Goal: Task Accomplishment & Management: Complete application form

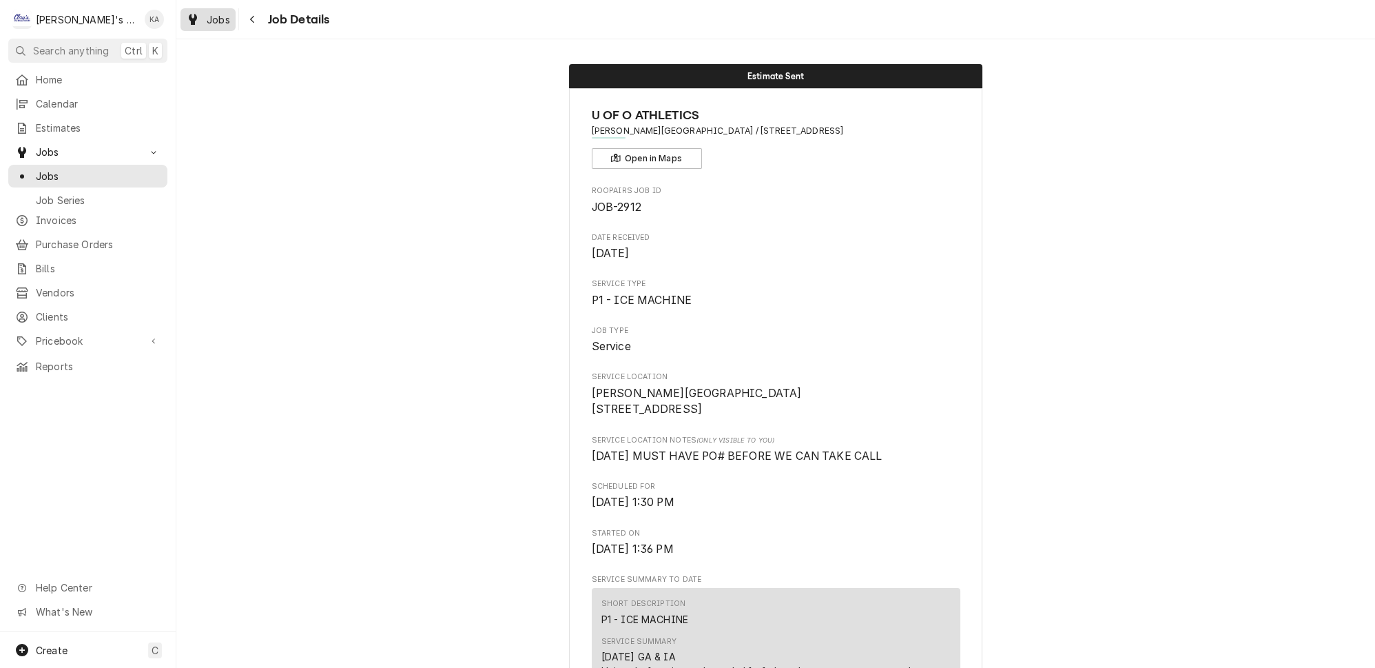
click at [189, 14] on div "Jobs" at bounding box center [208, 19] width 50 height 17
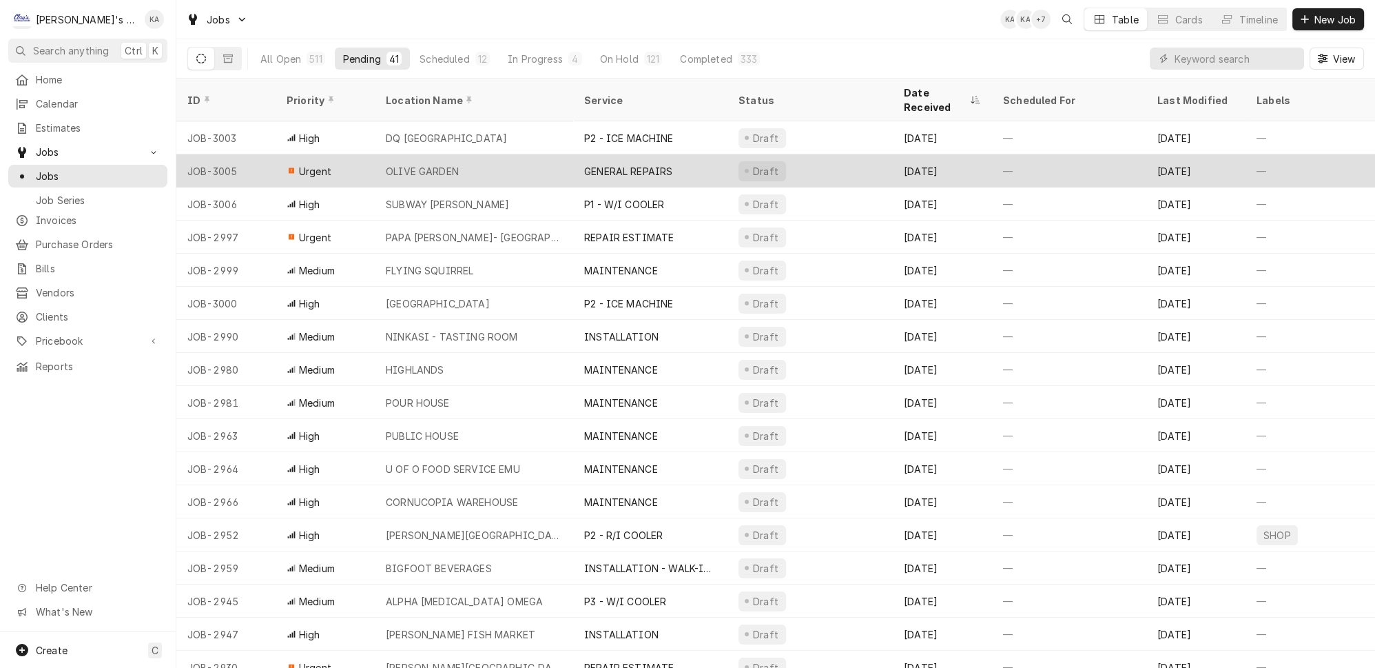
click at [511, 156] on div "OLIVE GARDEN" at bounding box center [474, 170] width 198 height 33
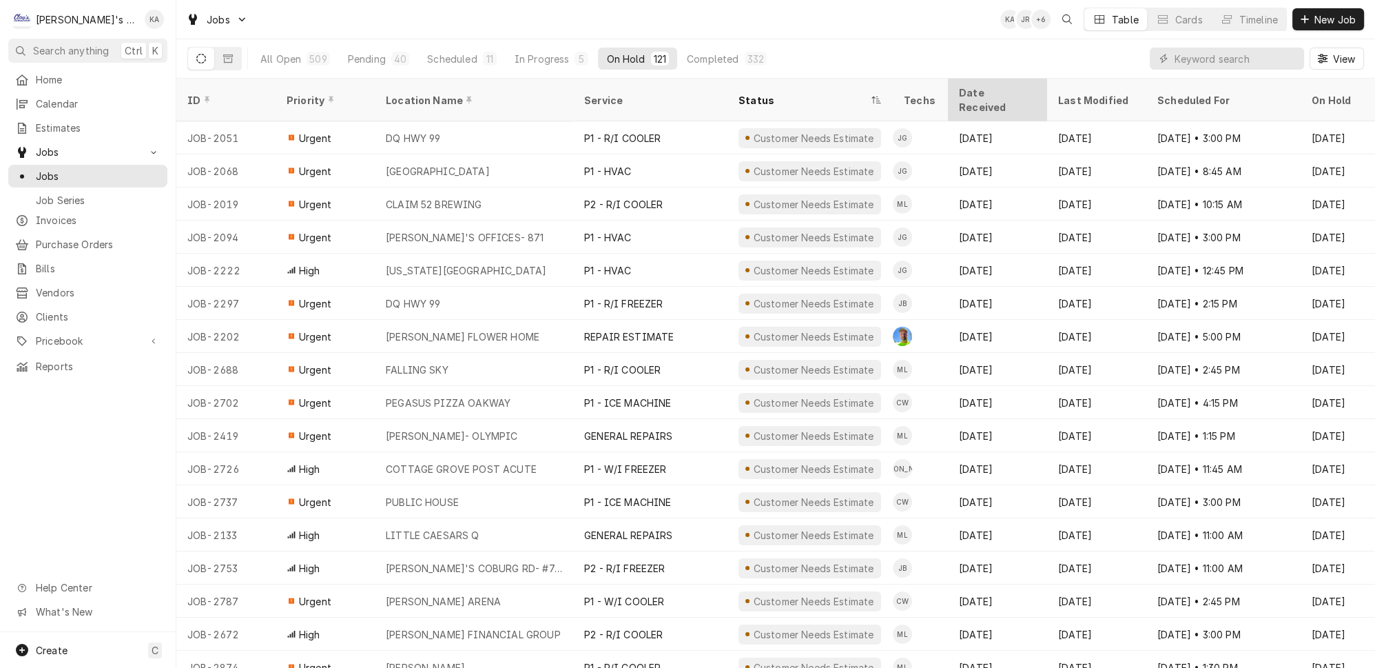
click at [963, 85] on div "Date Received" at bounding box center [996, 99] width 74 height 29
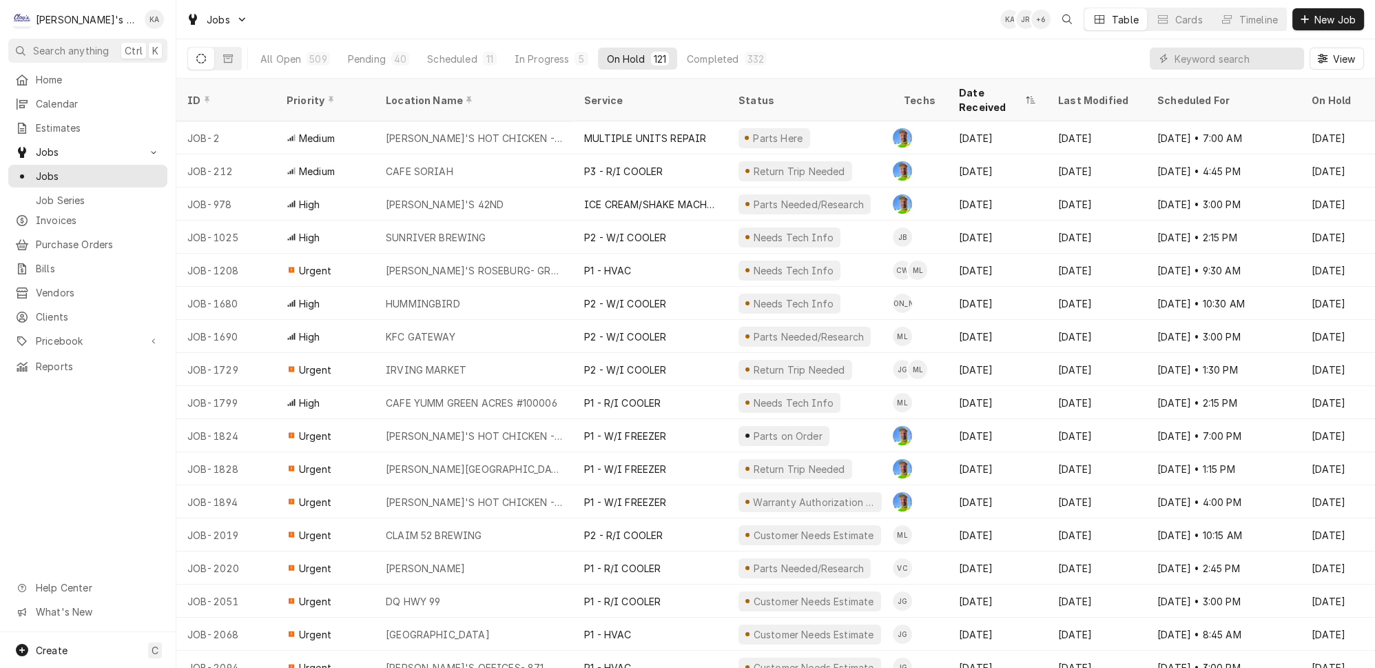
click at [963, 85] on div "Date Received" at bounding box center [990, 99] width 63 height 29
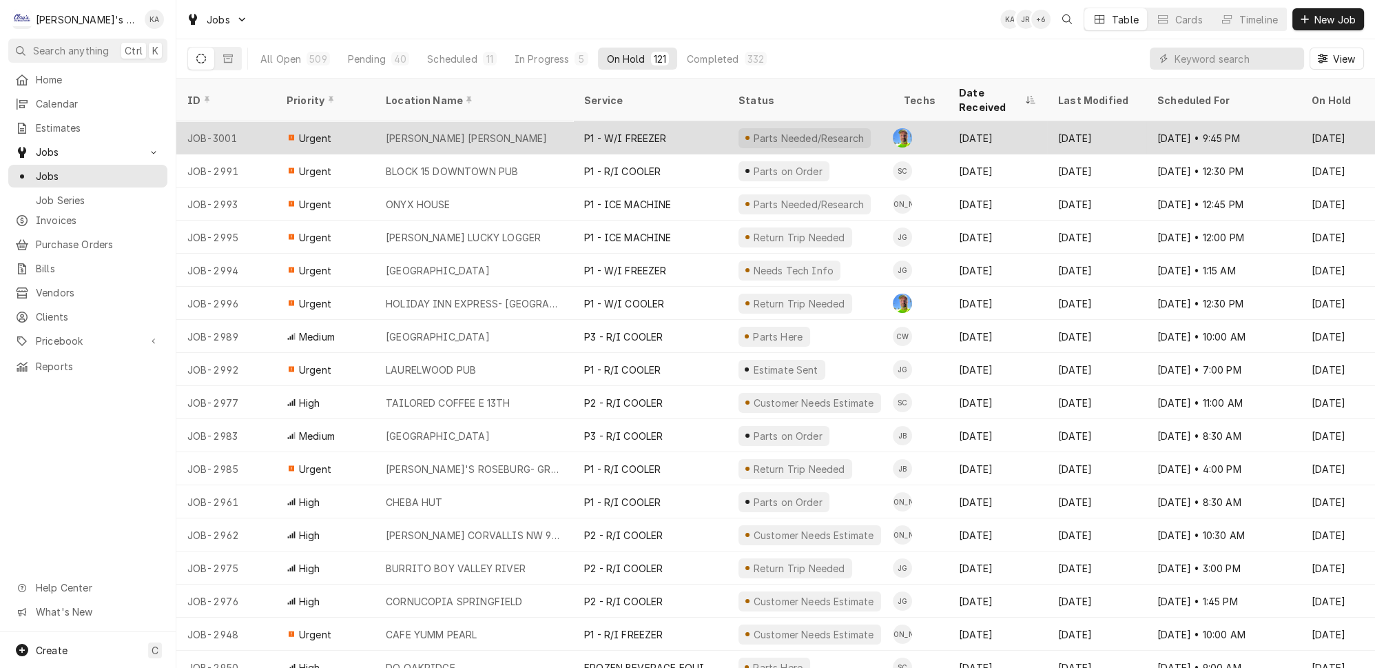
click at [632, 131] on div "P1 - W/I FREEZER" at bounding box center [625, 138] width 83 height 14
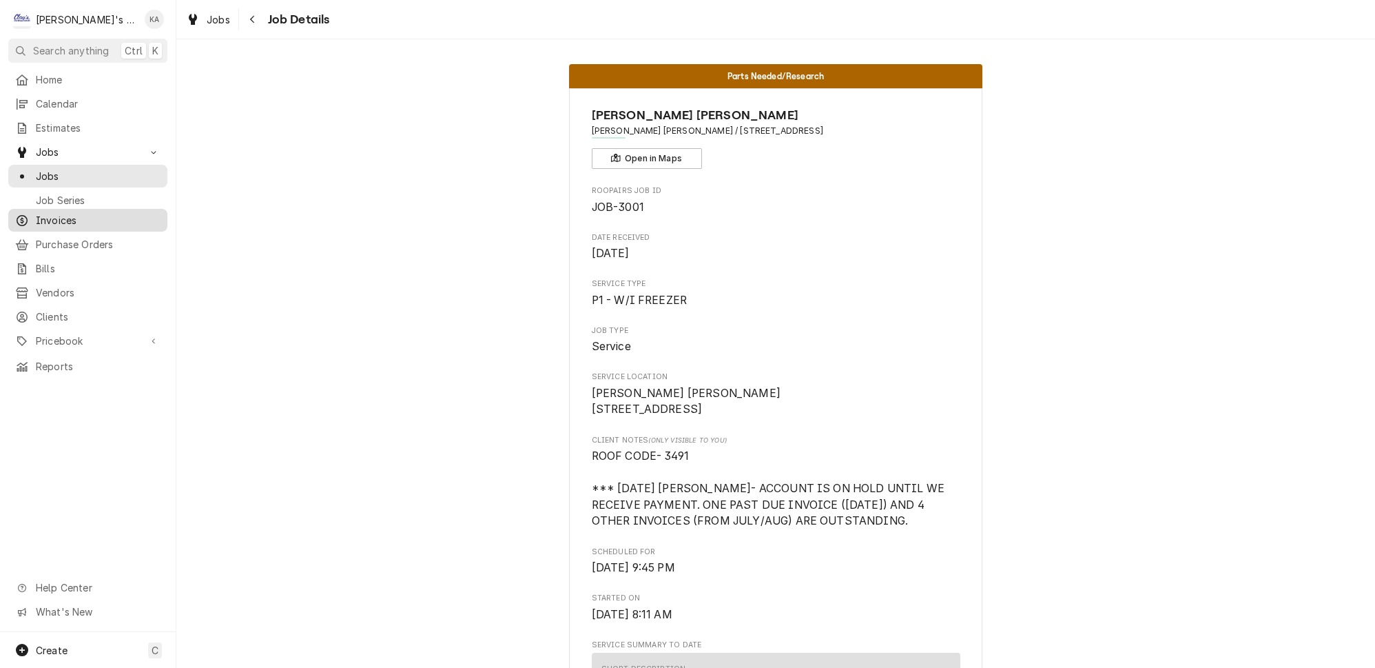
click at [109, 213] on link "Invoices" at bounding box center [87, 220] width 159 height 23
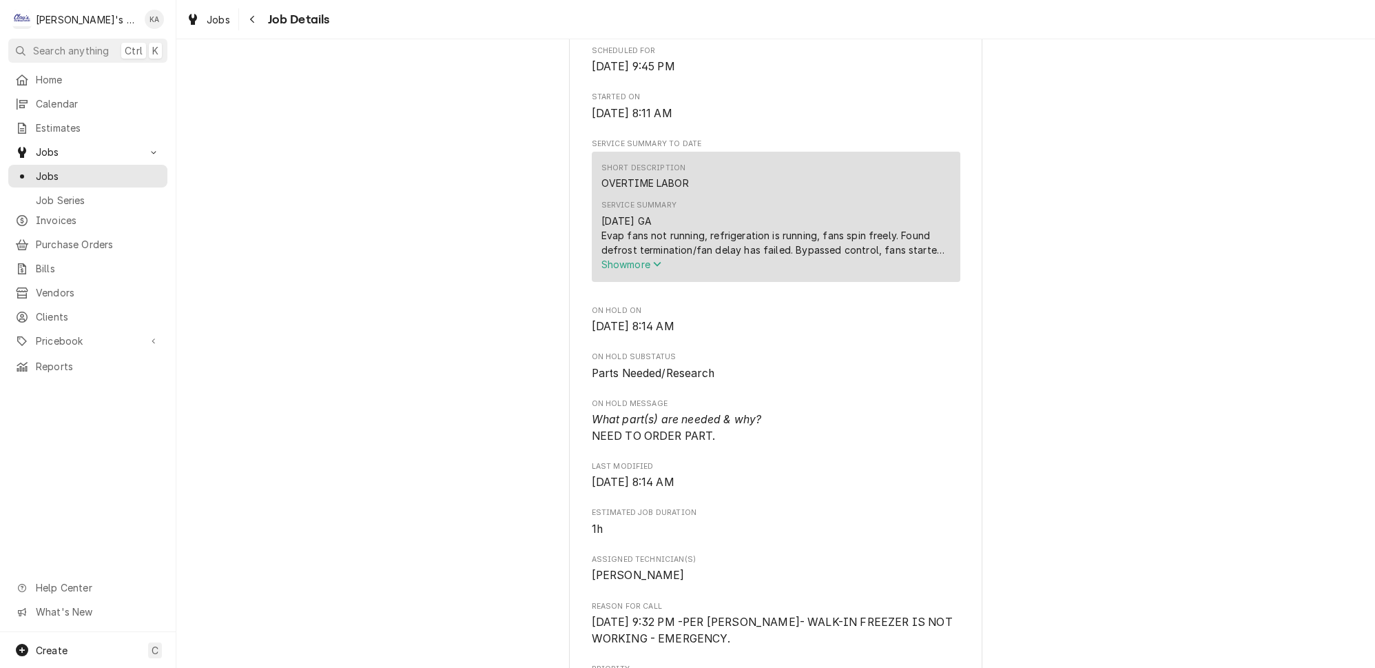
scroll to position [375, 0]
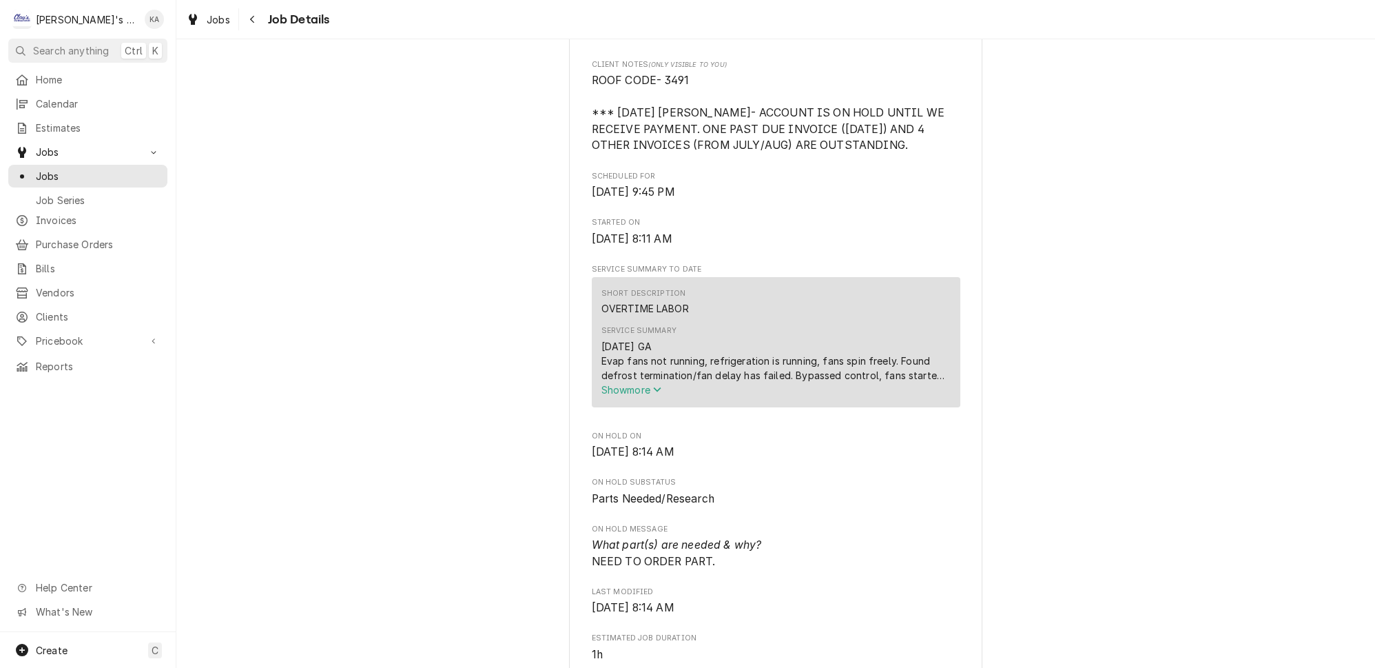
click at [642, 392] on span "Show more" at bounding box center [631, 390] width 61 height 12
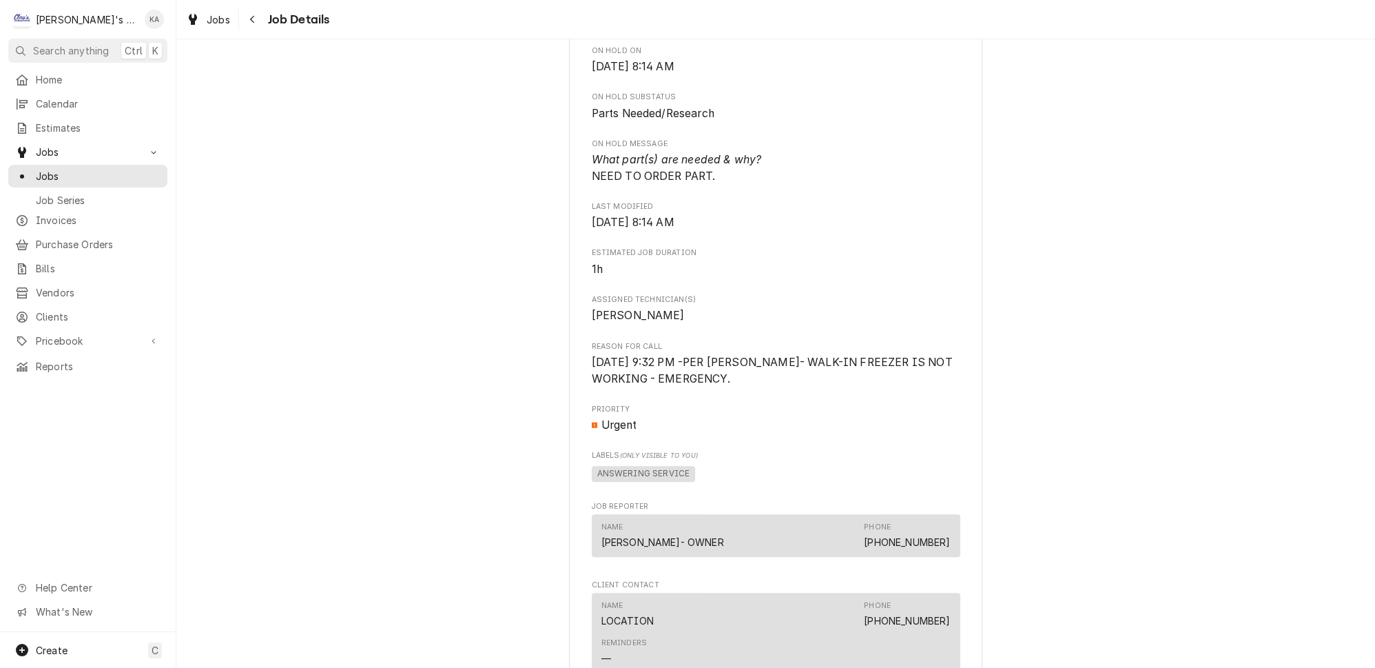
scroll to position [876, 0]
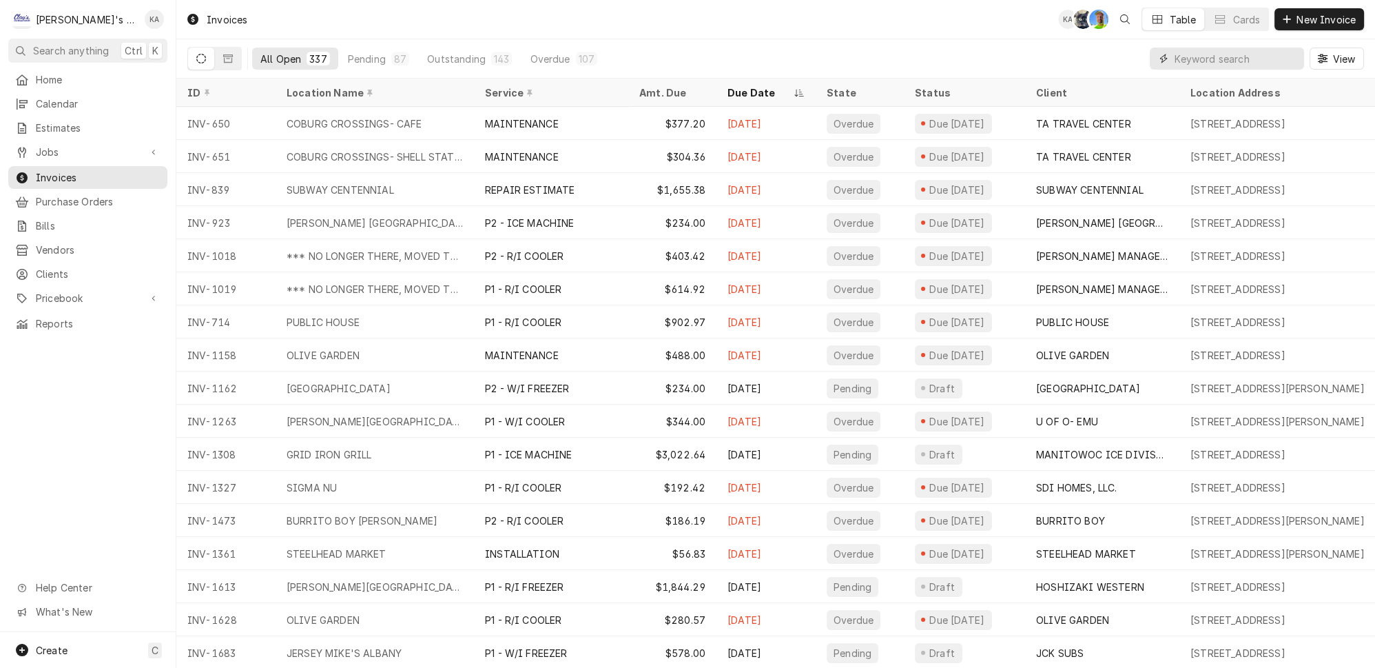
click at [1208, 58] on input "Dynamic Content Wrapper" at bounding box center [1236, 59] width 123 height 22
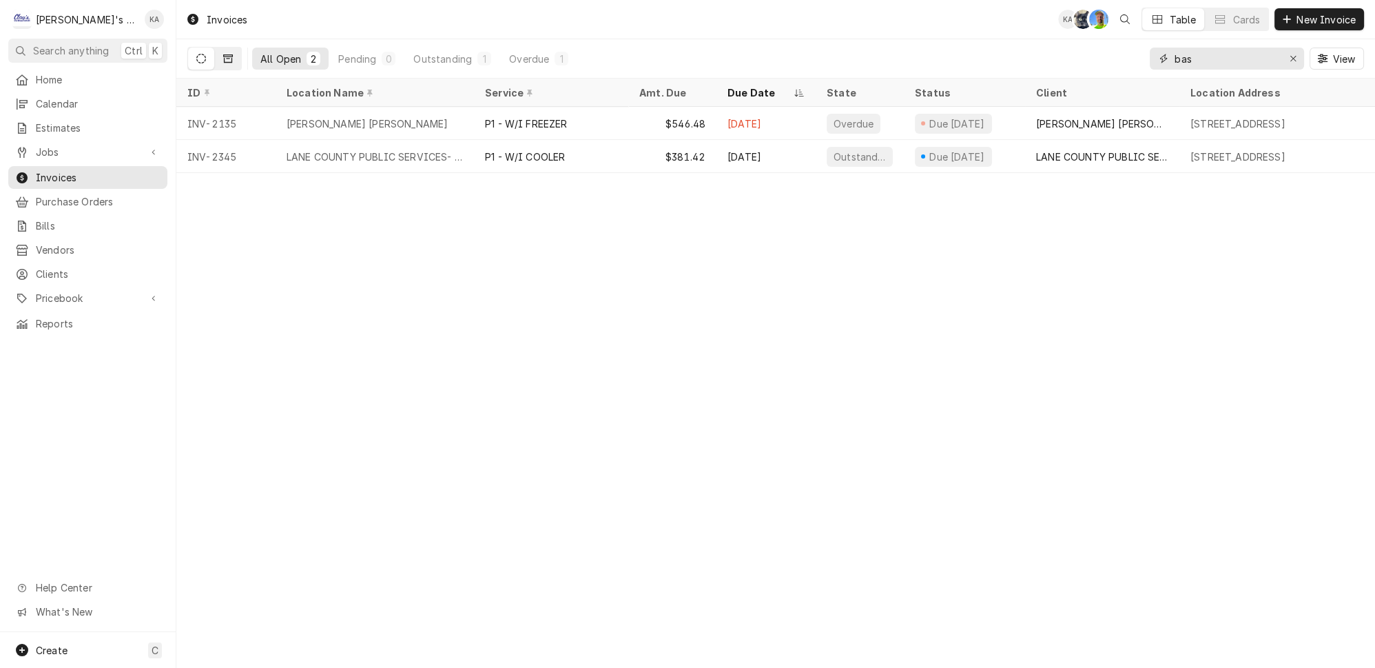
type input "bas"
click at [219, 61] on button "Dynamic Content Wrapper" at bounding box center [228, 59] width 26 height 22
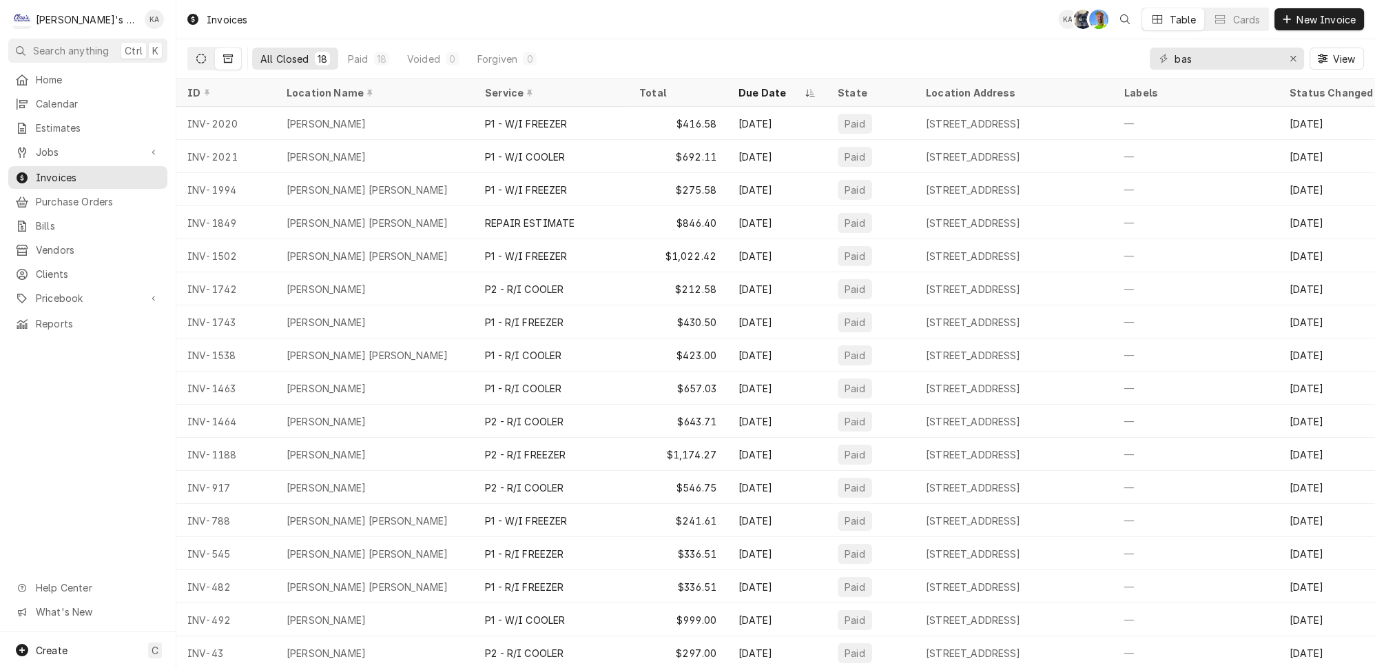
click at [196, 54] on icon "Dynamic Content Wrapper" at bounding box center [201, 59] width 10 height 10
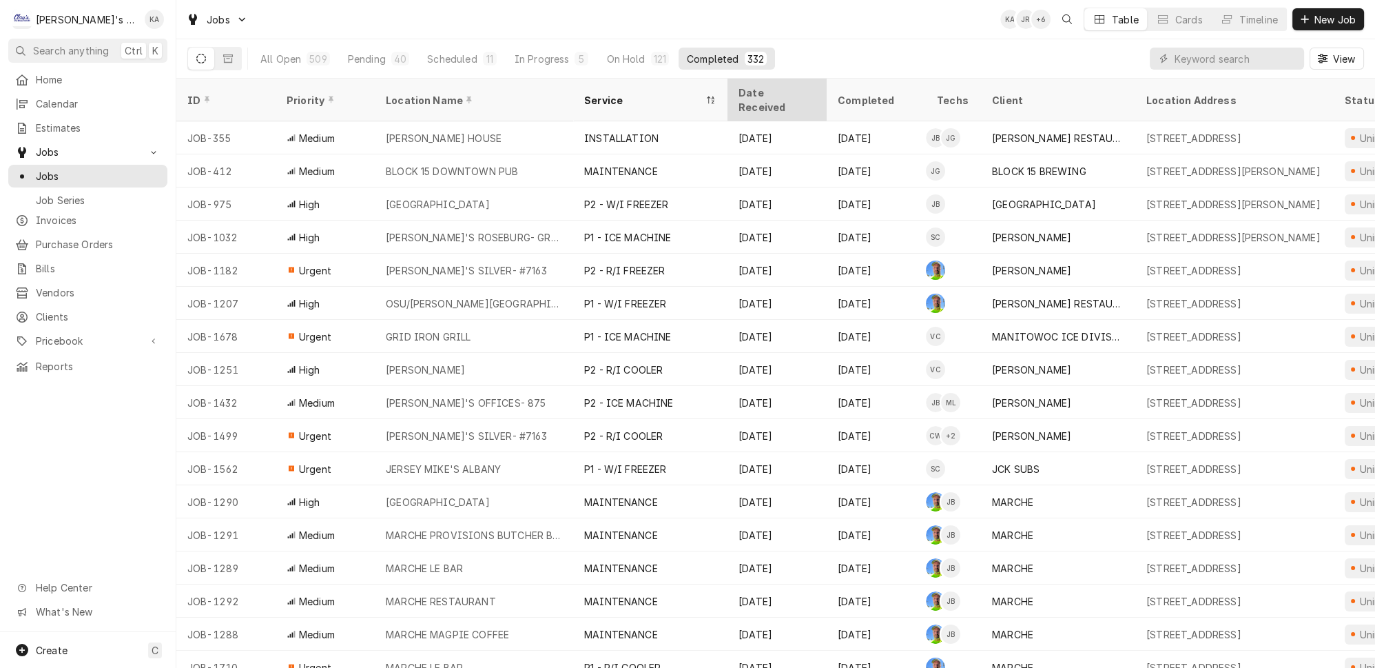
click at [789, 81] on div "Date Received" at bounding box center [777, 99] width 94 height 37
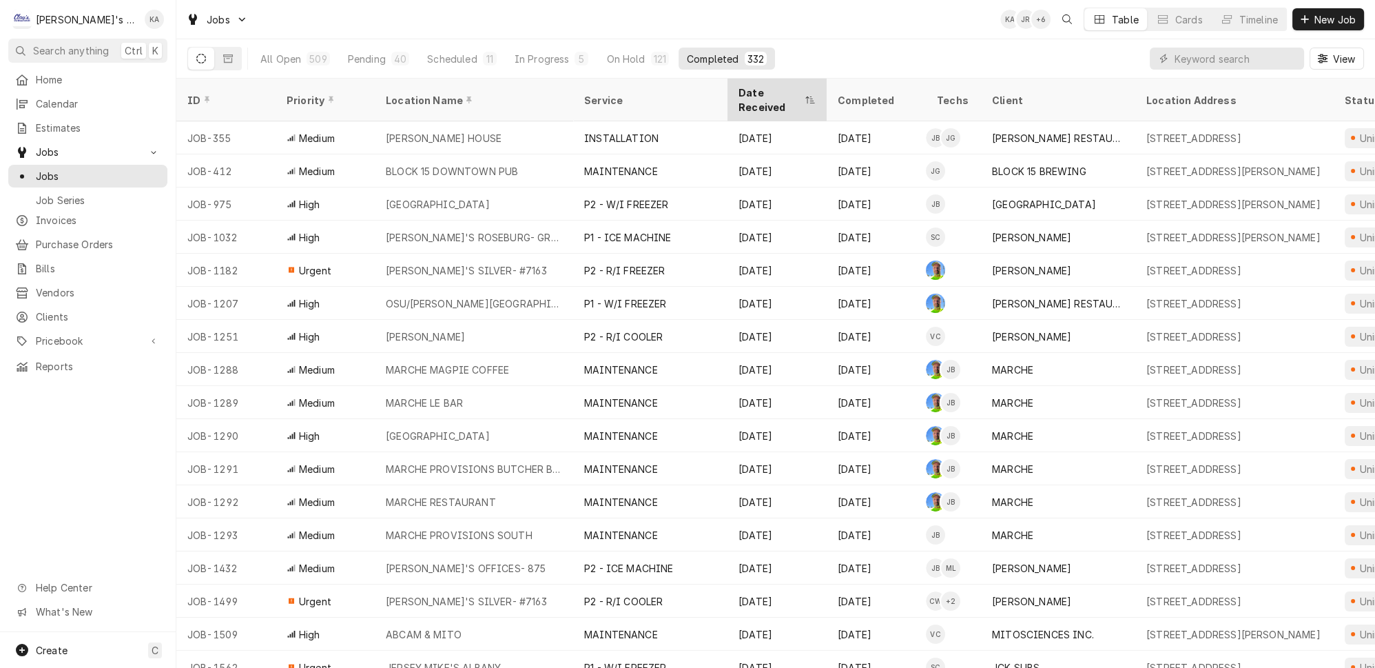
click at [785, 87] on div "Date Received" at bounding box center [770, 99] width 63 height 29
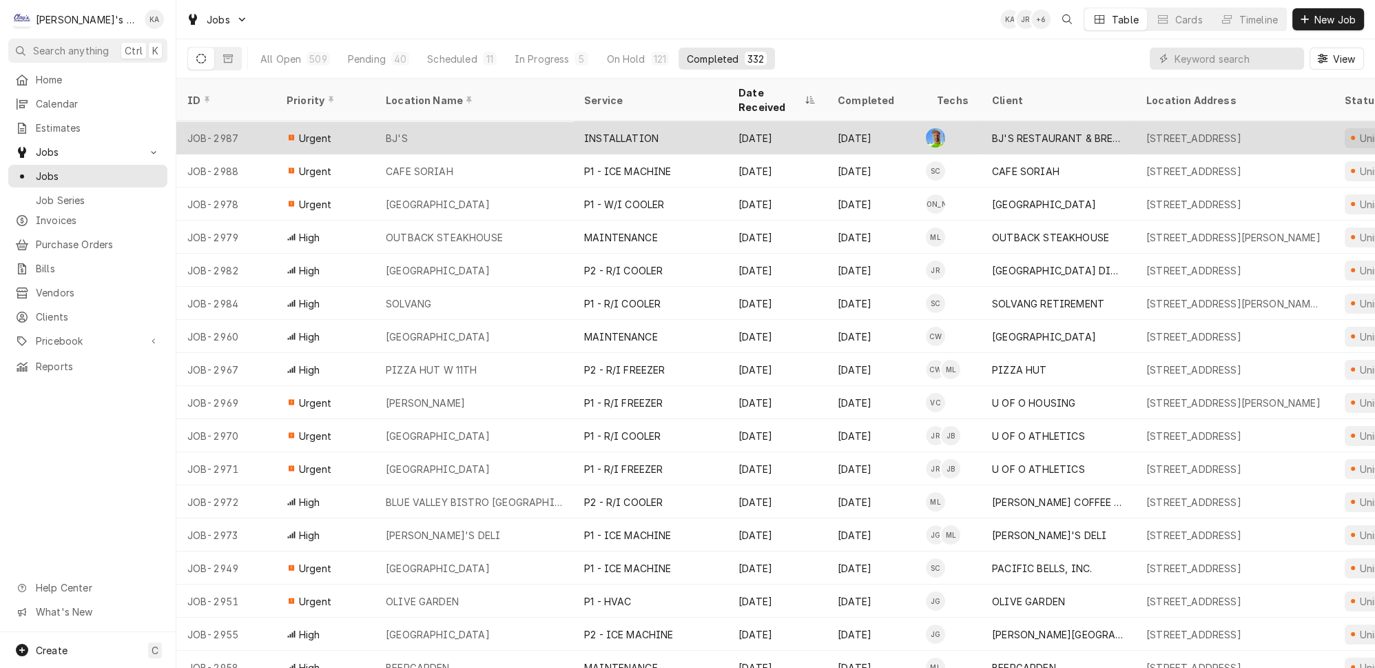
click at [495, 125] on div "BJ'S" at bounding box center [474, 137] width 198 height 33
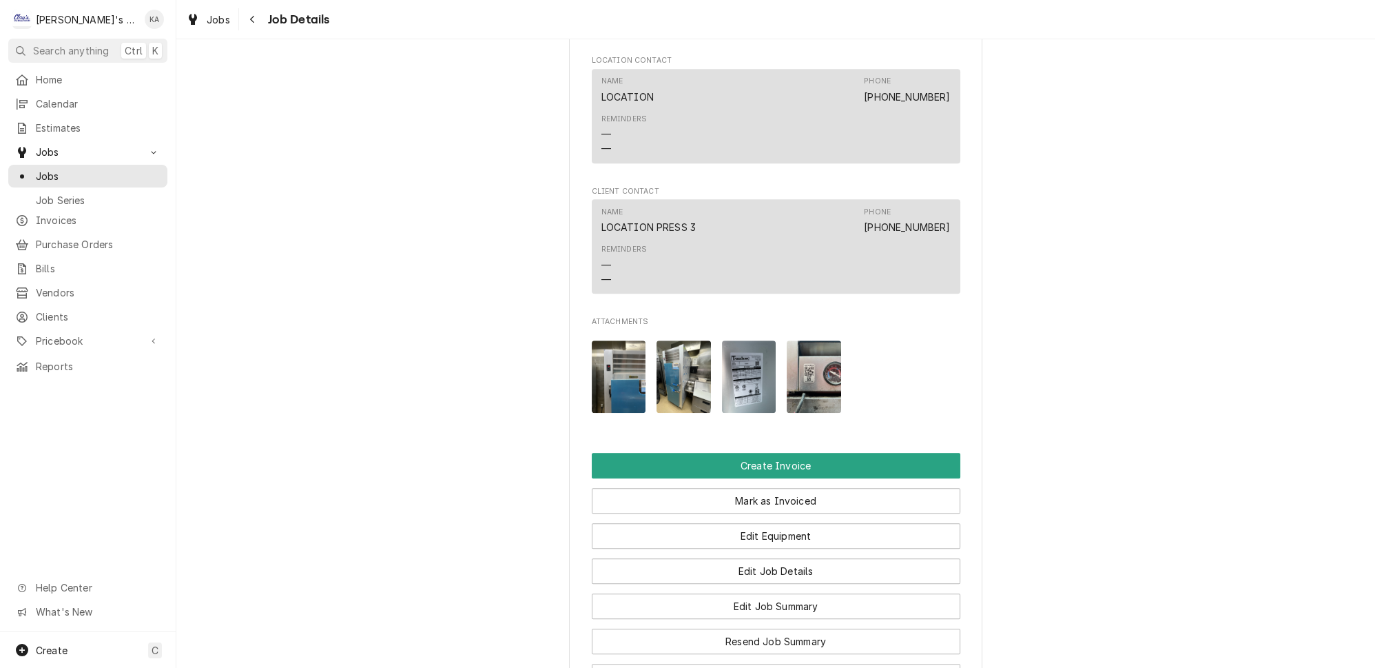
scroll to position [1377, 0]
click at [609, 351] on img "Attachments" at bounding box center [619, 376] width 54 height 72
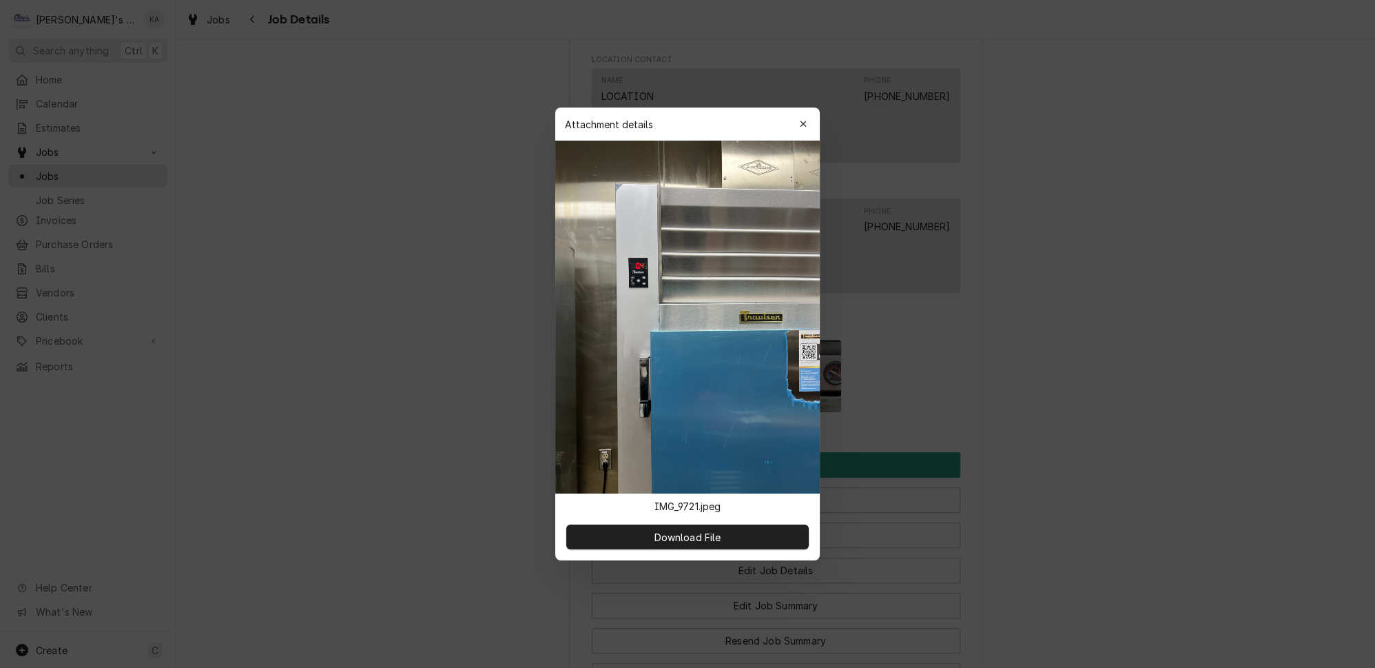
click at [803, 135] on button "button" at bounding box center [803, 124] width 22 height 22
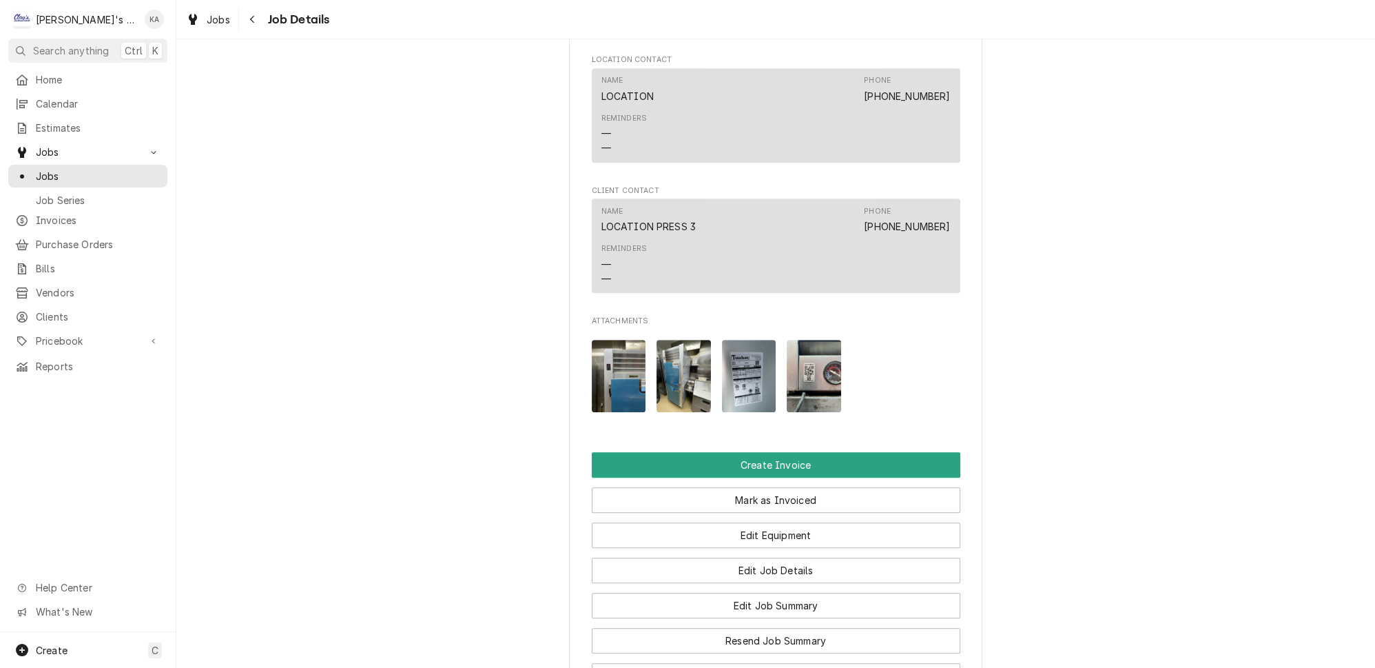
click at [699, 340] on img "Attachments" at bounding box center [684, 376] width 54 height 72
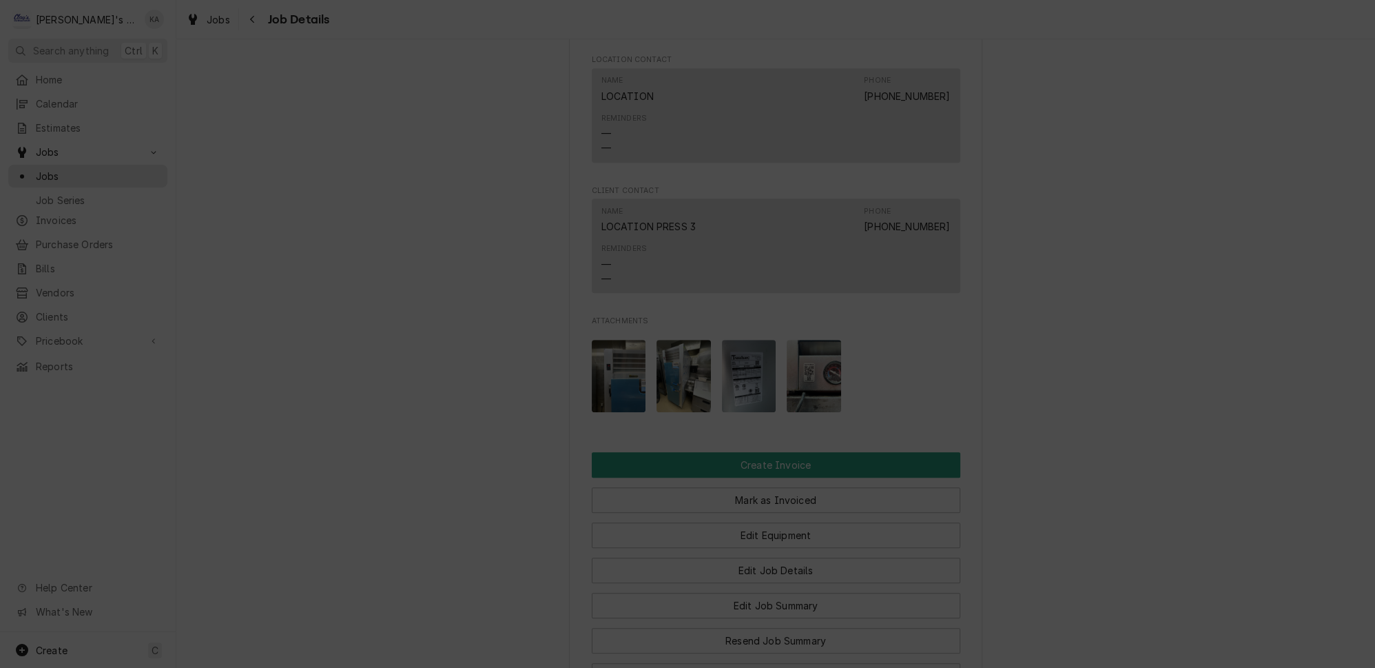
click at [792, 135] on button "button" at bounding box center [803, 124] width 22 height 22
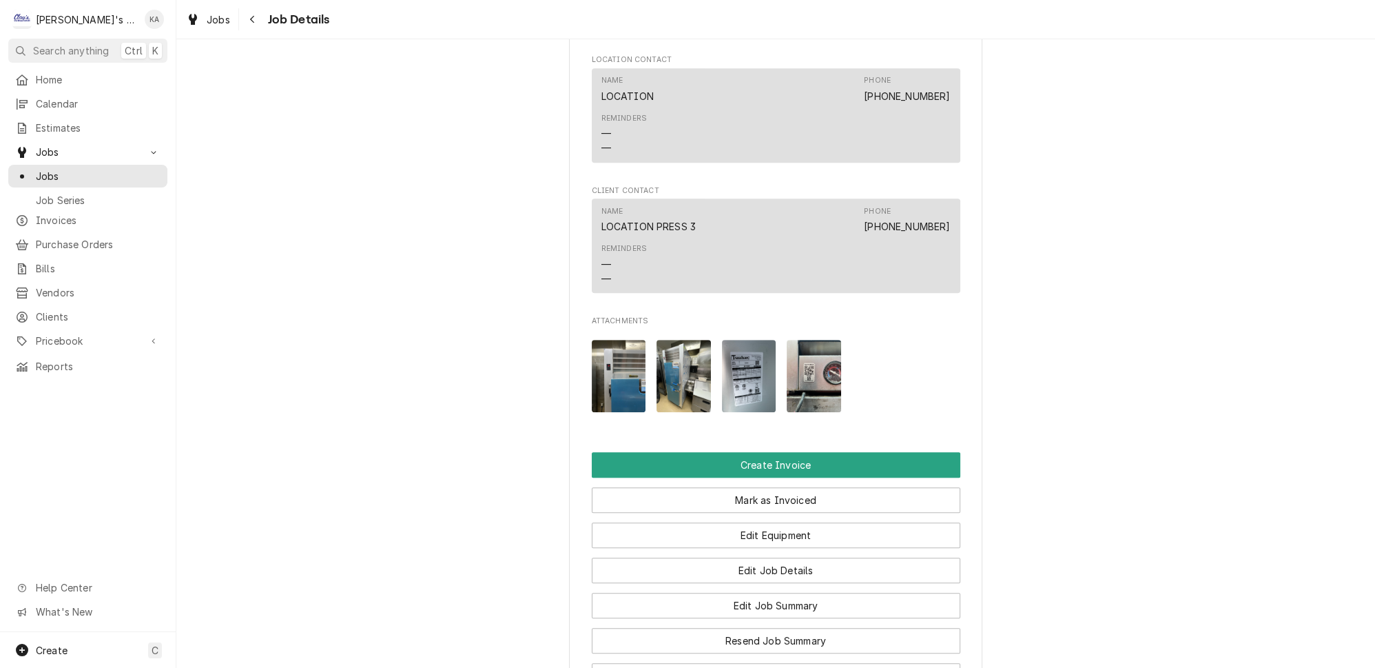
click at [758, 370] on img "Attachments" at bounding box center [749, 376] width 54 height 72
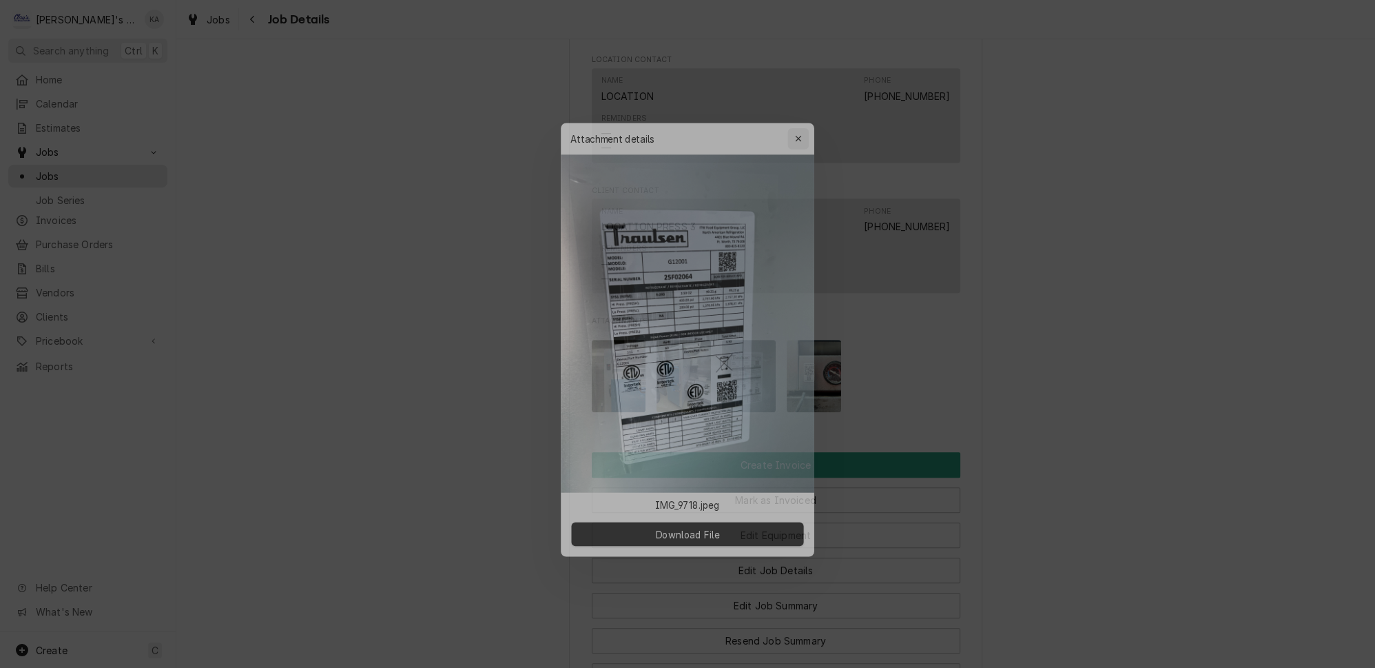
click at [801, 131] on div "button" at bounding box center [803, 124] width 14 height 14
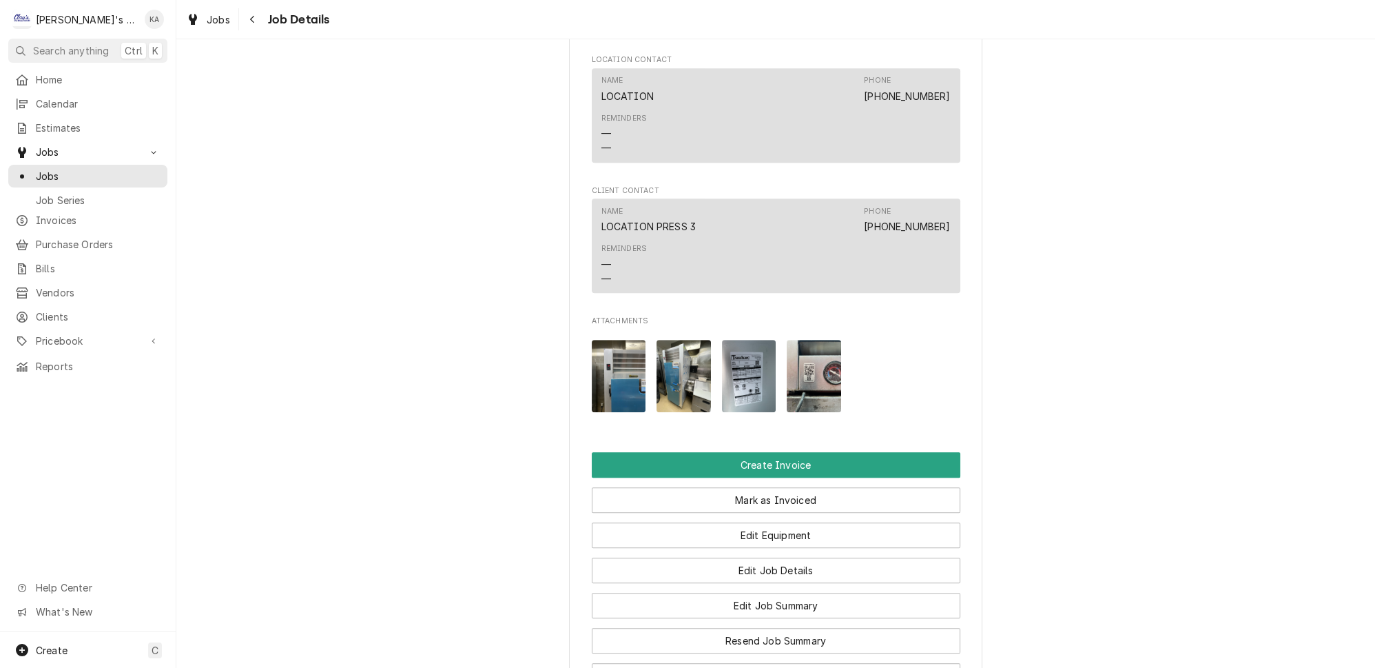
click at [816, 340] on img "Attachments" at bounding box center [814, 376] width 54 height 72
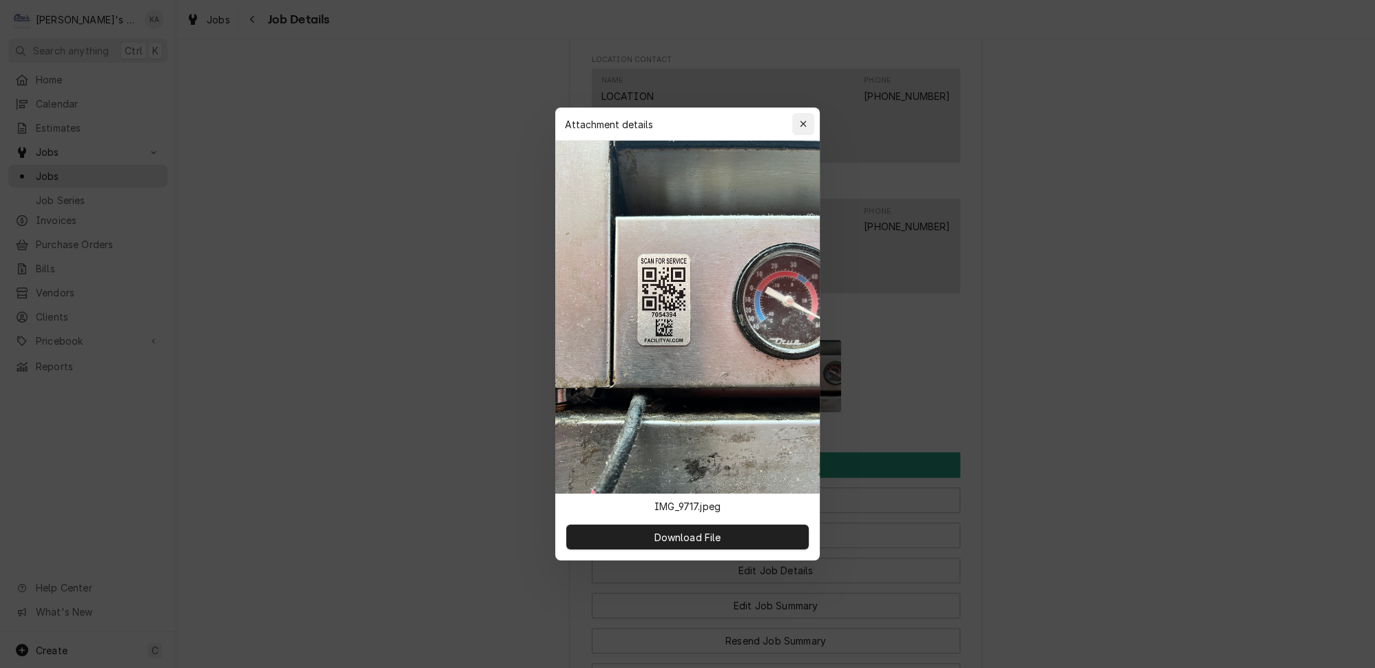
click at [796, 131] on div "button" at bounding box center [803, 124] width 14 height 14
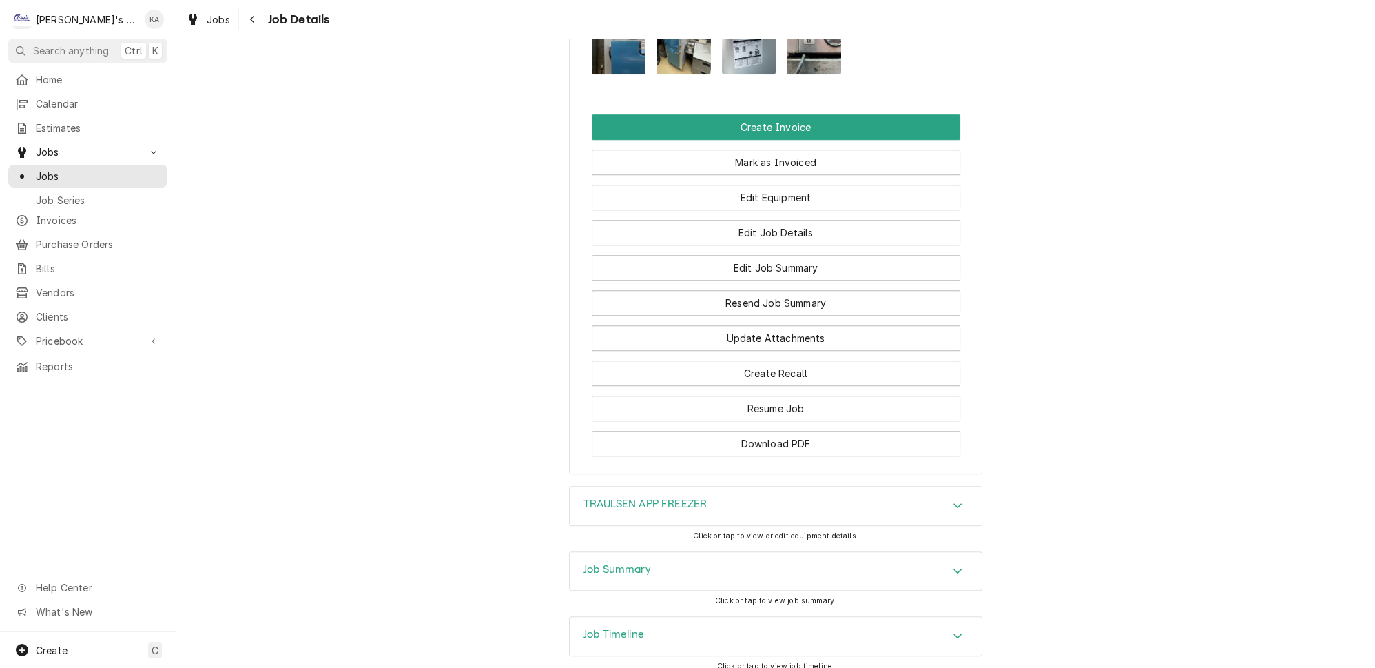
scroll to position [1736, 0]
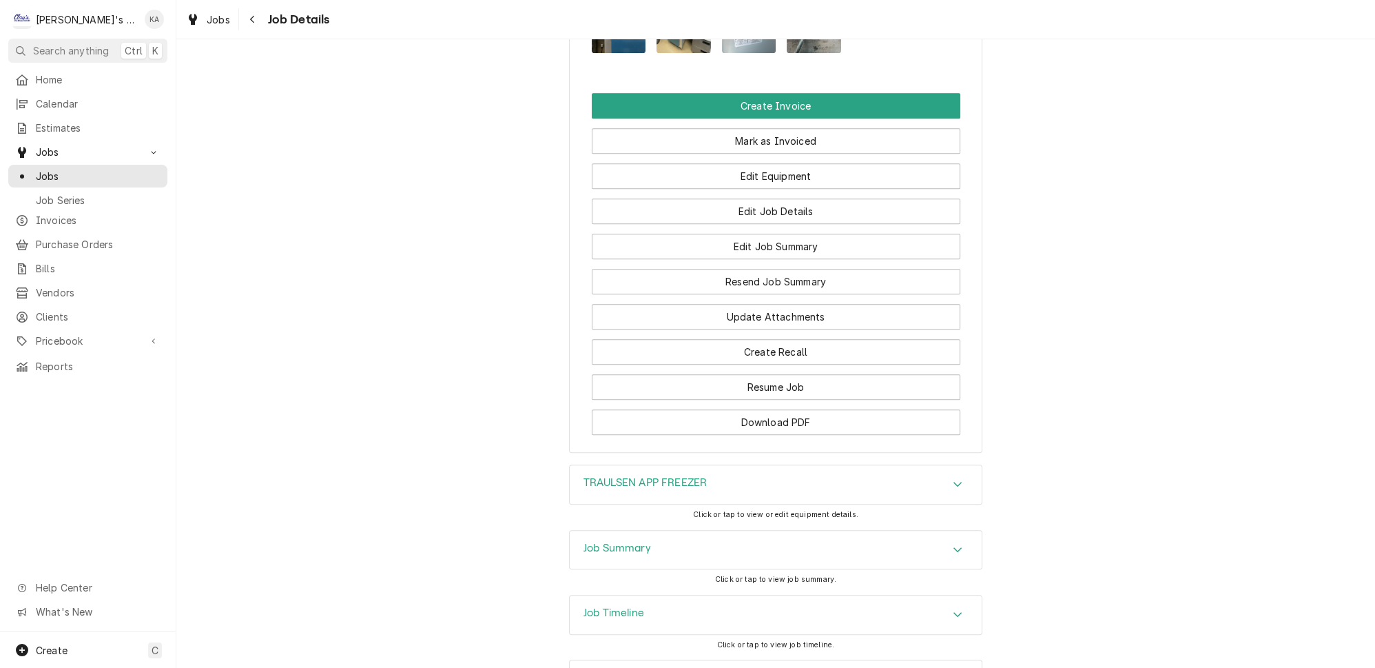
click at [677, 476] on div "TRAULSEN APP FREEZER" at bounding box center [645, 484] width 123 height 17
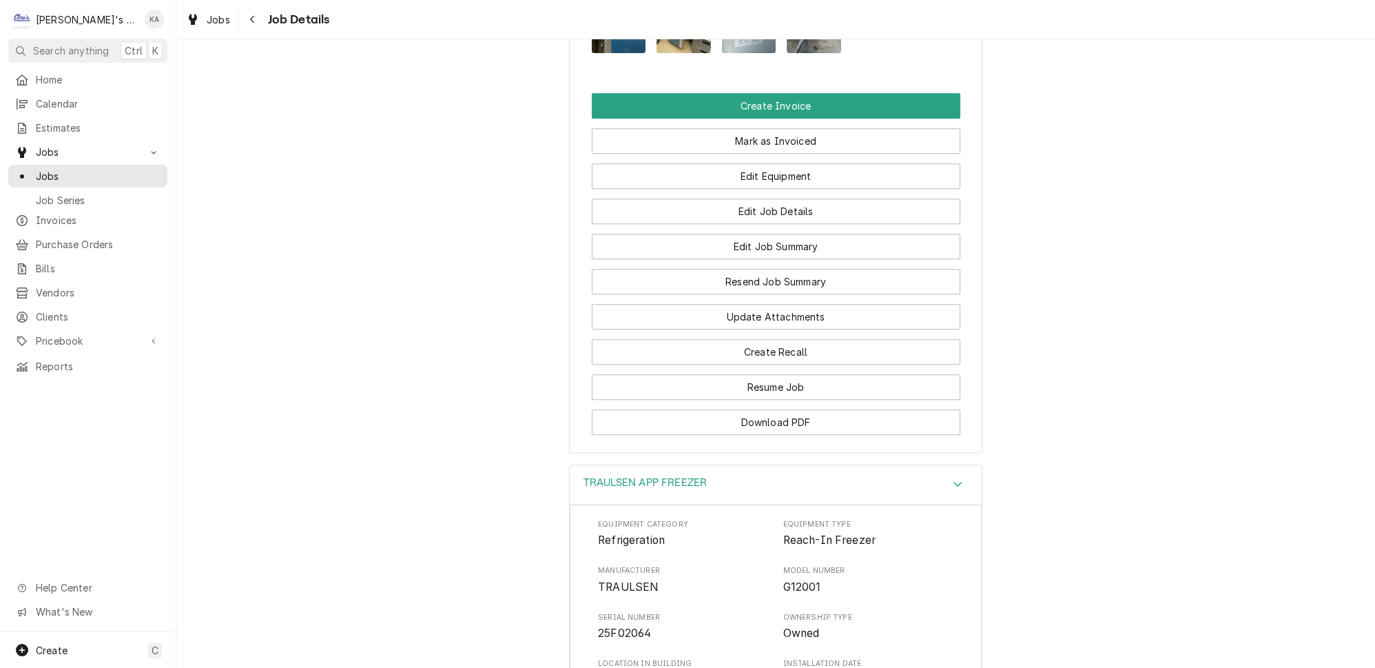
click at [677, 476] on div "TRAULSEN APP FREEZER" at bounding box center [645, 484] width 123 height 17
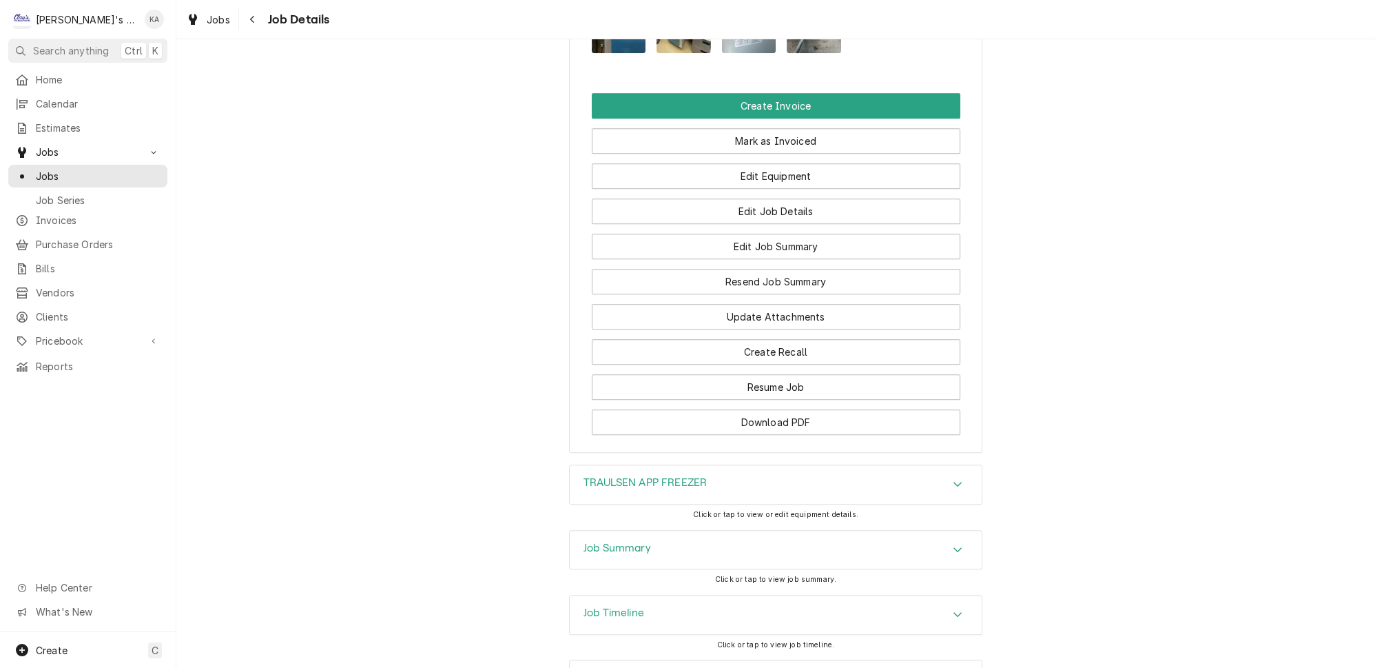
click at [659, 530] on div "Job Summary" at bounding box center [776, 549] width 412 height 39
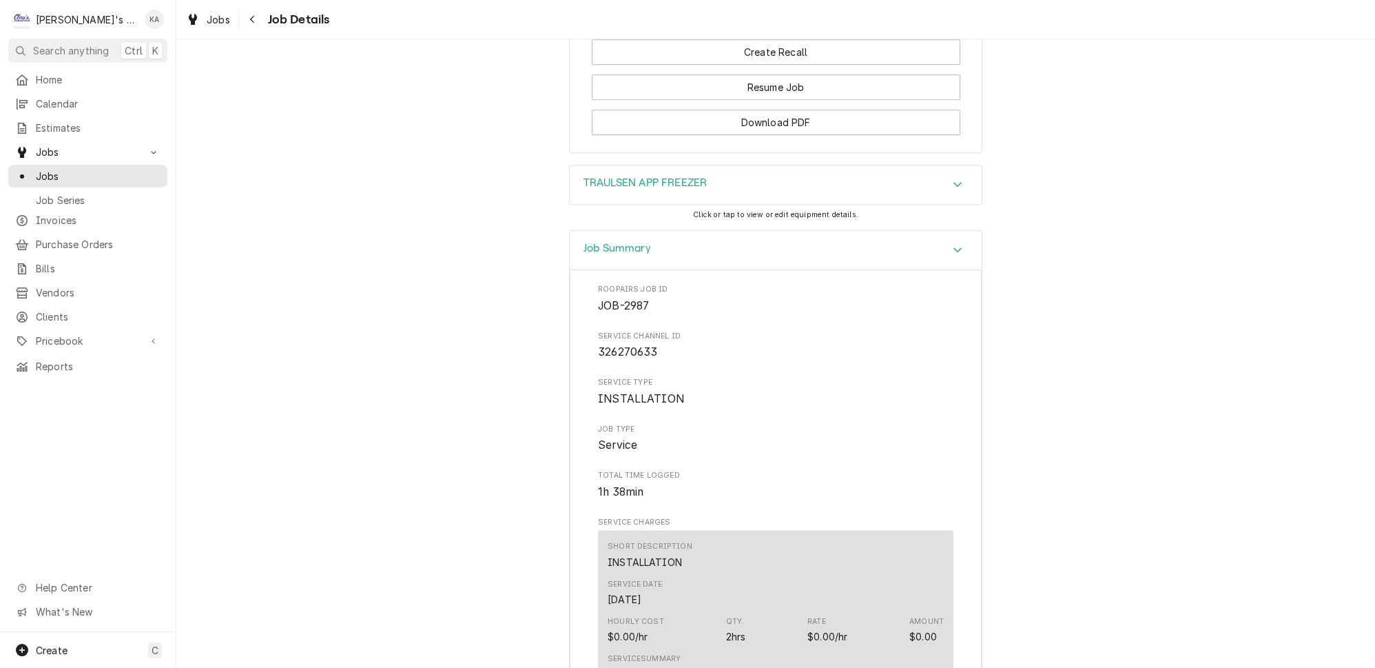
scroll to position [2050, 0]
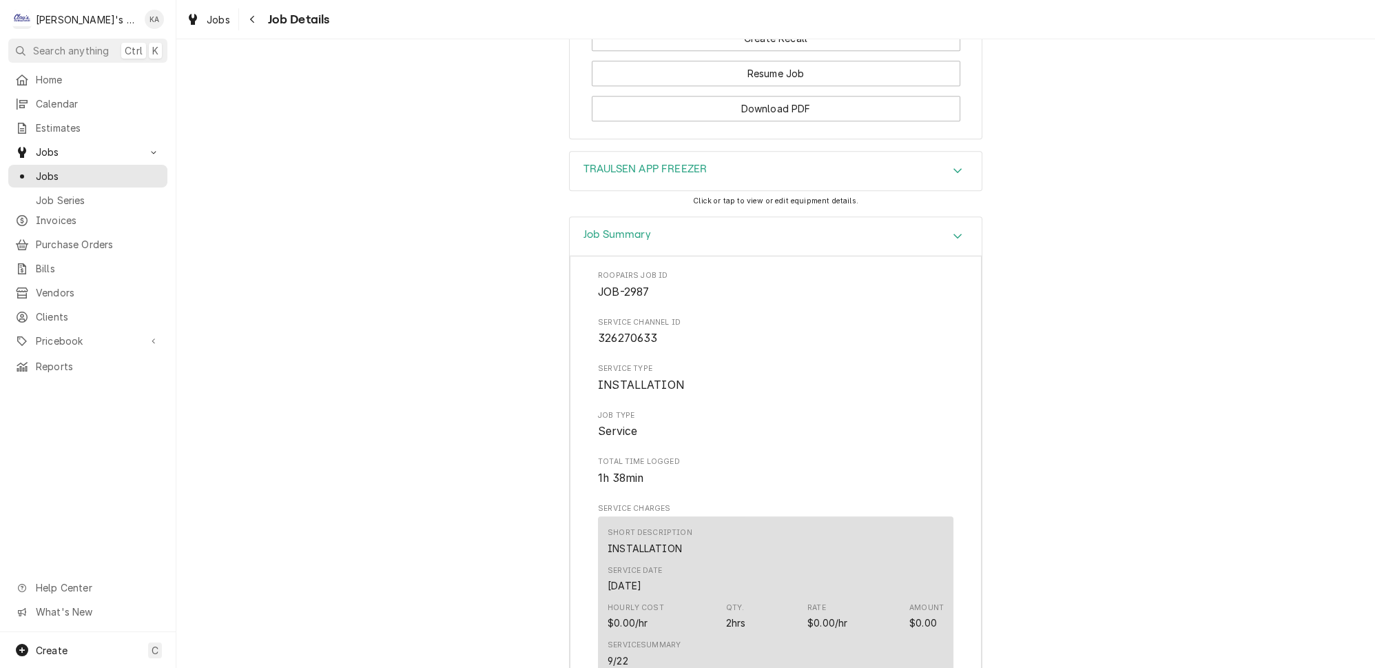
click at [637, 152] on div "TRAULSEN APP FREEZER" at bounding box center [776, 171] width 412 height 39
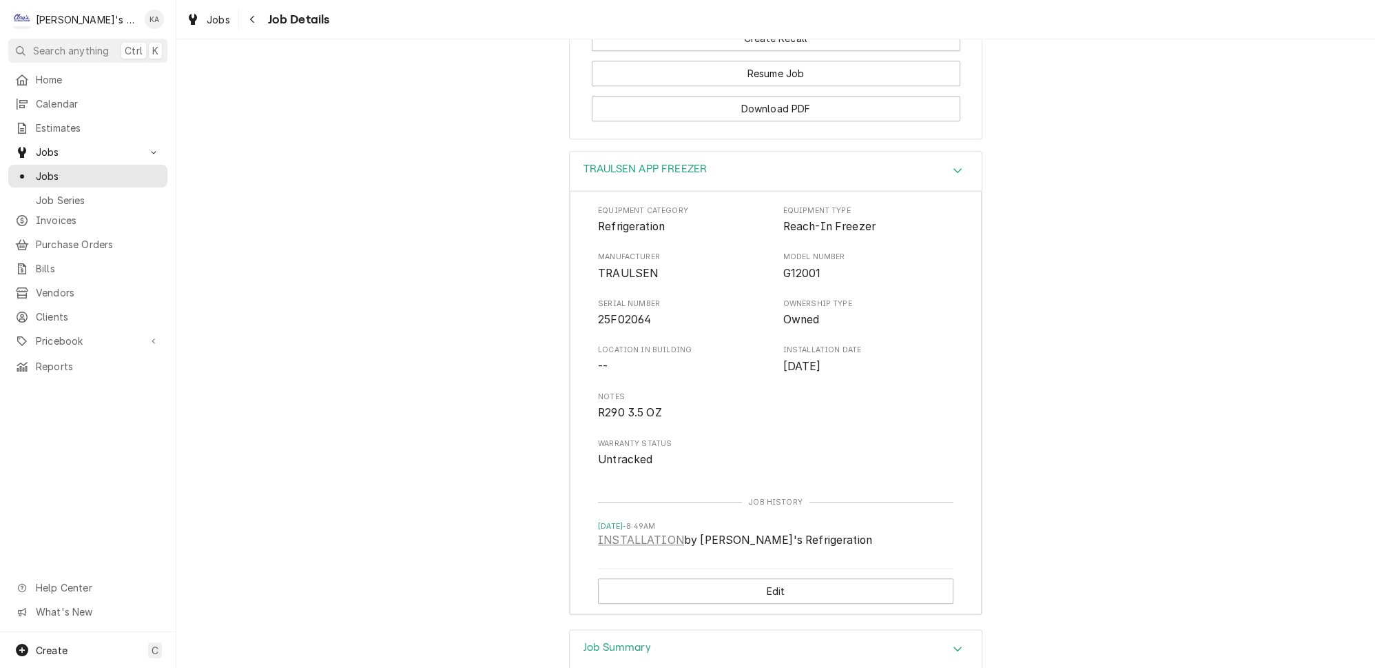
click at [637, 152] on div "TRAULSEN APP FREEZER" at bounding box center [776, 171] width 412 height 39
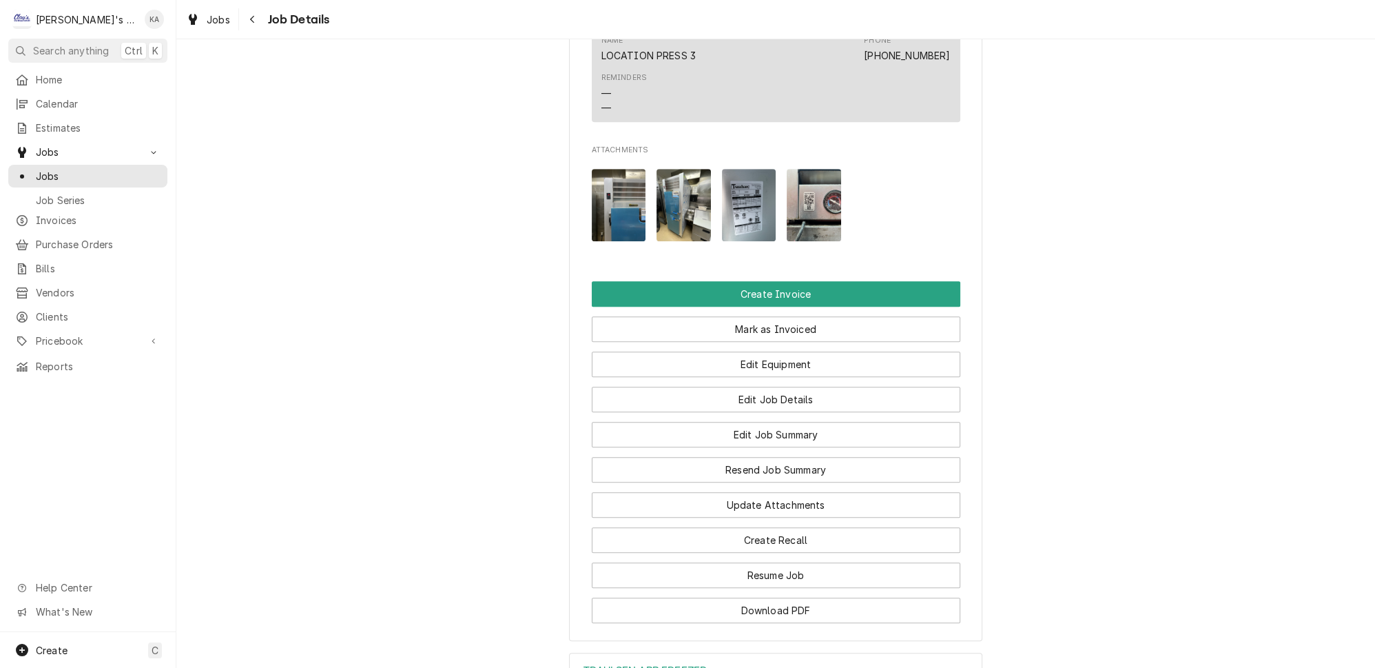
scroll to position [1110, 0]
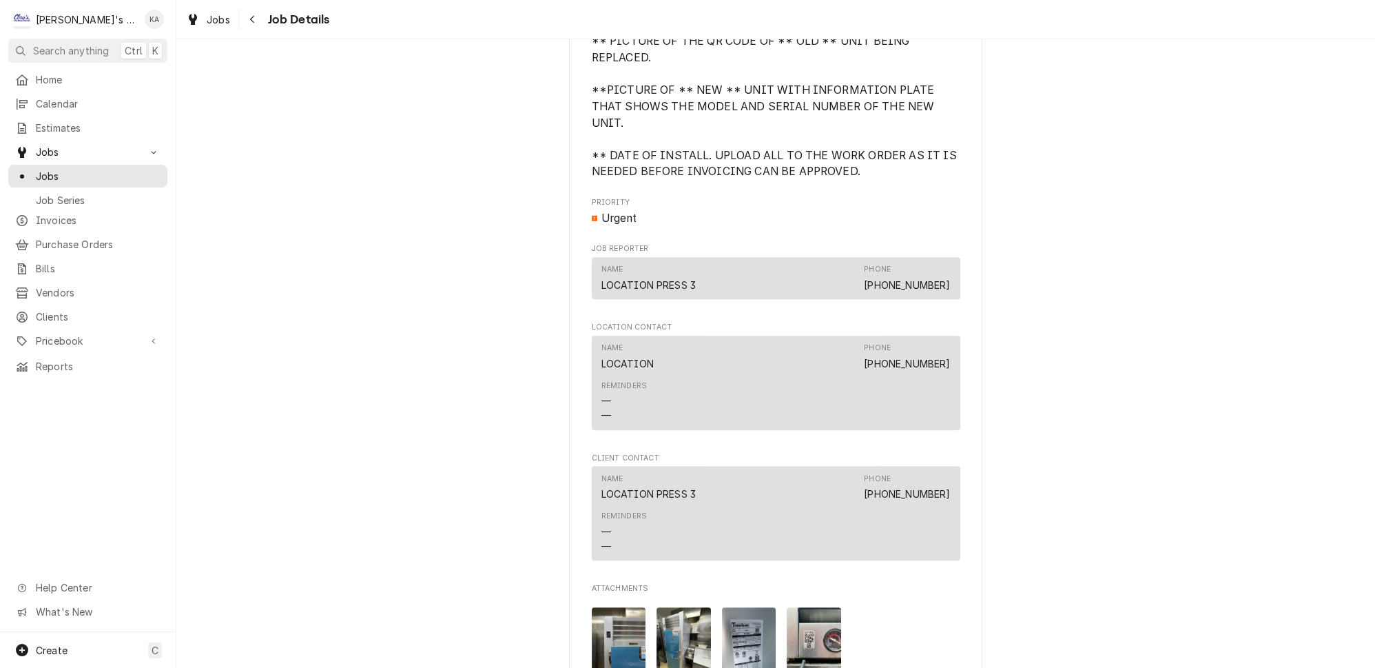
click at [674, 617] on img "Attachments" at bounding box center [684, 643] width 54 height 72
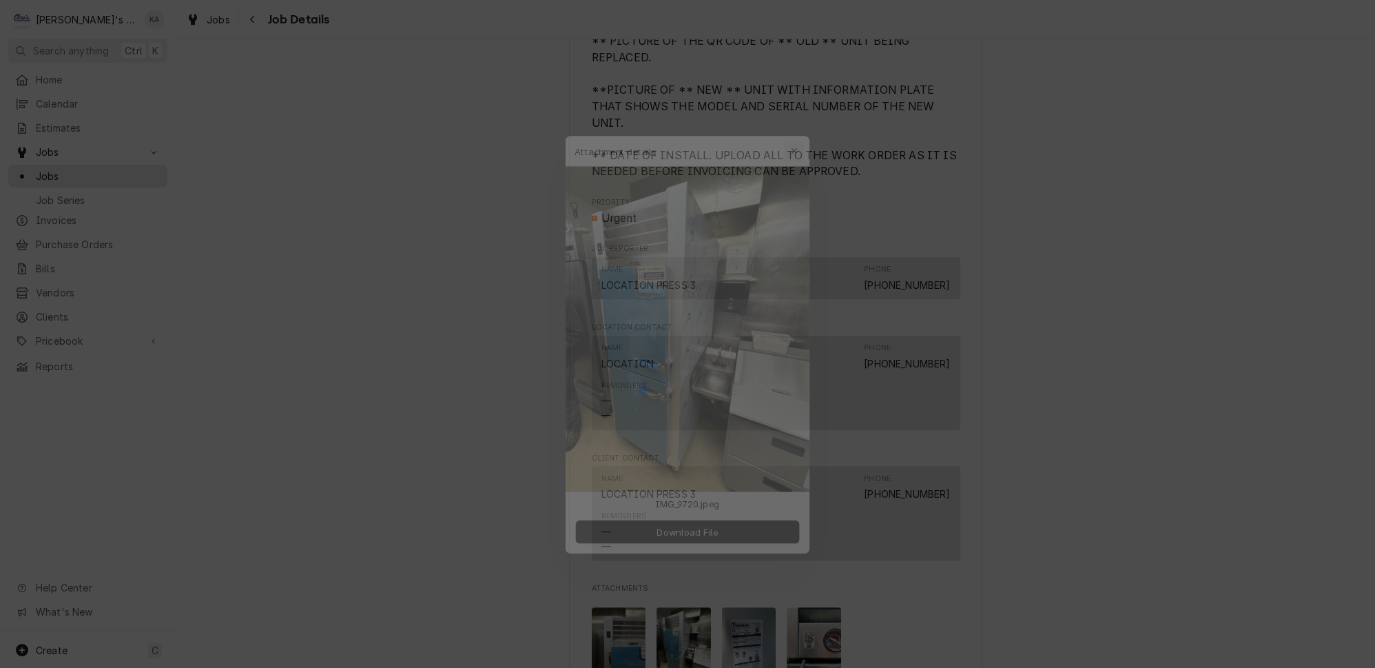
click at [793, 130] on button "button" at bounding box center [803, 124] width 22 height 22
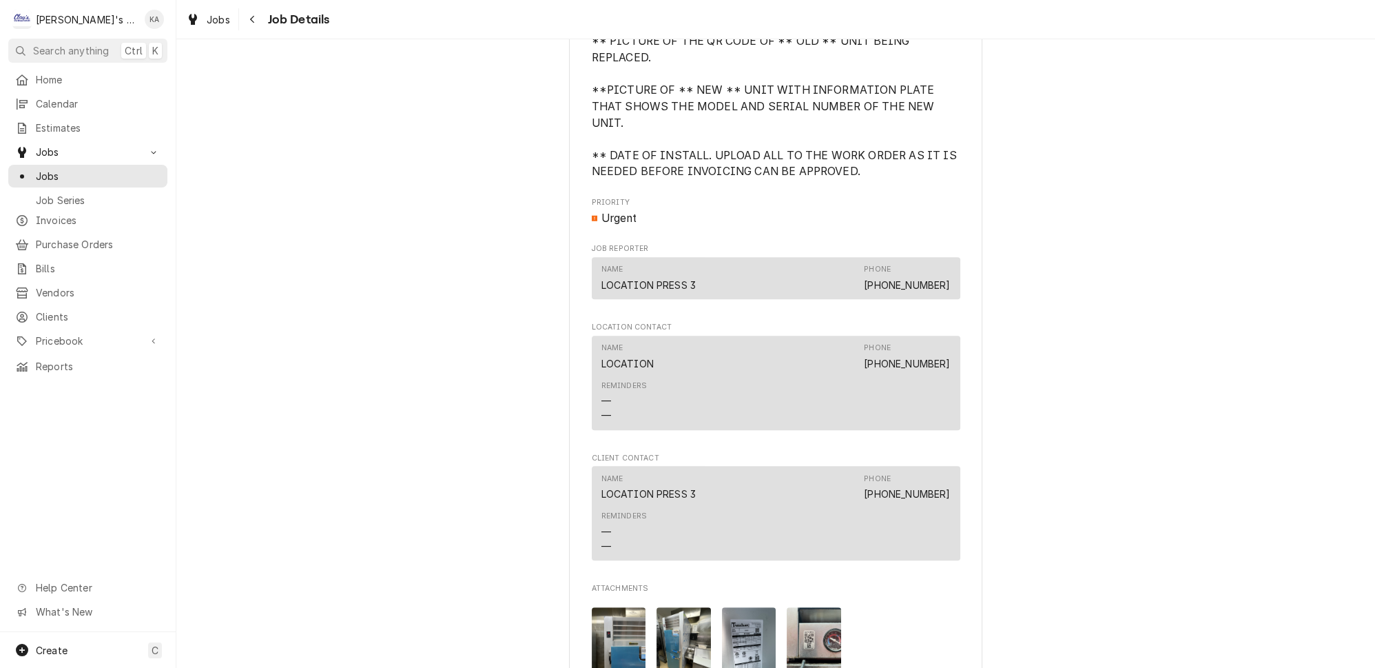
click at [617, 607] on img "Attachments" at bounding box center [619, 643] width 54 height 72
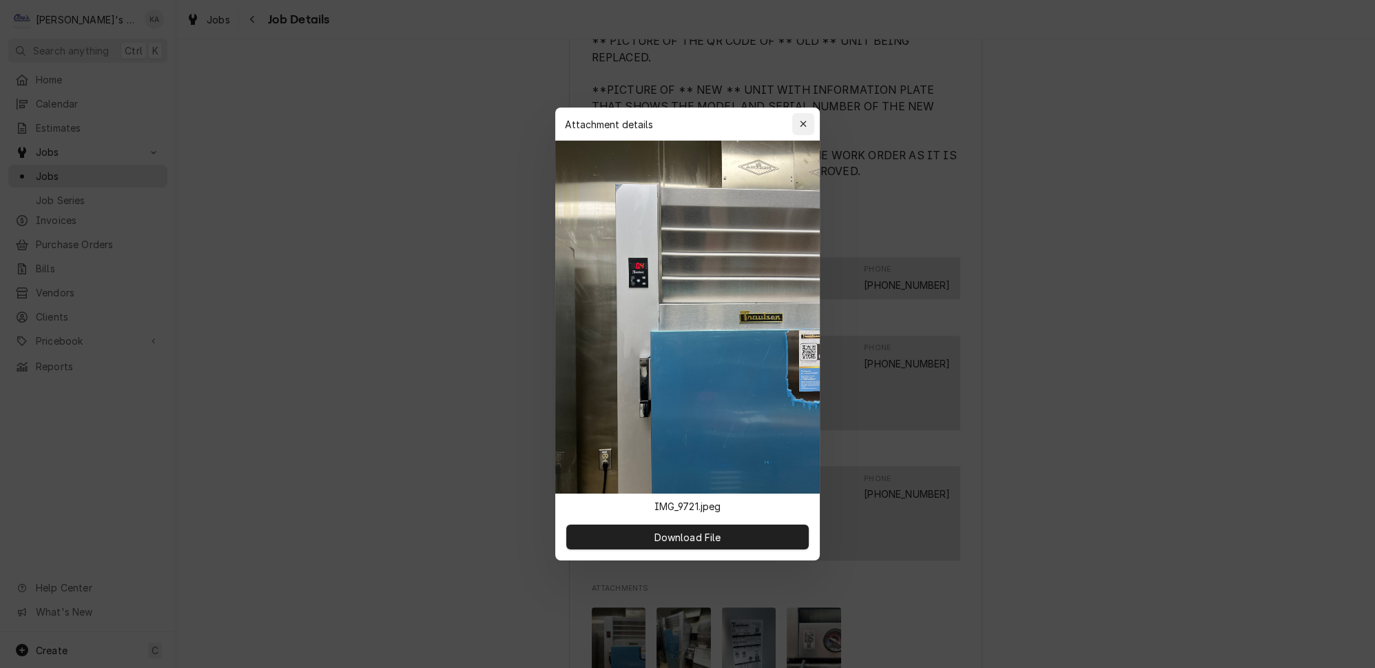
click at [800, 131] on div "button" at bounding box center [803, 124] width 14 height 14
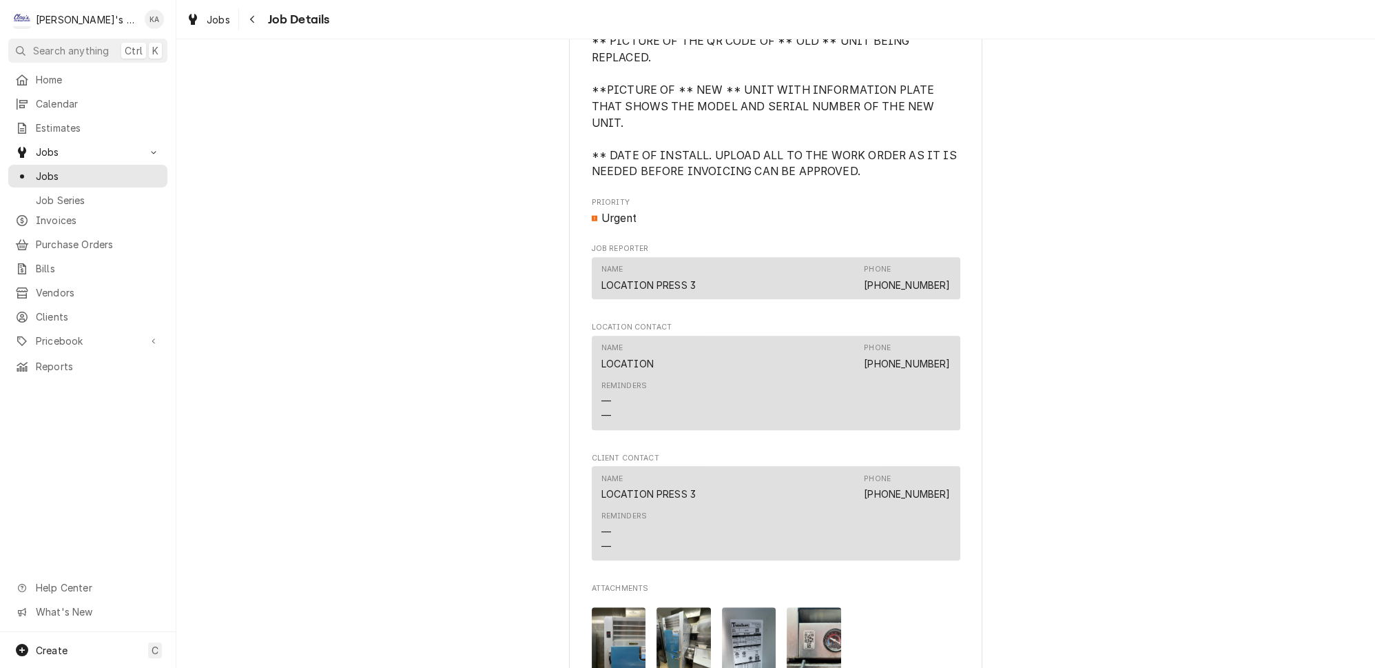
click at [697, 615] on img "Attachments" at bounding box center [684, 643] width 54 height 72
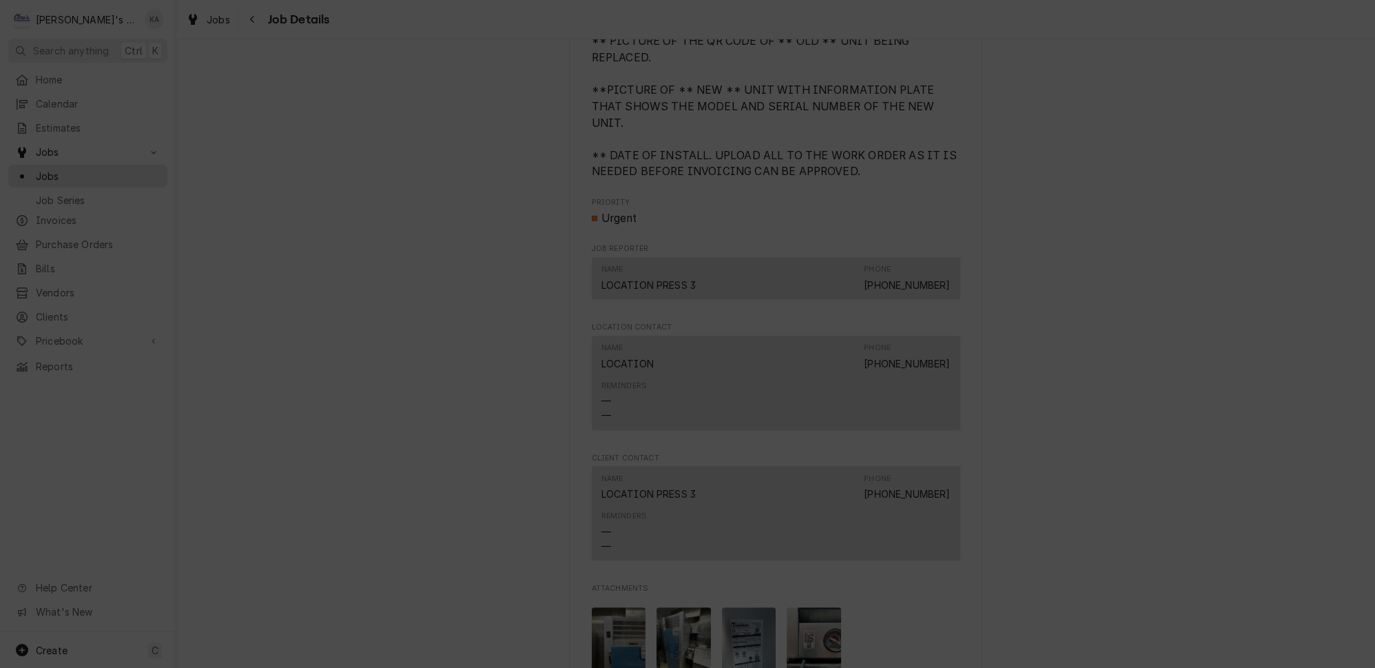
click at [796, 131] on div "button" at bounding box center [803, 124] width 14 height 14
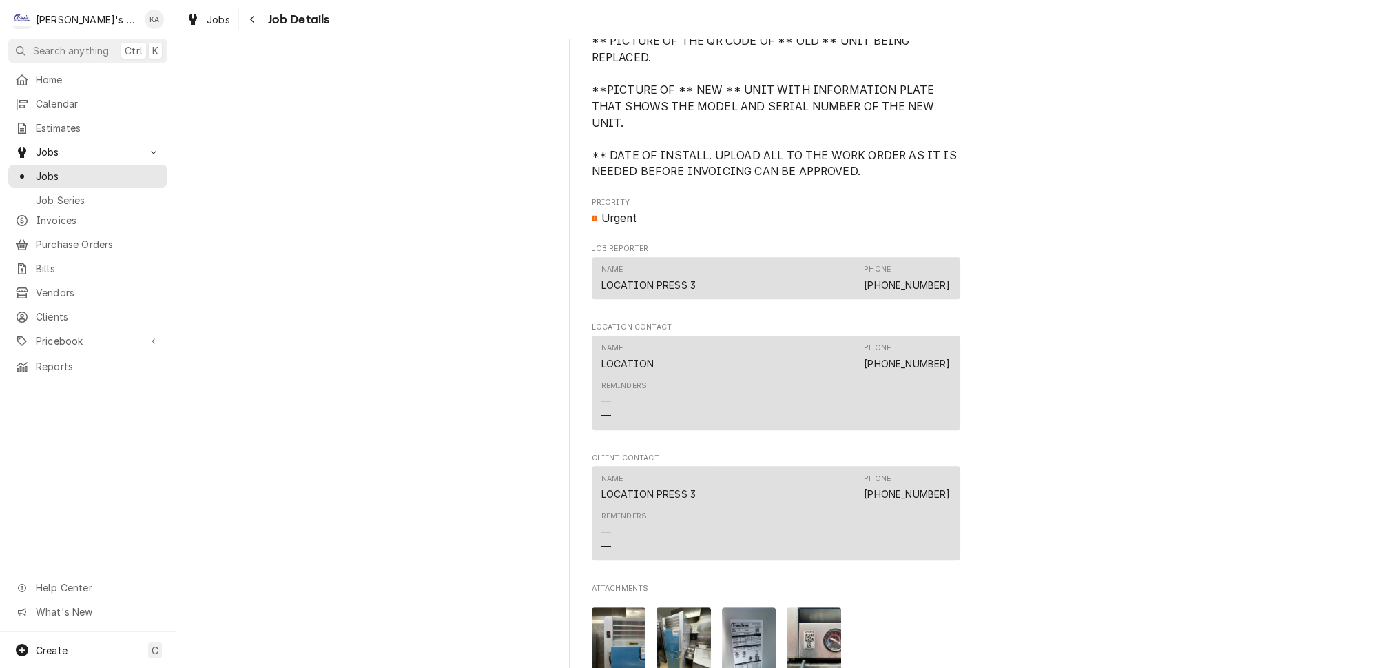
click at [787, 607] on img "Attachments" at bounding box center [814, 643] width 54 height 72
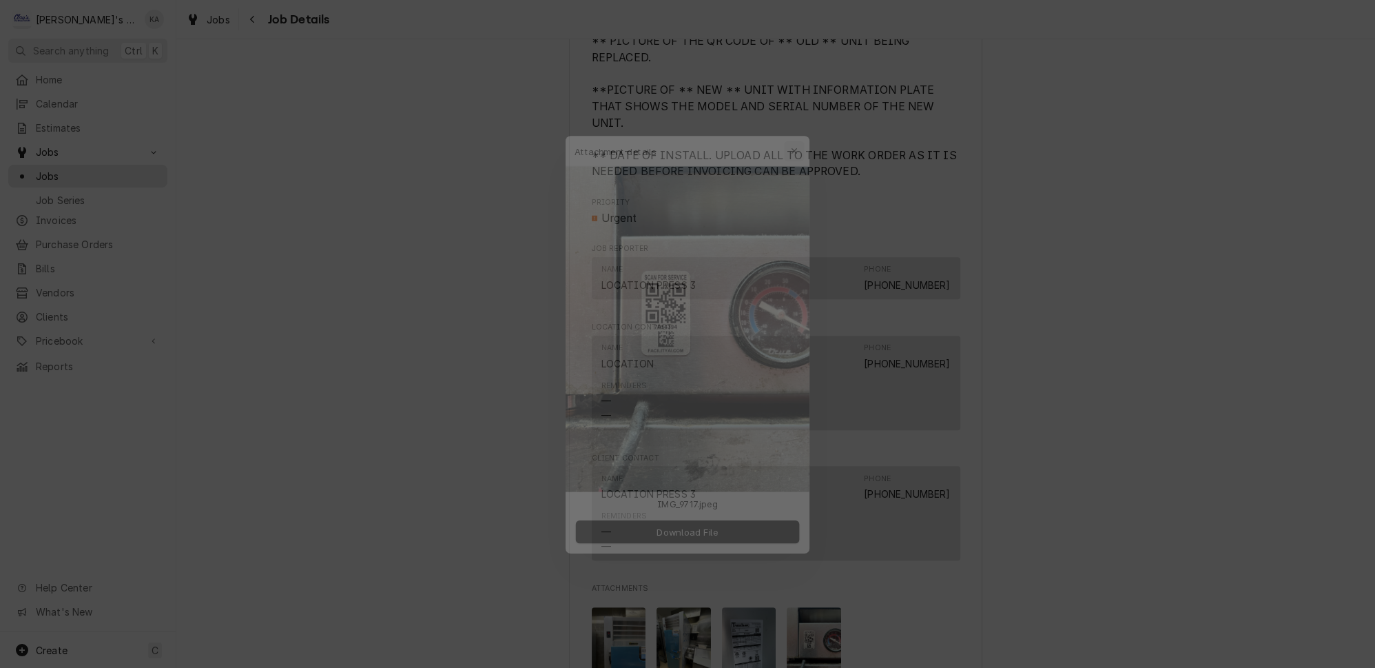
click at [796, 131] on div "button" at bounding box center [803, 124] width 14 height 14
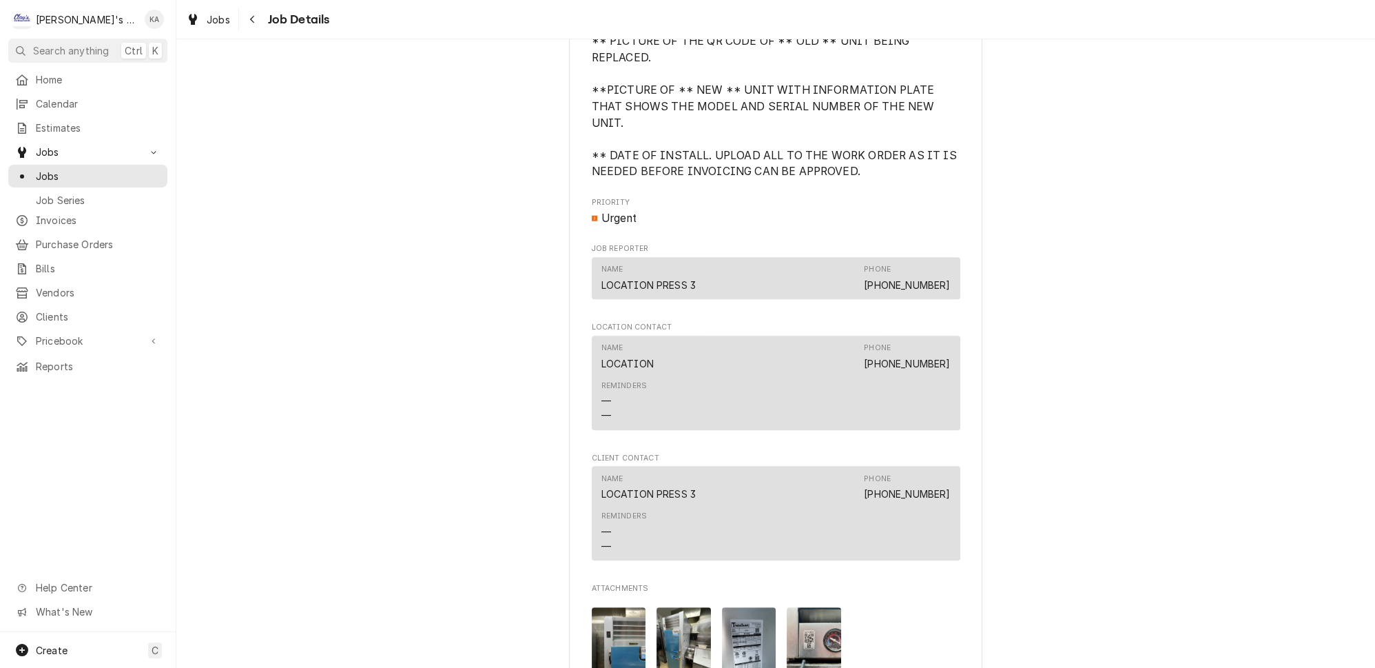
click at [728, 607] on img "Attachments" at bounding box center [749, 643] width 54 height 72
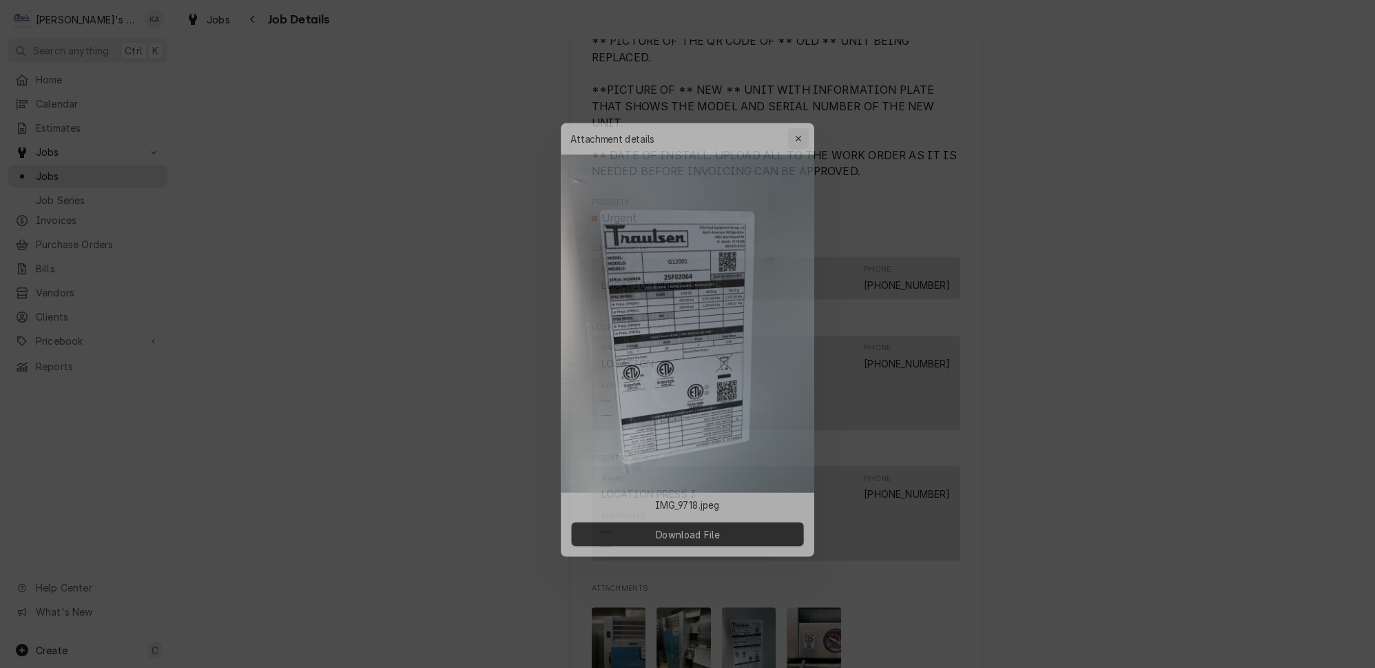
click at [796, 131] on div "button" at bounding box center [803, 124] width 14 height 14
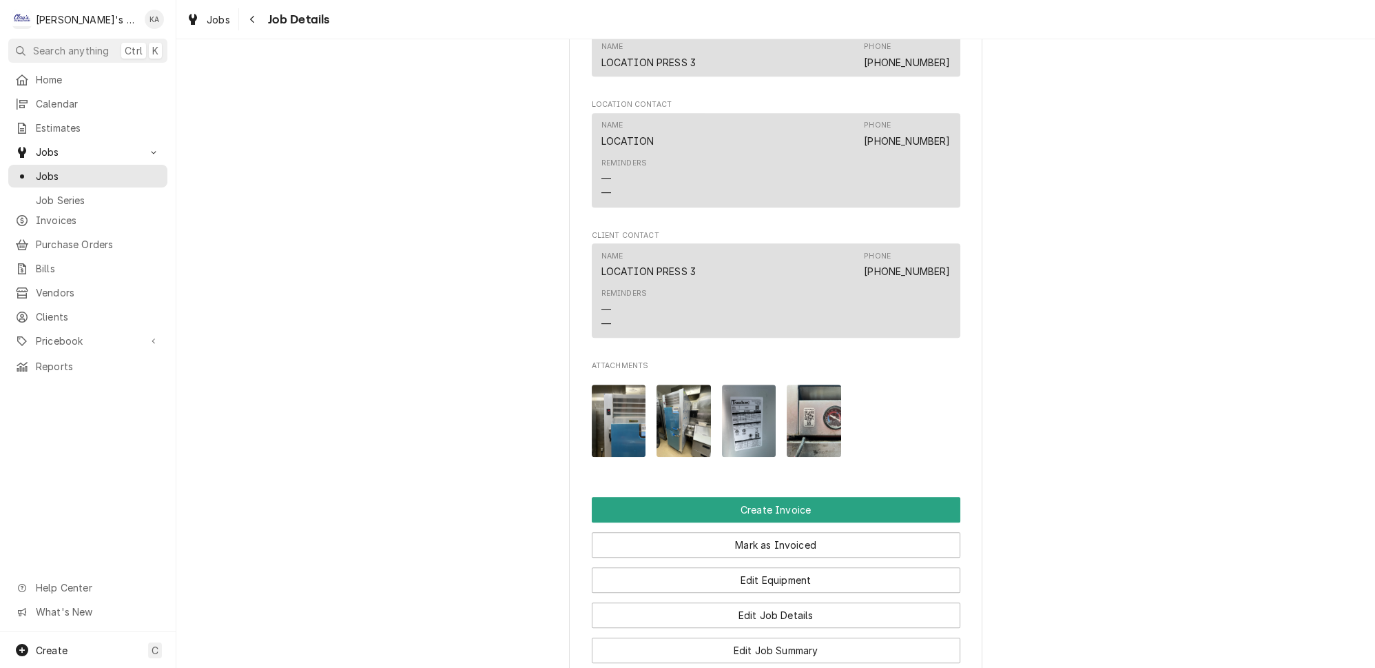
scroll to position [1361, 0]
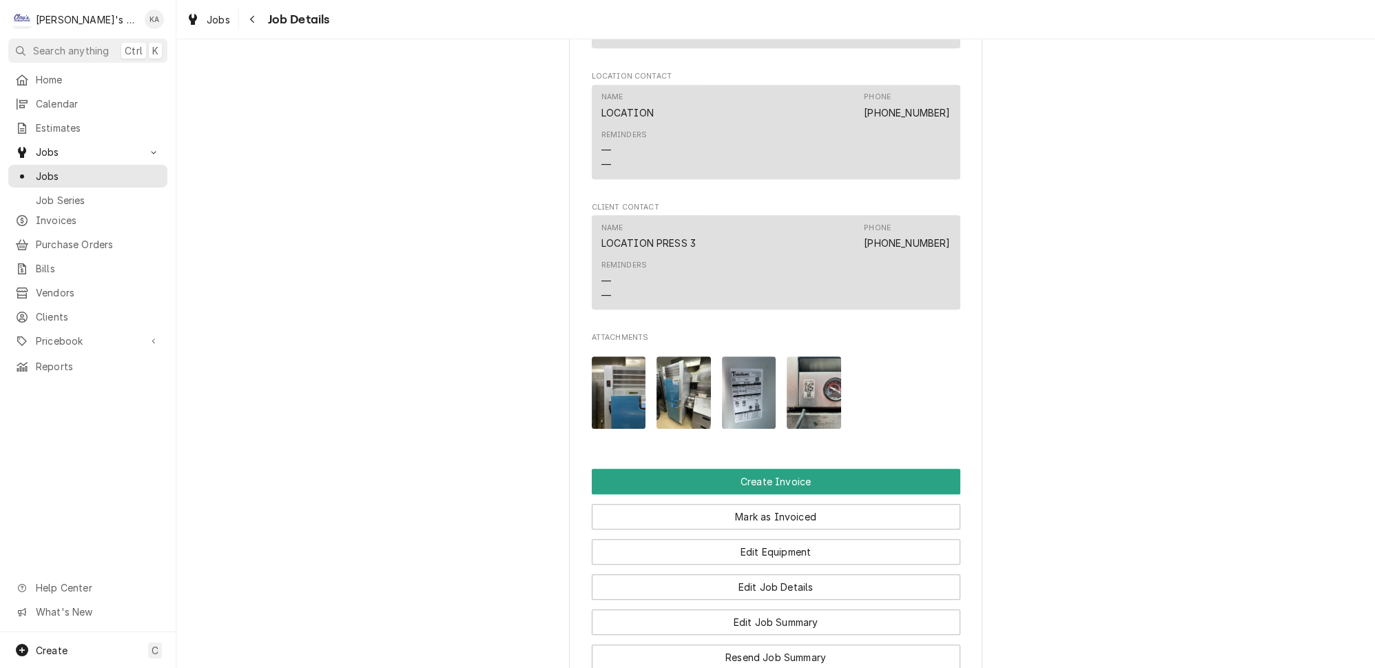
click at [620, 371] on img "Attachments" at bounding box center [619, 392] width 54 height 72
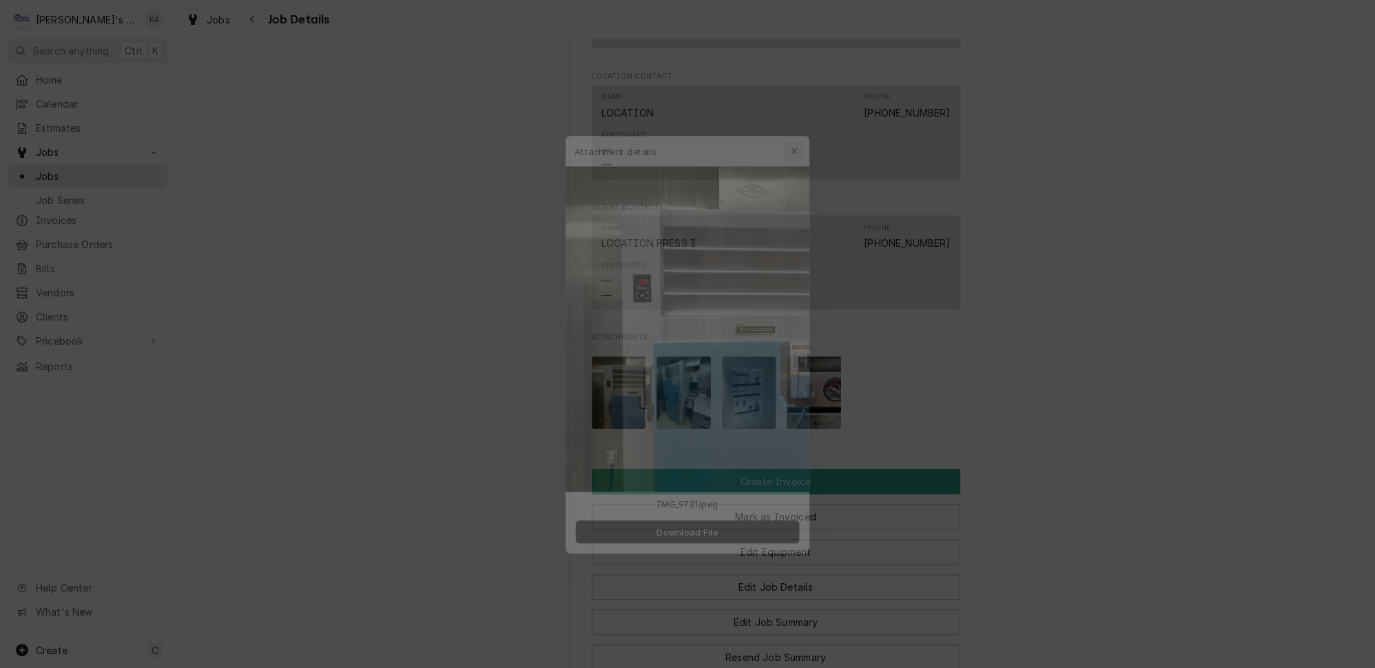
click at [800, 127] on icon "button" at bounding box center [803, 124] width 6 height 6
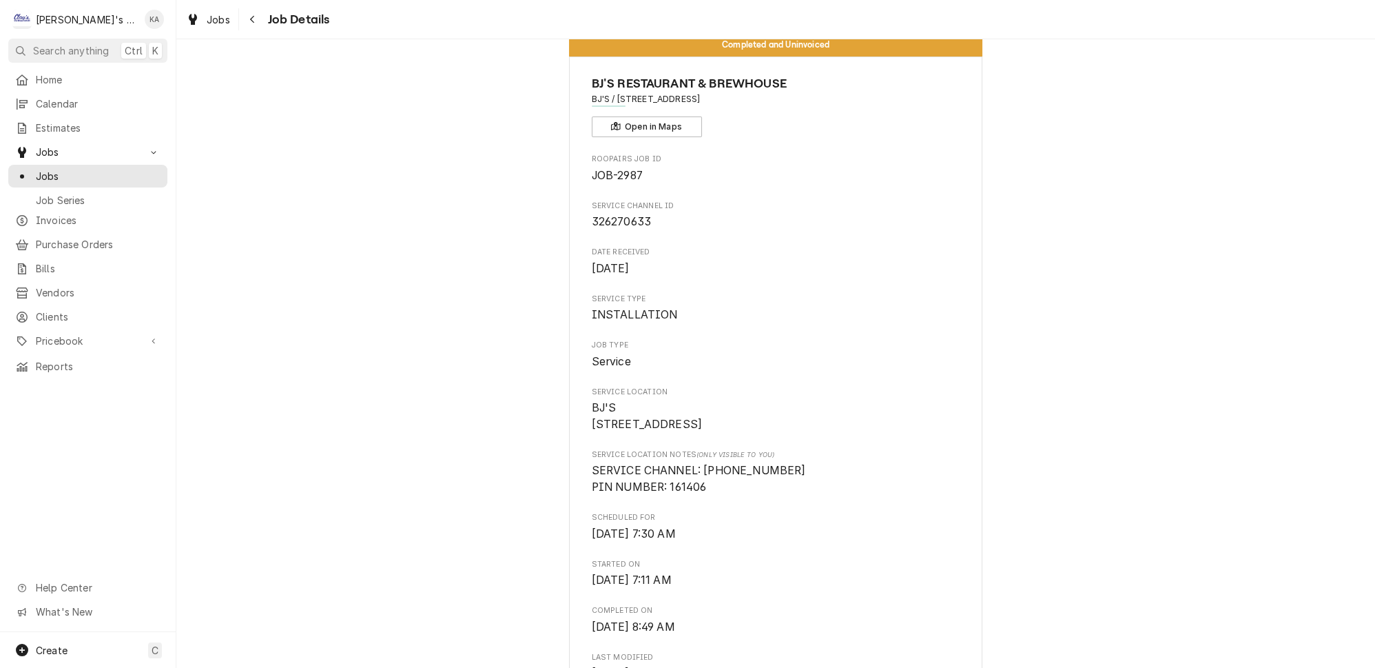
scroll to position [0, 0]
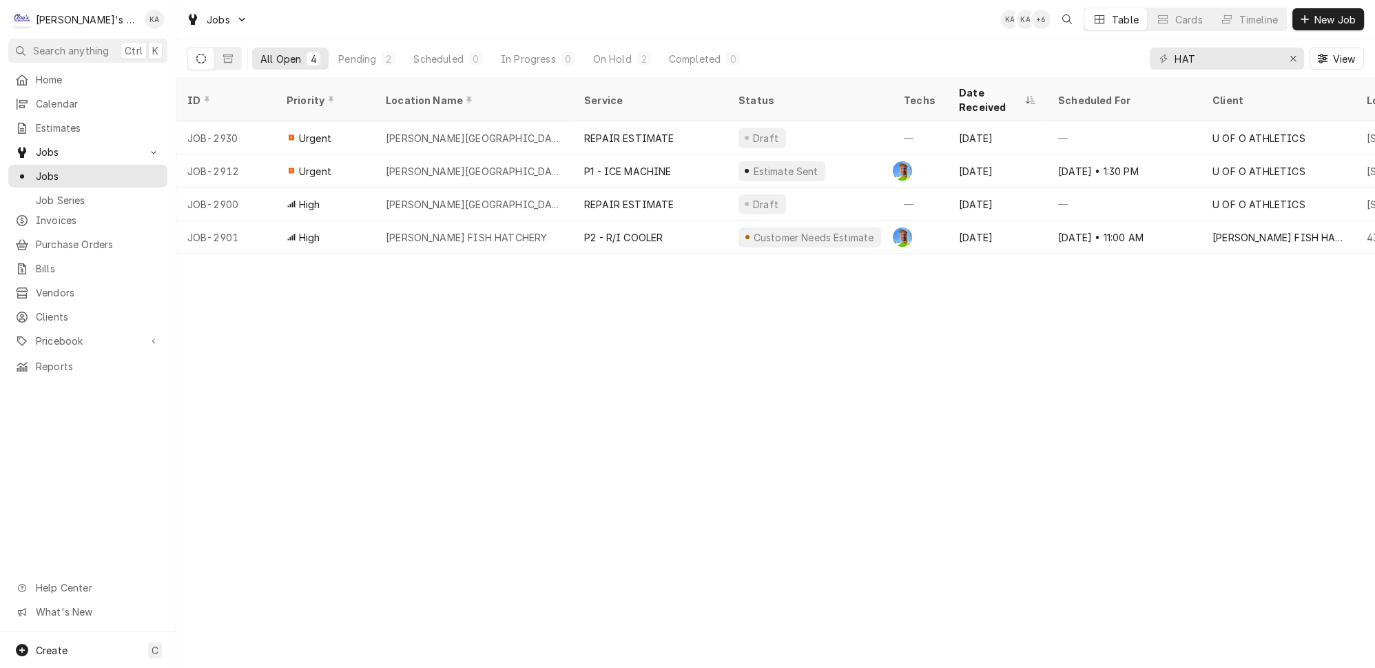
click at [1312, 50] on div "HAT View" at bounding box center [1257, 58] width 214 height 39
click at [1304, 50] on button "Erase input" at bounding box center [1293, 59] width 22 height 22
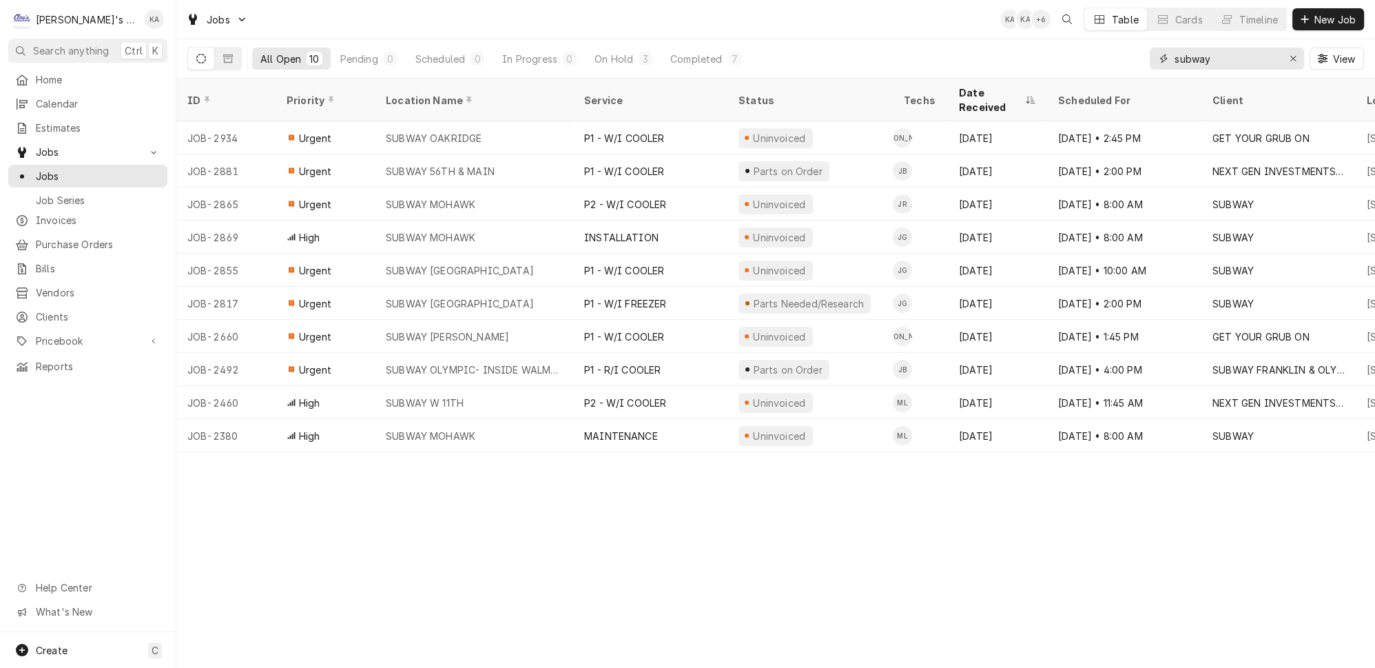
type input "subway"
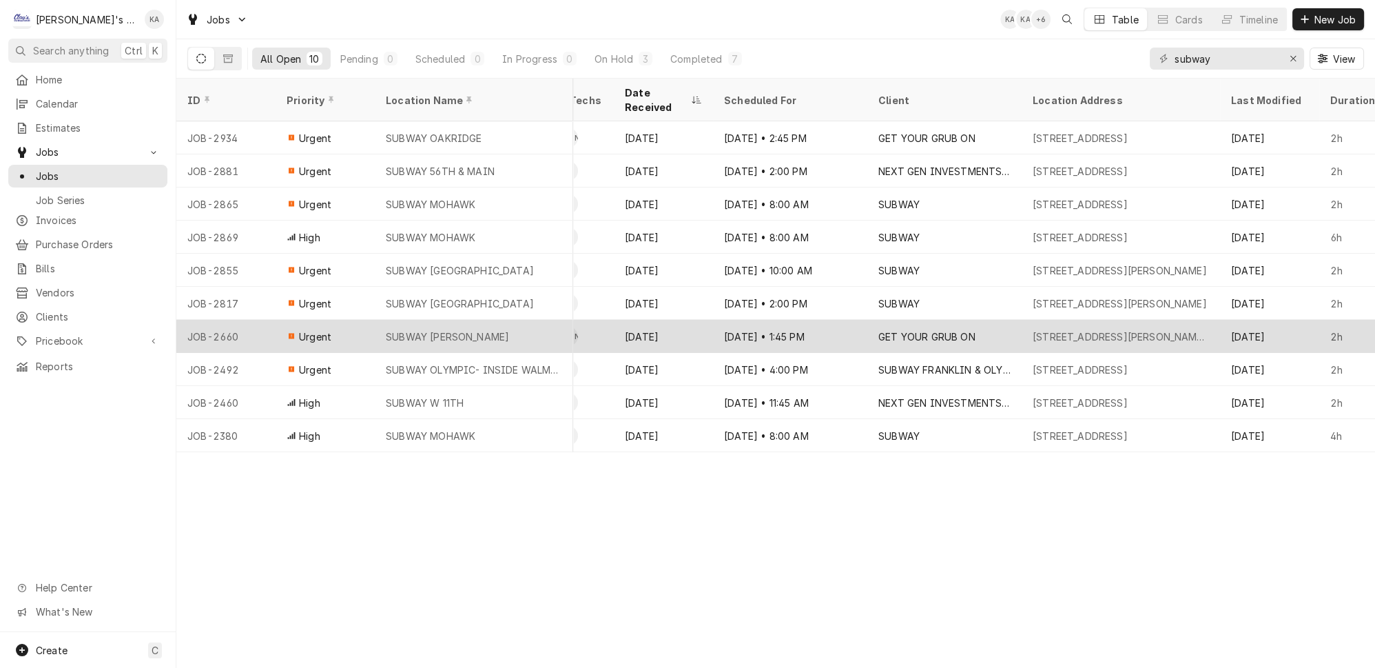
scroll to position [0, 330]
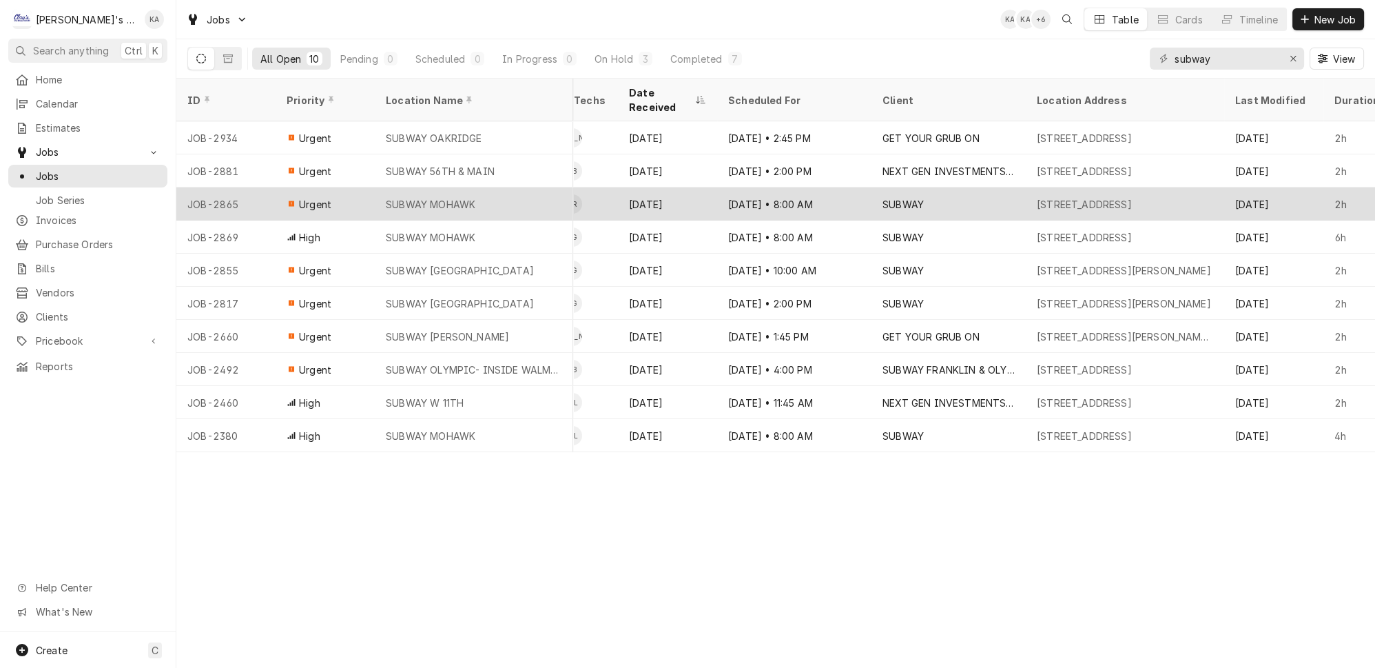
click at [661, 187] on div "Sep 5" at bounding box center [667, 203] width 99 height 33
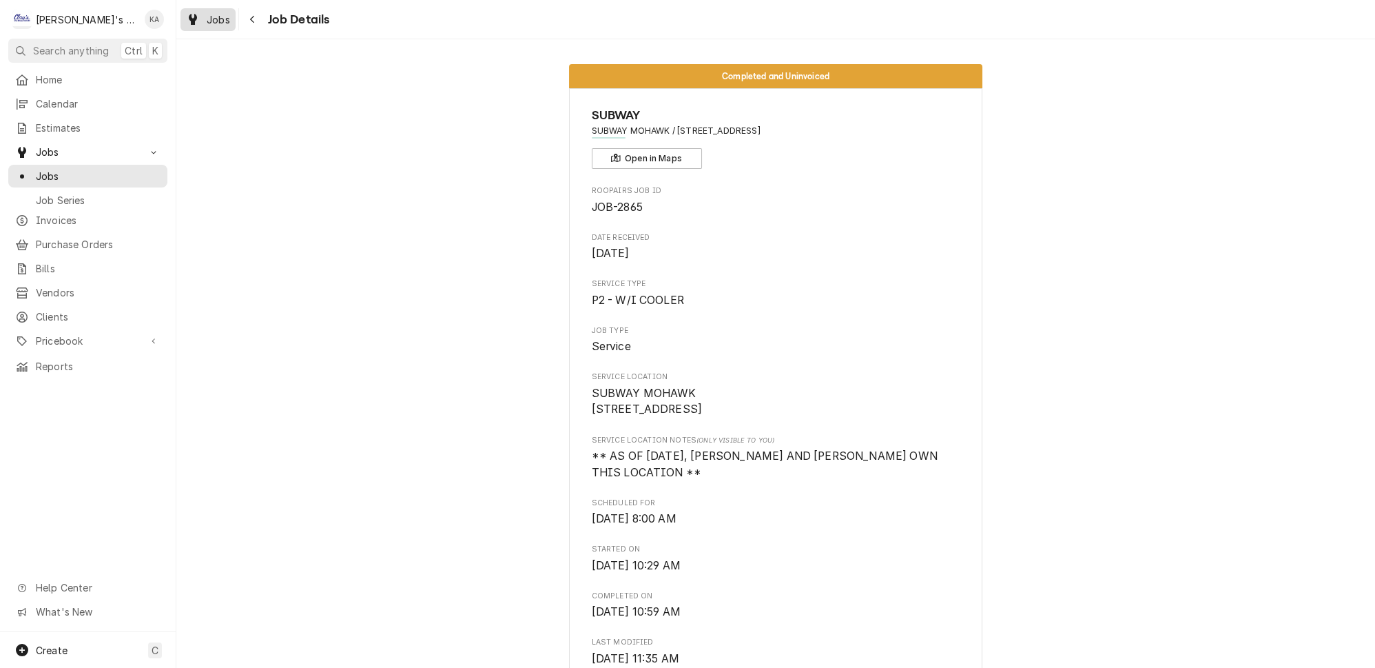
click at [194, 25] on div "Jobs" at bounding box center [208, 19] width 50 height 17
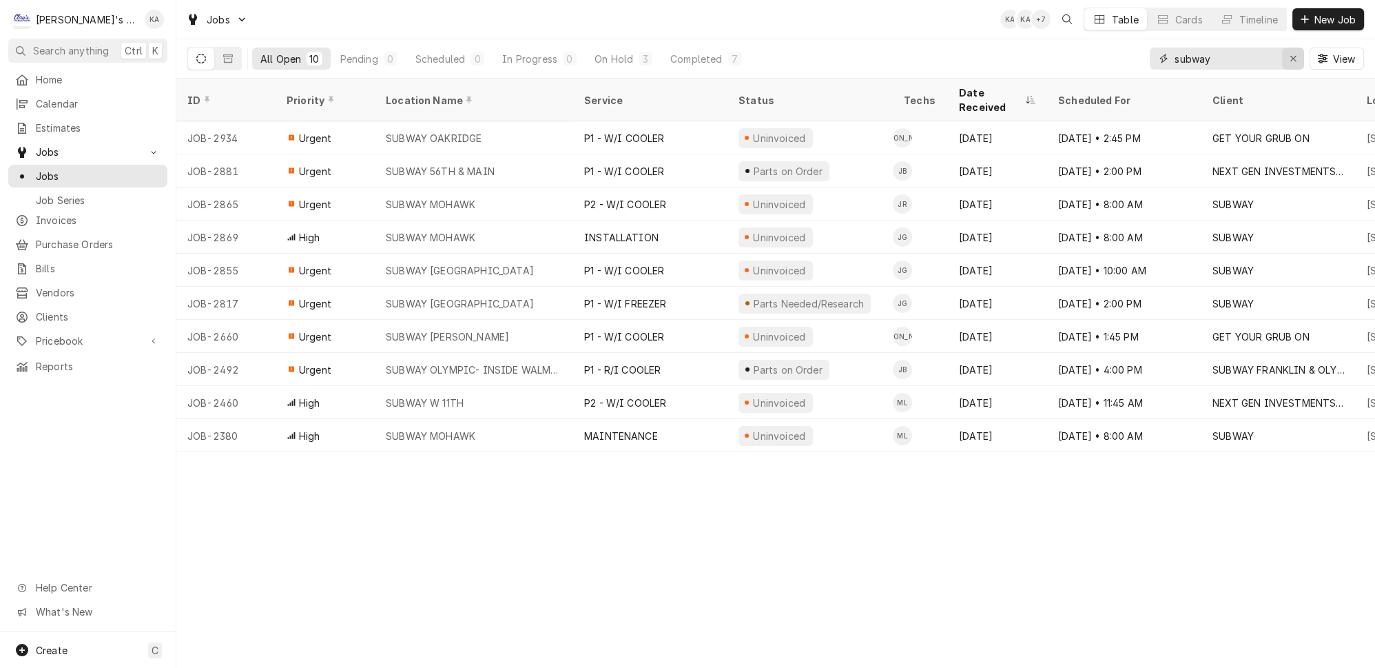
click at [1304, 56] on button "Erase input" at bounding box center [1293, 59] width 22 height 22
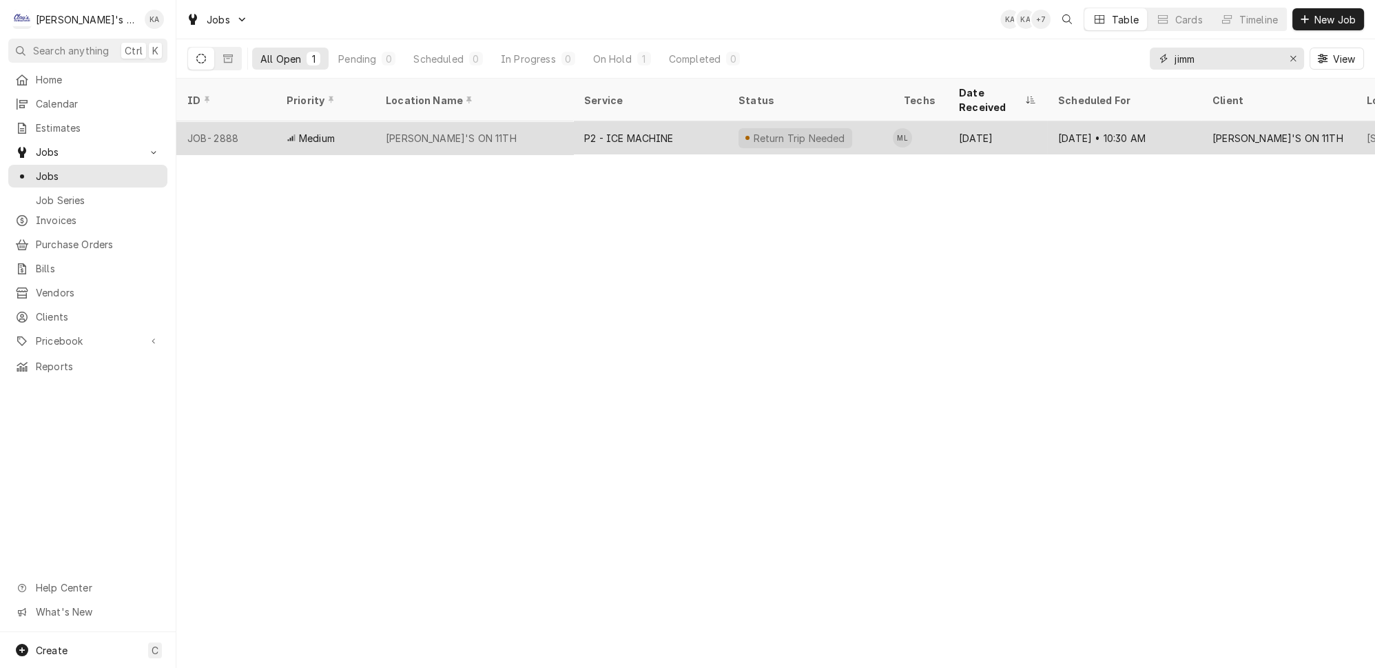
type input "jimm"
click at [709, 121] on div "P2 - ICE MACHINE" at bounding box center [650, 137] width 154 height 33
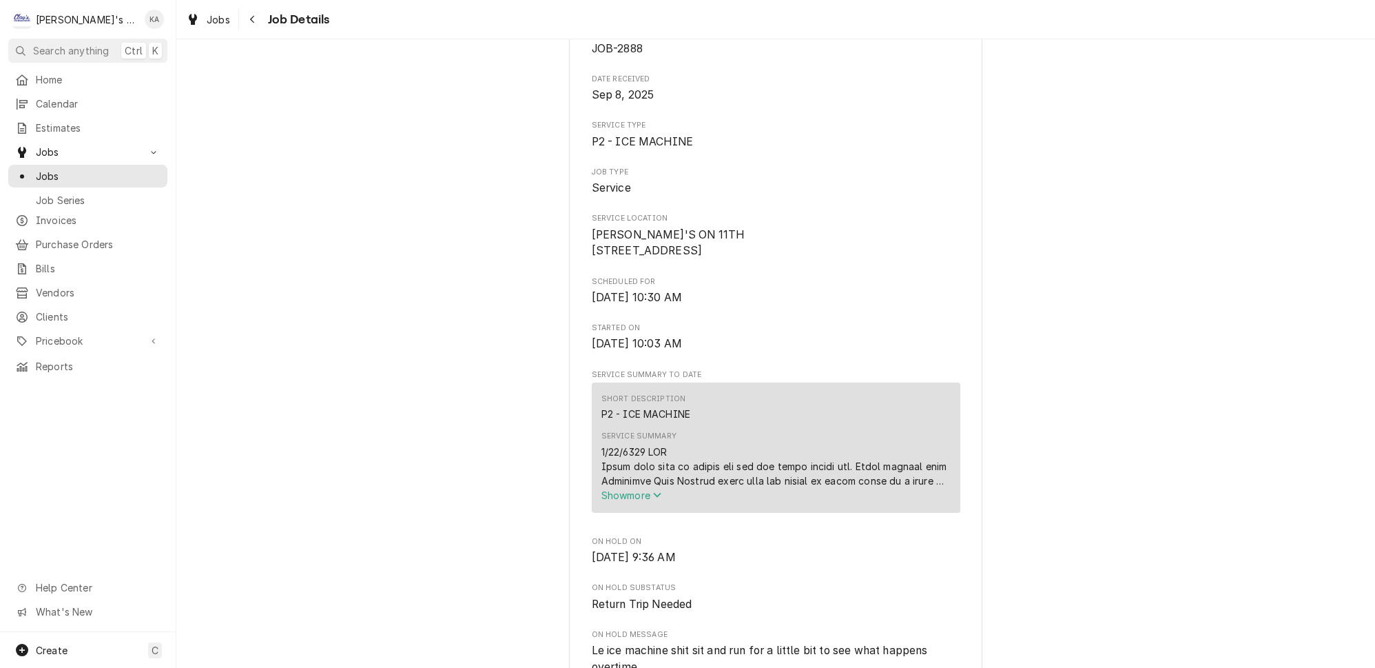
scroll to position [313, 0]
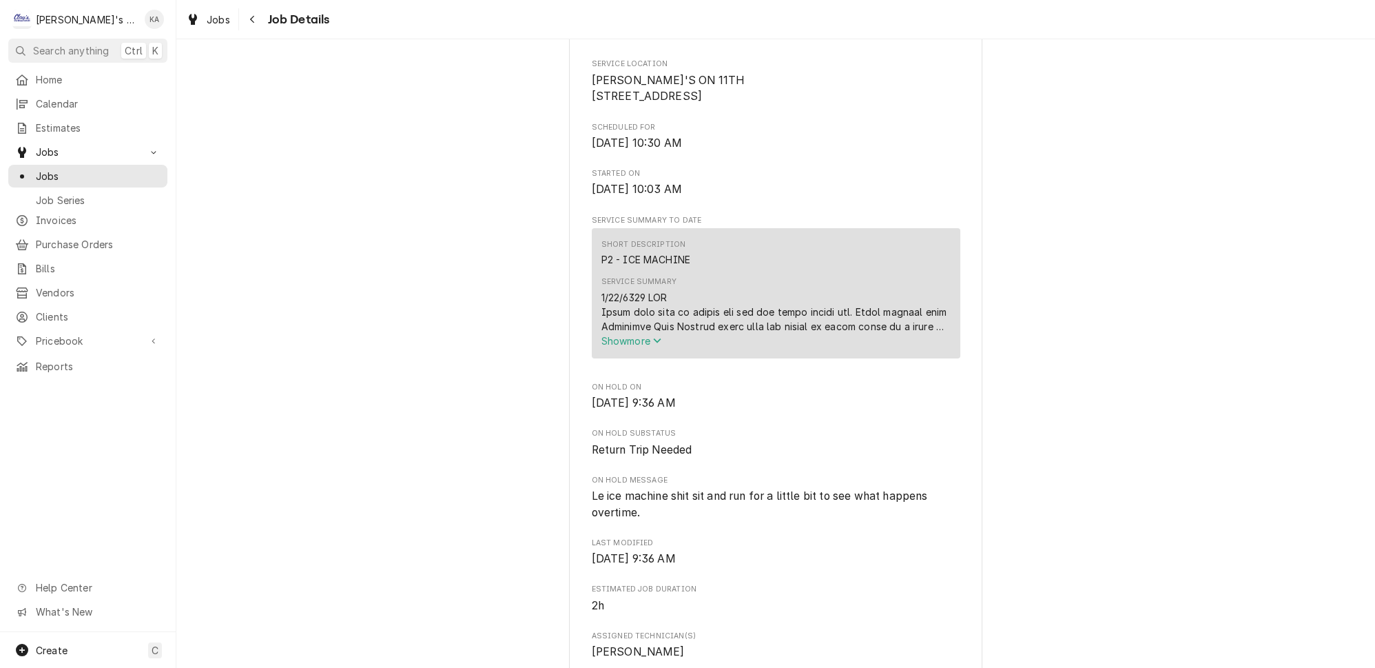
click at [645, 347] on span "Show more" at bounding box center [631, 341] width 61 height 12
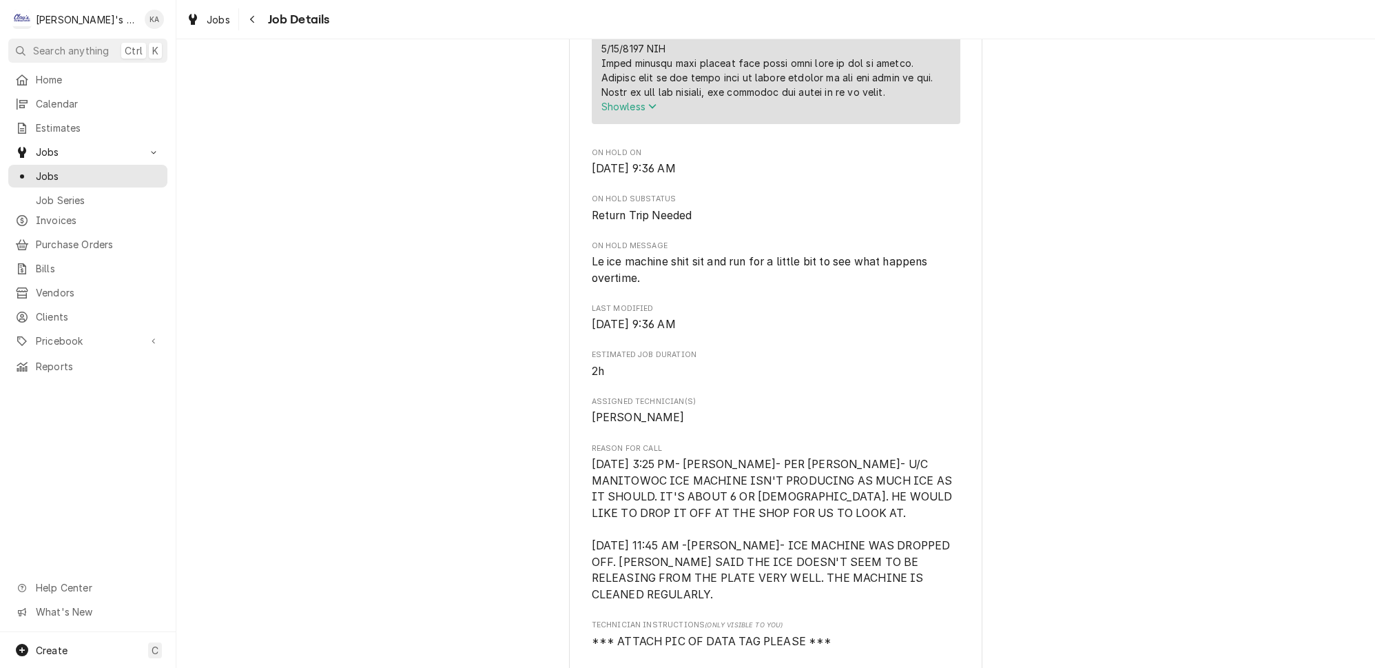
scroll to position [814, 0]
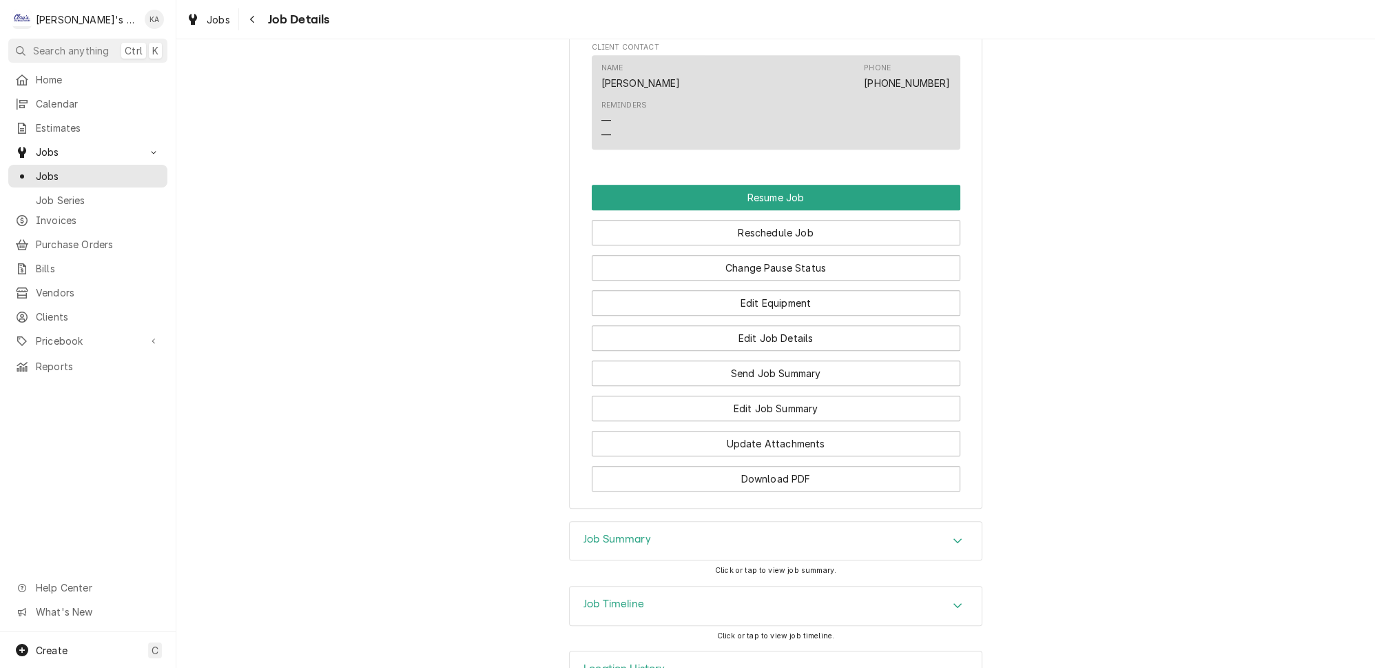
click at [670, 522] on div "Job Summary" at bounding box center [776, 541] width 412 height 39
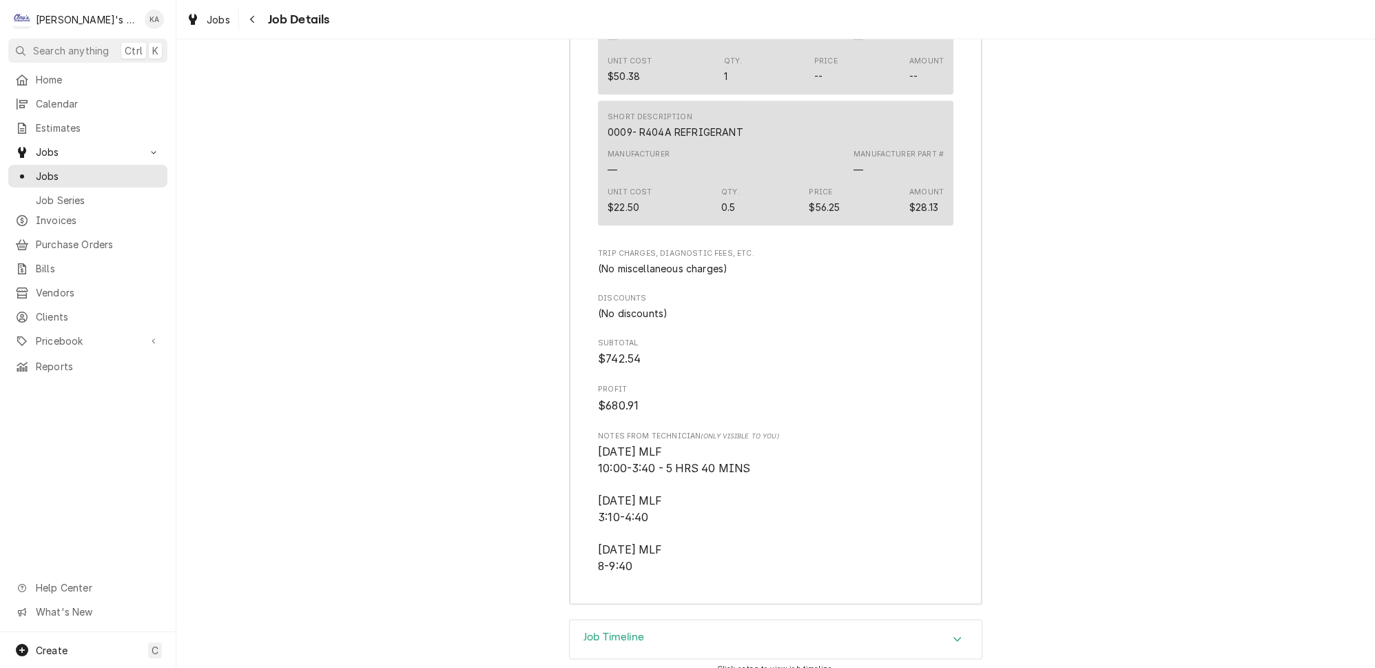
scroll to position [2957, 0]
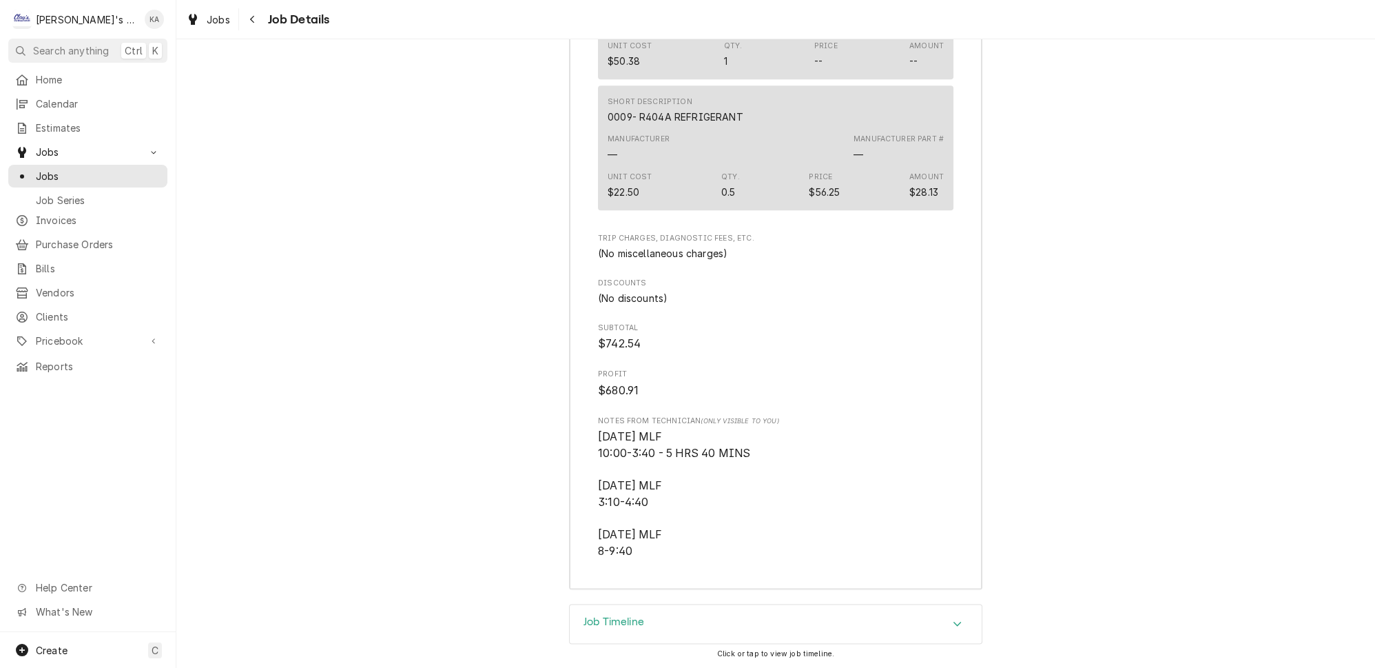
click at [652, 604] on div "Job Timeline" at bounding box center [776, 623] width 412 height 39
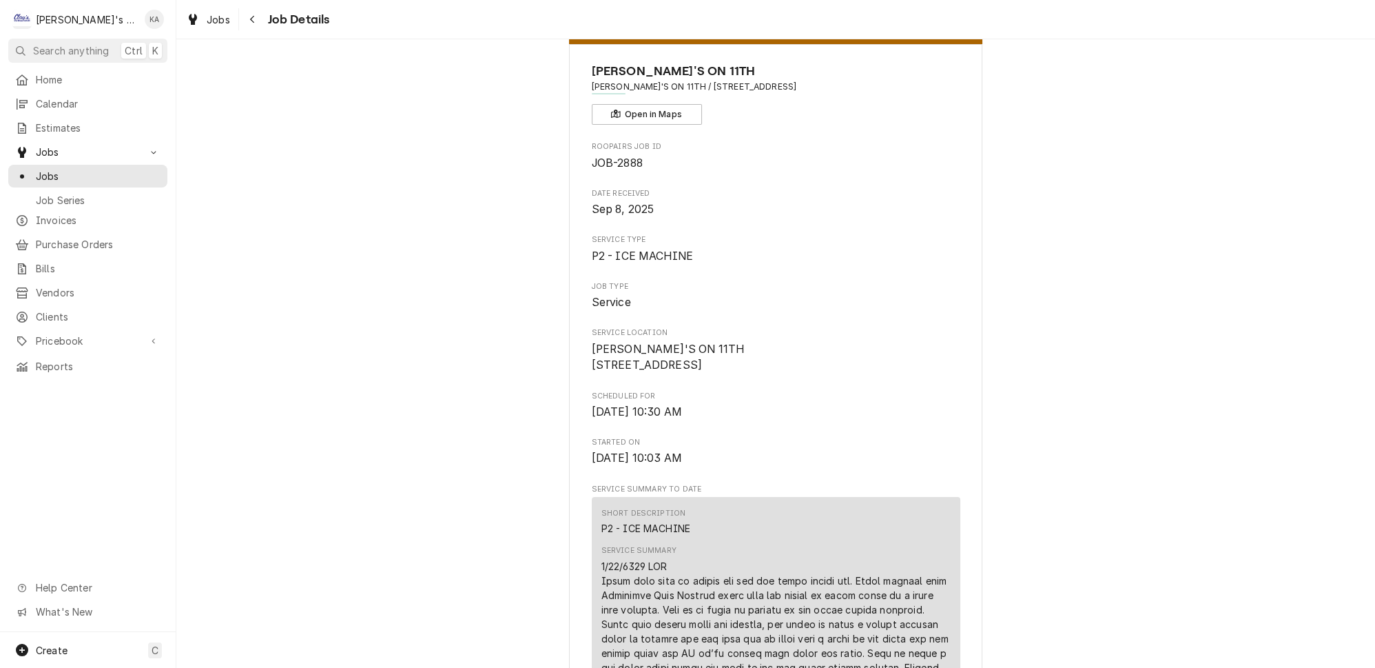
scroll to position [0, 0]
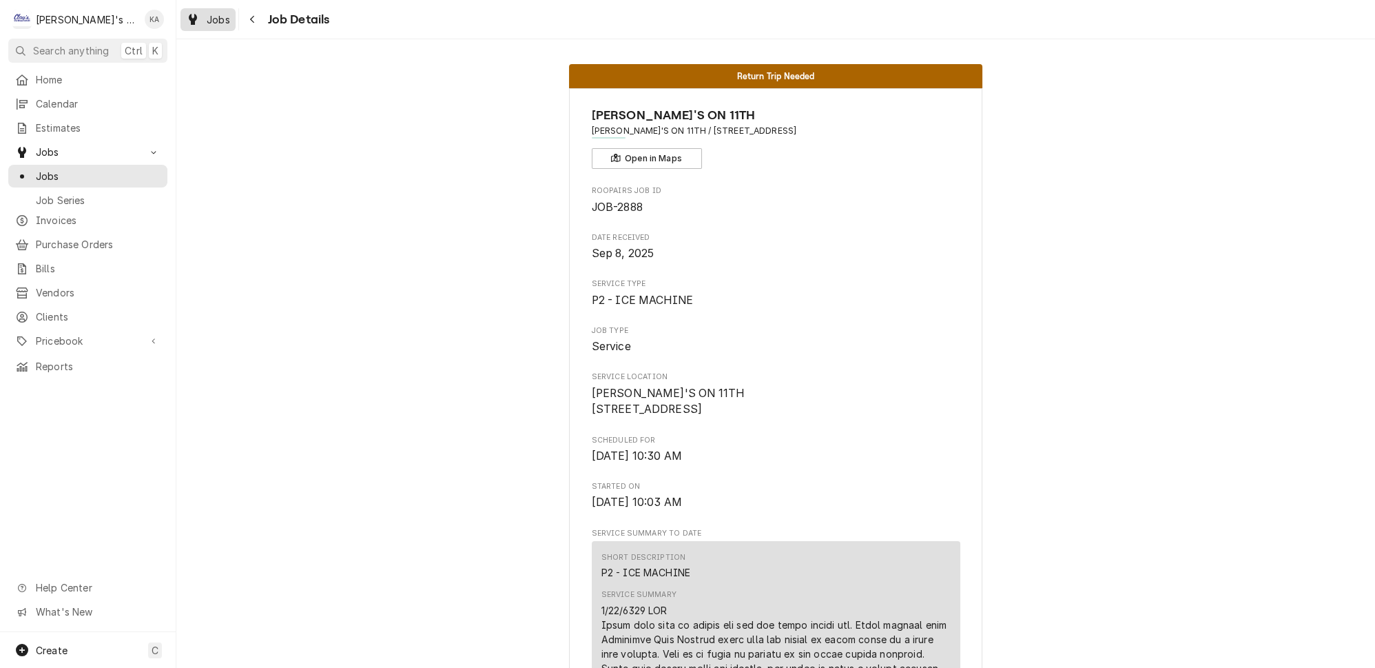
click at [189, 12] on div "Jobs" at bounding box center [208, 19] width 50 height 17
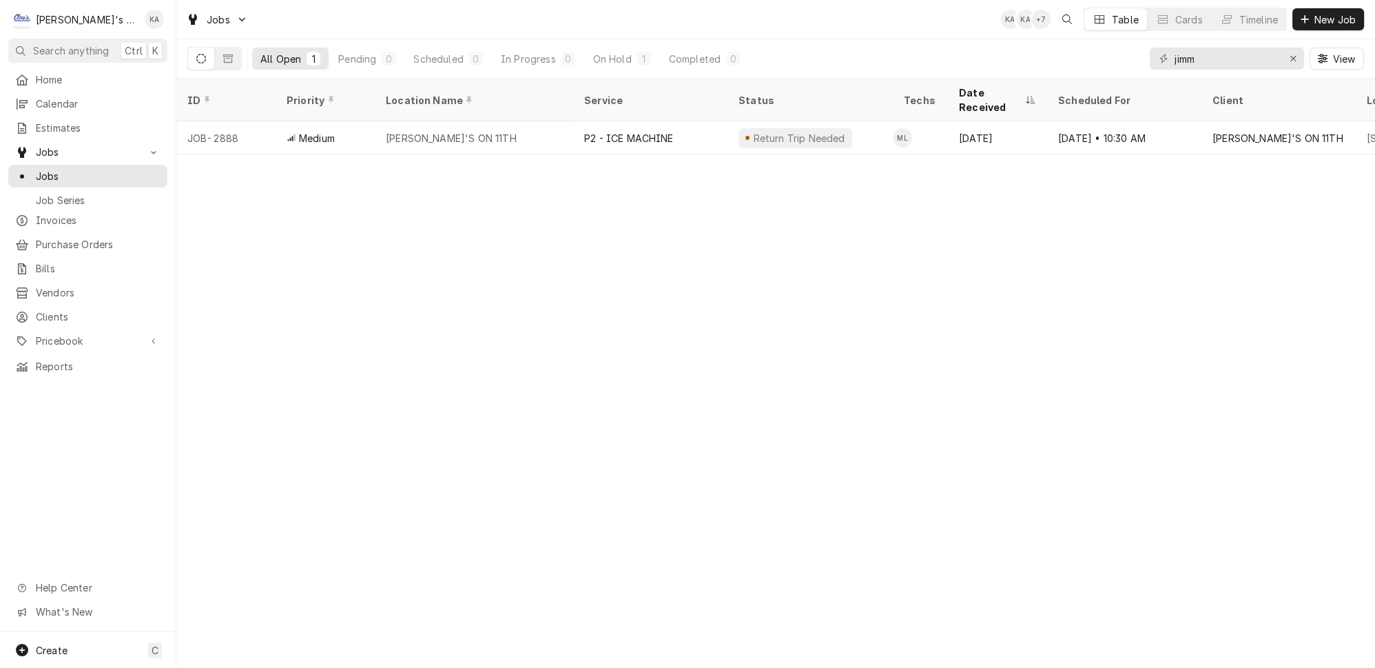
click at [1310, 59] on div "jimm View" at bounding box center [1257, 58] width 214 height 39
click at [1300, 59] on div "Erase input" at bounding box center [1293, 59] width 14 height 14
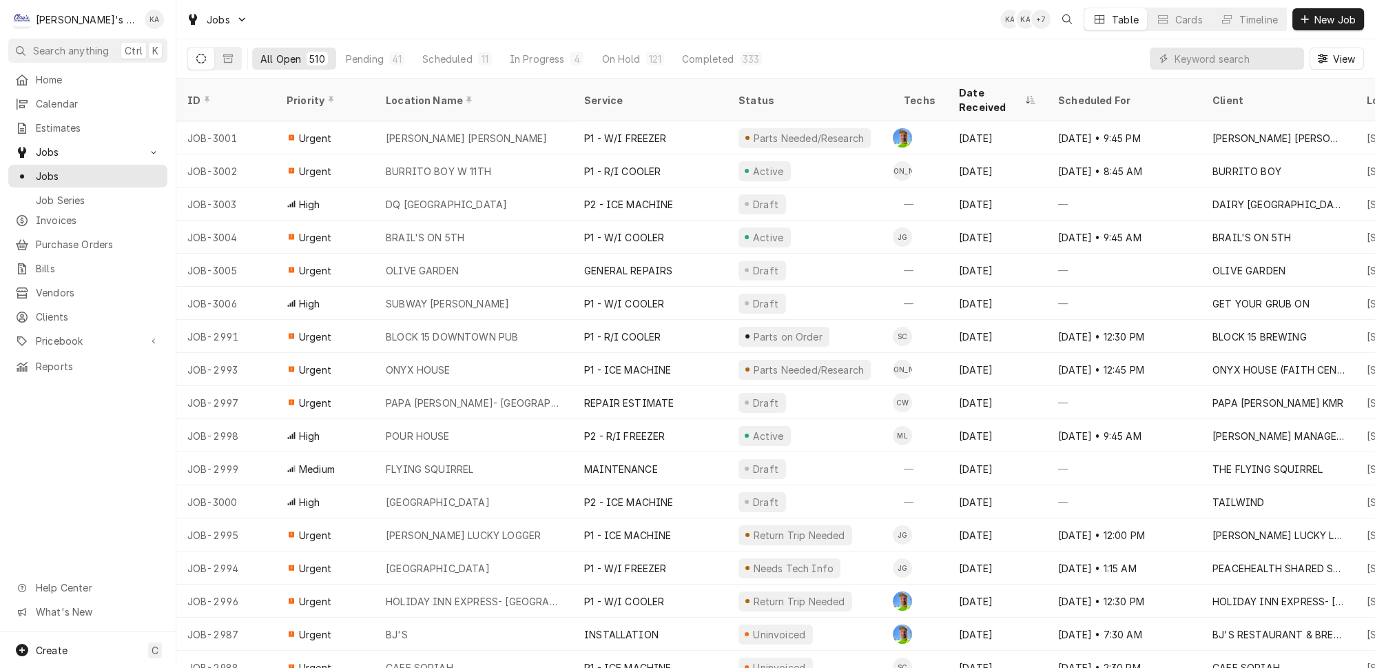
click at [976, 58] on div "All Open 510 Pending 41 Scheduled 11 In Progress 4 On Hold 121 Completed 333 Vi…" at bounding box center [775, 58] width 1177 height 39
click at [1244, 56] on input "Dynamic Content Wrapper" at bounding box center [1236, 59] width 123 height 22
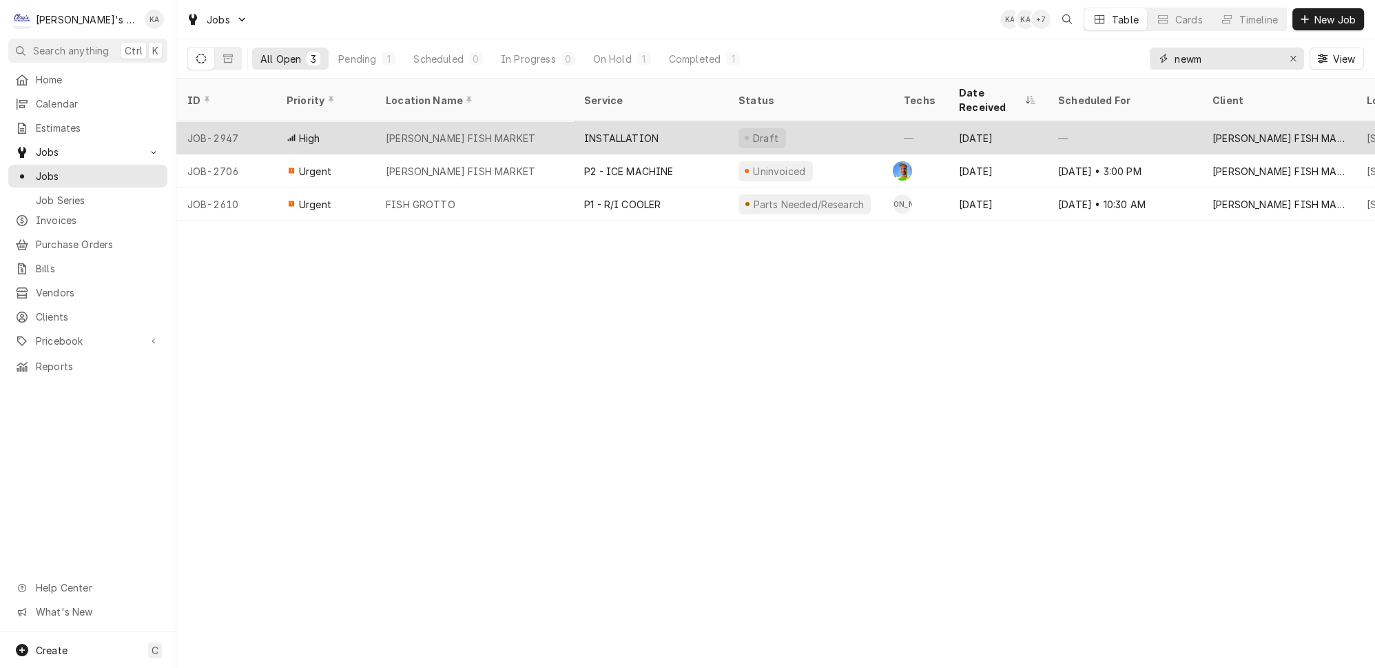
type input "newm"
click at [513, 121] on div "NEWMAN'S FISH MARKET" at bounding box center [474, 137] width 198 height 33
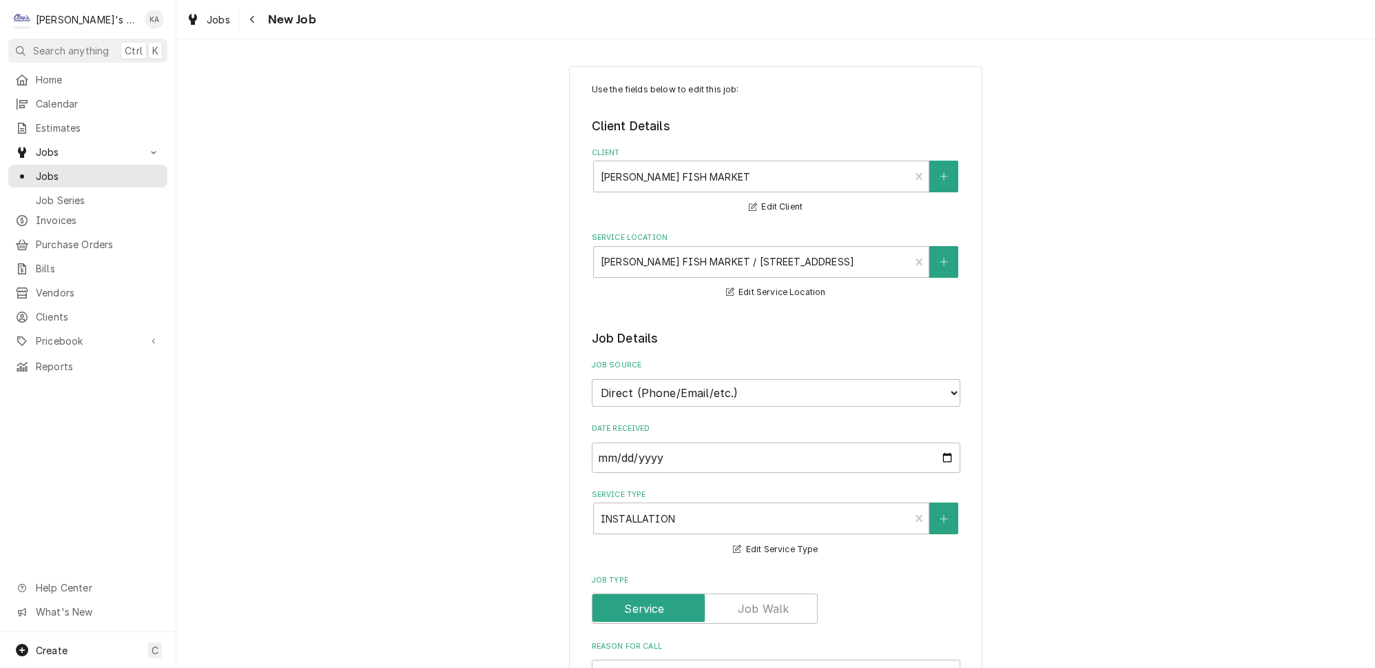
type textarea "x"
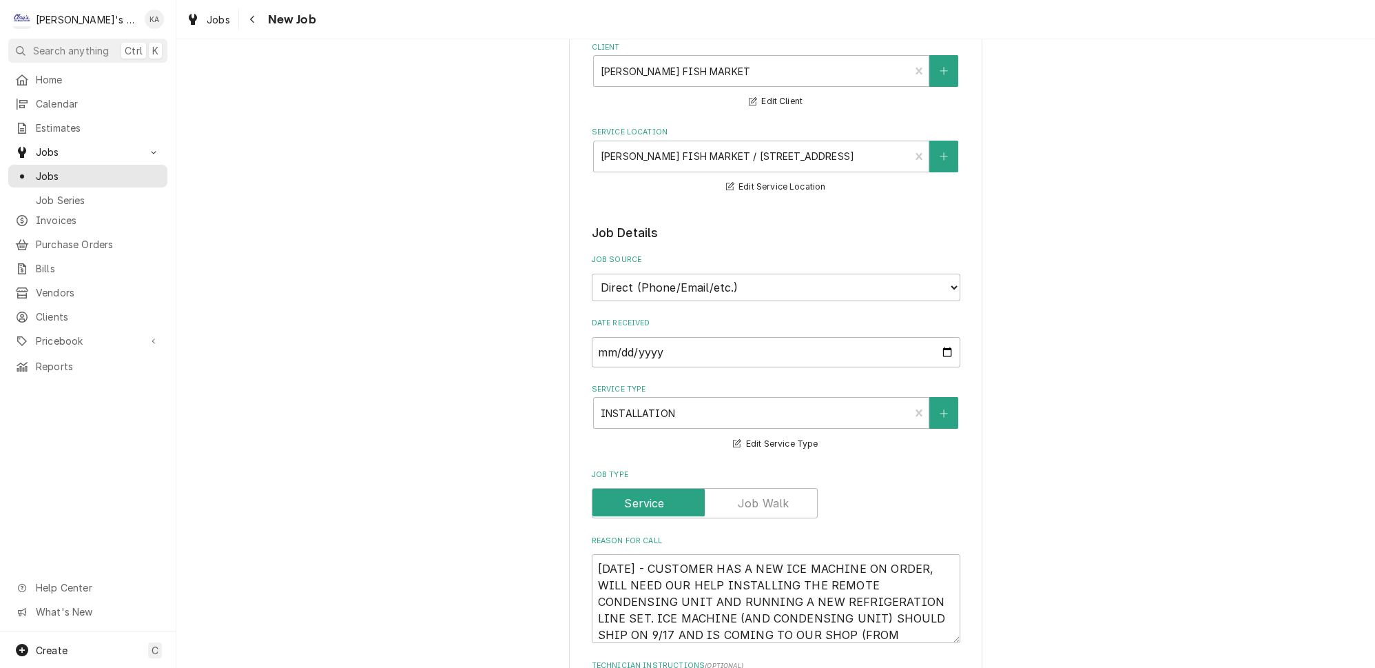
scroll to position [250, 0]
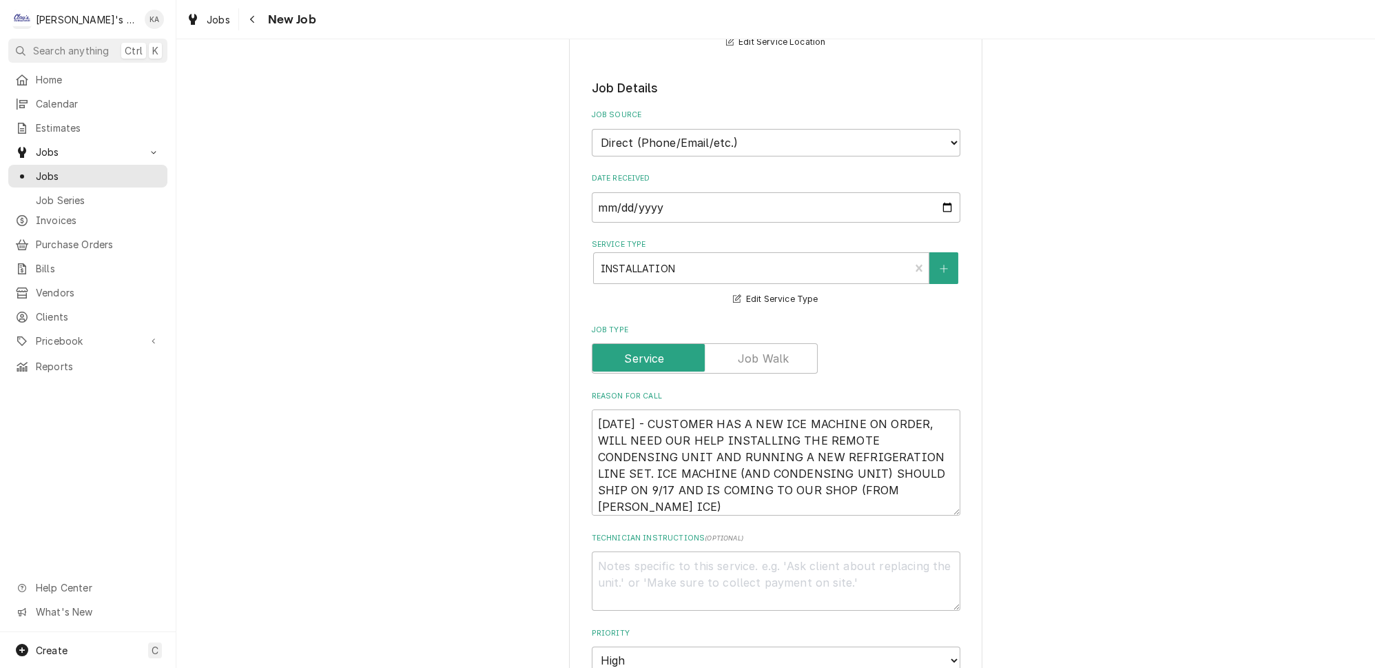
drag, startPoint x: 935, startPoint y: 482, endPoint x: 938, endPoint y: 499, distance: 17.6
click at [938, 499] on div "Use the fields below to edit this job: Client Details Client [PERSON_NAME] FISH…" at bounding box center [775, 563] width 413 height 1495
click at [207, 15] on span "Jobs" at bounding box center [218, 19] width 23 height 14
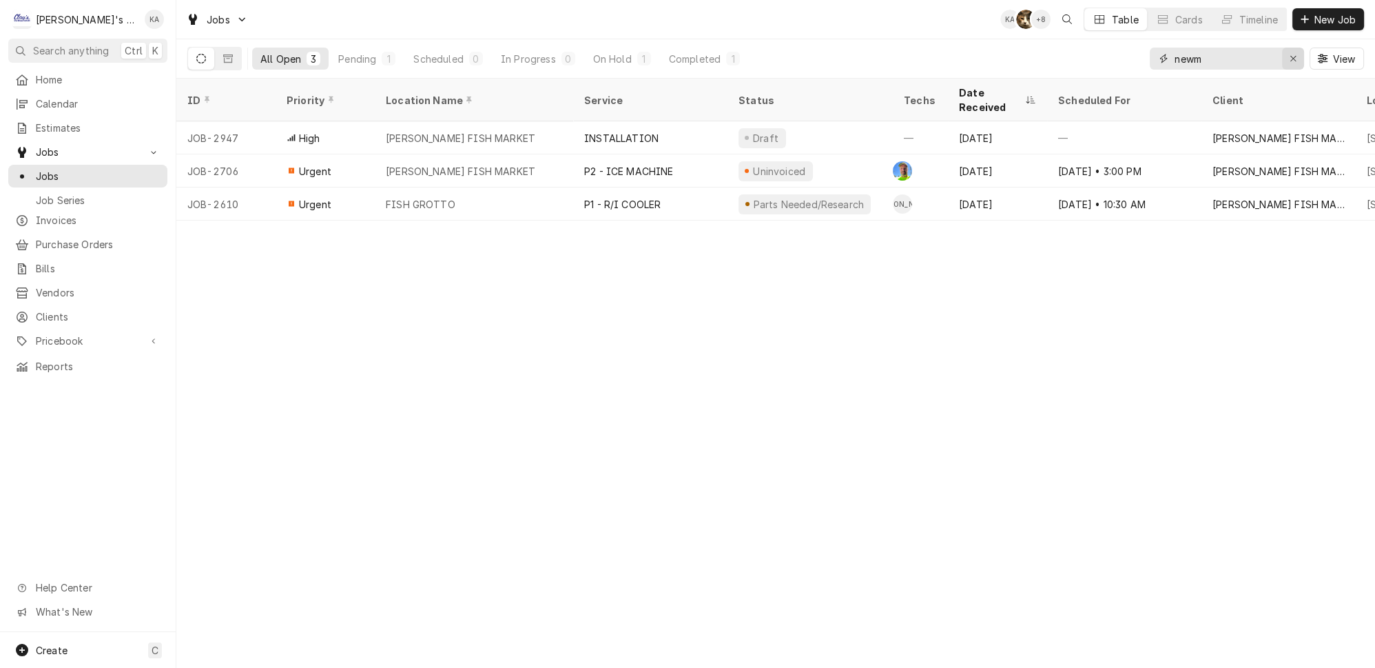
click at [1291, 52] on div "Erase input" at bounding box center [1293, 59] width 14 height 14
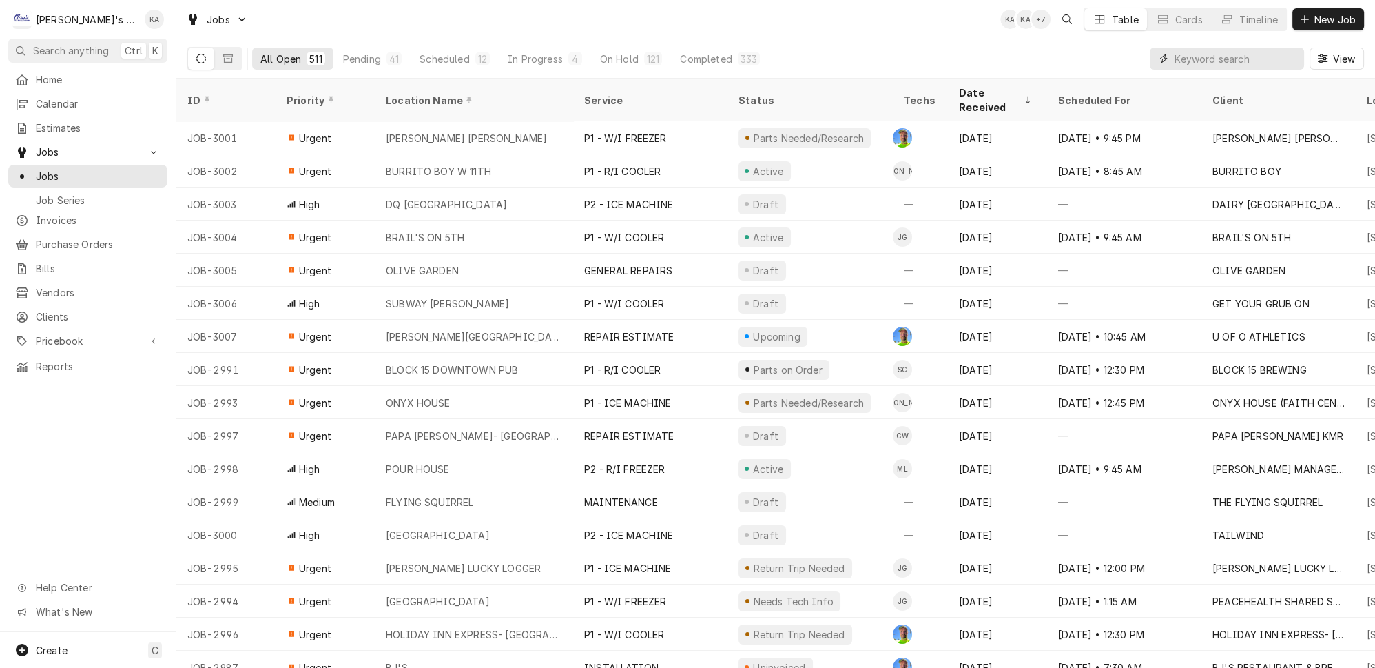
click at [1244, 54] on input "Dynamic Content Wrapper" at bounding box center [1236, 59] width 123 height 22
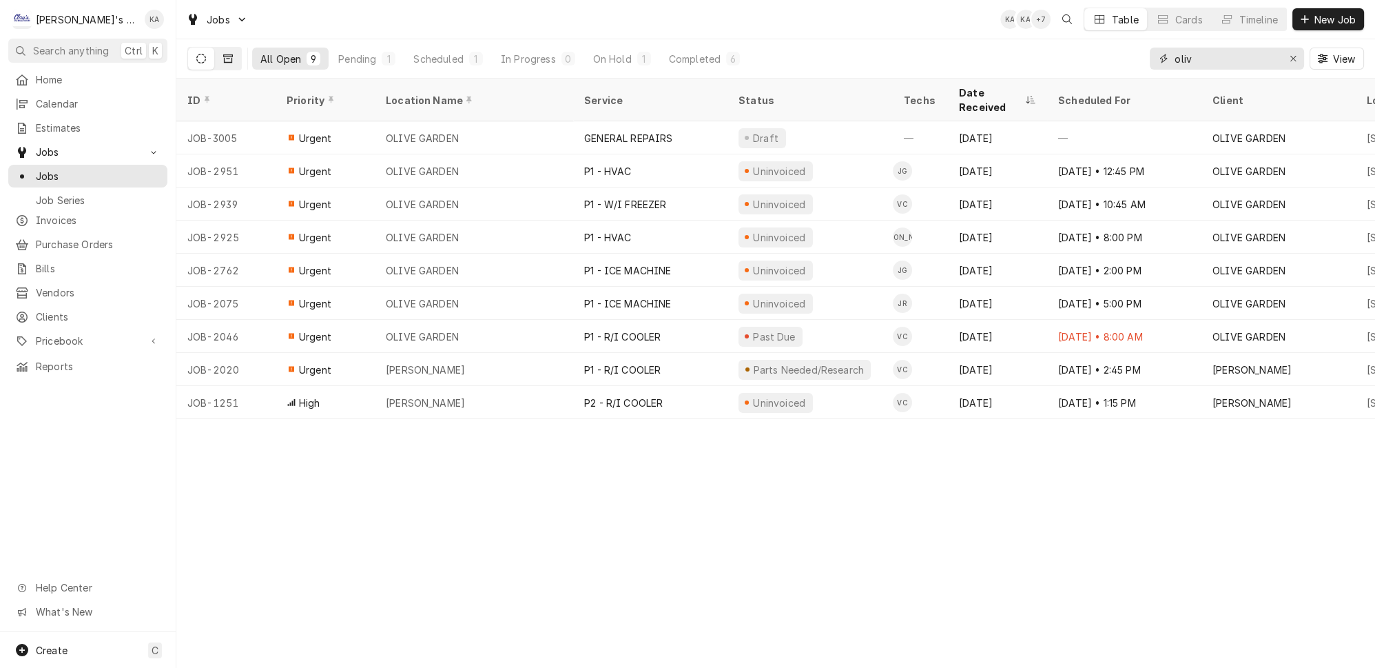
type input "oliv"
click at [215, 55] on button "Dynamic Content Wrapper" at bounding box center [228, 59] width 26 height 22
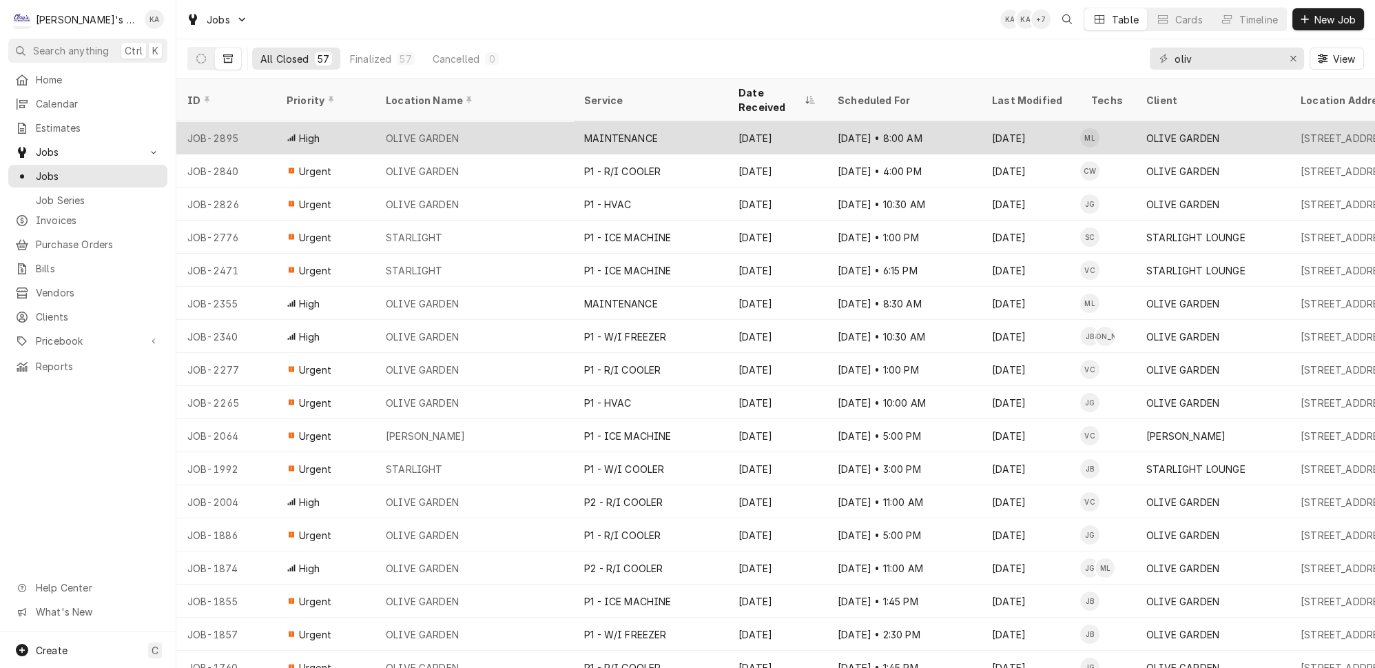
click at [706, 121] on div "MAINTENANCE" at bounding box center [650, 137] width 154 height 33
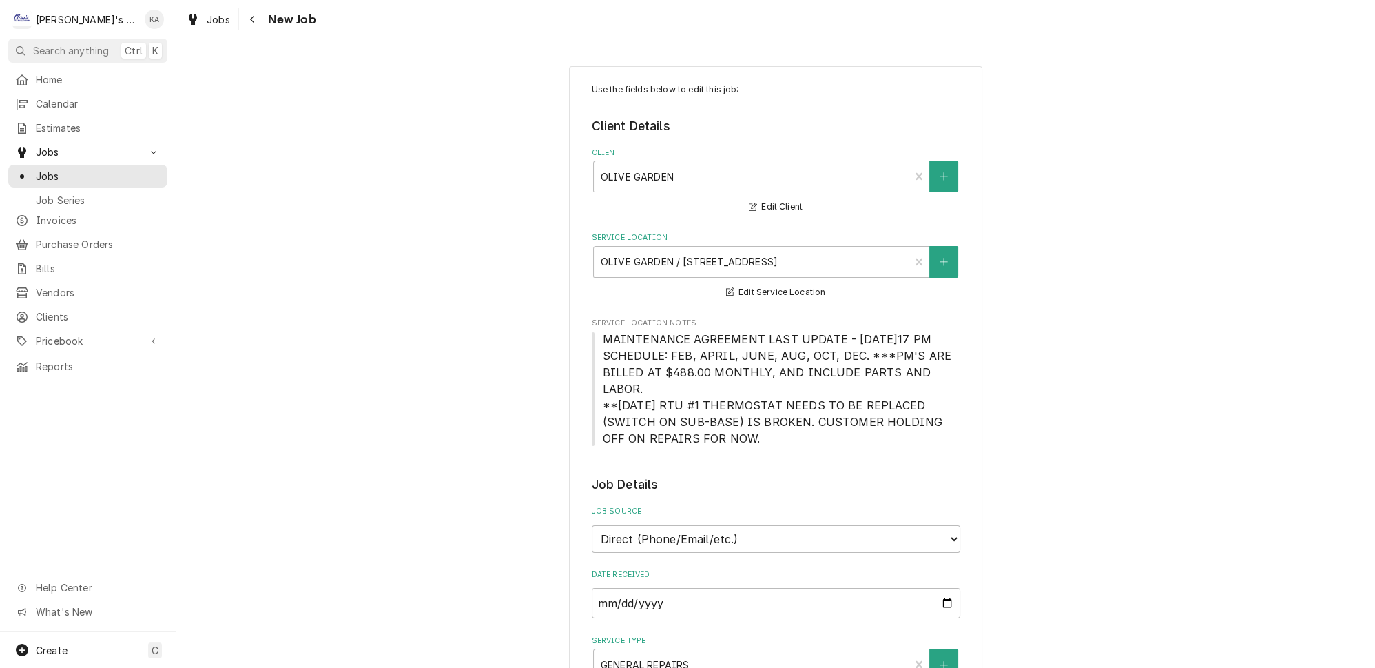
type textarea "x"
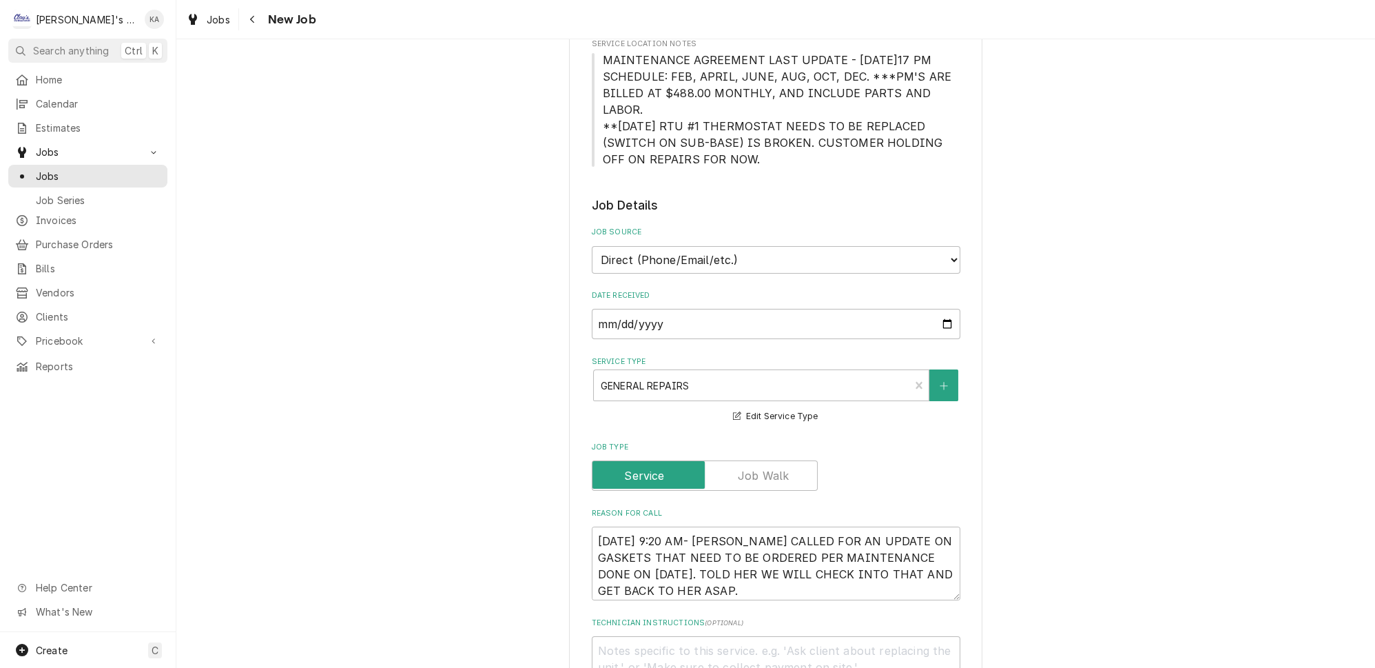
scroll to position [313, 0]
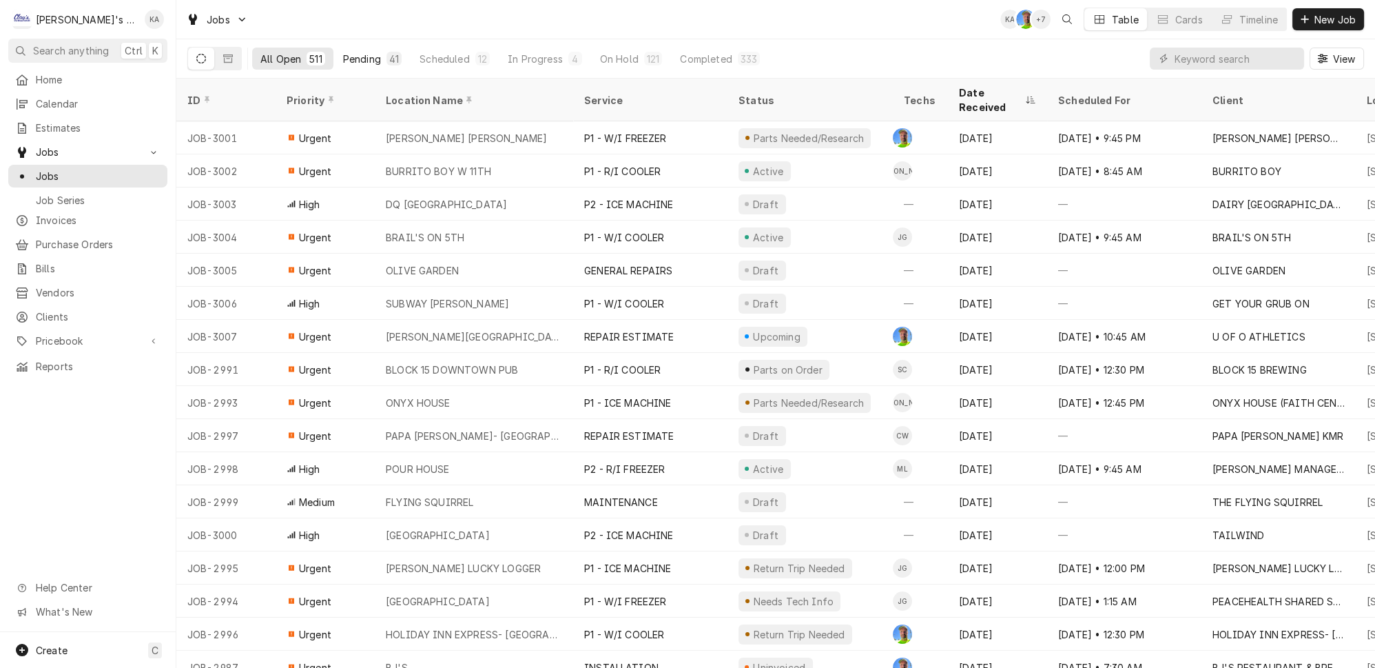
click at [389, 55] on div "41" at bounding box center [394, 59] width 10 height 14
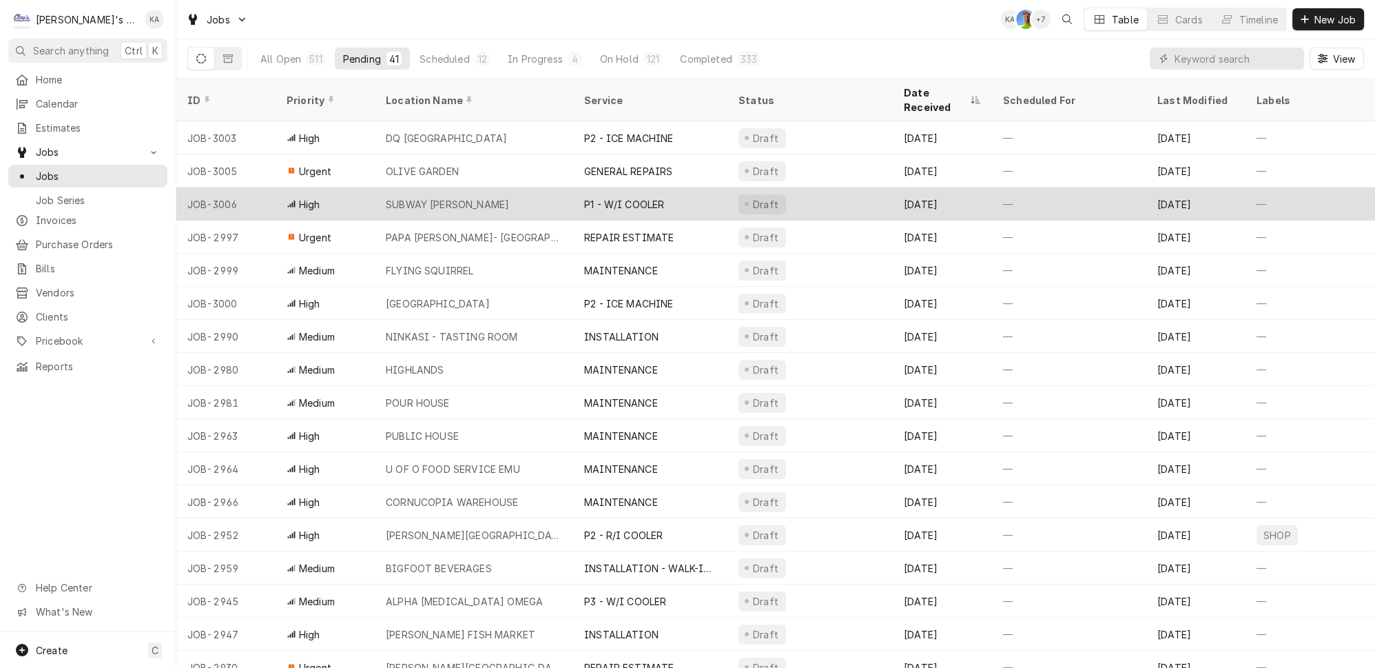
click at [464, 187] on div "SUBWAY CRESWELL" at bounding box center [474, 203] width 198 height 33
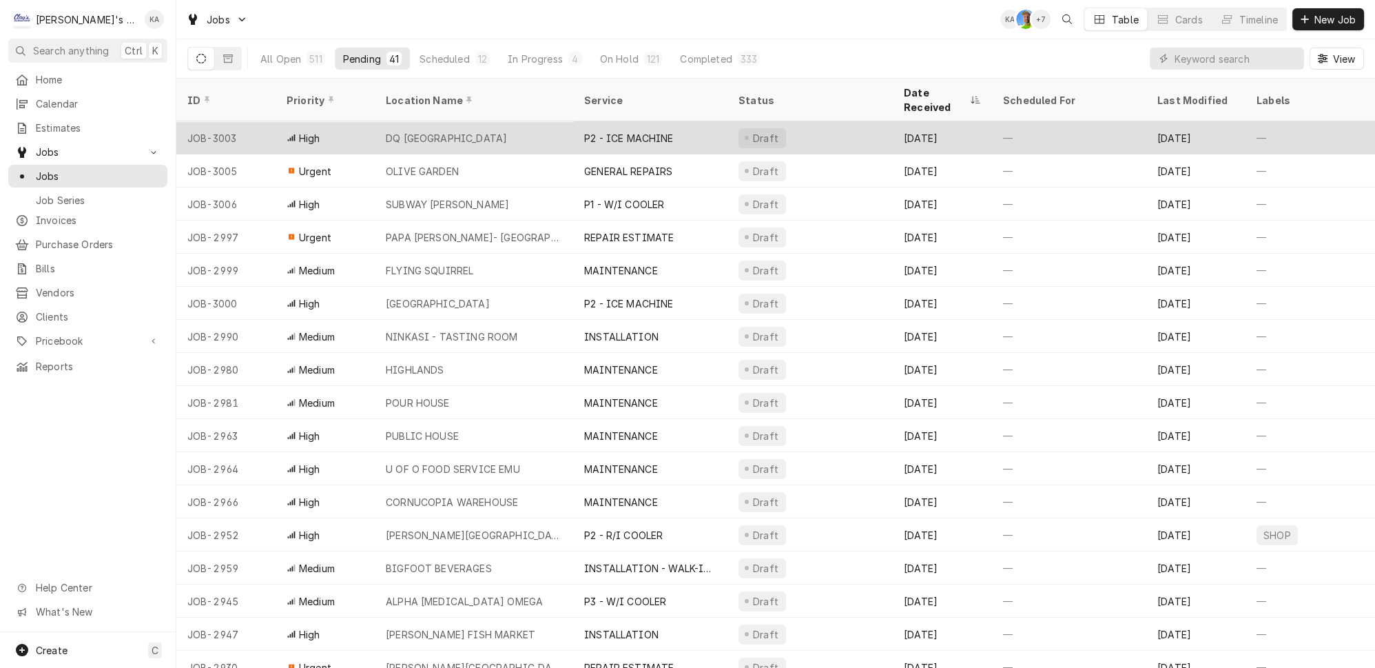
click at [497, 121] on div "DQ COTTAGE GROVE" at bounding box center [474, 137] width 198 height 33
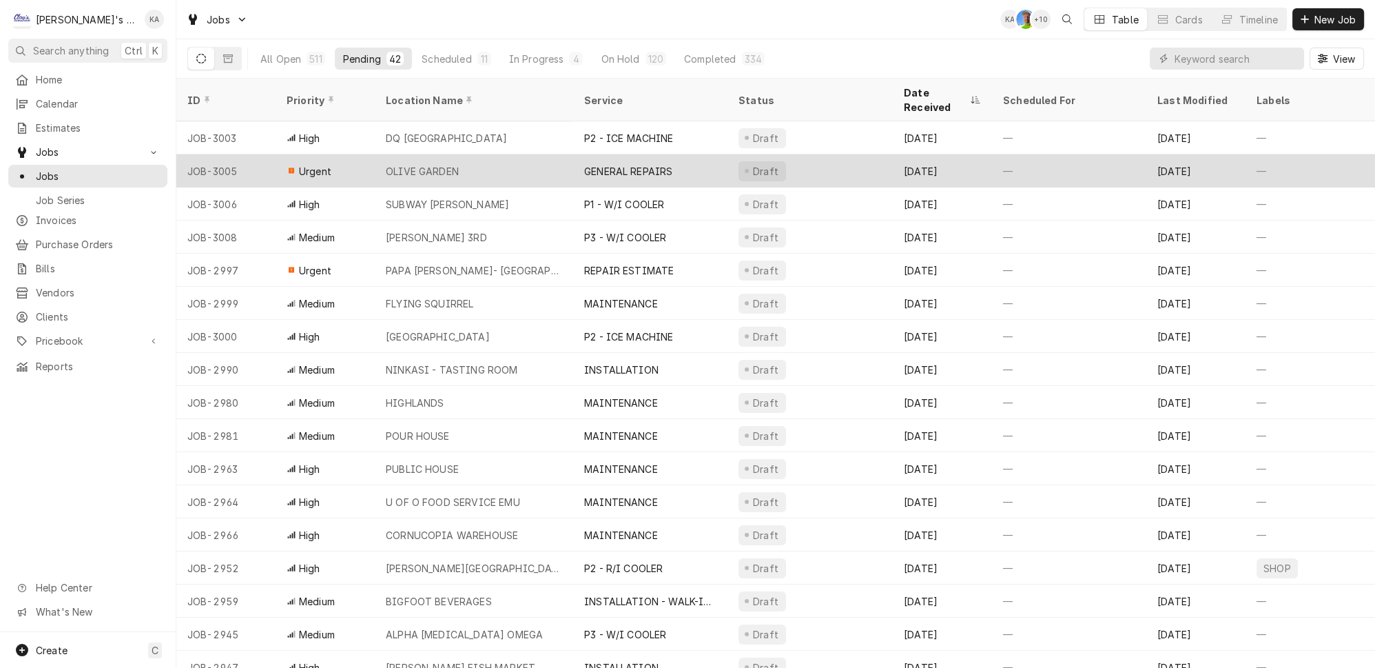
click at [606, 164] on div "GENERAL REPAIRS" at bounding box center [628, 171] width 88 height 14
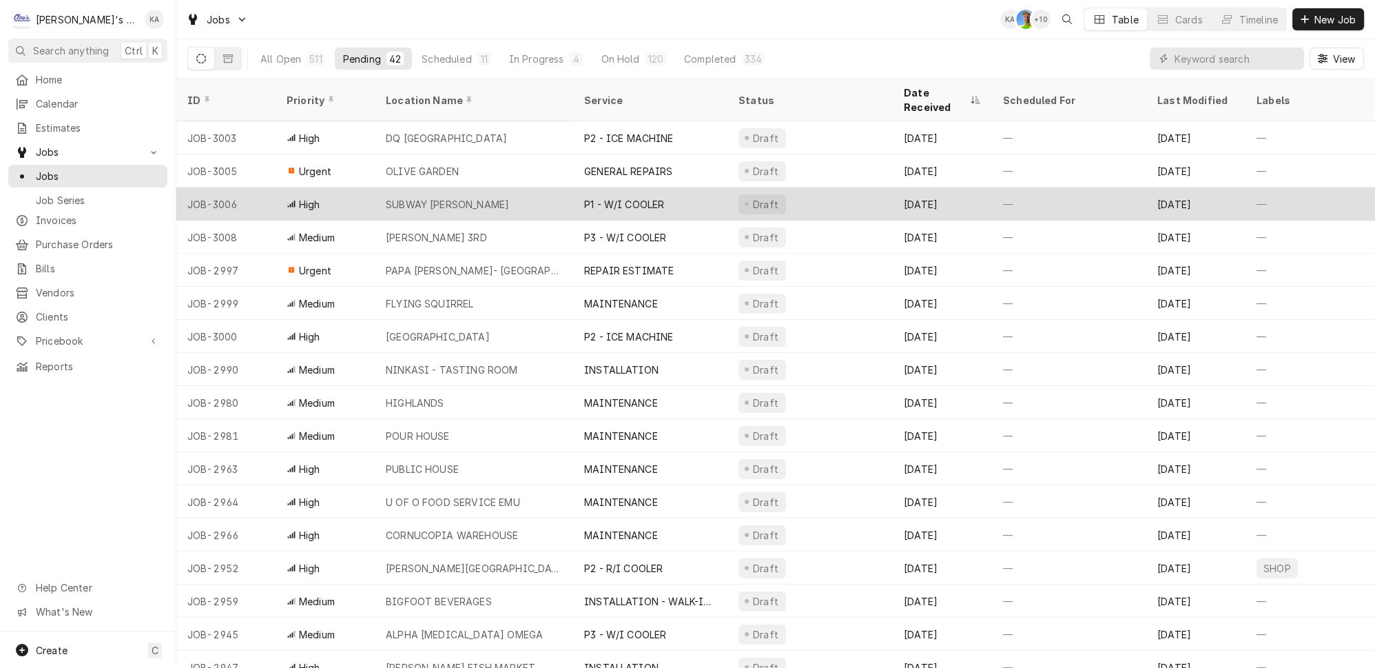
click at [515, 192] on div "SUBWAY CRESWELL" at bounding box center [474, 203] width 198 height 33
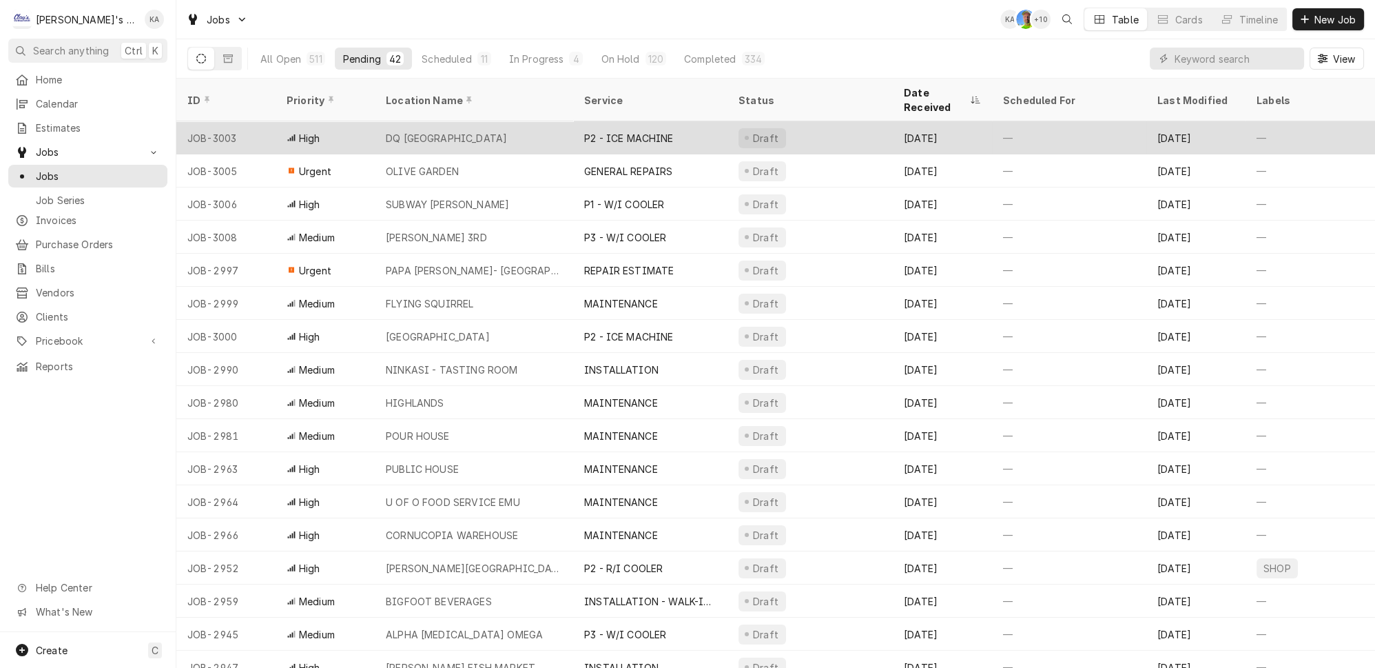
click at [507, 124] on div "DQ COTTAGE GROVE" at bounding box center [474, 137] width 198 height 33
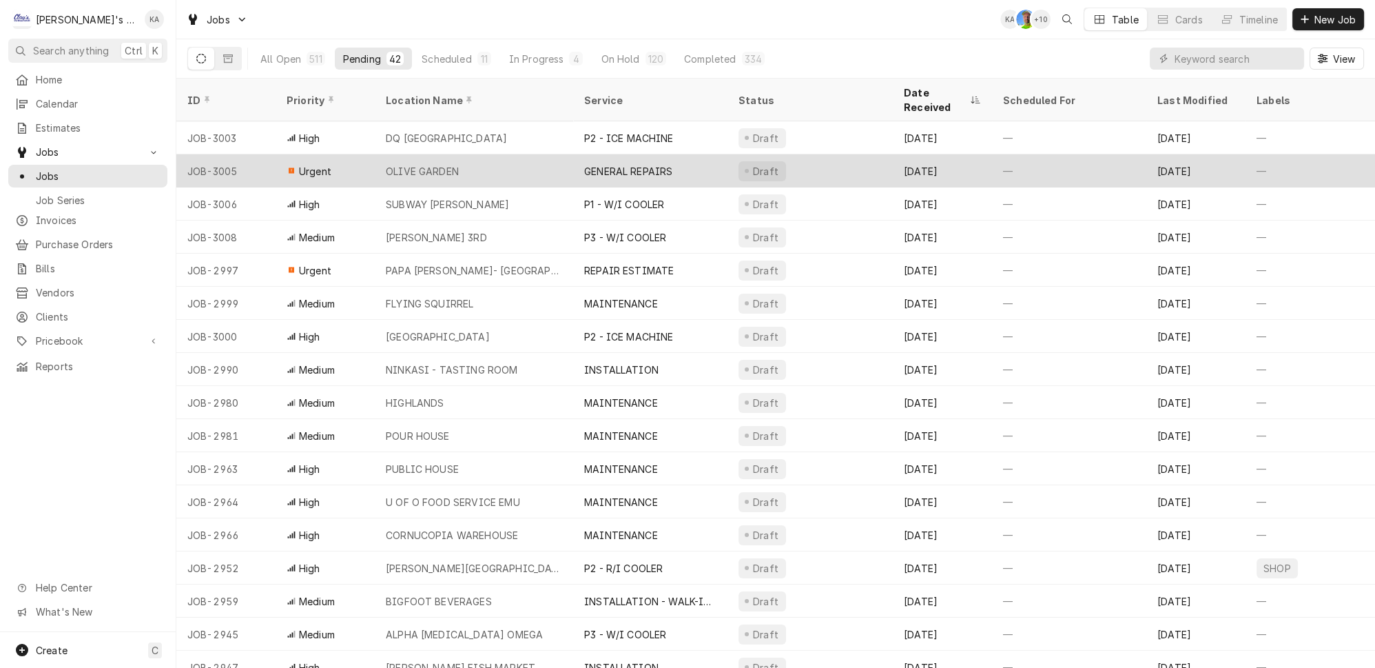
click at [490, 154] on div "OLIVE GARDEN" at bounding box center [474, 170] width 198 height 33
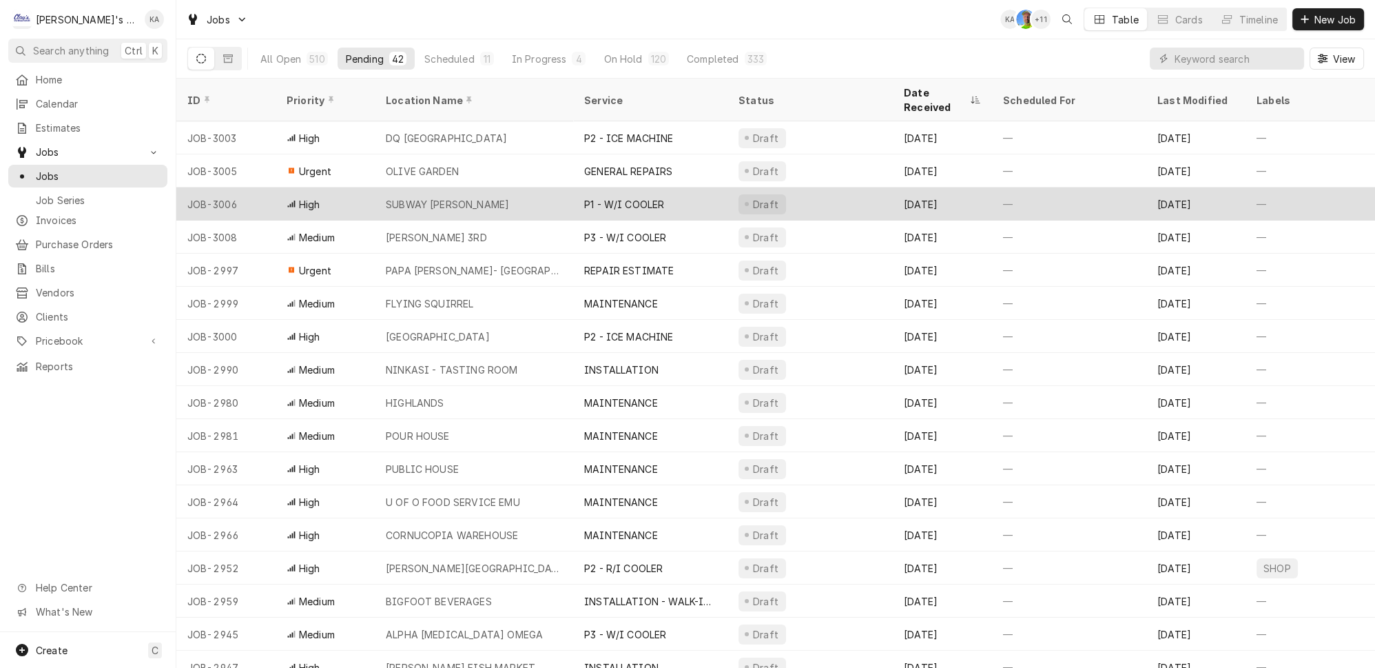
click at [506, 194] on div "SUBWAY CRESWELL" at bounding box center [474, 203] width 198 height 33
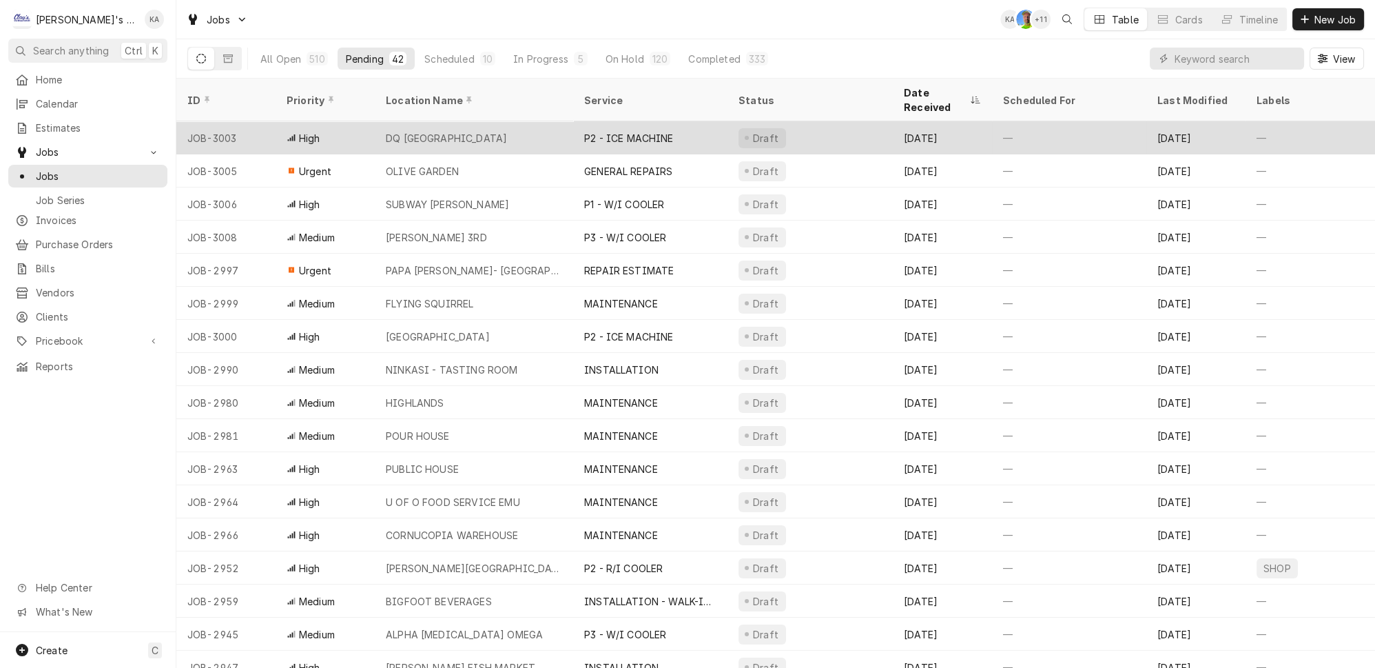
click at [845, 127] on div "Draft" at bounding box center [810, 137] width 165 height 33
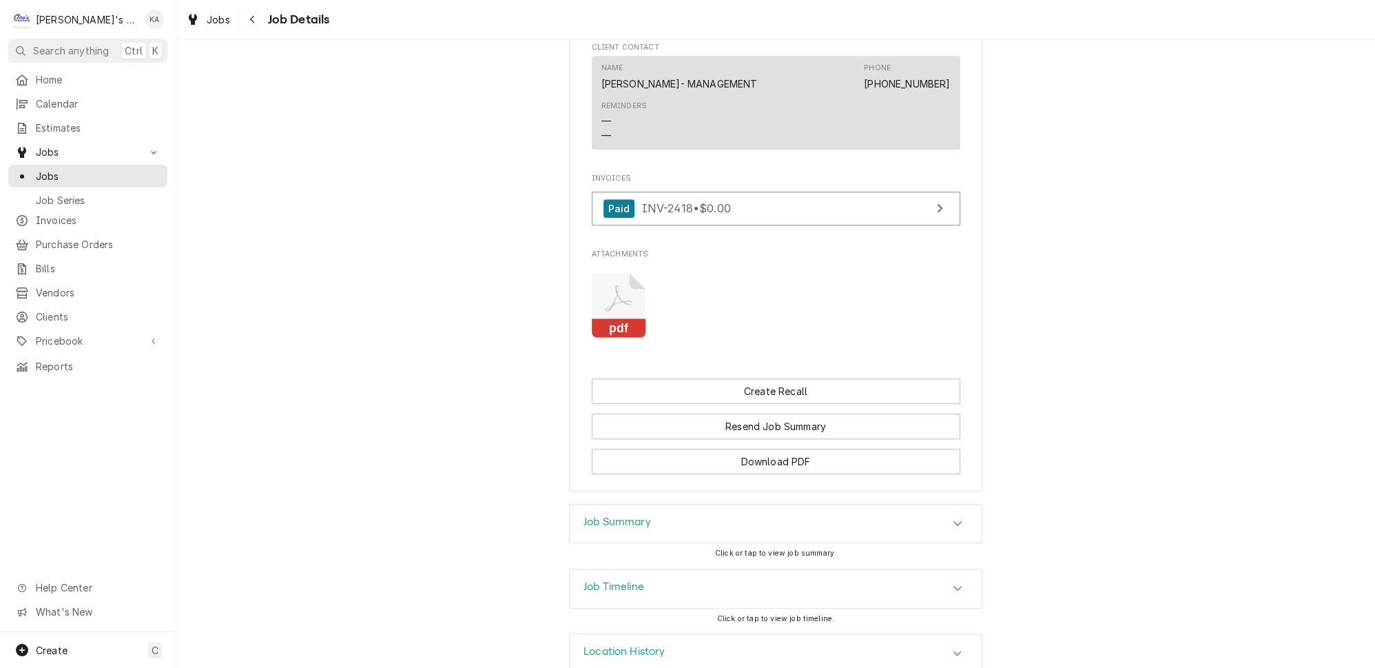
scroll to position [1122, 0]
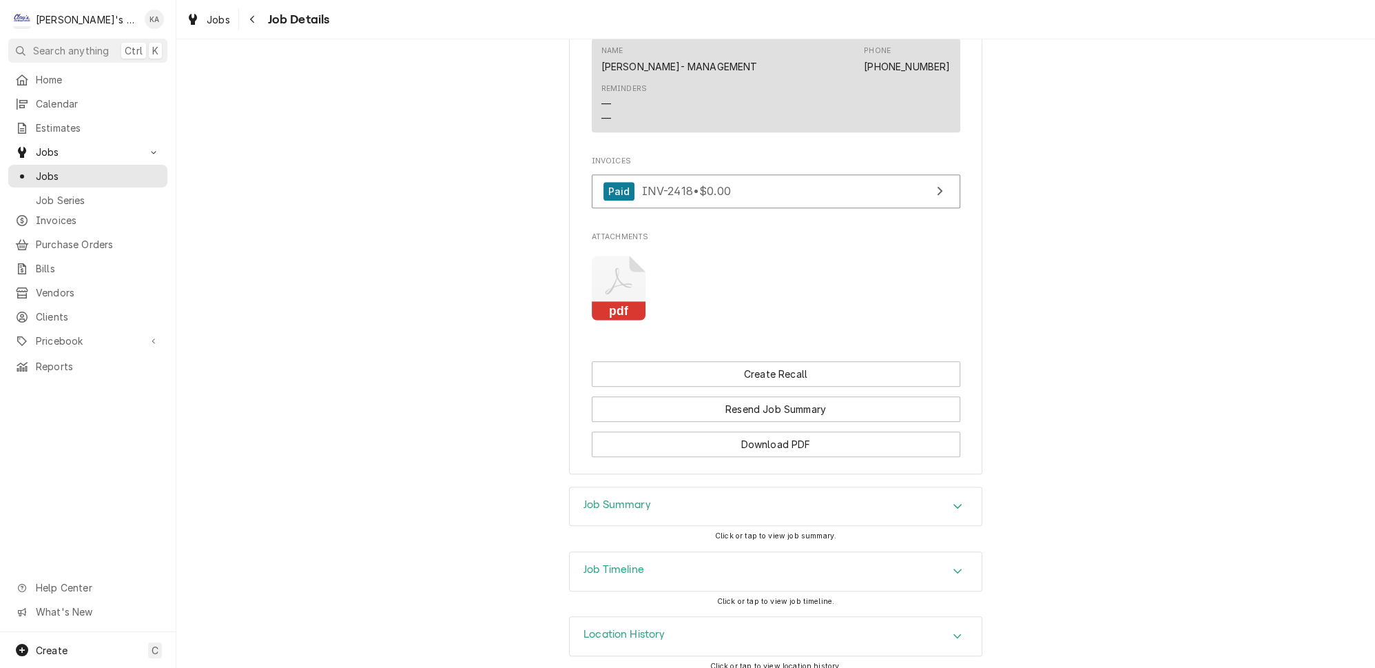
click at [636, 287] on icon "Attachments" at bounding box center [619, 288] width 54 height 65
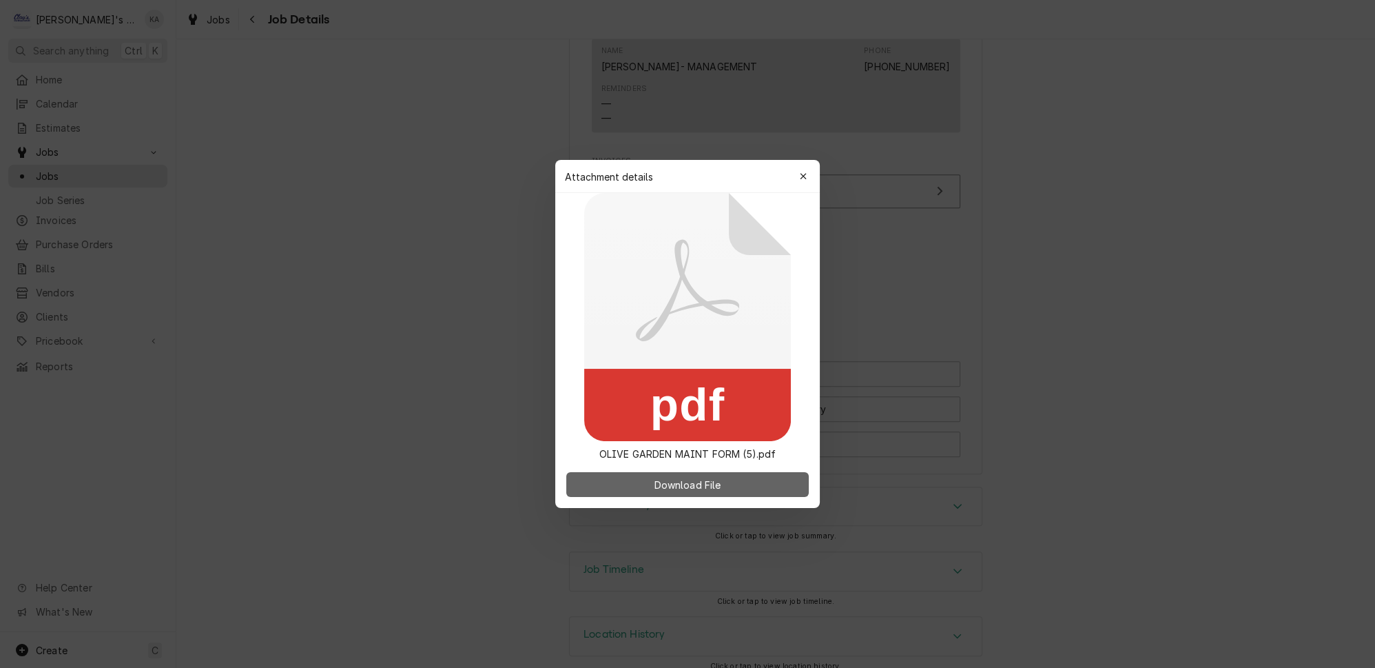
click at [666, 489] on span "Download File" at bounding box center [687, 484] width 72 height 14
click at [800, 177] on icon "button" at bounding box center [804, 177] width 8 height 10
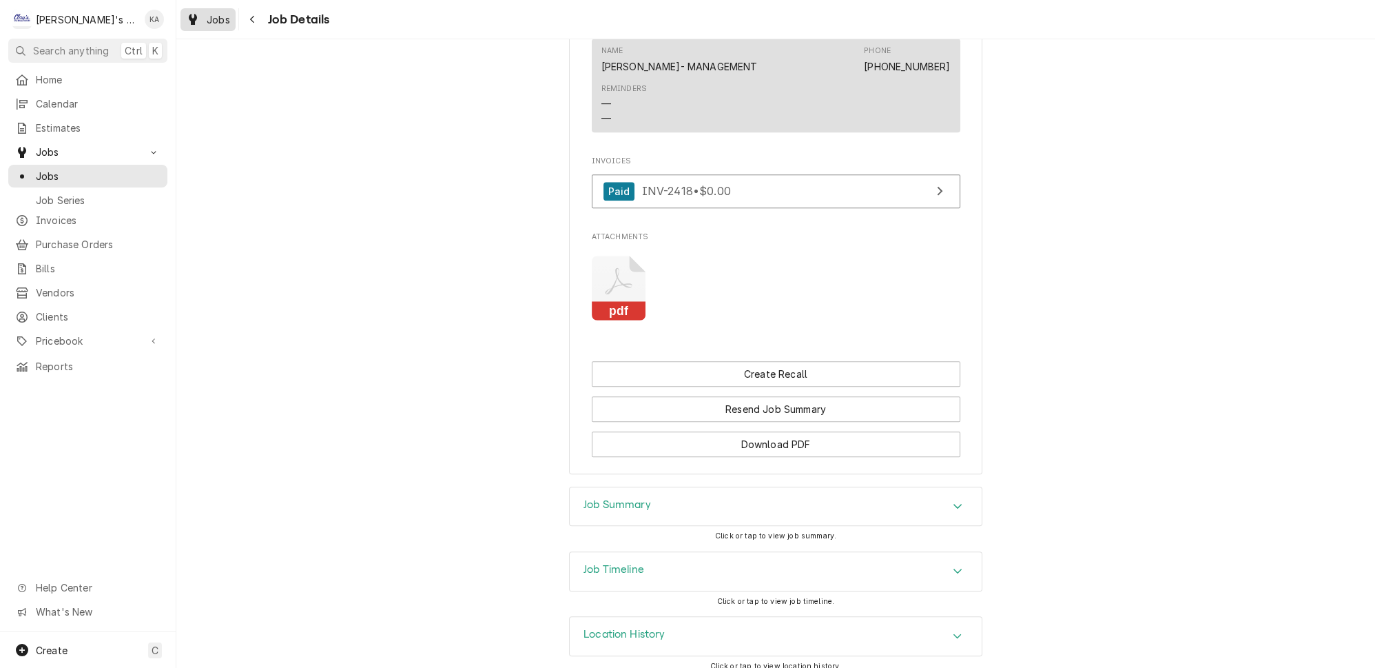
click at [192, 13] on div "Jobs" at bounding box center [208, 19] width 50 height 17
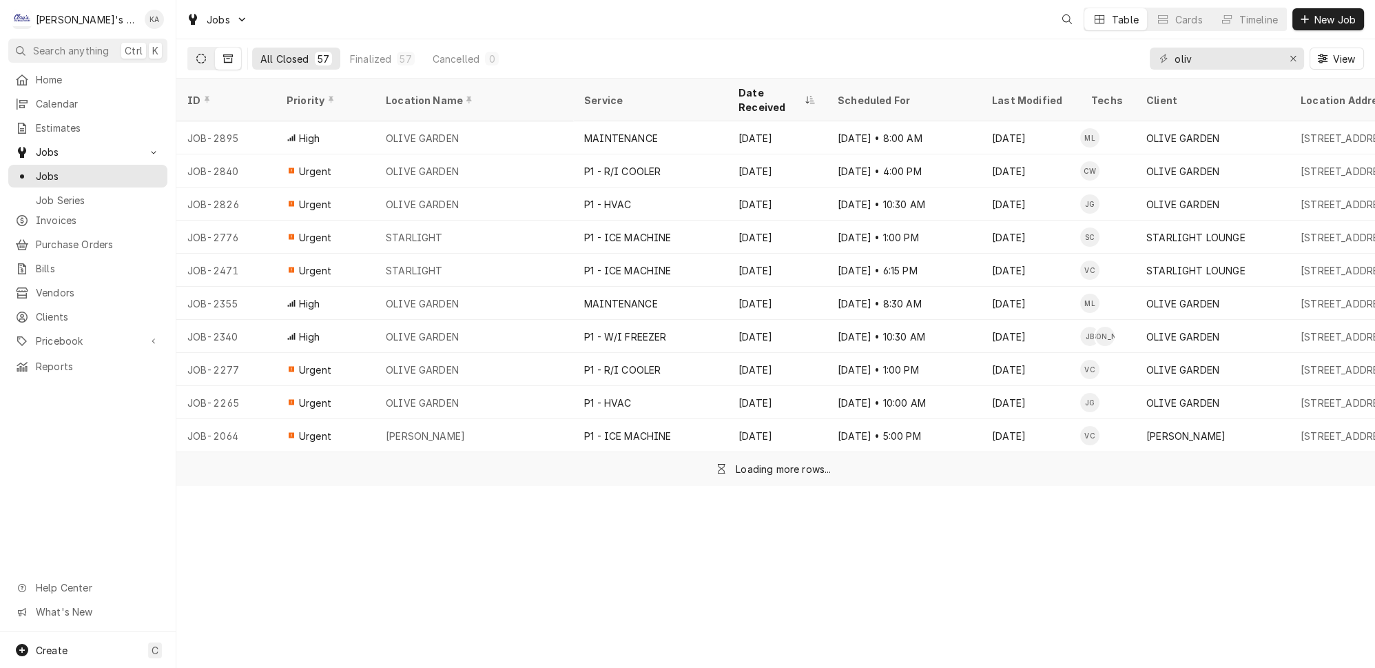
click at [196, 54] on icon "Dynamic Content Wrapper" at bounding box center [201, 59] width 10 height 10
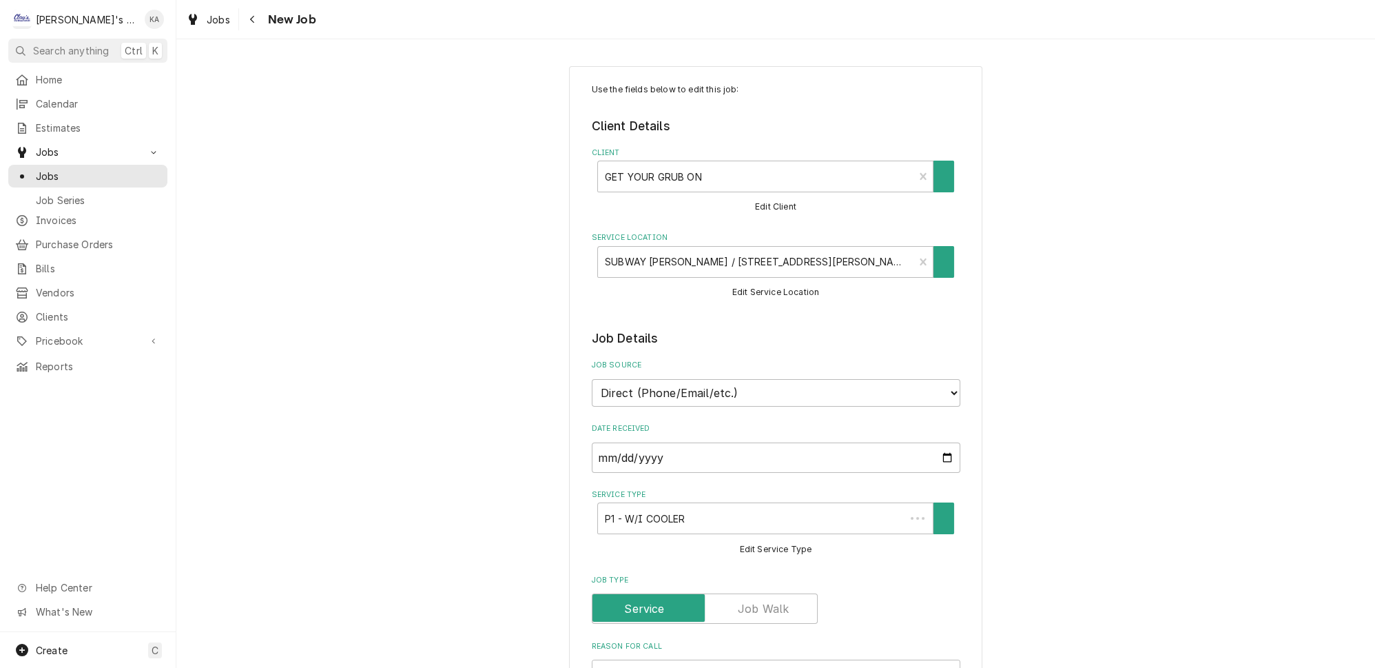
type textarea "x"
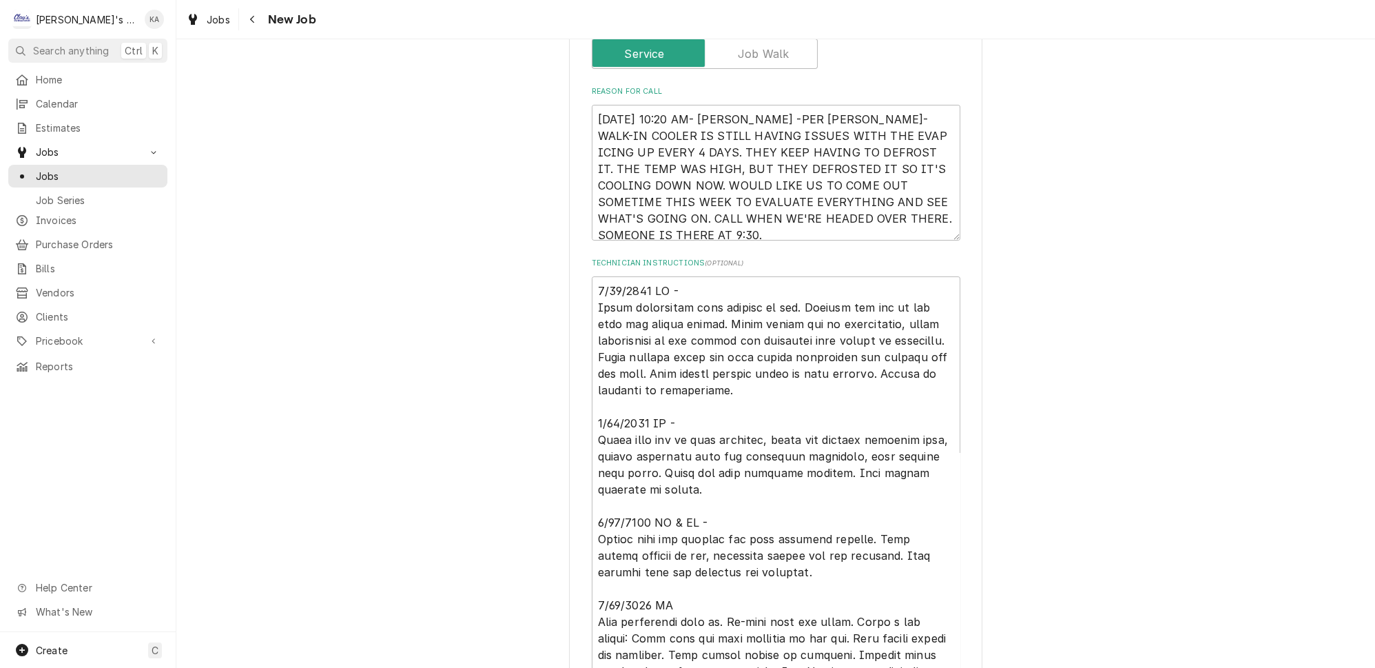
scroll to position [501, 0]
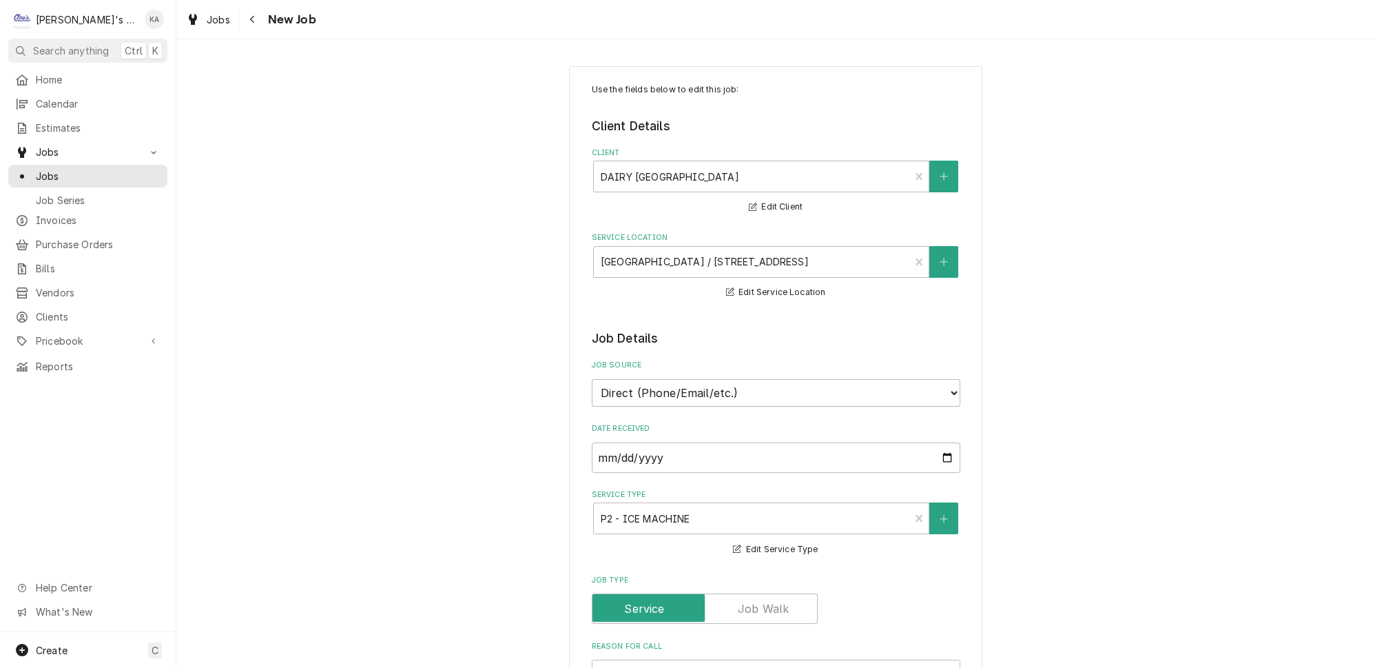
type textarea "x"
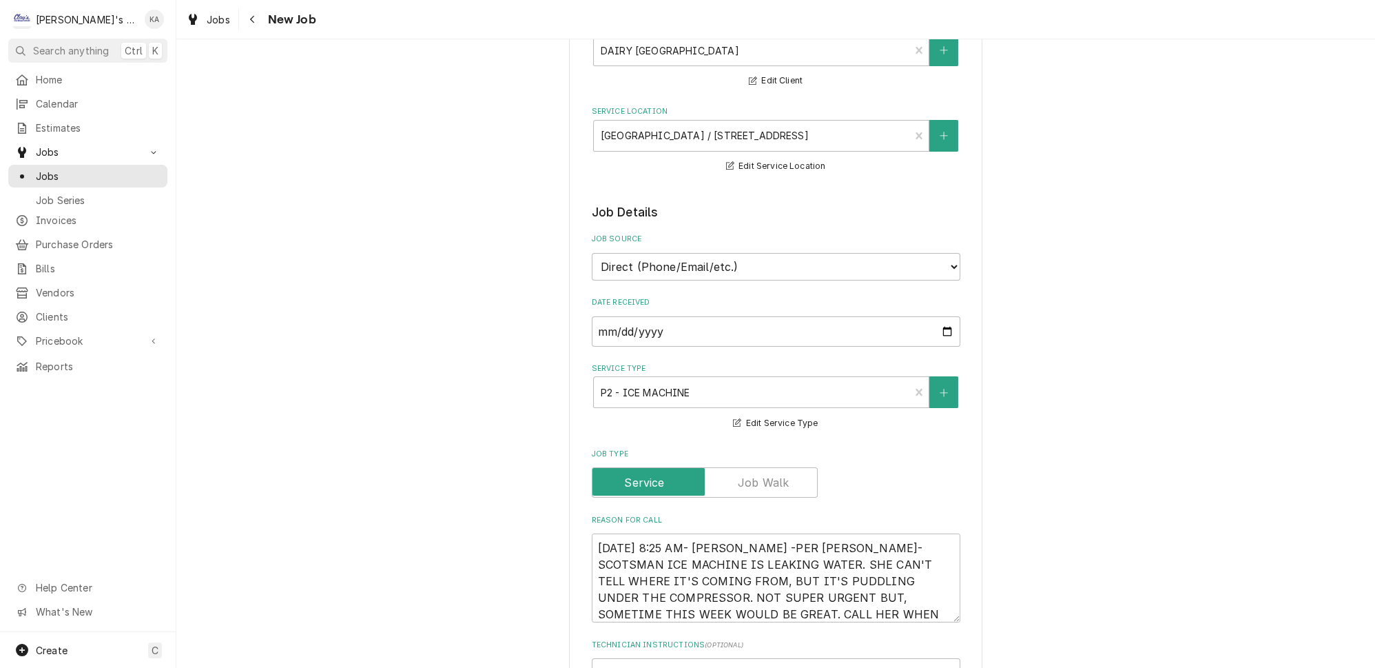
scroll to position [250, 0]
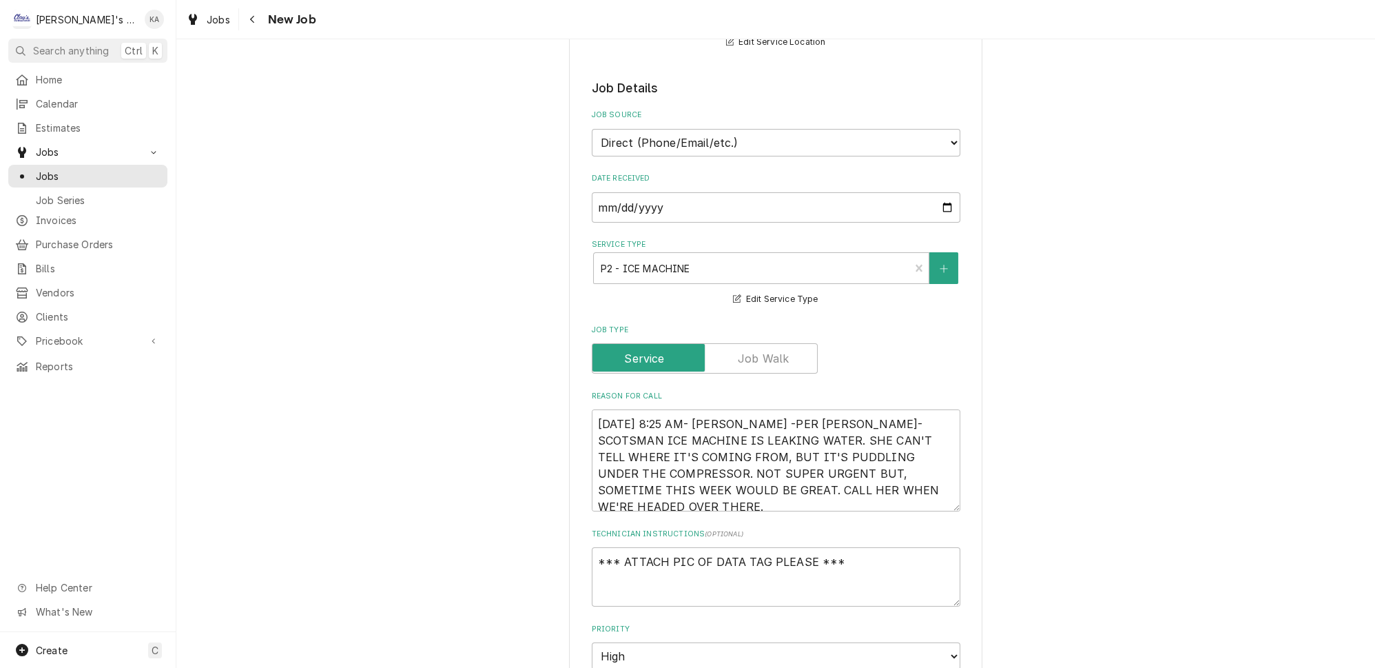
drag, startPoint x: 934, startPoint y: 480, endPoint x: 937, endPoint y: 493, distance: 13.4
click at [937, 493] on textarea "9/23/2025 8:25 AM- KASSIE -PER KELLI- SCOTSMAN ICE MACHINE IS LEAKING WATER. SH…" at bounding box center [776, 460] width 369 height 102
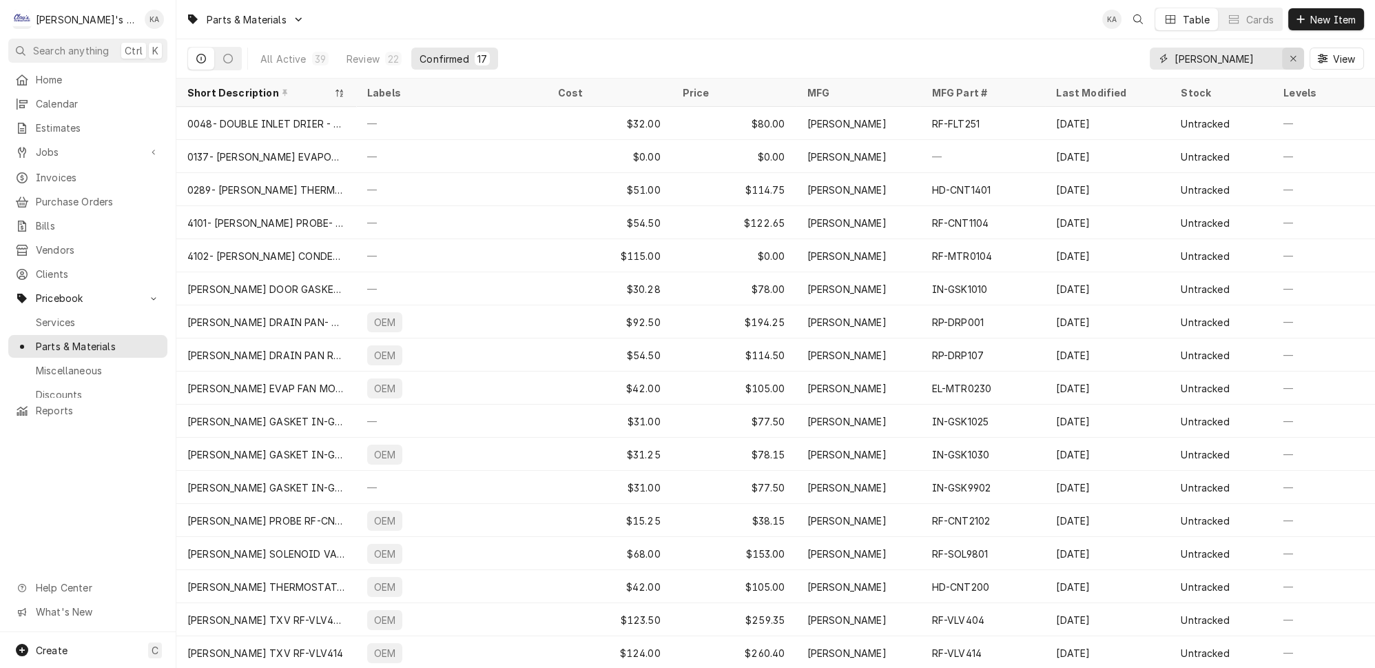
click at [1296, 54] on icon "Erase input" at bounding box center [1294, 59] width 8 height 10
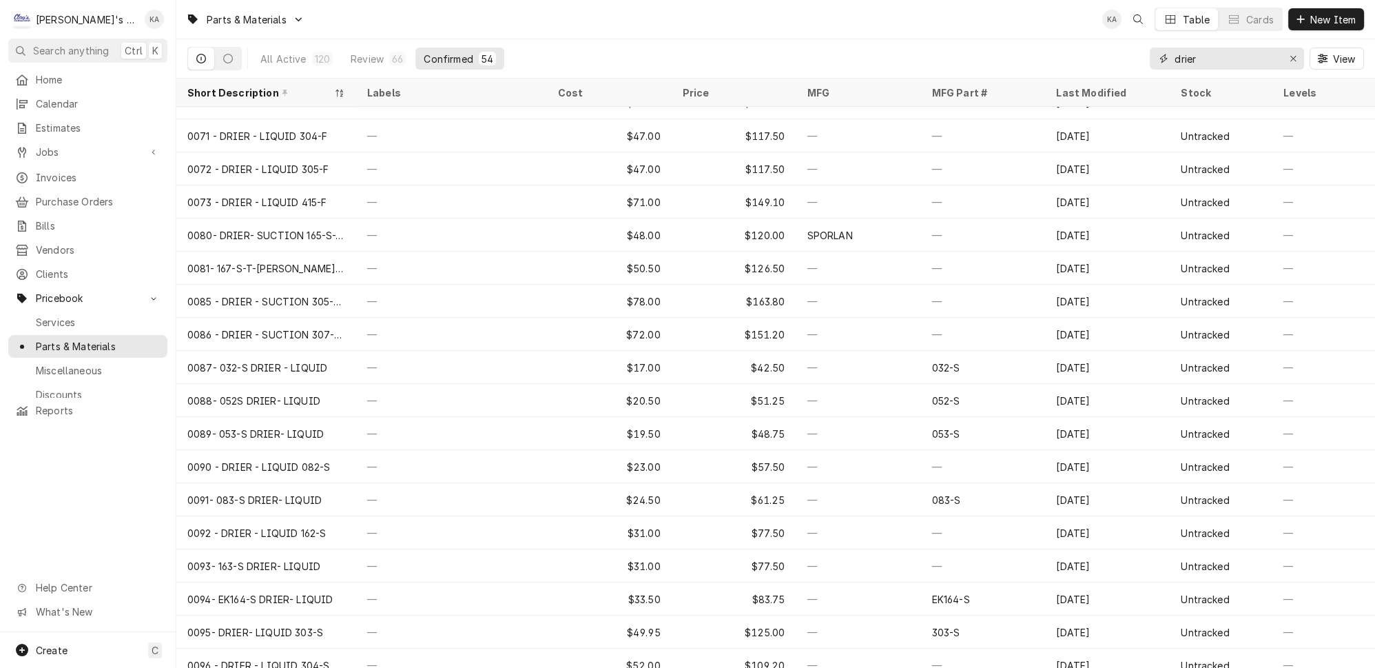
scroll to position [612, 0]
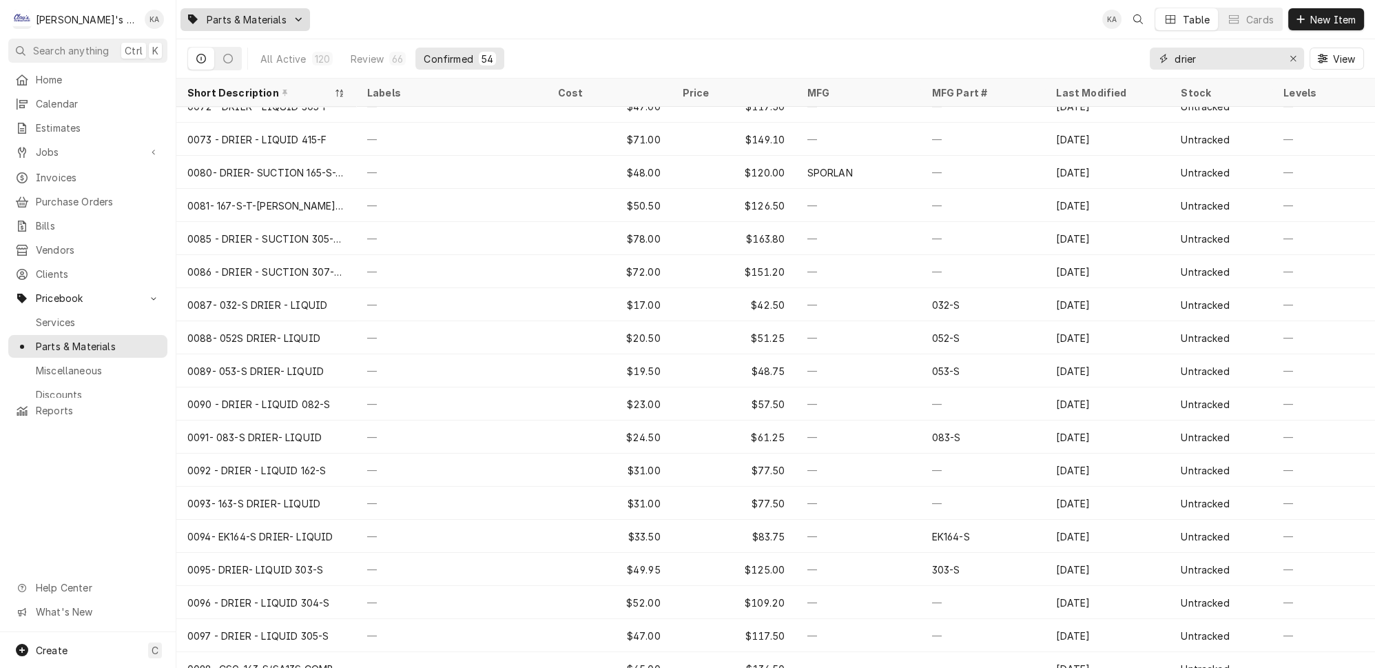
type input "drier"
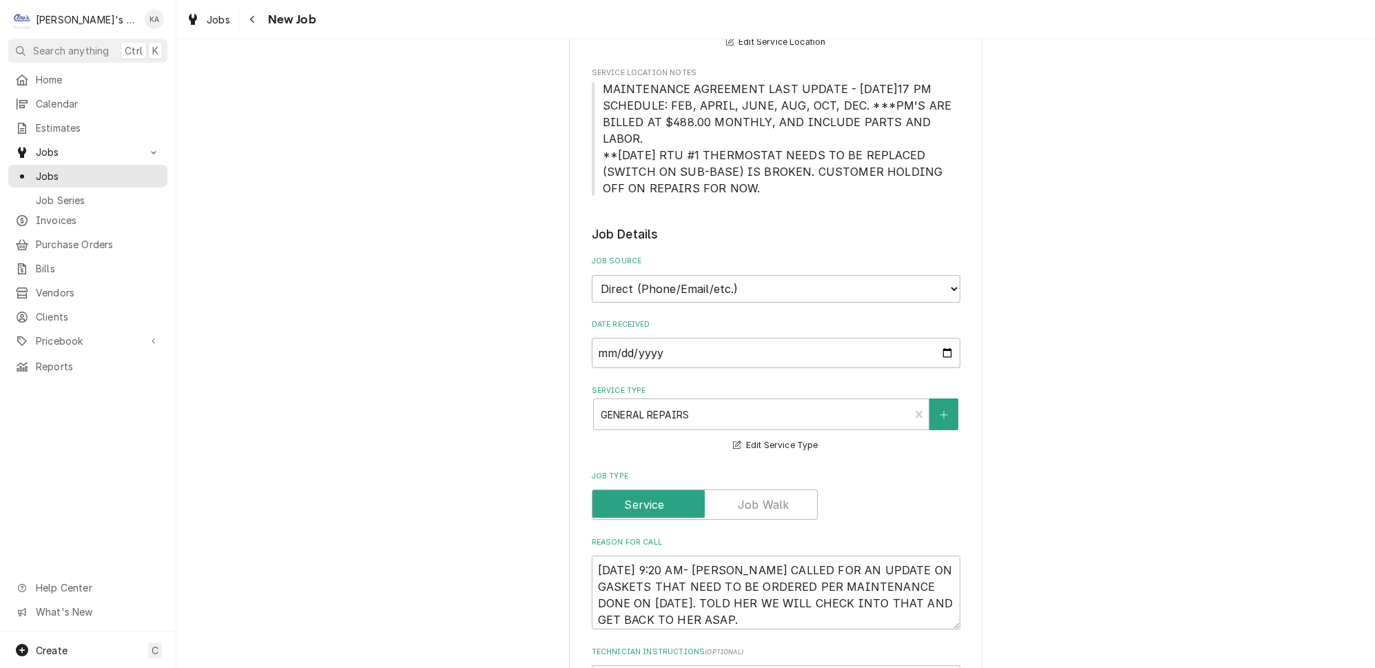
type textarea "x"
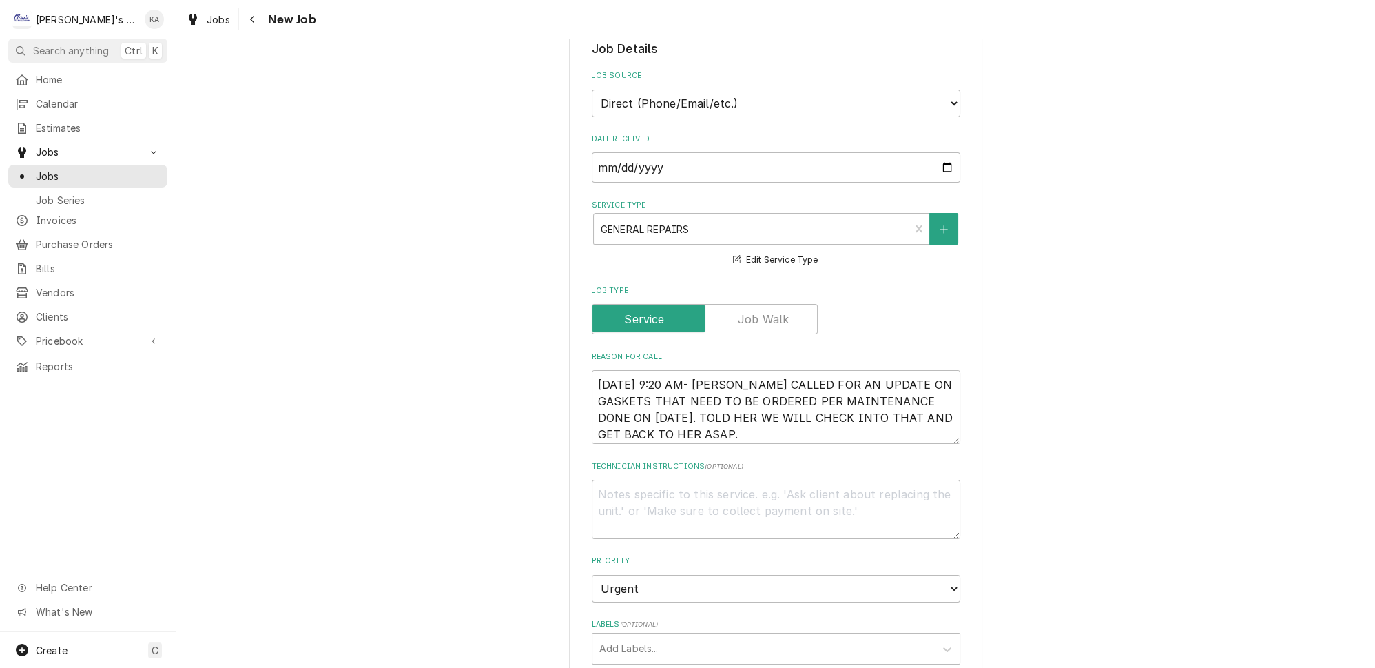
scroll to position [438, 0]
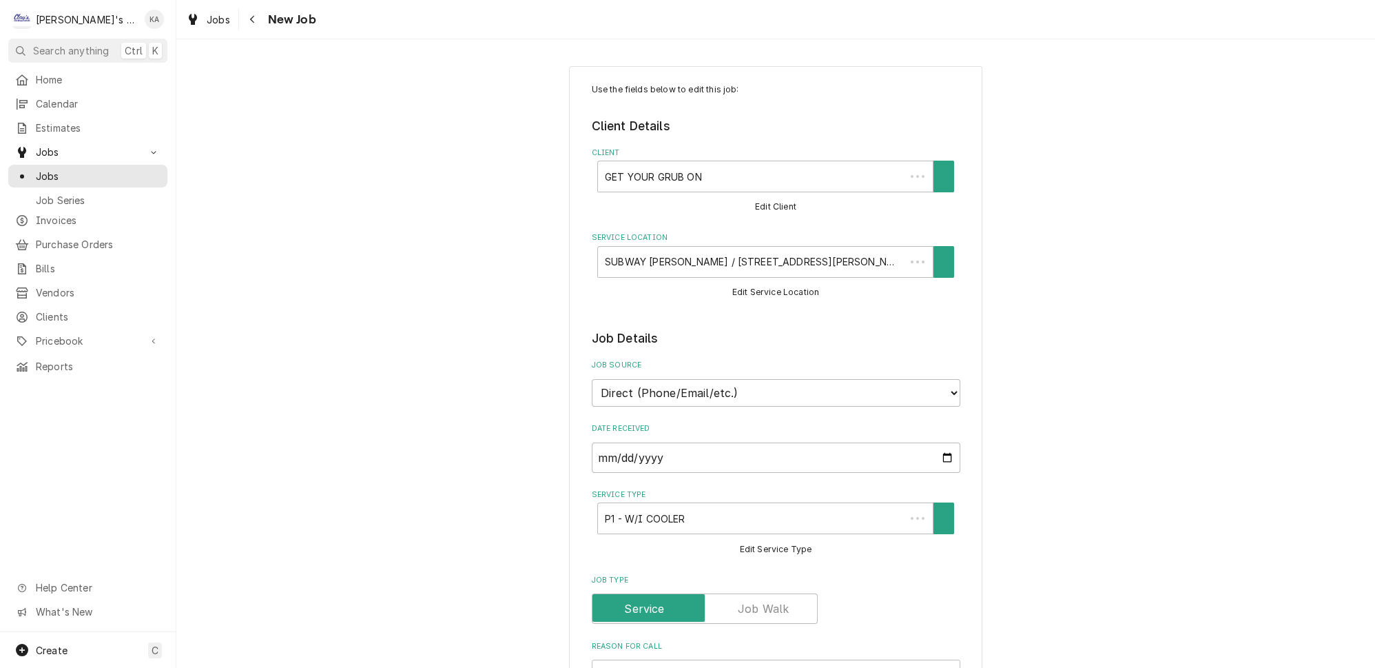
type textarea "x"
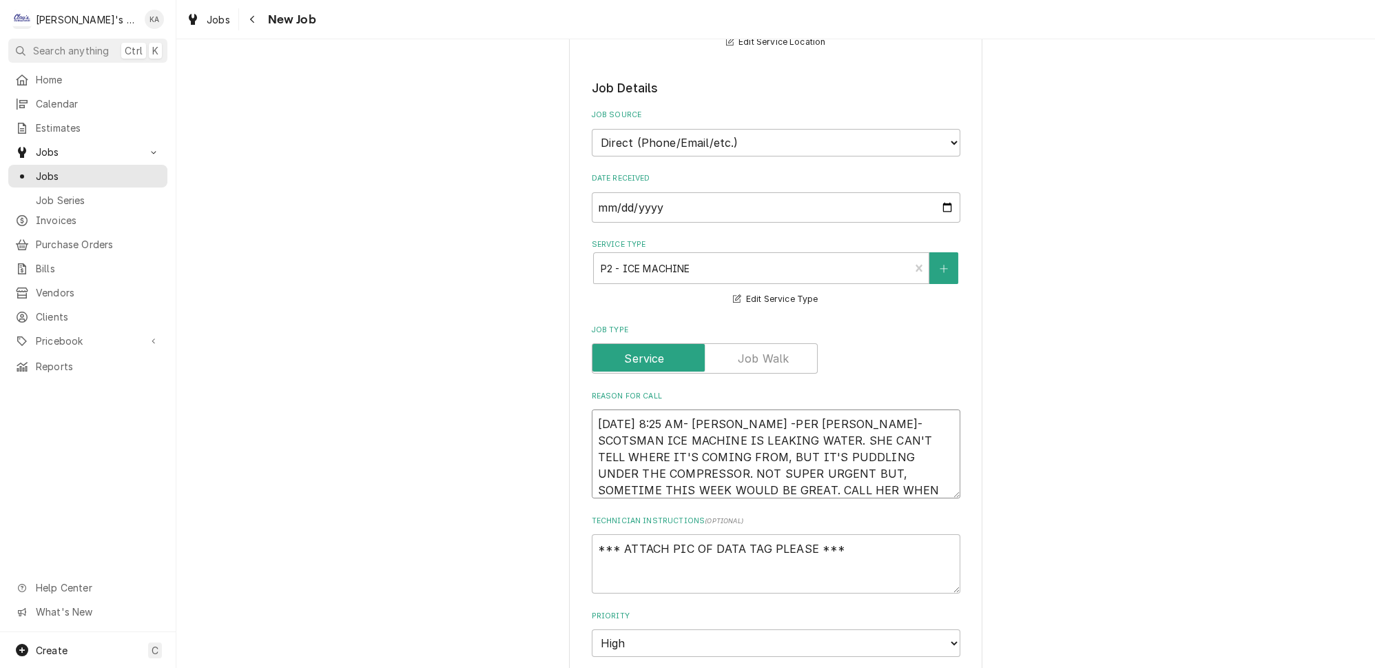
click at [747, 409] on textarea "9/23/2025 8:25 AM- KASSIE -PER KELLI- SCOTSMAN ICE MACHINE IS LEAKING WATER. SH…" at bounding box center [776, 453] width 369 height 89
type textarea "x"
type textarea "9/23/2025 8:25 AM- KASSIE-PER KELLI- SCOTSMAN ICE MACHINE IS LEAKING WATER. SHE…"
type textarea "x"
type textarea "9/23/2025 8:25 AM- KASSIE- PER KELLI- SCOTSMAN ICE MACHINE IS LEAKING WATER. SH…"
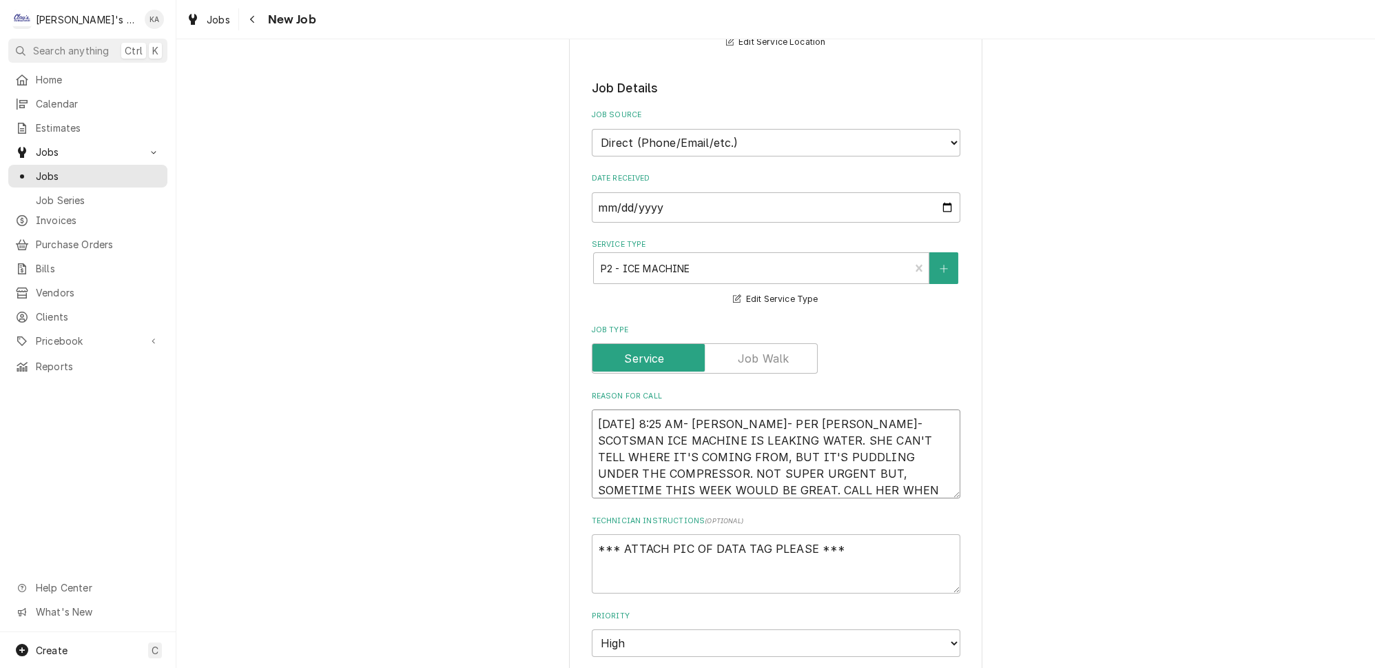
type textarea "x"
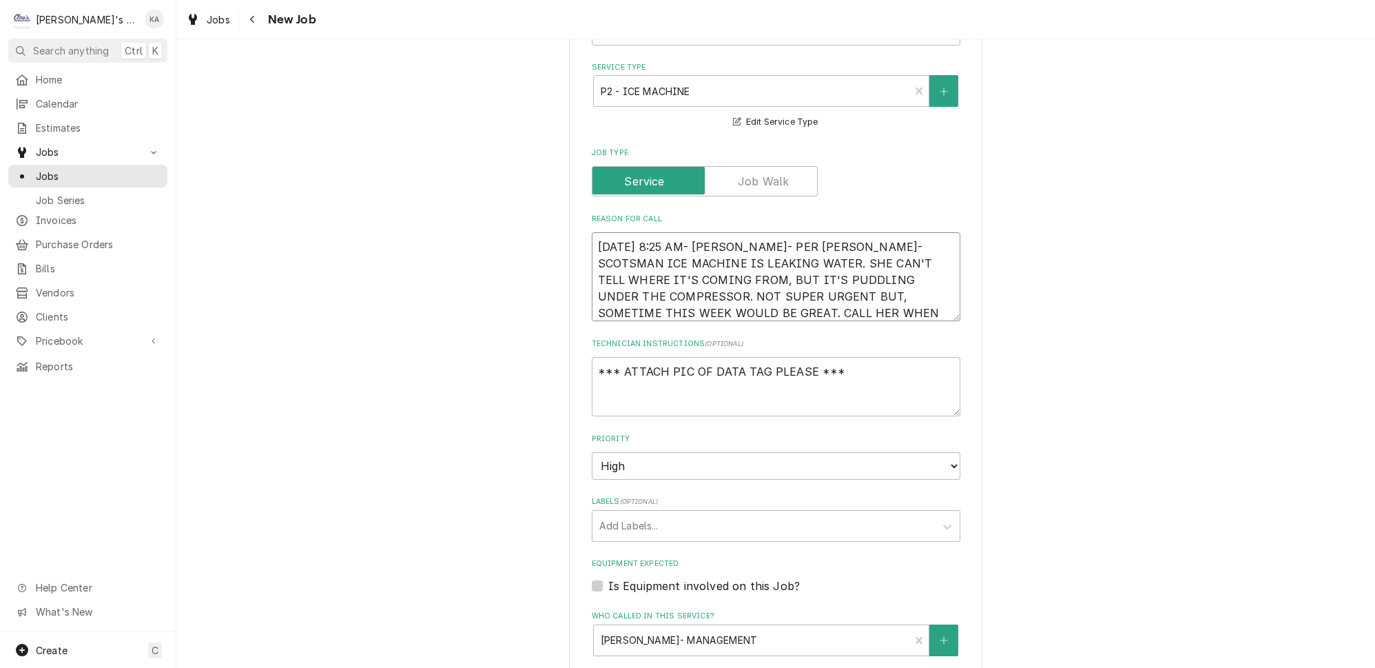
scroll to position [438, 0]
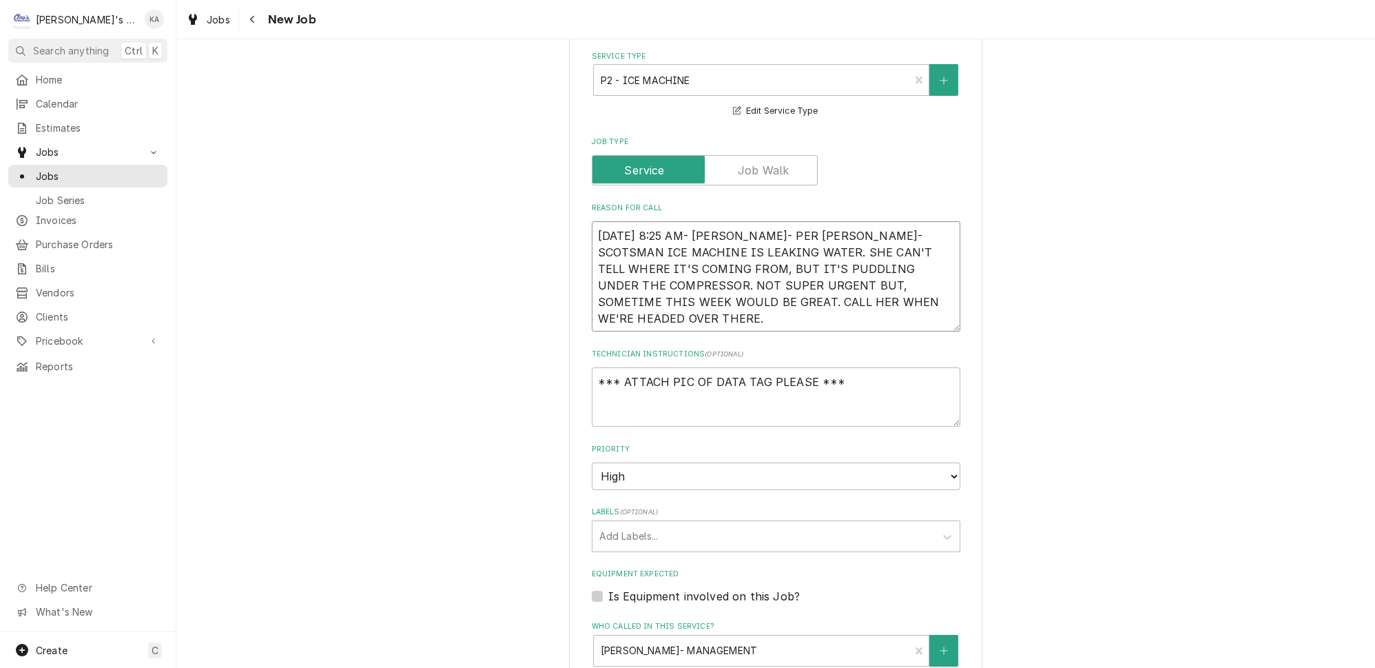
drag, startPoint x: 933, startPoint y: 295, endPoint x: 929, endPoint y: 319, distance: 24.5
click at [929, 319] on textarea "9/23/2025 8:25 AM- KASSIE- PER KELLI- SCOTSMAN ICE MACHINE IS LEAKING WATER. SH…" at bounding box center [776, 276] width 369 height 110
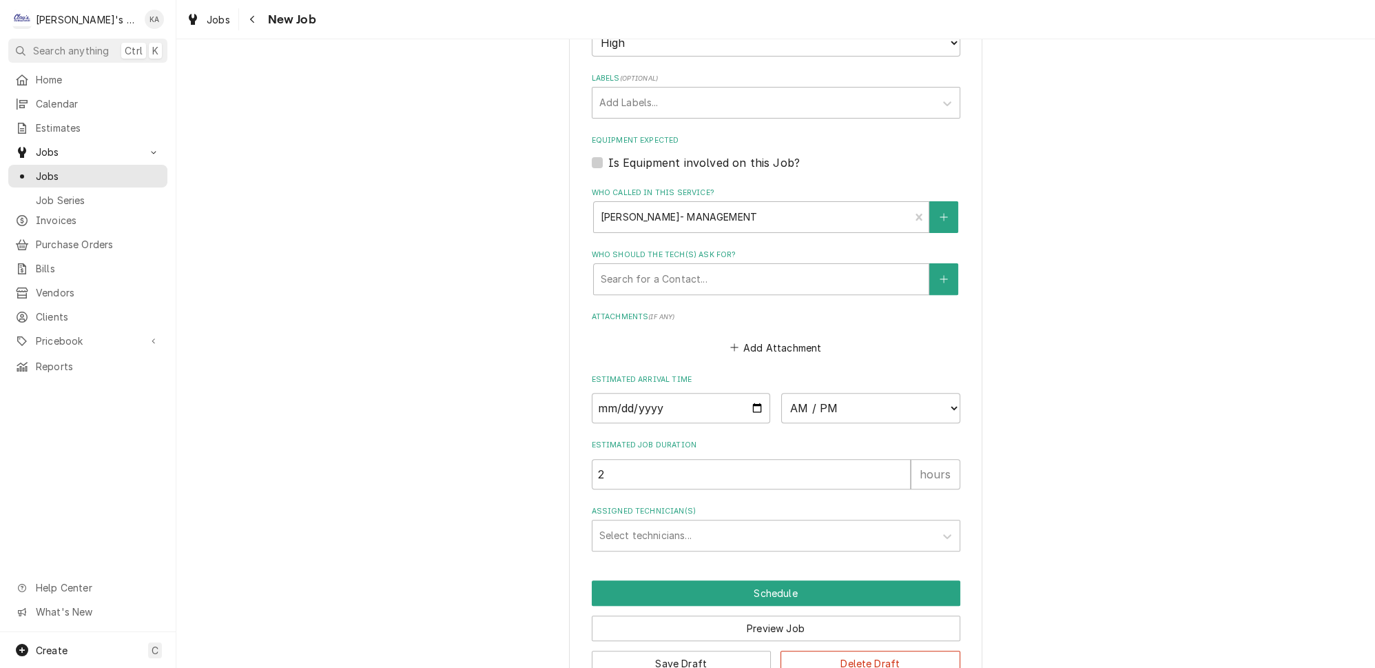
scroll to position [887, 0]
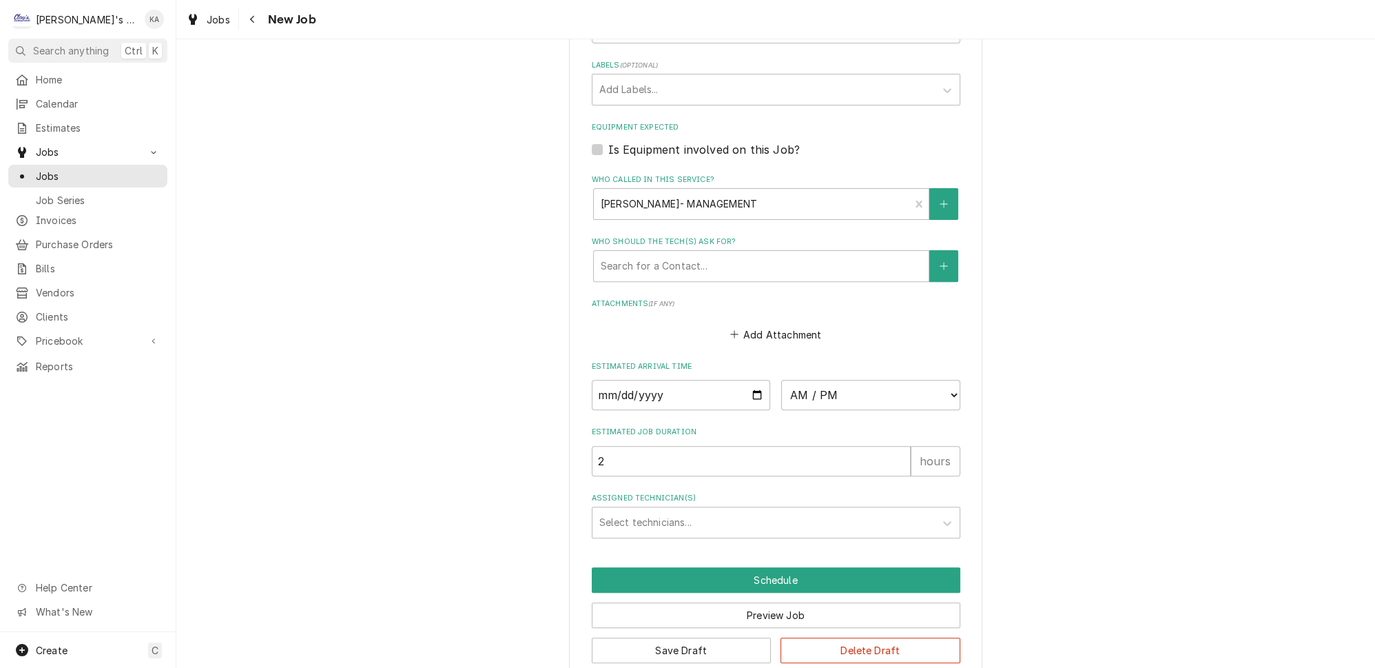
type textarea "9/23/2025 8:25 AM- KASSIE- PER KELLI- SCOTSMAN ICE MACHINE IS LEAKING WATER. SH…"
click at [608, 141] on label "Is Equipment involved on this Job?" at bounding box center [704, 149] width 192 height 17
click at [608, 141] on input "Equipment Expected" at bounding box center [792, 156] width 369 height 30
checkbox input "true"
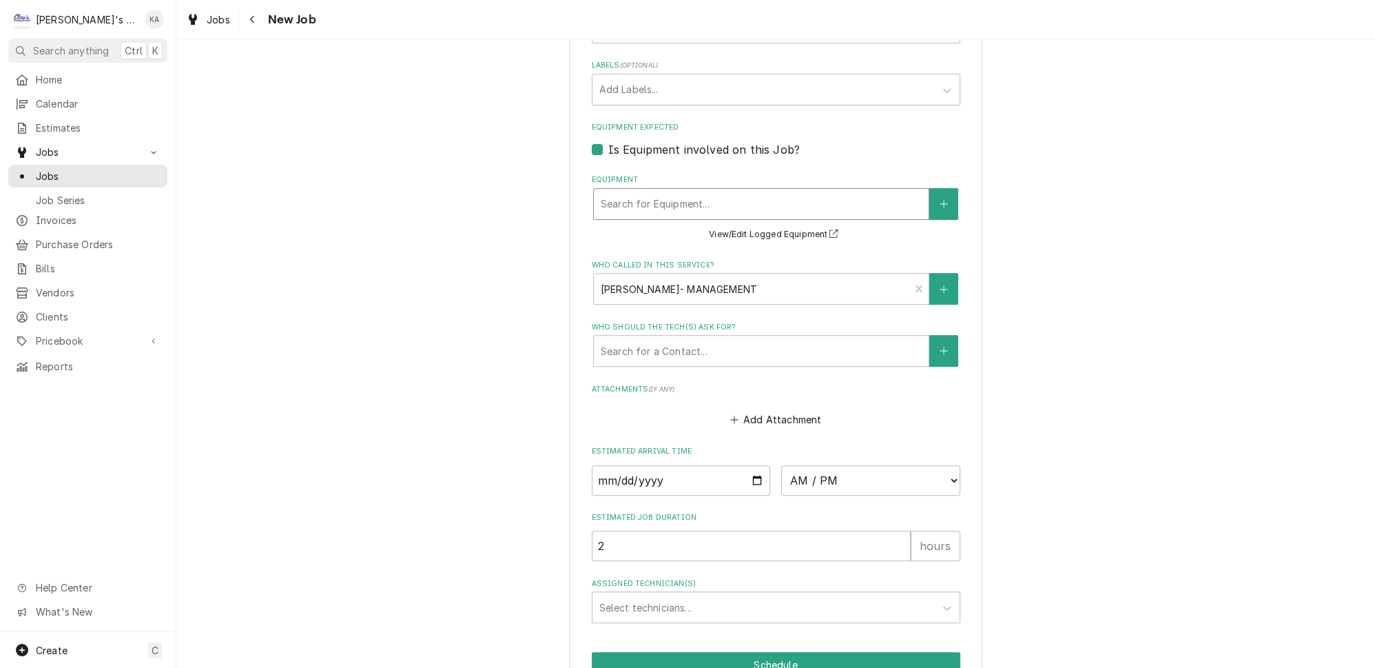
type textarea "x"
click at [640, 192] on div "Equipment" at bounding box center [761, 204] width 321 height 25
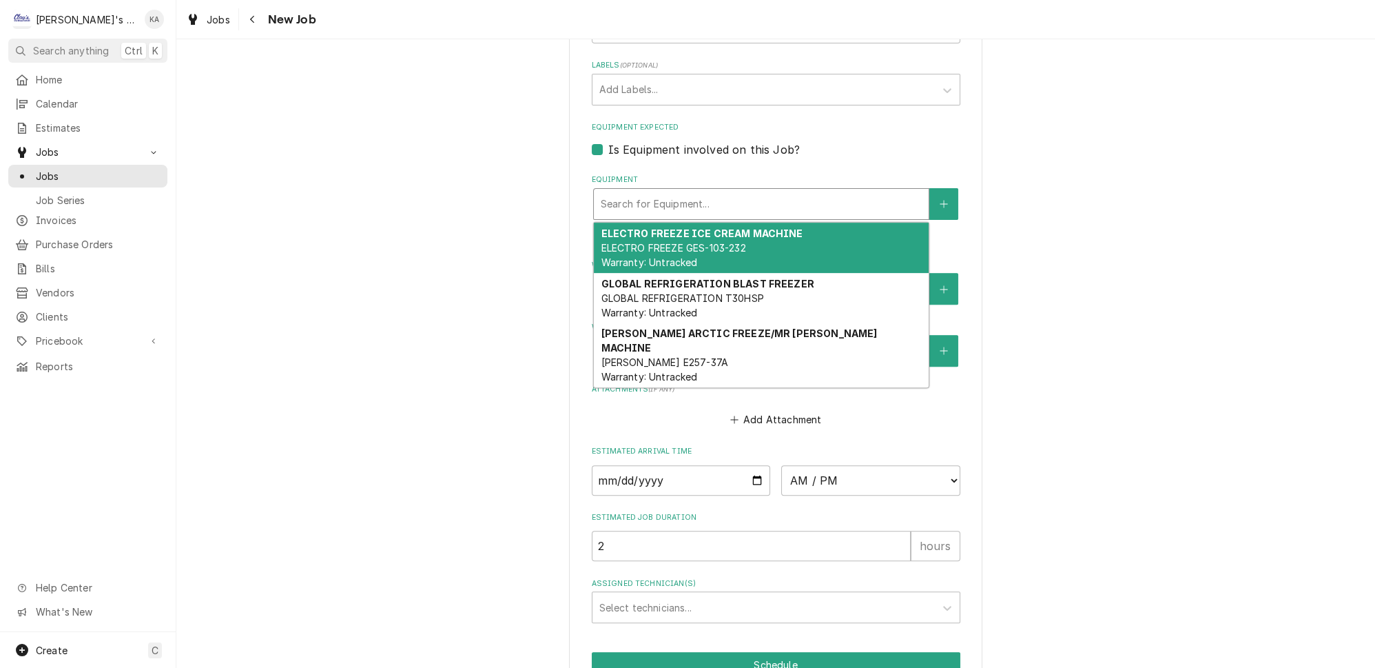
click at [640, 192] on div "Equipment" at bounding box center [761, 204] width 321 height 25
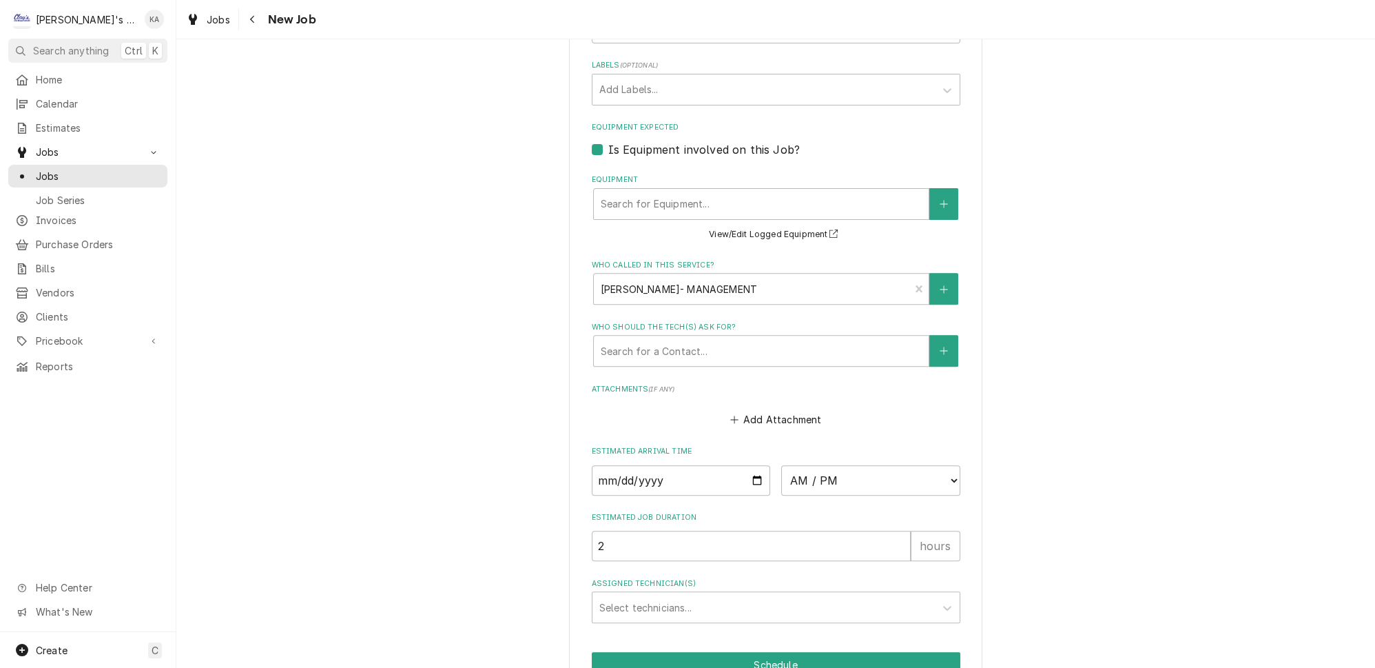
click at [608, 141] on label "Is Equipment involved on this Job?" at bounding box center [704, 149] width 192 height 17
click at [608, 141] on input "Equipment Expected" at bounding box center [792, 156] width 369 height 30
checkbox input "false"
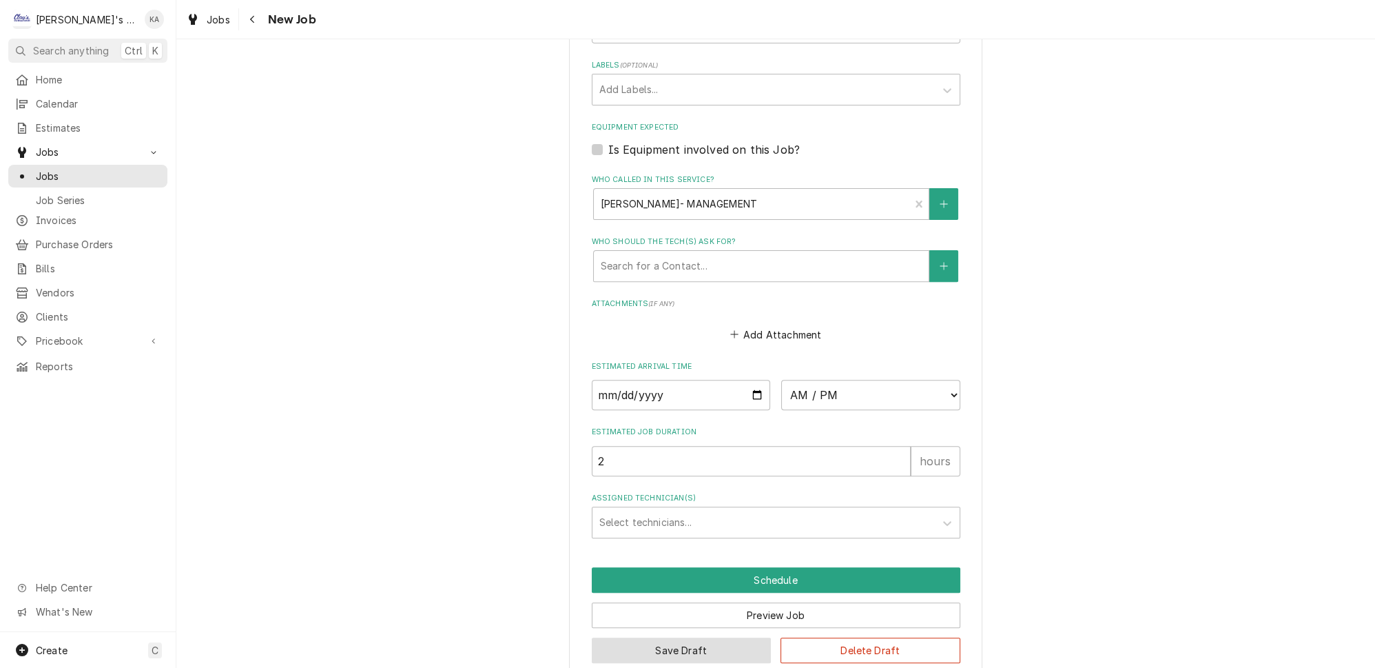
click at [694, 637] on button "Save Draft" at bounding box center [682, 649] width 180 height 25
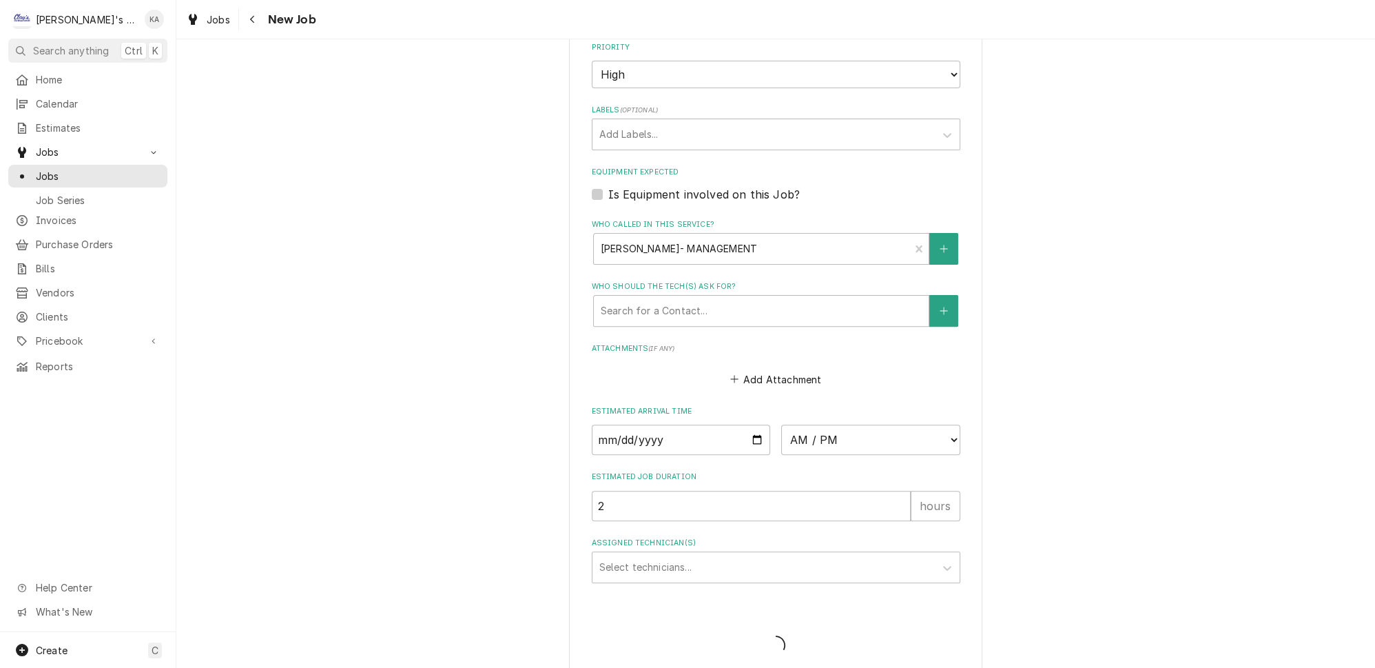
type textarea "x"
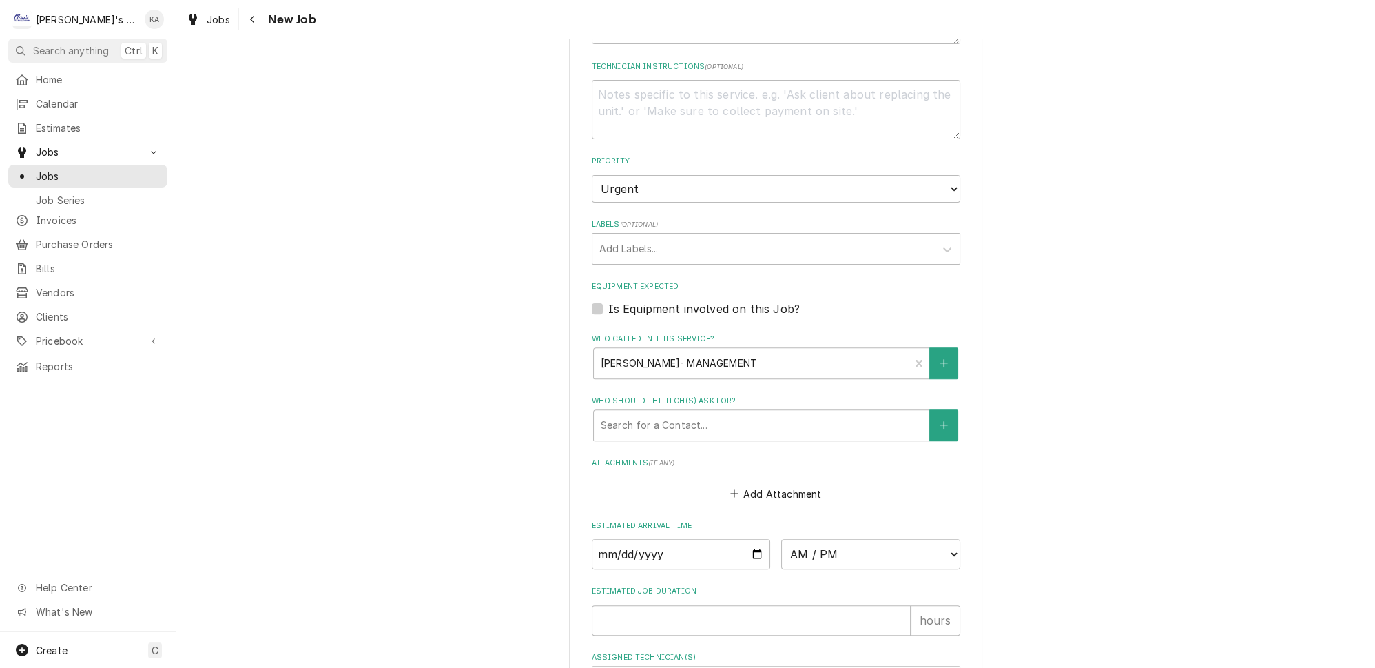
scroll to position [876, 0]
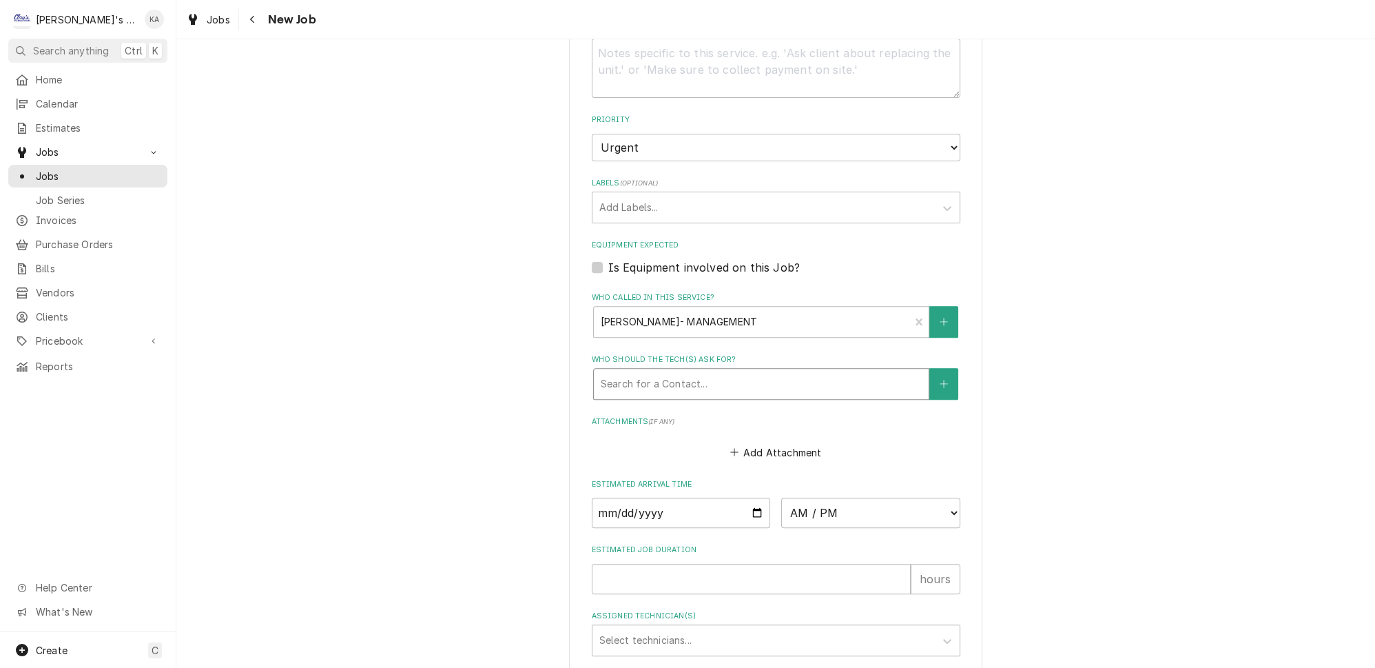
click at [694, 371] on div "Who should the tech(s) ask for?" at bounding box center [761, 383] width 321 height 25
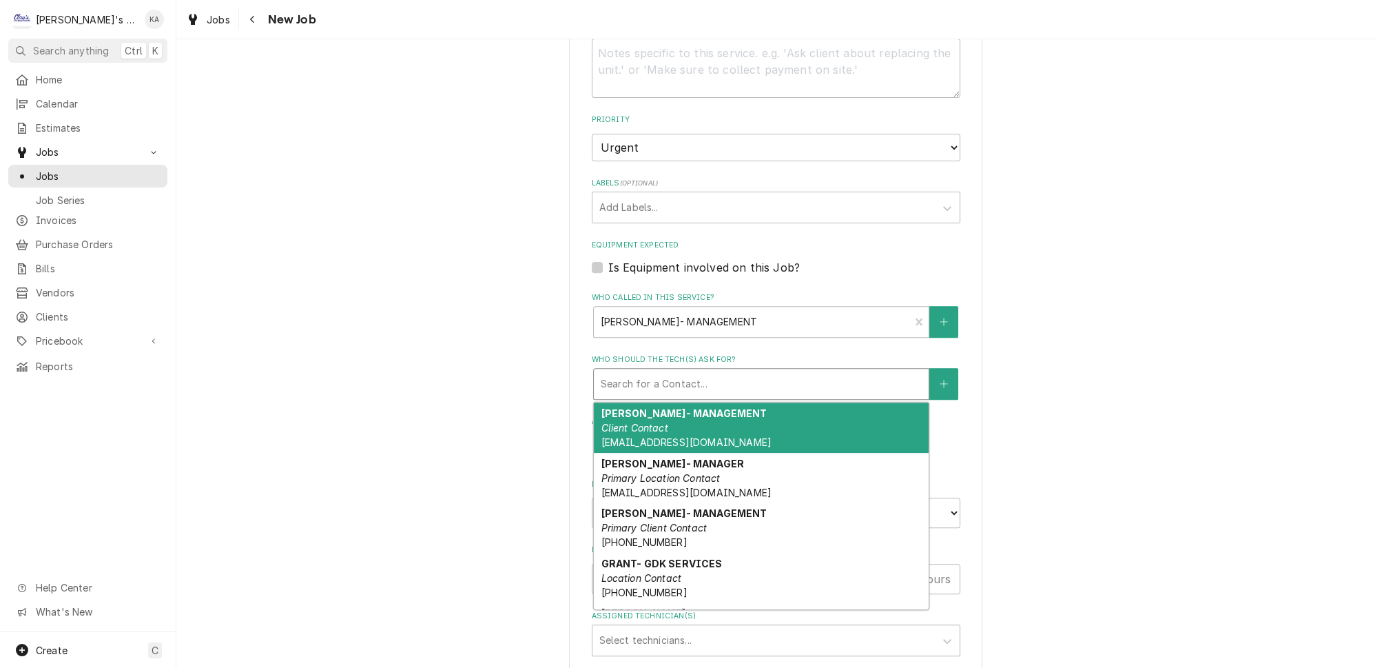
click at [686, 413] on div "[PERSON_NAME]- MANAGEMENT Client Contact [EMAIL_ADDRESS][DOMAIN_NAME]" at bounding box center [761, 427] width 335 height 50
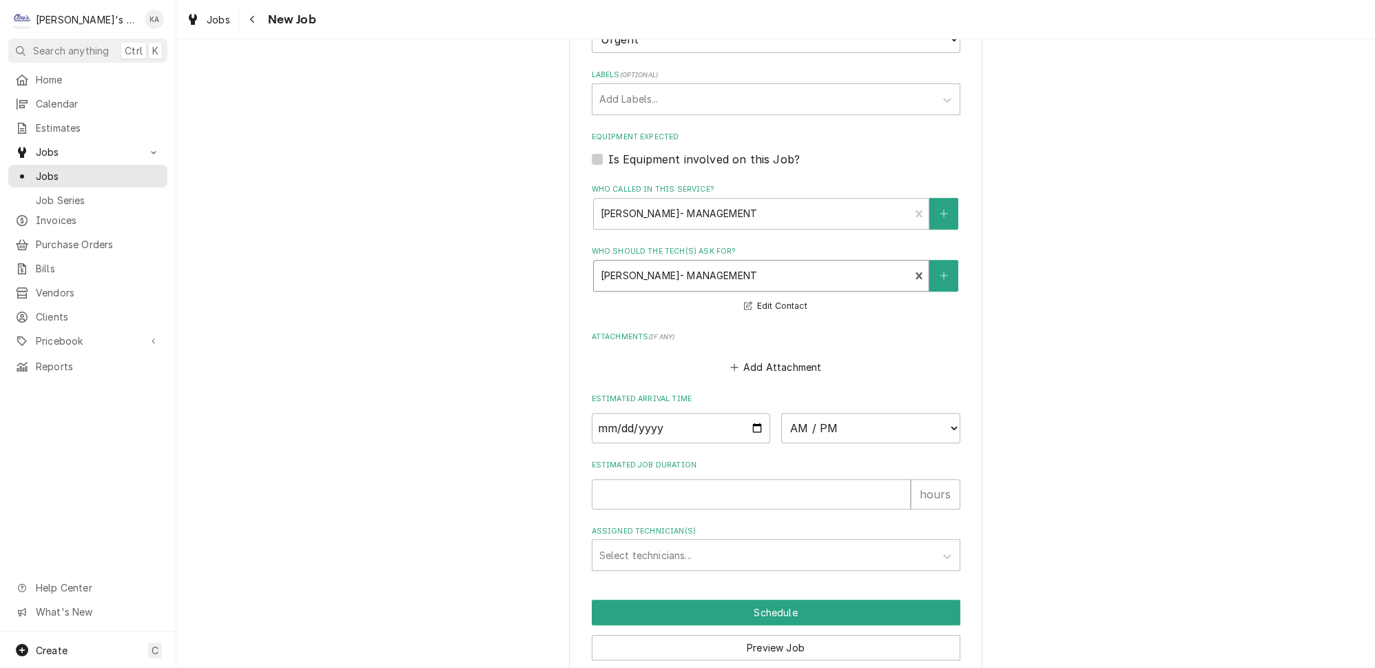
scroll to position [1012, 0]
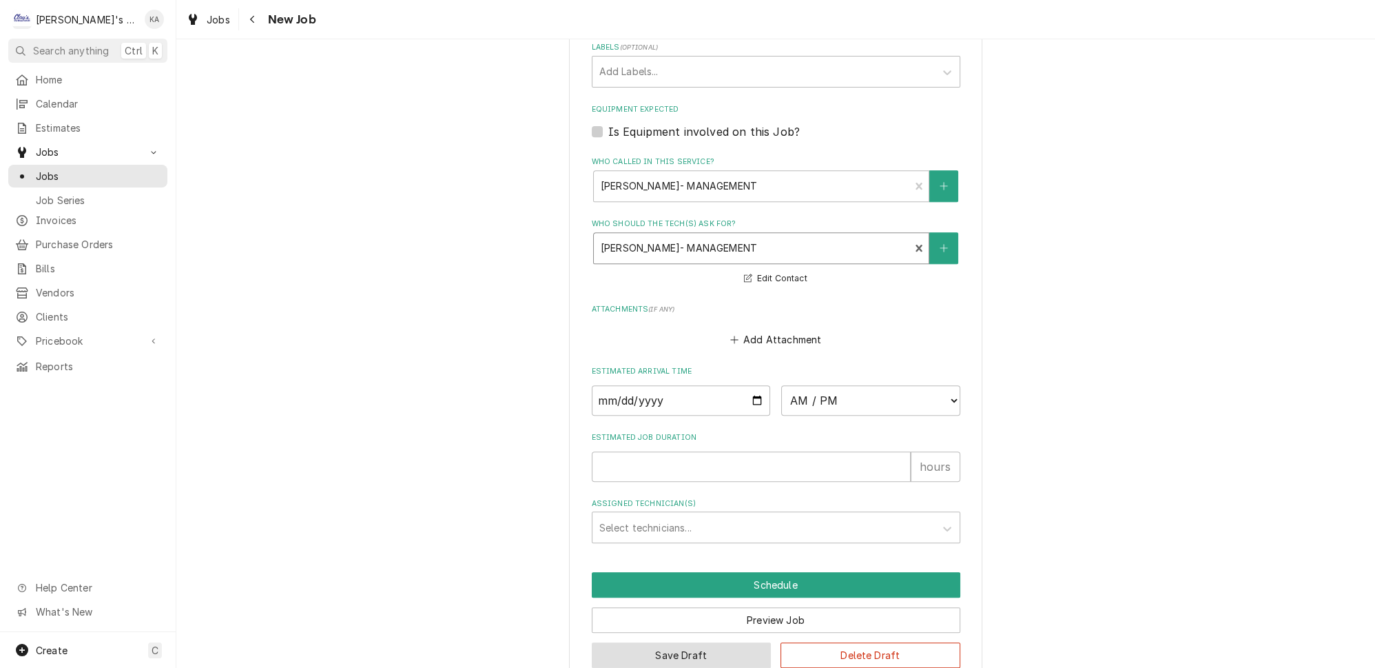
click at [677, 642] on button "Save Draft" at bounding box center [682, 654] width 180 height 25
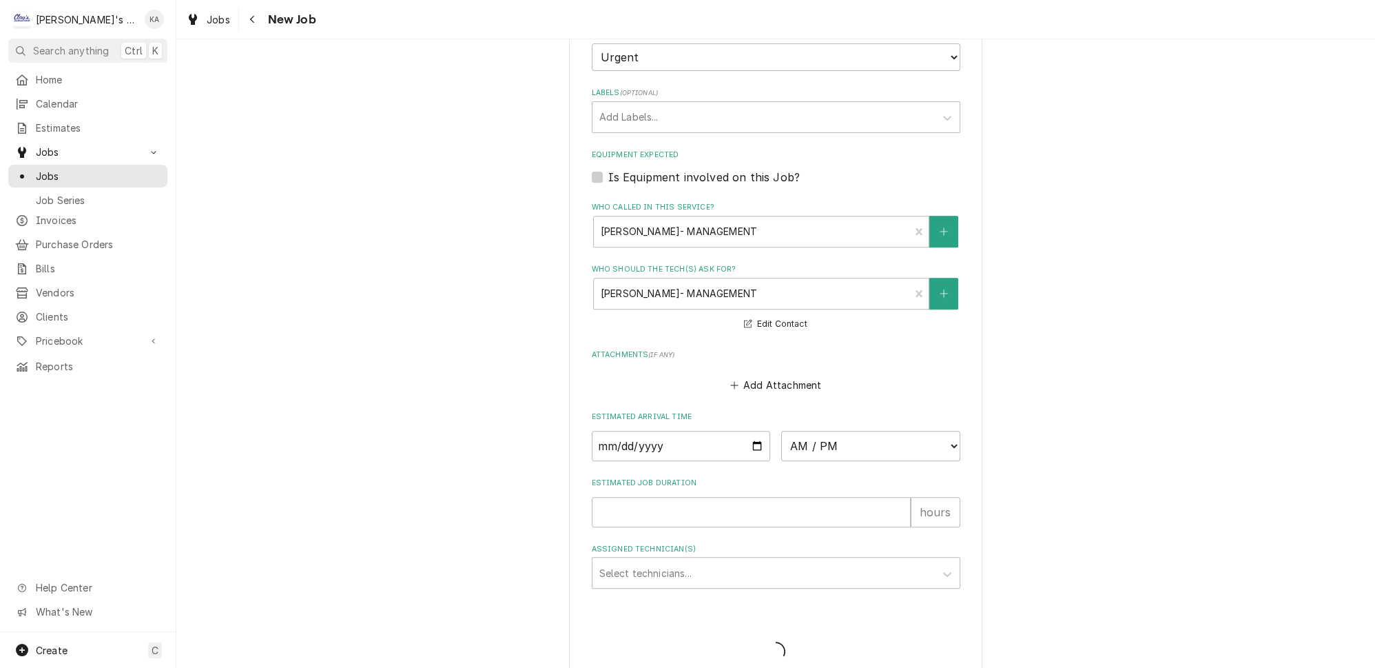
type textarea "x"
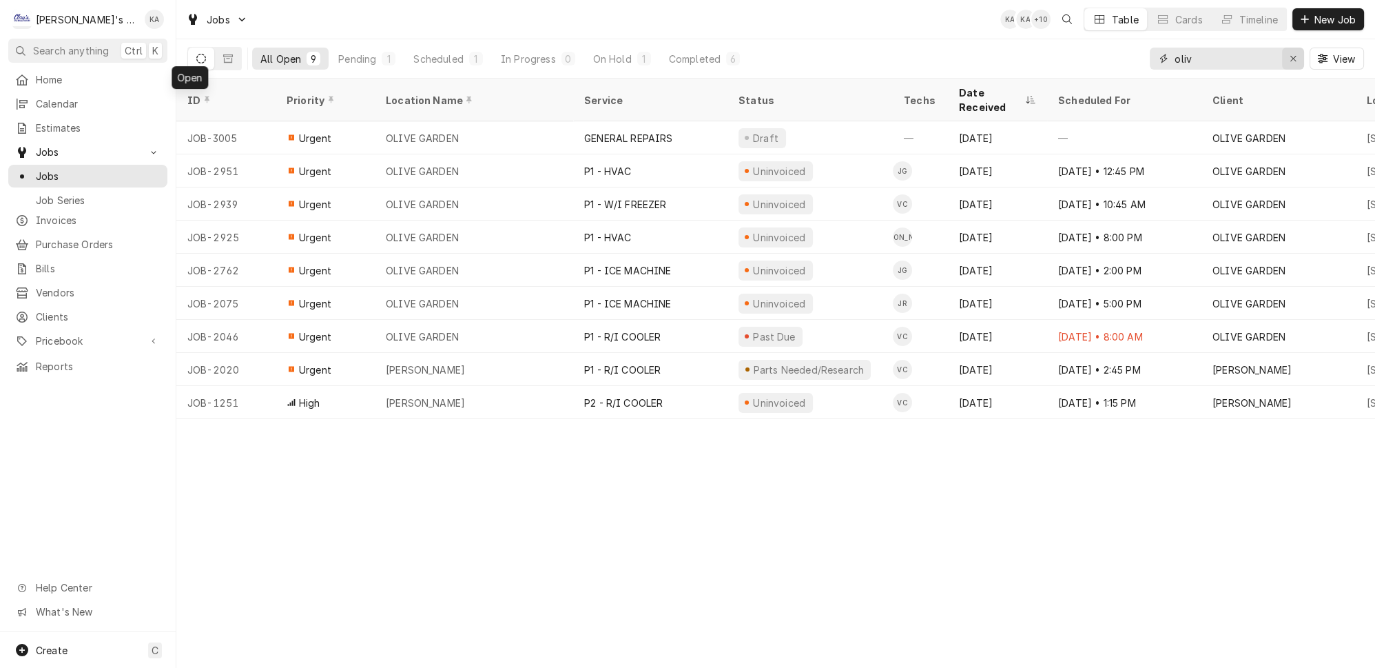
click at [1296, 56] on icon "Erase input" at bounding box center [1293, 59] width 6 height 6
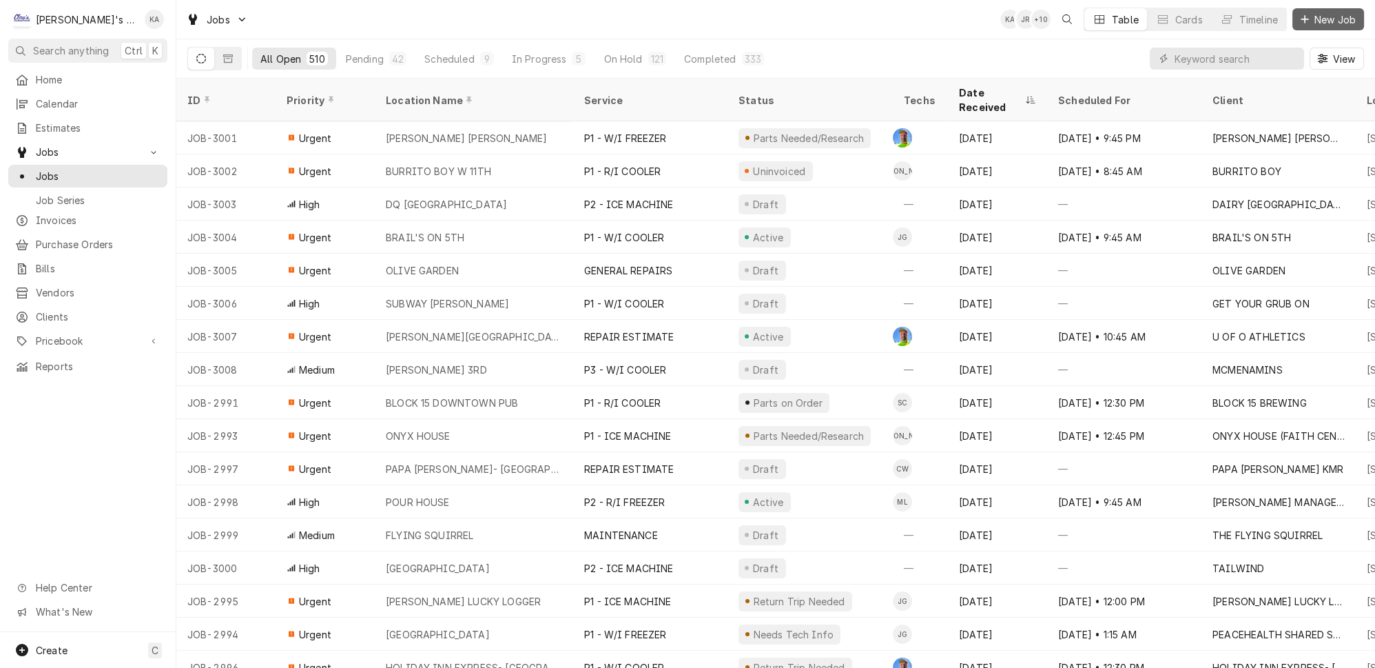
click at [1327, 14] on span "New Job" at bounding box center [1335, 19] width 47 height 14
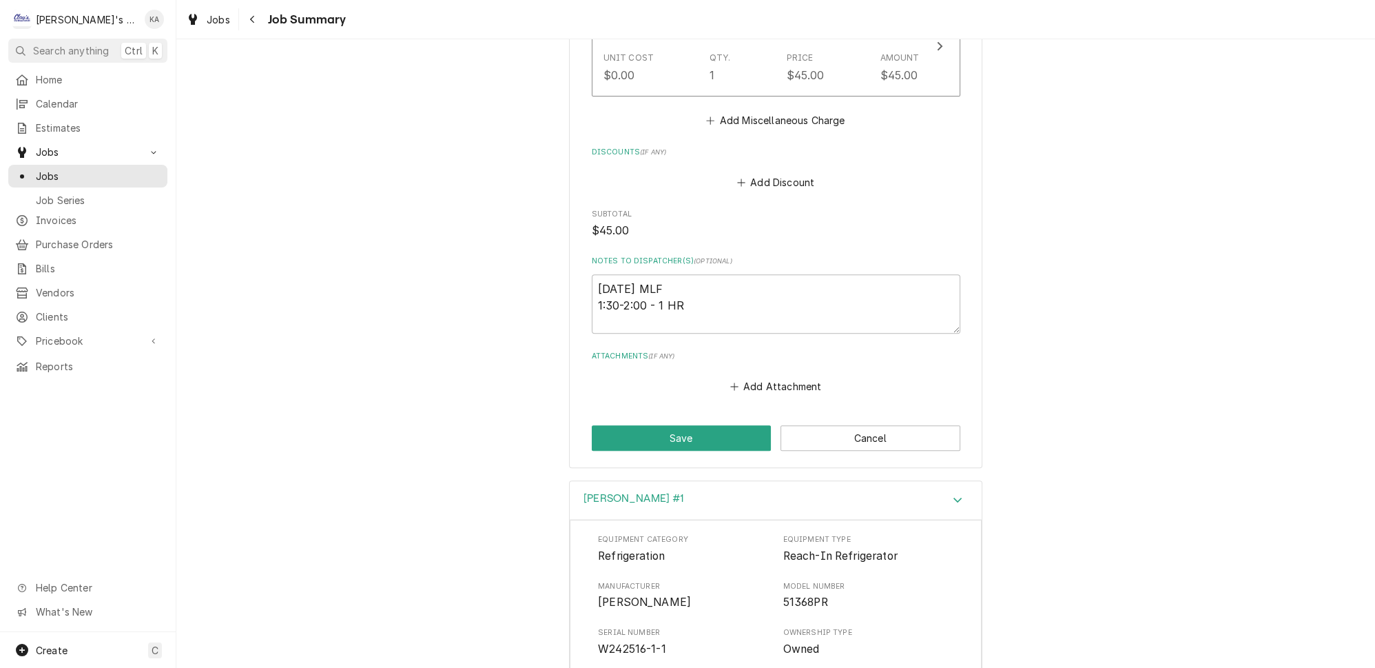
scroll to position [897, 0]
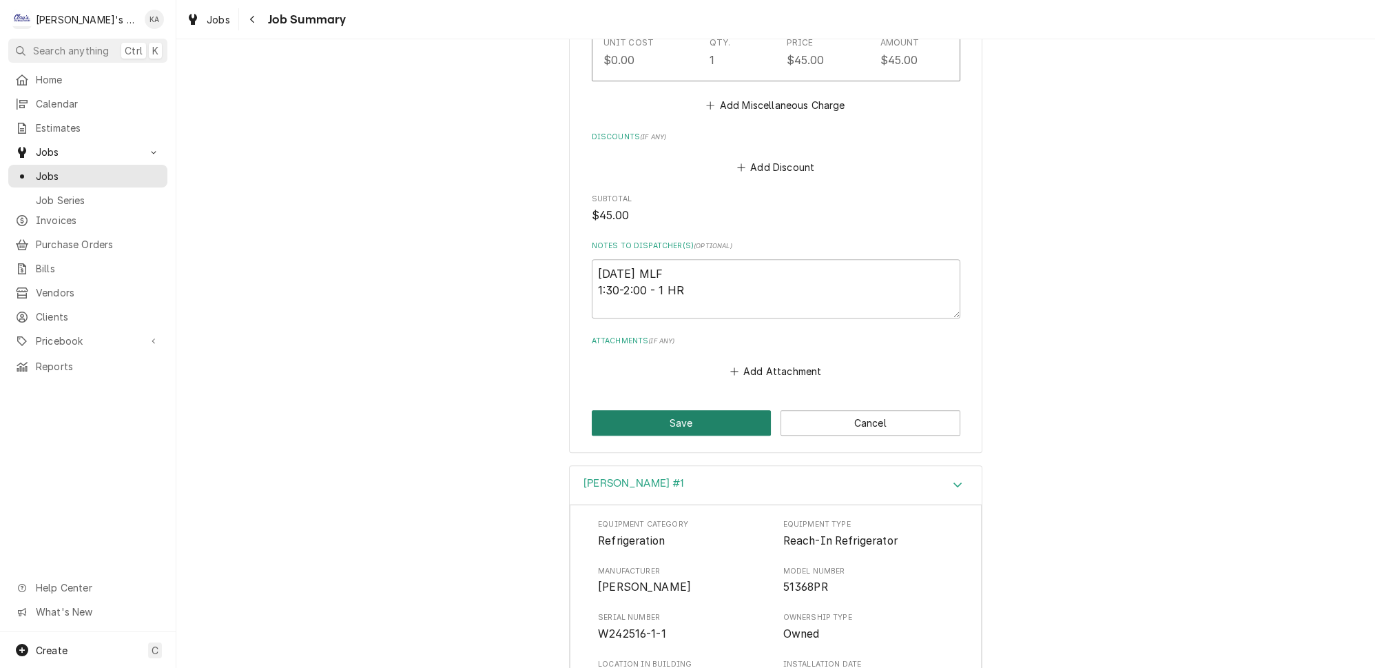
click at [690, 410] on button "Save" at bounding box center [682, 422] width 180 height 25
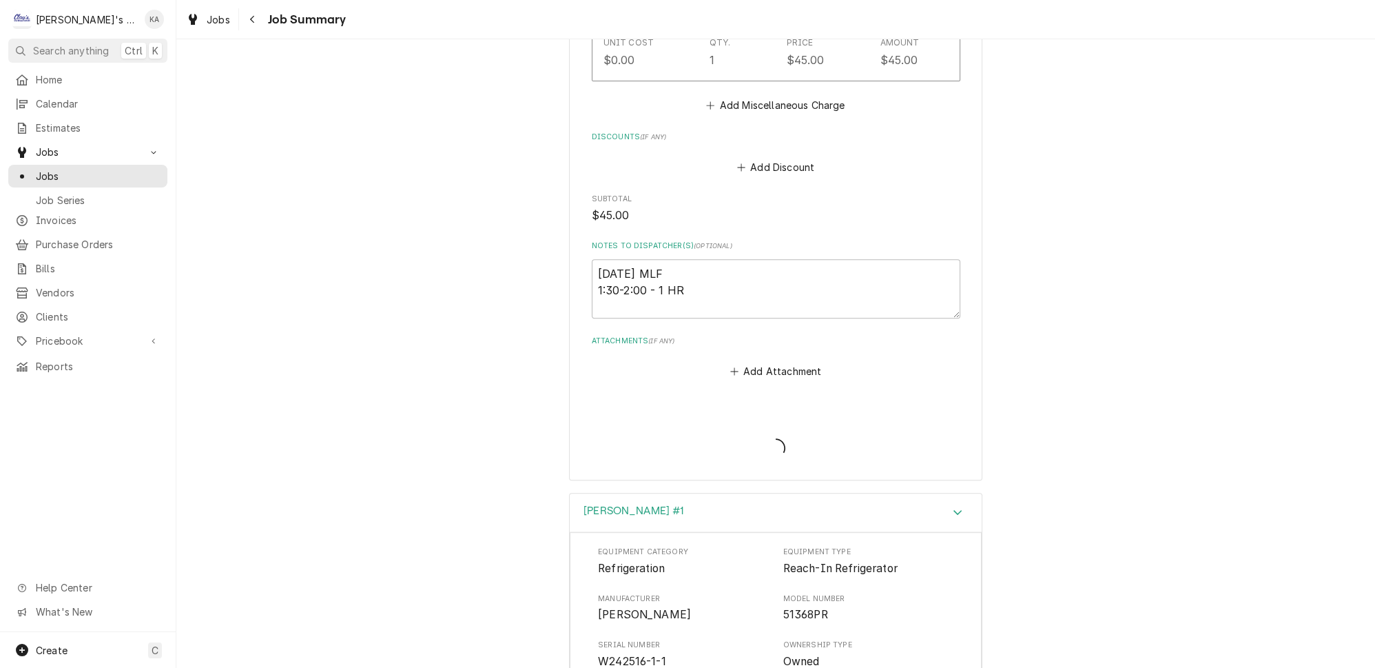
type textarea "x"
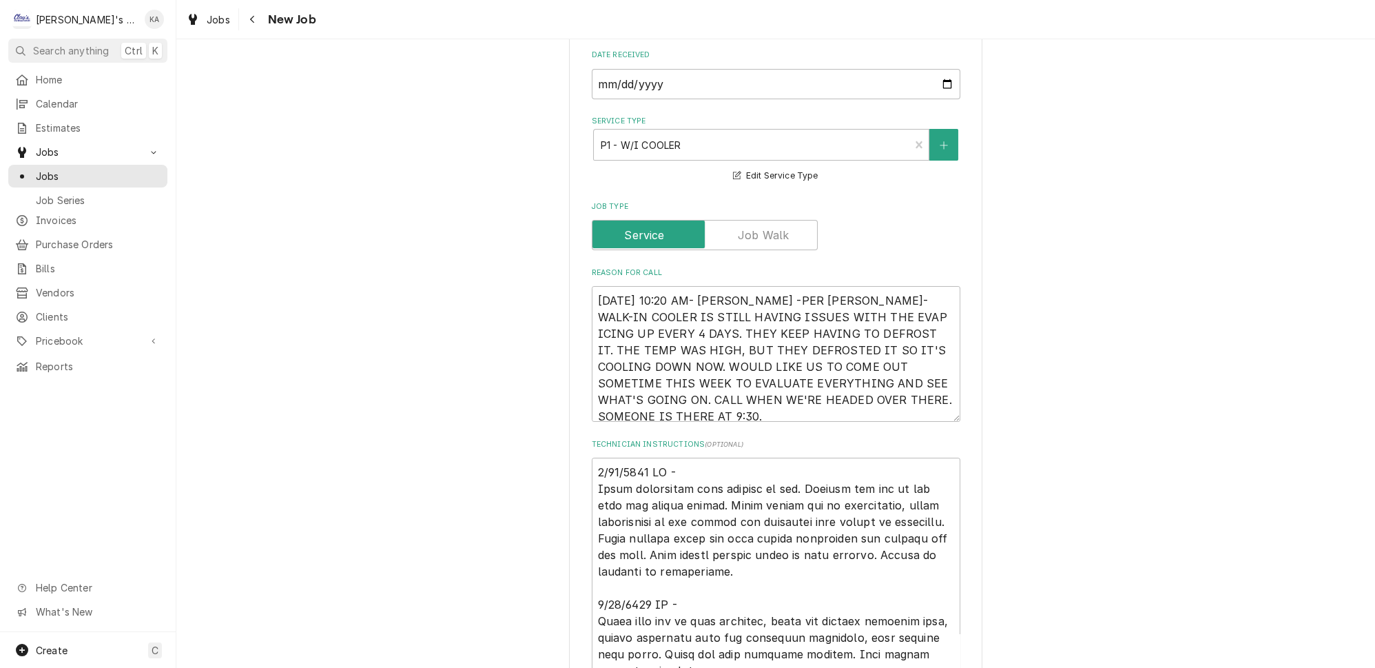
scroll to position [375, 0]
click at [750, 284] on textarea "9/23/2025 10:20 AM- KASSIE -PER DANIEL- WALK-IN COOLER IS STILL HAVING ISSUES W…" at bounding box center [776, 352] width 369 height 136
type textarea "x"
type textarea "9/23/2025 10:20 AM- KASSIE-PER DANIEL- WALK-IN COOLER IS STILL HAVING ISSUES WI…"
type textarea "x"
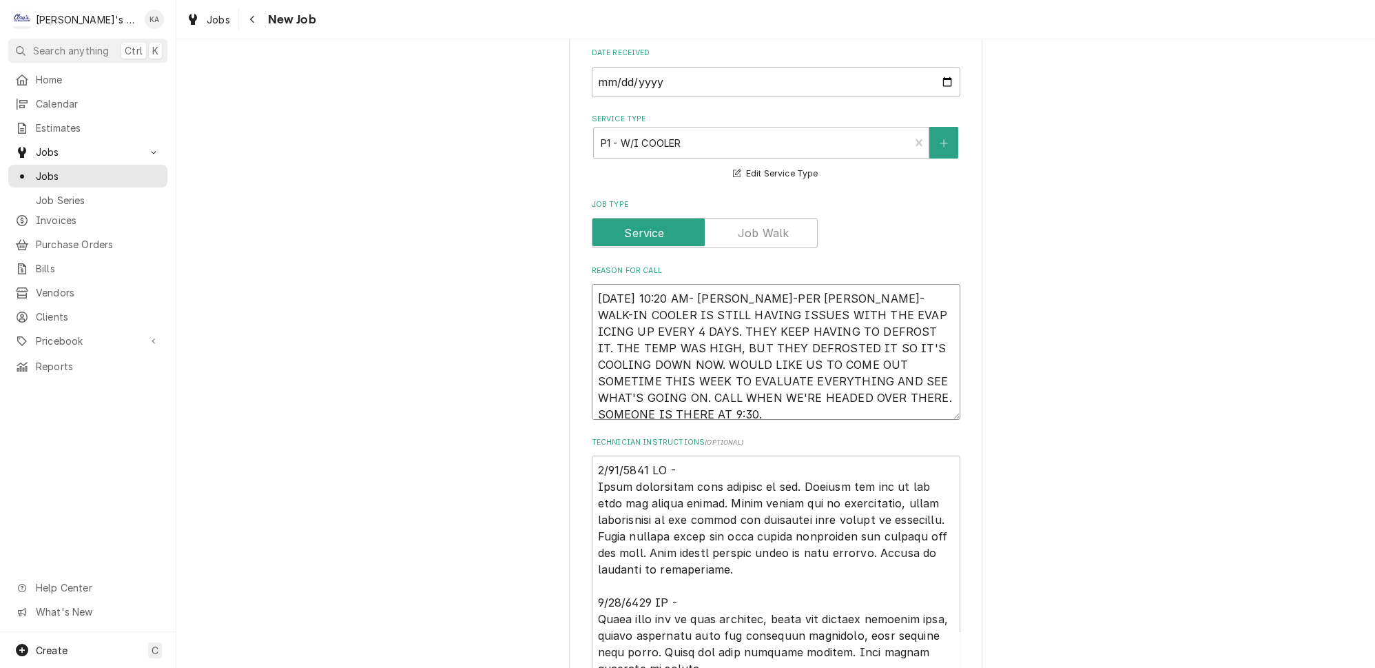
type textarea "9/23/2025 10:20 AM- KASSIE- PER DANIEL- WALK-IN COOLER IS STILL HAVING ISSUES W…"
type textarea "x"
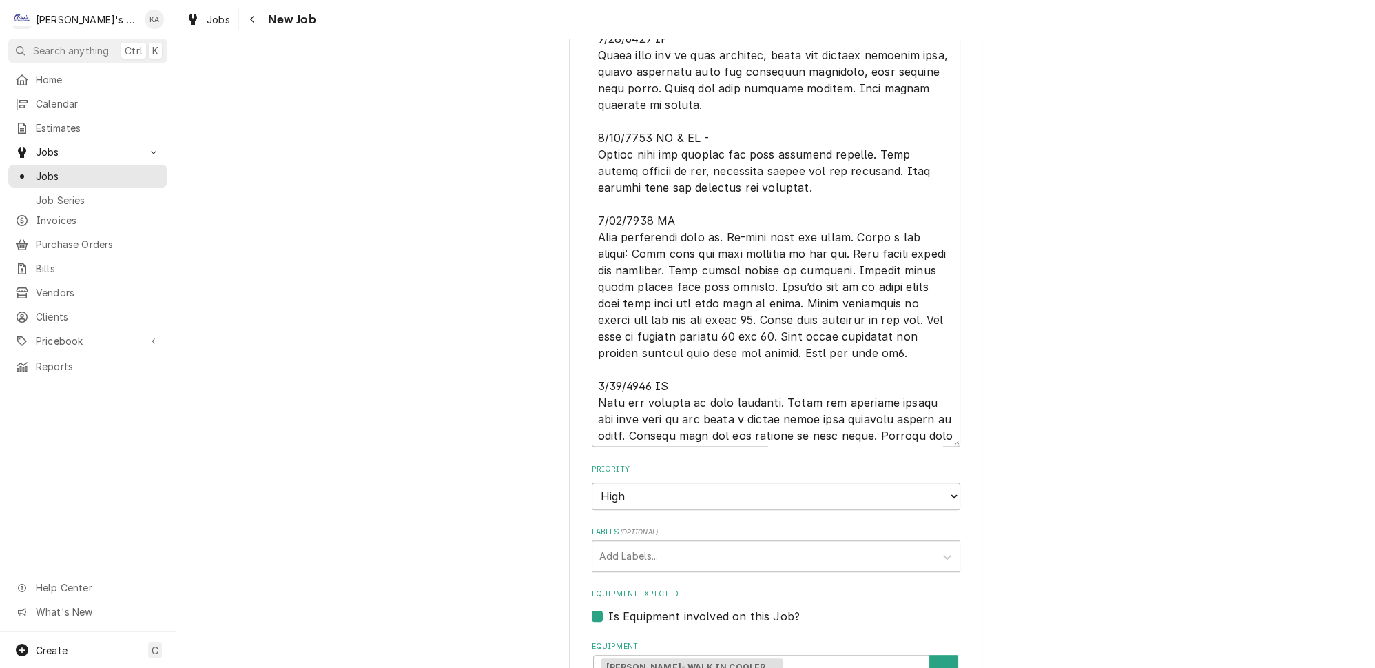
scroll to position [876, 0]
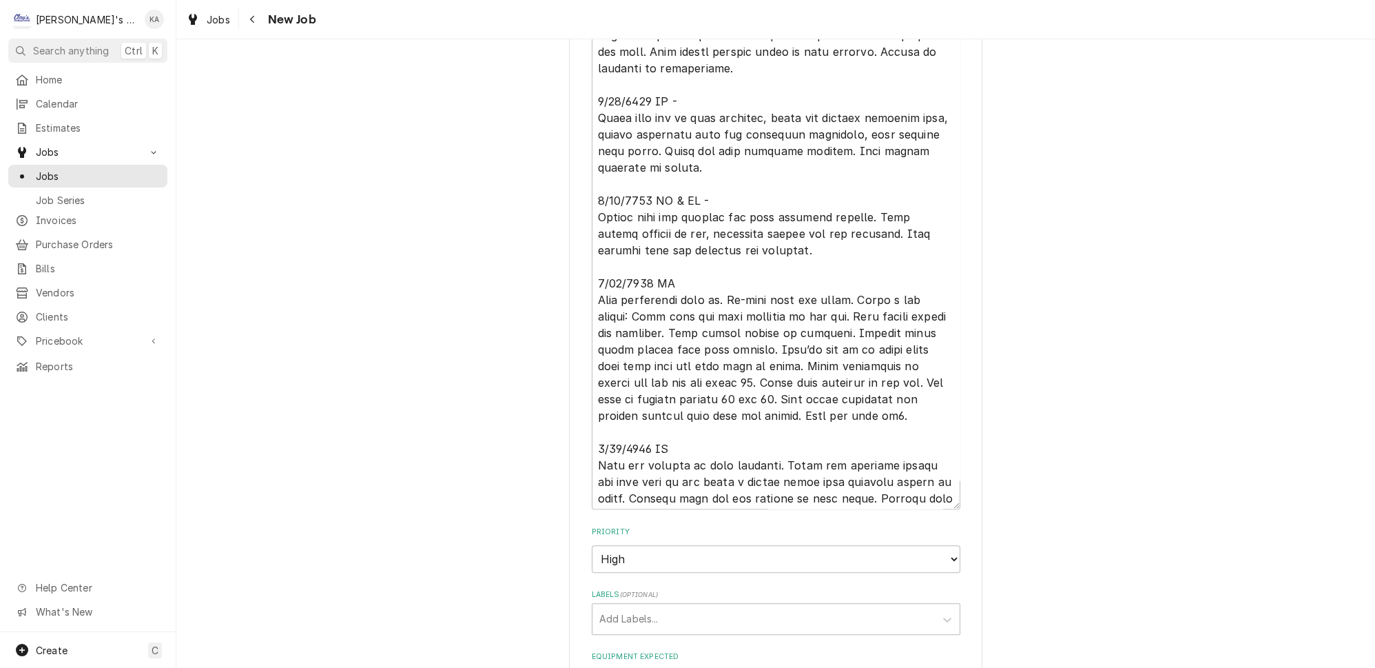
type textarea "9/23/2025 10:20 AM- KASSIE- PER DANIEL- WALK-IN COOLER IS STILL HAVING ISSUES W…"
click at [700, 176] on textarea "Technician Instructions ( optional )" at bounding box center [776, 232] width 369 height 555
type textarea "x"
type textarea "3/26/2025 JG - Found evaporator coil covered in ice. Removed ice off of the coi…"
click at [674, 78] on textarea "Technician Instructions ( optional )" at bounding box center [776, 232] width 369 height 555
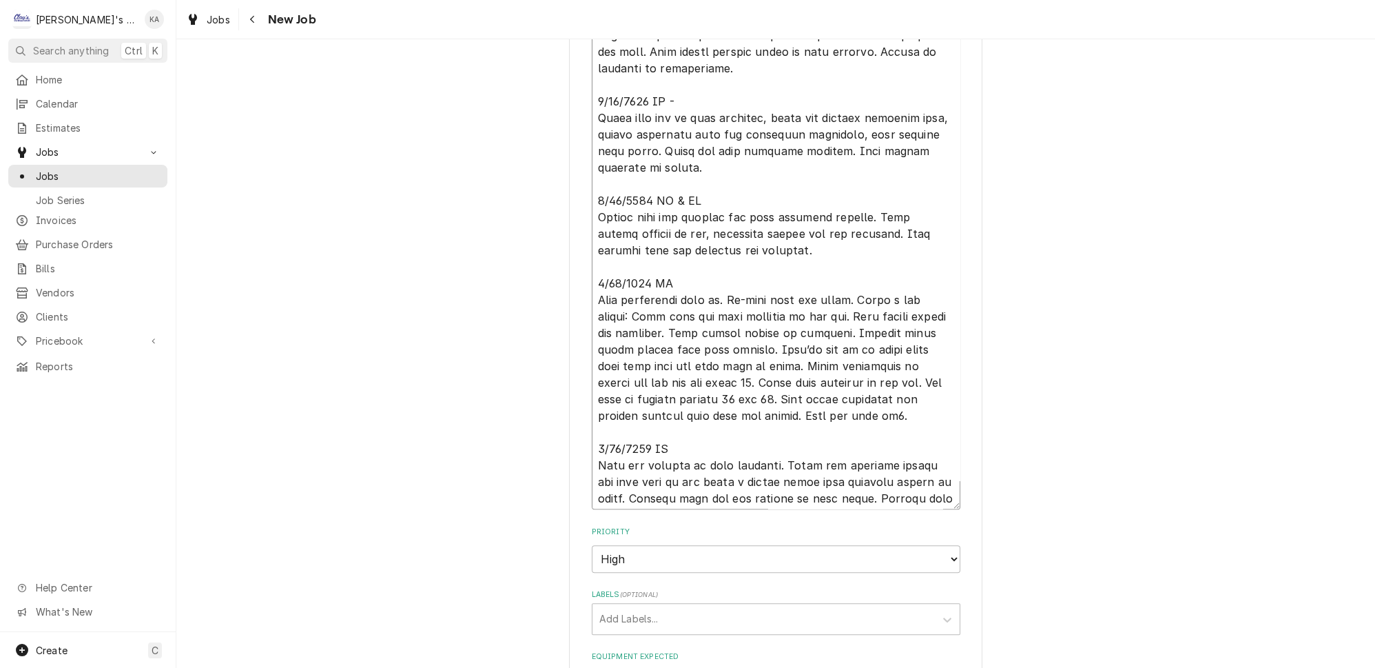
type textarea "x"
type textarea "3/26/2025 JG - Found evaporator coil covered in ice. Removed ice off of the coi…"
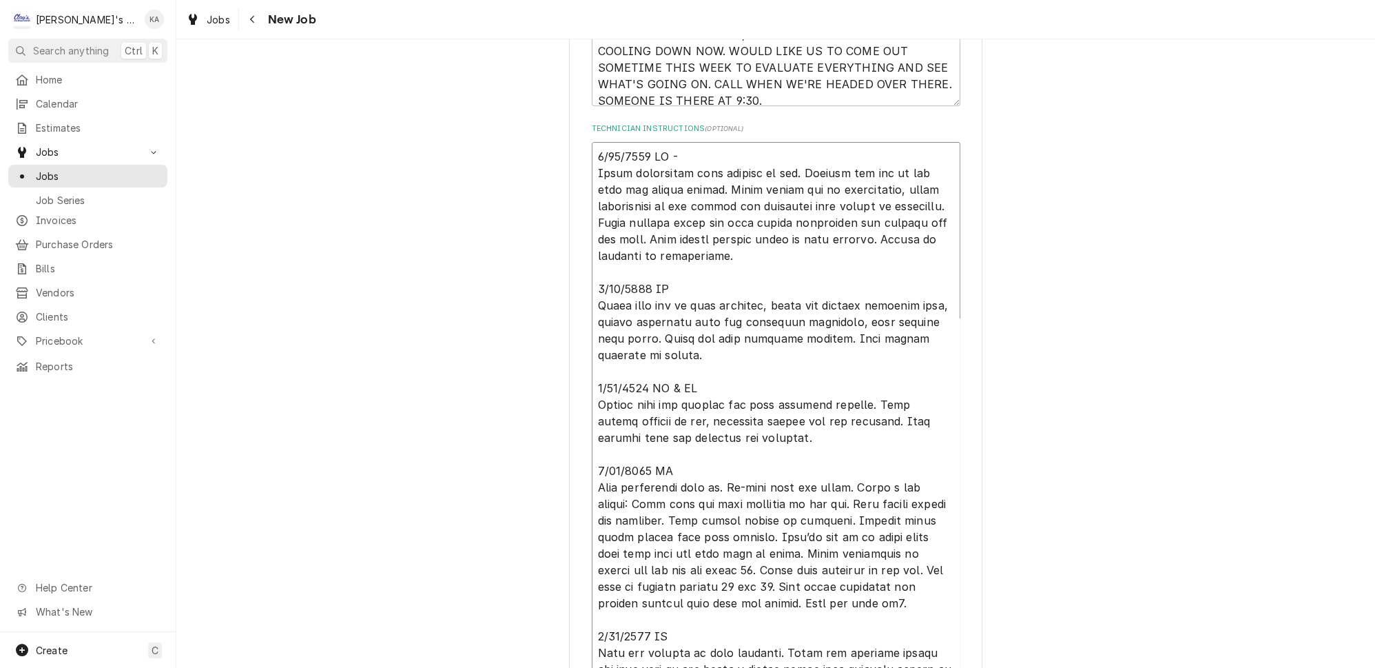
scroll to position [688, 0]
click at [677, 144] on textarea "Technician Instructions ( optional )" at bounding box center [776, 420] width 369 height 555
type textarea "x"
type textarea "3/26/2025 JG Found evaporator coil covered in ice. Removed ice off of the coil …"
type textarea "x"
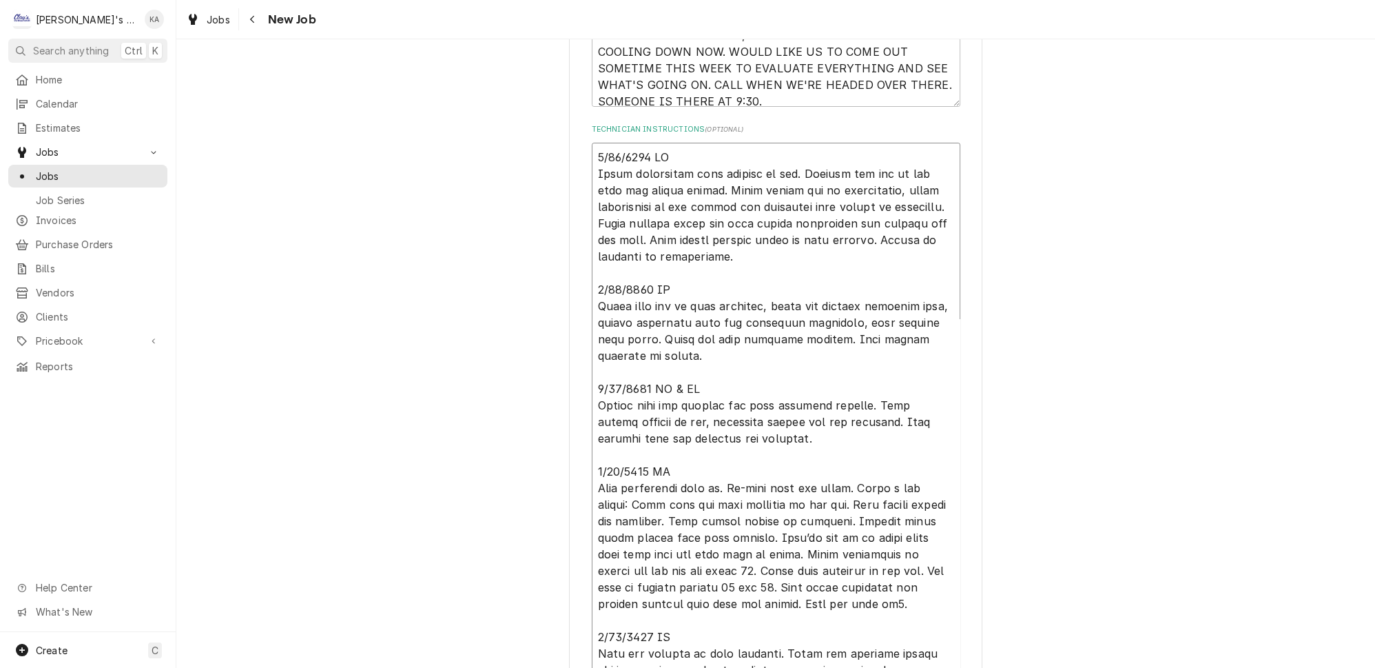
scroll to position [626, 0]
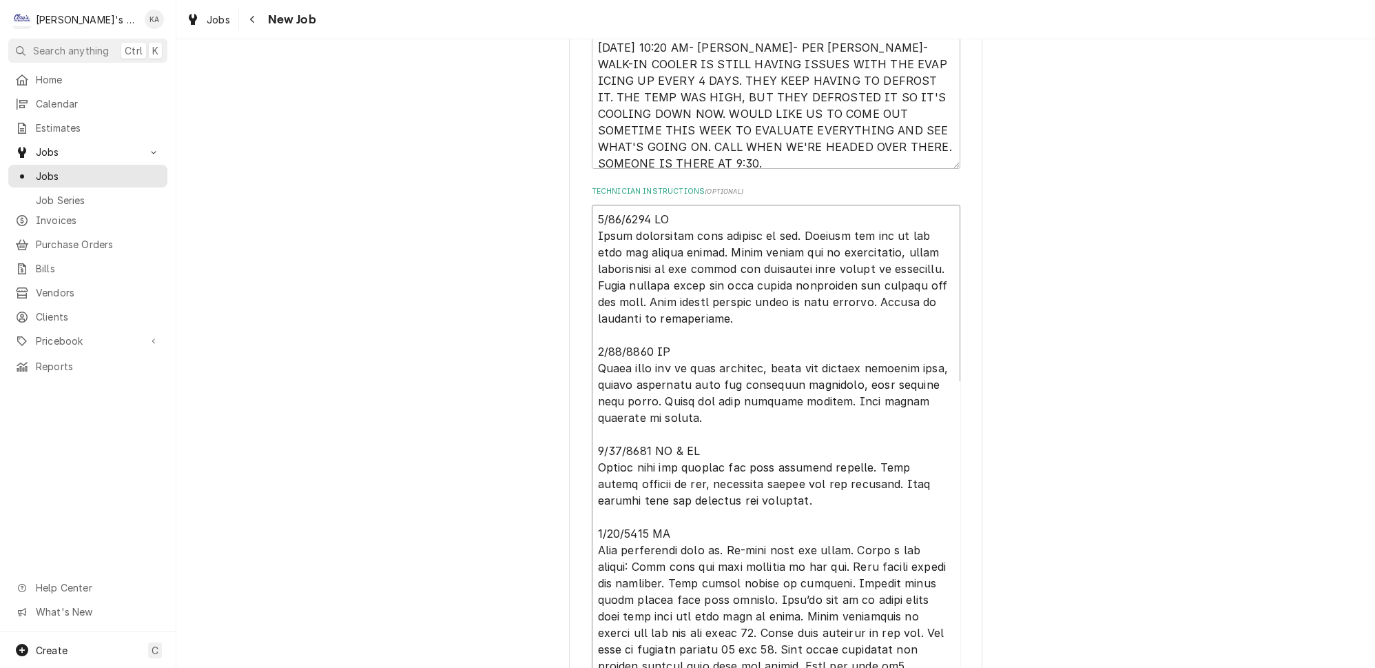
type textarea "3/26/2025 JG Found evaporator coil covered in ice. Removed ice off of the coil …"
click at [621, 142] on textarea "9/23/2025 10:20 AM- KASSIE- PER DANIEL- WALK-IN COOLER IS STILL HAVING ISSUES W…" at bounding box center [776, 101] width 369 height 136
type textarea "x"
type textarea "9/23/2025 10:20 AM- KASSIE- PER DANIEL- WALK-IN COOLER IS STILL HAVING ISSUES W…"
type textarea "x"
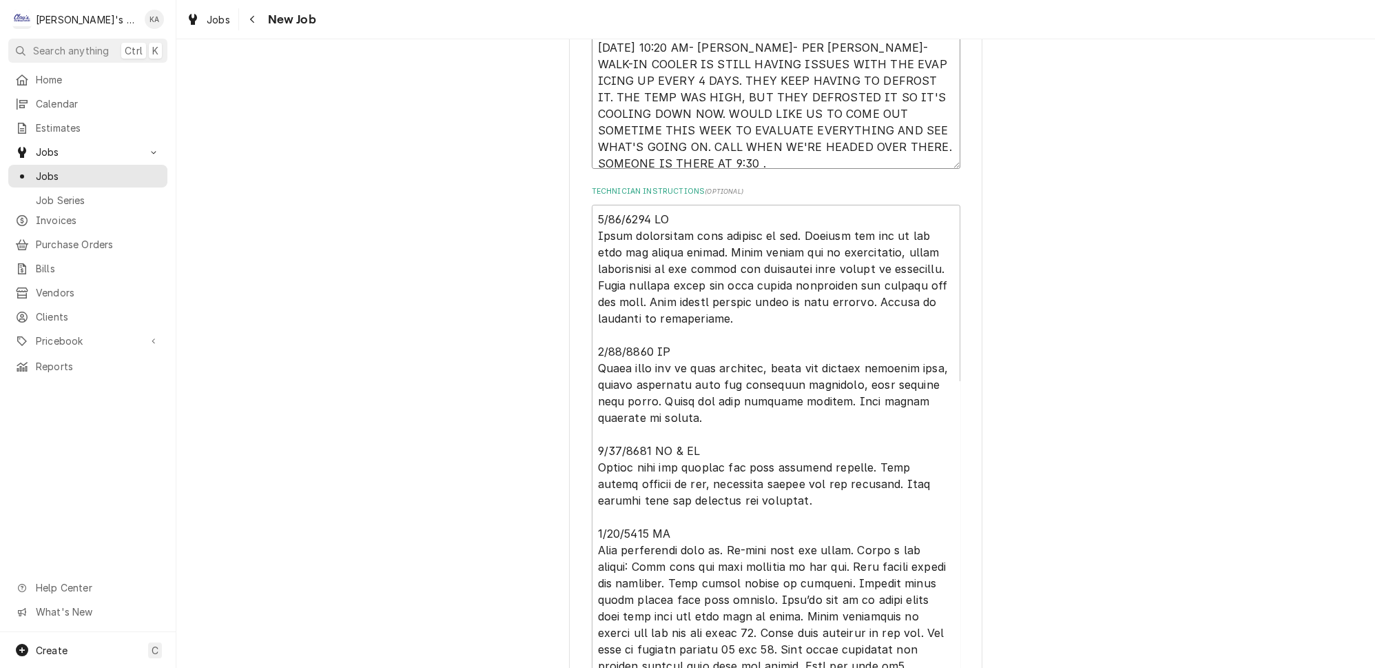
type textarea "9/23/2025 10:20 AM- KASSIE- PER DANIEL- WALK-IN COOLER IS STILL HAVING ISSUES W…"
type textarea "x"
type textarea "9/23/2025 10:20 AM- KASSIE- PER DANIEL- WALK-IN COOLER IS STILL HAVING ISSUES W…"
type textarea "x"
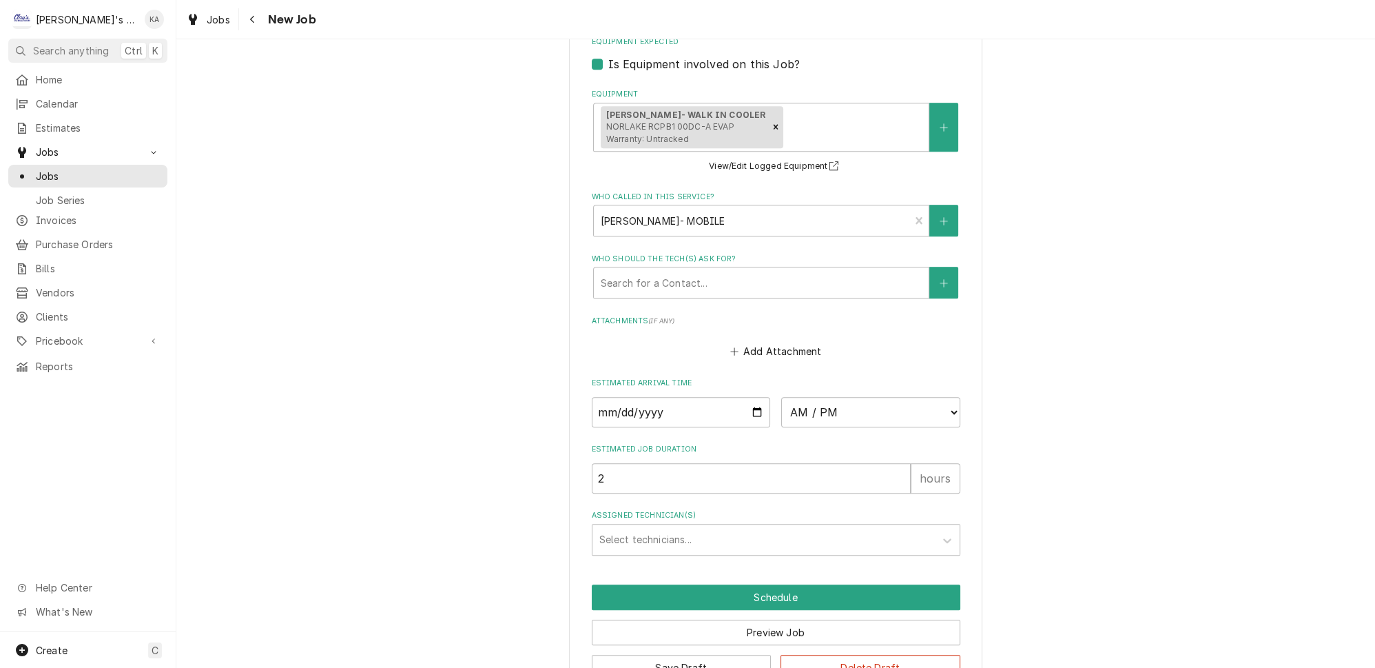
scroll to position [1512, 0]
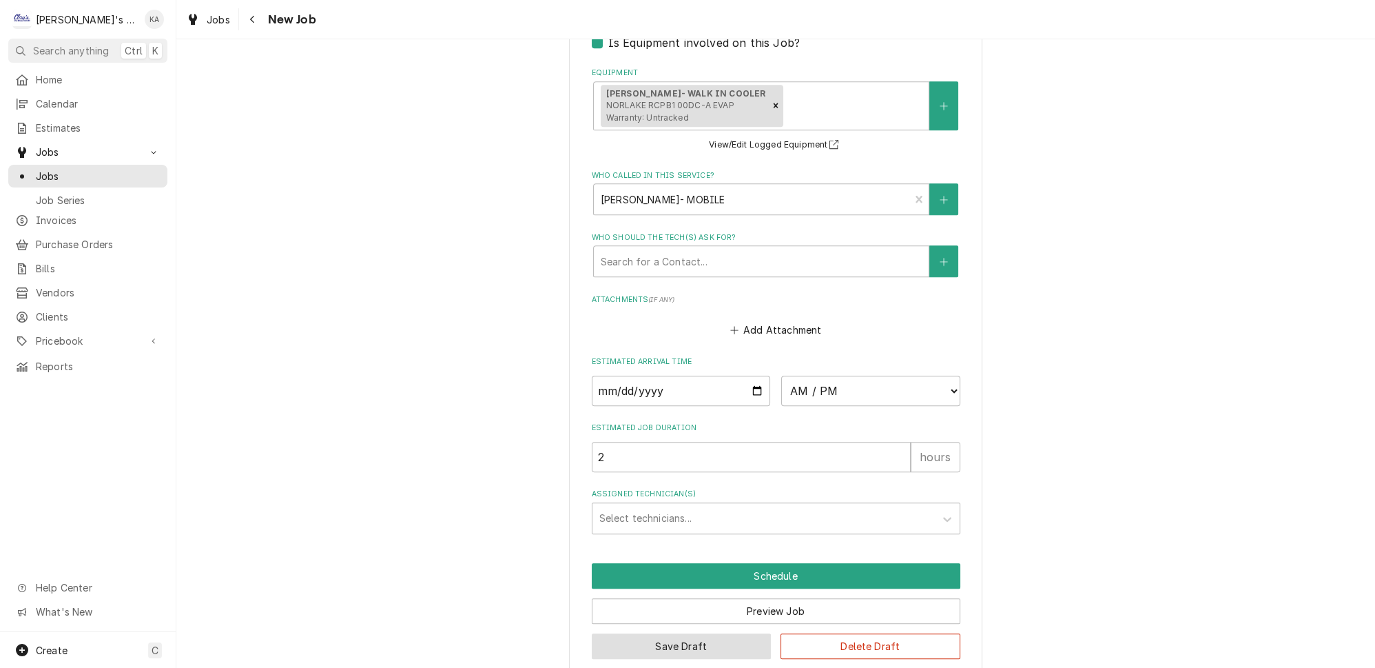
type textarea "9/23/2025 10:20 AM- KASSIE- PER DANIEL- WALK-IN COOLER IS STILL HAVING ISSUES W…"
click at [681, 633] on button "Save Draft" at bounding box center [682, 645] width 180 height 25
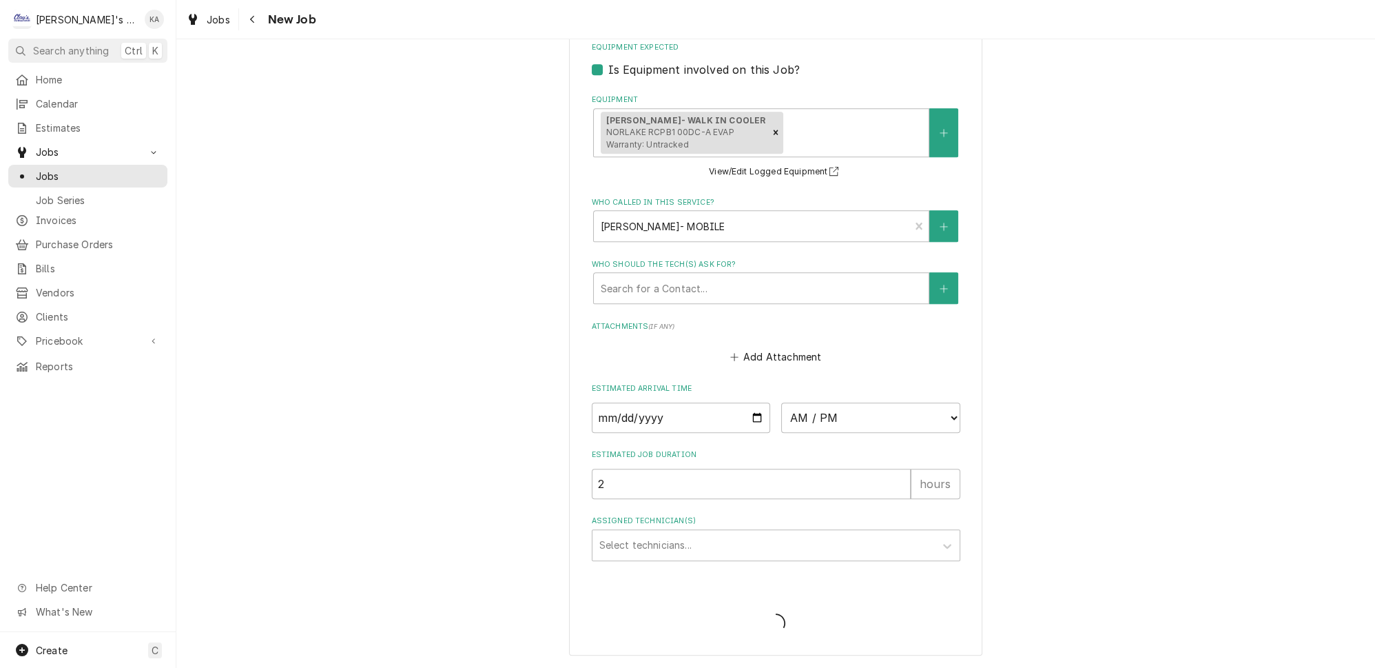
scroll to position [1467, 0]
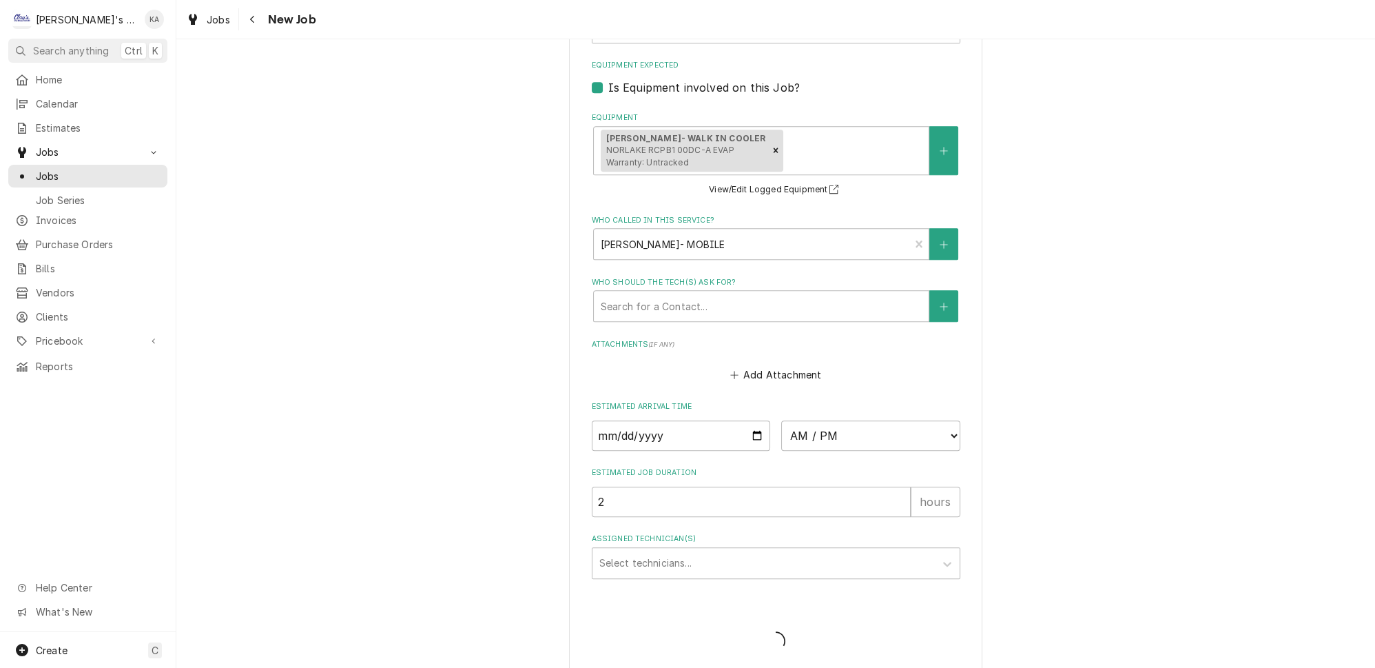
type textarea "x"
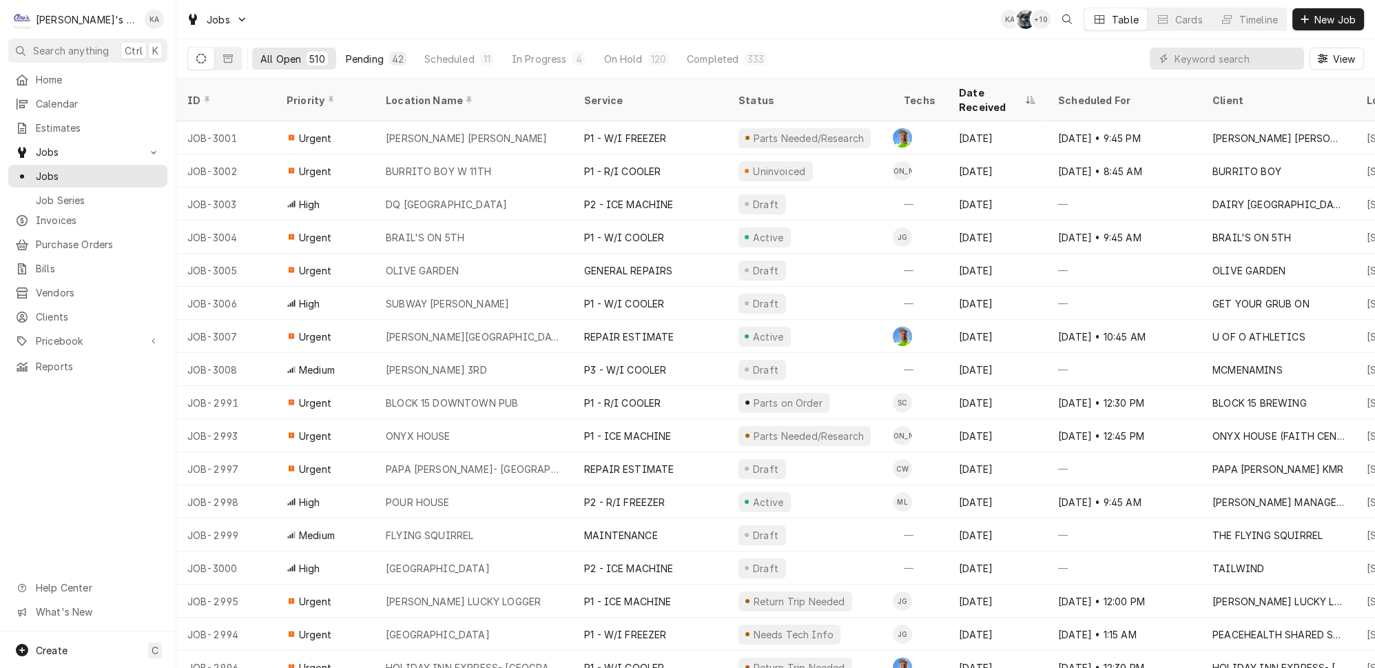
click at [346, 52] on div "Pending" at bounding box center [365, 59] width 38 height 14
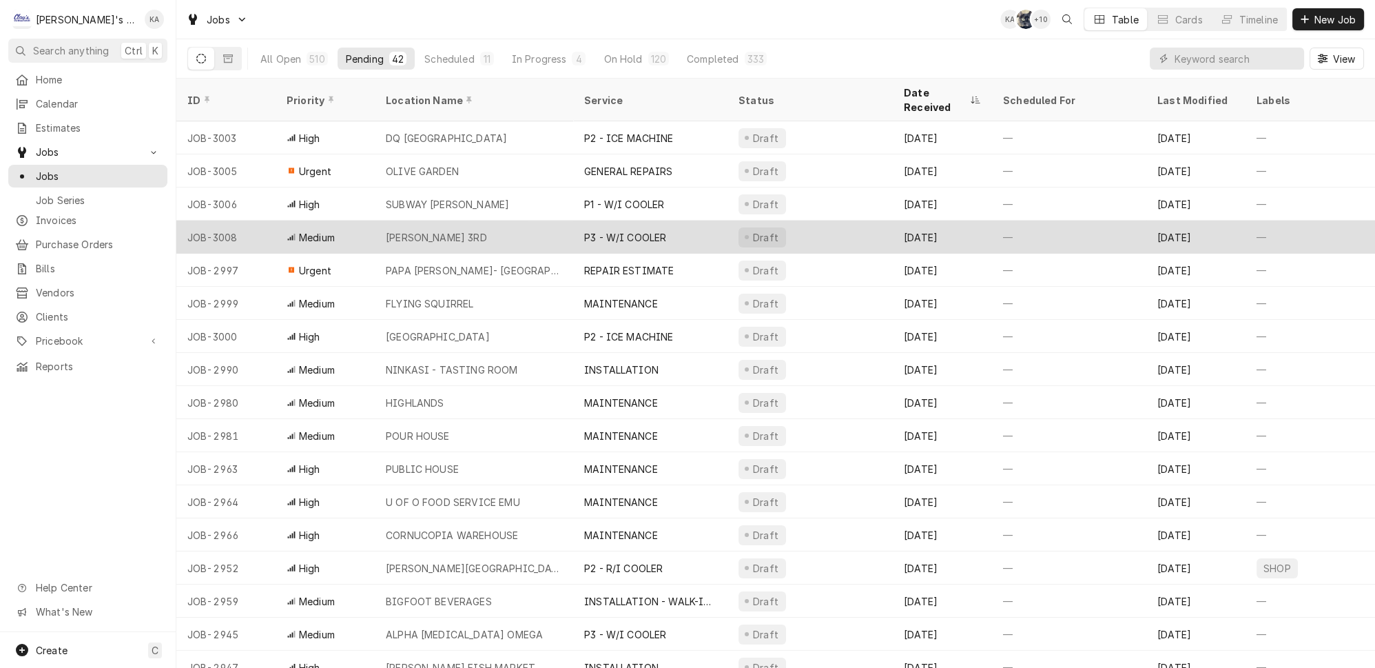
click at [442, 220] on div "MCMENAMIN'S NW 3RD" at bounding box center [474, 236] width 198 height 33
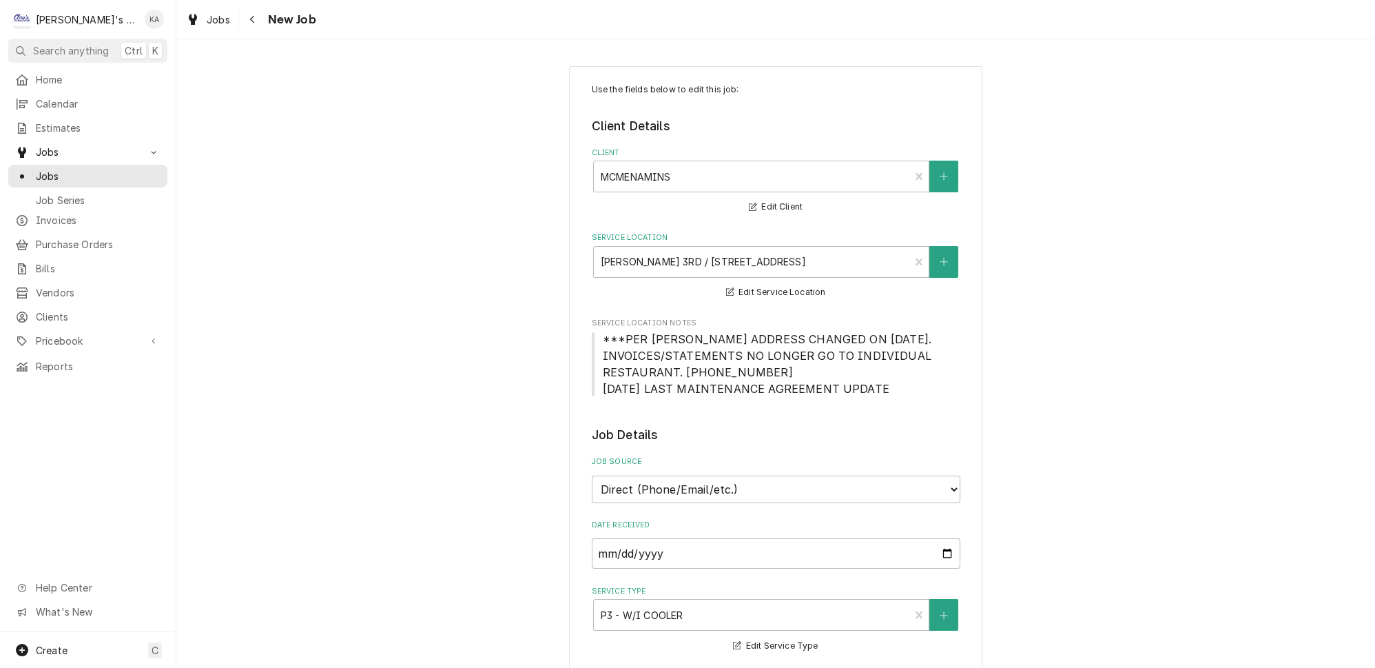
scroll to position [375, 0]
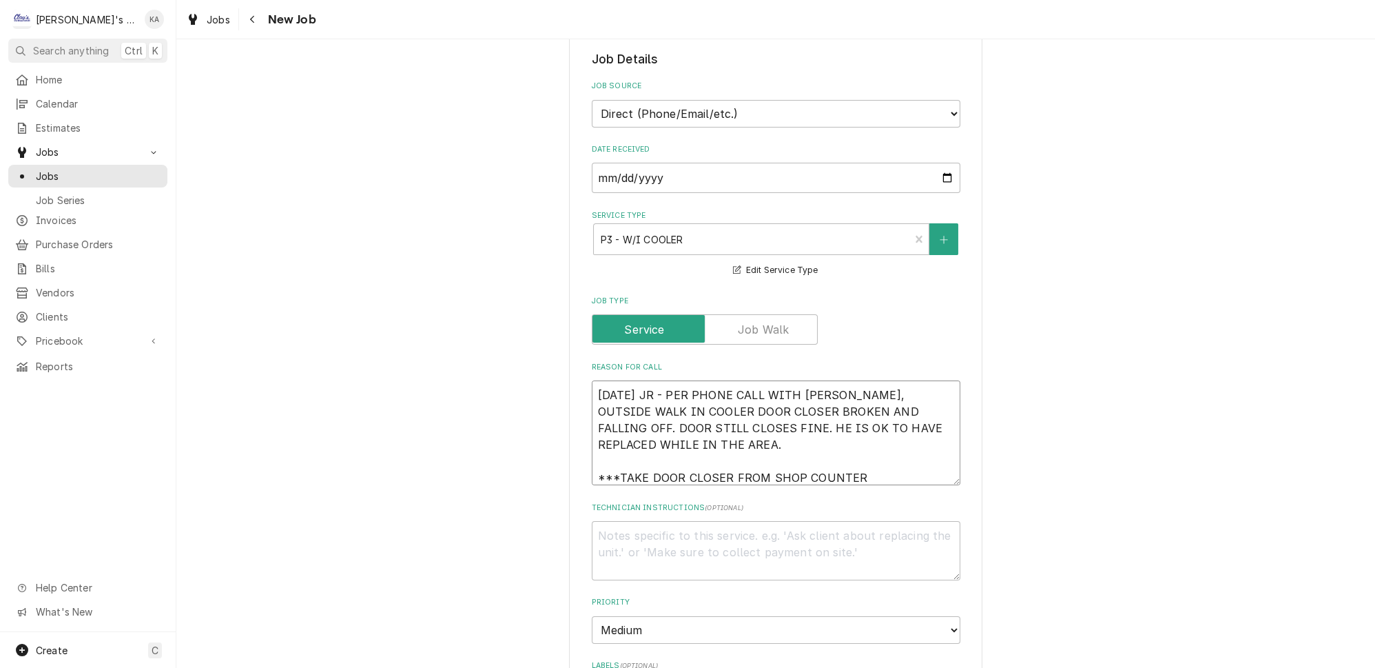
click at [670, 380] on textarea "[DATE] JR - PER PHONE CALL WITH [PERSON_NAME], OUTSIDE WALK IN COOLER DOOR CLOS…" at bounding box center [776, 432] width 369 height 105
type textarea "x"
type textarea "[DATE] JR- PER PHONE CALL WITH [PERSON_NAME], OUTSIDE WALK IN COOLER DOOR CLOSE…"
type textarea "x"
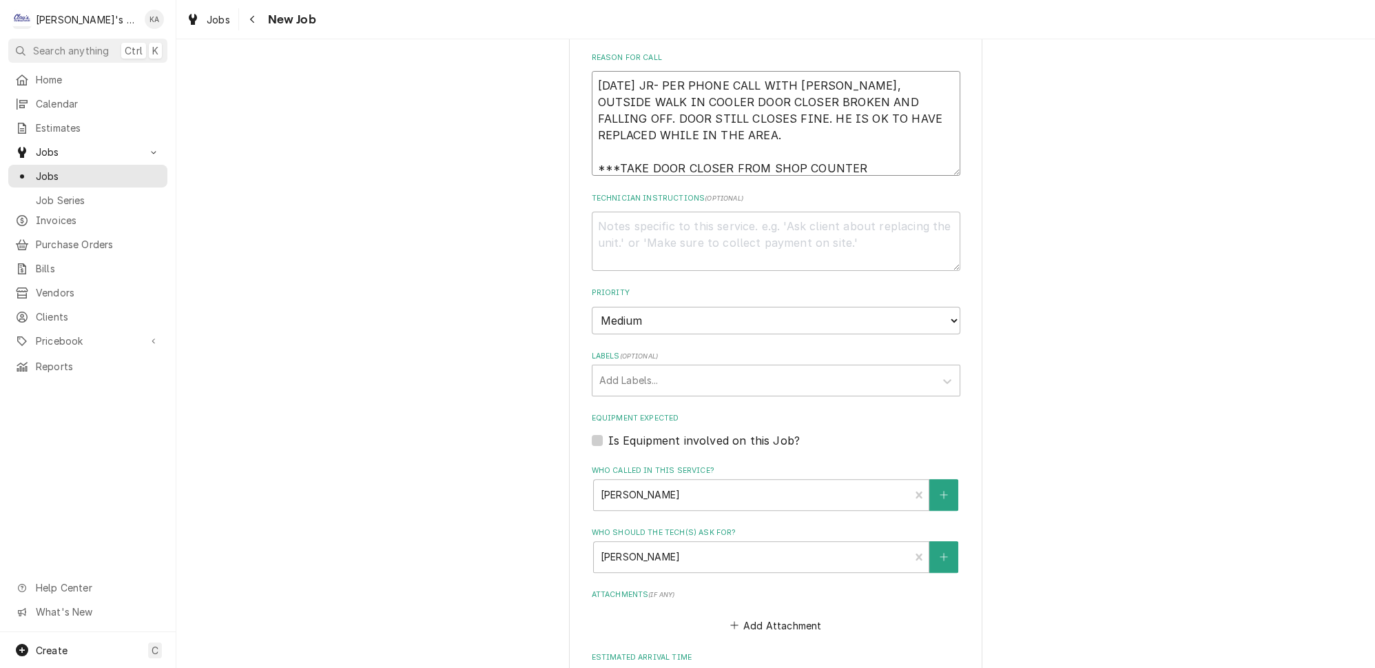
scroll to position [688, 0]
type textarea "[DATE] JR- PER PHONE CALL WITH [PERSON_NAME], OUTSIDE WALK IN COOLER DOOR CLOSE…"
click at [608, 429] on label "Is Equipment involved on this Job?" at bounding box center [704, 437] width 192 height 17
click at [608, 429] on input "Equipment Expected" at bounding box center [792, 444] width 369 height 30
checkbox input "true"
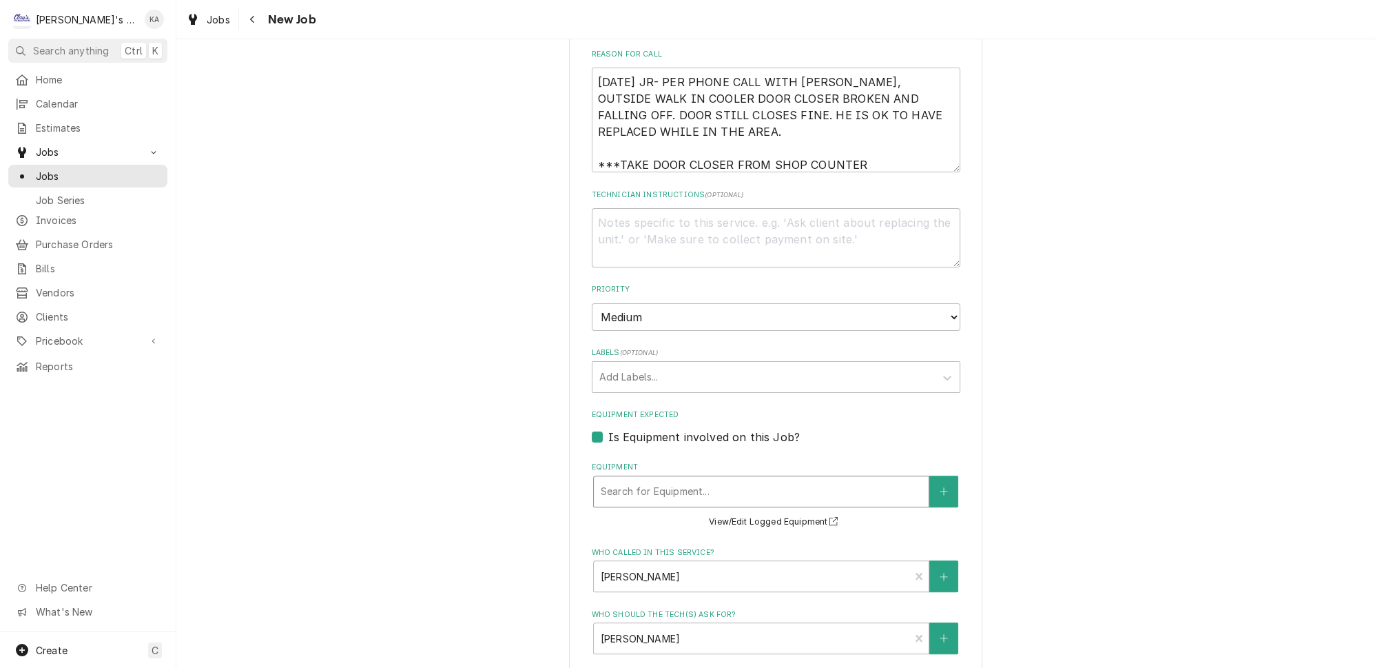
click at [660, 479] on div "Equipment" at bounding box center [761, 491] width 321 height 25
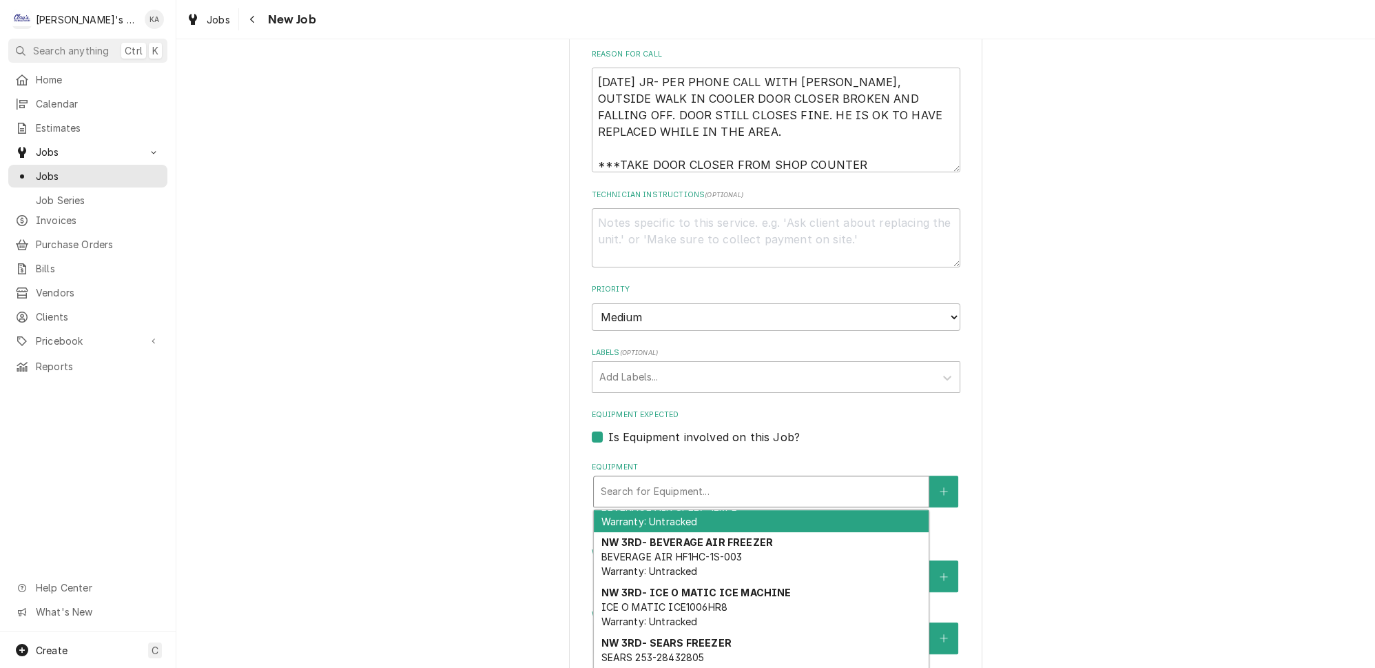
scroll to position [296, 0]
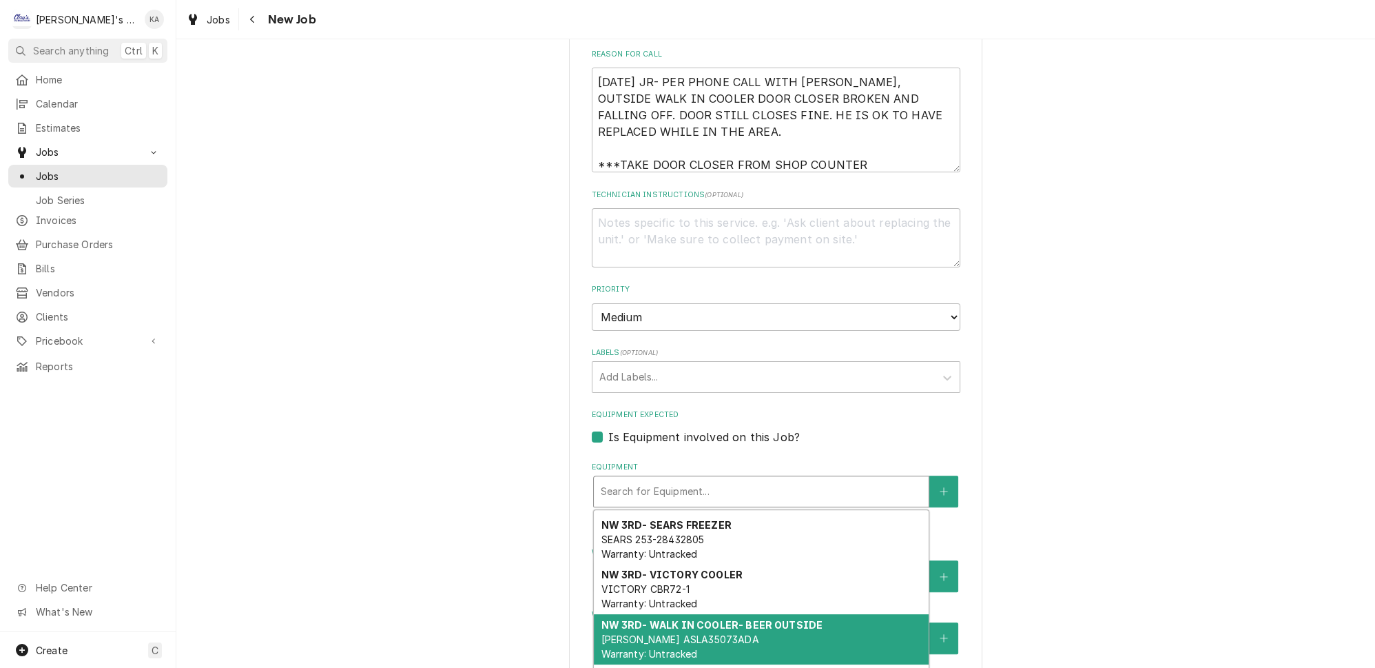
click at [689, 633] on span "RUSSELL ASLA35073ADA Warranty: Untracked" at bounding box center [680, 646] width 158 height 26
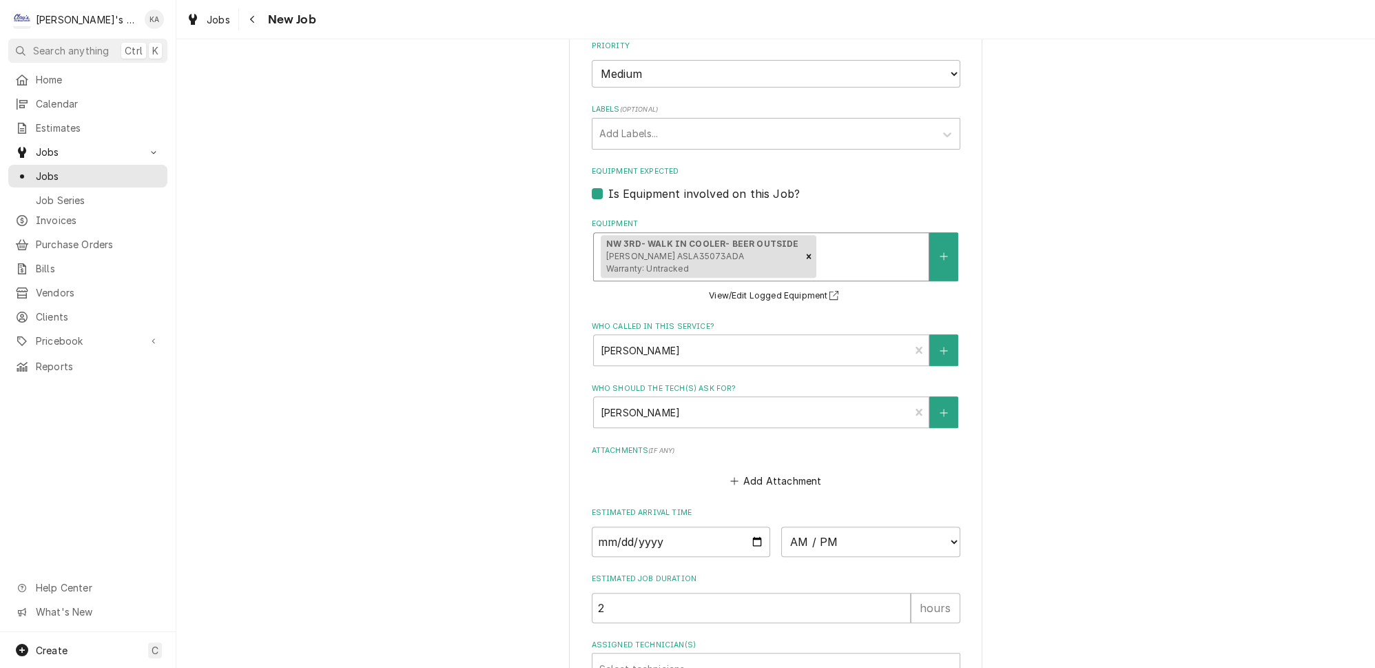
scroll to position [1080, 0]
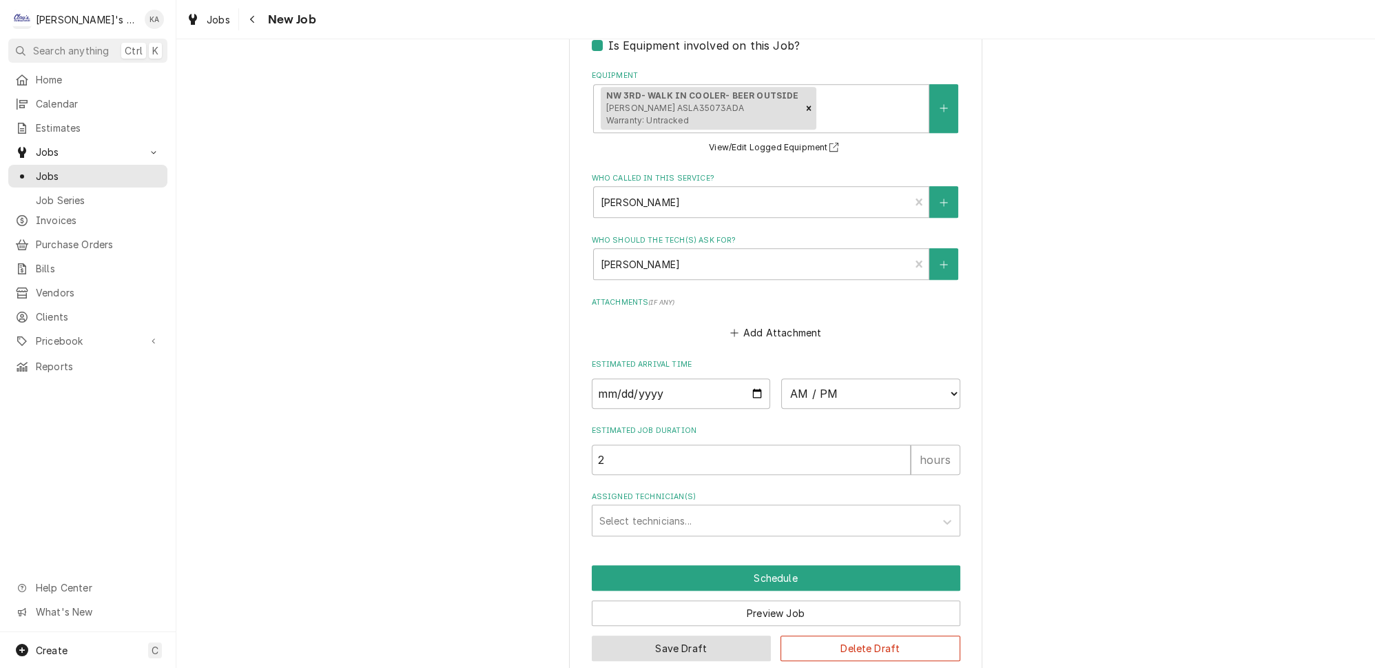
click at [664, 635] on button "Save Draft" at bounding box center [682, 647] width 180 height 25
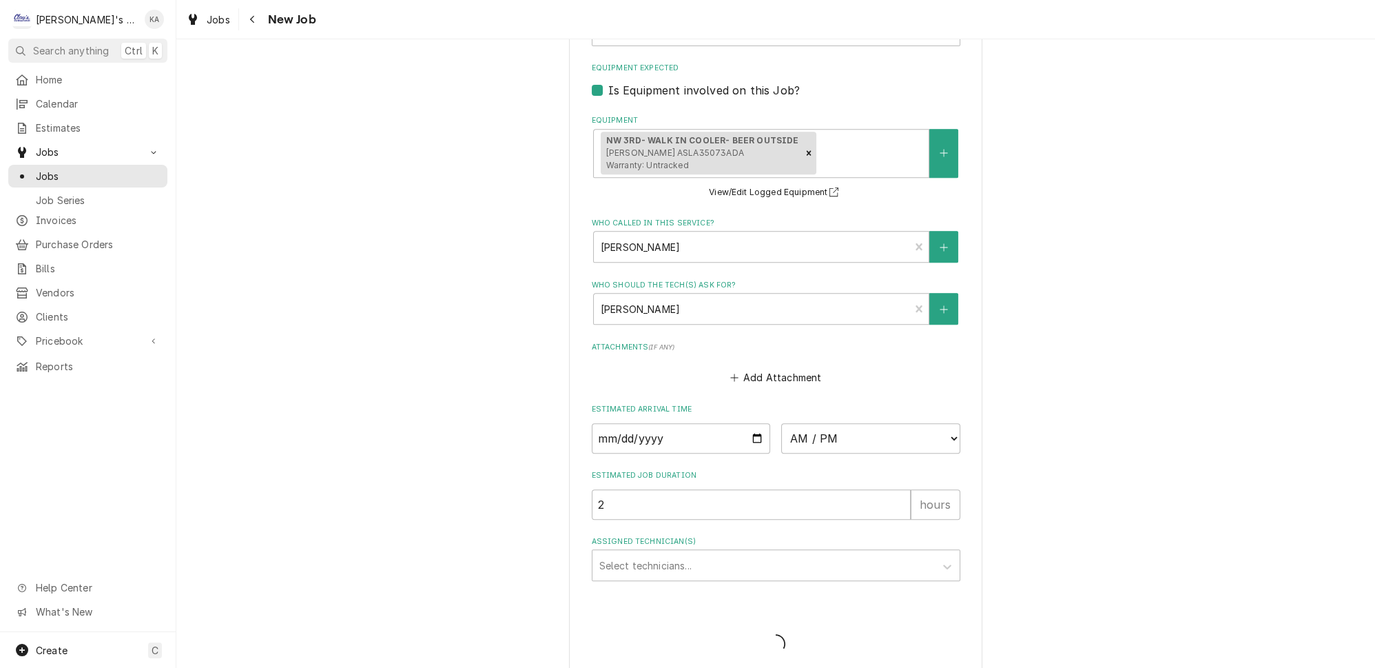
type textarea "x"
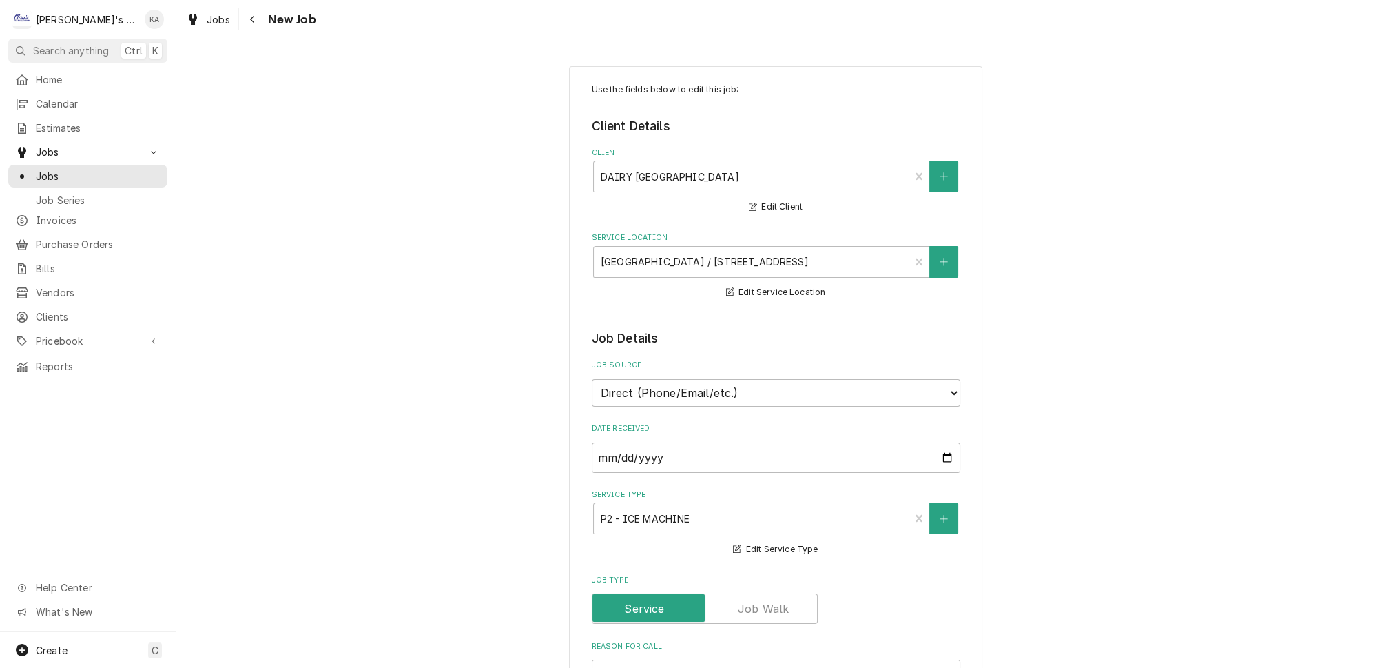
type textarea "x"
click at [207, 15] on span "Jobs" at bounding box center [218, 19] width 23 height 14
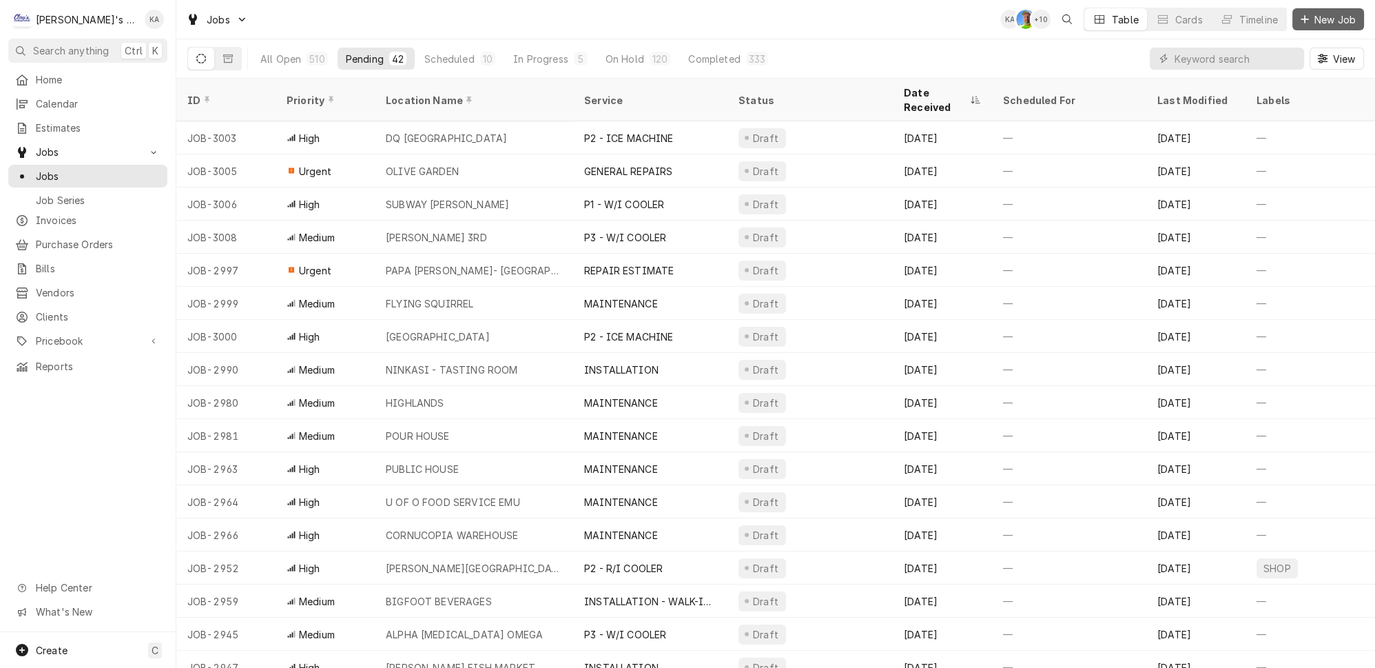
click at [1339, 15] on span "New Job" at bounding box center [1335, 19] width 47 height 14
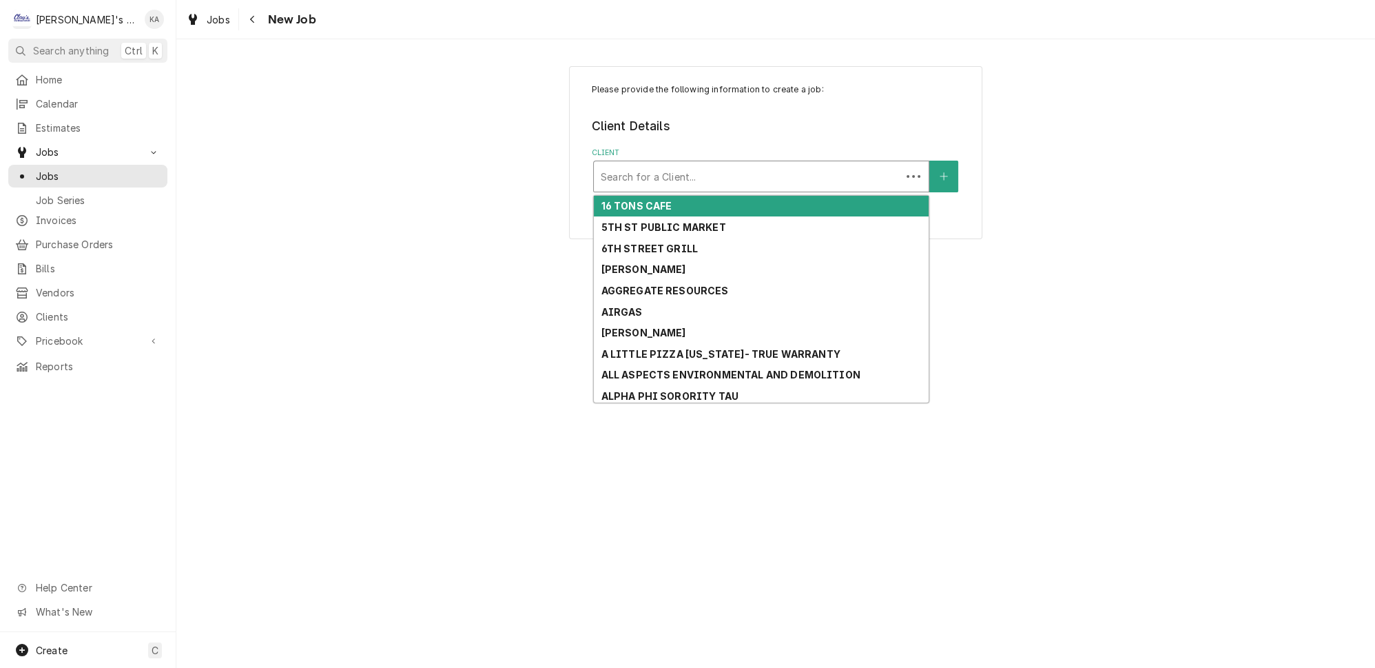
click at [728, 165] on div "Client" at bounding box center [747, 176] width 293 height 25
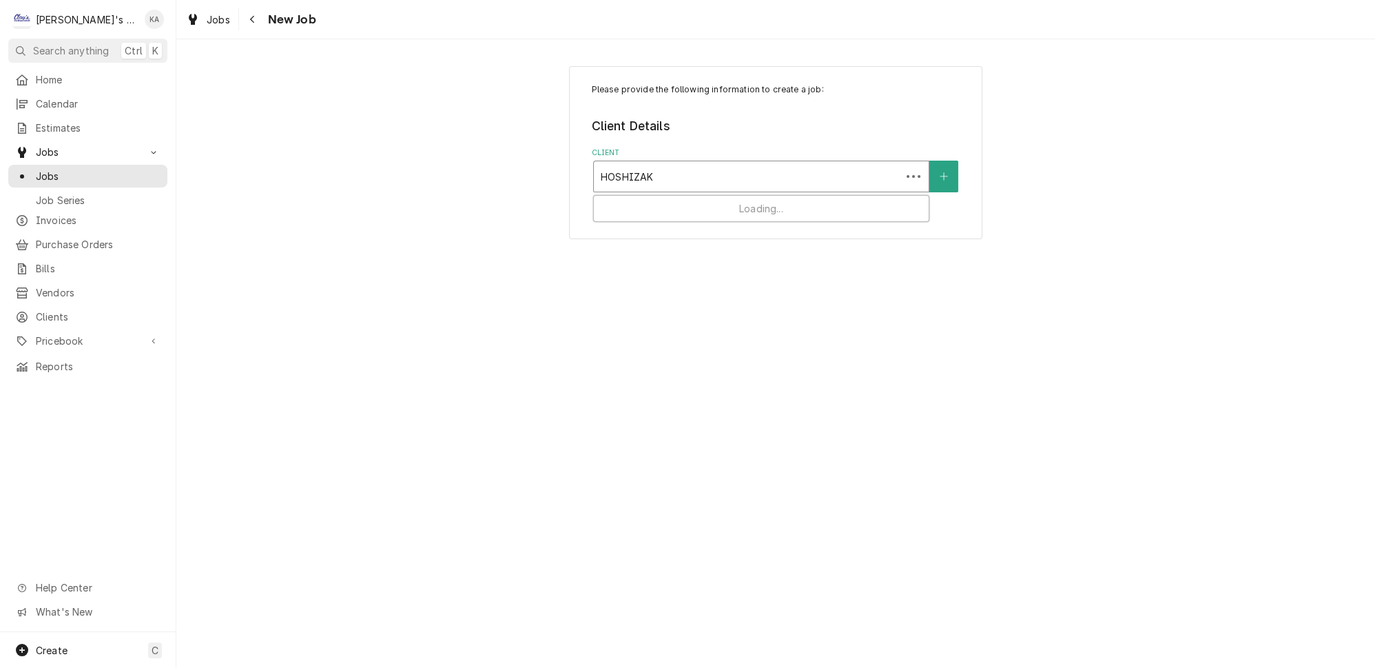
type input "HOSHIZAKI"
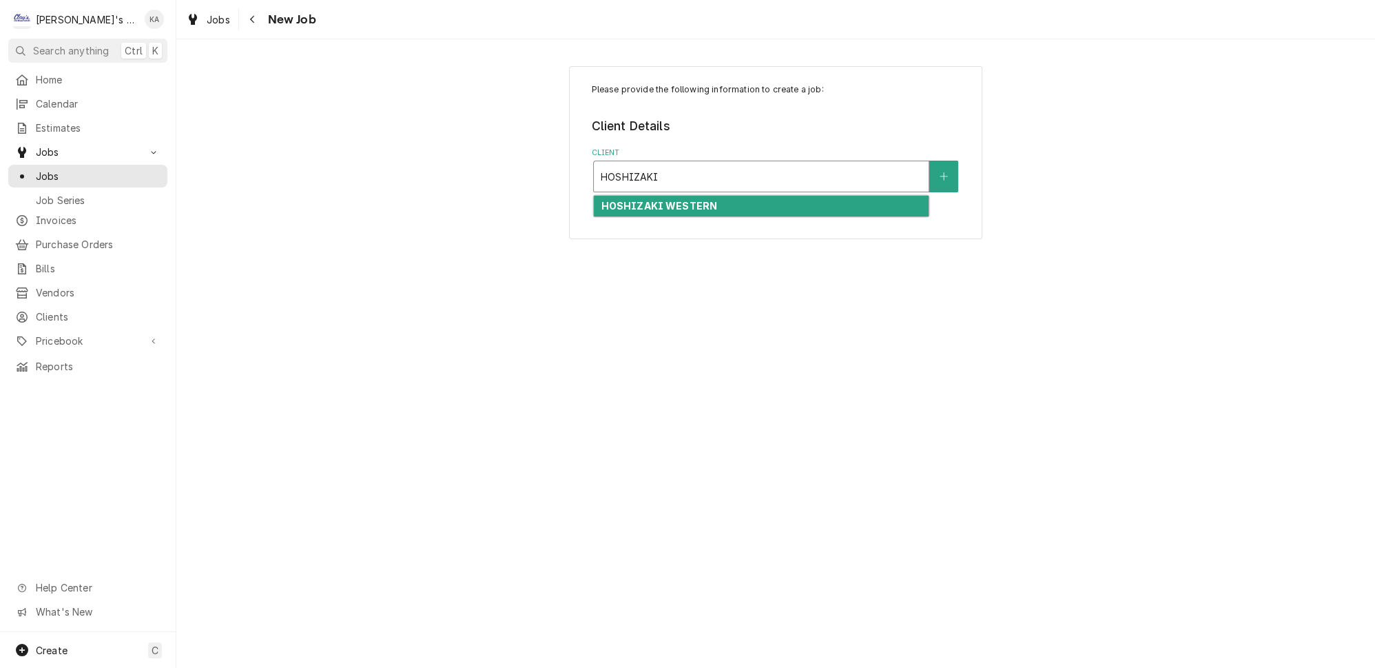
click at [726, 196] on div "HOSHIZAKI WESTERN" at bounding box center [761, 206] width 335 height 21
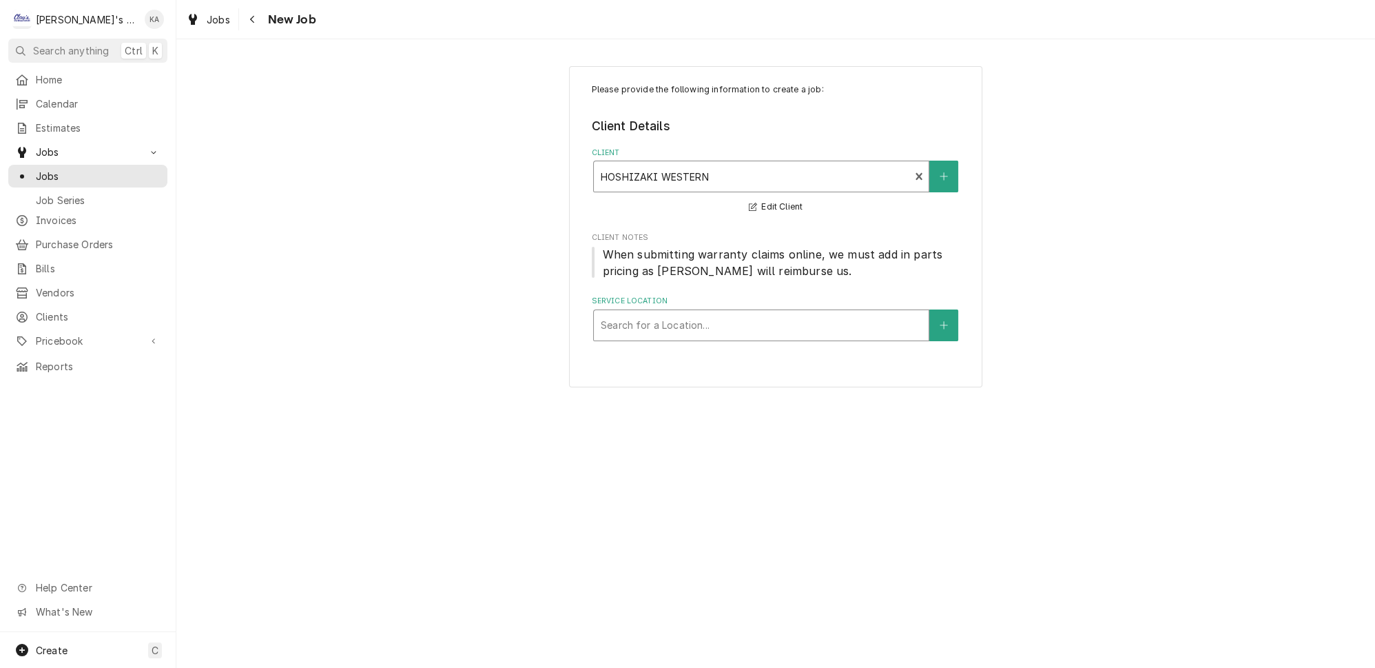
click at [723, 321] on div "Service Location" at bounding box center [761, 325] width 321 height 25
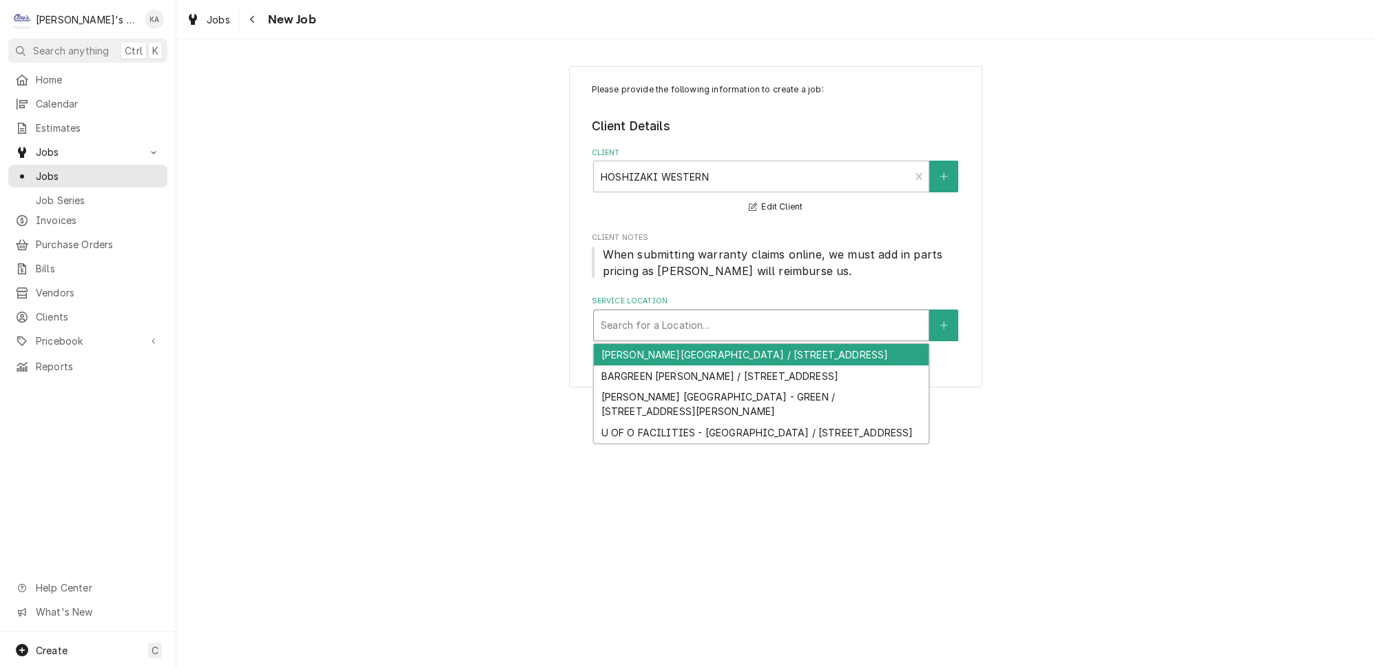
click at [723, 321] on div "Service Location" at bounding box center [761, 325] width 321 height 25
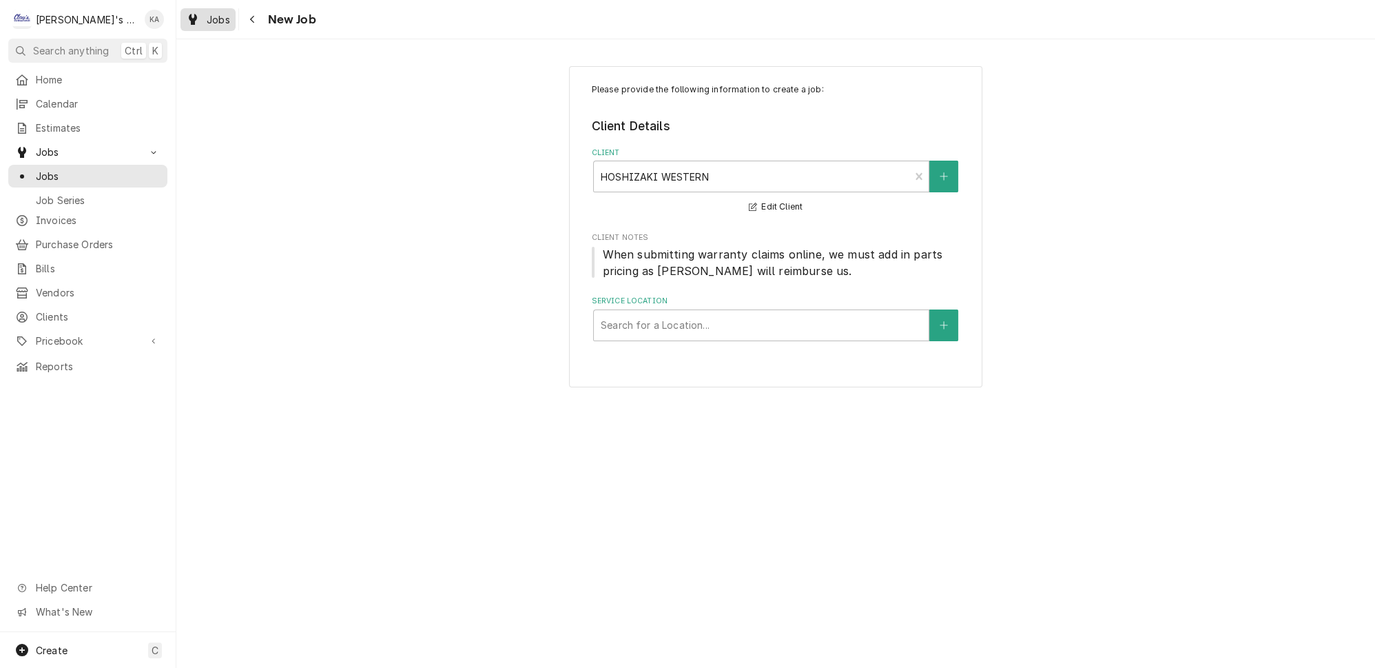
click at [207, 19] on span "Jobs" at bounding box center [218, 19] width 23 height 14
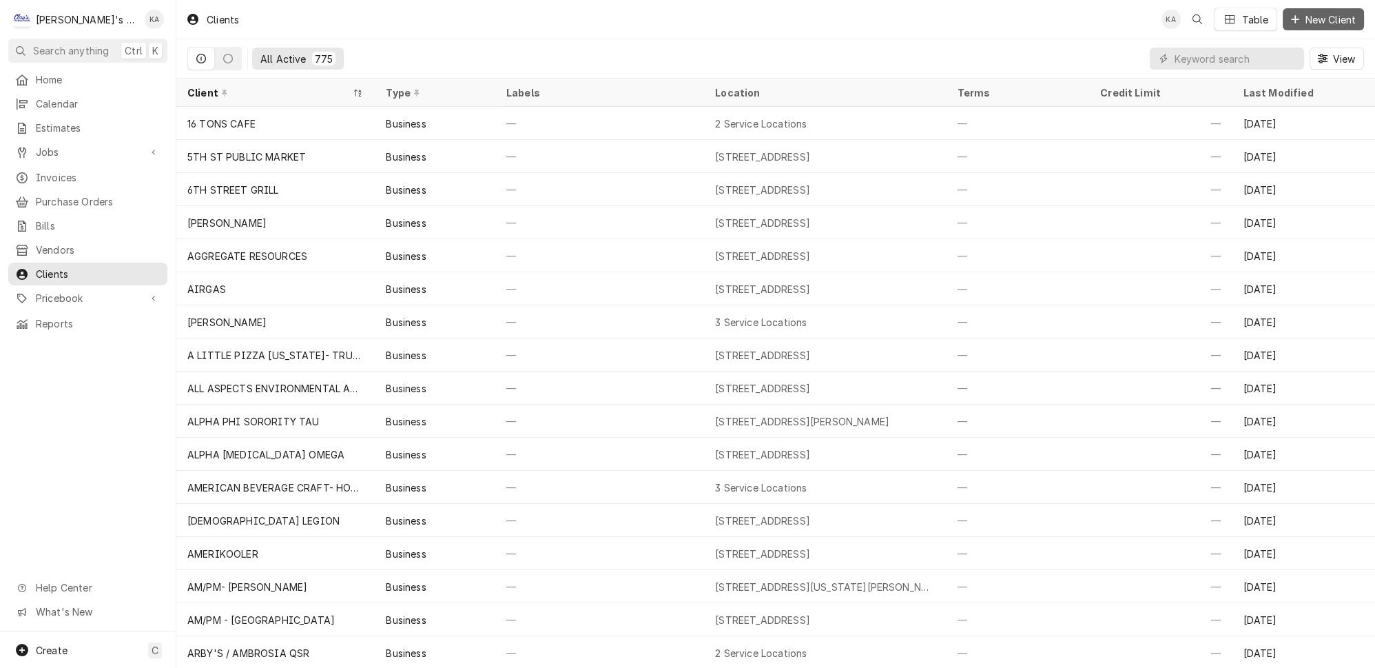
click at [1335, 14] on span "New Client" at bounding box center [1330, 19] width 56 height 14
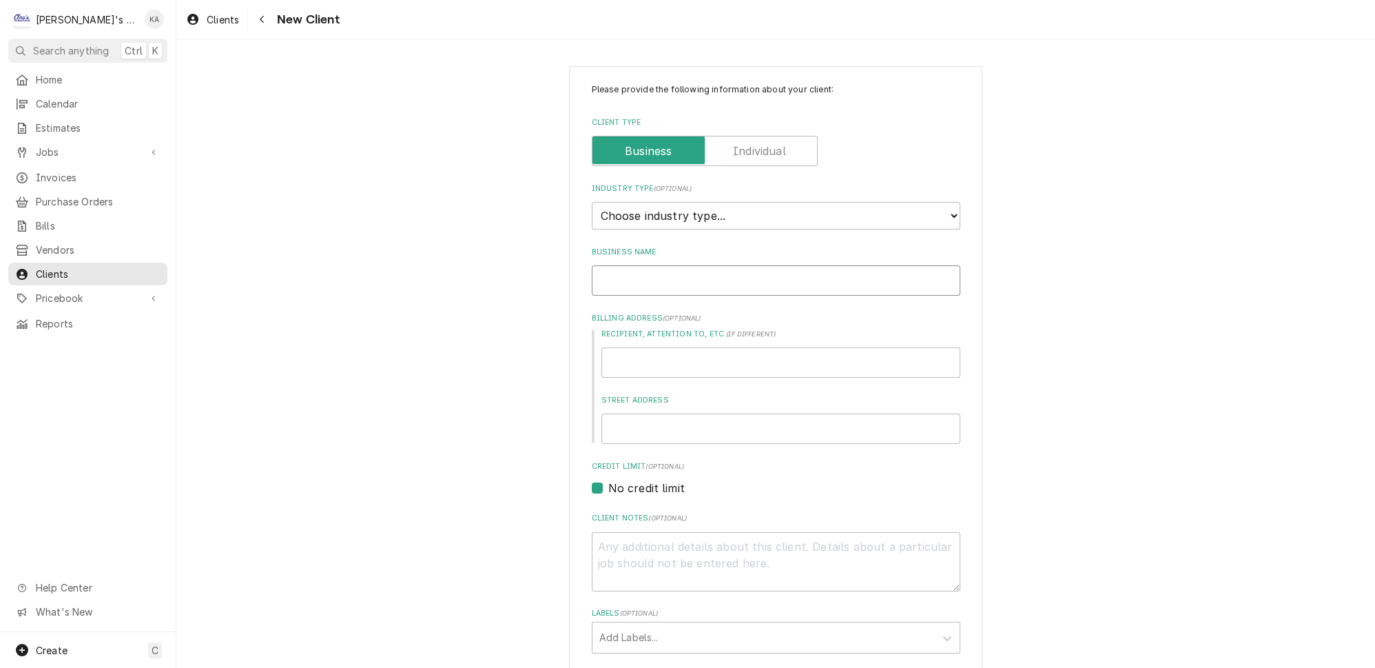
click at [650, 278] on input "Business Name" at bounding box center [776, 280] width 369 height 30
type textarea "x"
type input "H"
type textarea "x"
type input "HO"
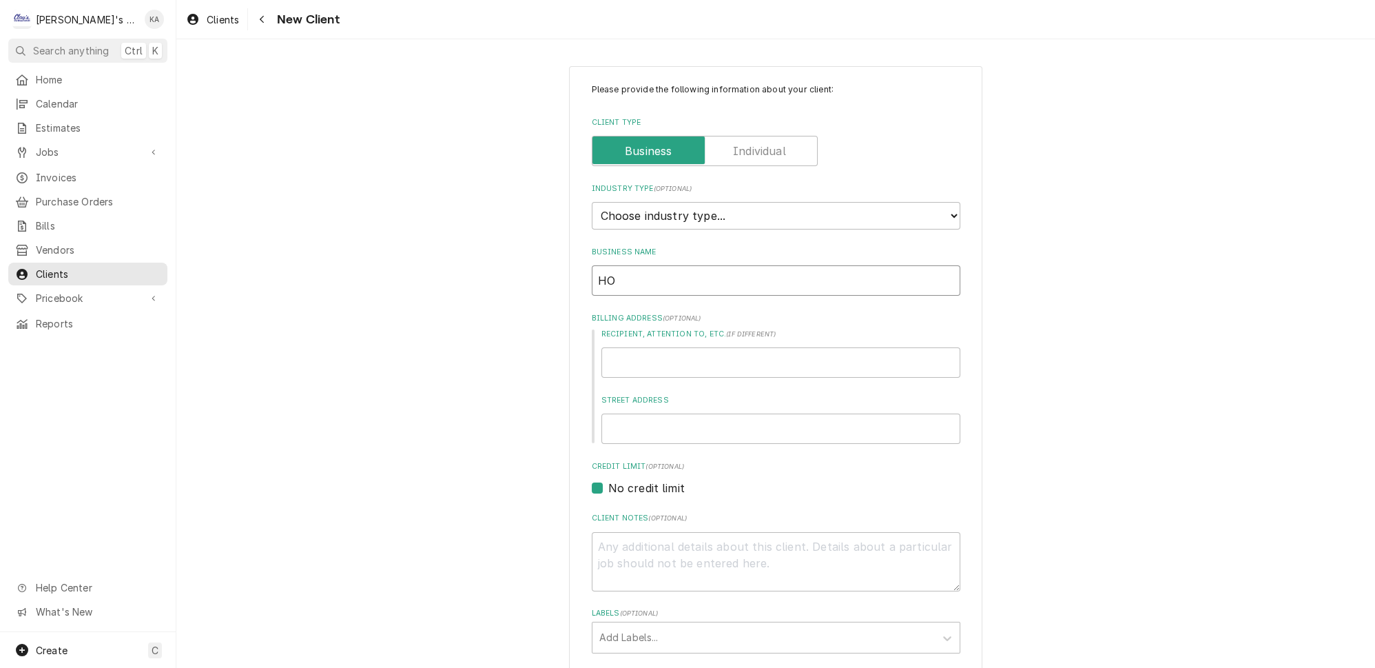
type textarea "x"
type input "HOS"
type textarea "x"
type input "HOSH"
type textarea "x"
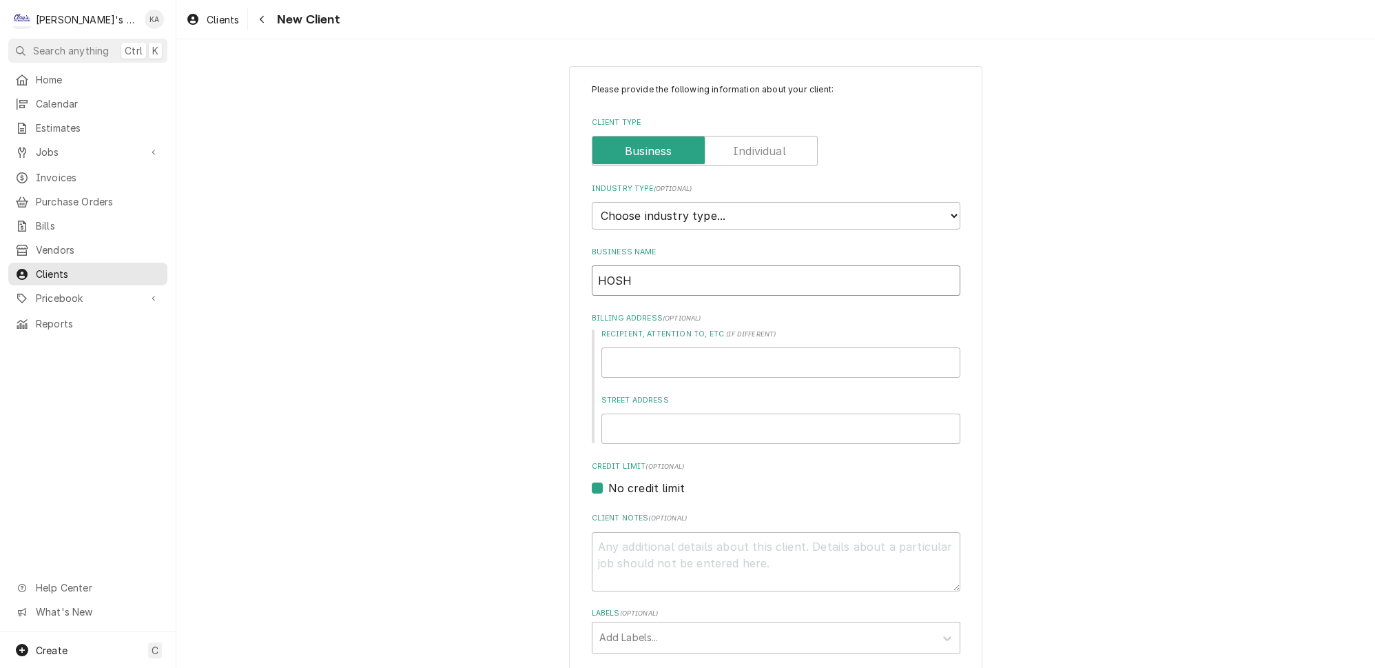
type input "HOSHI"
type textarea "x"
type input "HOSHIZ"
type textarea "x"
type input "HOSHIZA"
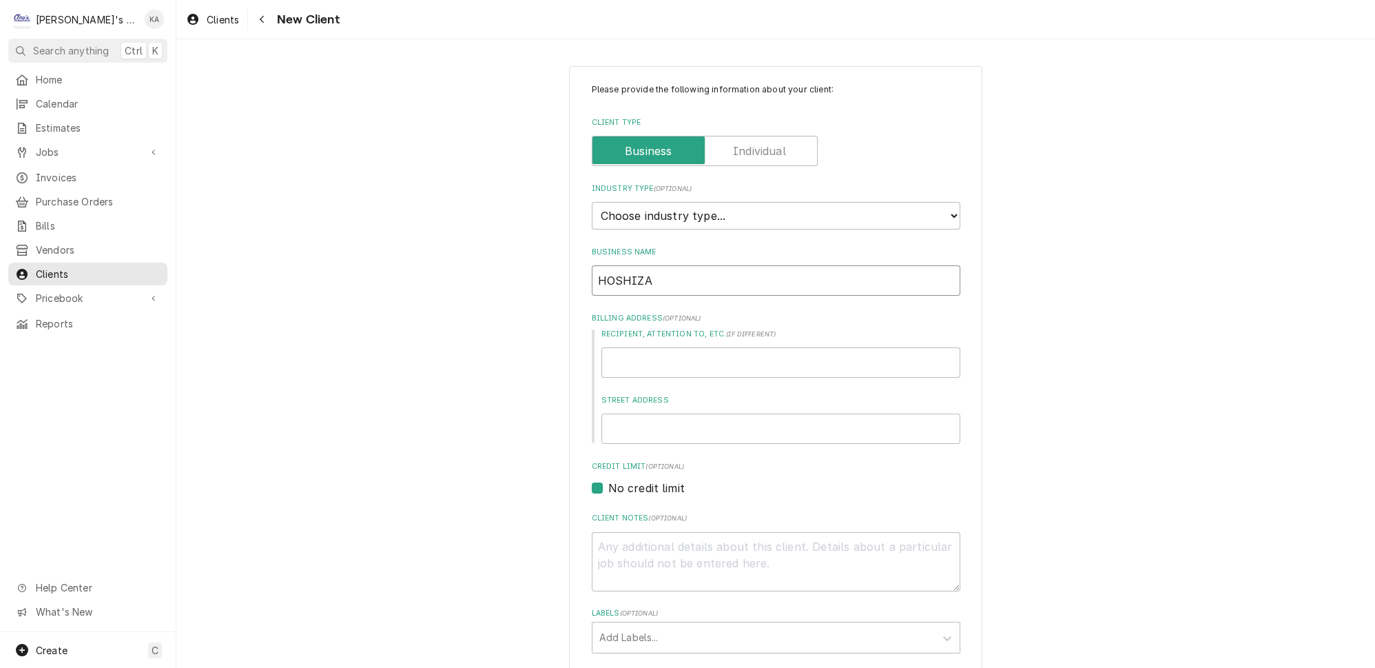
type textarea "x"
type input "HOSHIZAK"
type textarea "x"
type input "HOSHIZAKI"
type textarea "x"
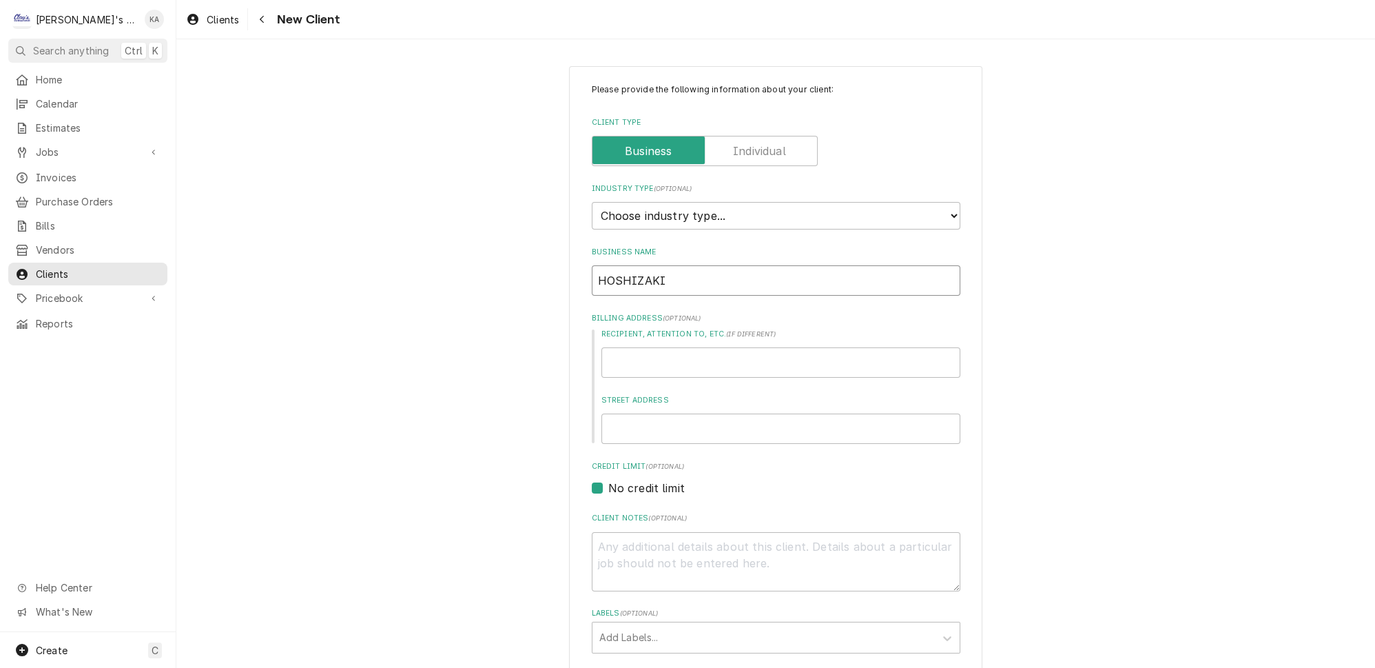
type input "HOSHIZAKI"
type textarea "x"
type input "HOSHIZAKI S"
type textarea "x"
type input "HOSHIZAKI SO"
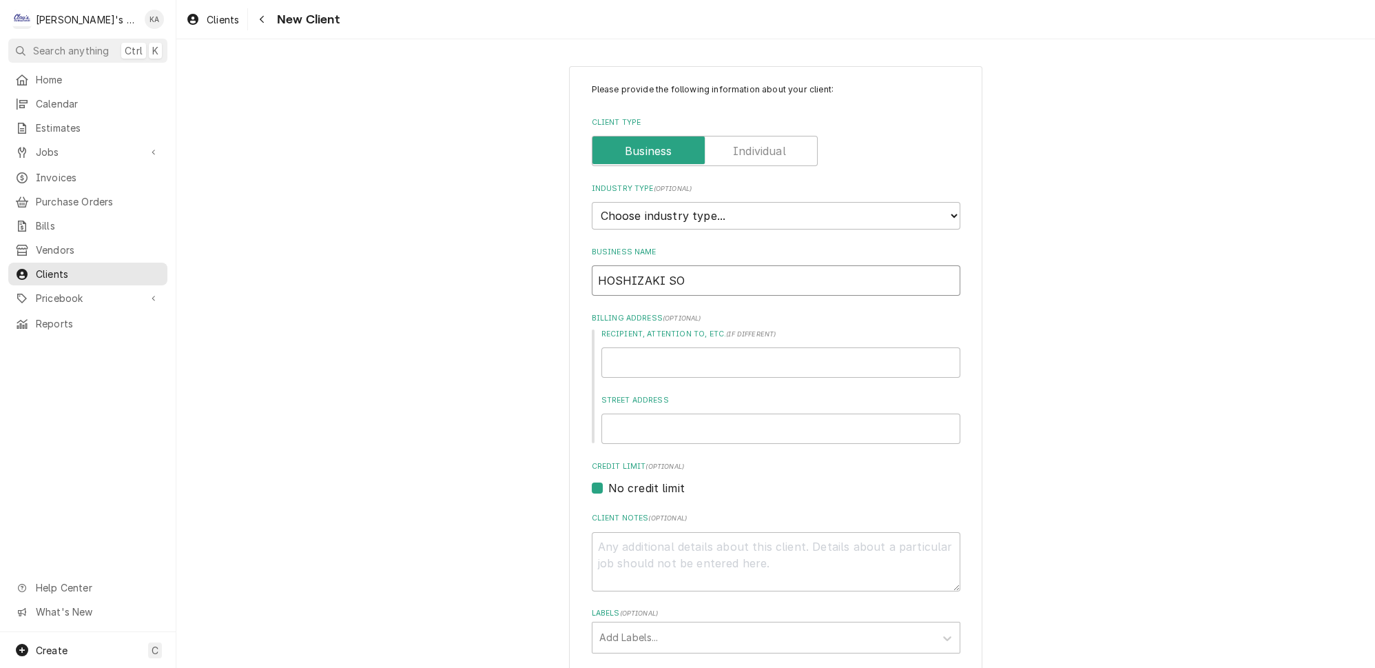
type textarea "x"
type input "HOSHIZAKI SOU"
type textarea "x"
type input "HOSHIZAKI SOUT"
type textarea "x"
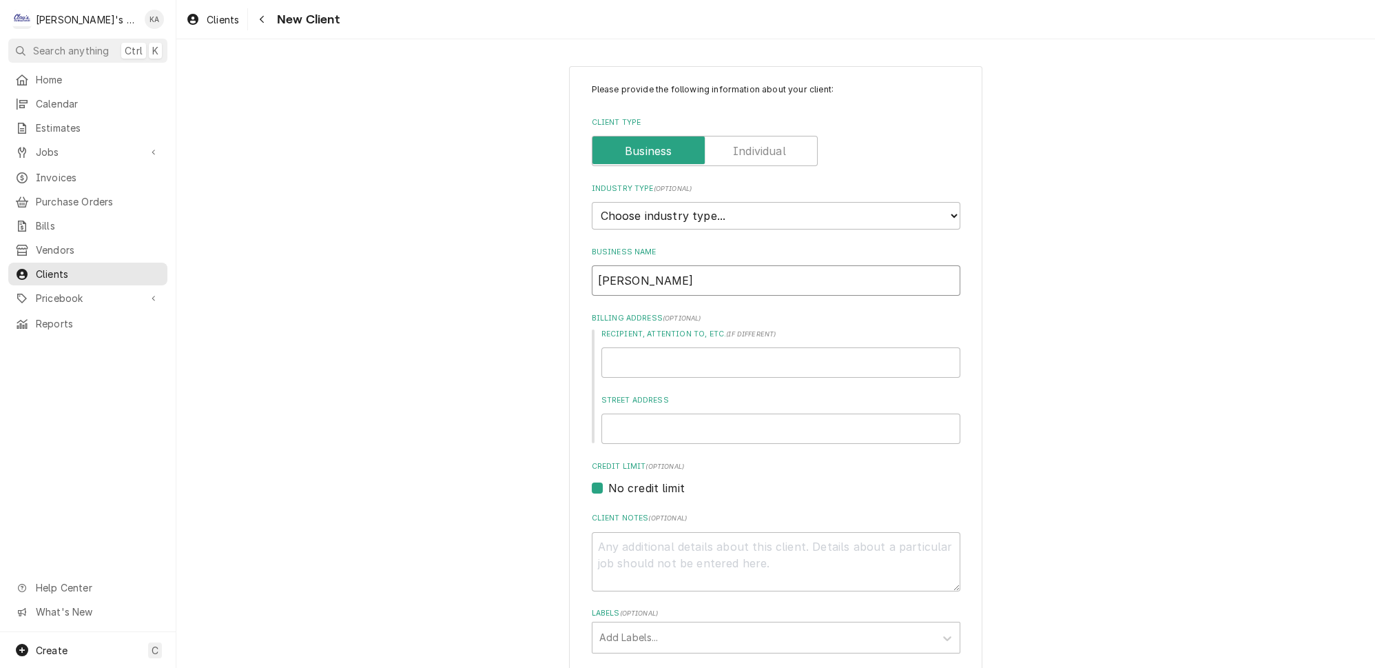
type input "HOSHIZAKI SOUTH"
type textarea "x"
type input "HOSHIZAKI SOUTH"
type textarea "x"
type input "HOSHIZAKI SOUTH C"
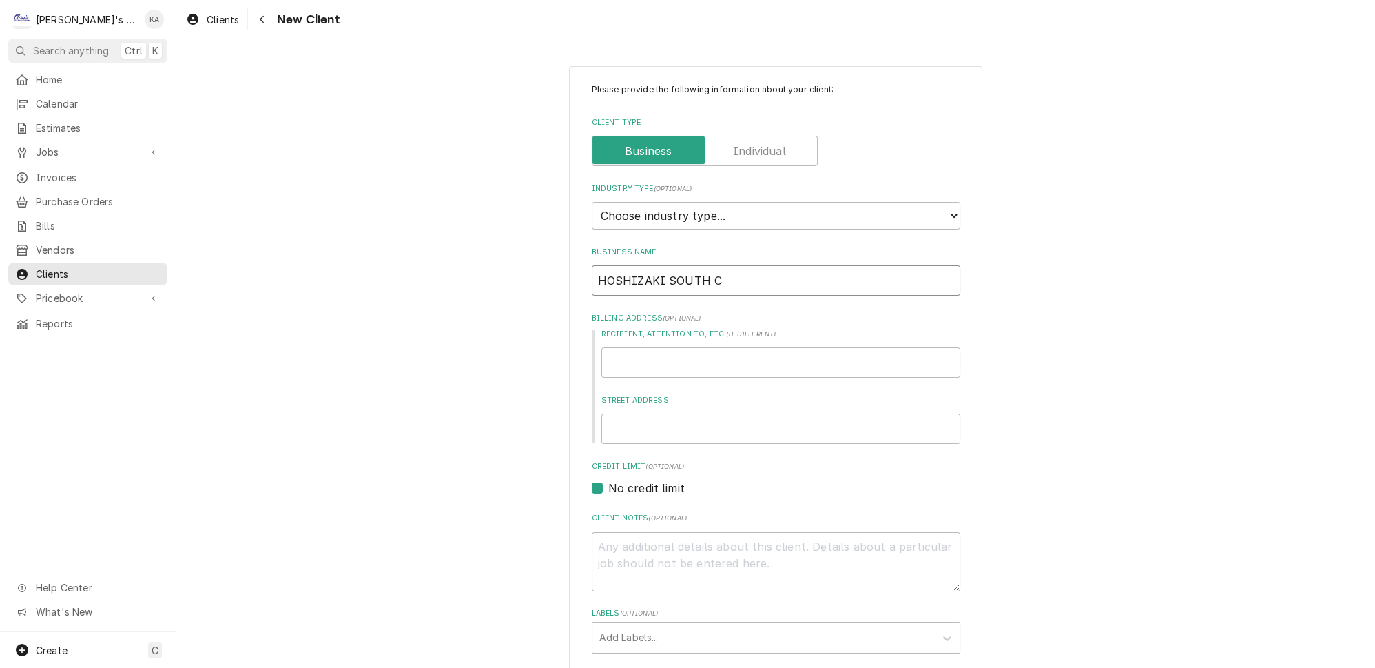
type textarea "x"
type input "HOSHIZAKI SOUTH CE"
type textarea "x"
type input "HOSHIZAKI SOUTH CEN"
type textarea "x"
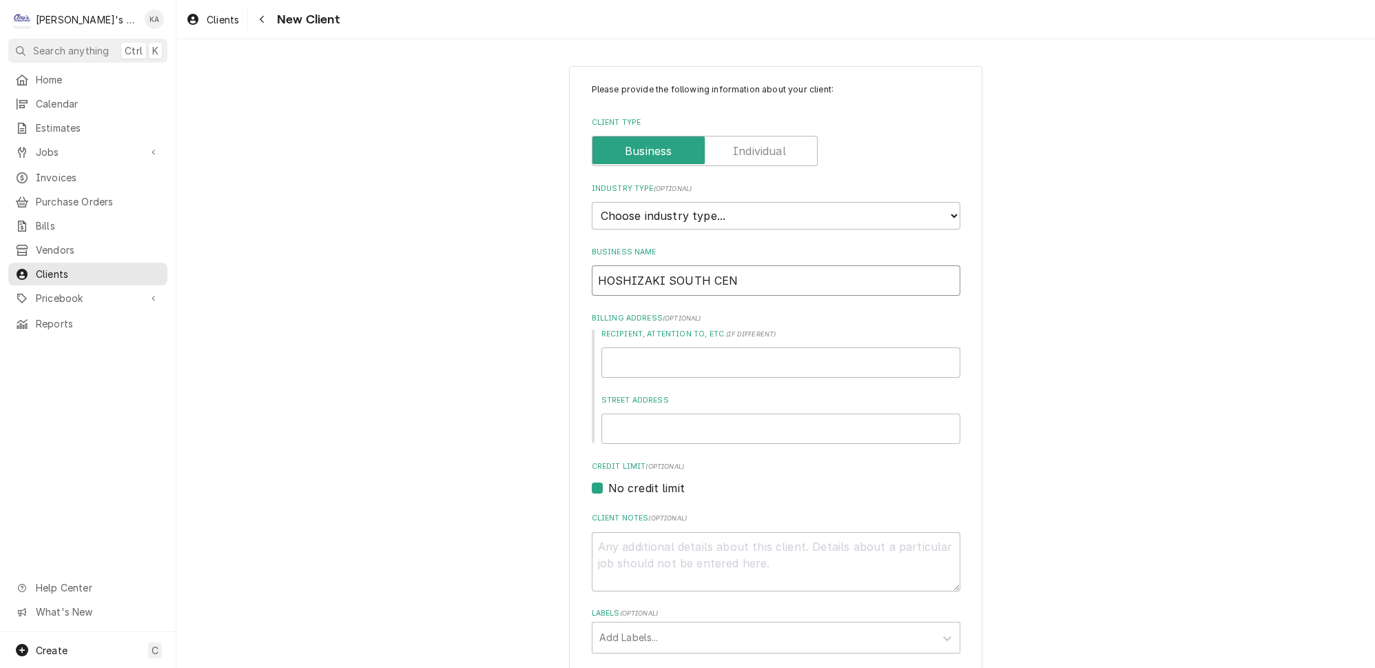
type input "HOSHIZAKI SOUTH CENT"
type textarea "x"
type input "HOSHIZAKI SOUTH CENTR"
type textarea "x"
type input "HOSHIZAKI SOUTH CENTRA"
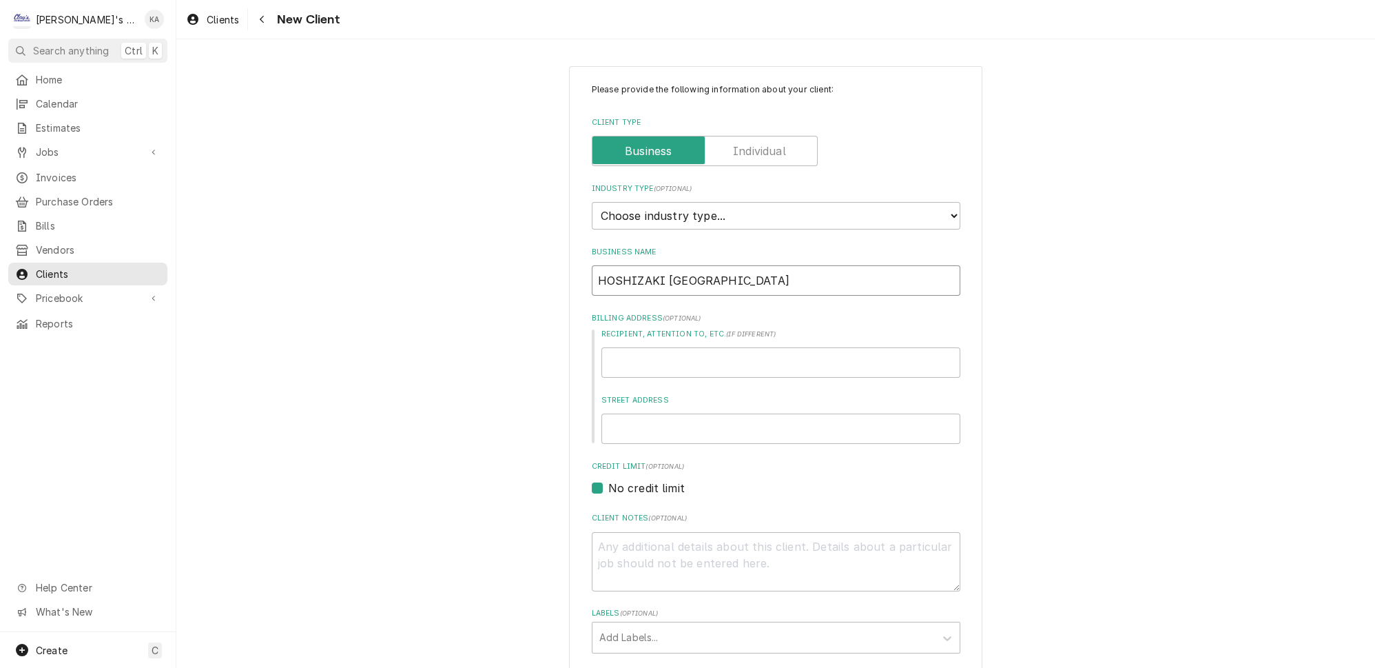
type textarea "x"
type input "HOSHIZAKI SOUTH CENTRAL"
type textarea "x"
type input "HOSHIZAKI SOUTH CENTRAL"
type textarea "x"
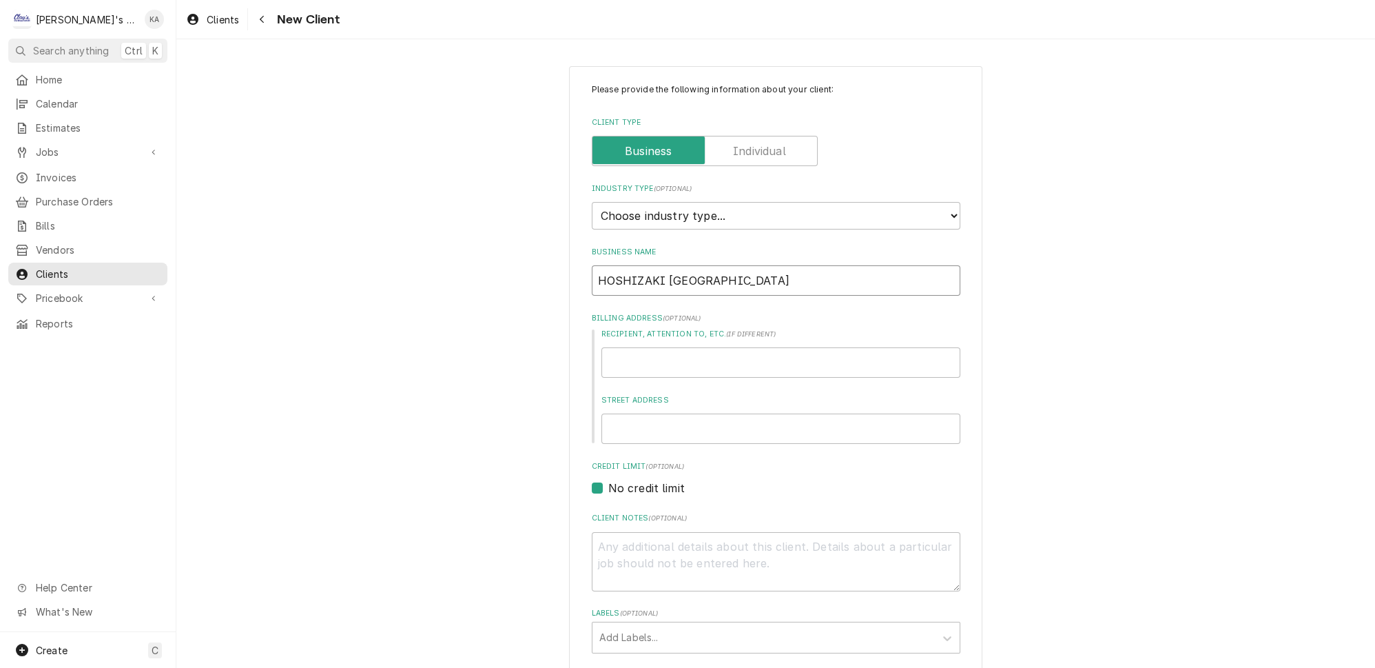
type input "HOSHIZAKI SOUTH CENTRAL D"
type textarea "x"
type input "HOSHIZAKI SOUTH CENTRAL D."
type textarea "x"
type input "HOSHIZAKI SOUTH CENTRAL D.C"
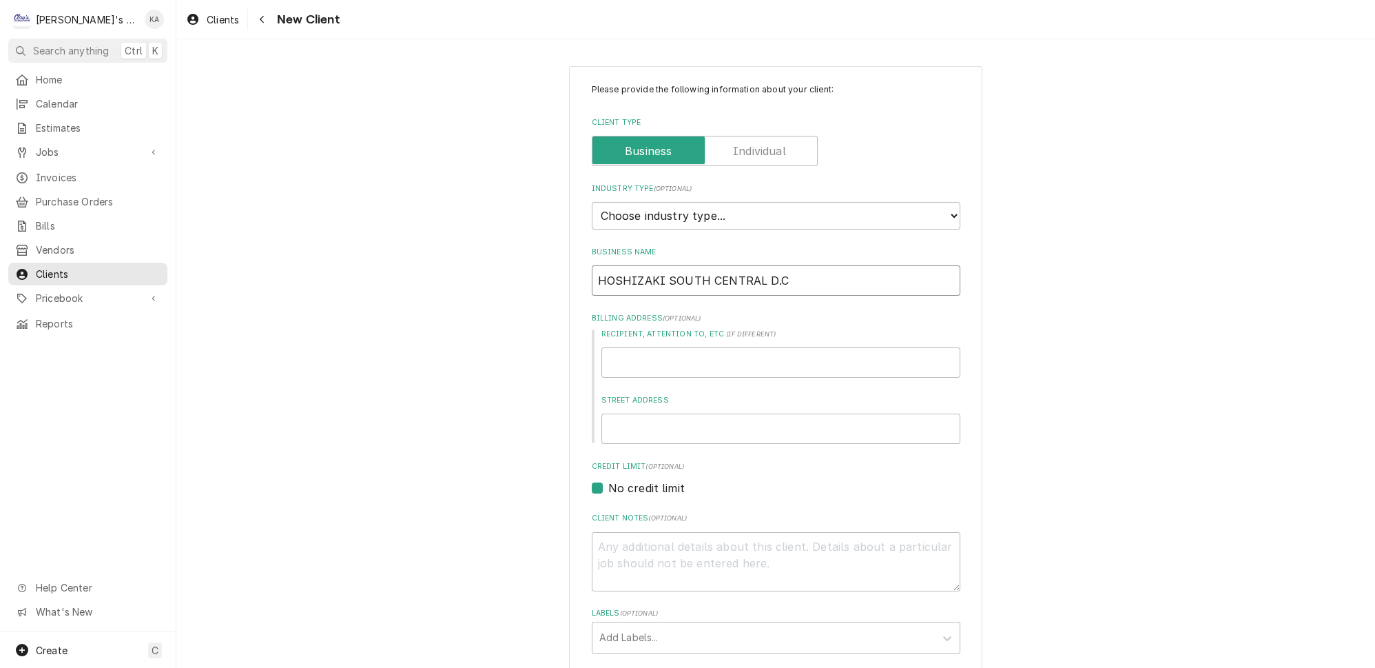
type textarea "x"
type input "HOSHIZAKI SOUTH CENTRAL D.C."
click at [630, 361] on input "Recipient, Attention To, etc. ( if different )" at bounding box center [780, 362] width 359 height 30
click at [635, 420] on input "Street Address" at bounding box center [780, 428] width 359 height 30
type textarea "x"
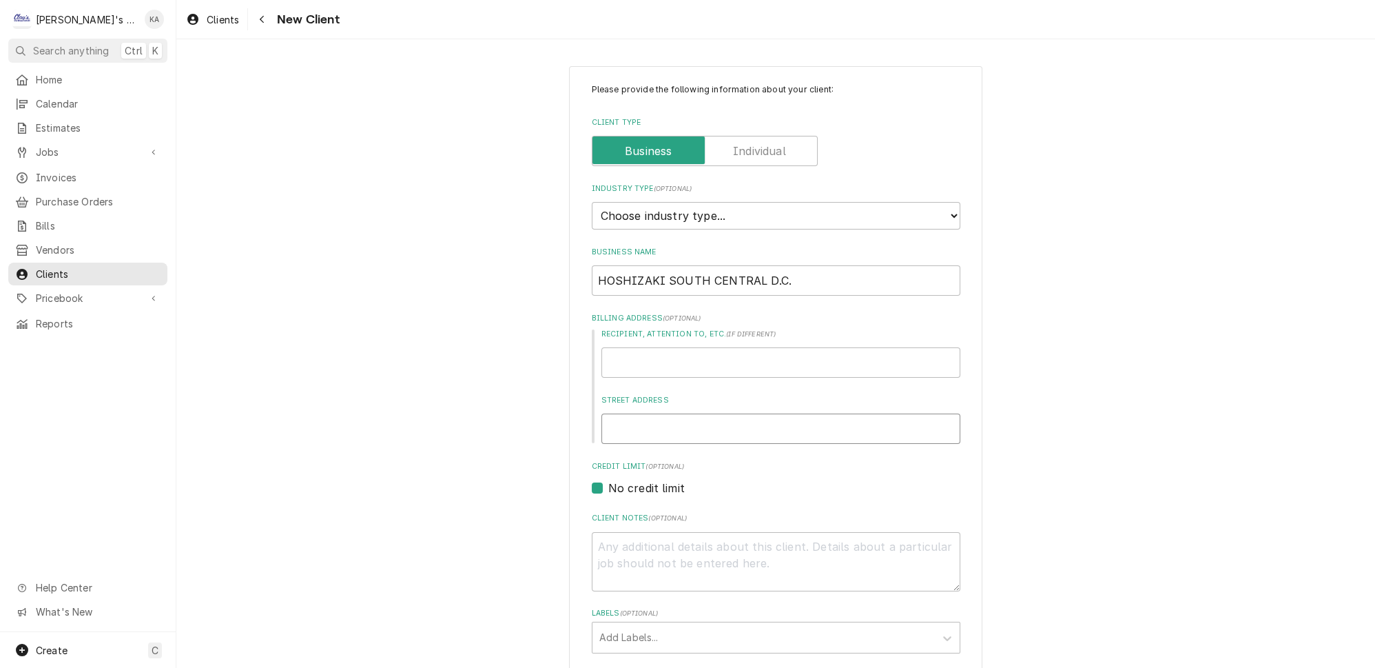
type input "1"
type textarea "x"
type input "15"
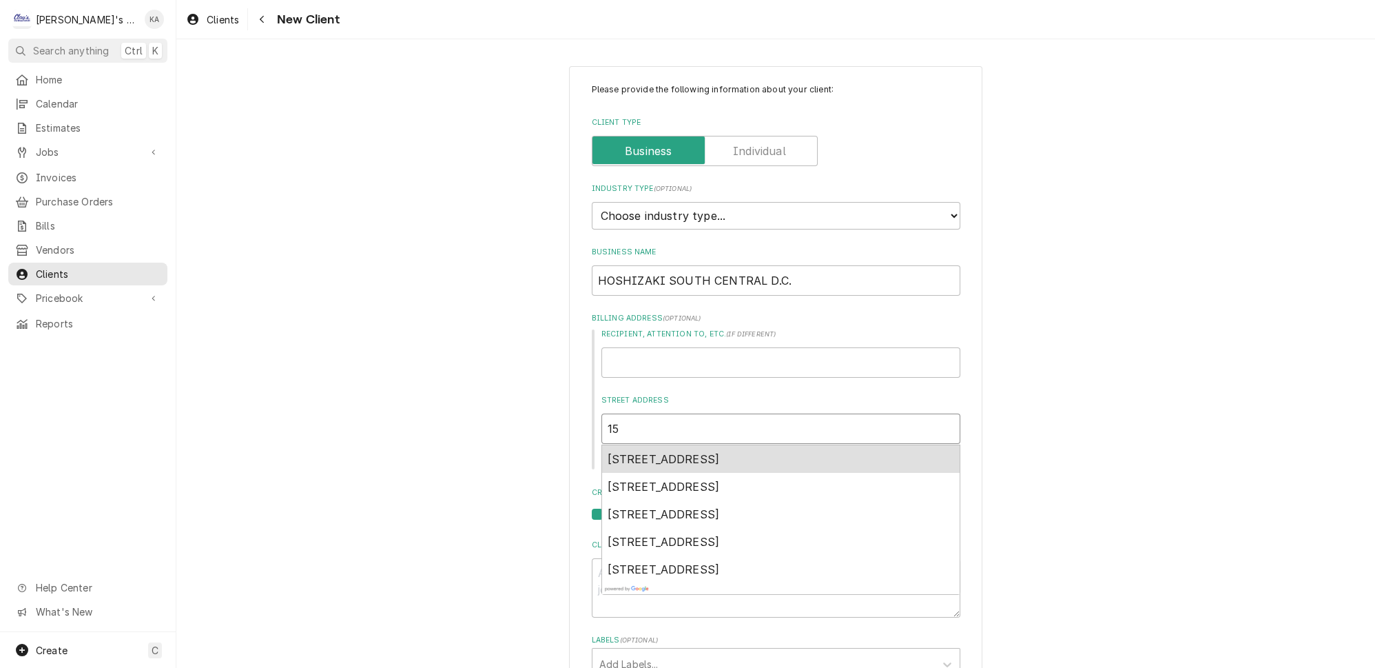
type textarea "x"
type input "151"
type textarea "x"
type input "1512"
type textarea "x"
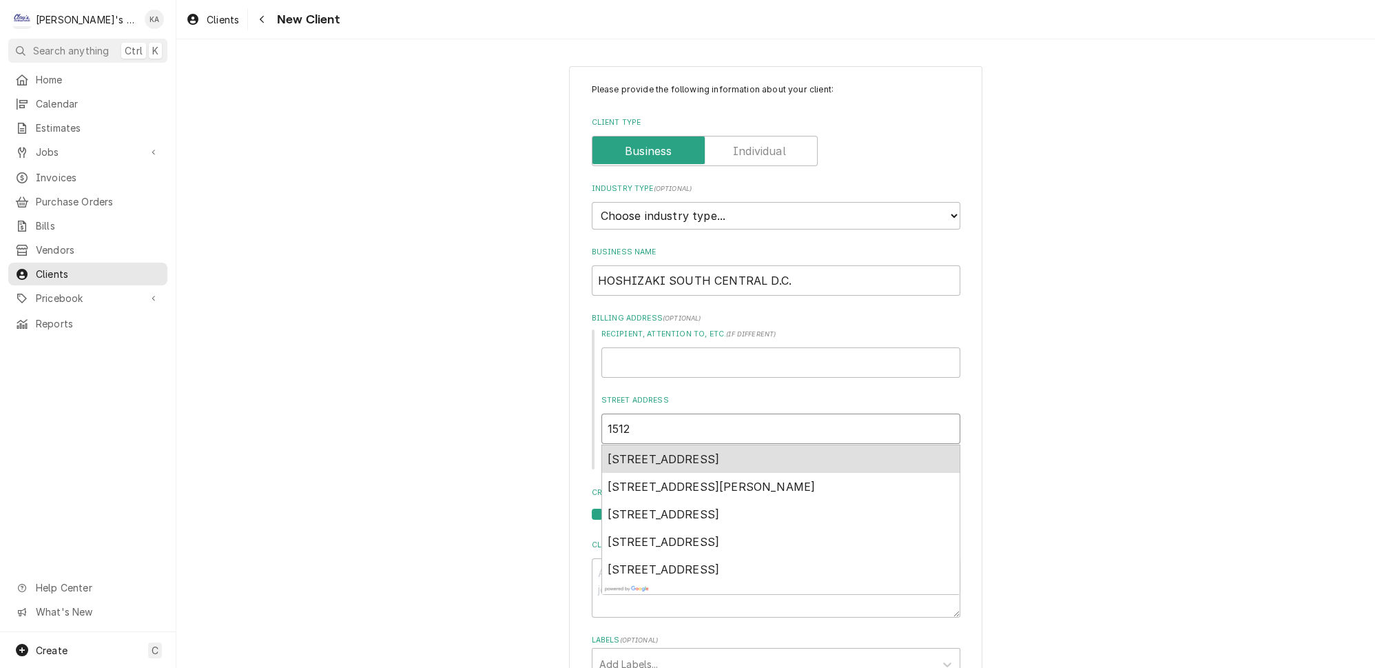
type input "15121"
type textarea "x"
type input "15121"
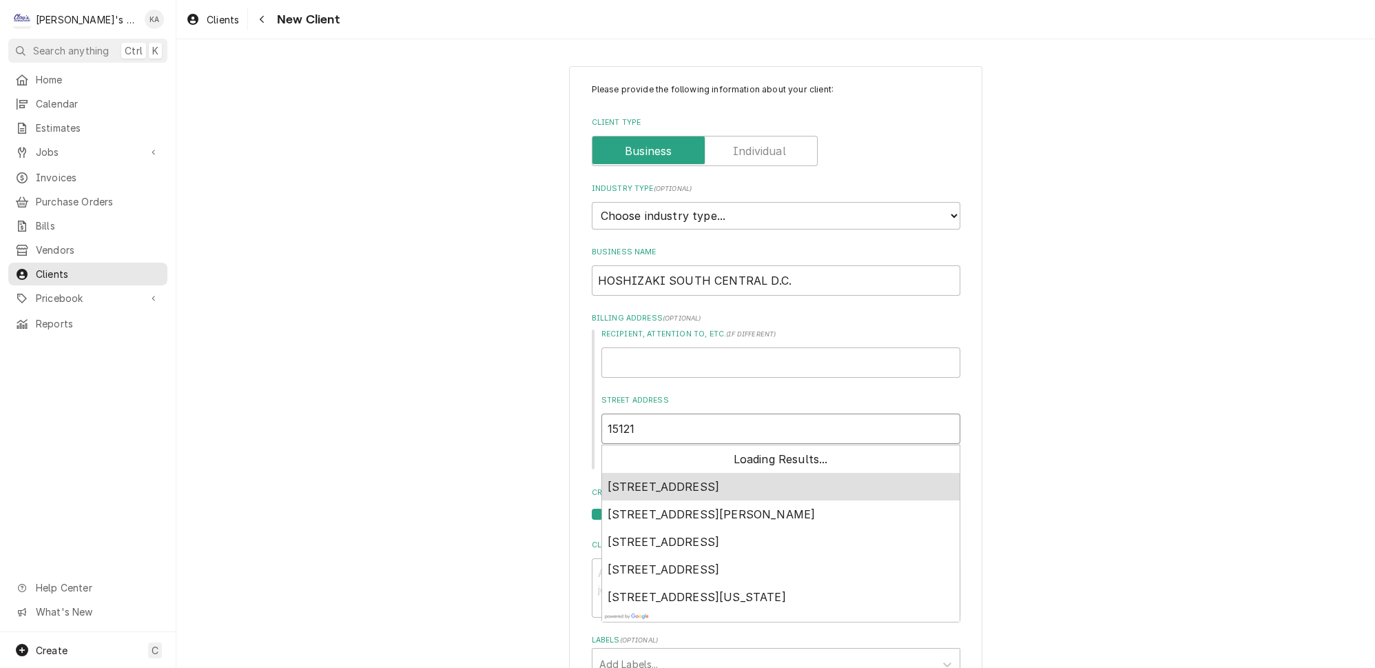
type textarea "x"
type input "15121 F"
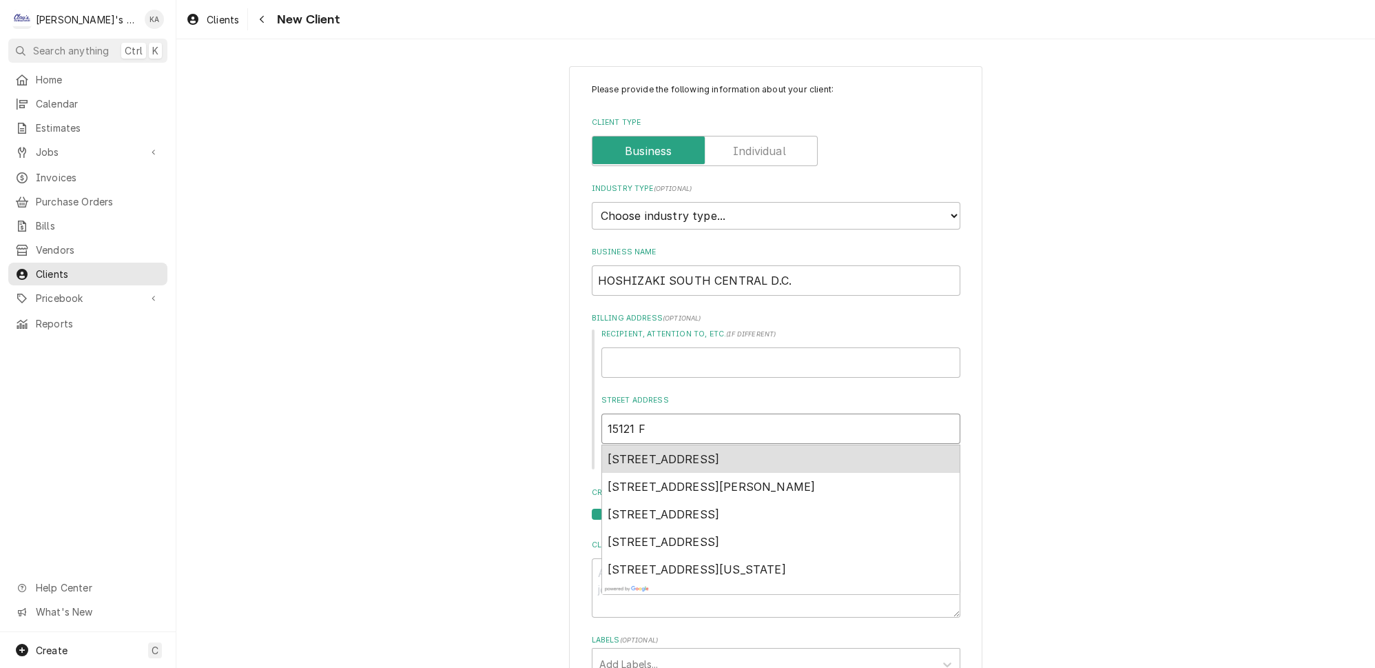
type textarea "x"
type input "15121 FR"
type textarea "x"
type input "15121 FRY"
type textarea "x"
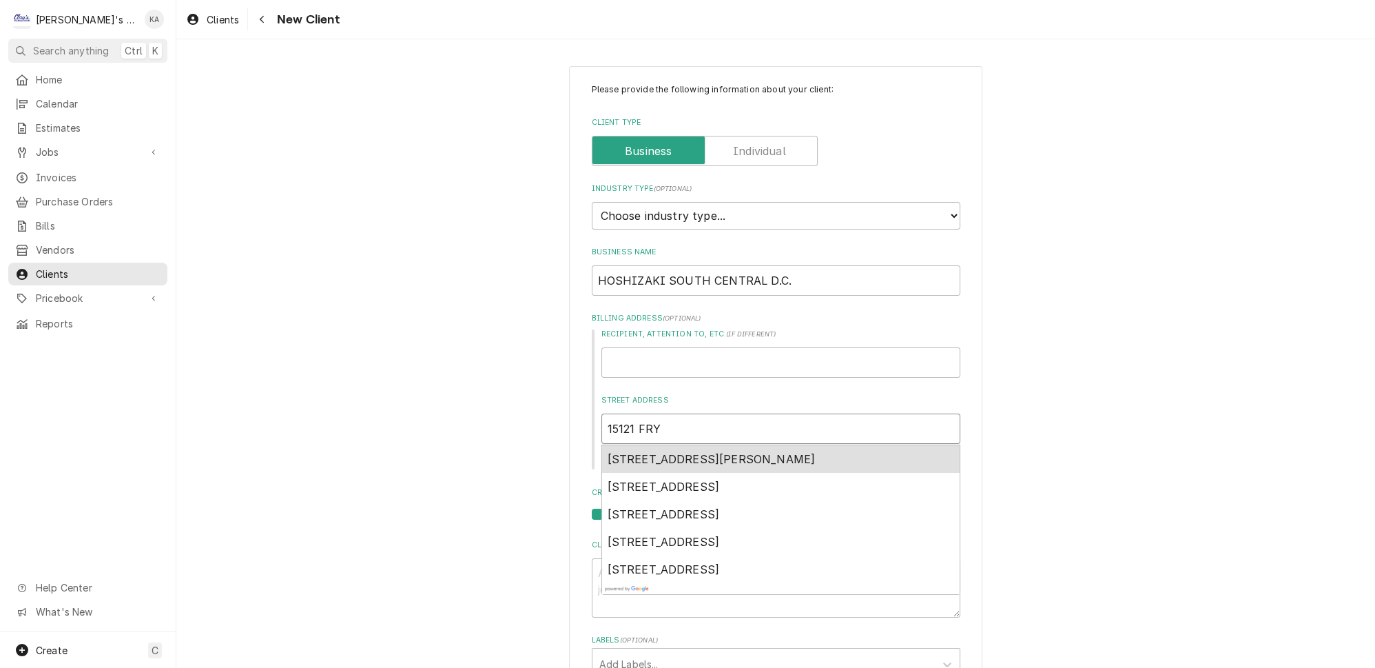
type input "15121 FRYE"
type textarea "x"
type input "15121 FRYE"
type textarea "x"
type input "15121 FRYE R"
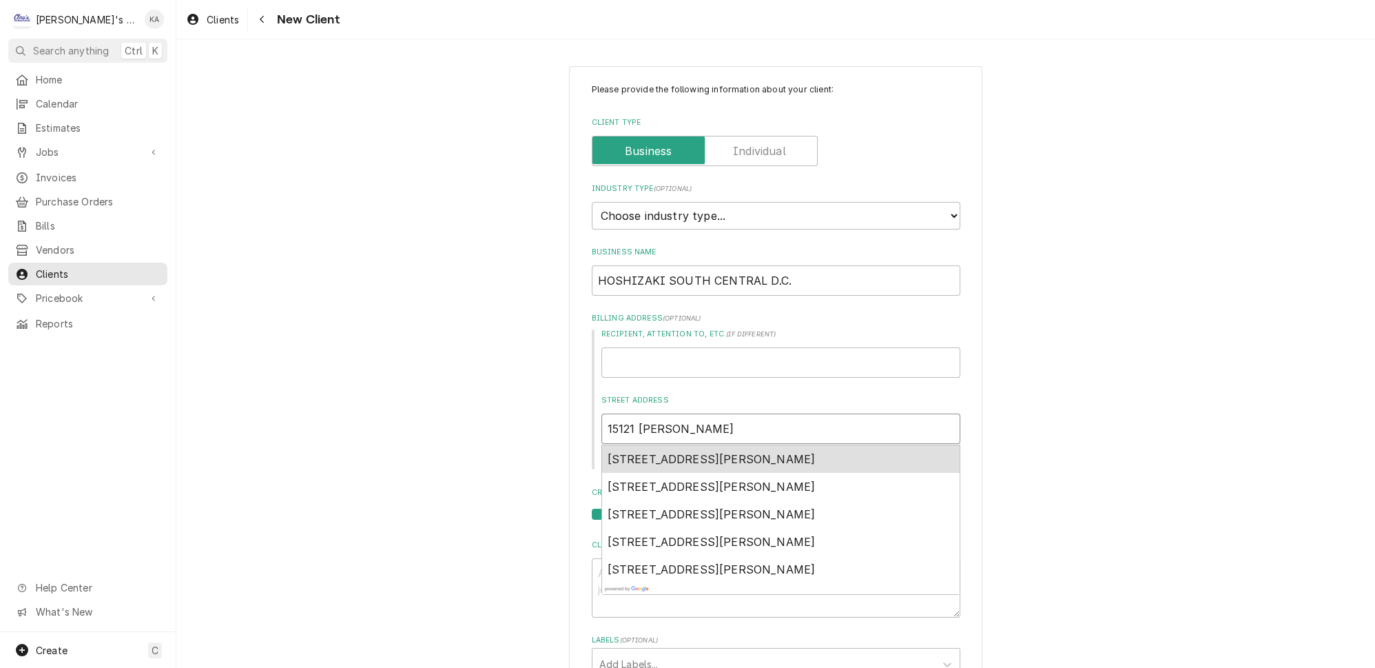
type textarea "x"
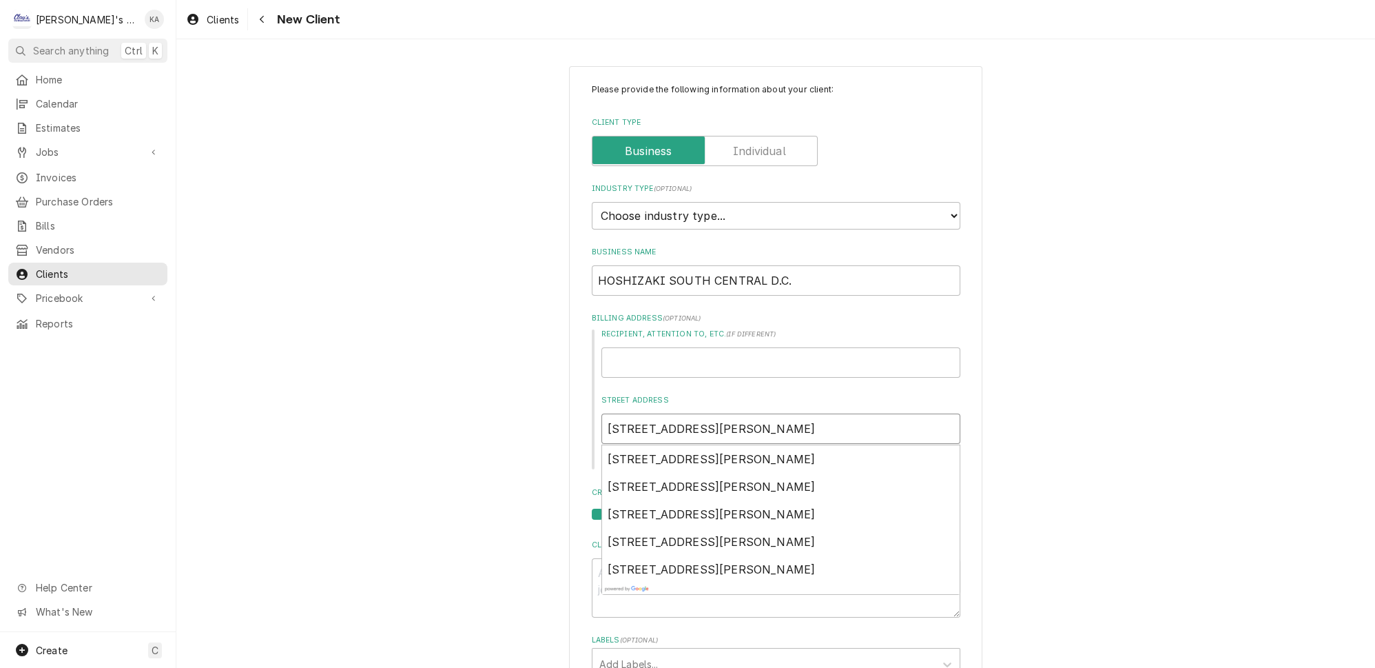
type input "15121 FRYE RD"
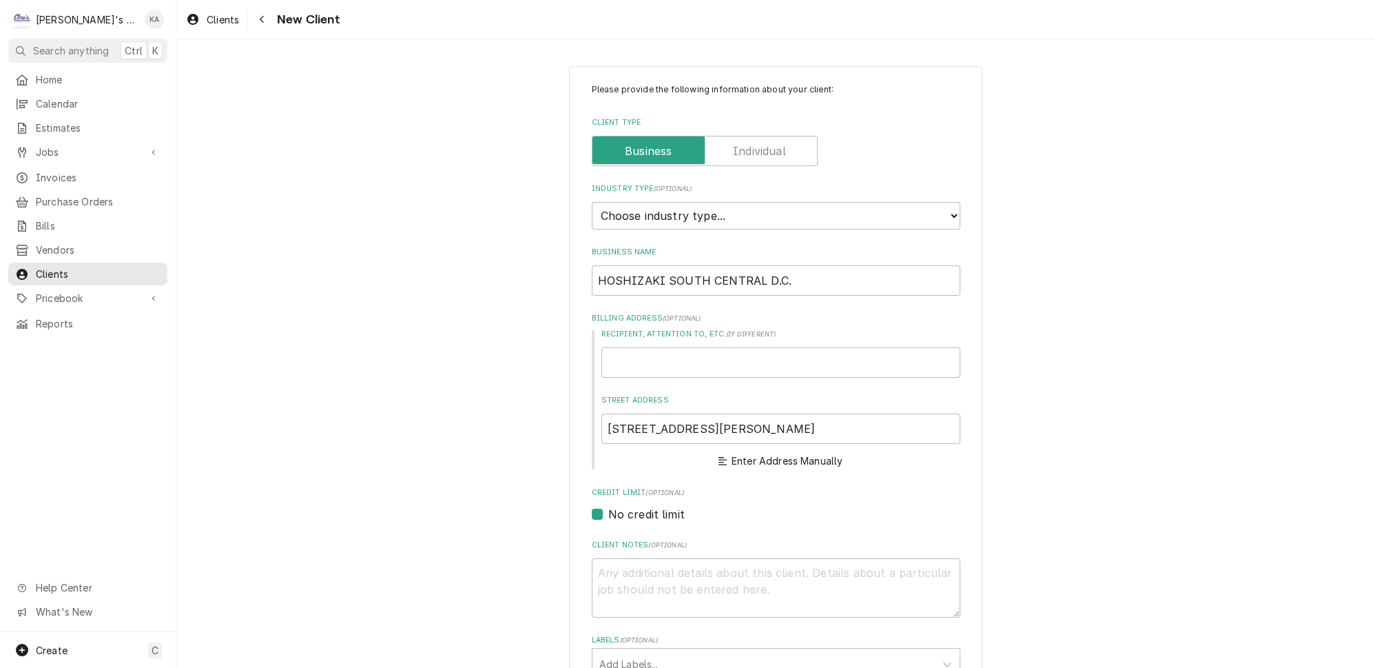
click at [1065, 420] on div "Please provide the following information about your client: Client Type Industr…" at bounding box center [775, 492] width 1199 height 877
click at [811, 451] on button "Enter Address Manually" at bounding box center [781, 460] width 130 height 19
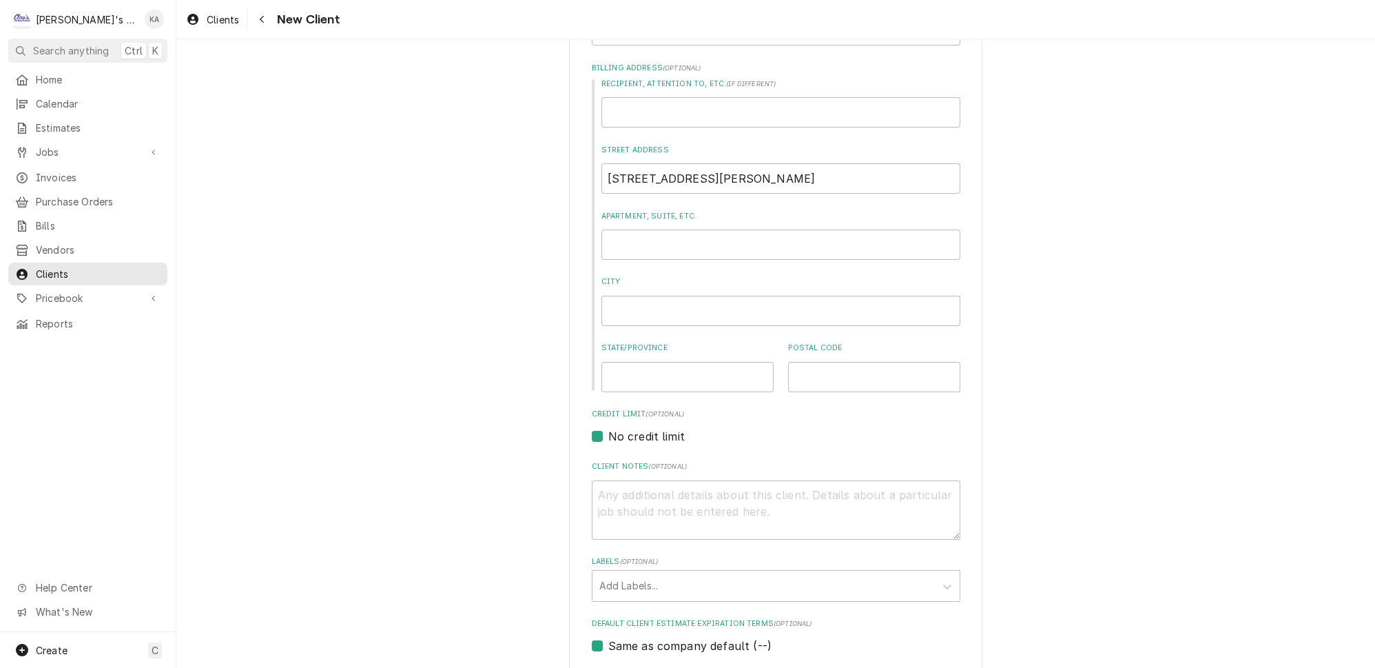
scroll to position [250, 0]
click at [623, 300] on input "City" at bounding box center [780, 311] width 359 height 30
type textarea "x"
type input "F"
type textarea "x"
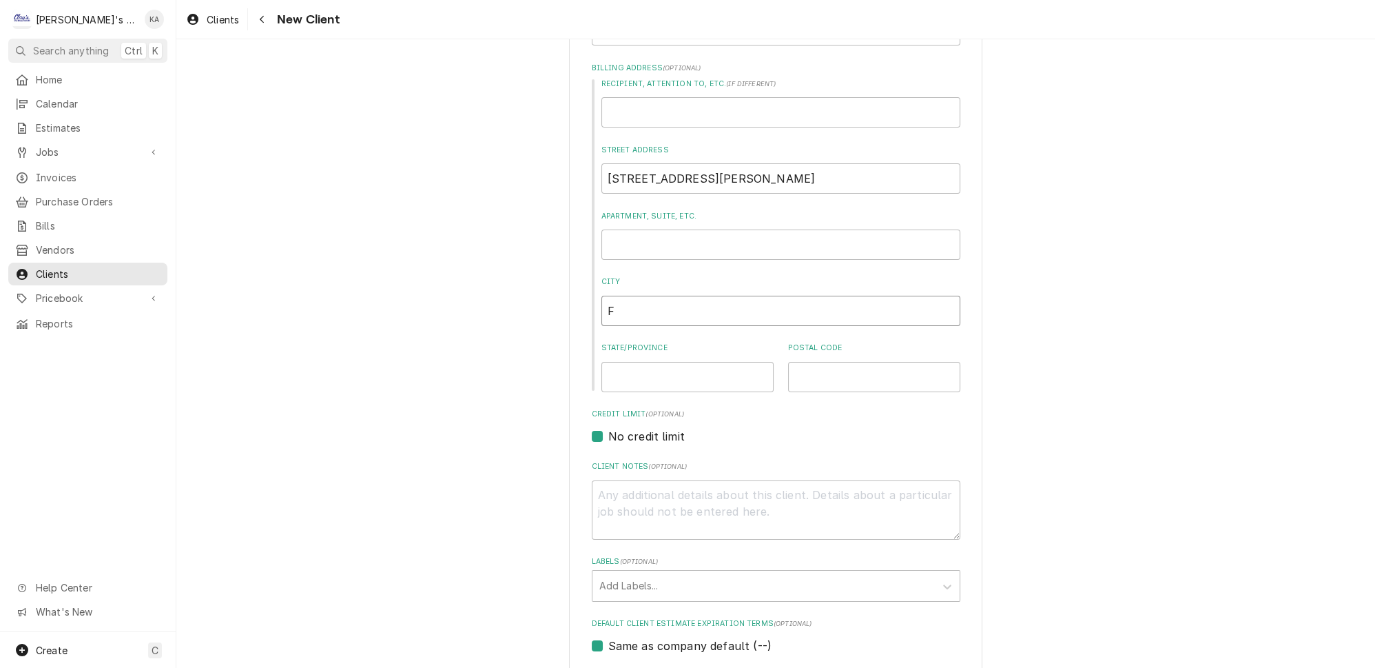
type input "FO"
type textarea "x"
type input "FOR"
type textarea "x"
type input "FORT"
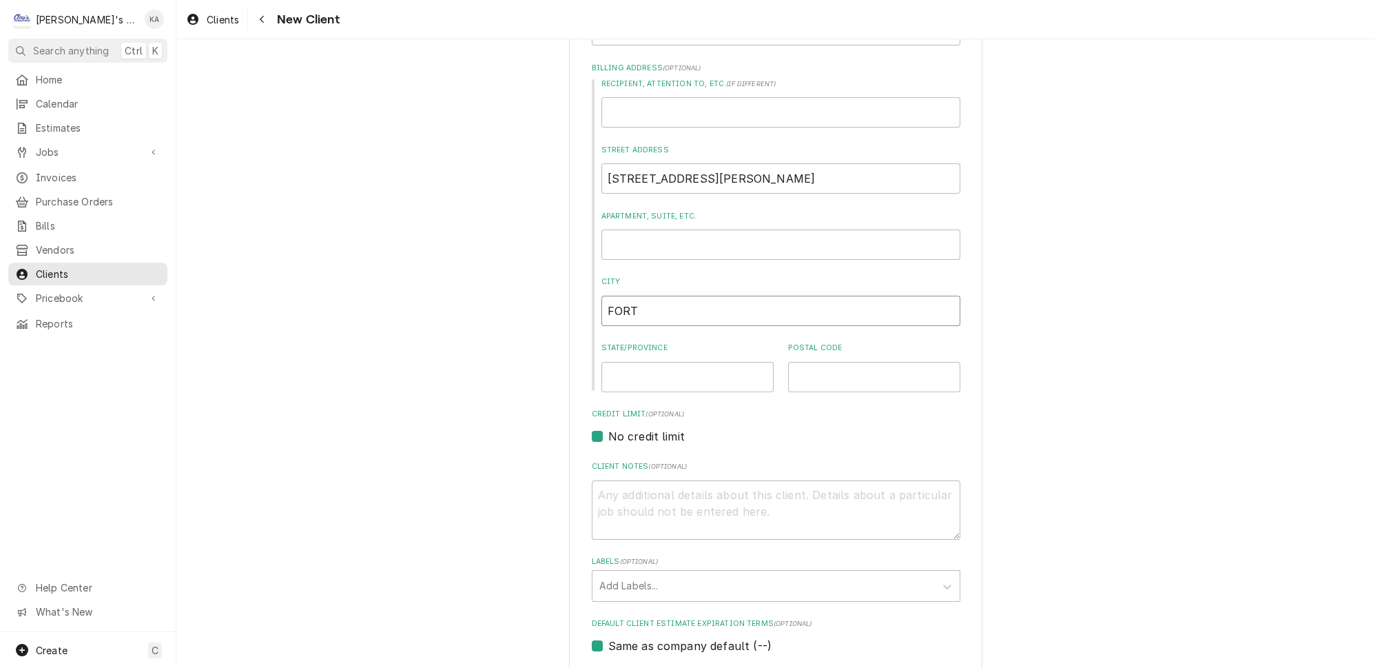
type textarea "x"
type input "FORT"
type textarea "x"
type input "FORT W"
type textarea "x"
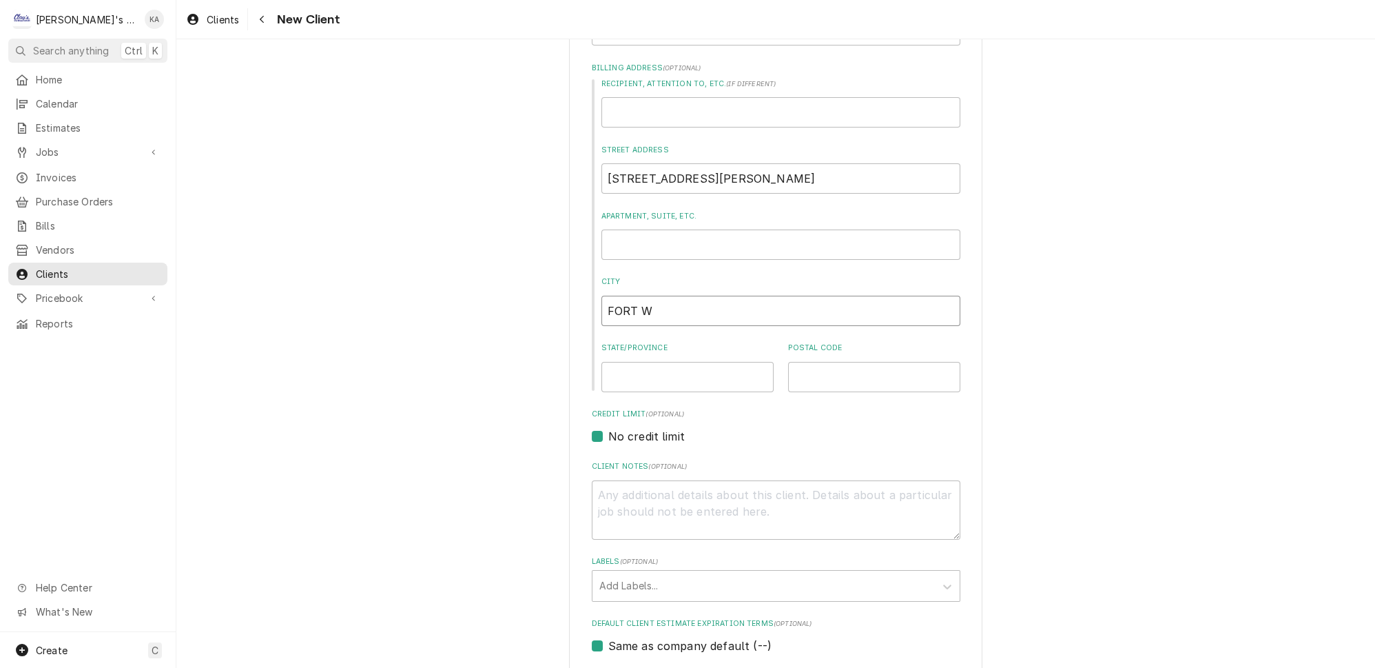
type input "FORT WO"
type textarea "x"
type input "FORT WOR"
type textarea "x"
type input "FORT WORT"
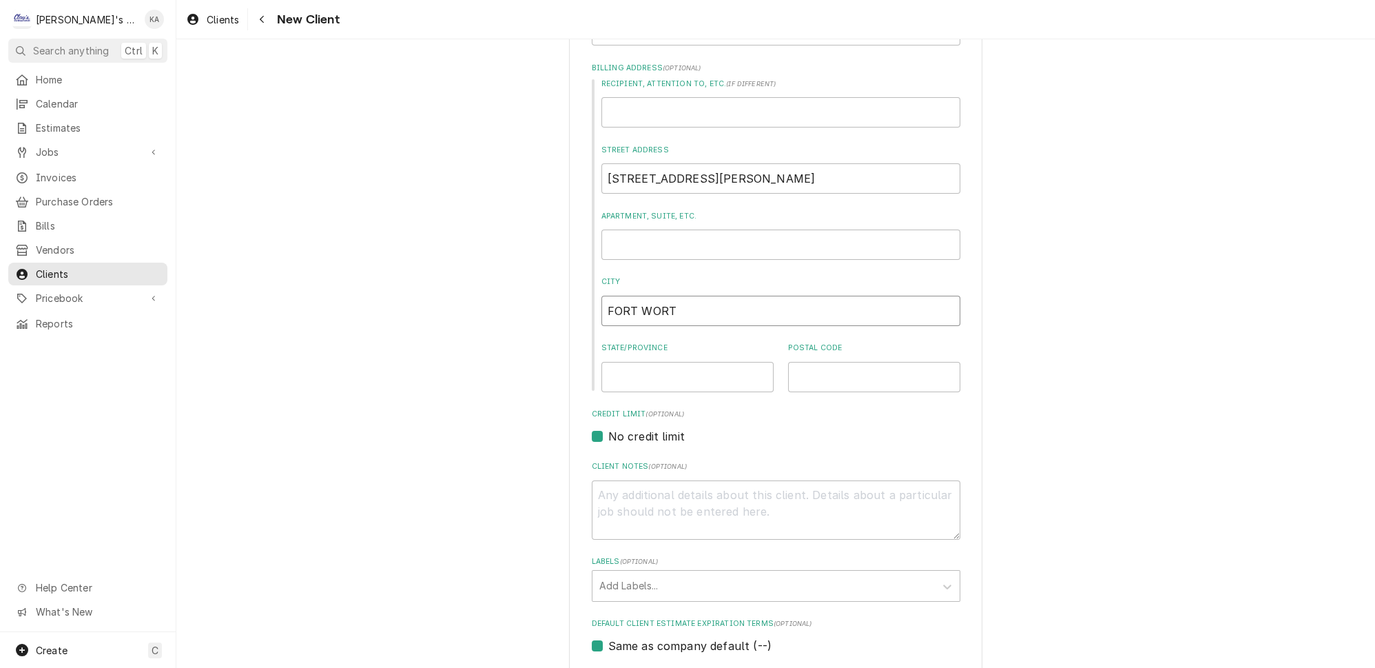
type textarea "x"
type input "FORT WORTH"
click at [639, 364] on input "State/Province" at bounding box center [687, 377] width 172 height 30
type textarea "x"
type input "T"
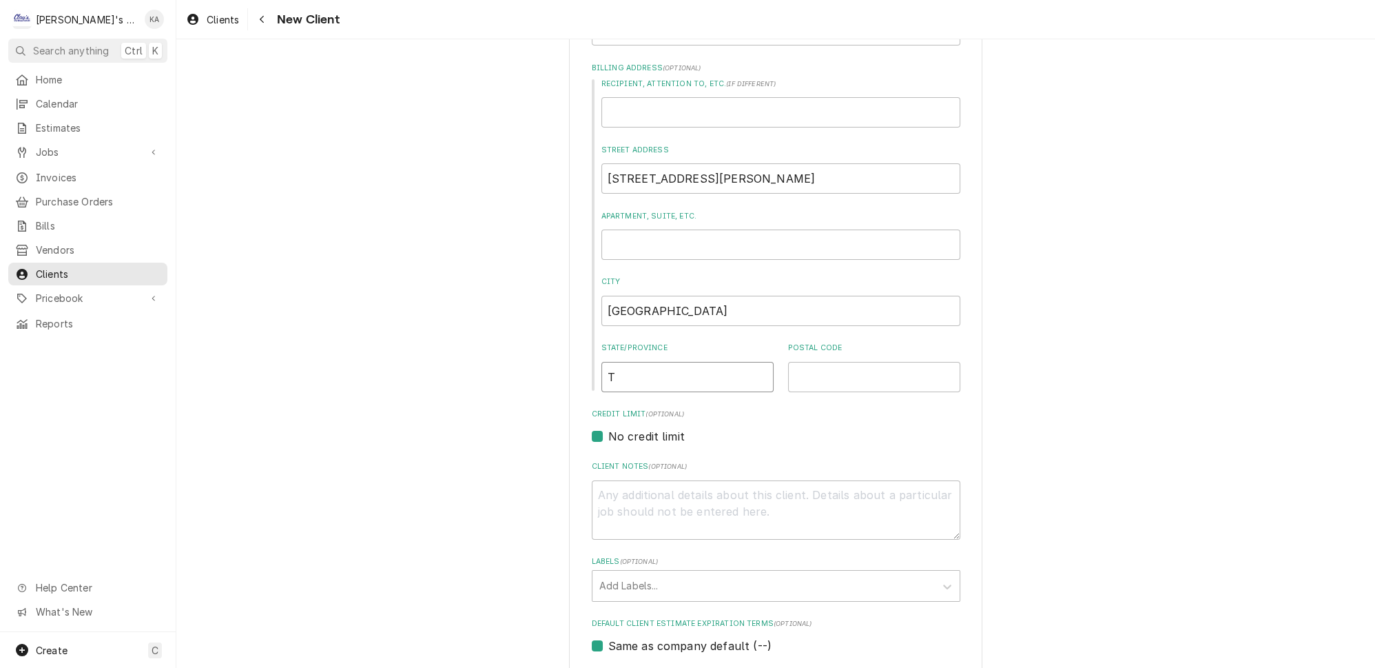
type textarea "x"
type input "TX"
click at [804, 366] on input "Postal Code" at bounding box center [874, 377] width 172 height 30
type textarea "x"
type input "7"
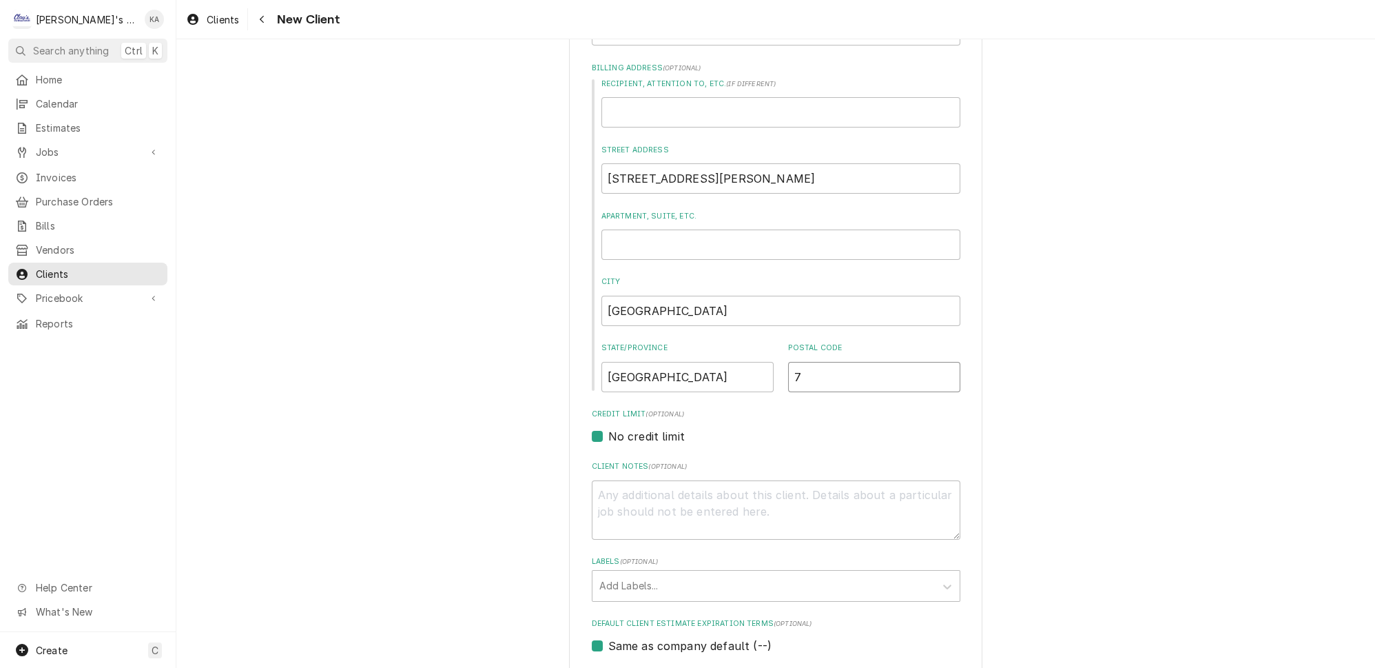
type textarea "x"
type input "76"
type textarea "x"
type input "761"
type textarea "x"
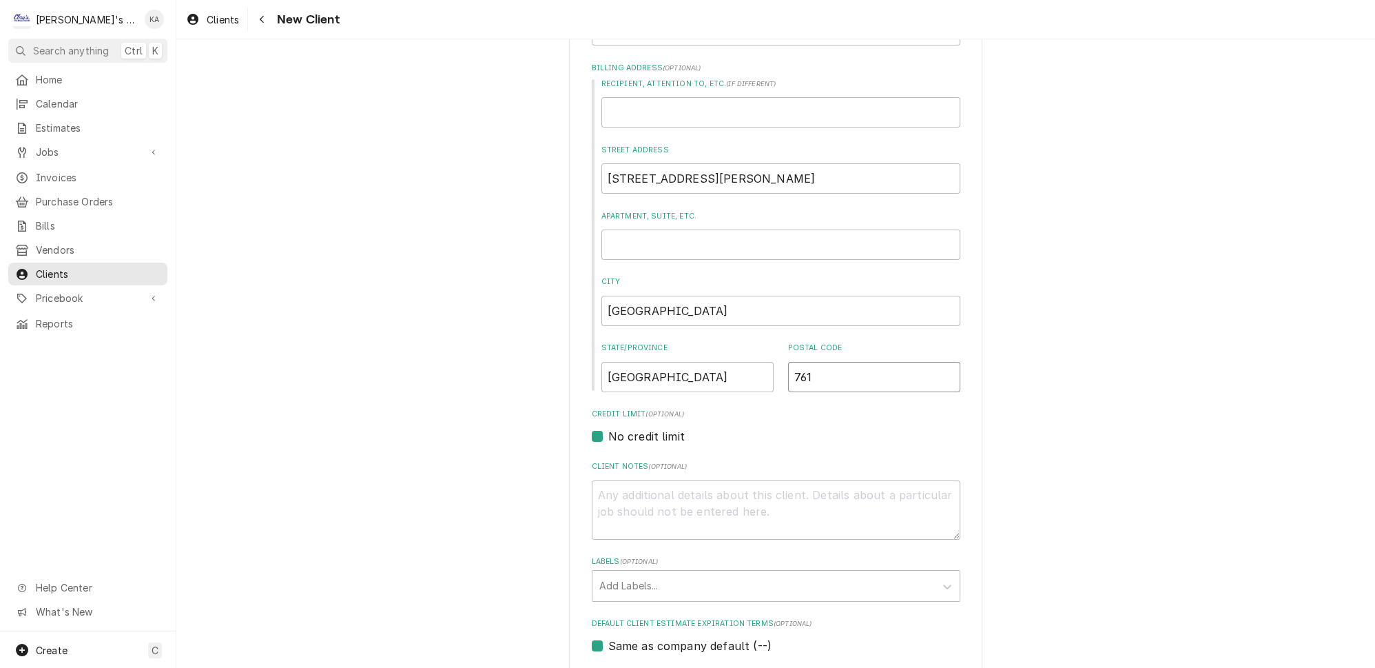
type input "7615"
type textarea "x"
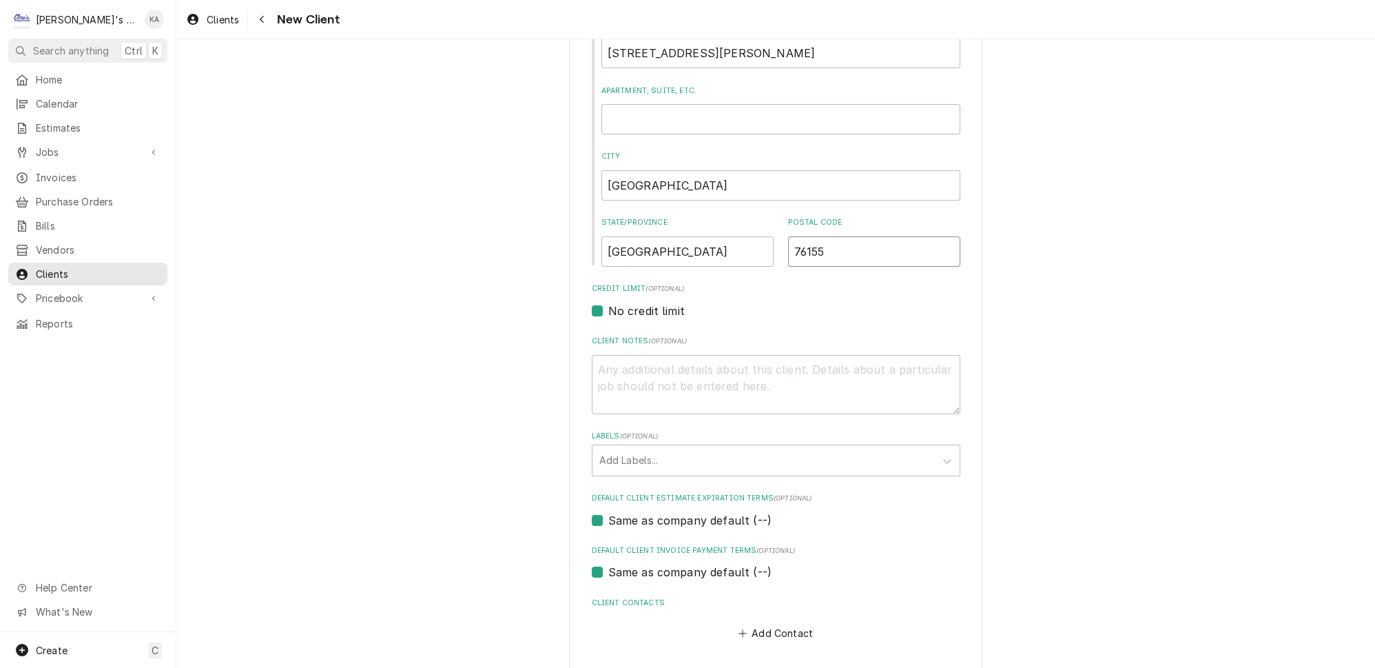
scroll to position [418, 0]
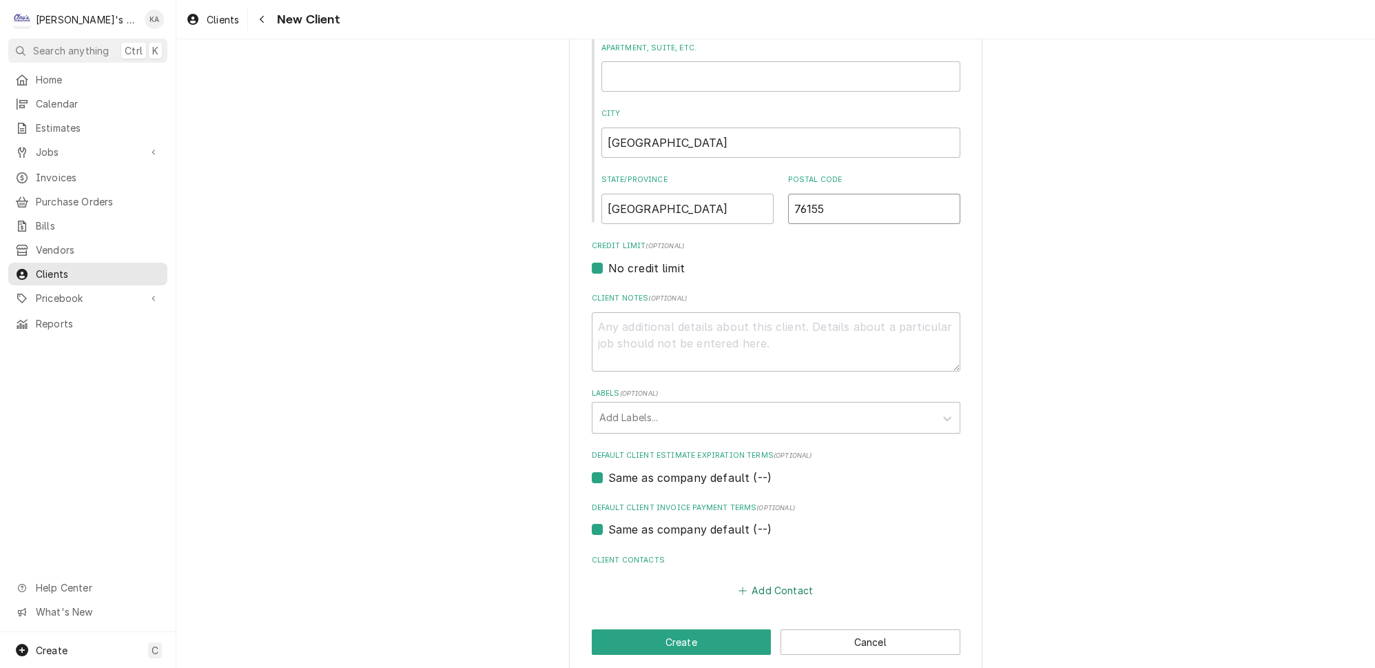
type input "76155"
click at [770, 581] on button "Add Contact" at bounding box center [775, 590] width 79 height 19
type textarea "x"
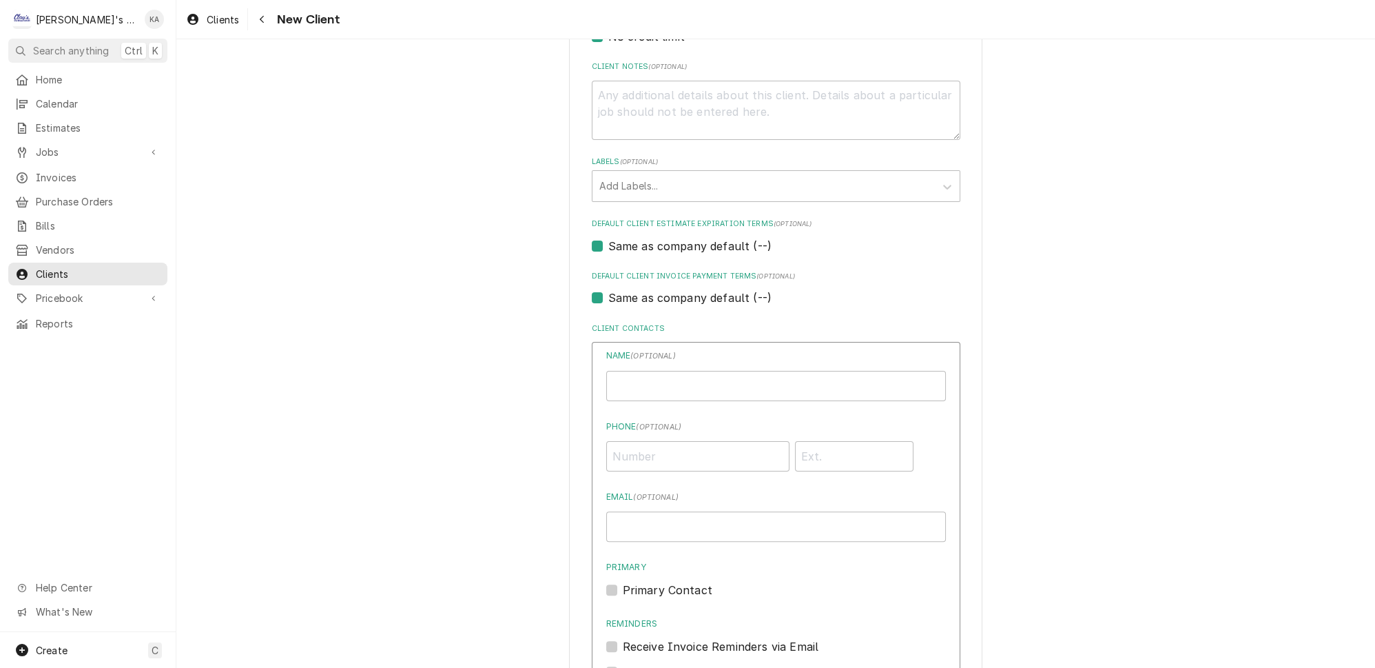
scroll to position [669, 0]
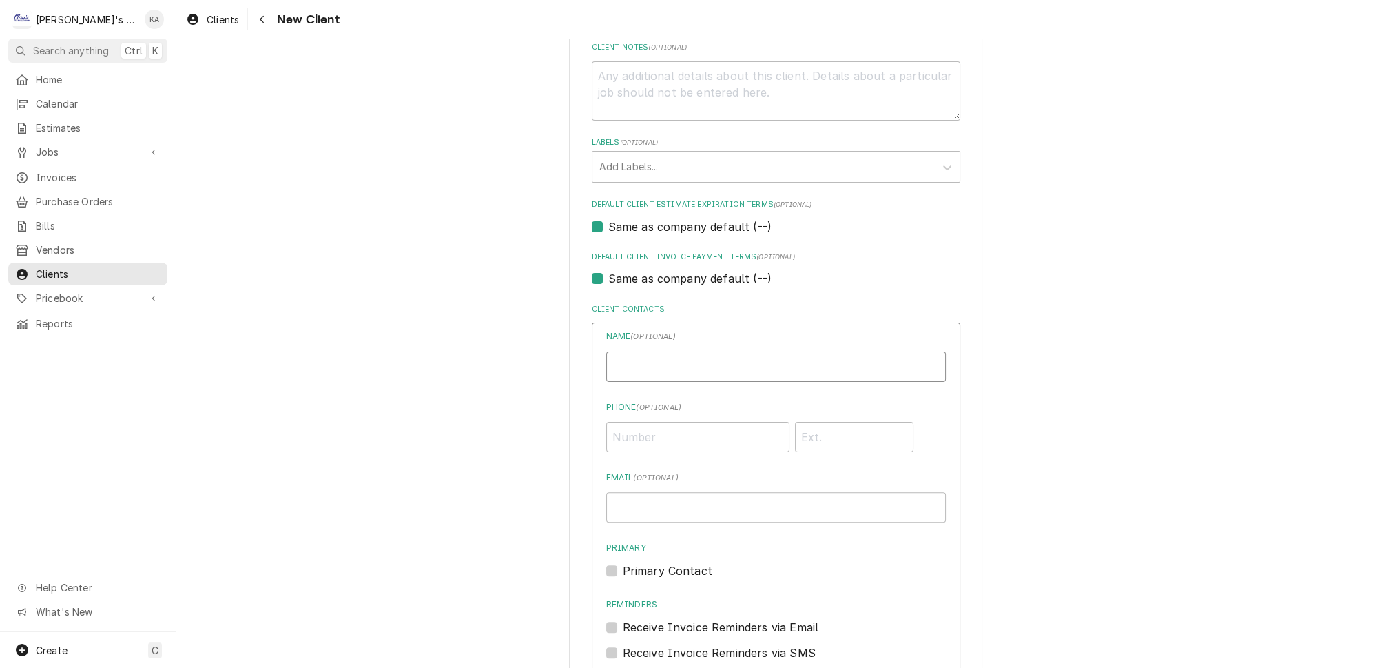
click at [686, 353] on input "Business Name" at bounding box center [776, 366] width 340 height 30
type input "KELLY MARINCIK"
click at [657, 422] on input "Phone ( optional )" at bounding box center [697, 437] width 183 height 30
type input "(817) 832-7342"
click at [654, 492] on input "Email ( optional )" at bounding box center [776, 507] width 340 height 30
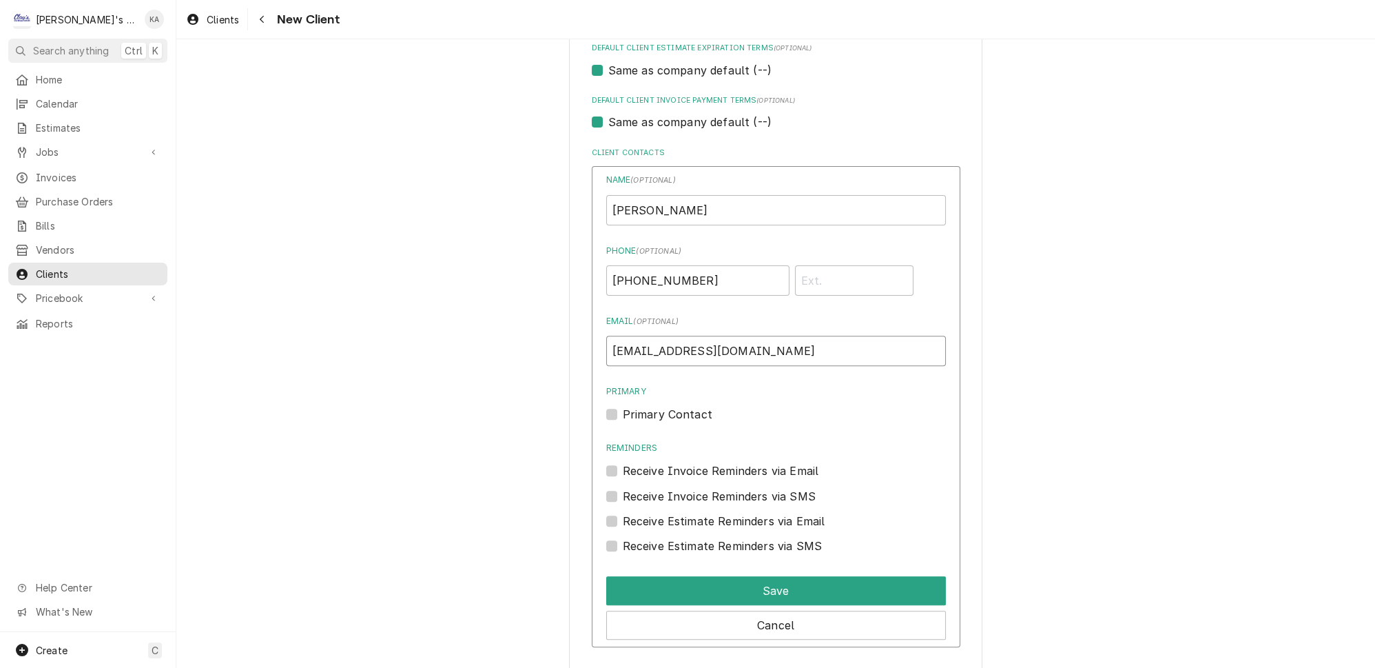
scroll to position [857, 0]
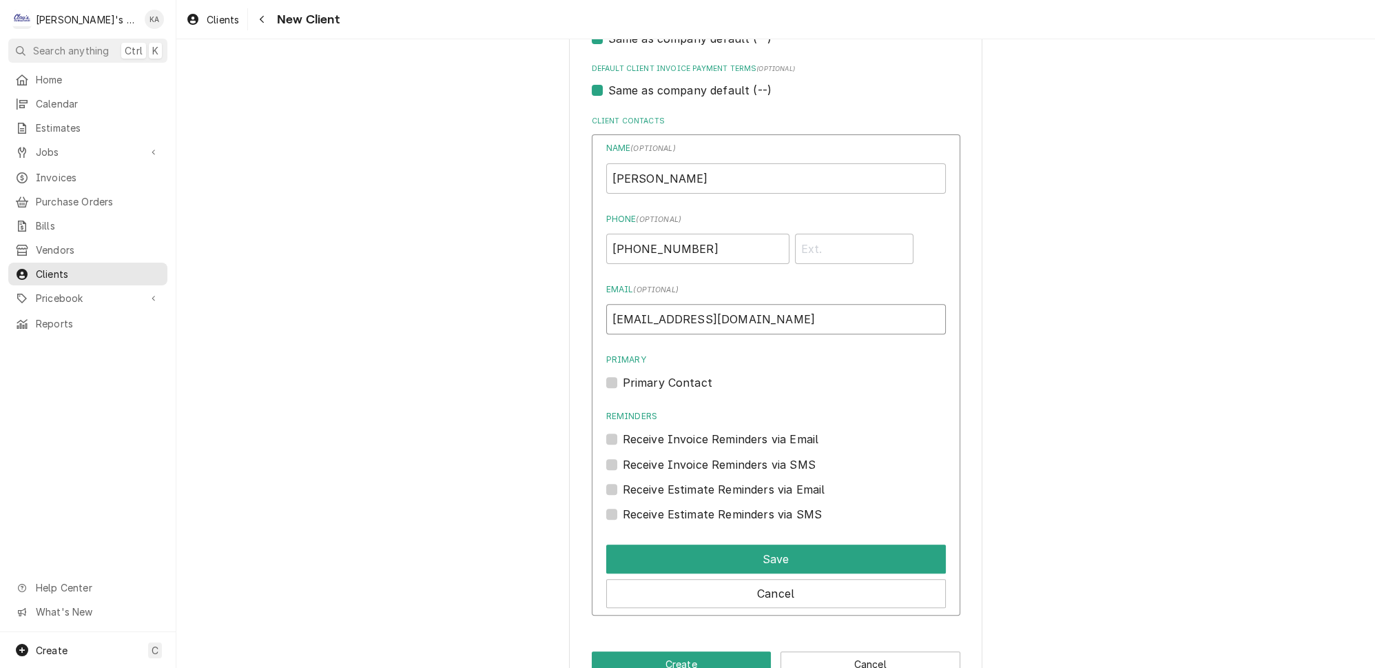
type input "KAMARINCIK@HOSHIZAKI.COM"
click at [623, 374] on label "Primary Contact" at bounding box center [668, 382] width 90 height 17
click at [623, 374] on input "Primary" at bounding box center [793, 389] width 340 height 30
checkbox input "true"
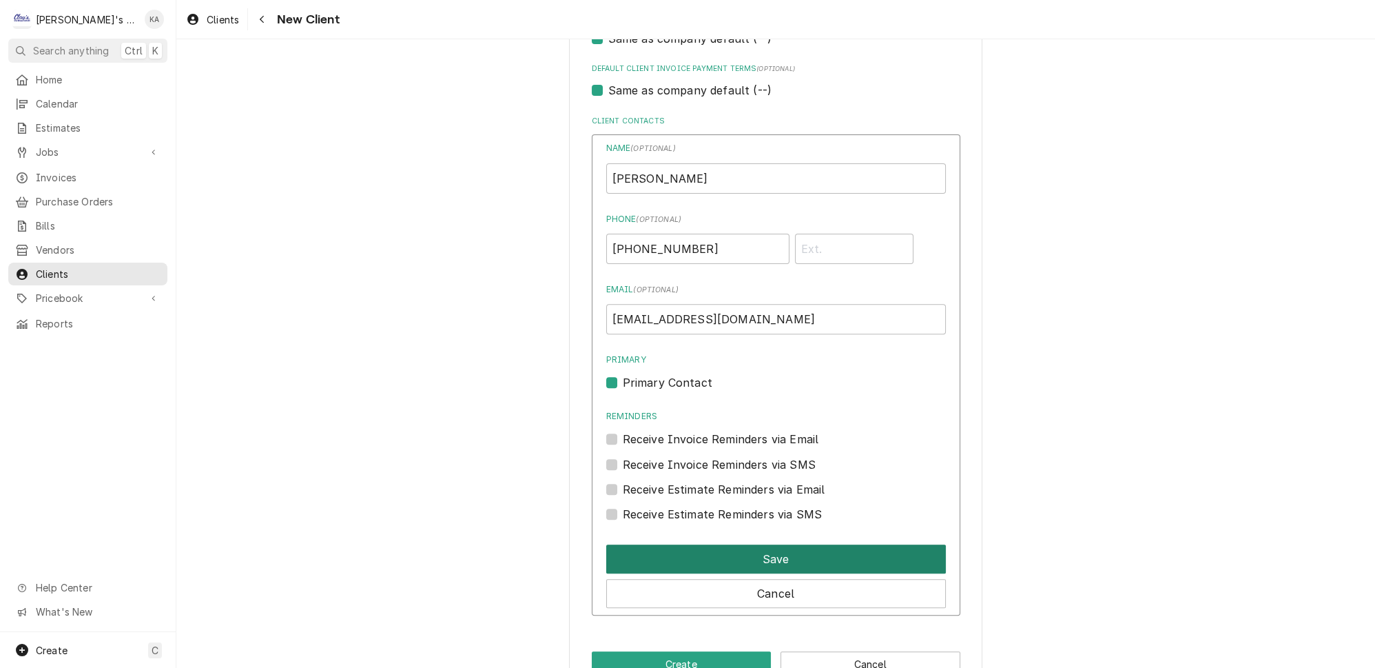
click at [778, 544] on button "Save" at bounding box center [776, 558] width 340 height 29
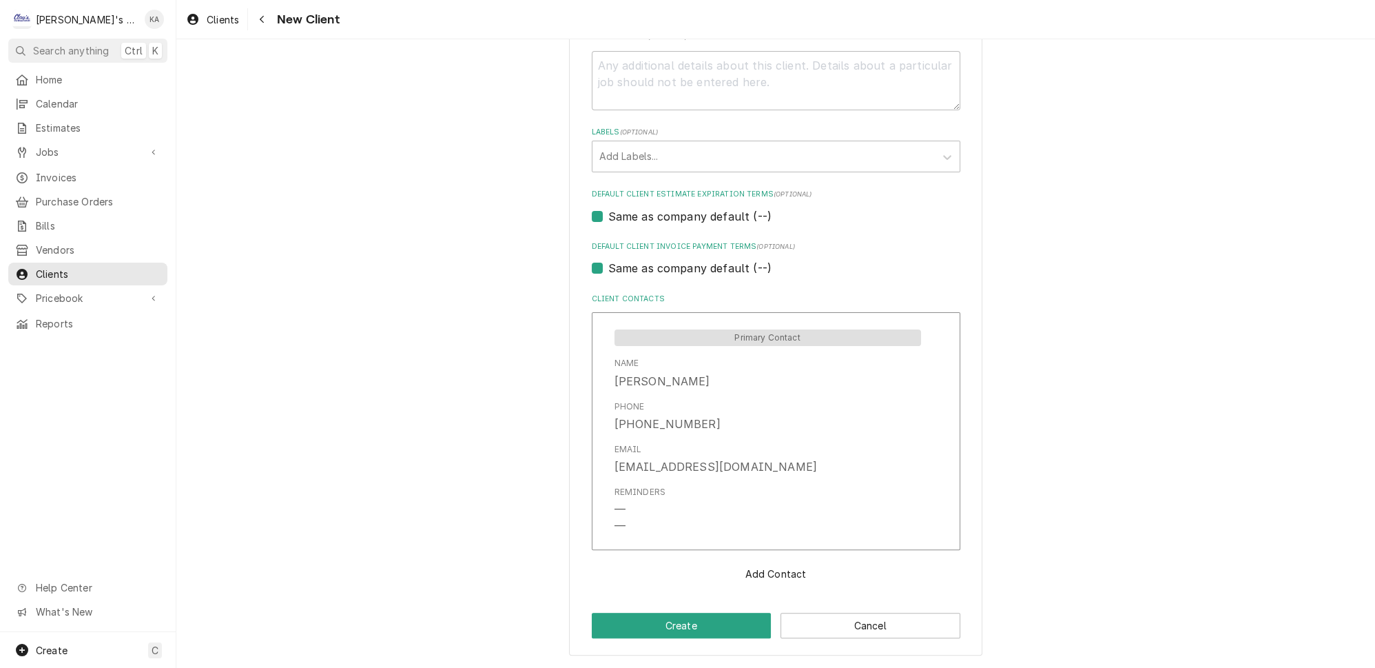
scroll to position [655, 0]
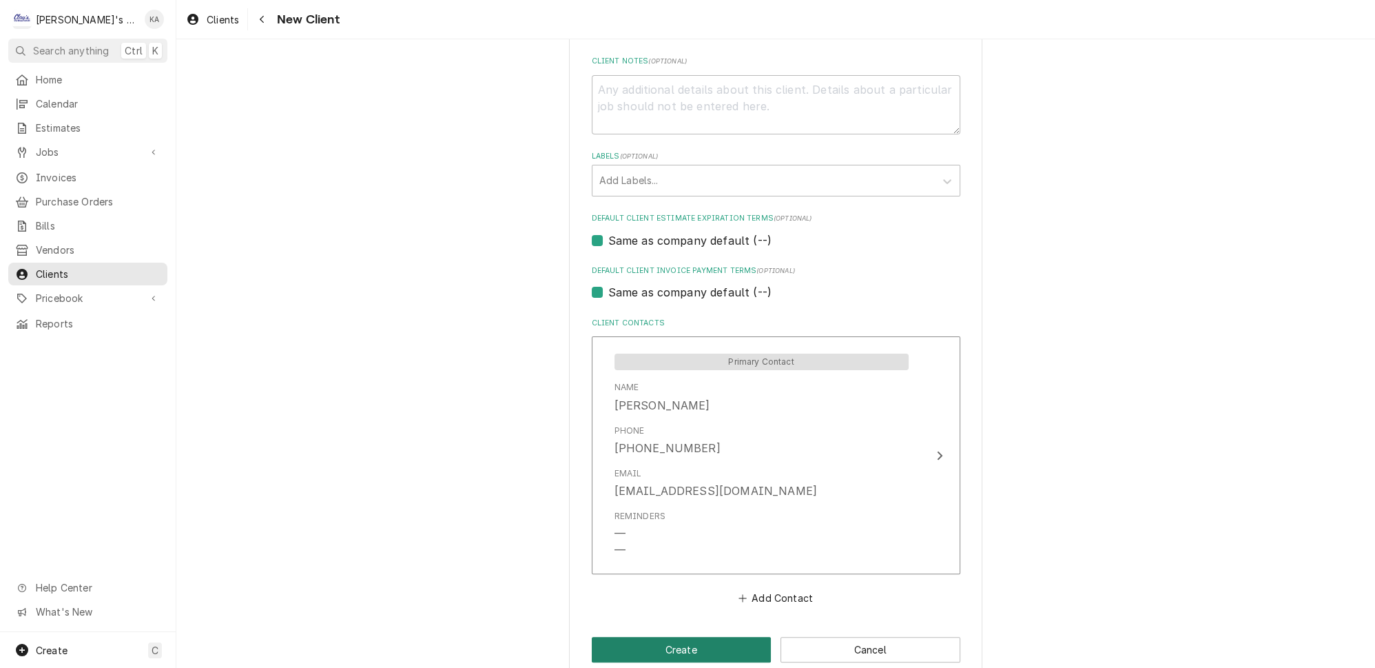
click at [682, 637] on button "Create" at bounding box center [682, 649] width 180 height 25
type textarea "x"
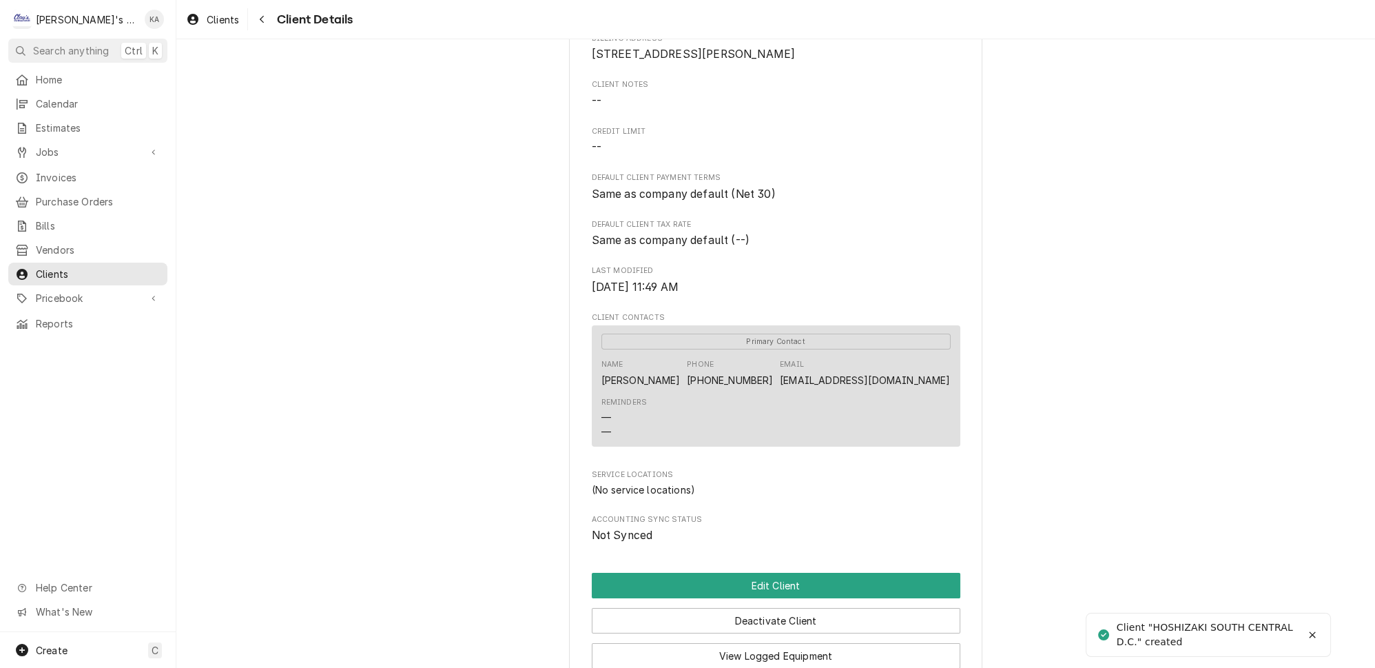
scroll to position [373, 0]
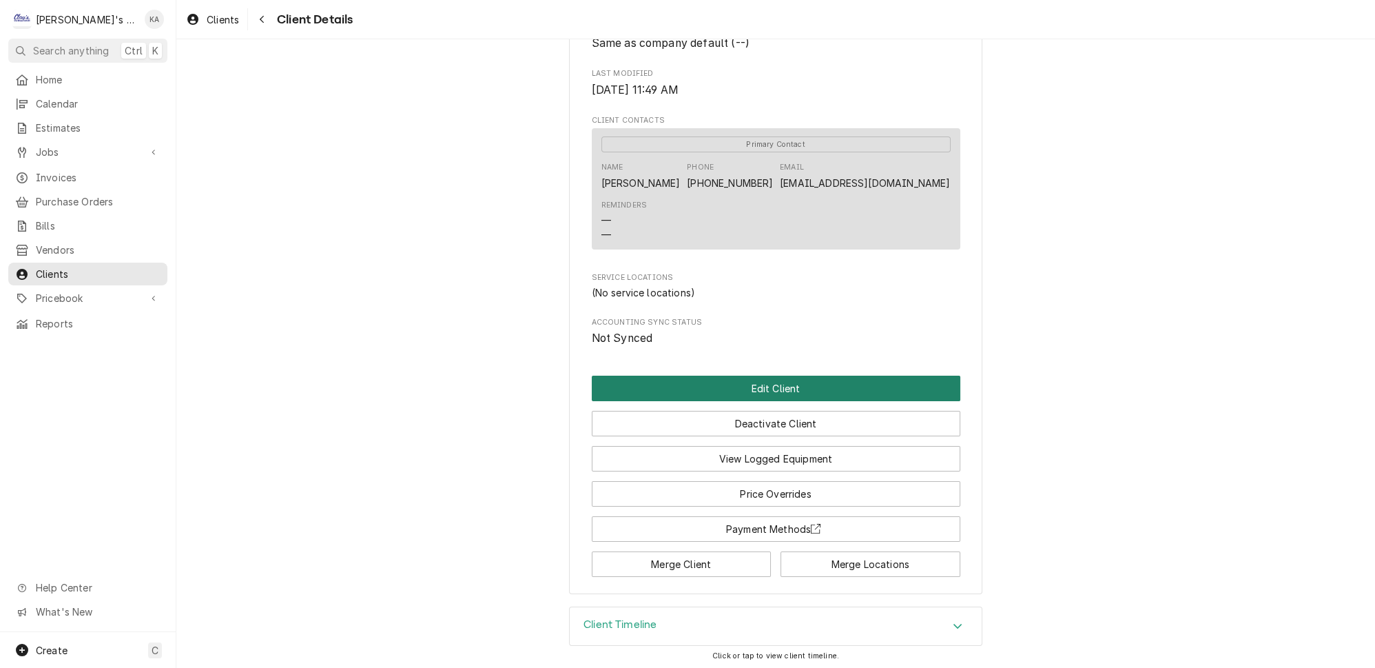
click at [797, 398] on button "Edit Client" at bounding box center [776, 387] width 369 height 25
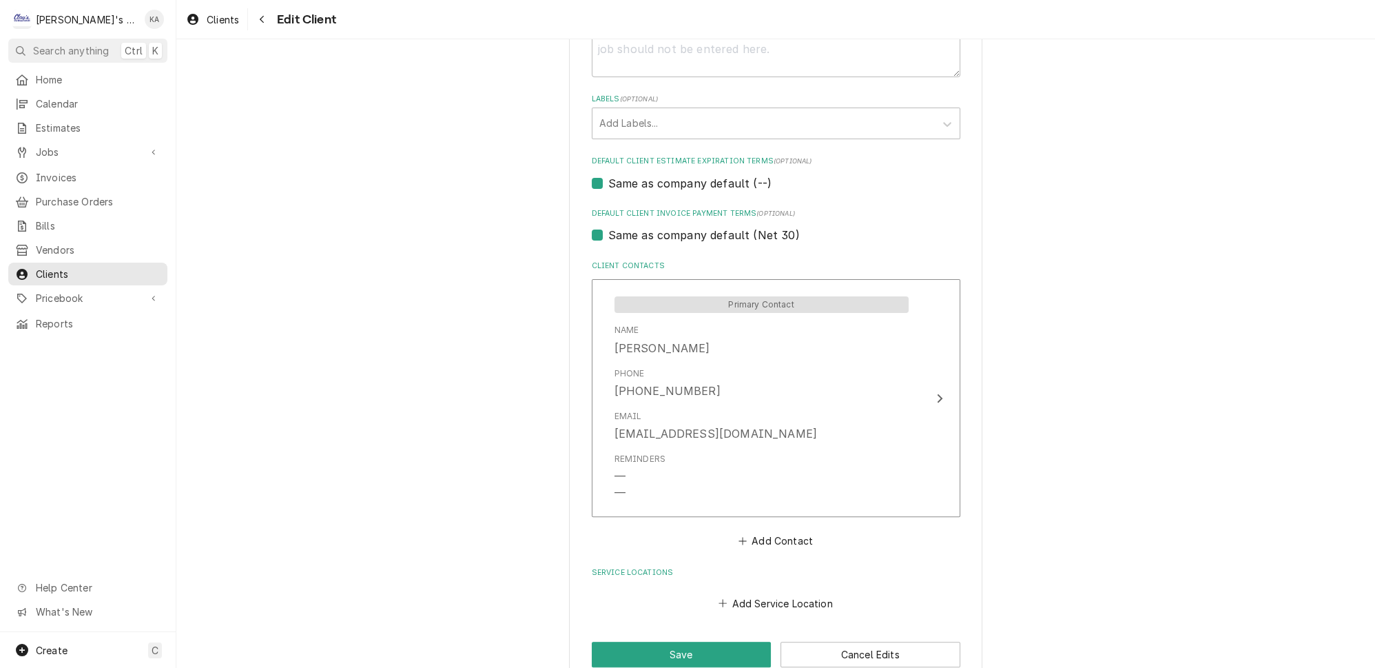
scroll to position [717, 0]
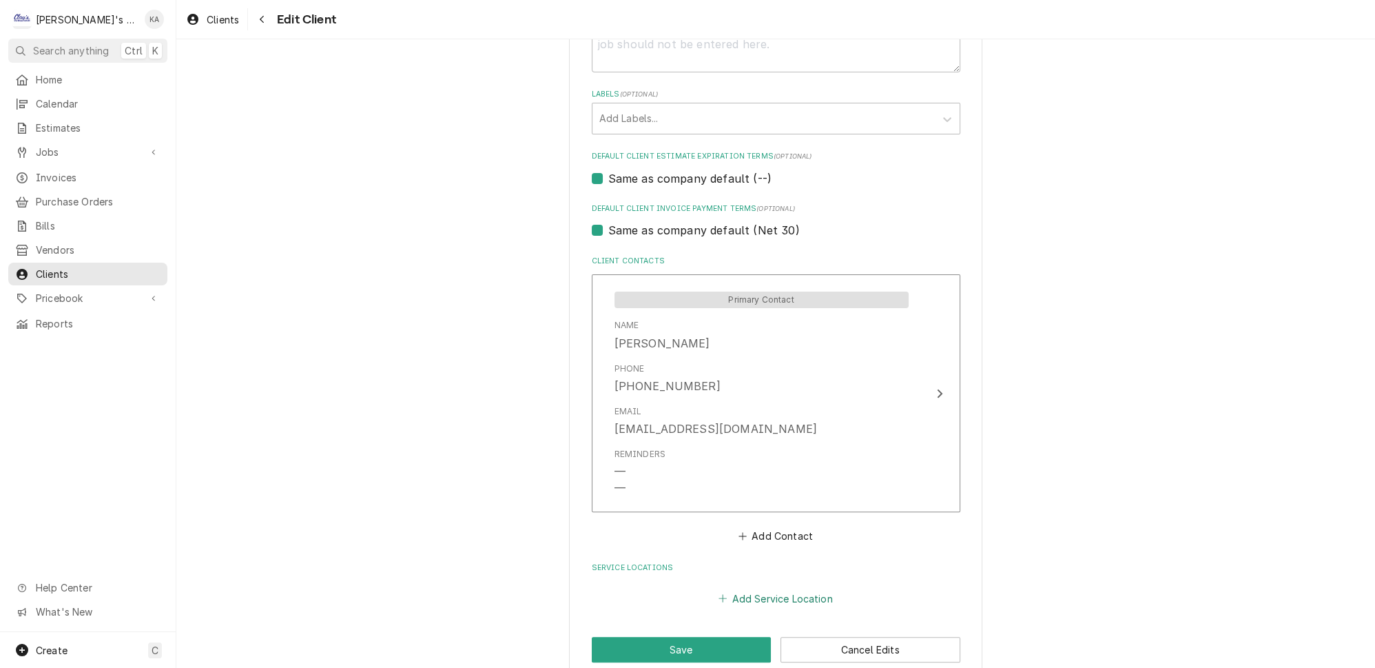
click at [759, 588] on button "Add Service Location" at bounding box center [776, 597] width 118 height 19
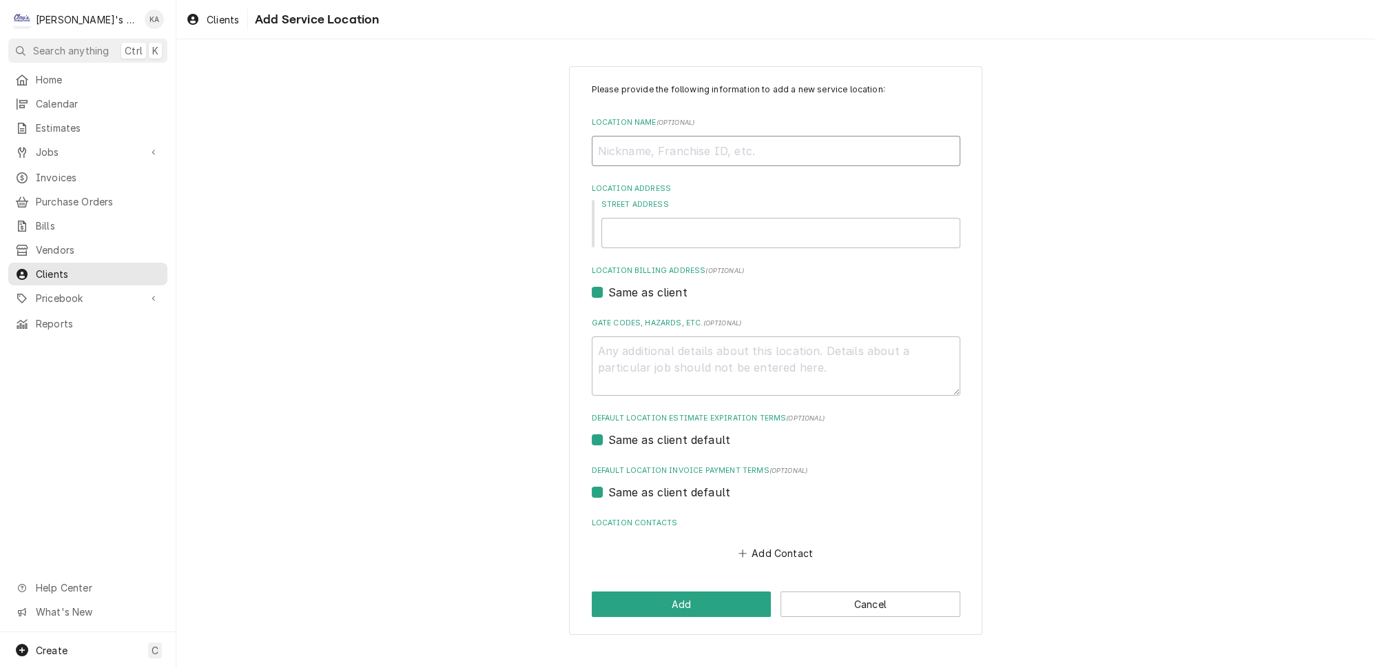
click at [654, 143] on input "Location Name ( optional )" at bounding box center [776, 151] width 369 height 30
type textarea "x"
type input "C"
type textarea "x"
type input "CI"
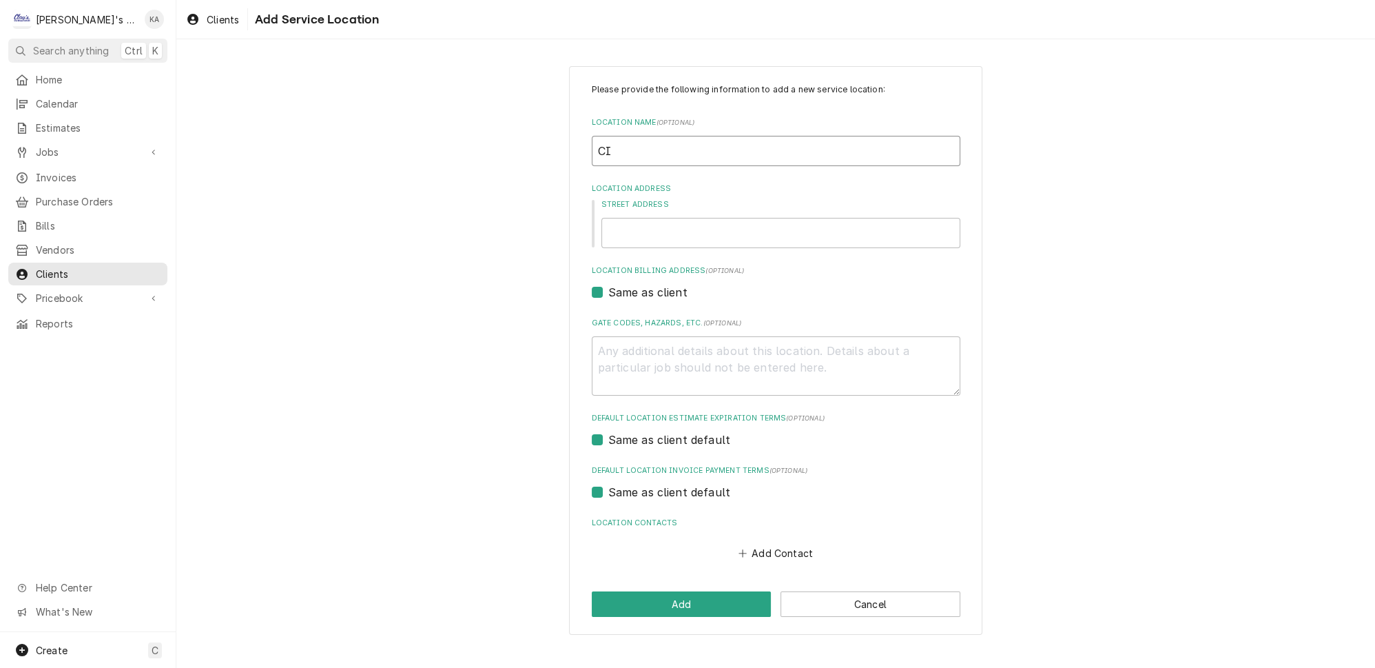
type textarea "x"
type input "CIN"
type textarea "x"
type input "CINE"
type textarea "x"
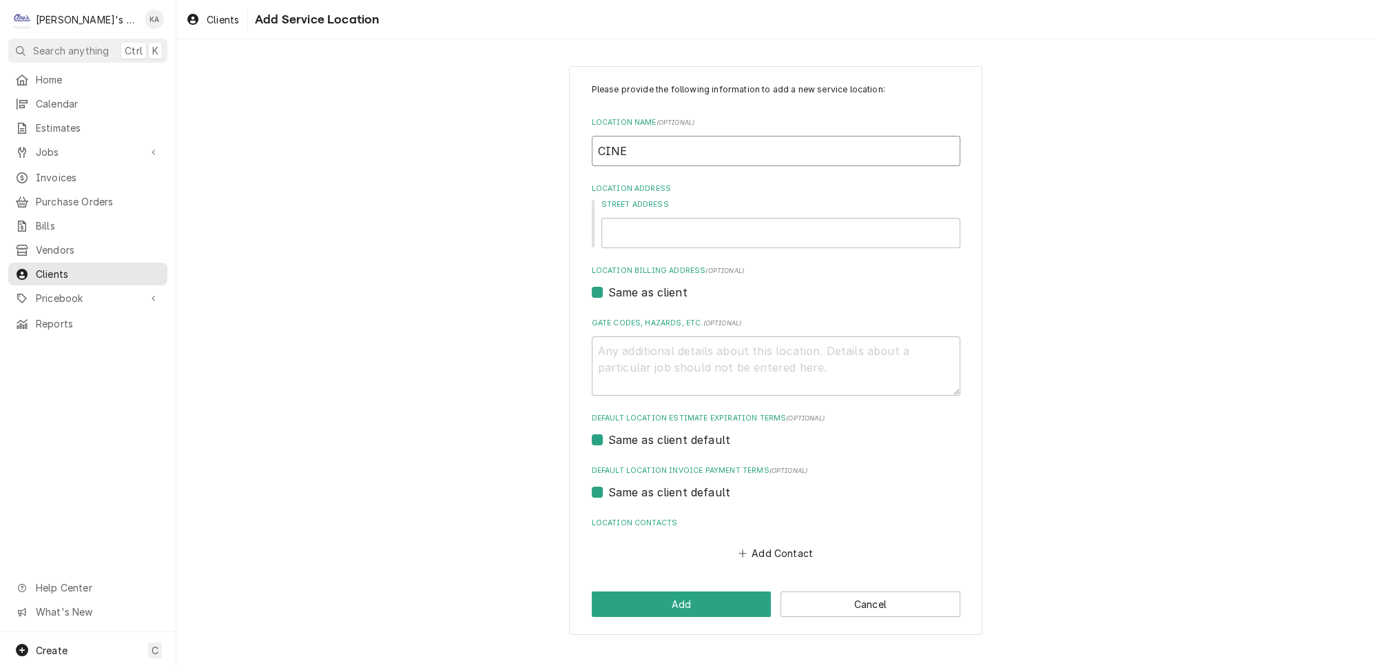
type input "CINEM"
type textarea "x"
type input "CINEMA"
type textarea "x"
type input "CINEMAR"
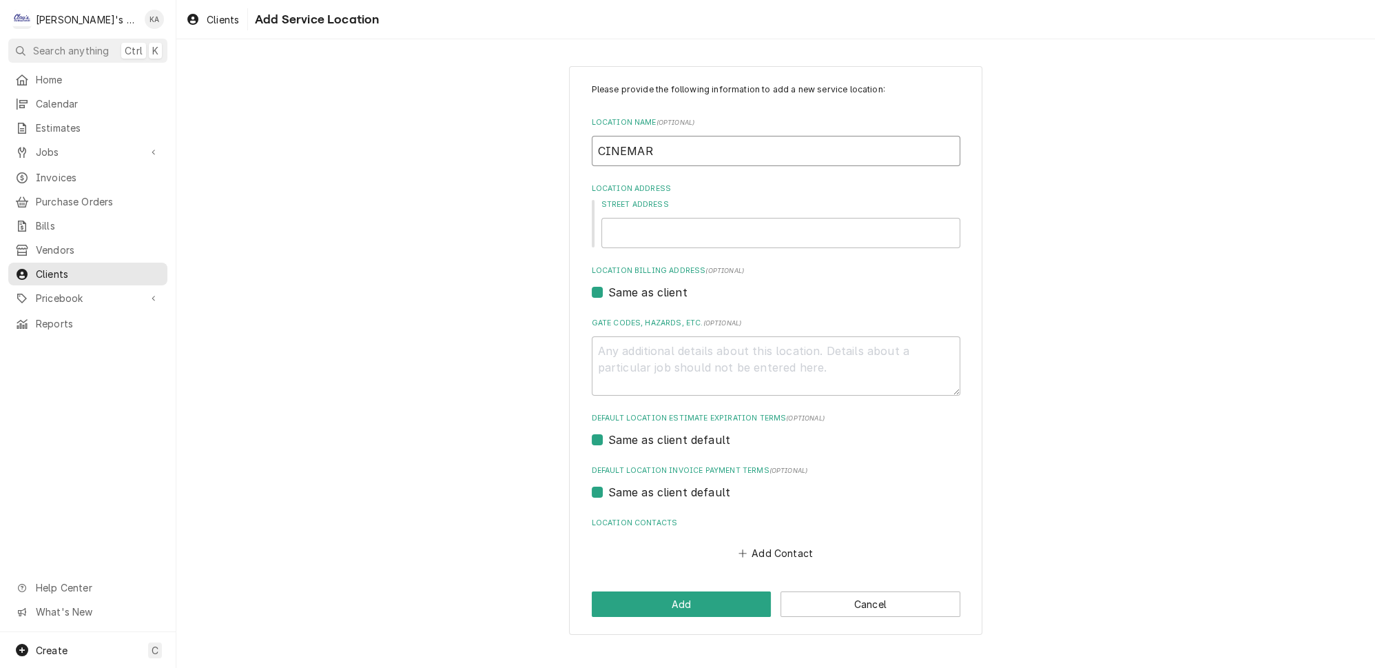
type textarea "x"
type input "CINEMARK"
type textarea "x"
type input "CINEMARK"
type textarea "x"
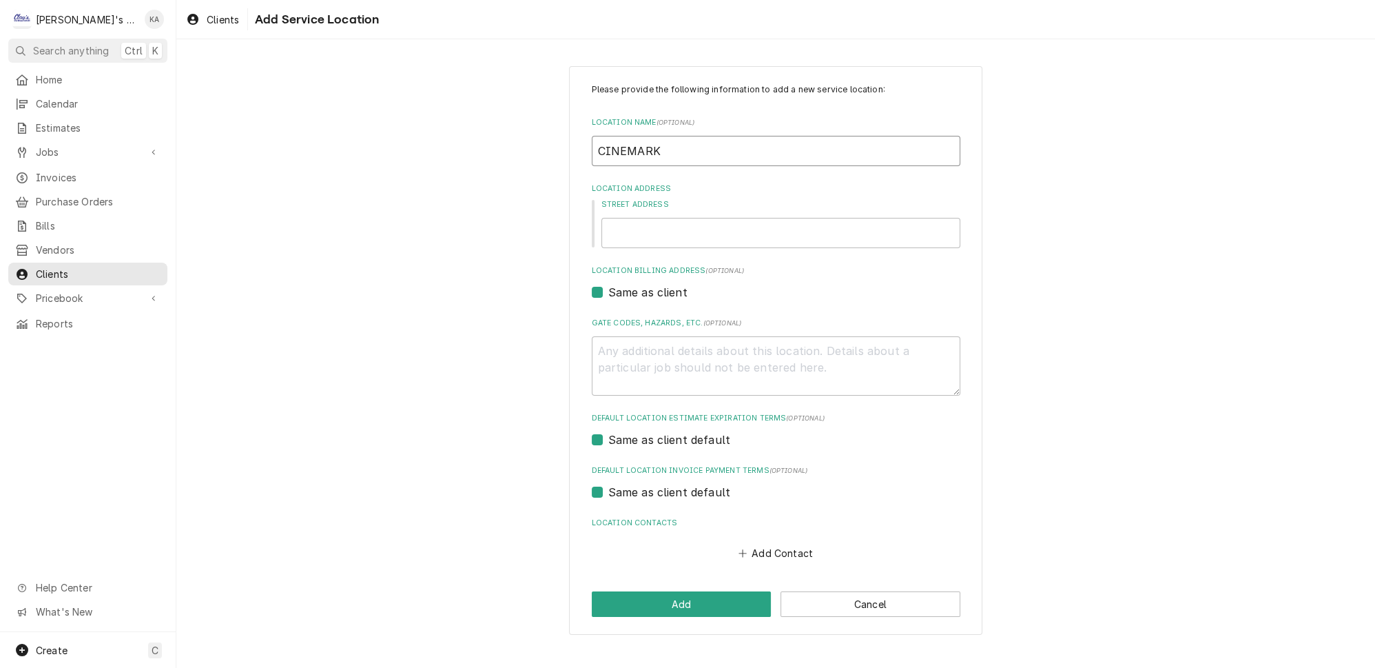
type input "CINEMARK #"
type textarea "x"
type input "CINEMARK #2"
type textarea "x"
type input "CINEMARK #22"
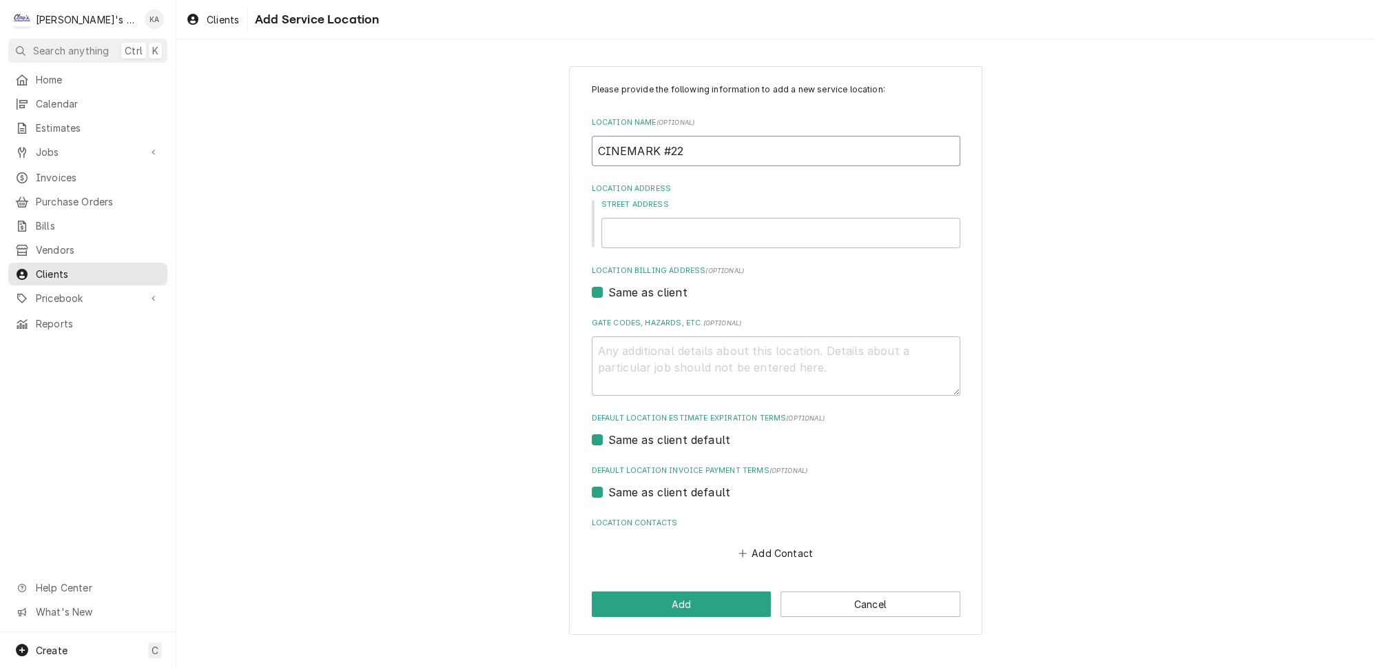
type textarea "x"
type input "CINEMARK #225"
click at [656, 229] on input "Street Address" at bounding box center [780, 233] width 359 height 30
type textarea "x"
type input "2"
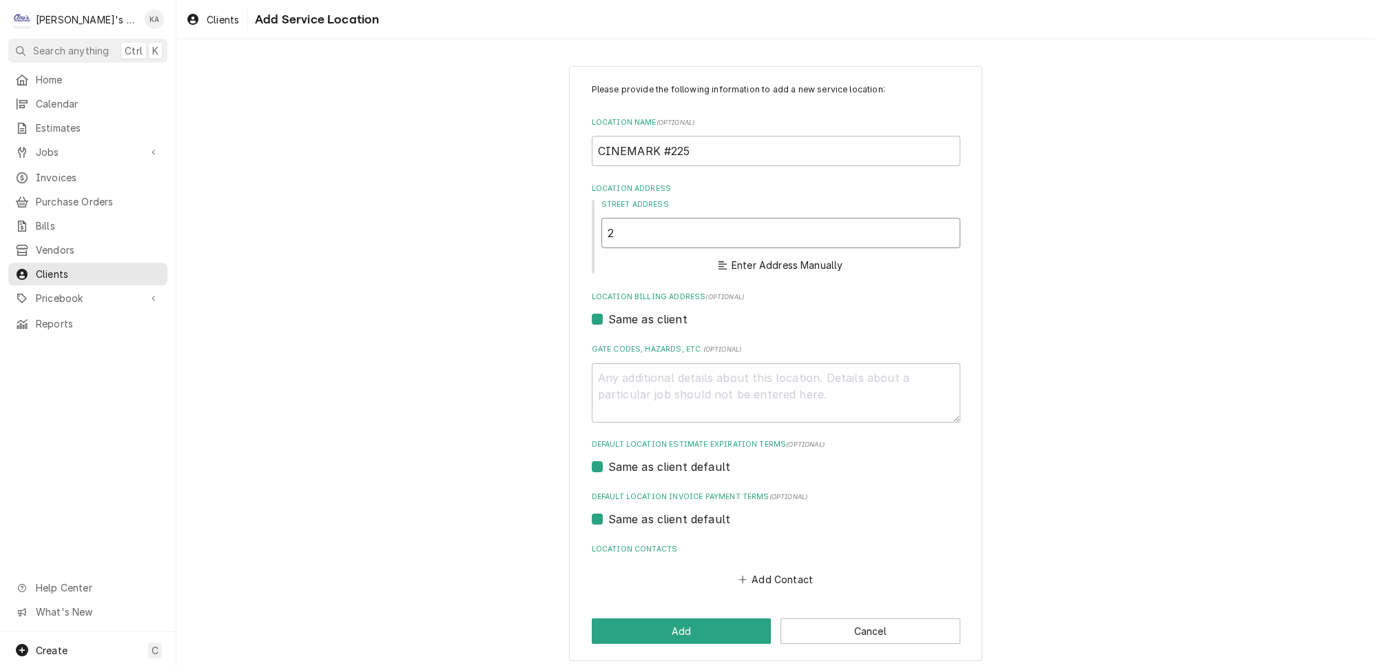
type textarea "x"
type input "29"
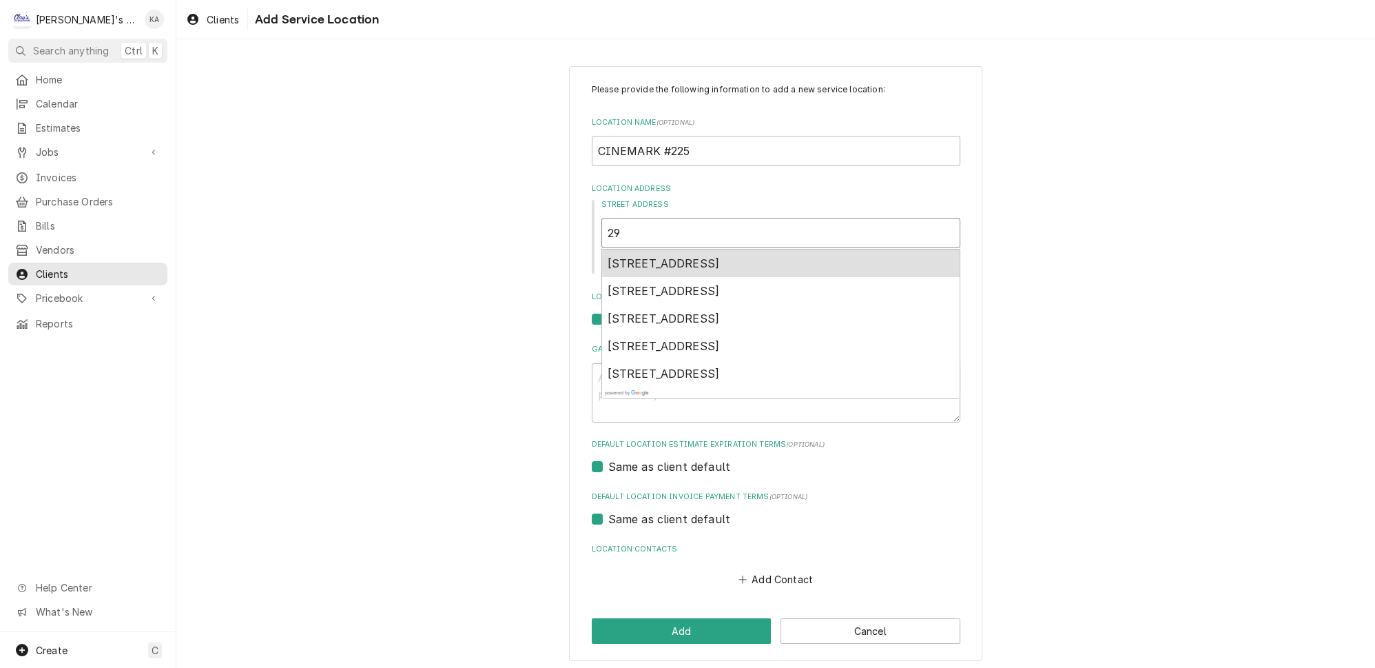
type textarea "x"
type input "290"
type textarea "x"
type input "2900"
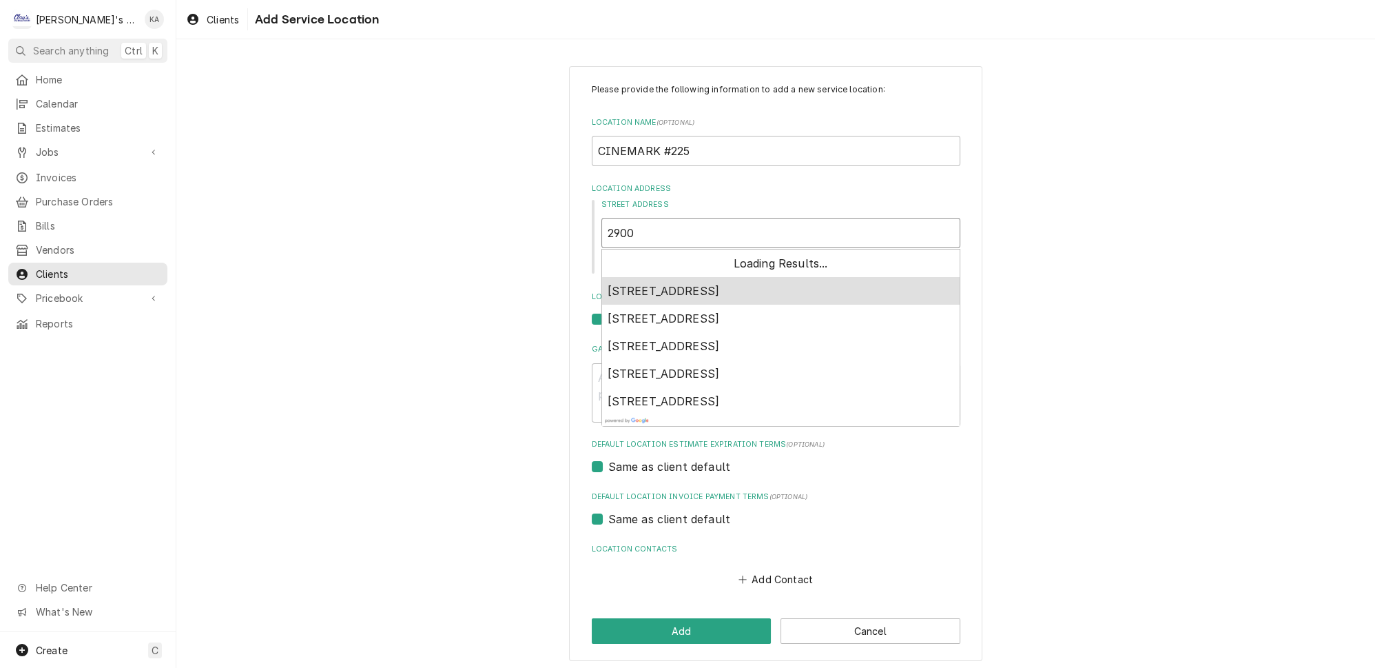
type textarea "x"
type input "2900"
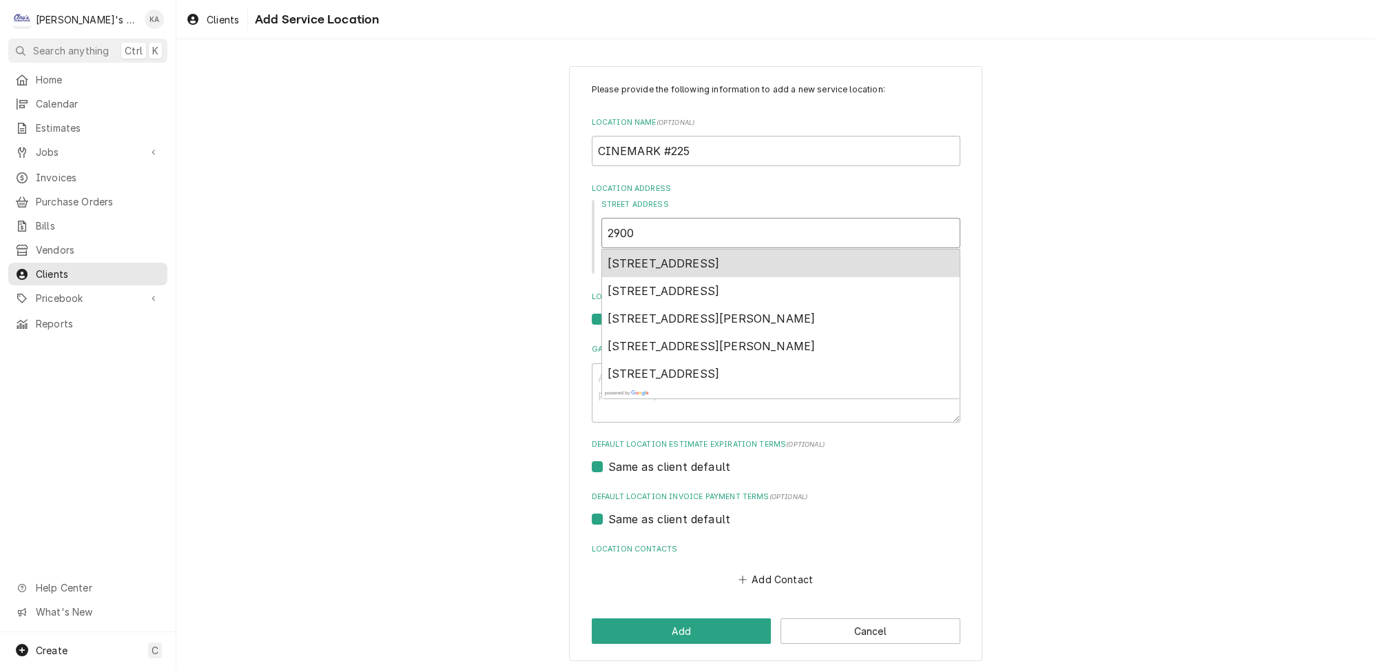
type textarea "x"
type input "2900 G"
type textarea "x"
type input "2900 GA"
type textarea "x"
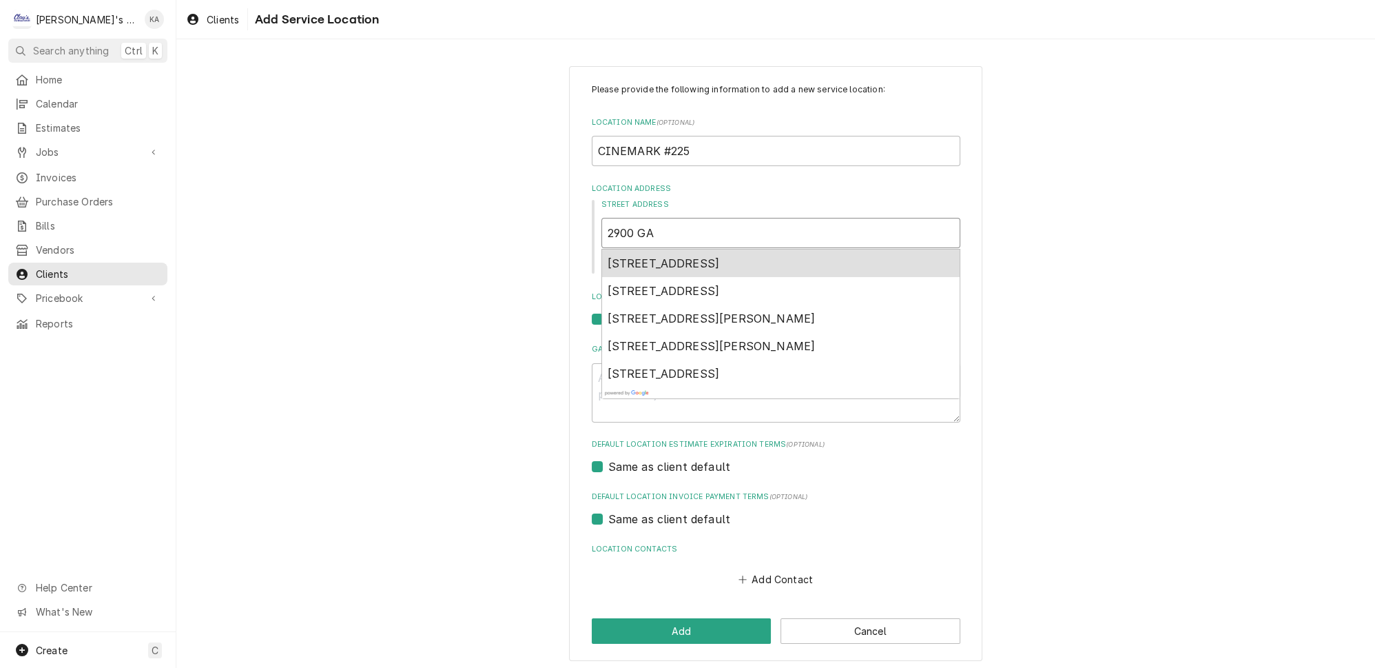
type input "2900 GAT"
type textarea "x"
type input "2900 GATE"
type textarea "x"
type input "2900 GATEW"
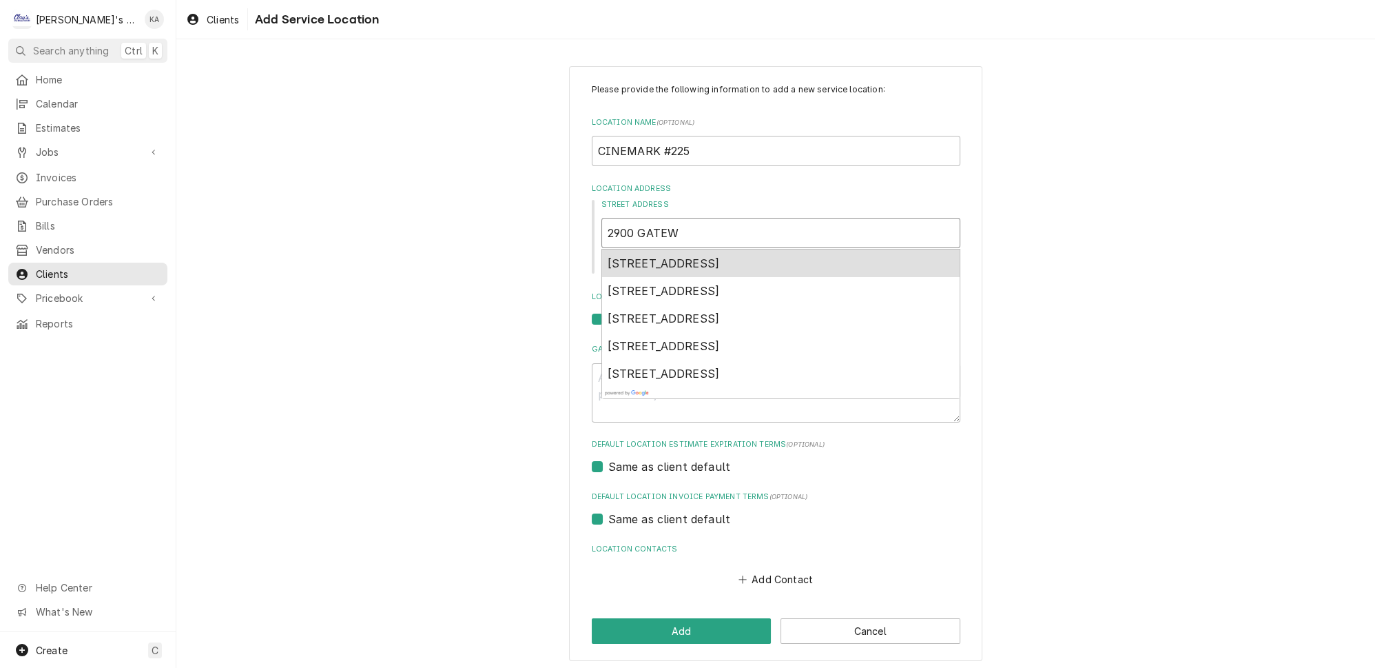
type textarea "x"
type input "2900 GATEWA"
type textarea "x"
type input "2900 GATEWAY"
type textarea "x"
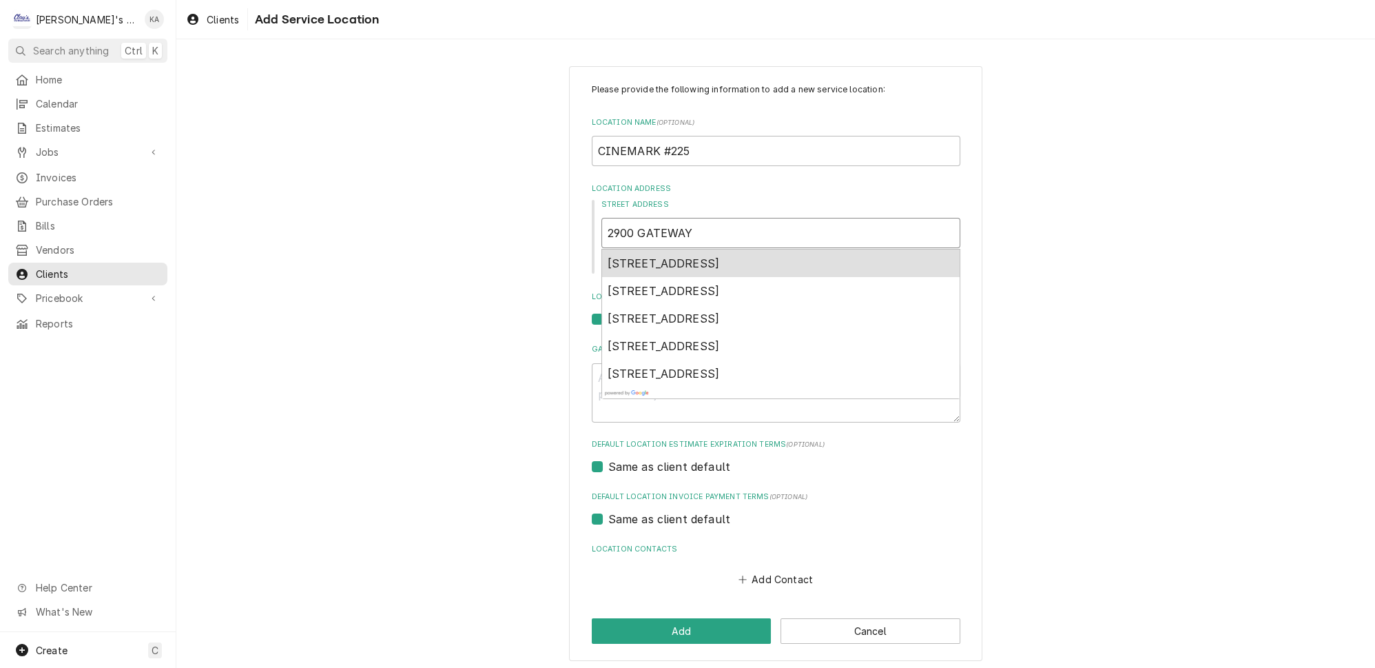
type input "2900 GATEWAY"
type textarea "x"
type input "2900 GATEWAY S"
type textarea "x"
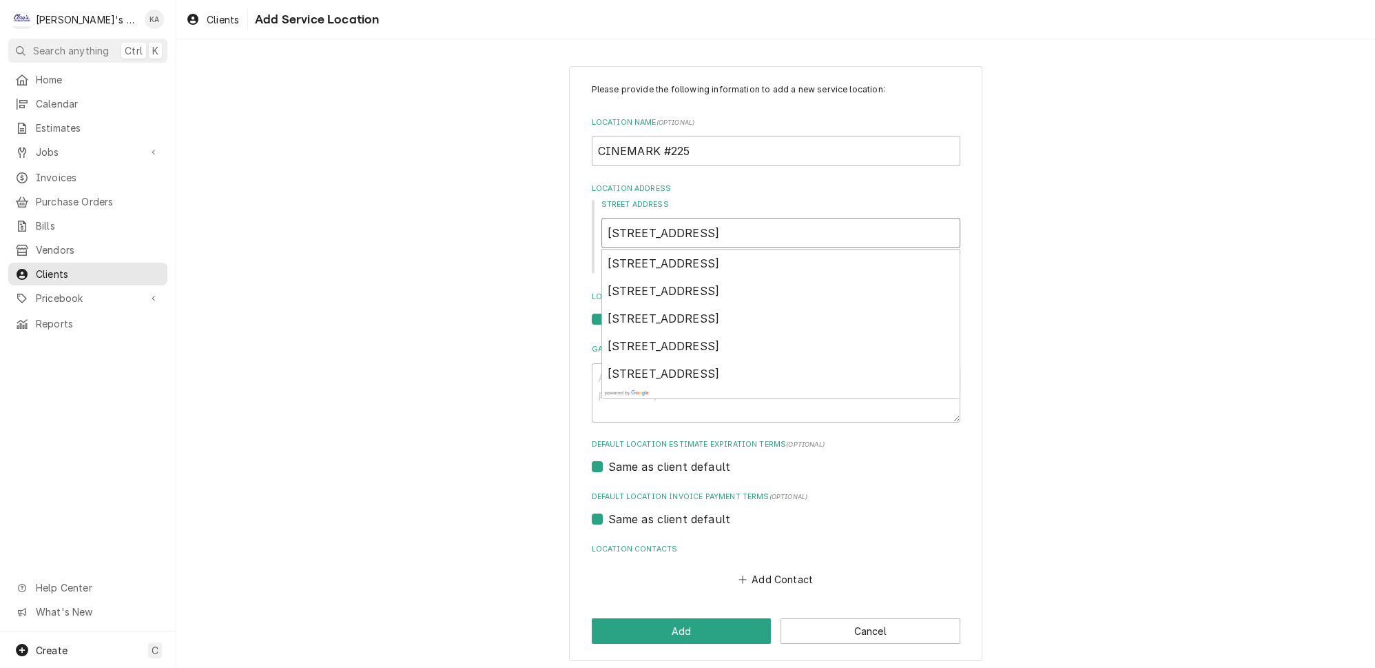
type input "2900 GATEWAY ST"
click at [1060, 347] on div "Please provide the following information to add a new service location: Locatio…" at bounding box center [775, 363] width 1199 height 619
click at [792, 260] on button "Enter Address Manually" at bounding box center [781, 265] width 130 height 19
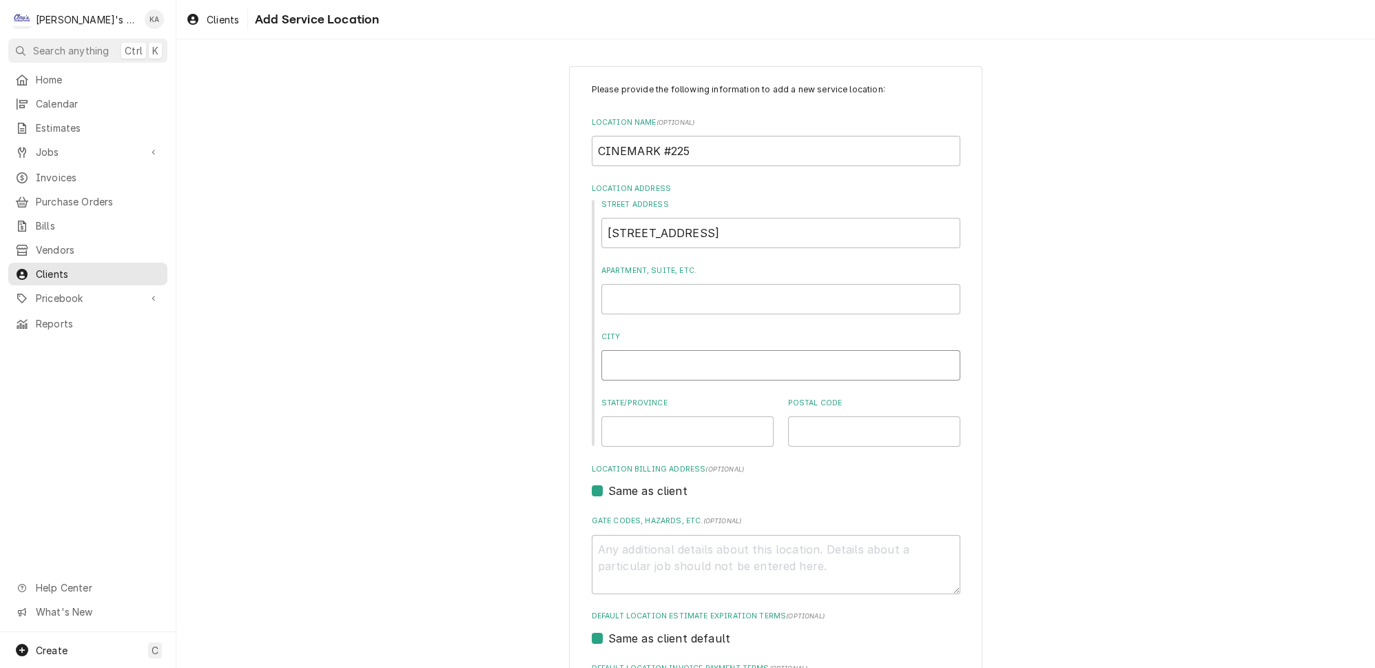
click at [632, 360] on input "City" at bounding box center [780, 365] width 359 height 30
type textarea "x"
type input "S"
type textarea "x"
type input "SP"
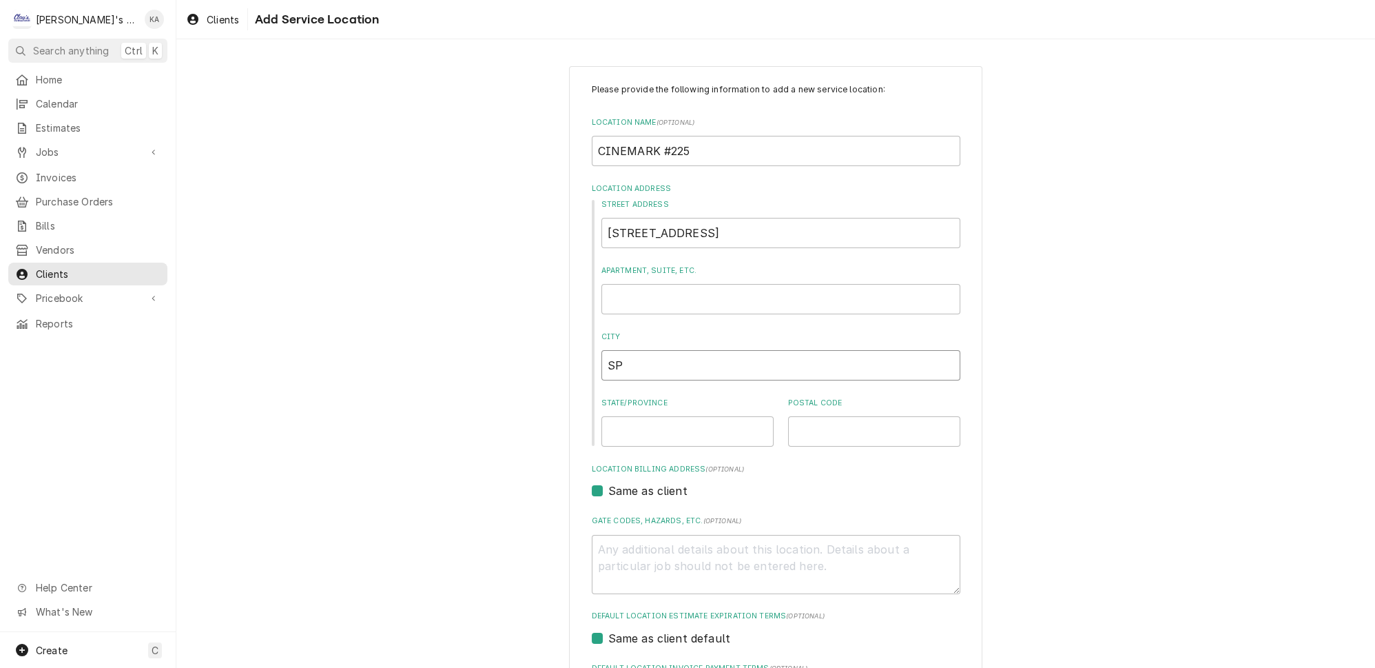
type textarea "x"
type input "SPR"
type textarea "x"
type input "SPRI"
type textarea "x"
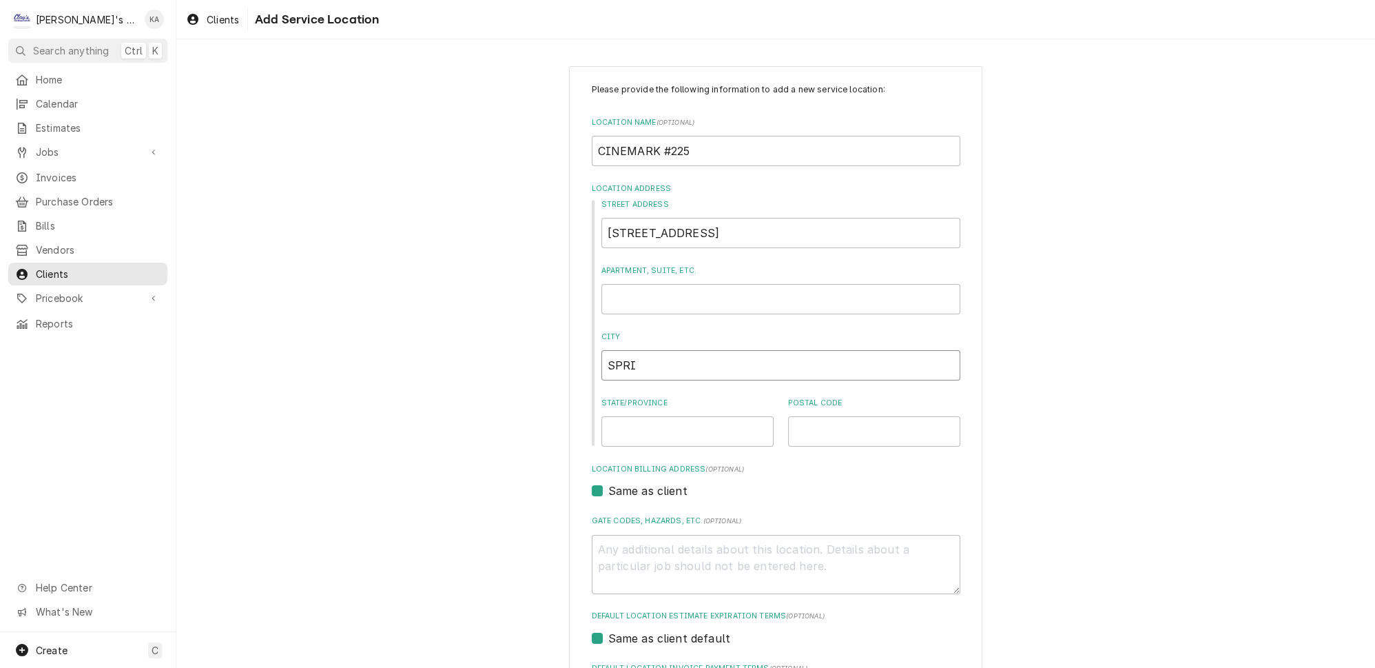
type input "SPRIN"
type textarea "x"
type input "SPRING"
type textarea "x"
type input "SPRINGF"
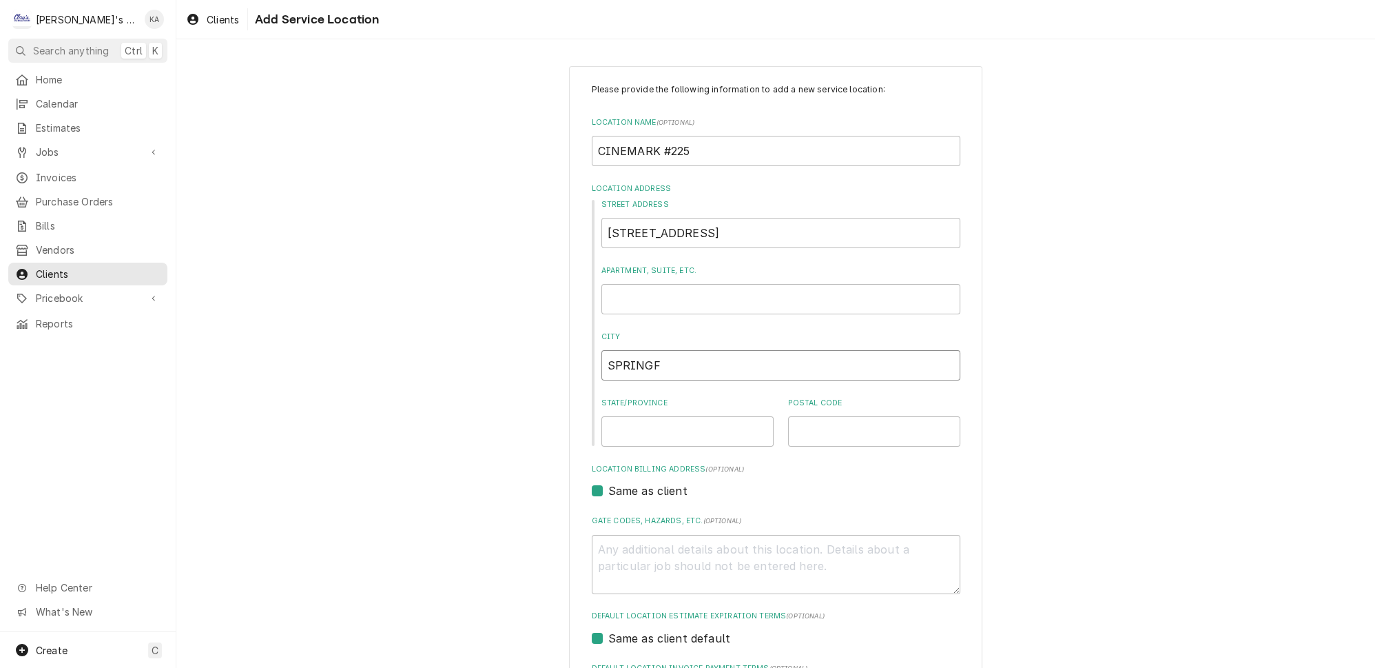
type textarea "x"
type input "SPRINGFI"
type textarea "x"
type input "SPRINGFIE"
type textarea "x"
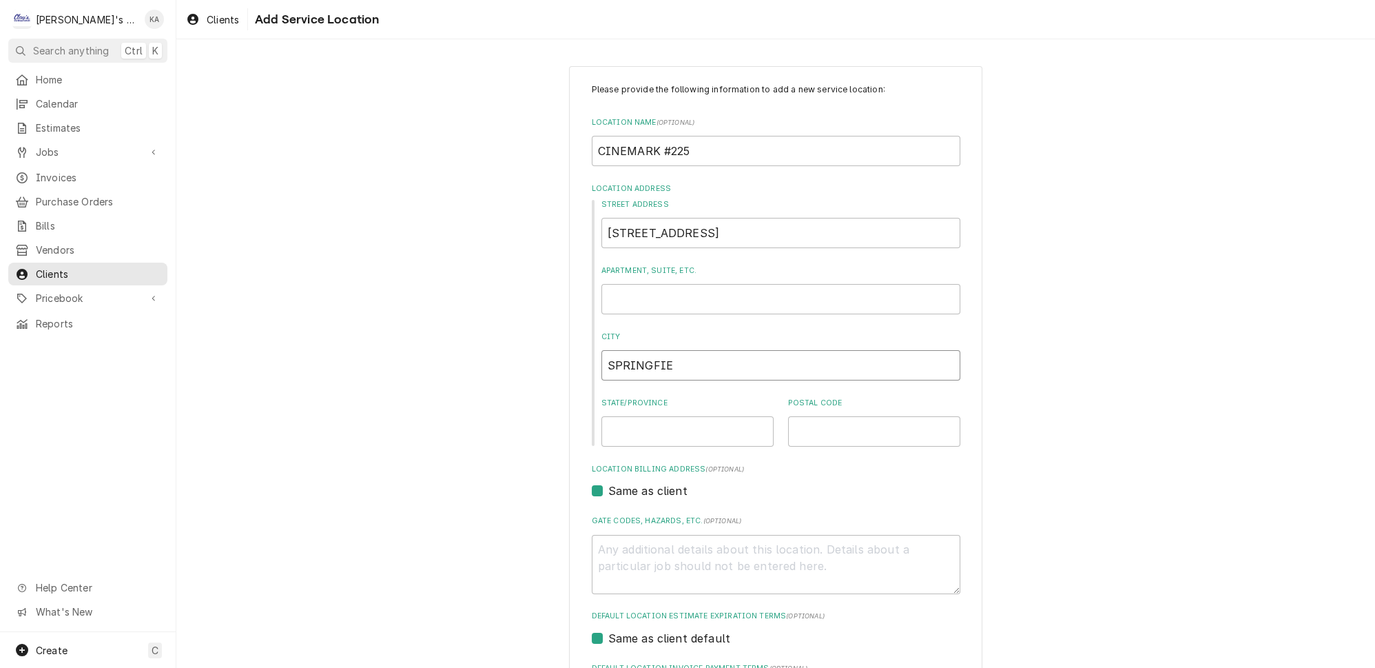
type input "SPRINGFIEL"
type textarea "x"
type input "SPRINGFIELD"
type textarea "x"
type input "SPRINGFIELD"
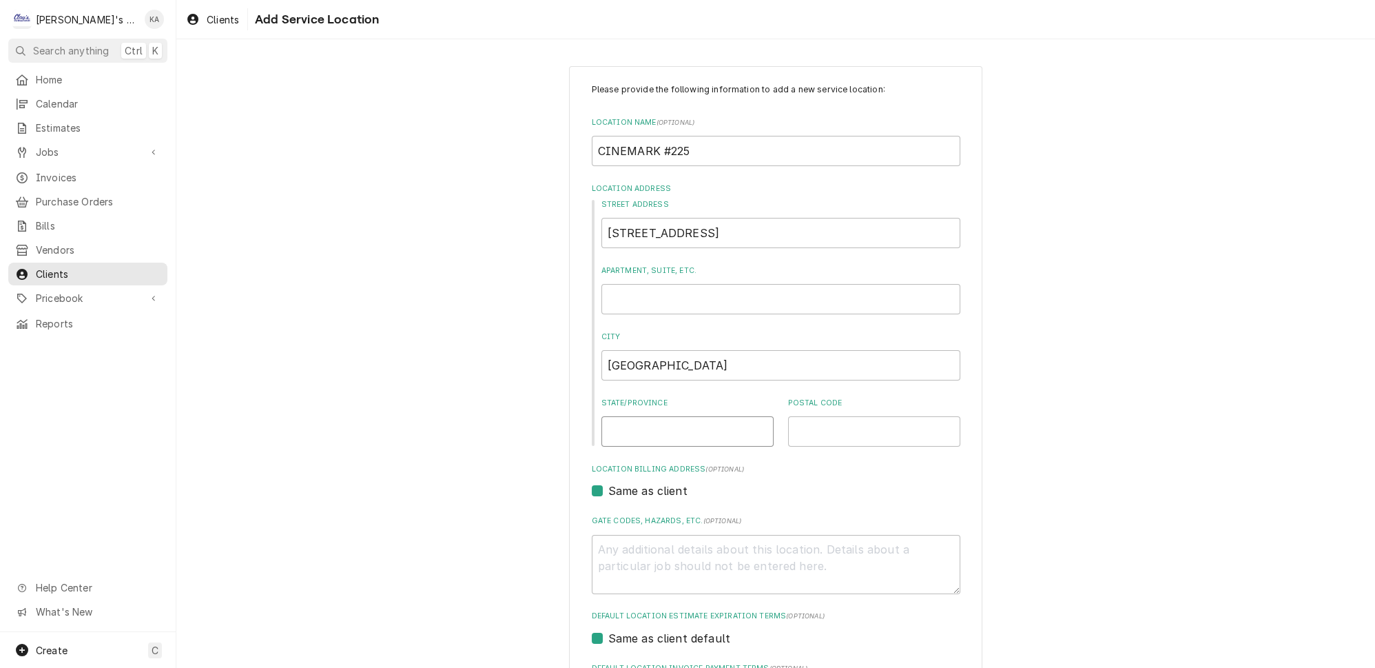
click at [619, 423] on input "State/Province" at bounding box center [687, 431] width 172 height 30
type textarea "x"
type input "O"
type textarea "x"
type input "OR"
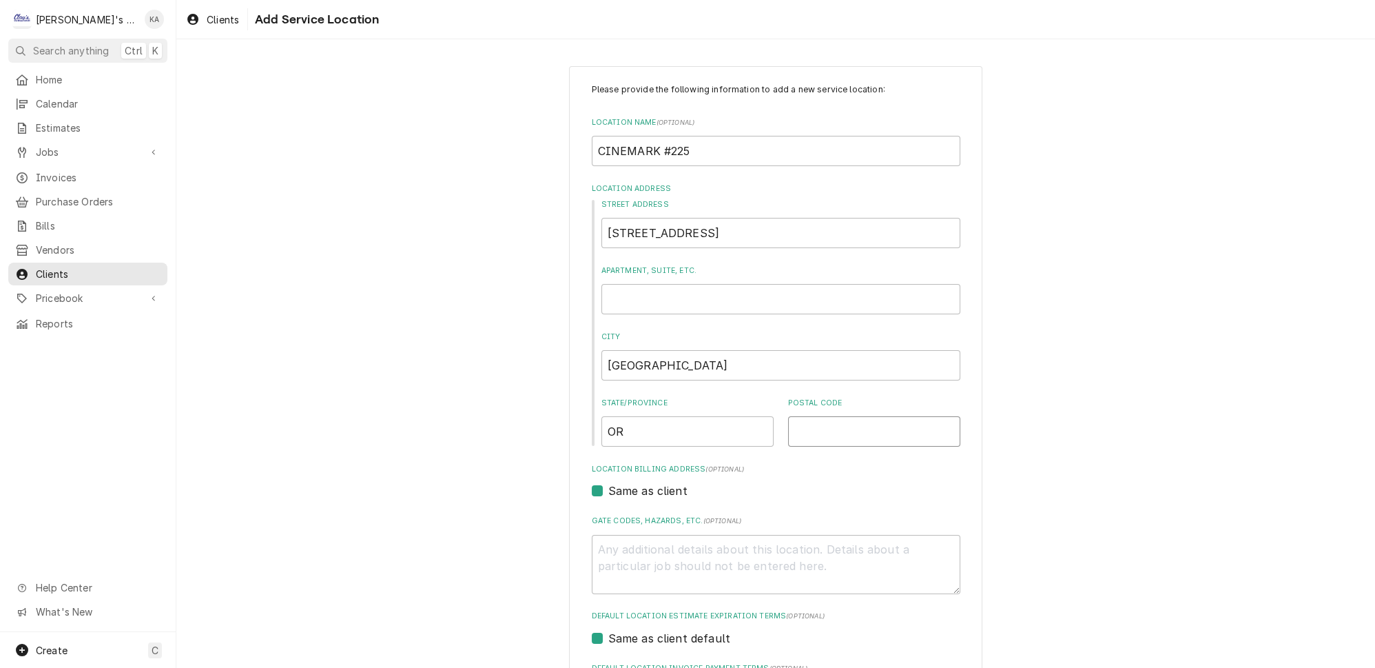
type textarea "x"
type input "9"
type textarea "x"
type input "97"
type textarea "x"
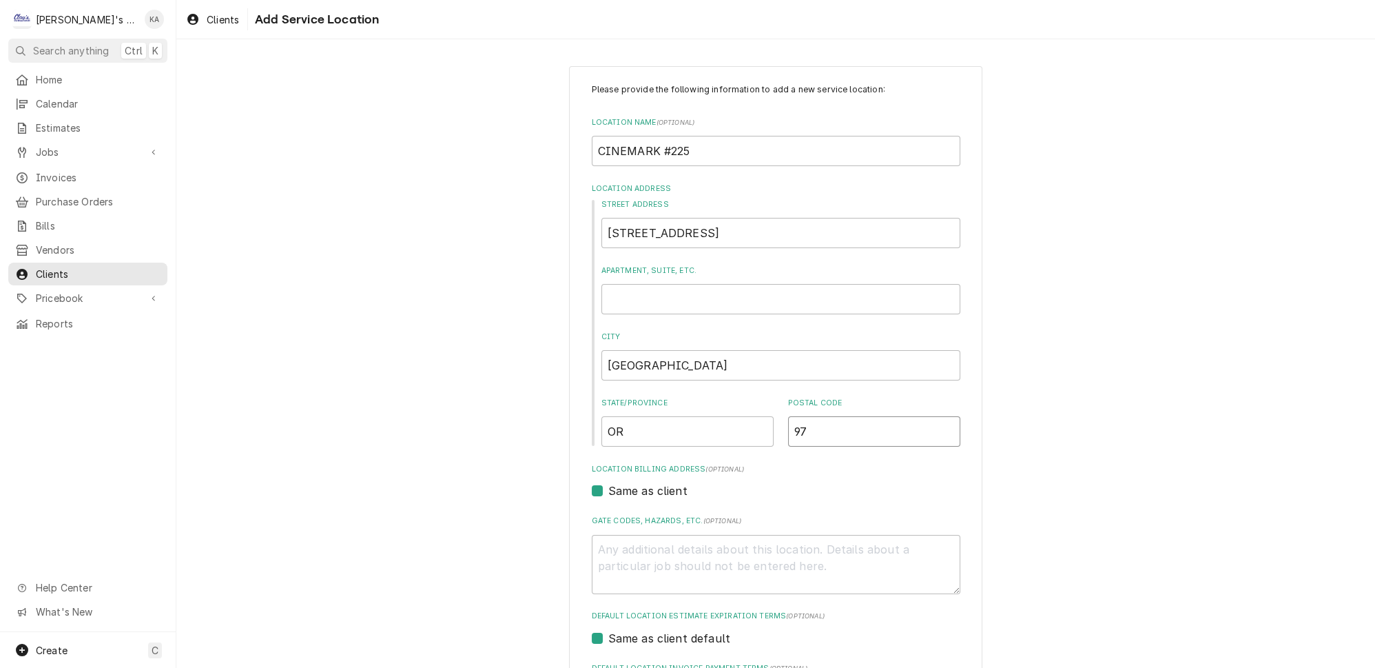
type input "974"
type textarea "x"
type input "9747"
type textarea "x"
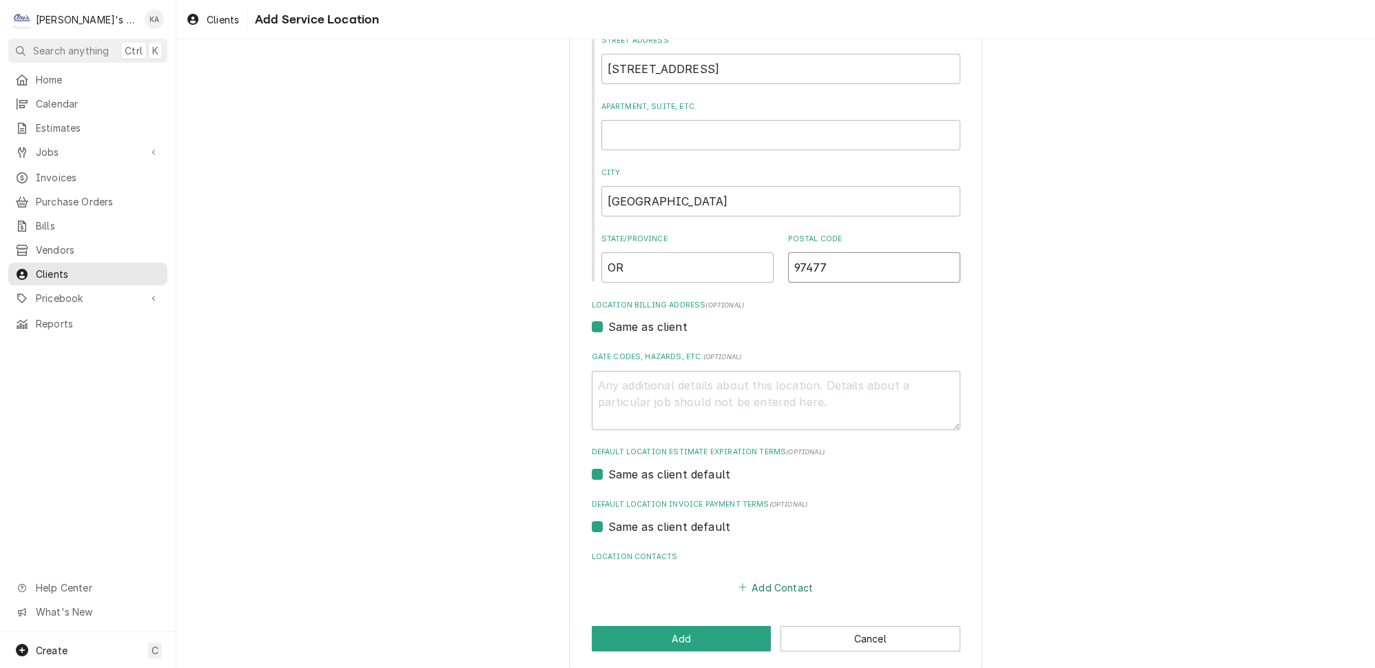
type input "97477"
click at [774, 577] on button "Add Contact" at bounding box center [775, 586] width 79 height 19
type textarea "x"
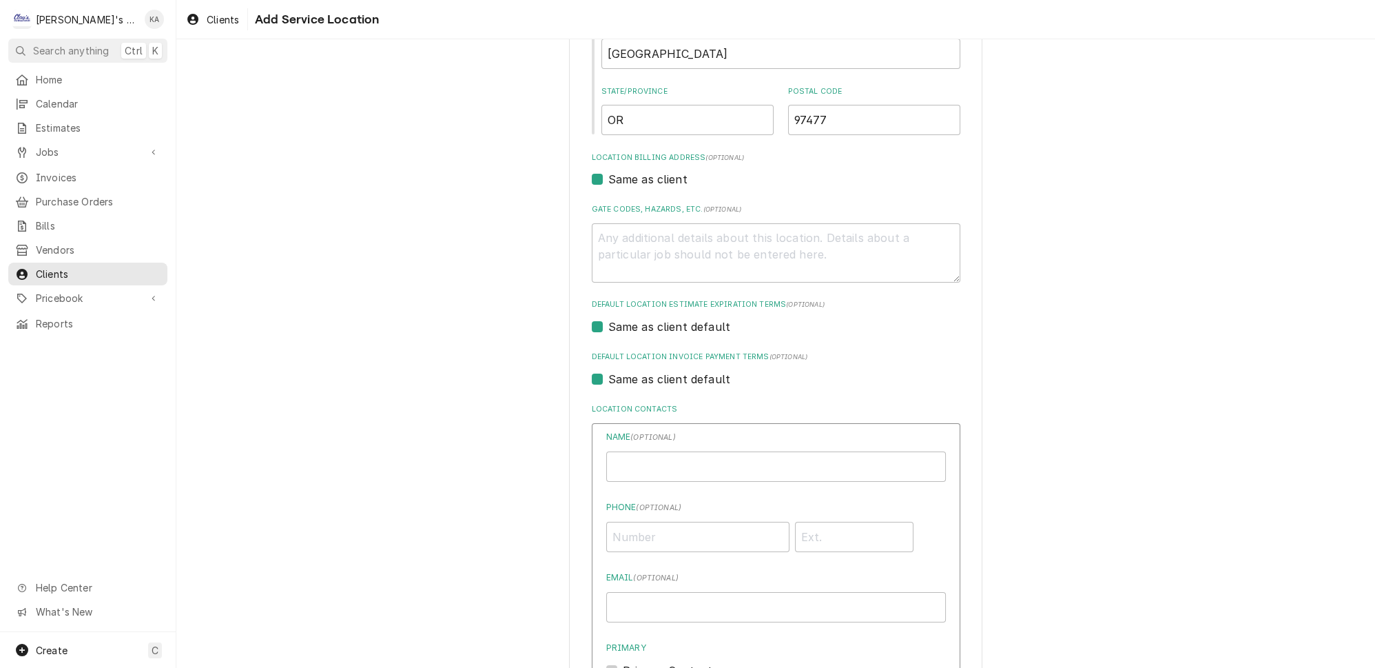
scroll to position [540, 0]
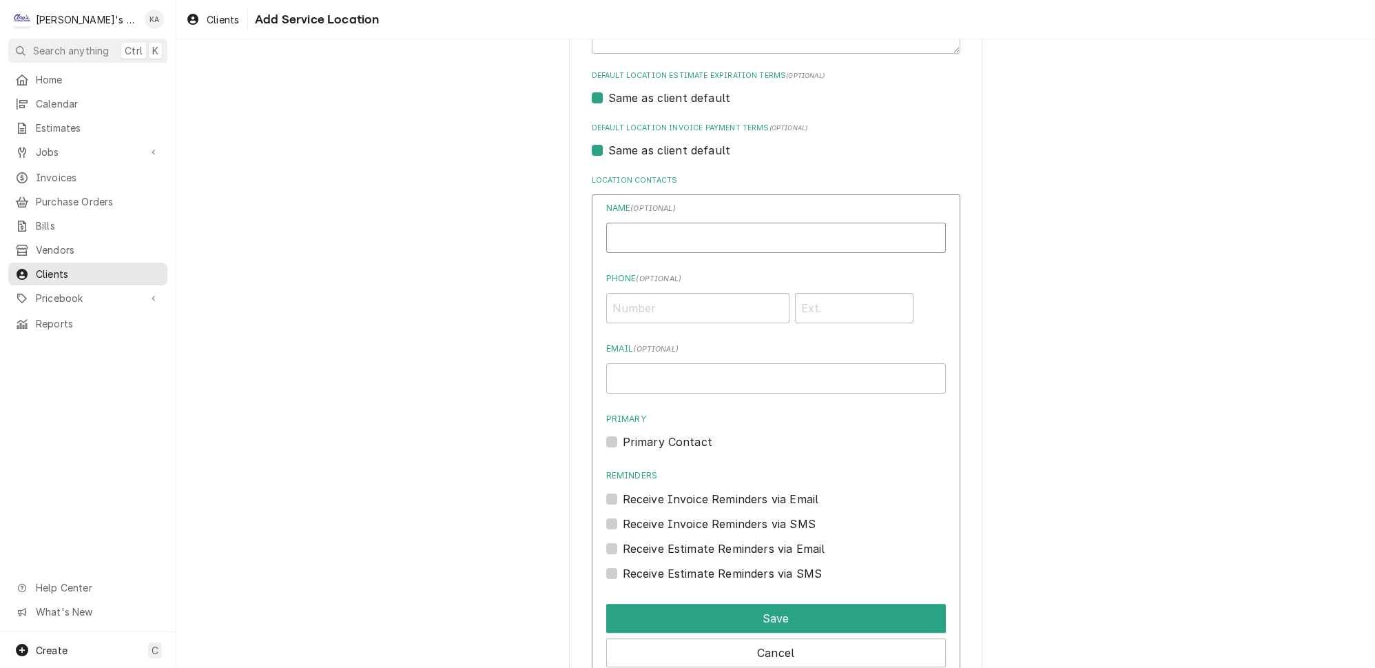
click at [637, 232] on input "Location Name ( optional )" at bounding box center [776, 238] width 340 height 30
type input "MOD"
click at [617, 302] on input "Phone ( optional )" at bounding box center [697, 308] width 183 height 30
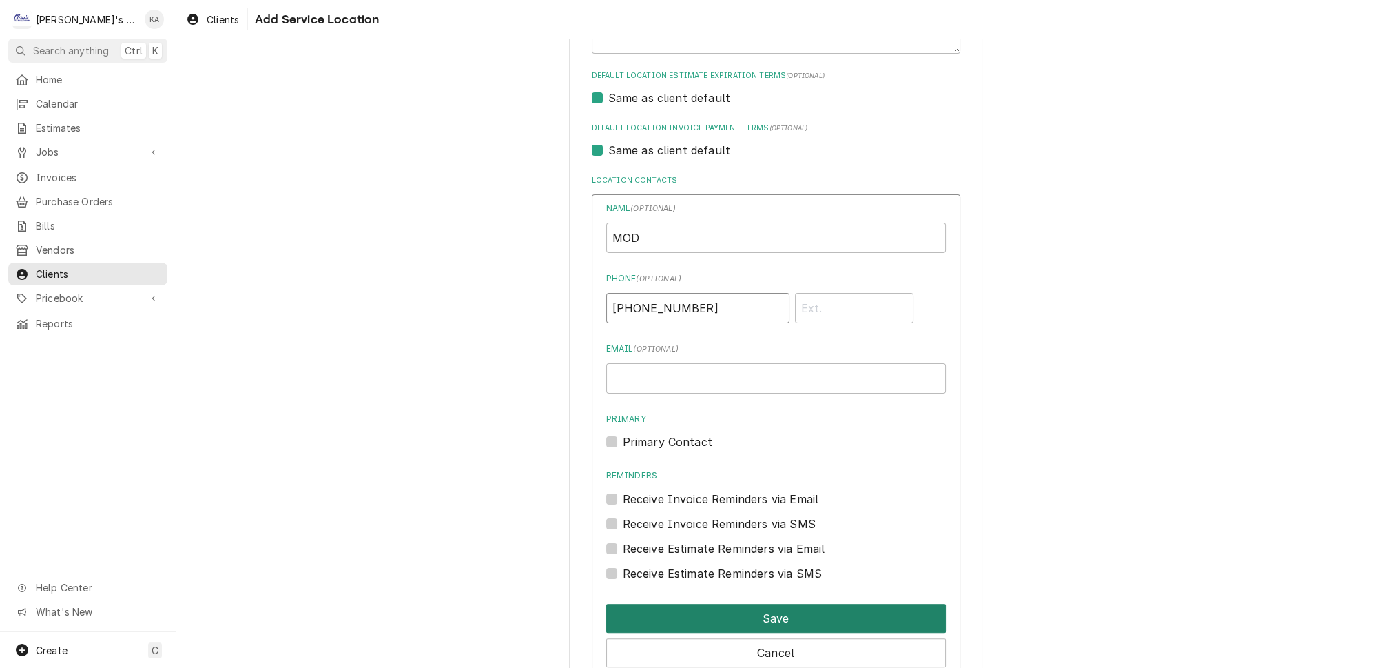
type input "(541) 741-5531"
click at [759, 604] on button "Save" at bounding box center [776, 618] width 340 height 29
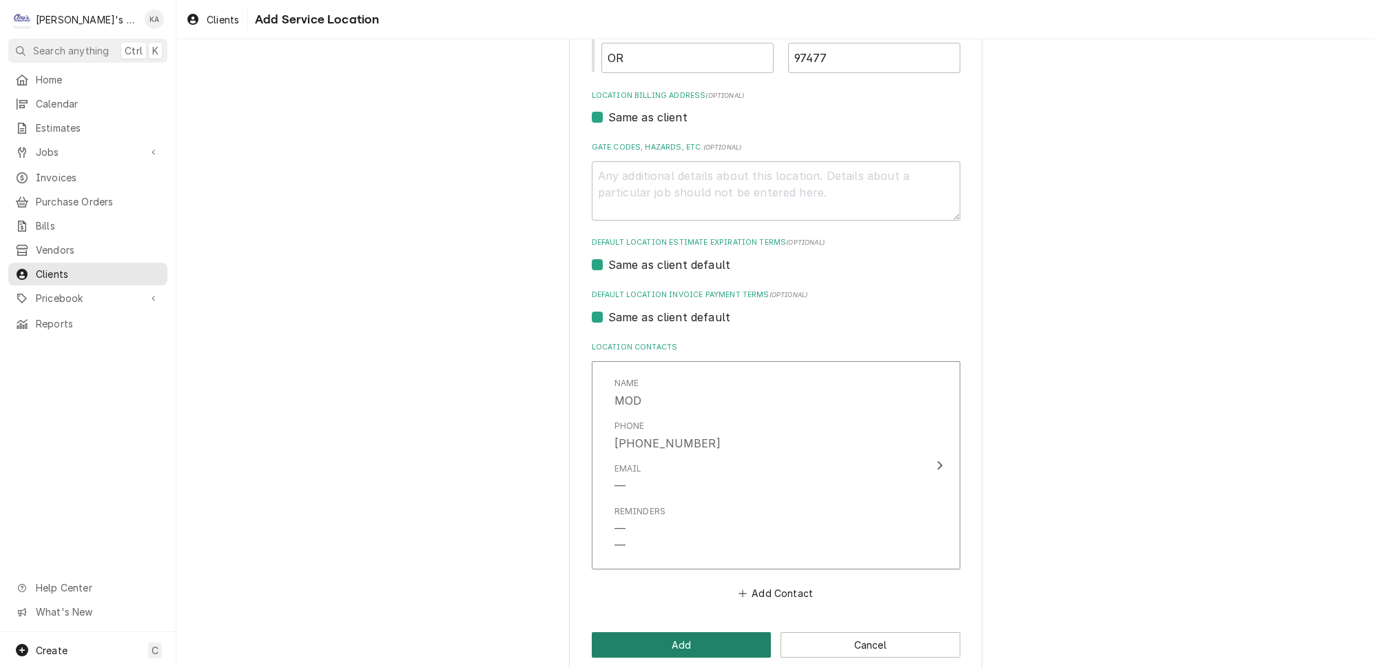
click at [719, 632] on button "Add" at bounding box center [682, 644] width 180 height 25
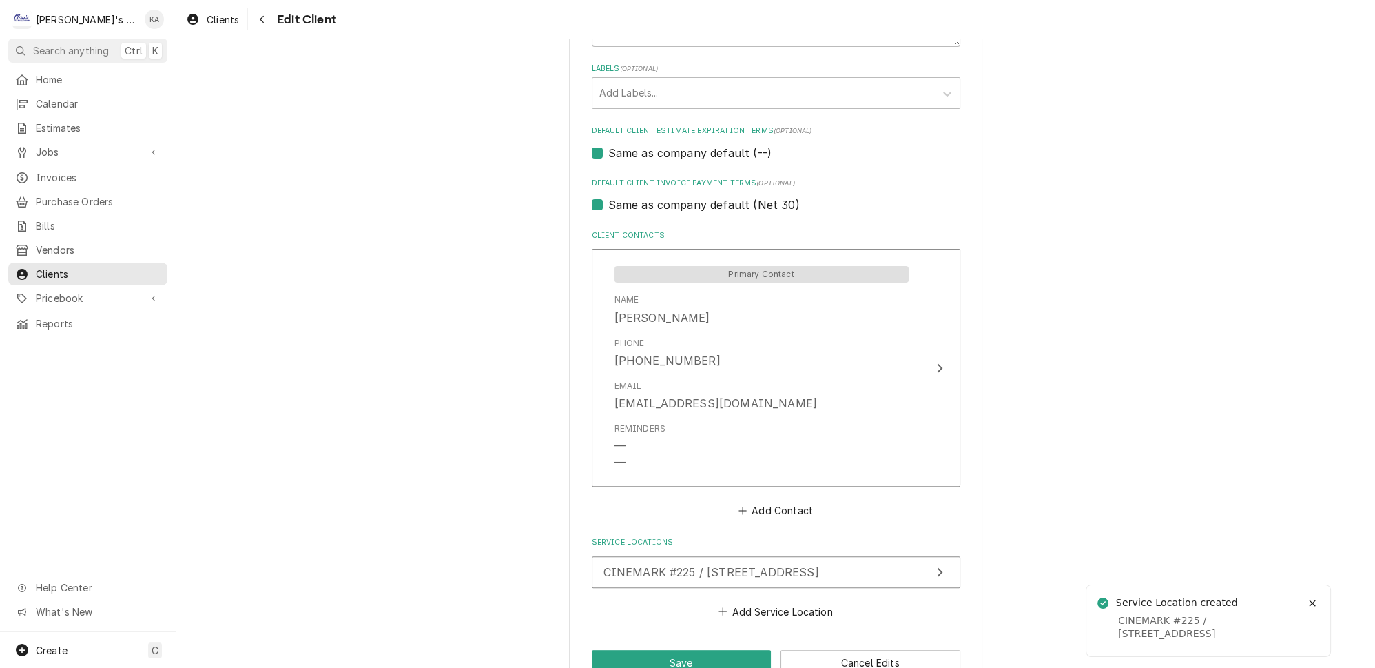
scroll to position [754, 0]
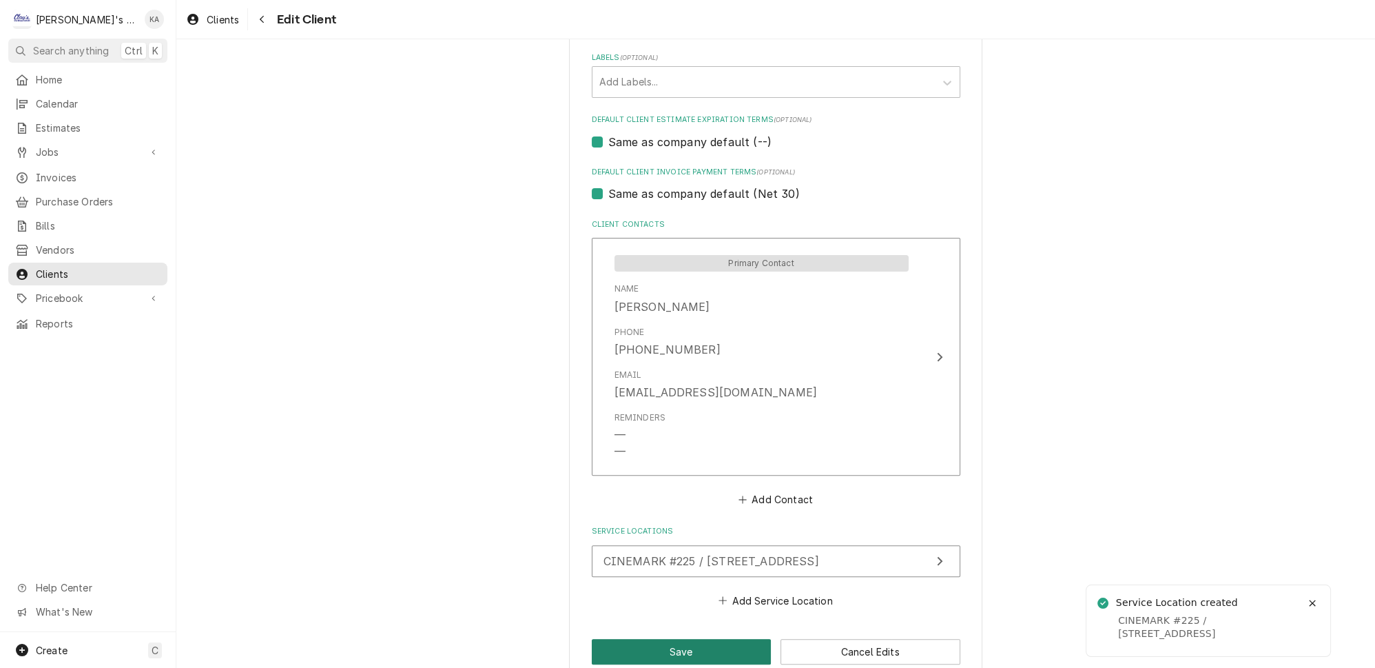
click at [718, 639] on button "Save" at bounding box center [682, 651] width 180 height 25
type textarea "x"
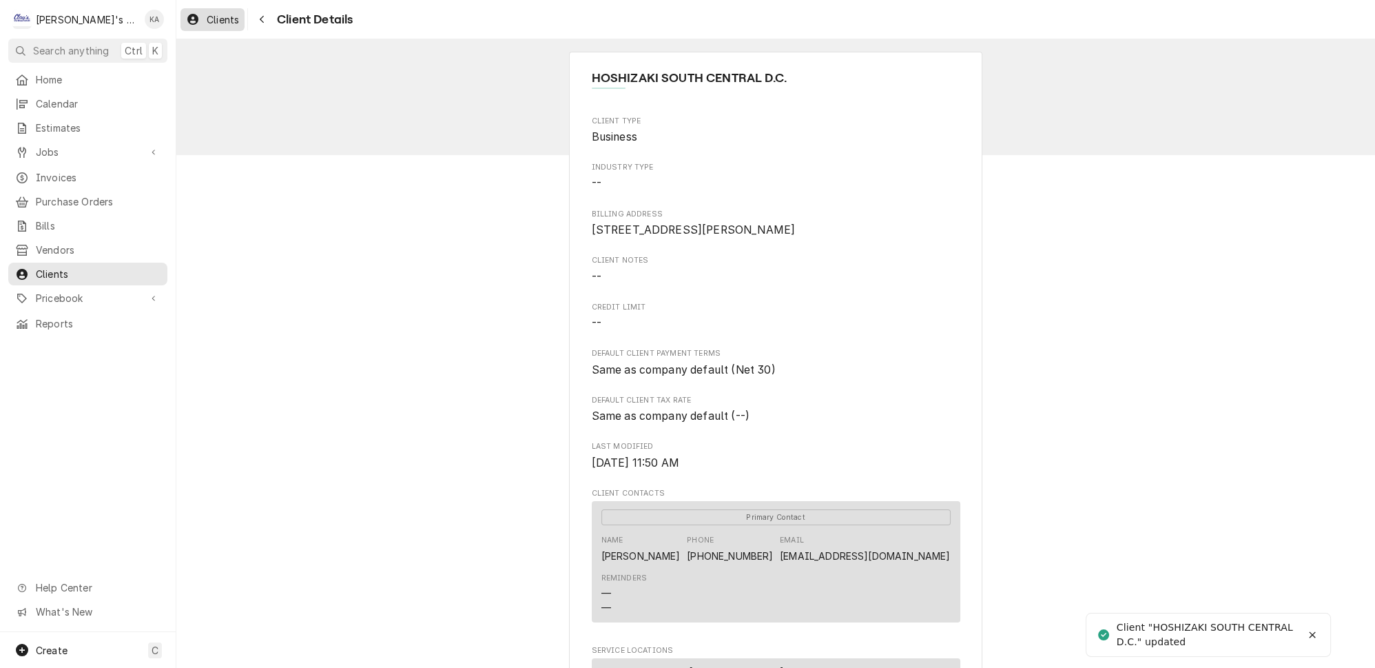
click at [207, 14] on span "Clients" at bounding box center [223, 19] width 32 height 14
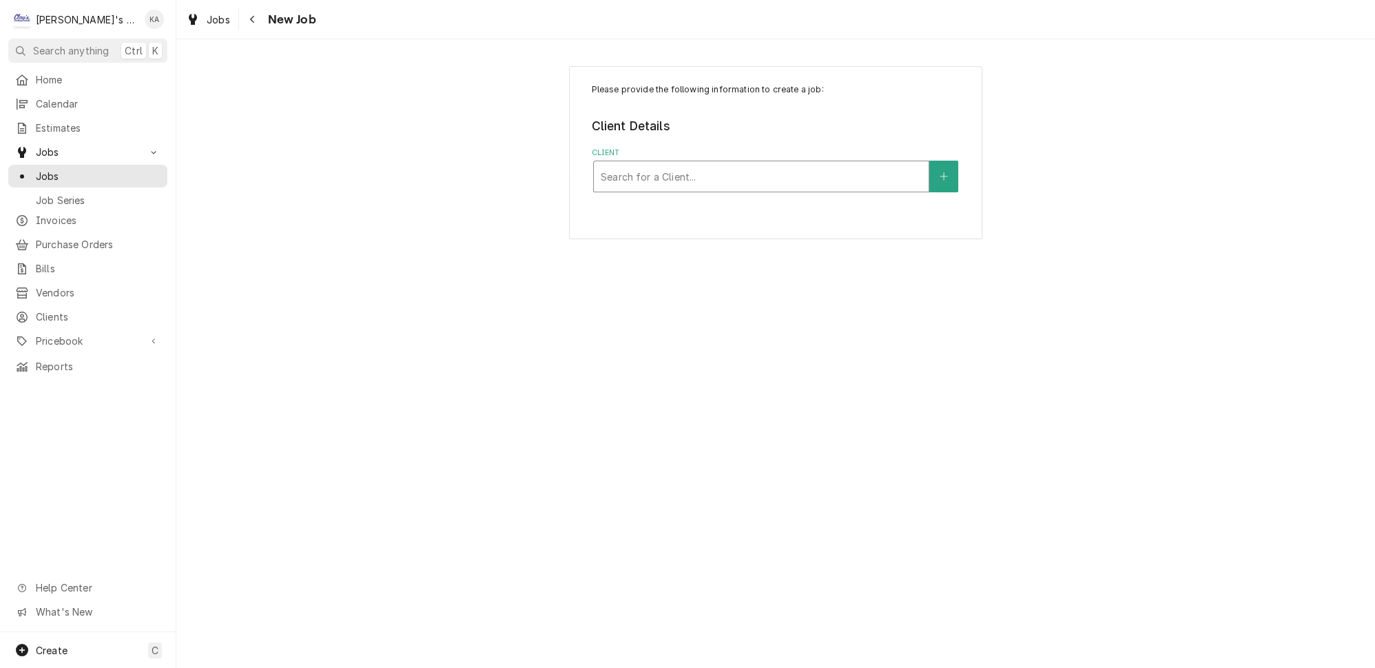
click at [703, 170] on div "Client" at bounding box center [761, 176] width 321 height 25
type input "HOSHIZAKI"
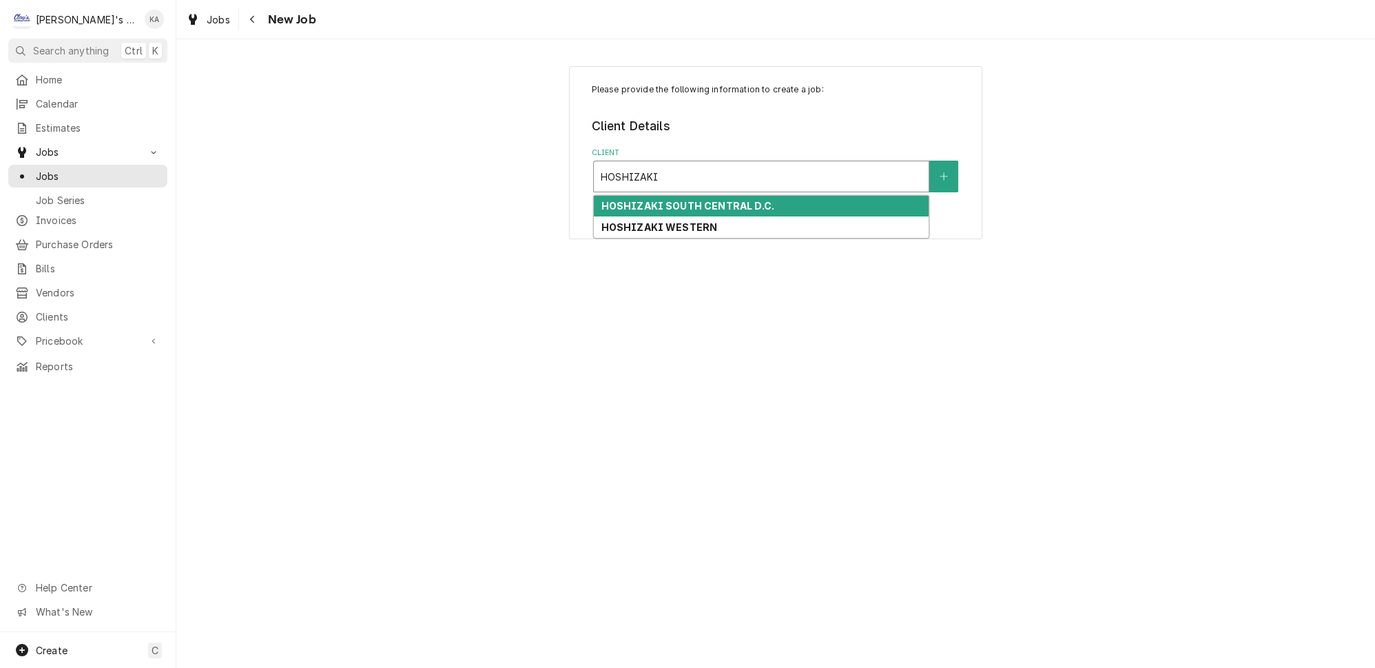
click at [755, 200] on strong "HOSHIZAKI SOUTH CENTRAL D.C." at bounding box center [687, 206] width 173 height 12
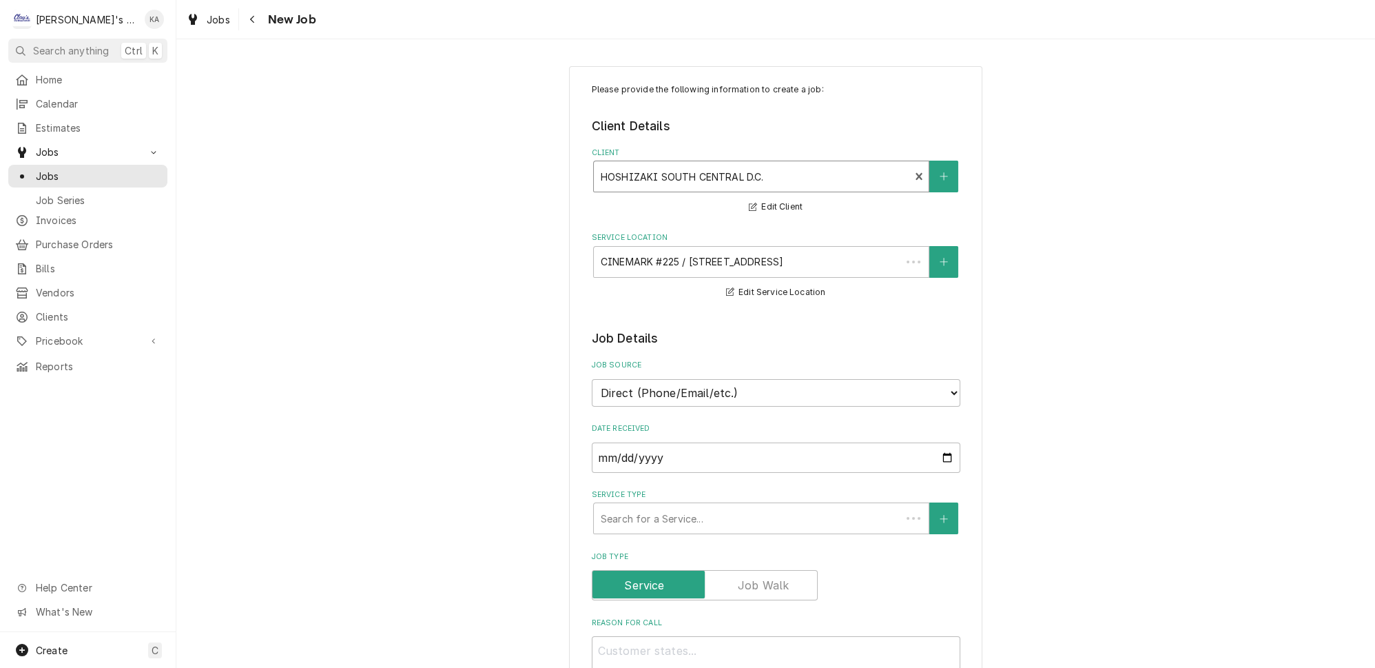
type textarea "x"
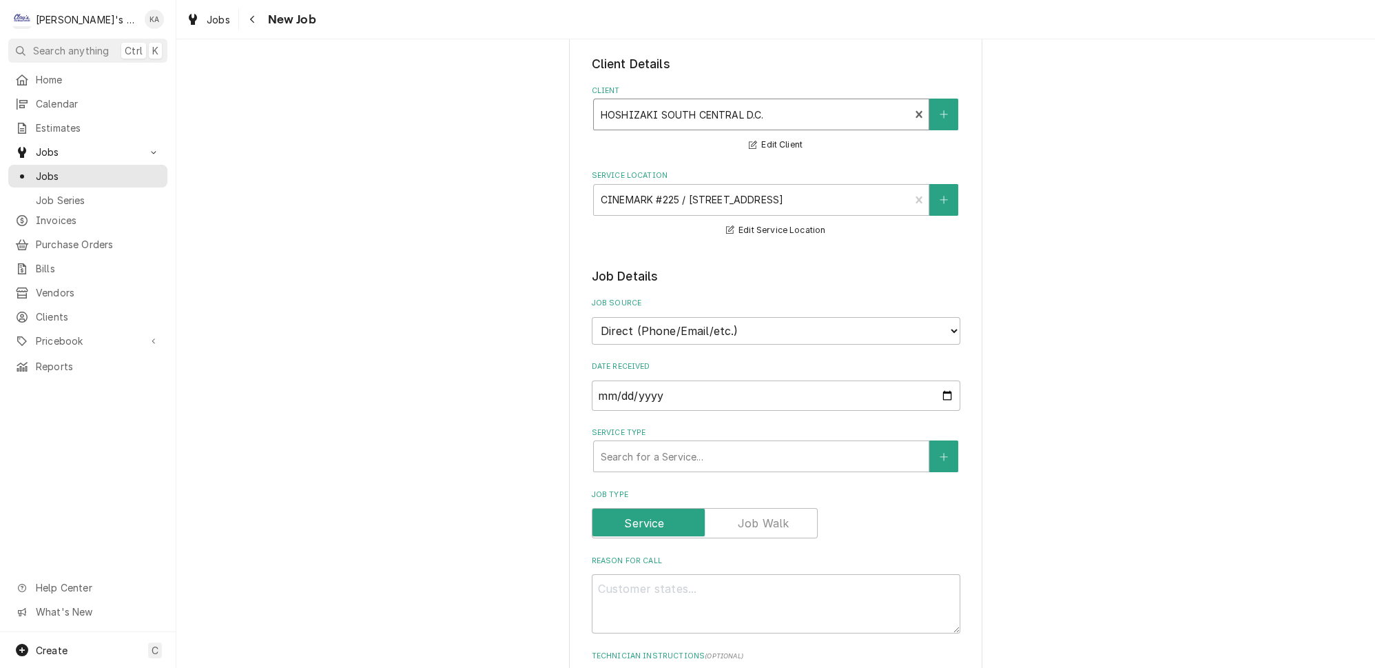
scroll to position [250, 0]
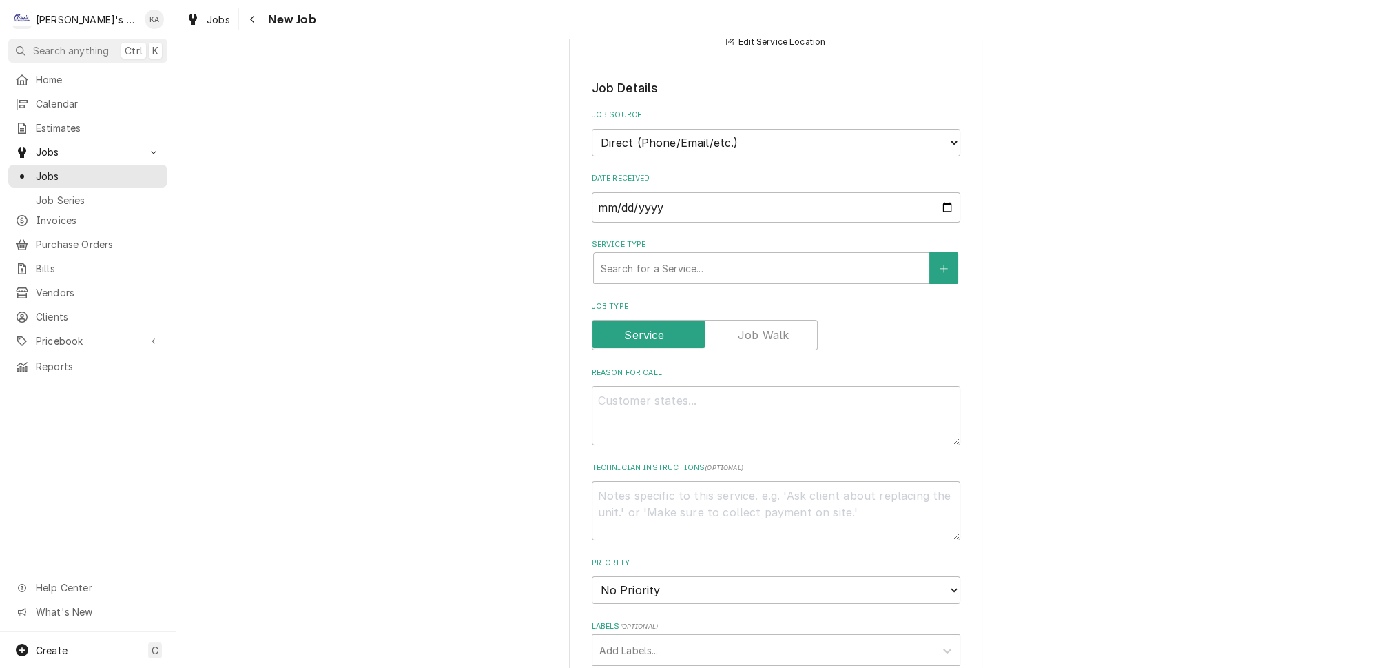
click at [754, 330] on label "Job Type" at bounding box center [705, 335] width 226 height 30
click at [754, 330] on input "Job Type" at bounding box center [705, 335] width 214 height 30
checkbox input "true"
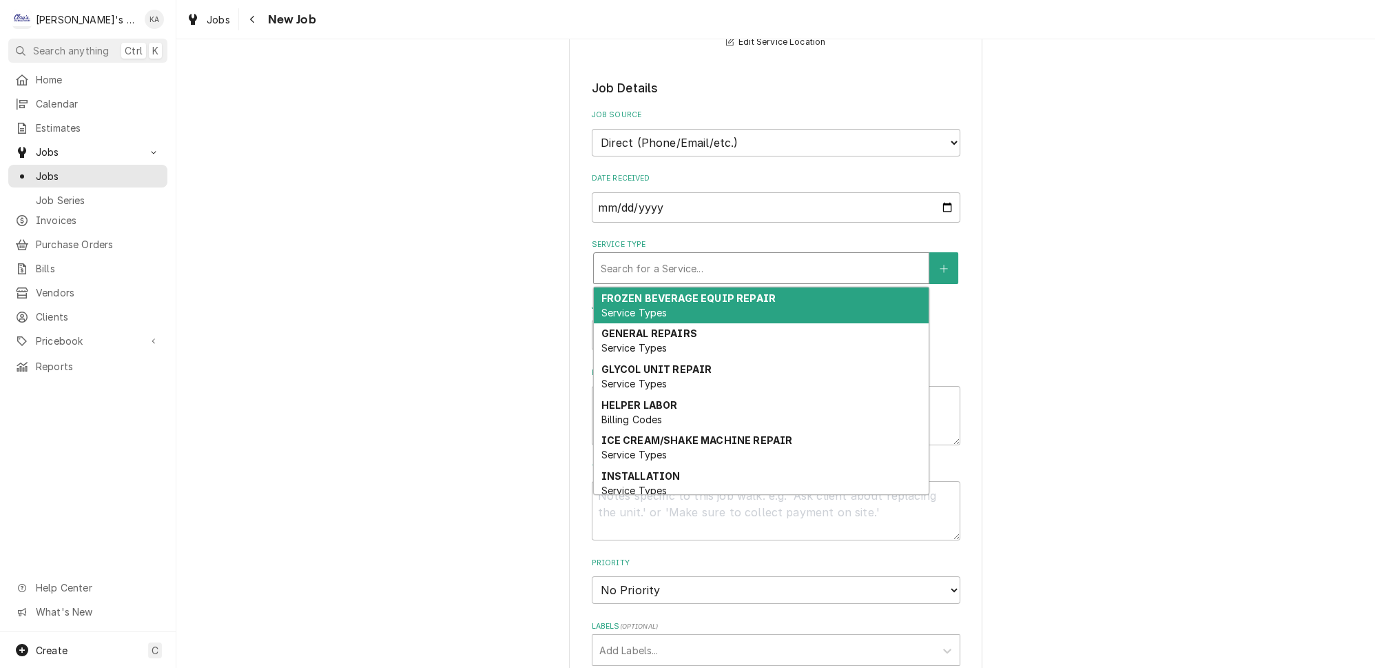
click at [739, 256] on div "Service Type" at bounding box center [761, 268] width 321 height 25
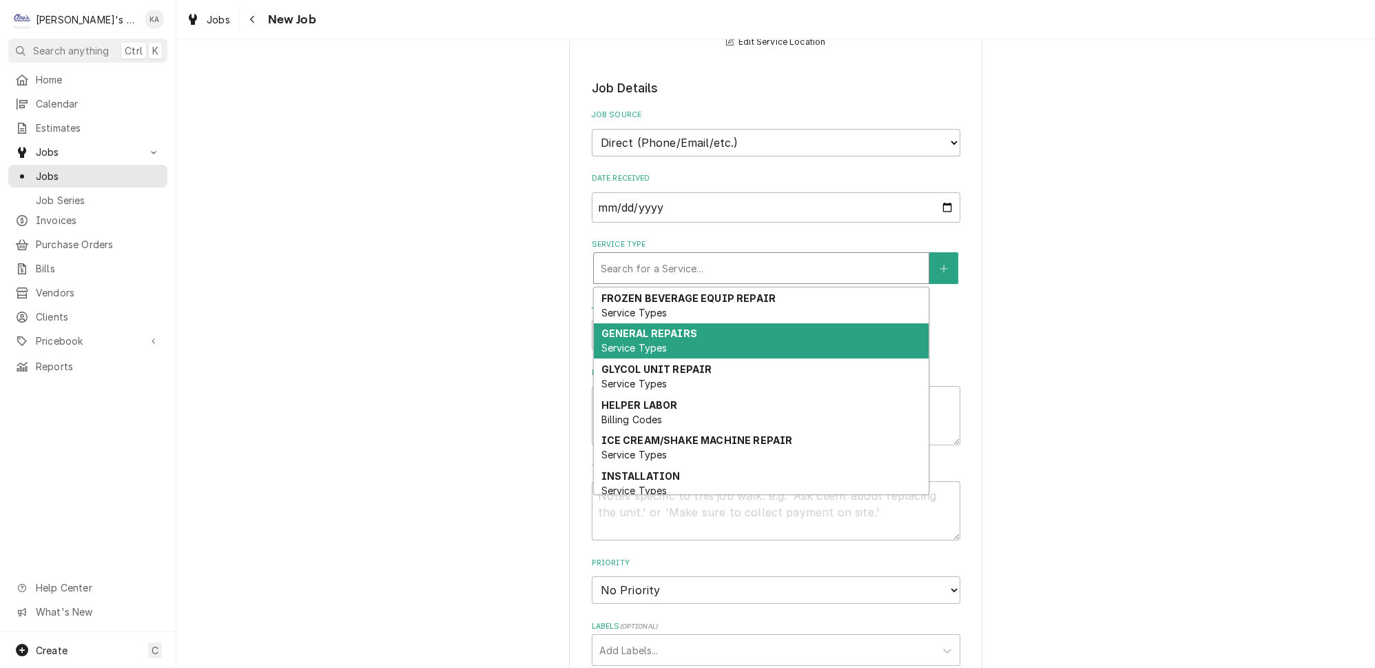
scroll to position [125, 0]
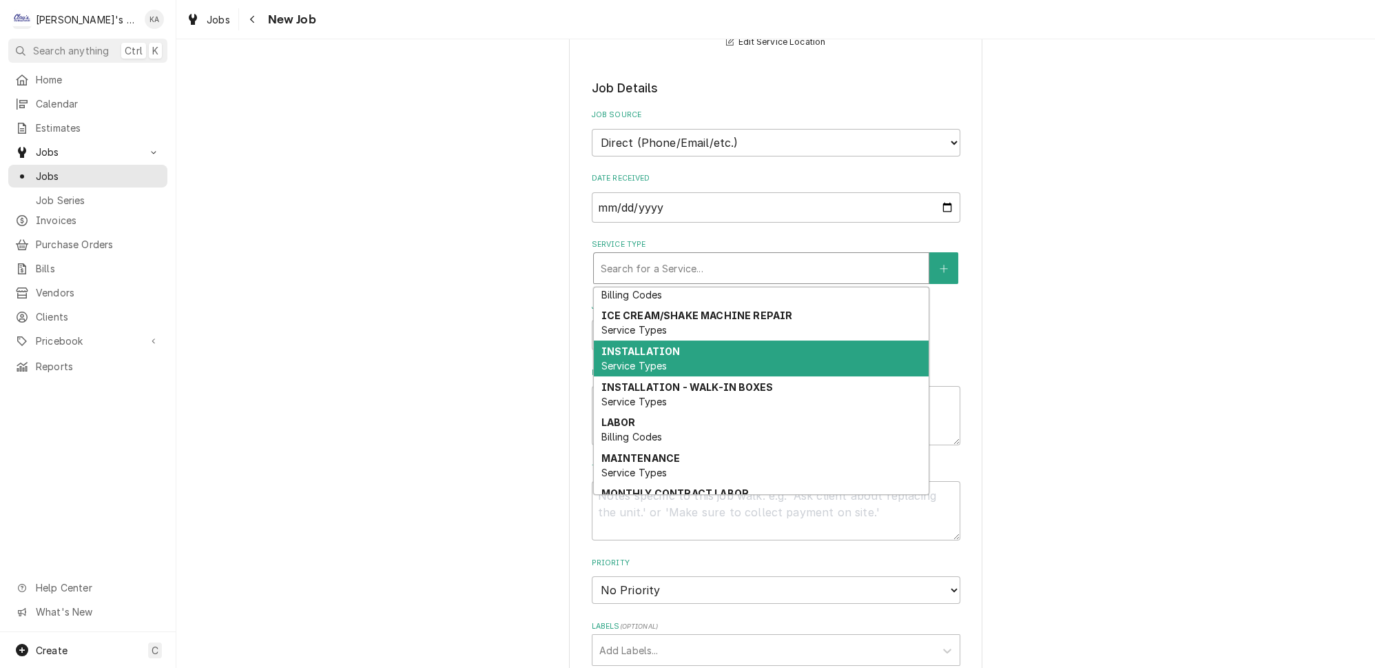
click at [710, 340] on div "INSTALLATION Service Types" at bounding box center [761, 358] width 335 height 36
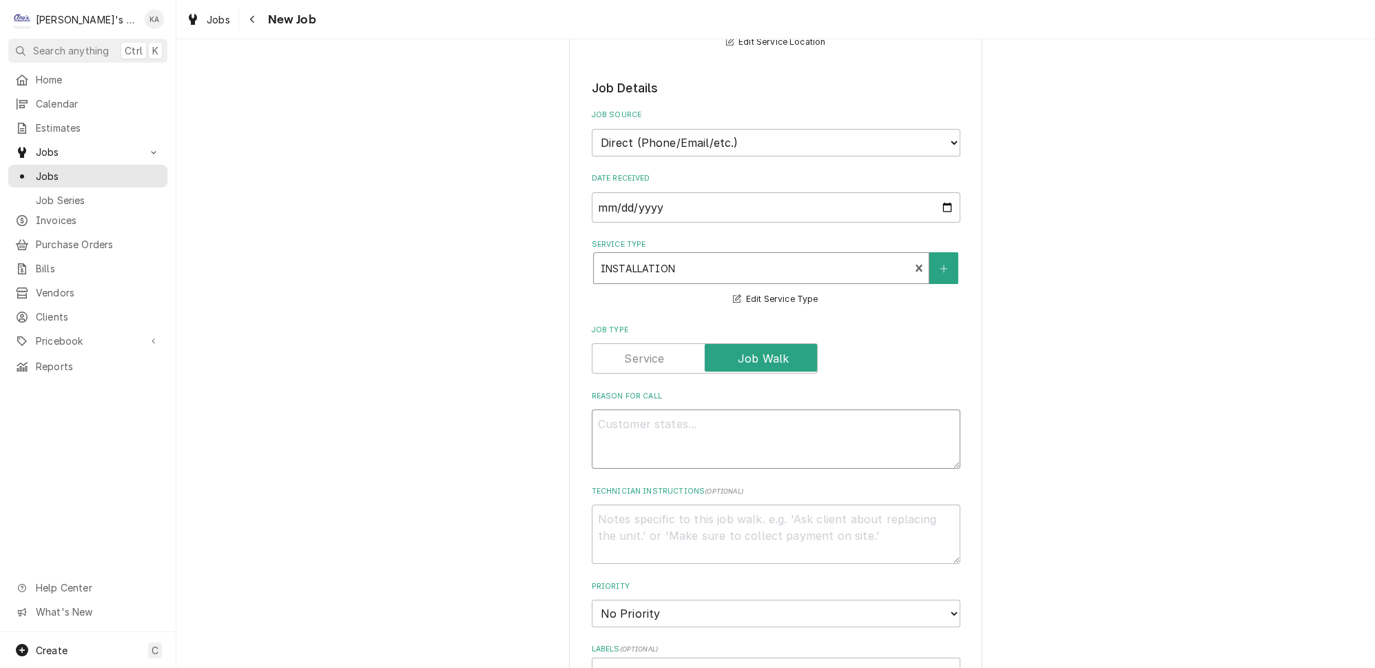
click at [606, 409] on textarea "Reason For Call" at bounding box center [776, 438] width 369 height 59
type textarea "x"
type textarea "9"
type textarea "x"
type textarea "9/"
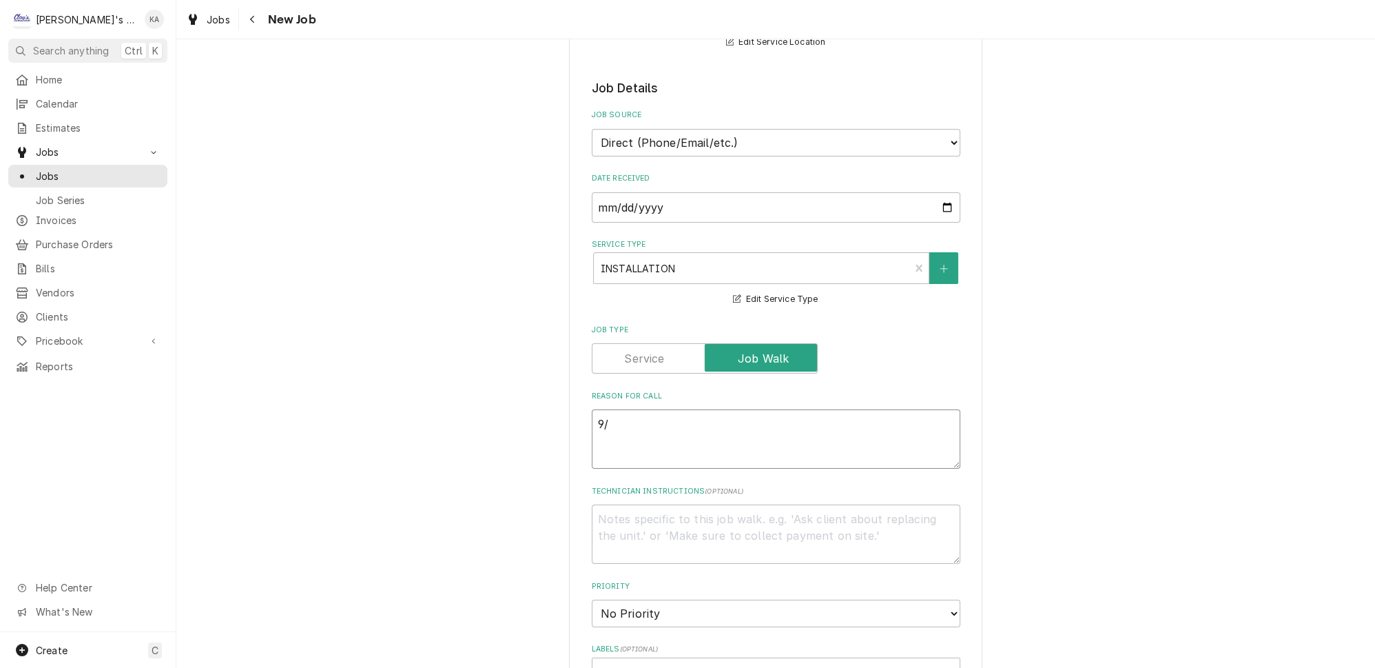
type textarea "x"
type textarea "9/2"
type textarea "x"
type textarea "9/22"
type textarea "x"
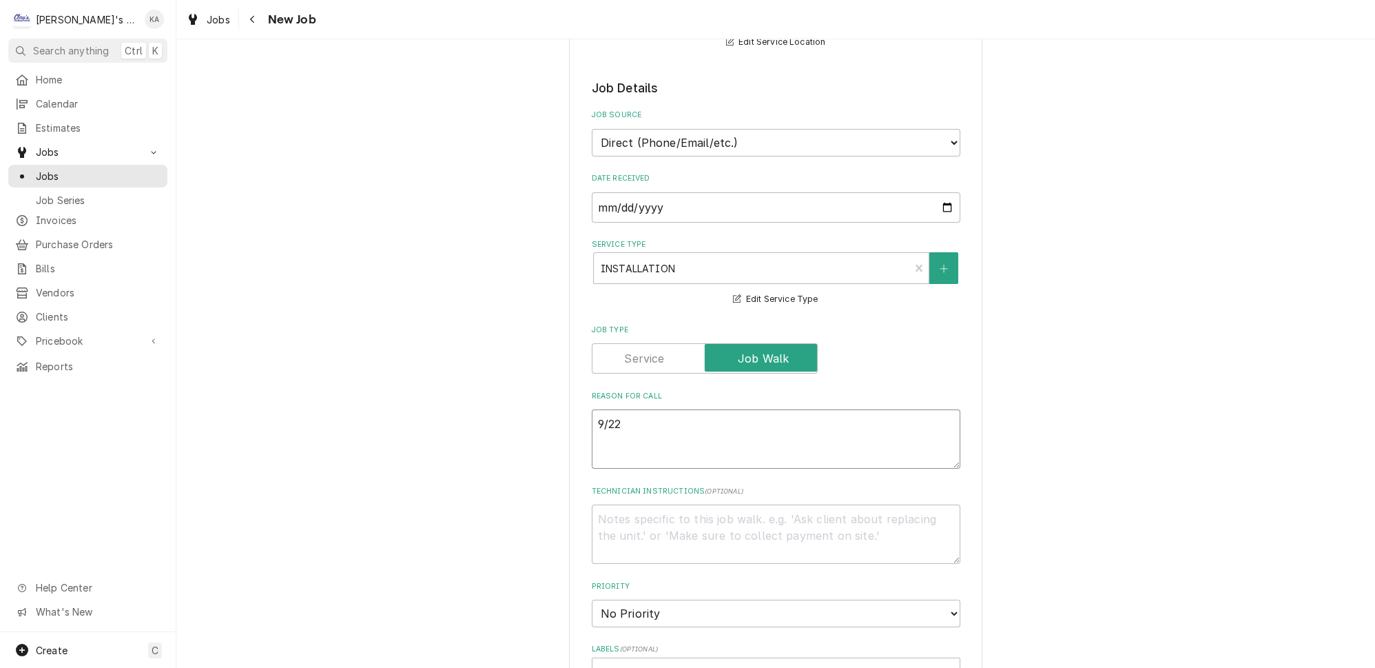
type textarea "9/22/"
type textarea "x"
type textarea "9/22/2"
type textarea "x"
type textarea "9/22/20"
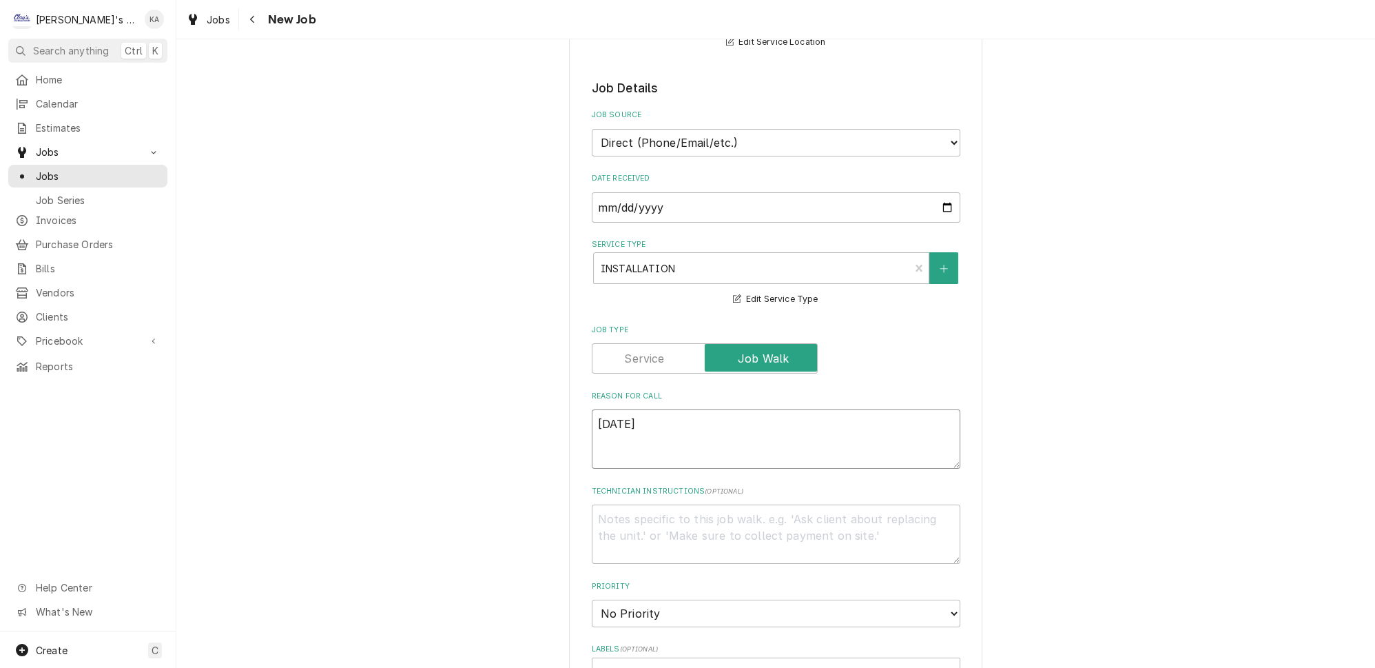
type textarea "x"
type textarea "9/22/202"
type textarea "x"
type textarea "9/22/2025"
type textarea "x"
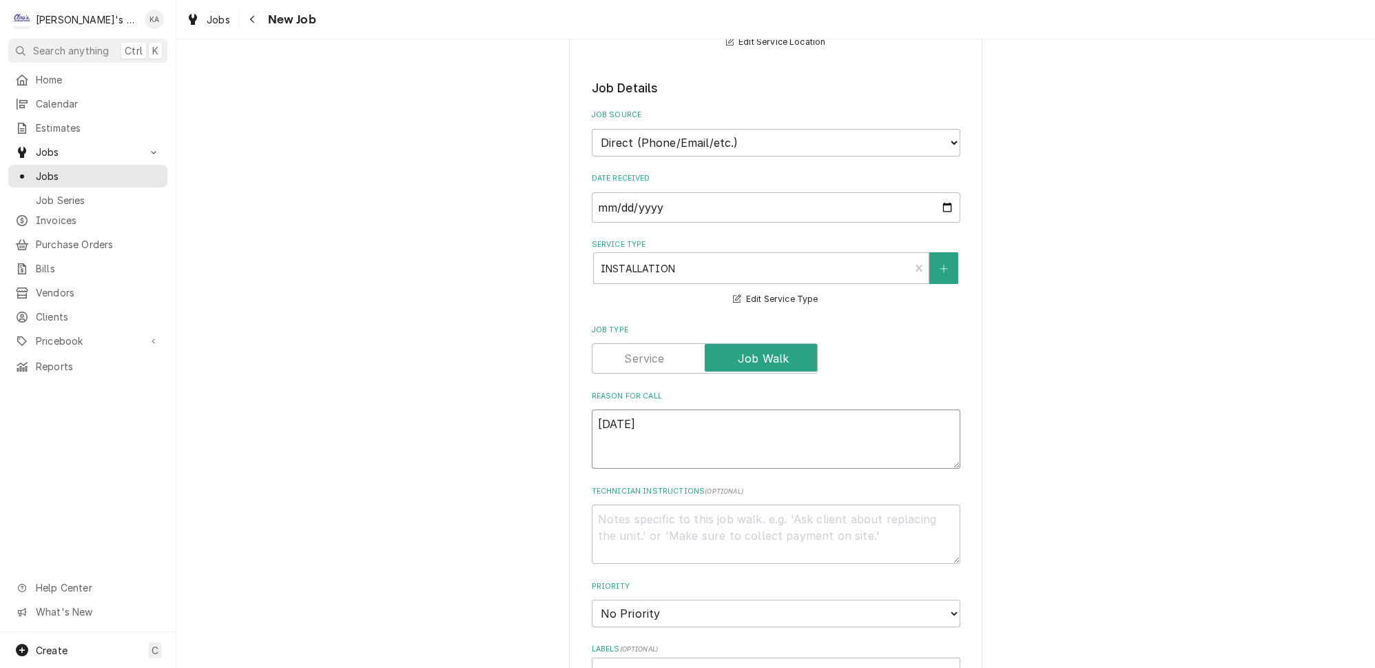
type textarea "9/22/2025"
type textarea "x"
type textarea "9/22/2025 5"
type textarea "x"
type textarea "9/22/2025 5:"
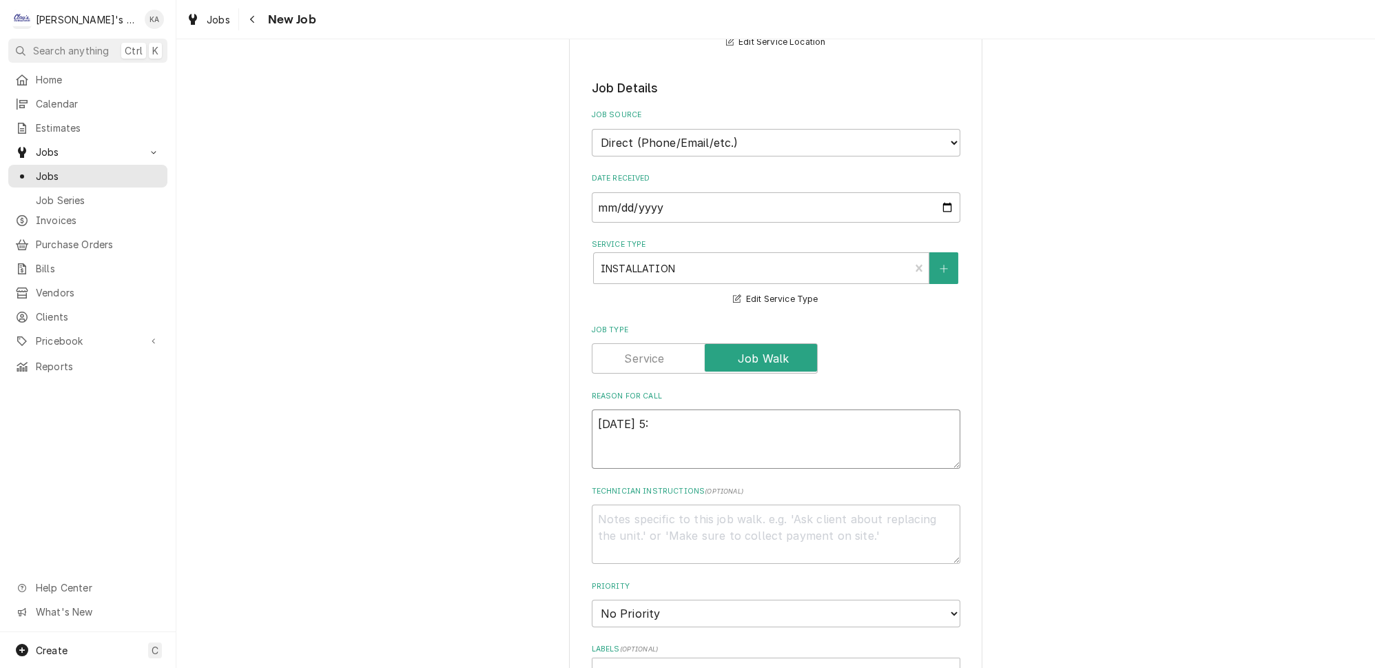
type textarea "x"
type textarea "9/22/2025 5:0"
type textarea "x"
type textarea "9/22/2025 5:00"
type textarea "x"
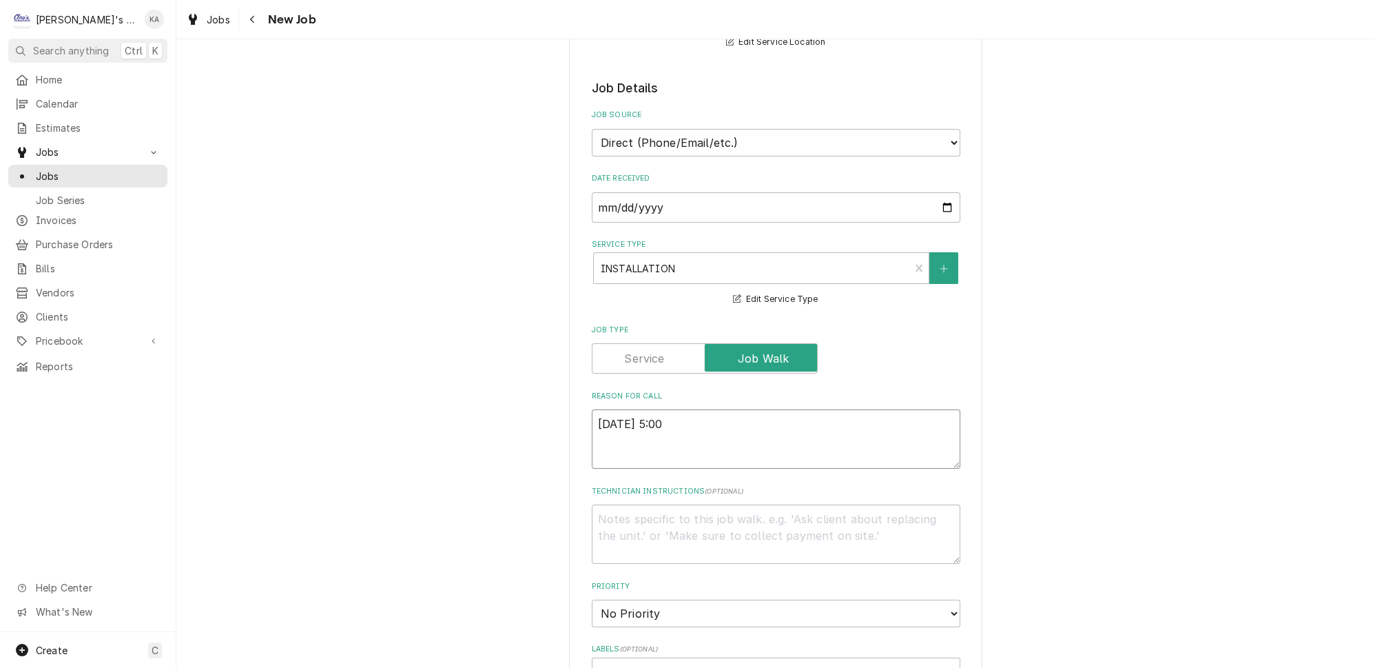
type textarea "9/22/2025 5:00"
type textarea "x"
type textarea "9/22/2025 5:00 P"
type textarea "x"
type textarea "9/22/2025 5:00 PM"
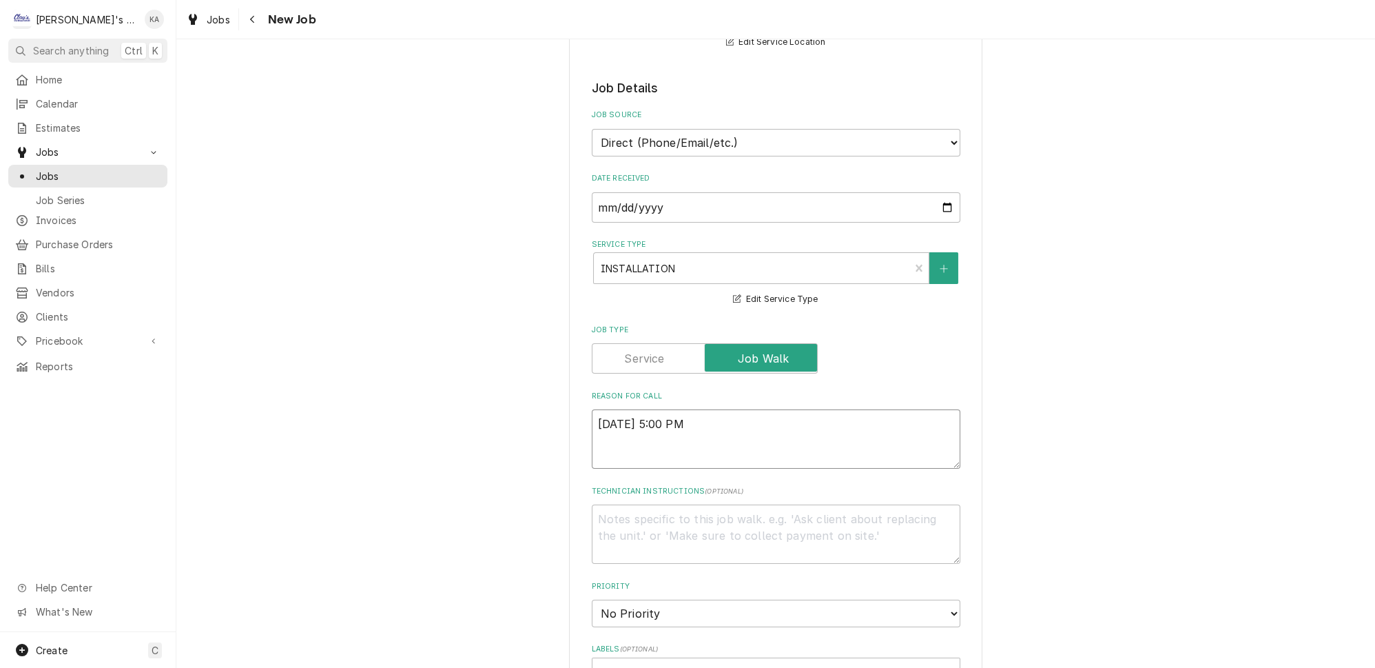
type textarea "x"
type textarea "9/22/2025 5:00 PM-"
type textarea "x"
type textarea "9/22/2025 5:00 PM-"
type textarea "x"
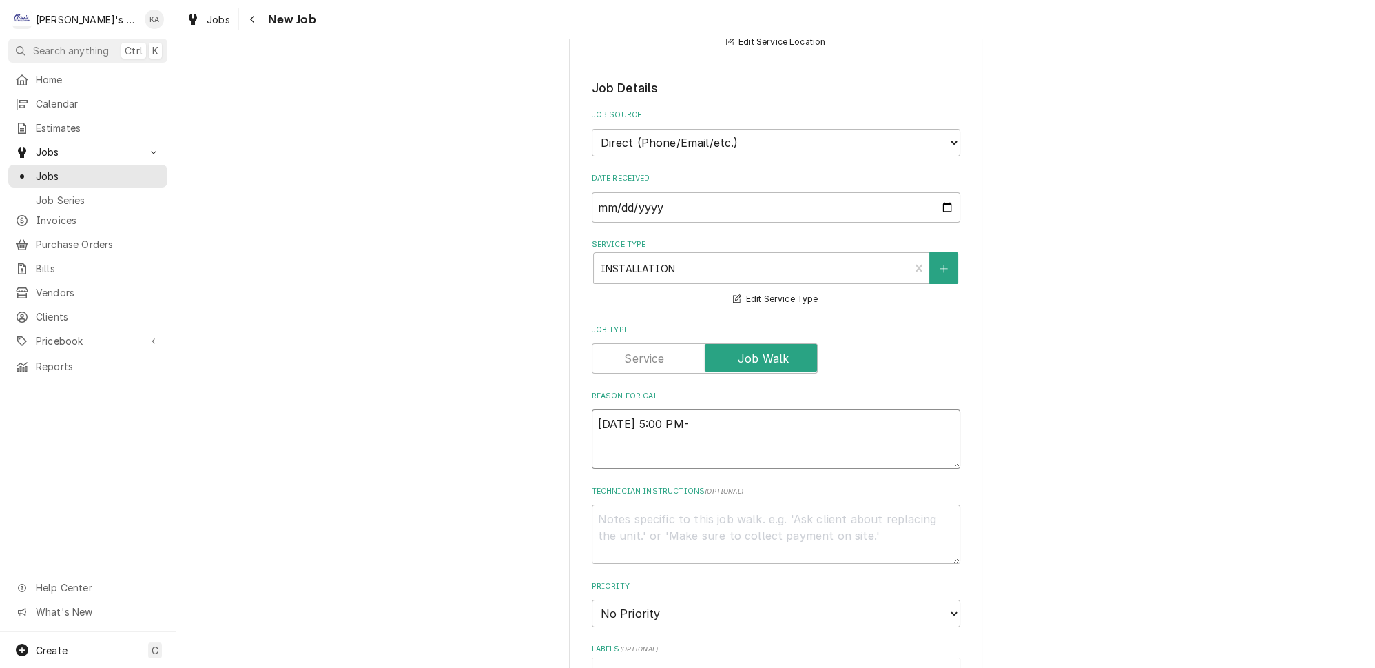
type textarea "9/22/2025 5:00 PM- K"
type textarea "x"
type textarea "9/22/2025 5:00 PM- KO"
type textarea "x"
type textarea "9/22/2025 5:00 PM- KOR"
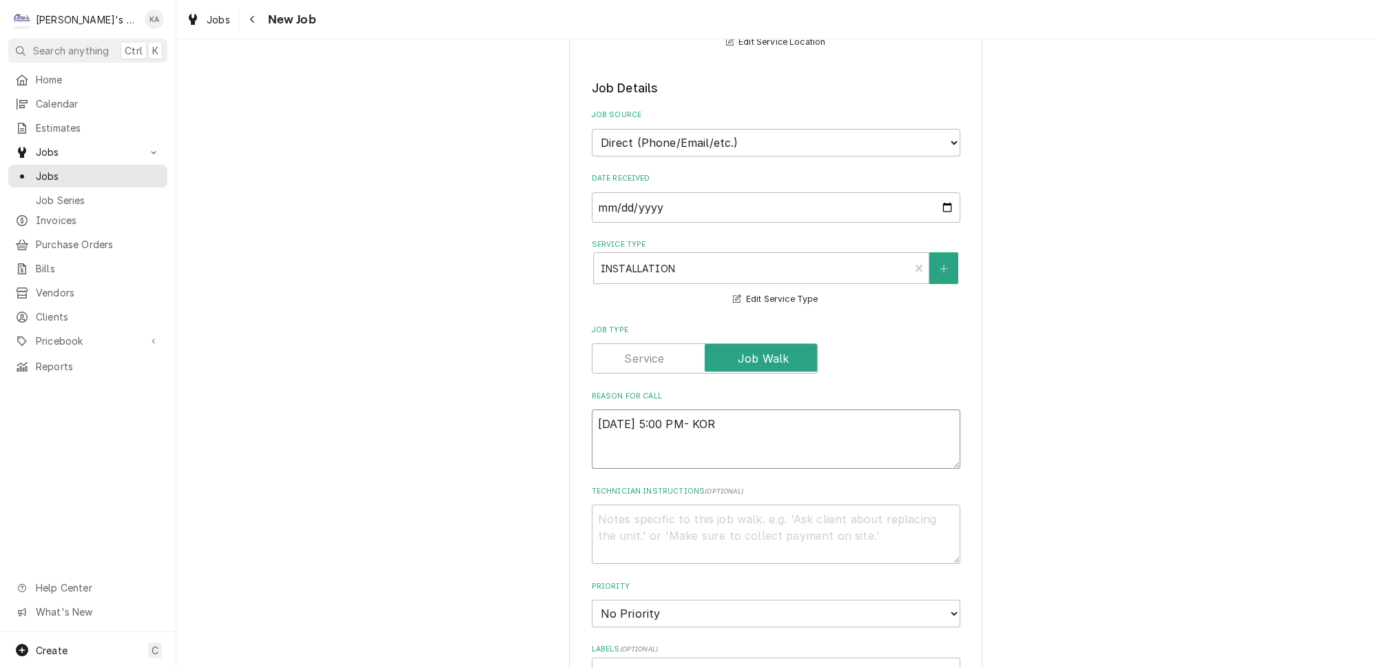
type textarea "x"
type textarea "9/22/2025 5:00 PM- KORE"
type textarea "x"
type textarea "9/22/2025 5:00 PM- KOREY"
type textarea "x"
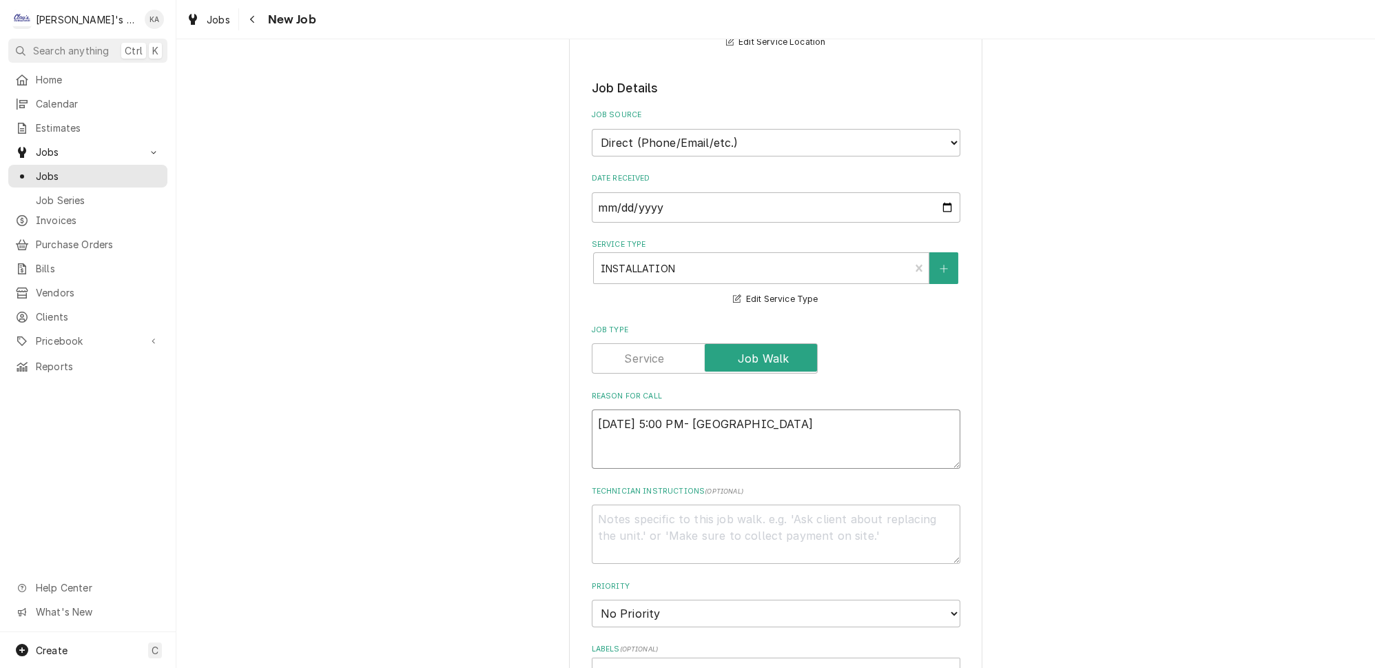
type textarea "9/22/2025 5:00 PM- KOREY-"
type textarea "x"
type textarea "9/22/2025 5:00 PM- KOREY-"
type textarea "x"
type textarea "9/22/2025 5:00 PM- KOREY- P"
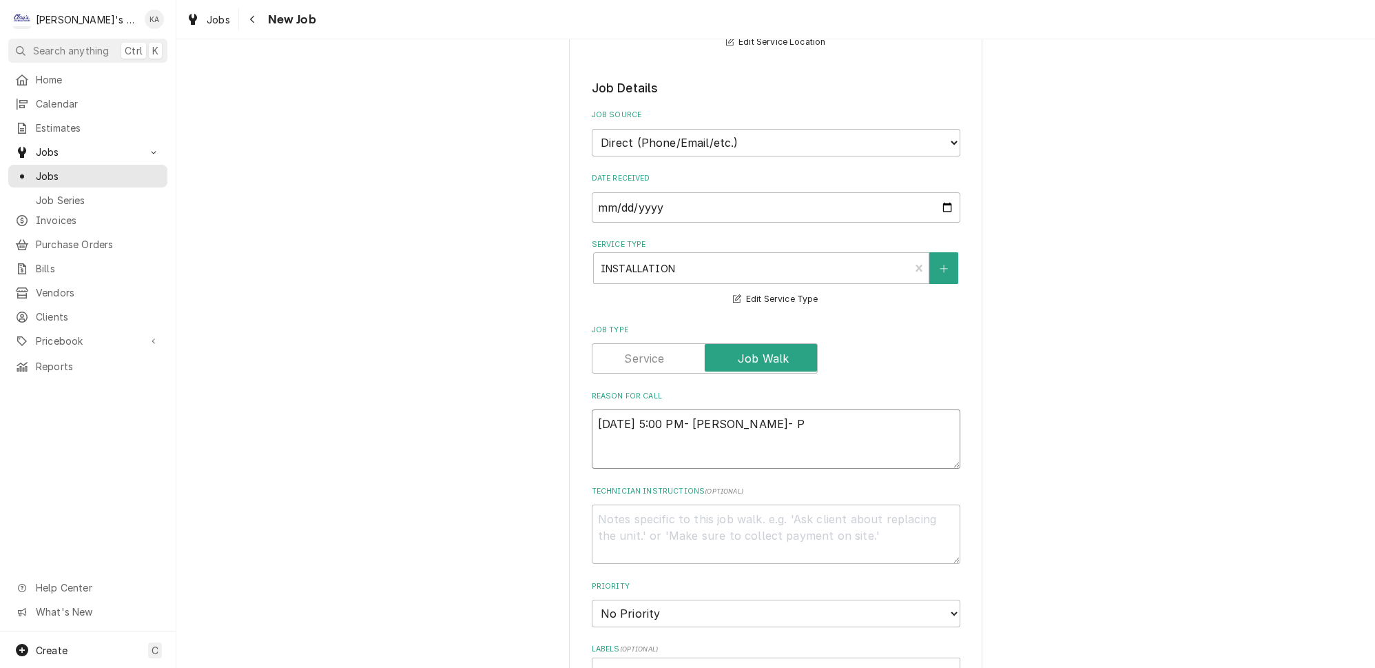
type textarea "x"
type textarea "9/22/2025 5:00 PM- KOREY- PE"
type textarea "x"
type textarea "9/22/2025 5:00 PM- KOREY- PER"
type textarea "x"
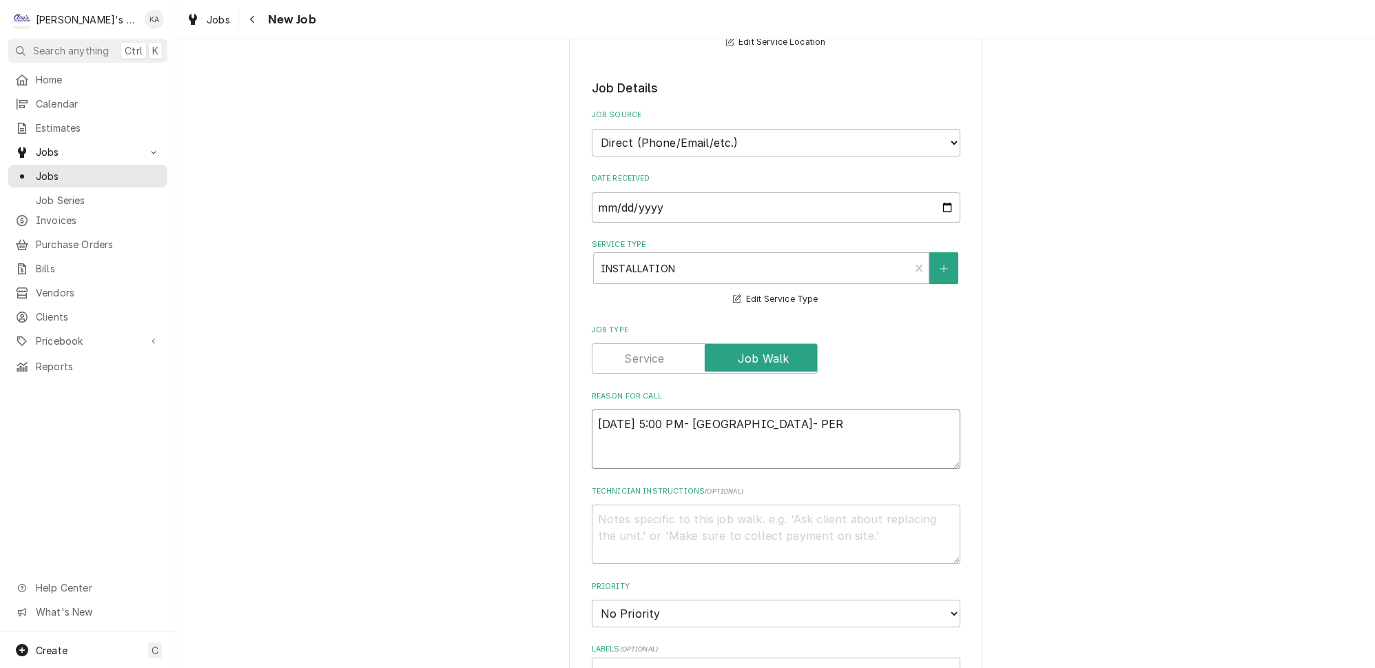
type textarea "9/22/2025 5:00 PM- KOREY- PER"
type textarea "x"
type textarea "9/22/2025 5:00 PM- KOREY- PER K"
type textarea "x"
type textarea "9/22/2025 5:00 PM- KOREY- PER KE"
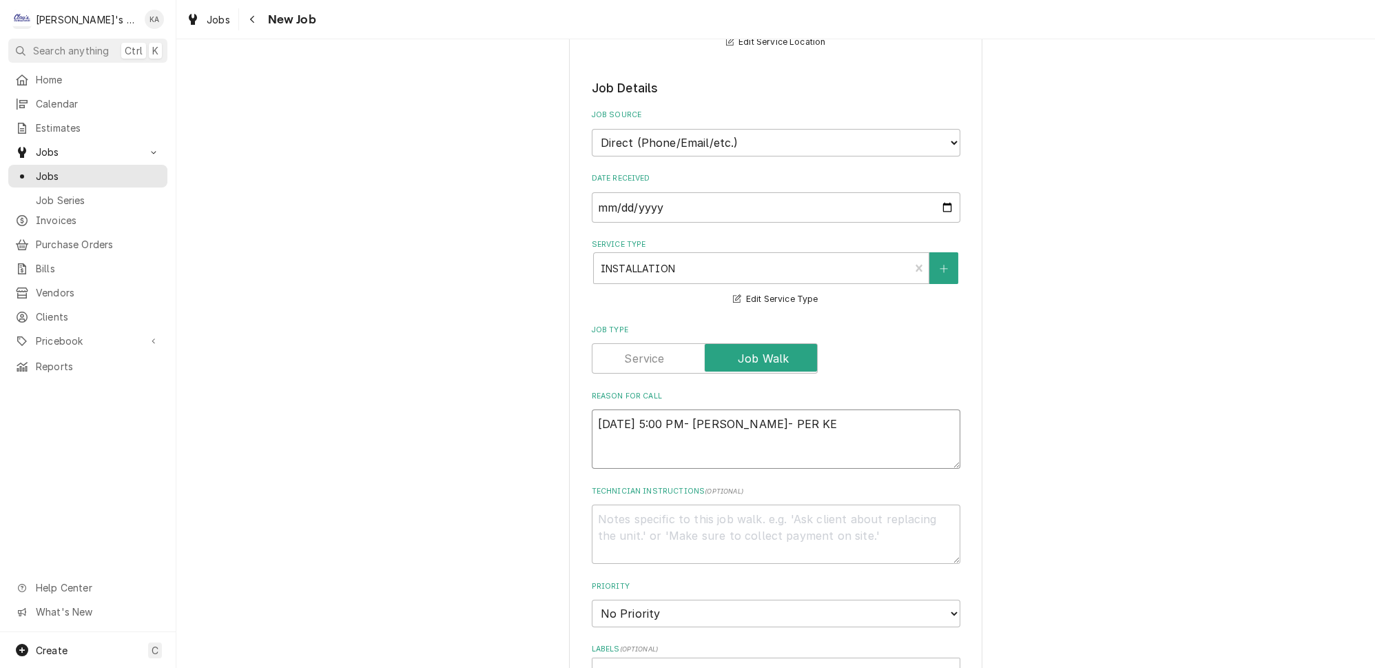
type textarea "x"
type textarea "9/22/2025 5:00 PM- KOREY- PER KEL"
type textarea "x"
type textarea "9/22/2025 5:00 PM- KOREY- PER KELL"
type textarea "x"
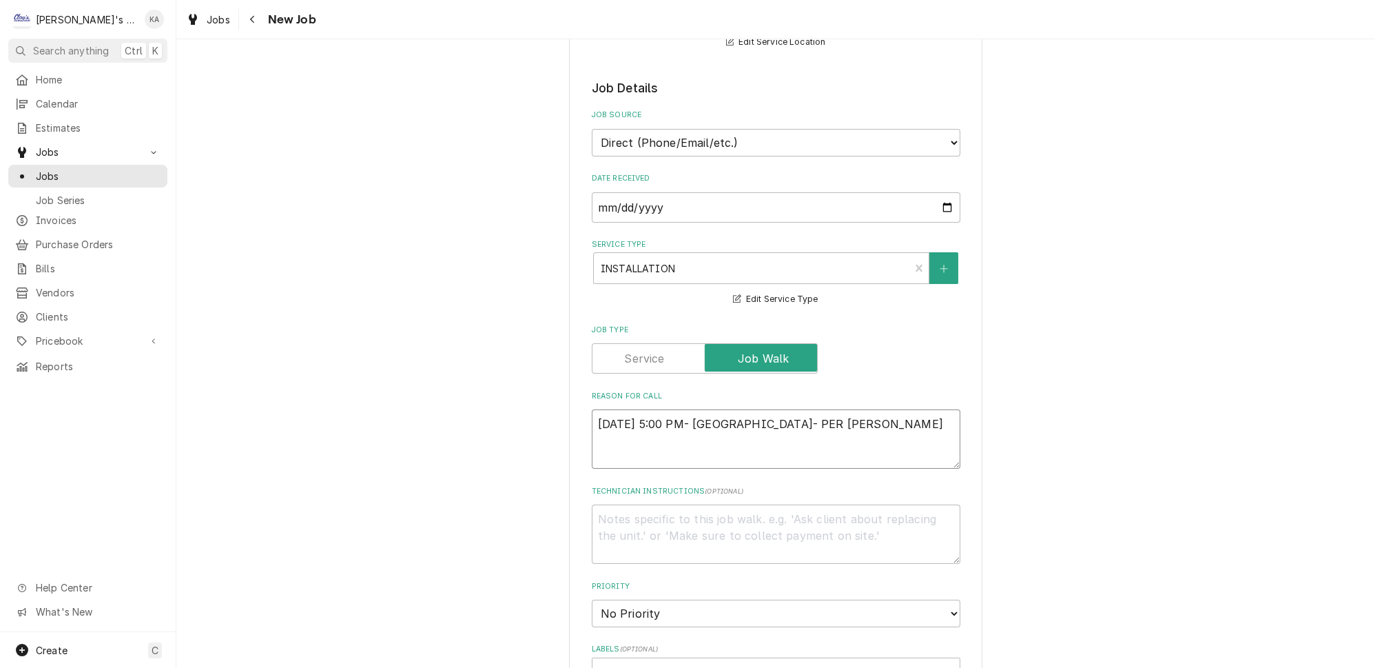
type textarea "9/22/2025 5:00 PM- KOREY- PER KELLY"
type textarea "x"
type textarea "9/22/2025 5:00 PM- KOREY- PER KELLY"
type textarea "x"
type textarea "9/22/2025 5:00 PM- KOREY- PER KELLY @"
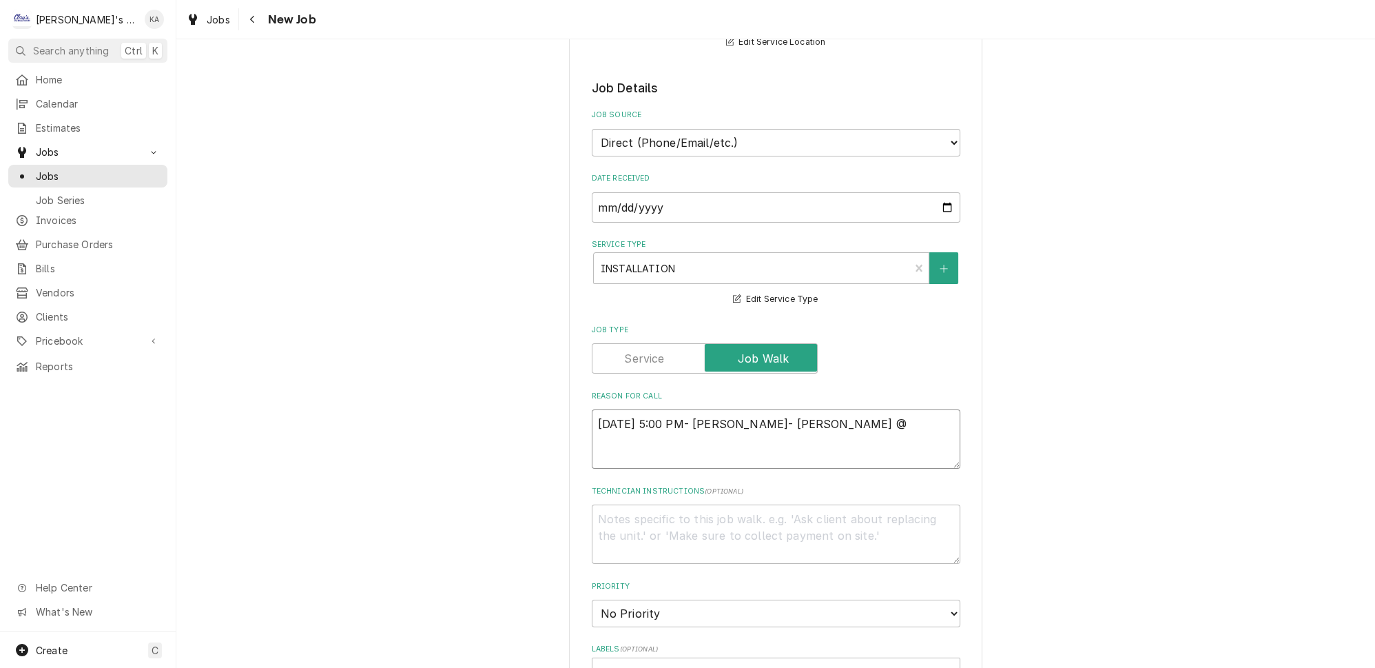
type textarea "x"
type textarea "9/22/2025 5:00 PM- KOREY- PER KELLY @"
type textarea "x"
type textarea "9/22/2025 5:00 PM- KOREY- PER KELLY @ H"
type textarea "x"
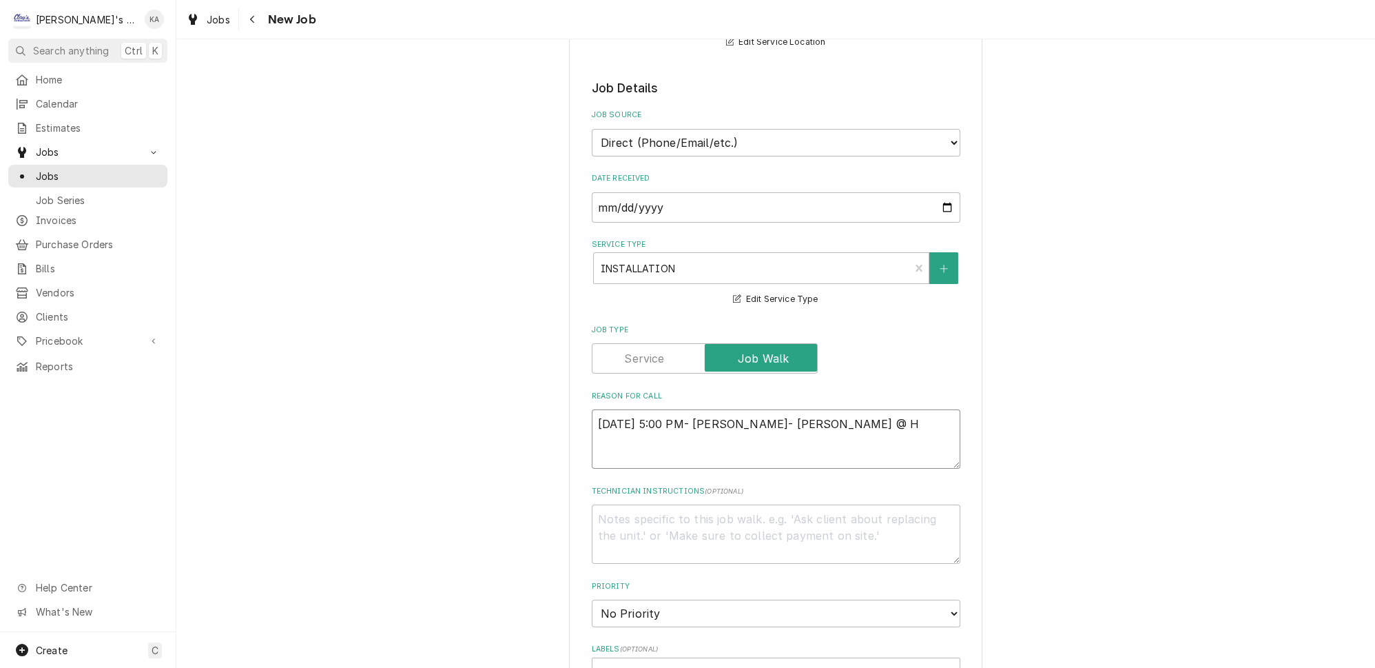
type textarea "9/22/2025 5:00 PM- KOREY- PER KELLY @ HO"
type textarea "x"
type textarea "9/22/2025 5:00 PM- KOREY- PER KELLY @ HOS"
type textarea "x"
type textarea "9/22/2025 5:00 PM- KOREY- PER KELLY @ HOSH"
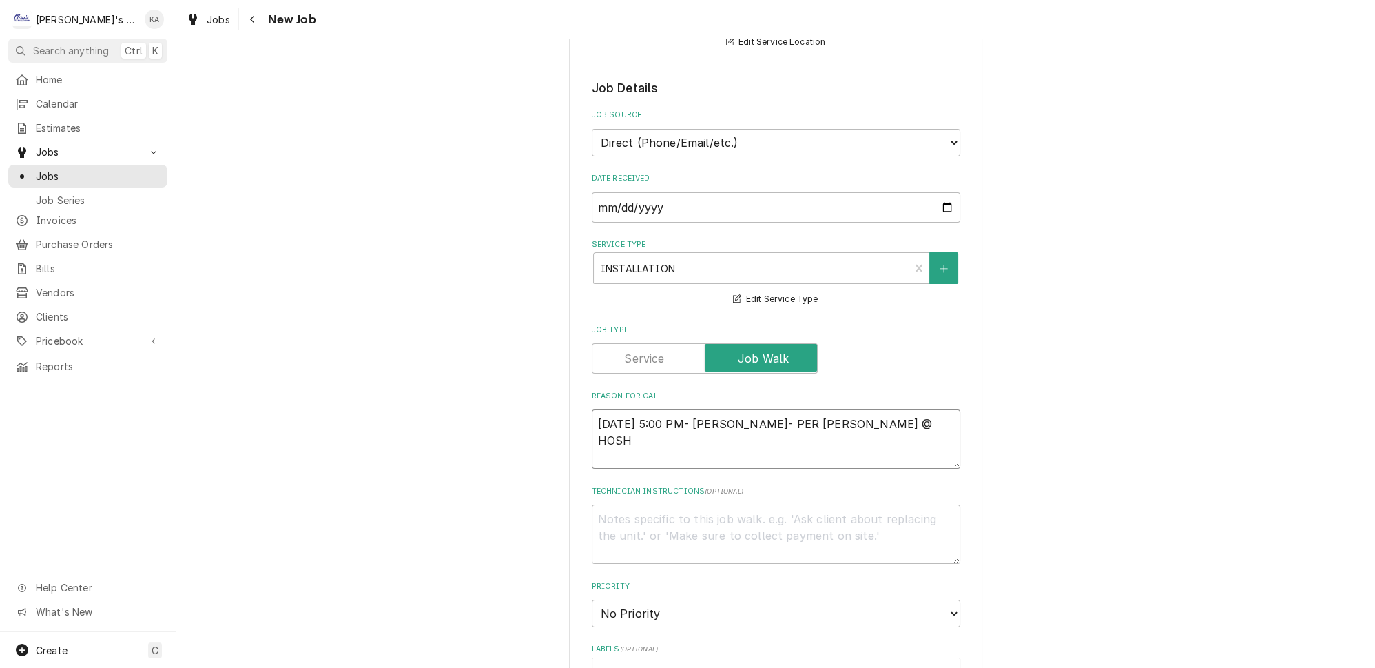
type textarea "x"
type textarea "9/22/2025 5:00 PM- KOREY- PER KELLY @ HOSHI"
type textarea "x"
type textarea "9/22/2025 5:00 PM- KOREY- PER KELLY @ HOSHI-"
type textarea "x"
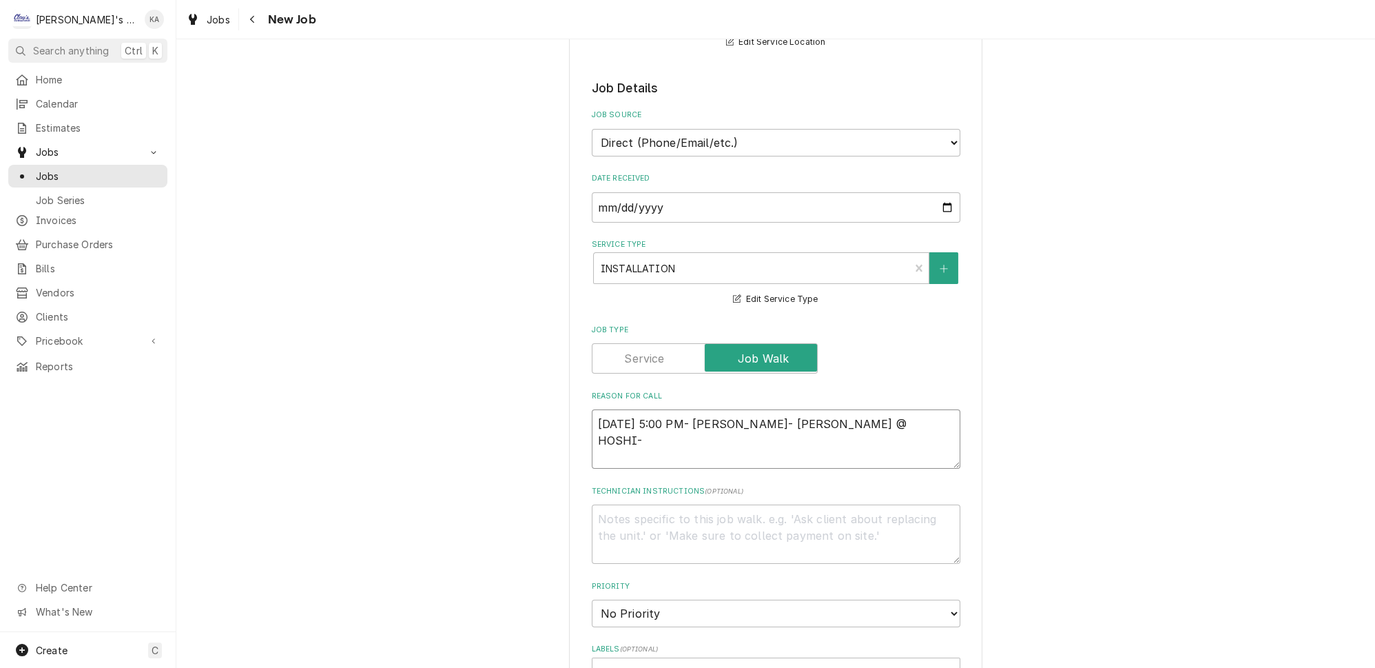
type textarea "9/22/2025 5:00 PM- KOREY- PER KELLY @ HOSHI-"
type textarea "x"
type textarea "9/22/2025 5:00 PM- KOREY- PER KELLY @ HOSHI- N"
type textarea "x"
type textarea "9/22/2025 5:00 PM- KOREY- PER KELLY @ HOSHI- NE"
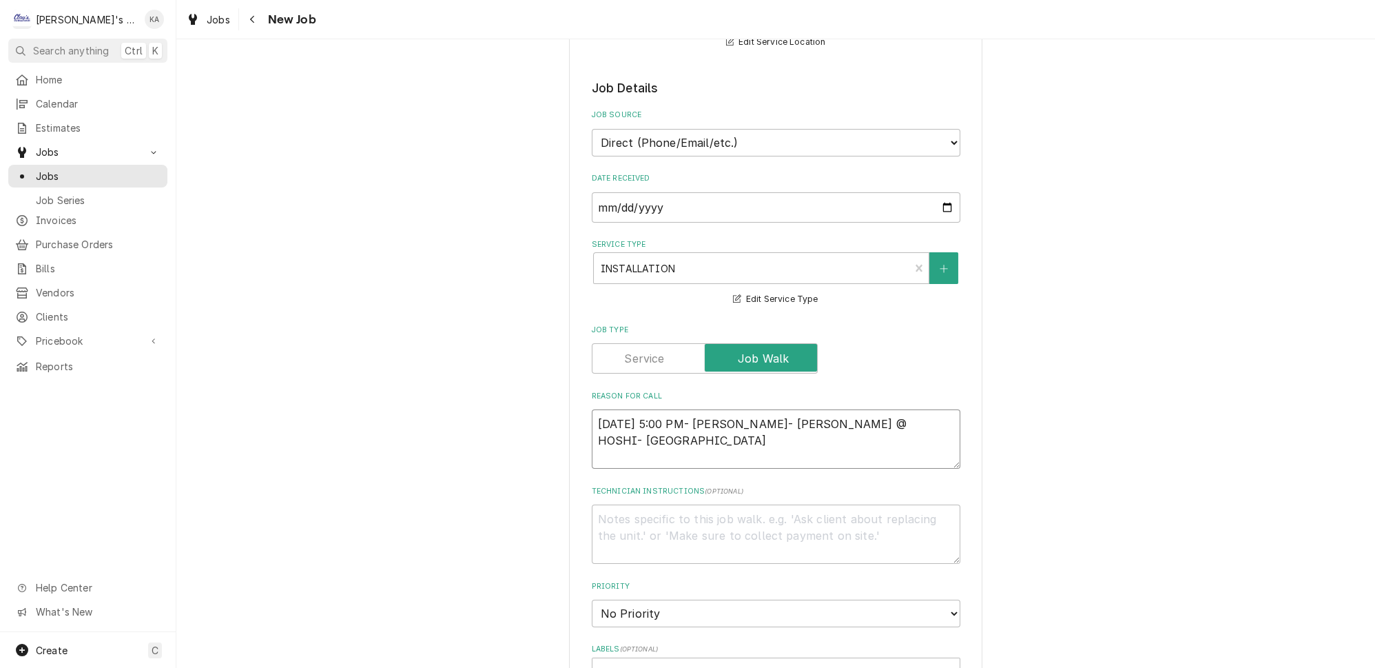
type textarea "x"
type textarea "9/22/2025 5:00 PM- KOREY- PER KELLY @ HOSHI- NEE"
type textarea "x"
type textarea "9/22/2025 5:00 PM- KOREY- PER KELLY @ HOSHI- NEED"
type textarea "x"
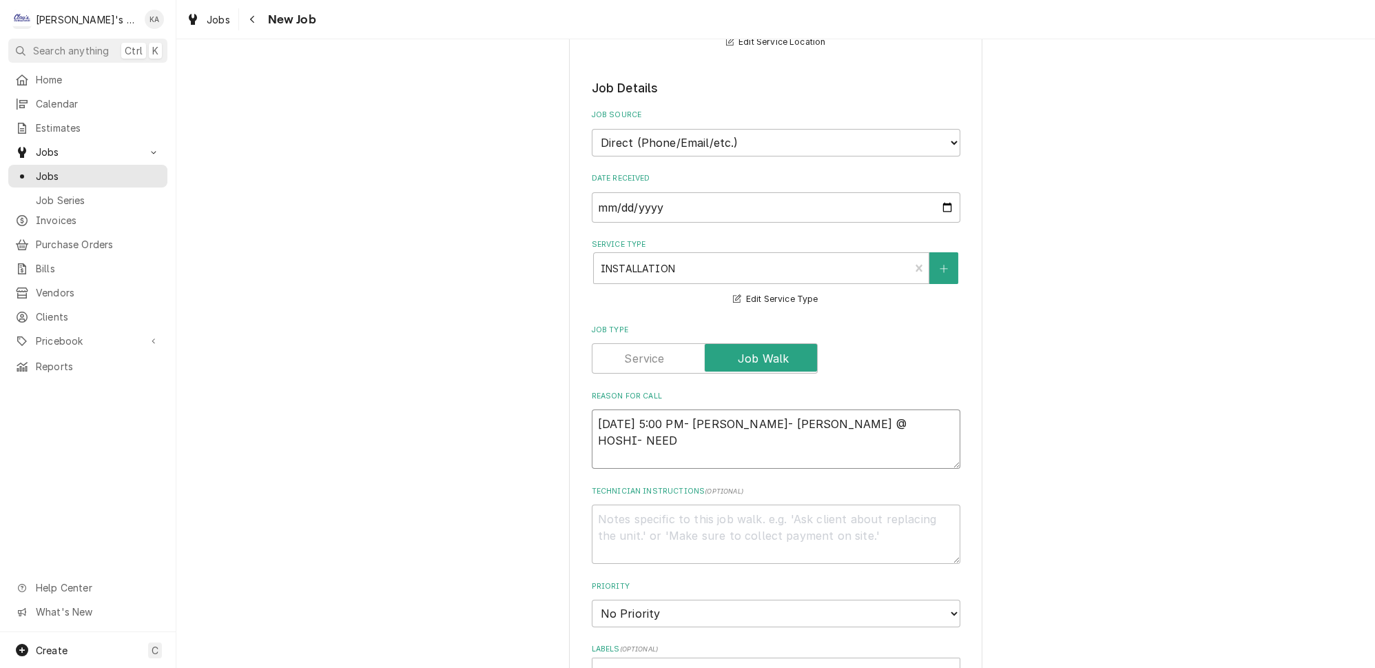
type textarea "9/22/2025 5:00 PM- KOREY- PER KELLY @ HOSHI- NEEDS"
type textarea "x"
type textarea "9/22/2025 5:00 PM- KOREY- PER KELLY @ HOSHI- NEEDS"
type textarea "x"
type textarea "9/22/2025 5:00 PM- KOREY- PER KELLY @ HOSHI- NEEDS U"
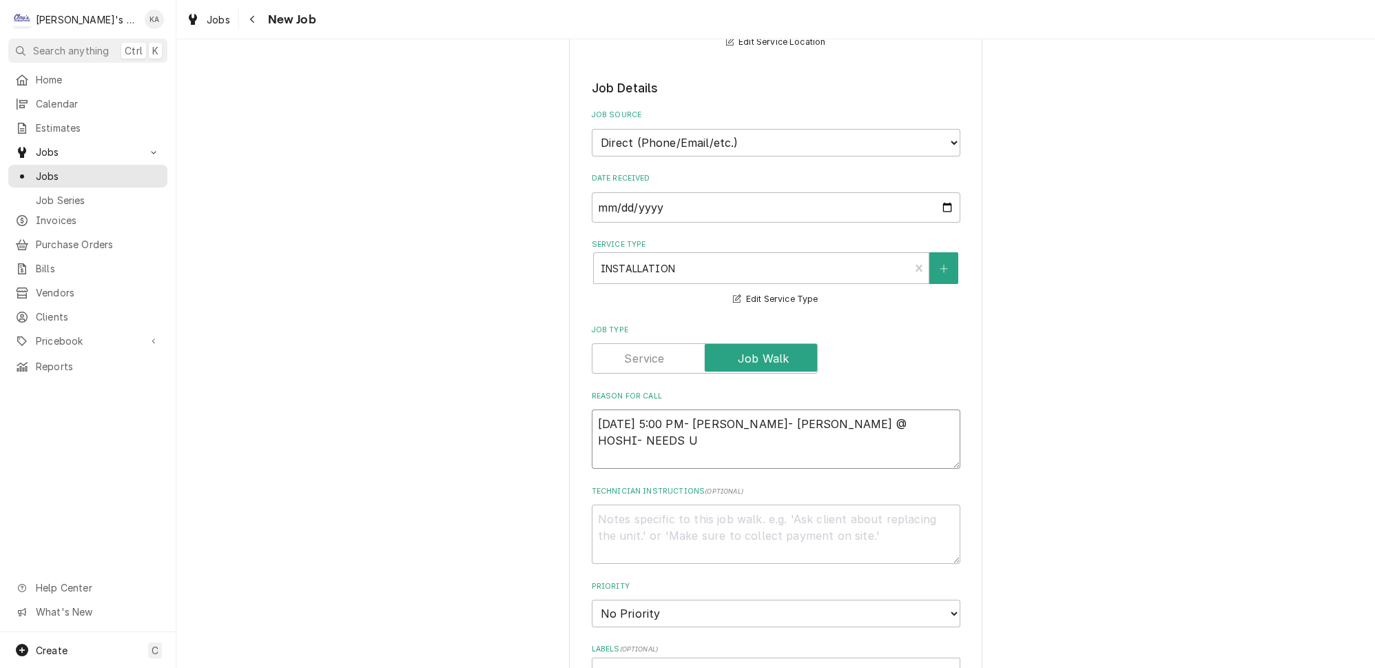
type textarea "x"
type textarea "9/22/2025 5:00 PM- KOREY- PER KELLY @ HOSHI- NEEDS US"
type textarea "x"
type textarea "9/22/2025 5:00 PM- KOREY- PER KELLY @ HOSHI- NEEDS US"
type textarea "x"
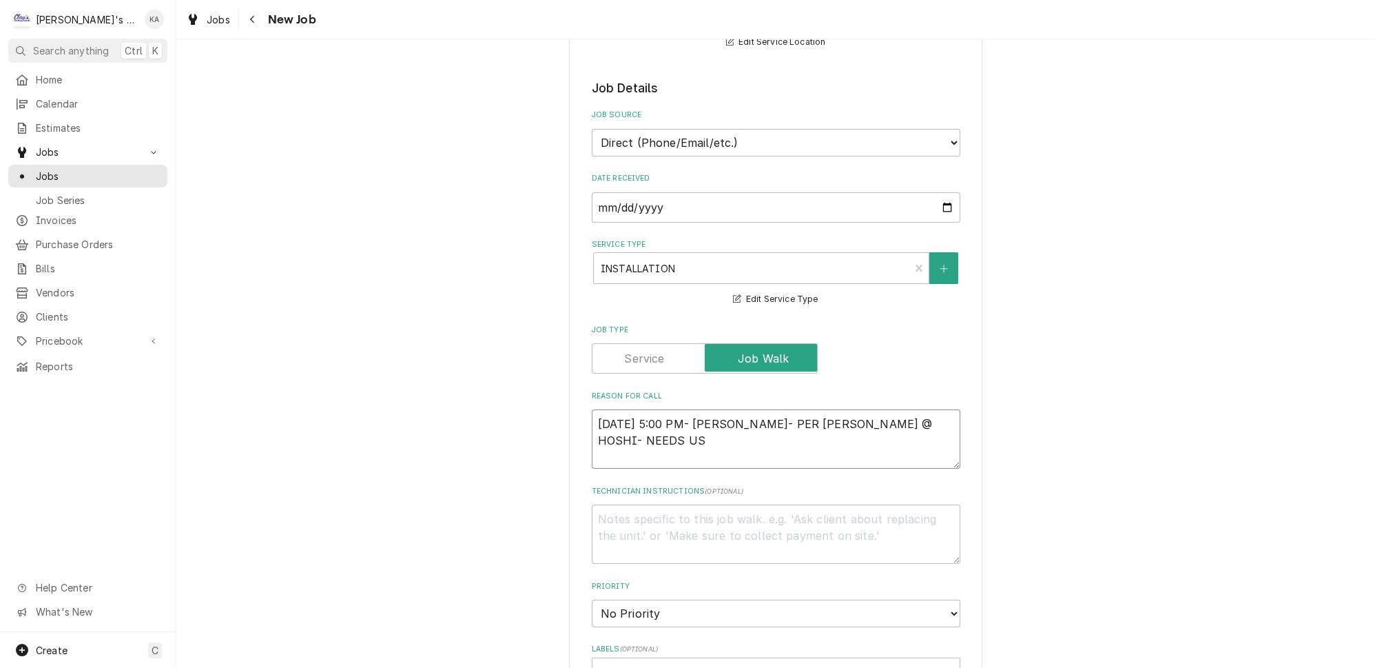
type textarea "9/22/2025 5:00 PM- KOREY- PER KELLY @ HOSHI- NEEDS US T"
type textarea "x"
type textarea "9/22/2025 5:00 PM- KOREY- PER KELLY @ HOSHI- NEEDS US TO"
type textarea "x"
type textarea "9/22/2025 5:00 PM- KOREY- PER KELLY @ HOSHI- NEEDS US TO"
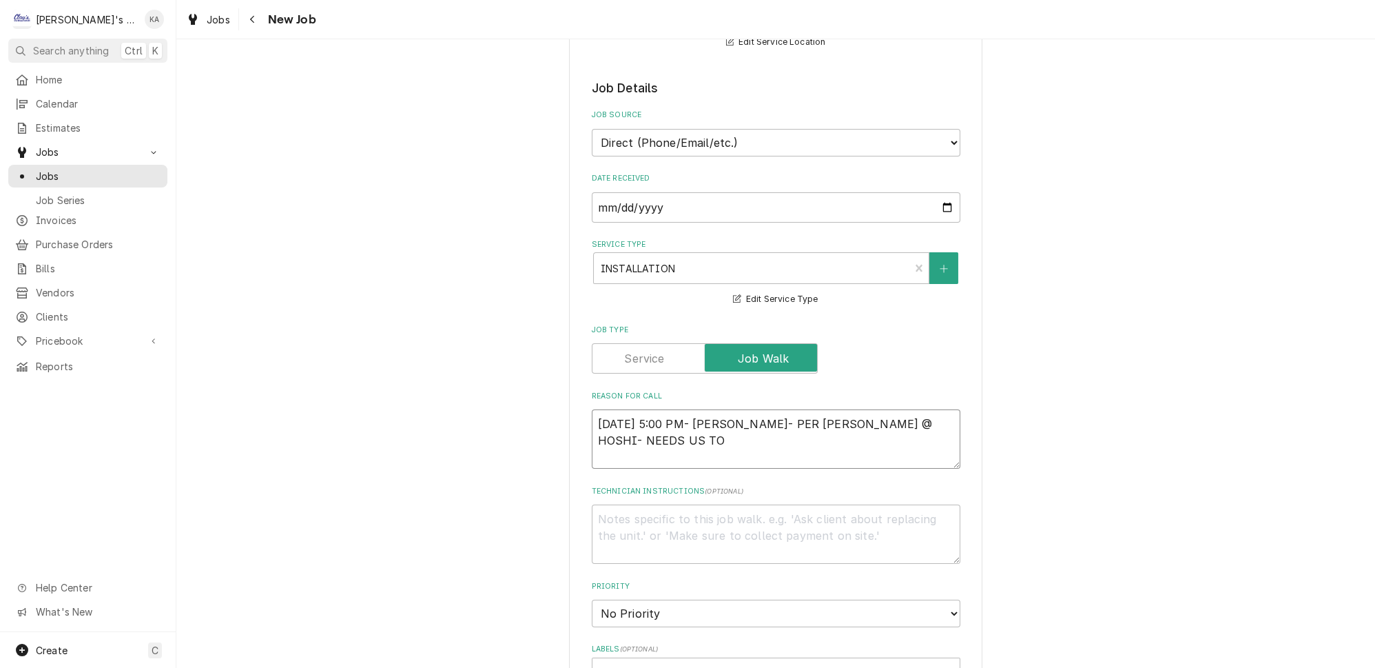
type textarea "x"
type textarea "9/22/2025 5:00 PM- KOREY- PER KELLY @ HOSHI- NEEDS US TO P"
type textarea "x"
type textarea "9/22/2025 5:00 PM- KOREY- PER KELLY @ HOSHI- NEEDS US TO PE"
type textarea "x"
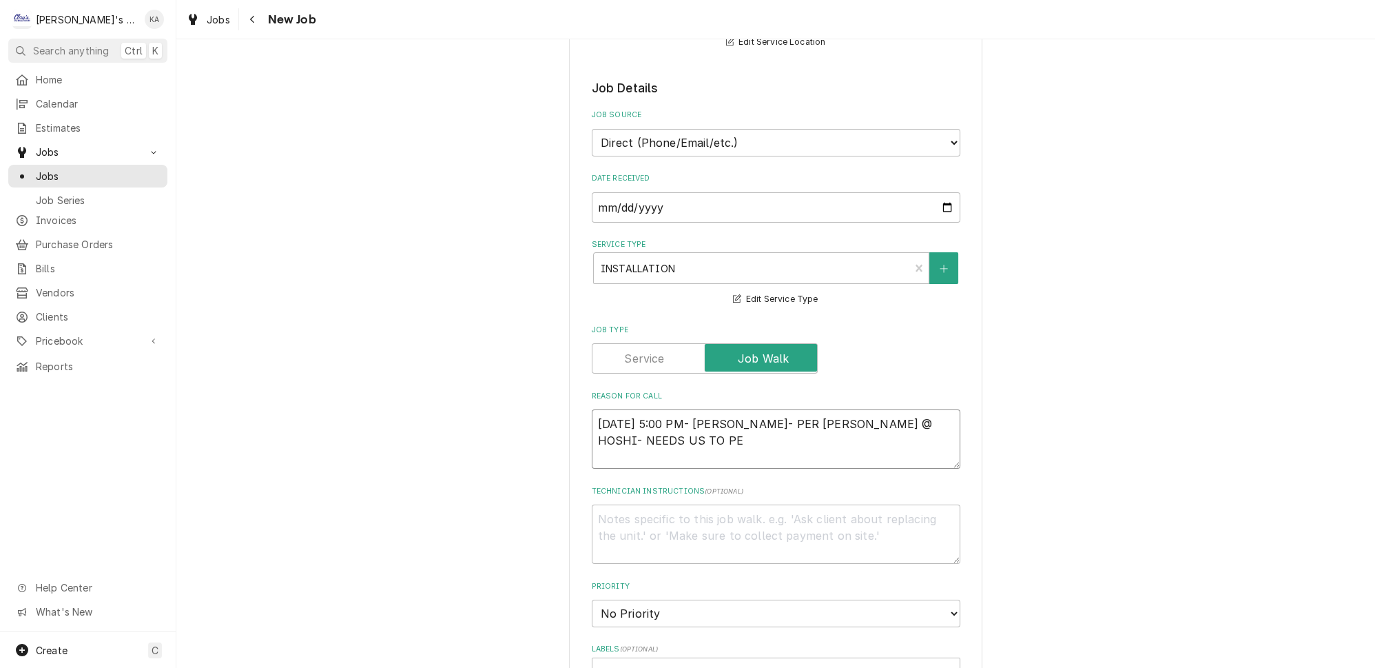
type textarea "9/22/2025 5:00 PM- KOREY- PER KELLY @ HOSHI- NEEDS US TO PER"
type textarea "x"
type textarea "9/22/2025 5:00 PM- KOREY- PER KELLY @ HOSHI- NEEDS US TO PERF"
type textarea "x"
type textarea "9/22/2025 5:00 PM- KOREY- PER KELLY @ HOSHI- NEEDS US TO PERFO"
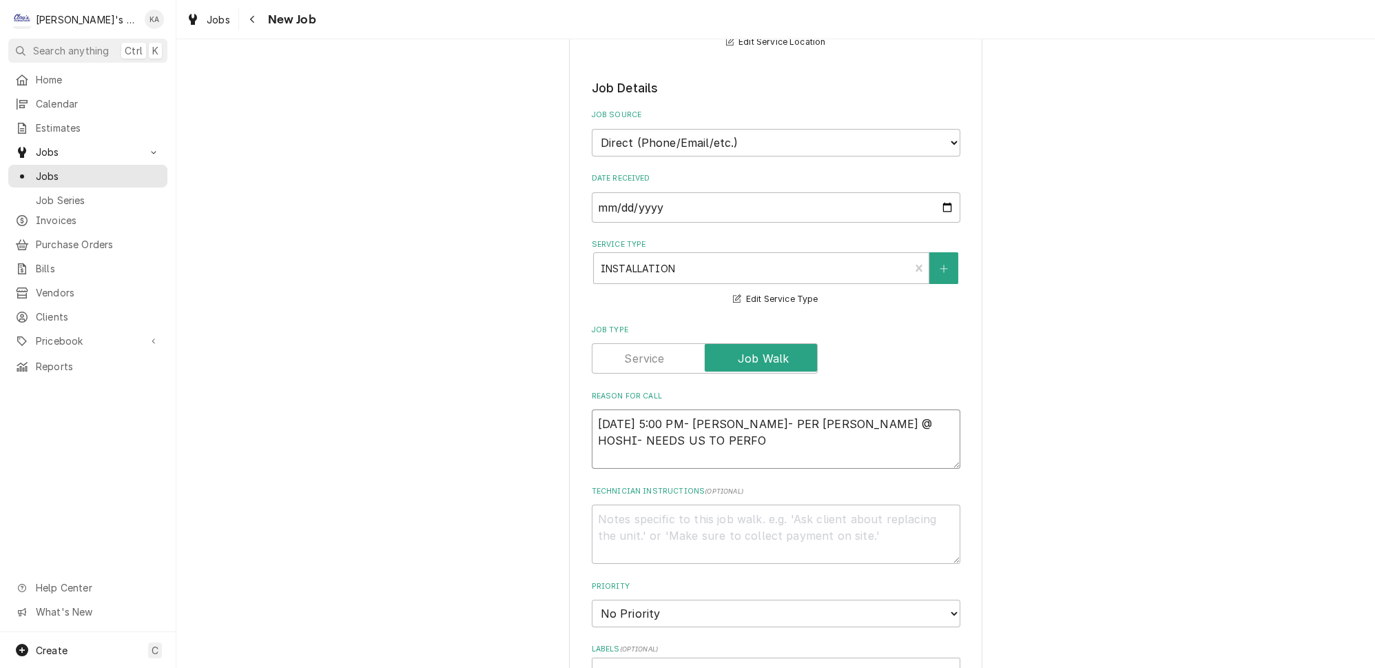
type textarea "x"
type textarea "9/22/2025 5:00 PM- KOREY- PER KELLY @ HOSHI- NEEDS US TO PERFOR"
type textarea "x"
type textarea "9/22/2025 5:00 PM- KOREY- PER KELLY @ HOSHI- NEEDS US TO PERFORM"
type textarea "x"
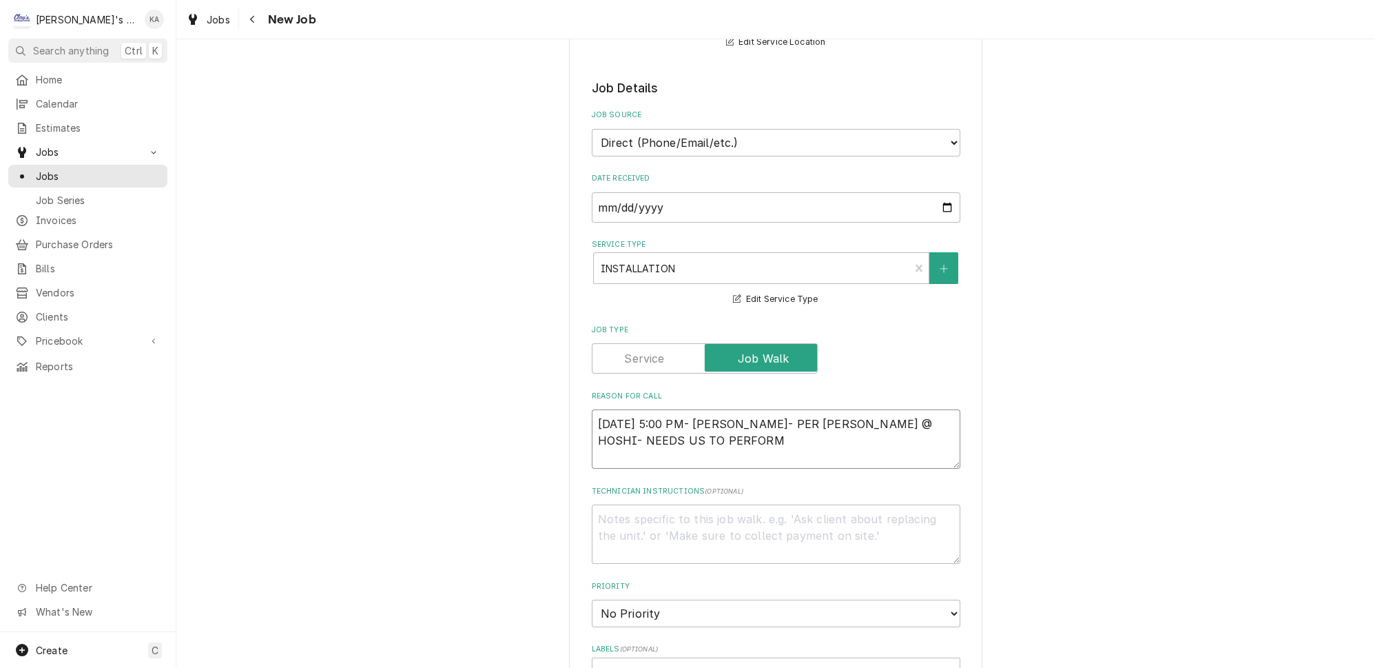
type textarea "9/22/2025 5:00 PM- KOREY- PER KELLY @ HOSHI- NEEDS US TO PERFORM"
type textarea "x"
type textarea "9/22/2025 5:00 PM- KOREY- PER KELLY @ HOSHI- NEEDS US TO PERFORM A"
type textarea "x"
type textarea "9/22/2025 5:00 PM- KOREY- PER KELLY @ HOSHI- NEEDS US TO PERFORM A"
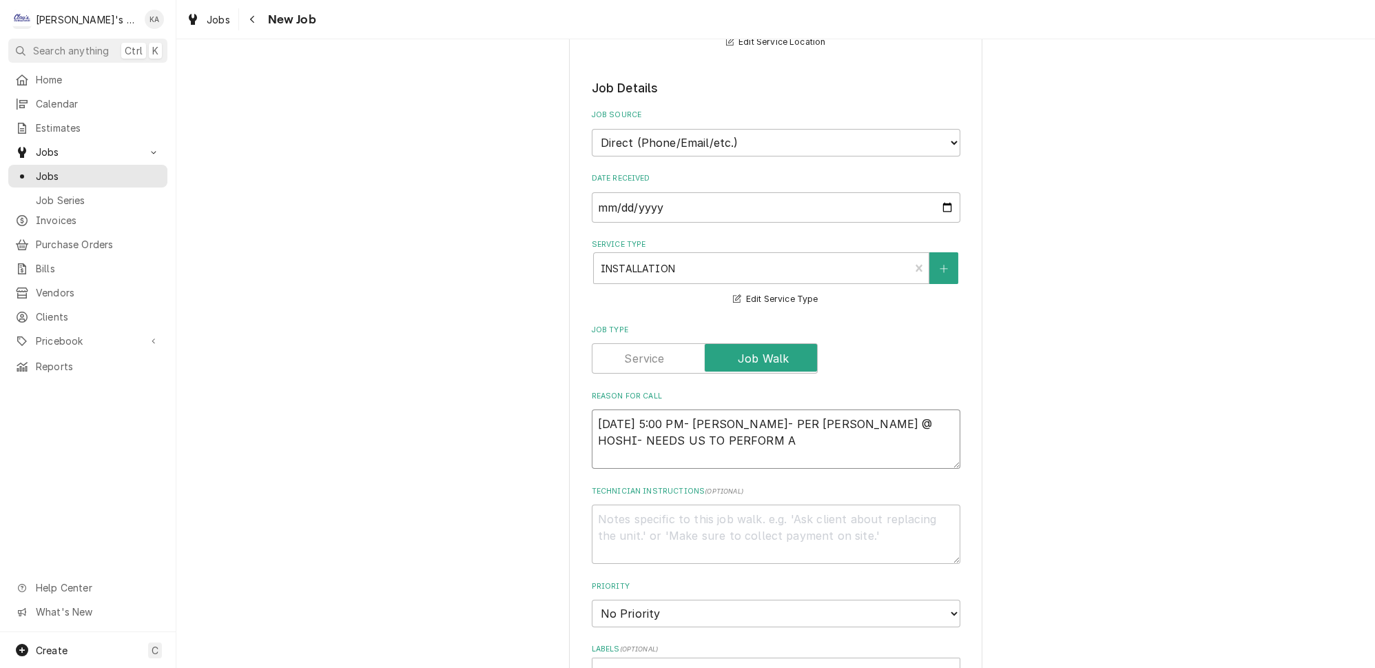
type textarea "x"
type textarea "9/22/2025 5:00 PM- KOREY- PER KELLY @ HOSHI- NEEDS US TO PERFORM A S"
type textarea "x"
type textarea "9/22/2025 5:00 PM- KOREY- PER KELLY @ HOSHI- NEEDS US TO PERFORM A SI"
type textarea "x"
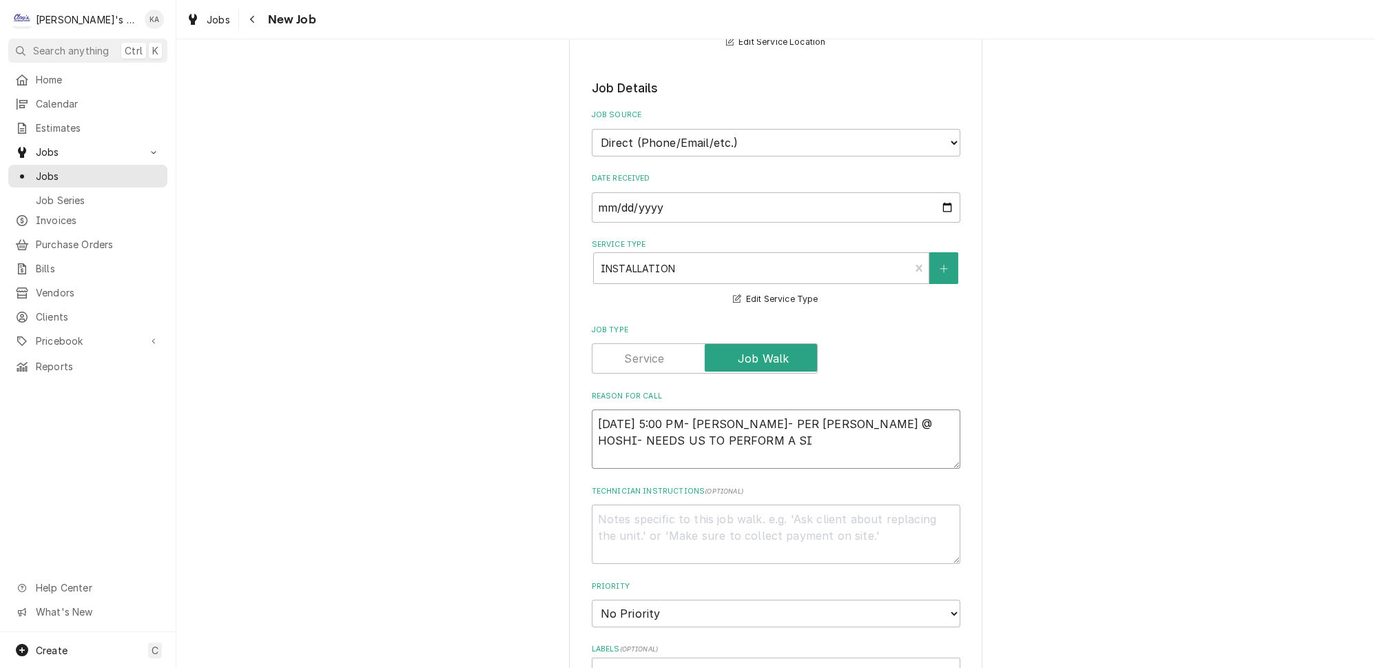
type textarea "9/22/2025 5:00 PM- KOREY- PER KELLY @ HOSHI- NEEDS US TO PERFORM A SIT"
type textarea "x"
type textarea "9/22/2025 5:00 PM- KOREY- PER KELLY @ HOSHI- NEEDS US TO PERFORM A SITE"
type textarea "x"
type textarea "9/22/2025 5:00 PM- KOREY- PER KELLY @ HOSHI- NEEDS US TO PERFORM A SITE"
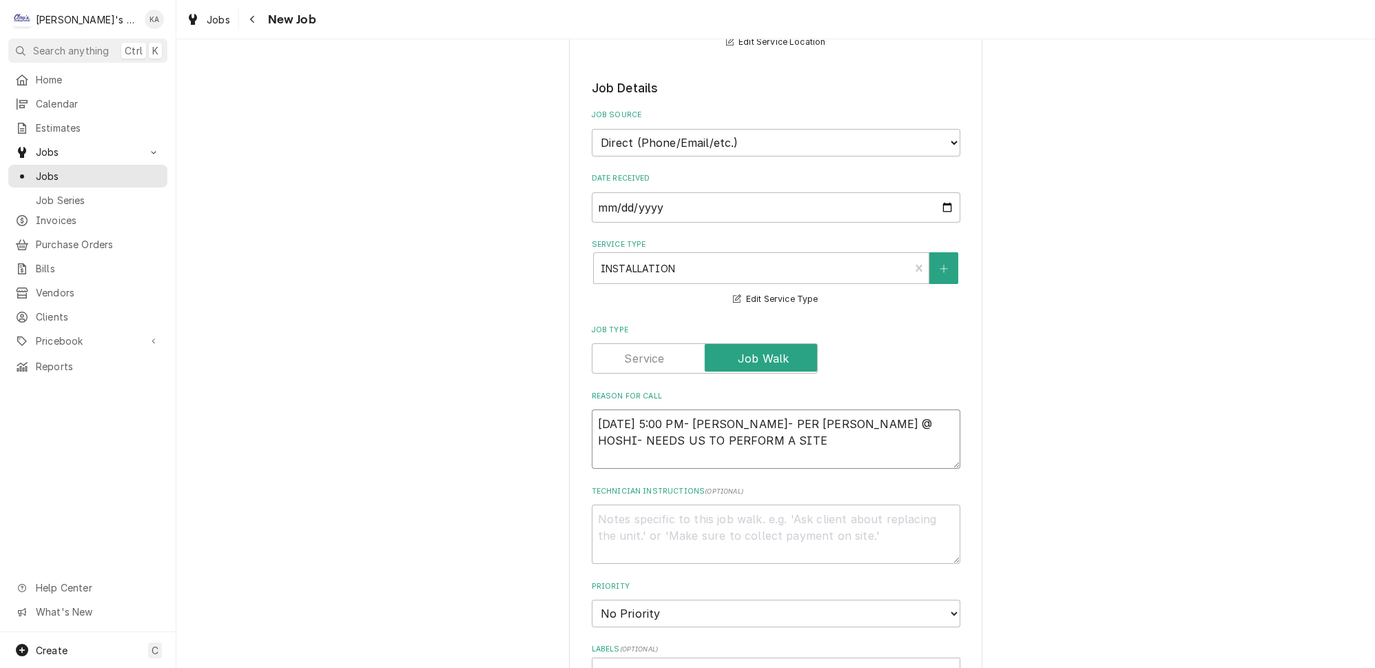
type textarea "x"
type textarea "9/22/2025 5:00 PM- KOREY- PER KELLY @ HOSHI- NEEDS US TO PERFORM A SITE S"
type textarea "x"
type textarea "9/22/2025 5:00 PM- KOREY- PER KELLY @ HOSHI- NEEDS US TO PERFORM A SITE SU"
type textarea "x"
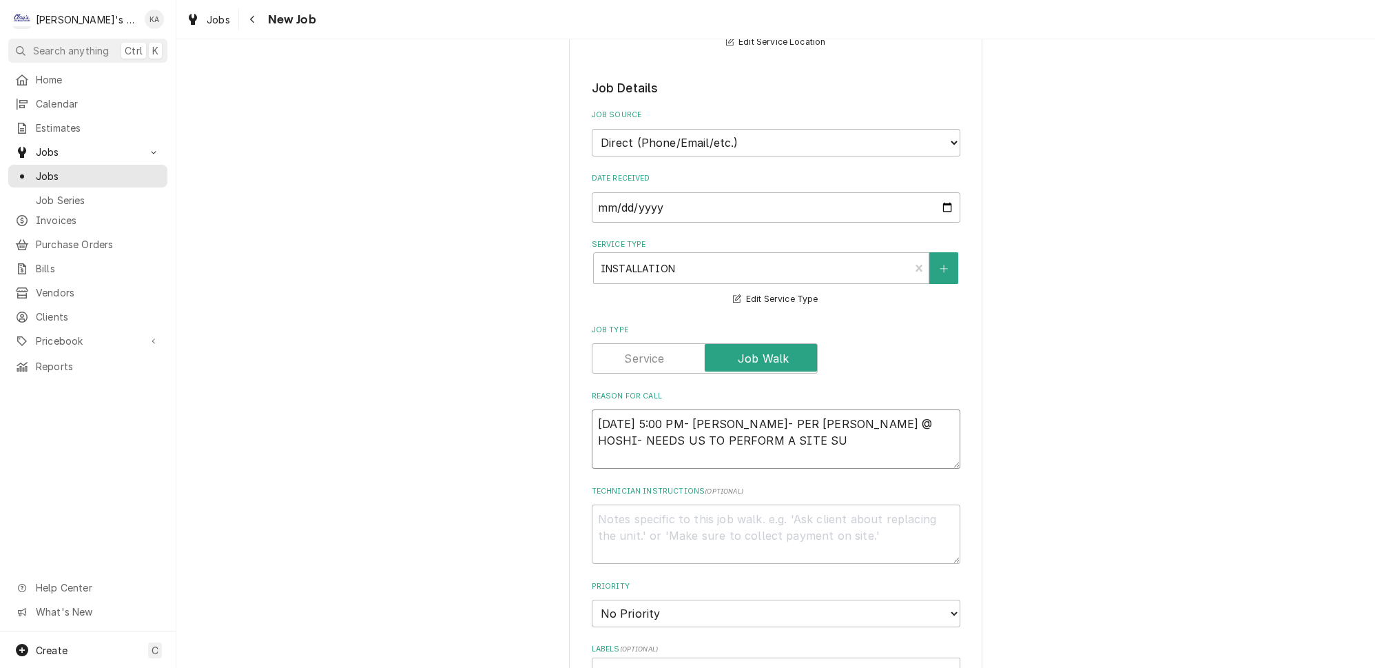
type textarea "9/22/2025 5:00 PM- KOREY- PER KELLY @ HOSHI- NEEDS US TO PERFORM A SITE SUR"
type textarea "x"
type textarea "9/22/2025 5:00 PM- KOREY- PER KELLY @ HOSHI- NEEDS US TO PERFORM A SITE SURV"
type textarea "x"
type textarea "9/22/2025 5:00 PM- KOREY- PER KELLY @ HOSHI- NEEDS US TO PERFORM A SITE SURVE"
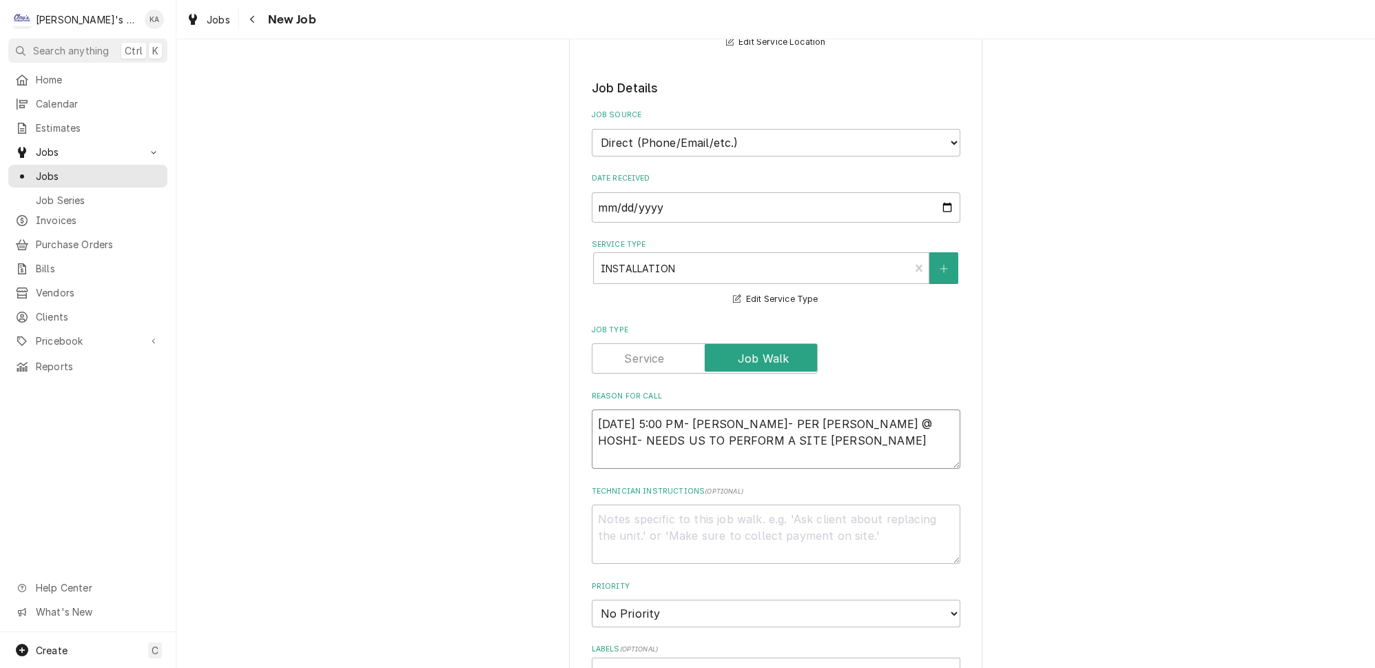
type textarea "x"
type textarea "9/22/2025 5:00 PM- KOREY- PER KELLY @ HOSHI- NEEDS US TO PERFORM A SITE SURVEY"
type textarea "x"
type textarea "9/22/2025 5:00 PM- KOREY- PER KELLY @ HOSHI- NEEDS US TO PERFORM A SITE SURVEY"
type textarea "x"
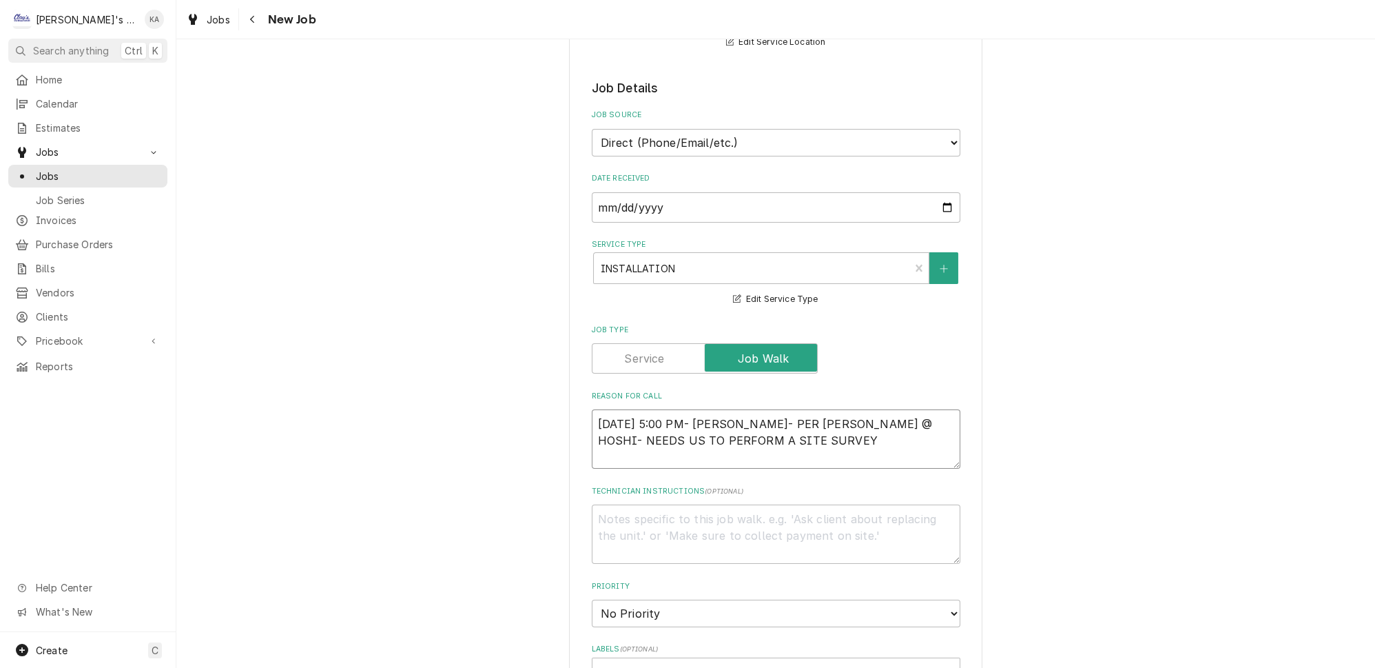
type textarea "9/22/2025 5:00 PM- KOREY- PER KELLY @ HOSHI- NEEDS US TO PERFORM A SITE SURVEY A"
type textarea "x"
type textarea "9/22/2025 5:00 PM- KOREY- PER KELLY @ HOSHI- NEEDS US TO PERFORM A SITE SURVEY …"
type textarea "x"
type textarea "9/22/2025 5:00 PM- KOREY- PER KELLY @ HOSHI- NEEDS US TO PERFORM A SITE SURVEY …"
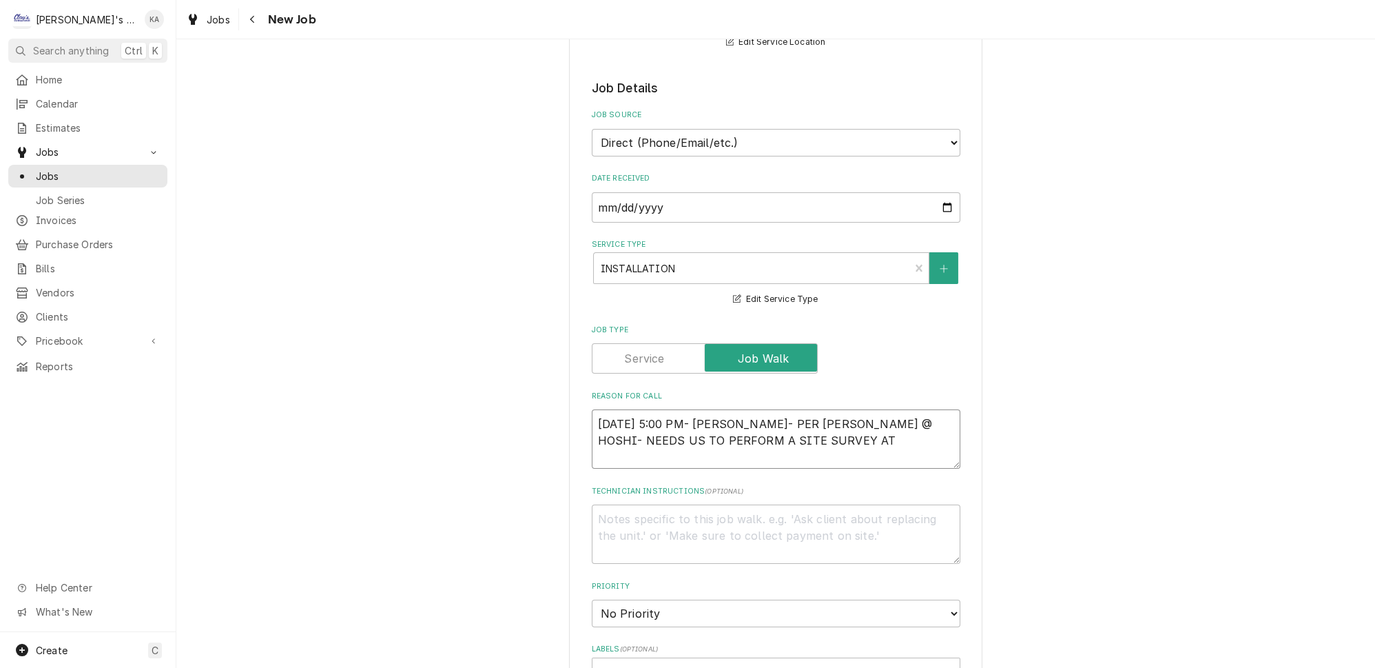
type textarea "x"
type textarea "9/22/2025 5:00 PM- KOREY- PER KELLY @ HOSHI- NEEDS US TO PERFORM A SITE SURVEY …"
type textarea "x"
type textarea "9/22/2025 5:00 PM- KOREY- PER KELLY @ HOSHI- NEEDS US TO PERFORM A SITE SURVEY …"
type textarea "x"
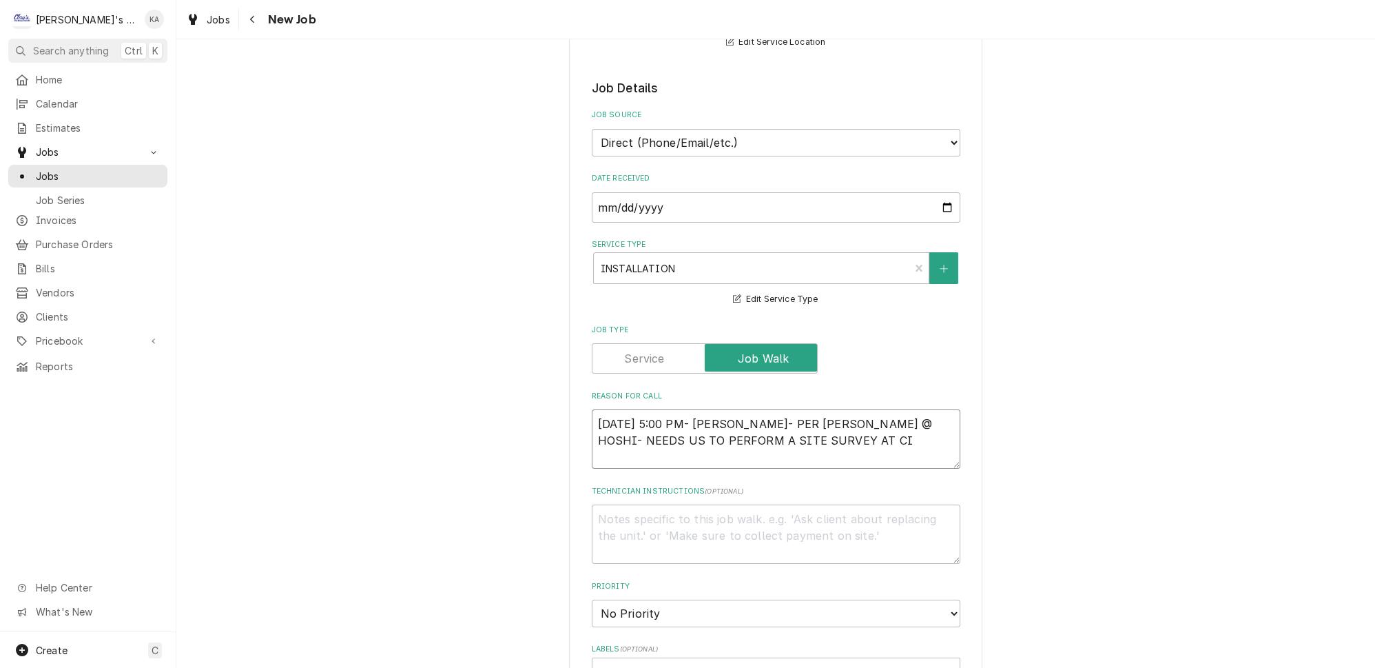
type textarea "9/22/2025 5:00 PM- KOREY- PER KELLY @ HOSHI- NEEDS US TO PERFORM A SITE SURVEY …"
type textarea "x"
type textarea "9/22/2025 5:00 PM- KOREY- PER KELLY @ HOSHI- NEEDS US TO PERFORM A SITE SURVEY …"
type textarea "x"
type textarea "9/22/2025 5:00 PM- KOREY- PER KELLY @ HOSHI- NEEDS US TO PERFORM A SITE SURVEY …"
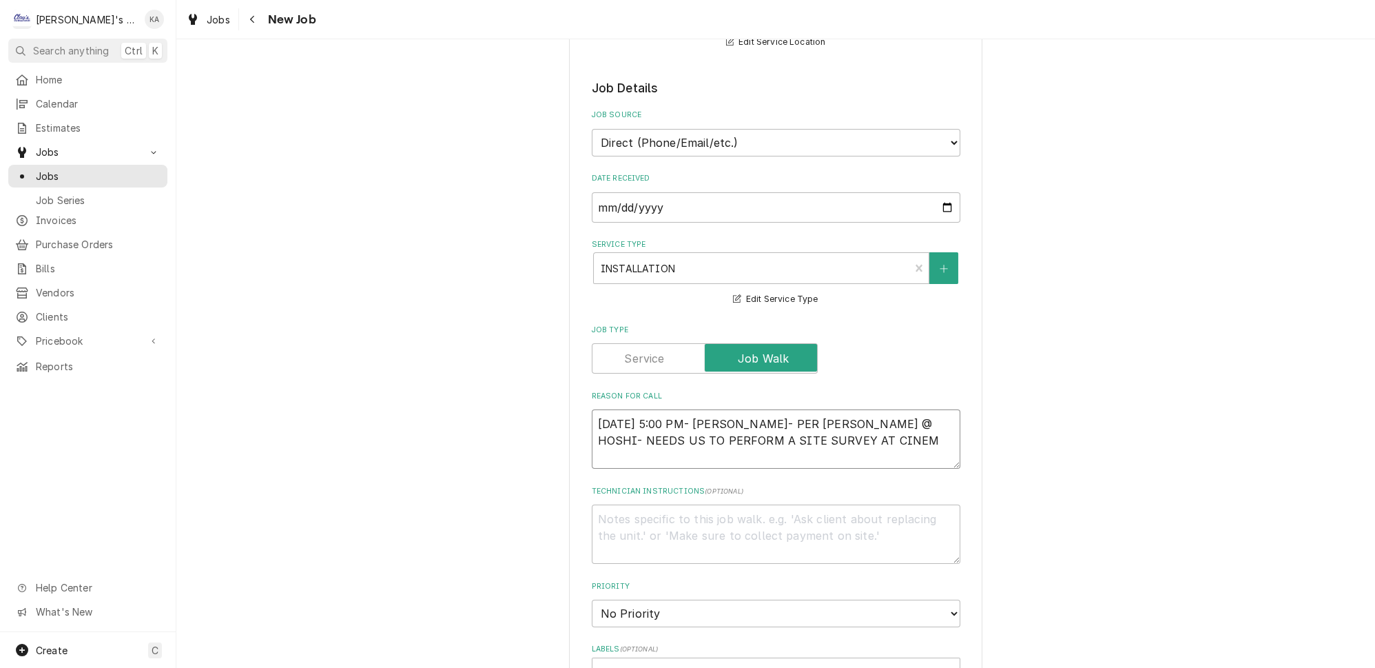
type textarea "x"
type textarea "9/22/2025 5:00 PM- KOREY- PER KELLY @ HOSHI- NEEDS US TO PERFORM A SITE SURVEY …"
type textarea "x"
type textarea "9/22/2025 5:00 PM- KOREY- PER KELLY @ HOSHI- NEEDS US TO PERFORM A SITE SURVEY …"
type textarea "x"
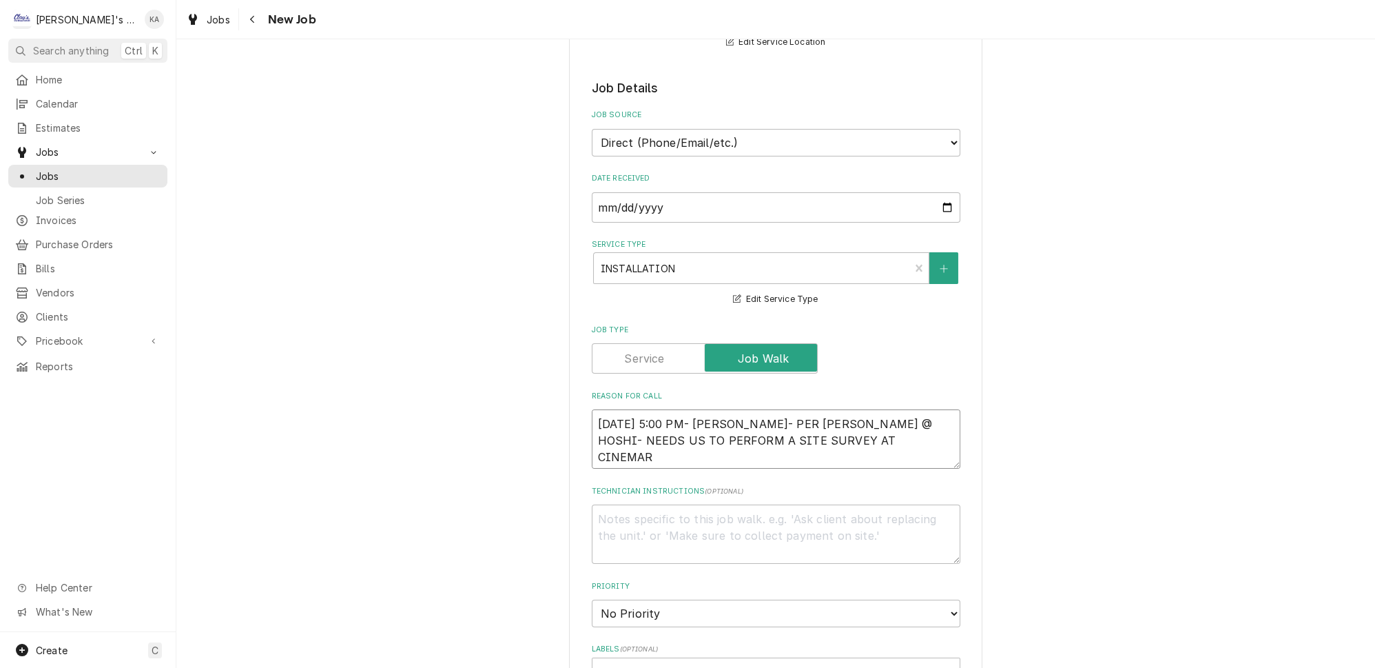
type textarea "9/22/2025 5:00 PM- KOREY- PER KELLY @ HOSHI- NEEDS US TO PERFORM A SITE SURVEY …"
type textarea "x"
type textarea "9/22/2025 5:00 PM- KOREY- PER KELLY @ HOSHI- NEEDS US TO PERFORM A SITE SURVEY …"
type textarea "x"
type textarea "9/22/2025 5:00 PM- KOREY- PER KELLY @ HOSHI- NEEDS US TO PERFORM A SITE SURVEY …"
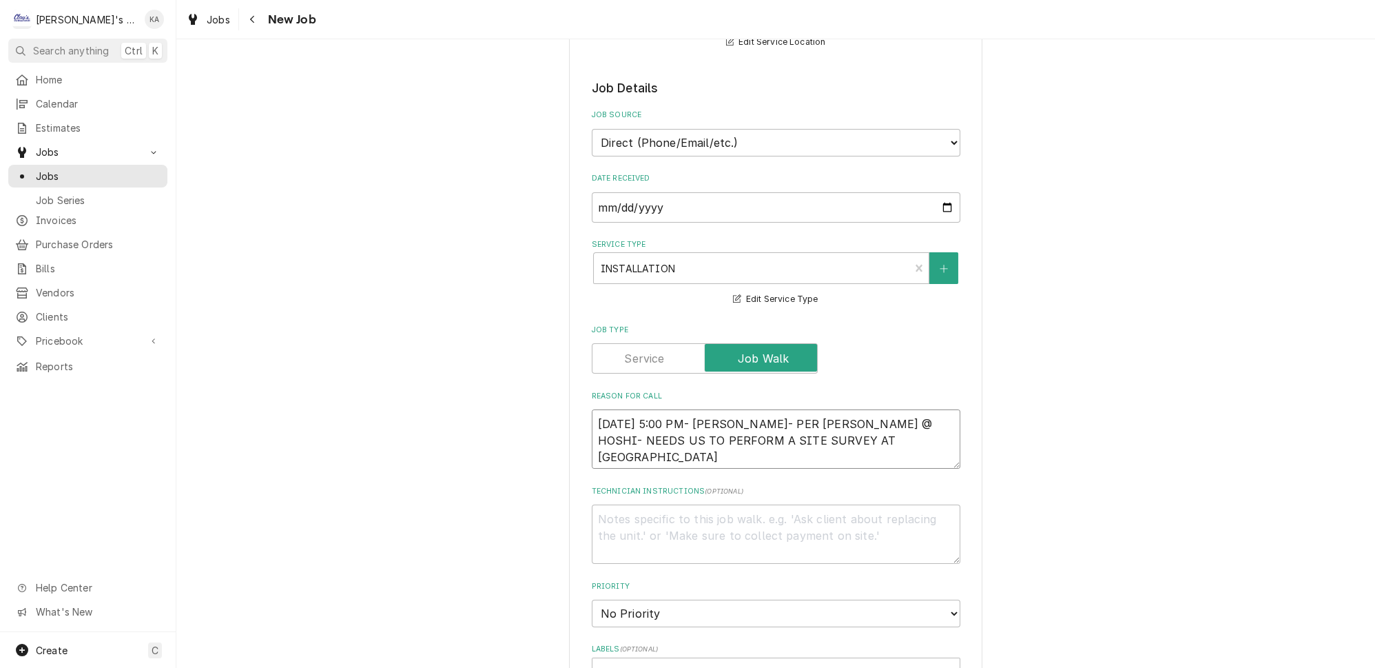
type textarea "x"
type textarea "9/22/2025 5:00 PM- KOREY- PER KELLY @ HOSHI- NEEDS US TO PERFORM A SITE SURVEY …"
type textarea "x"
type textarea "9/22/2025 5:00 PM- KOREY- PER KELLY @ HOSHI- NEEDS US TO PERFORM A SITE SURVEY …"
type textarea "x"
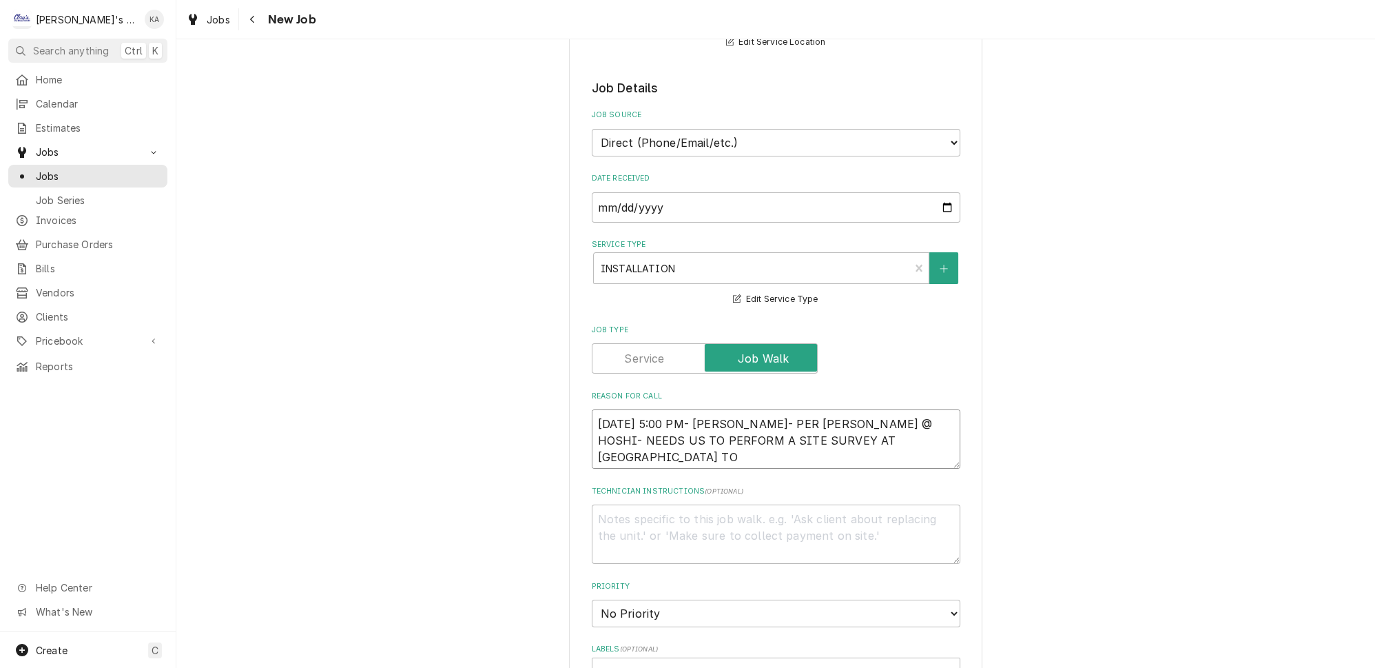
type textarea "9/22/2025 5:00 PM- KOREY- PER KELLY @ HOSHI- NEEDS US TO PERFORM A SITE SURVEY …"
type textarea "x"
type textarea "9/22/2025 5:00 PM- KOREY- PER KELLY @ HOSHI- NEEDS US TO PERFORM A SITE SURVEY …"
type textarea "x"
type textarea "9/22/2025 5:00 PM- KOREY- PER KELLY @ HOSHI- NEEDS US TO PERFORM A SITE SURVEY …"
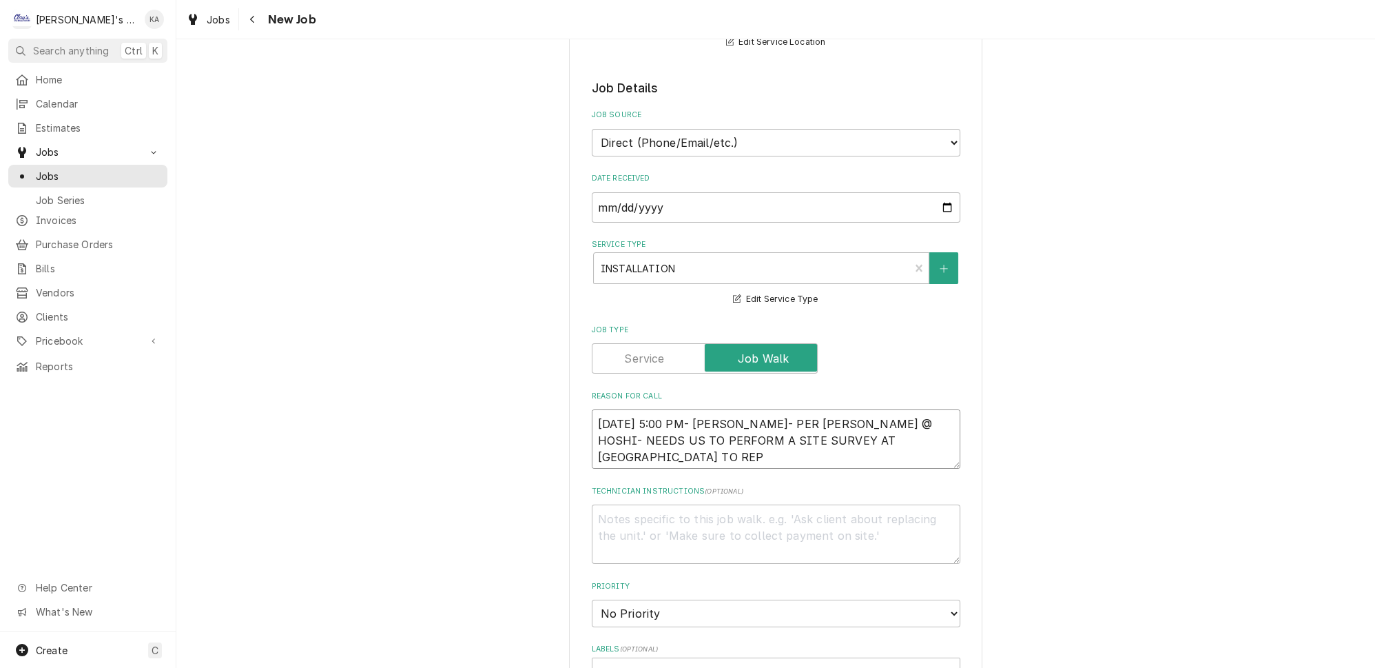
type textarea "x"
type textarea "9/22/2025 5:00 PM- KOREY- PER KELLY @ HOSHI- NEEDS US TO PERFORM A SITE SURVEY …"
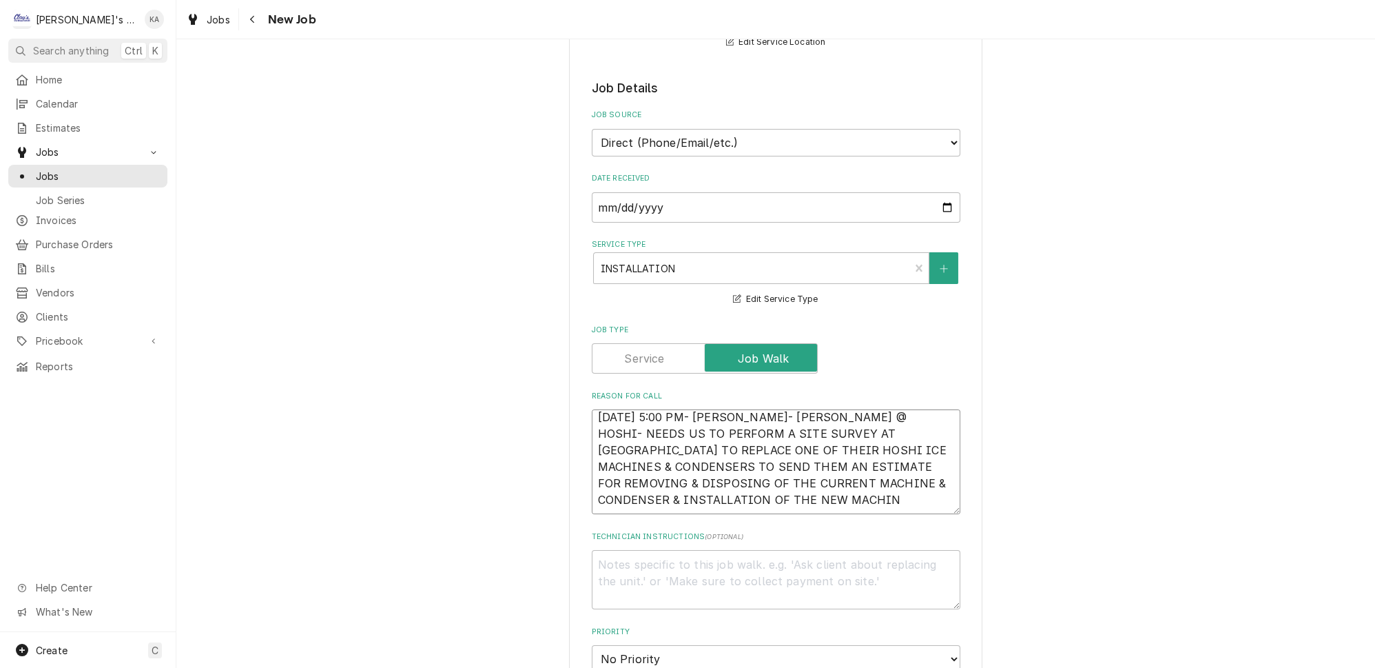
scroll to position [0, 0]
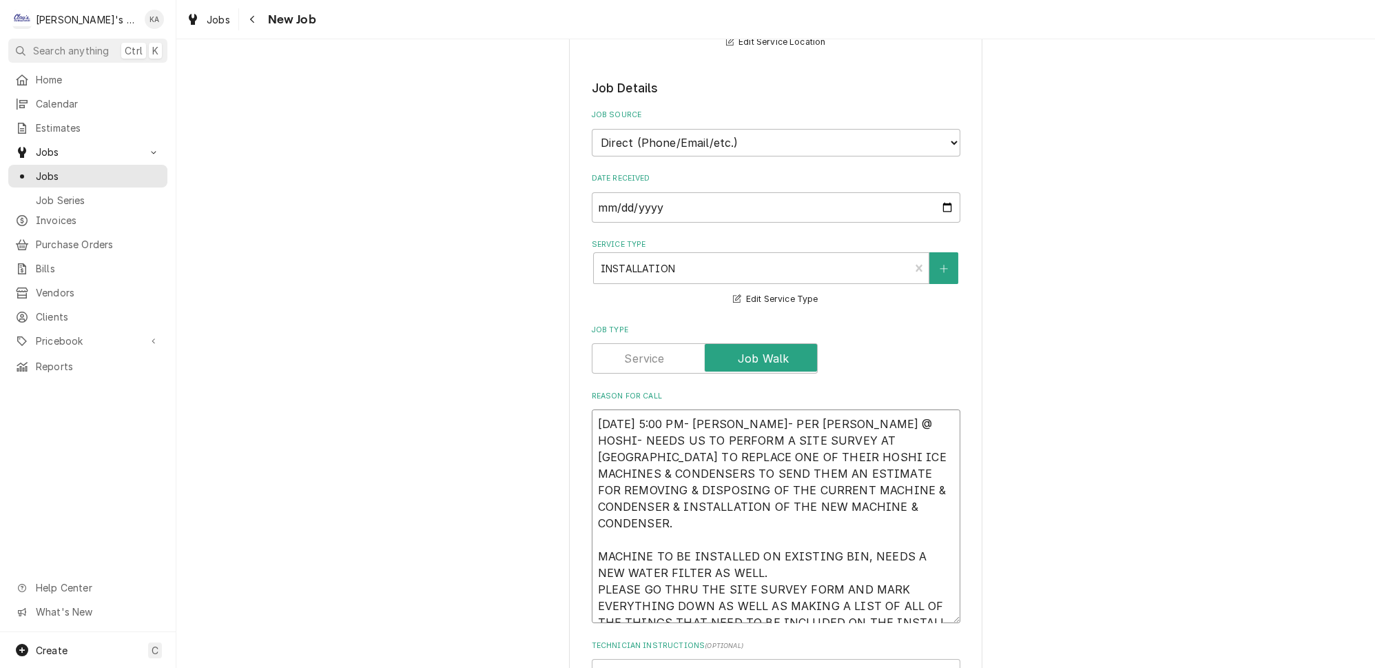
click at [779, 487] on textarea "9/22/2025 5:00 PM- KOREY- PER KELLY @ HOSHI- NEEDS US TO PERFORM A SITE SURVEY …" at bounding box center [776, 516] width 369 height 214
click at [597, 518] on textarea "9/22/2025 5:00 PM- KOREY- PER KELLY @ HOSHI- NEEDS US TO PERFORM A SITE SURVEY …" at bounding box center [776, 516] width 369 height 214
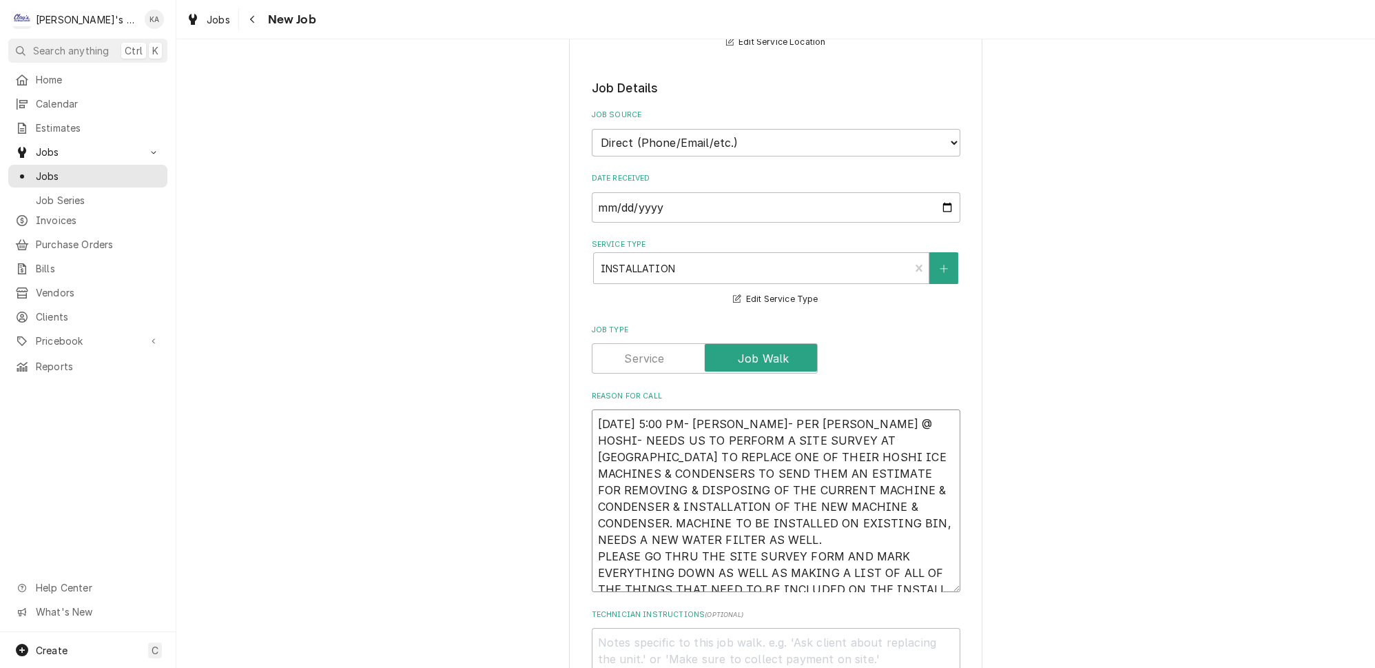
click at [893, 502] on textarea "9/22/2025 5:00 PM- KOREY- PER KELLY @ HOSHI- NEEDS US TO PERFORM A SITE SURVEY …" at bounding box center [776, 500] width 369 height 183
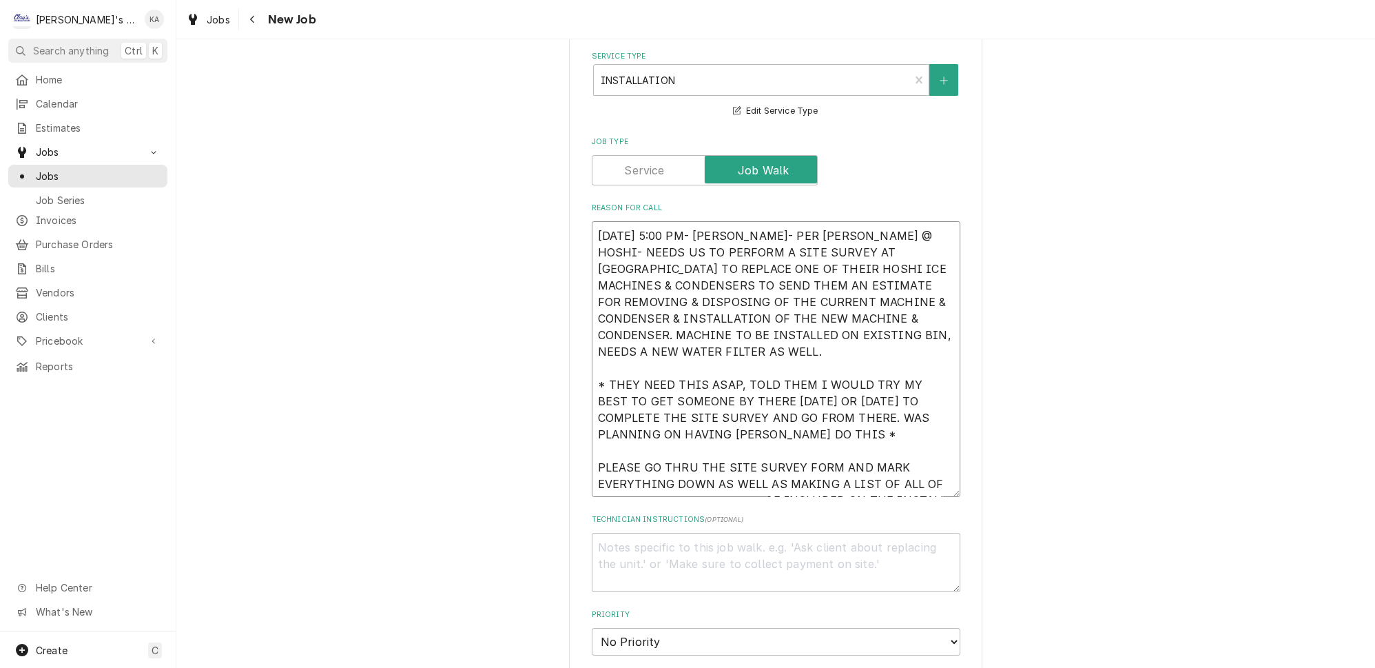
scroll to position [564, 0]
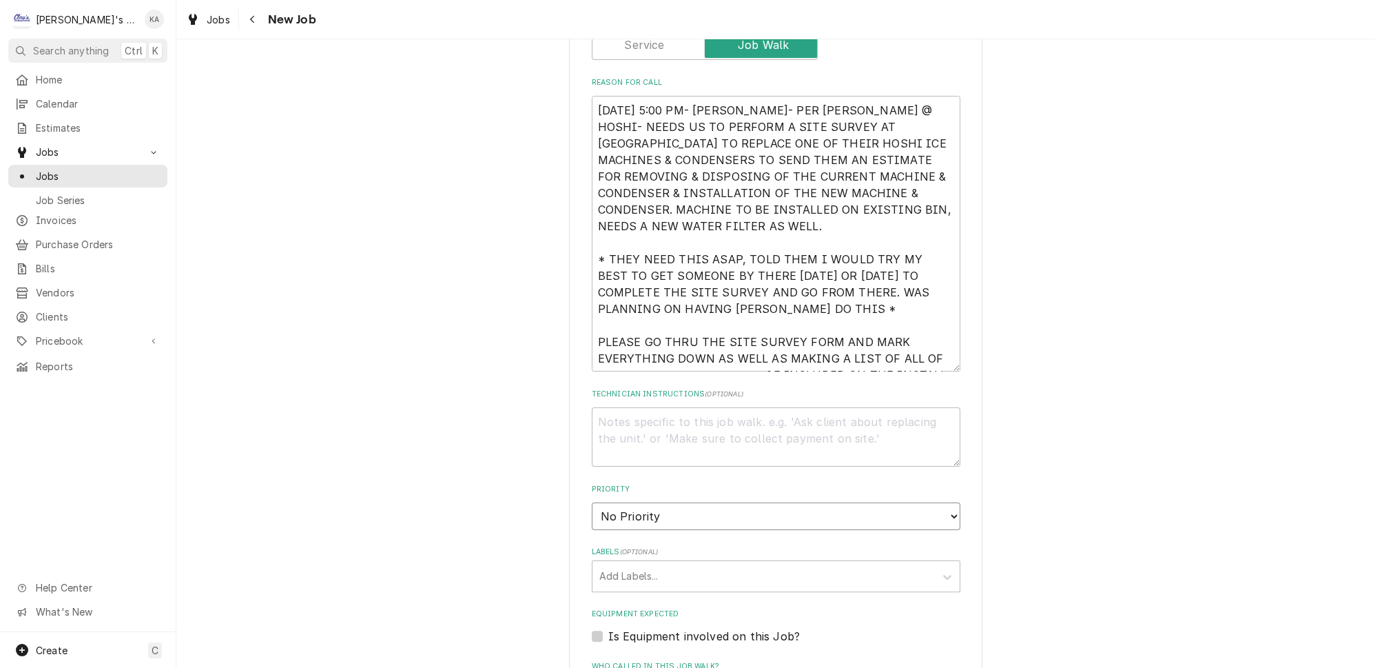
click at [933, 502] on select "No Priority Urgent High Medium Low" at bounding box center [776, 516] width 369 height 28
click at [592, 502] on select "No Priority Urgent High Medium Low" at bounding box center [776, 516] width 369 height 28
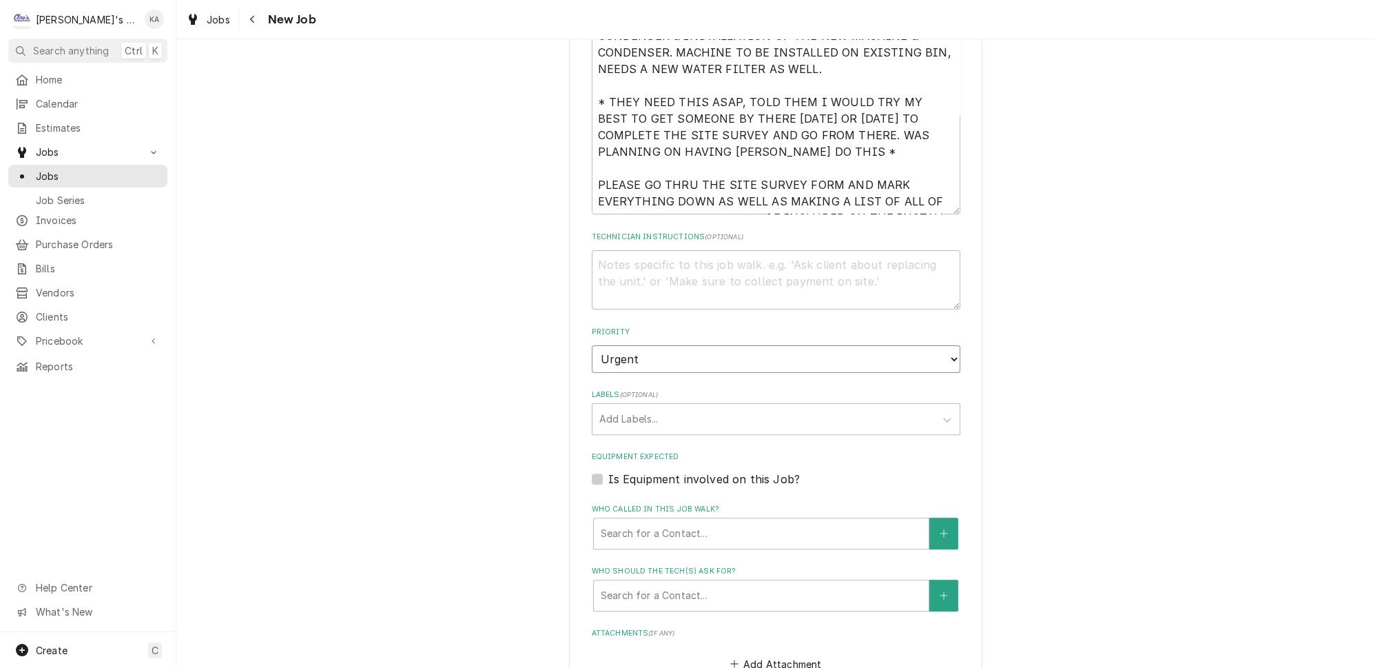
scroll to position [814, 0]
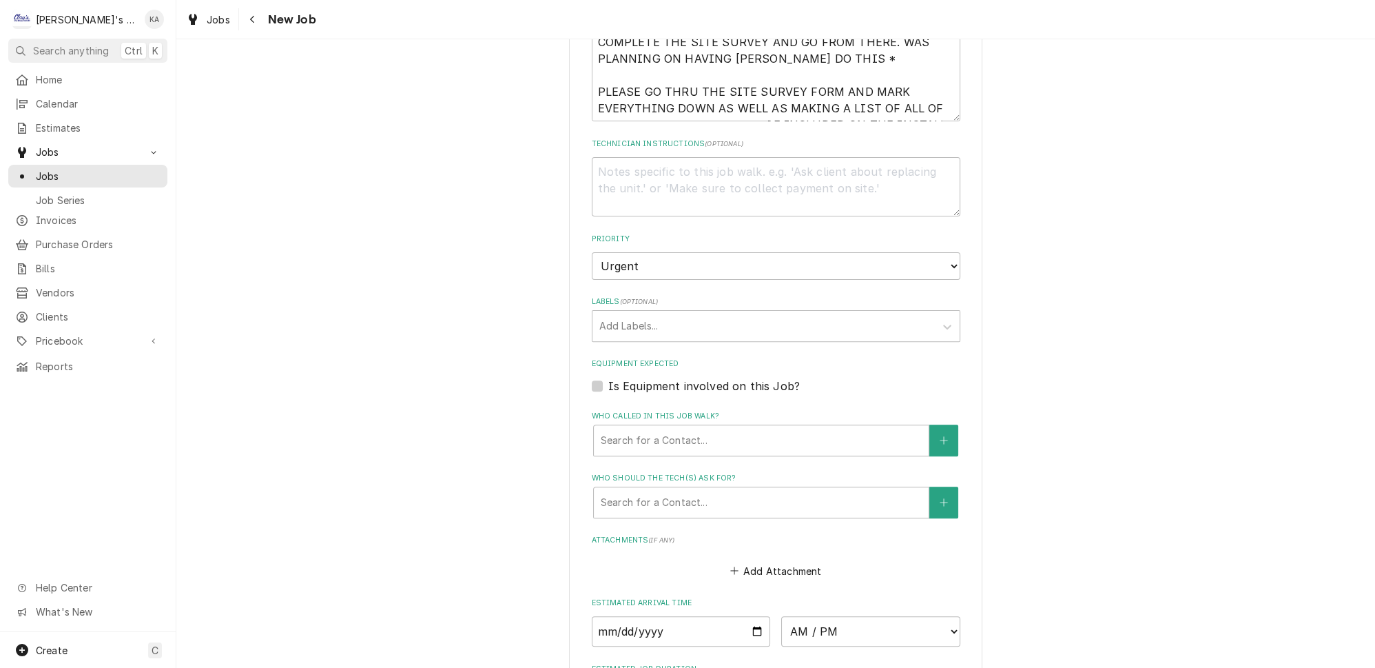
click at [608, 378] on label "Is Equipment involved on this Job?" at bounding box center [704, 386] width 192 height 17
click at [608, 378] on input "Equipment Expected" at bounding box center [792, 393] width 369 height 30
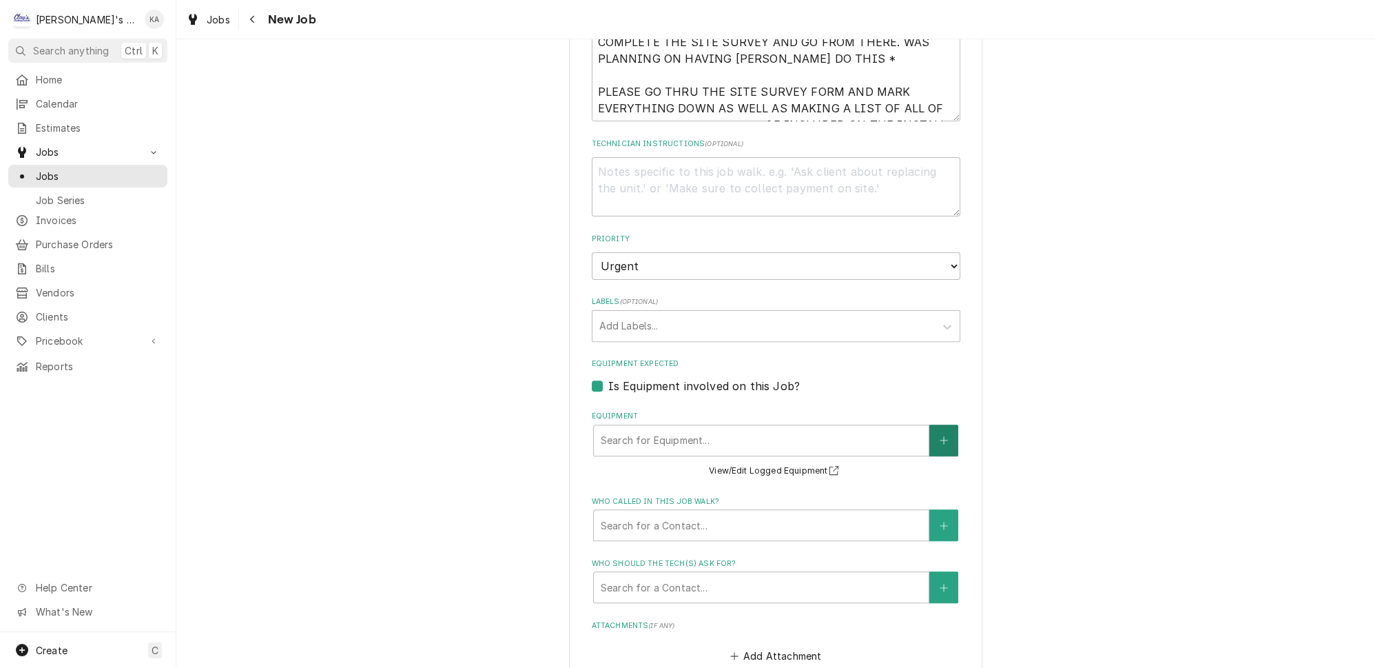
click at [940, 435] on icon "Create New Equipment" at bounding box center [944, 440] width 8 height 10
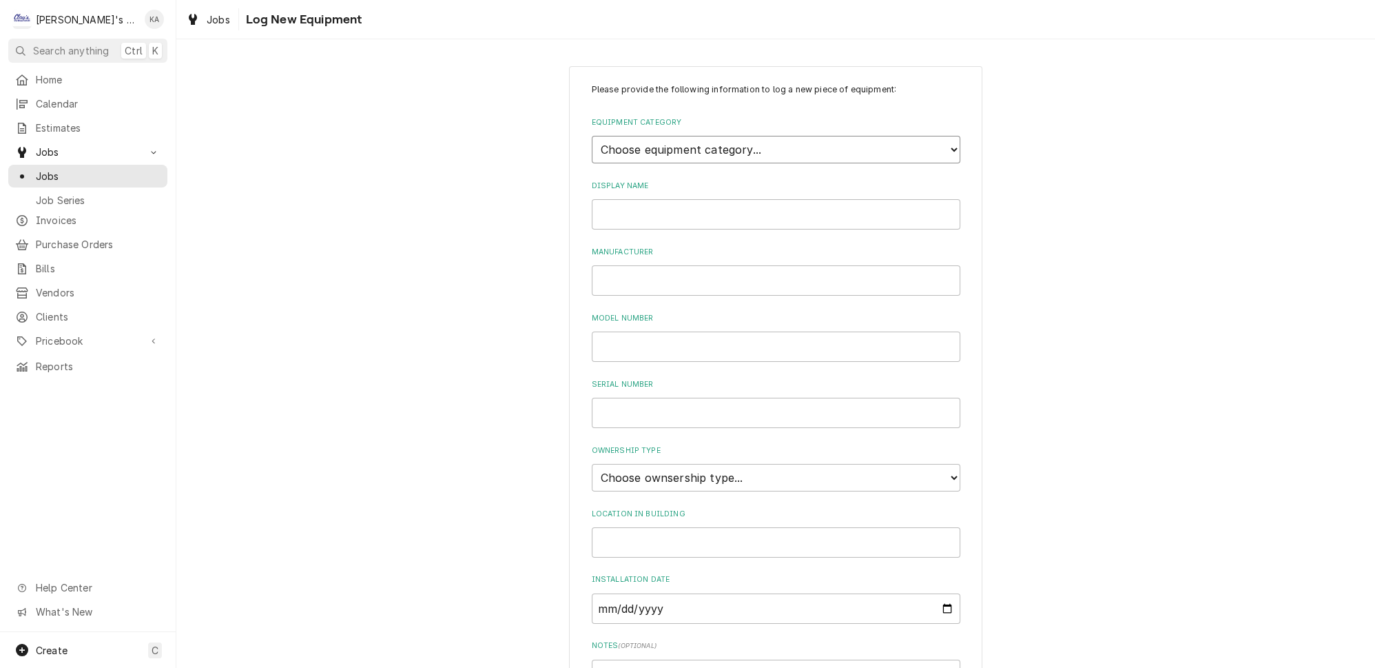
click at [770, 145] on select "Choose equipment category... Ice Machines Refrigeration HVAC Other" at bounding box center [776, 150] width 369 height 28
click at [592, 136] on select "Choose equipment category... Ice Machines Refrigeration HVAC Other" at bounding box center [776, 150] width 369 height 28
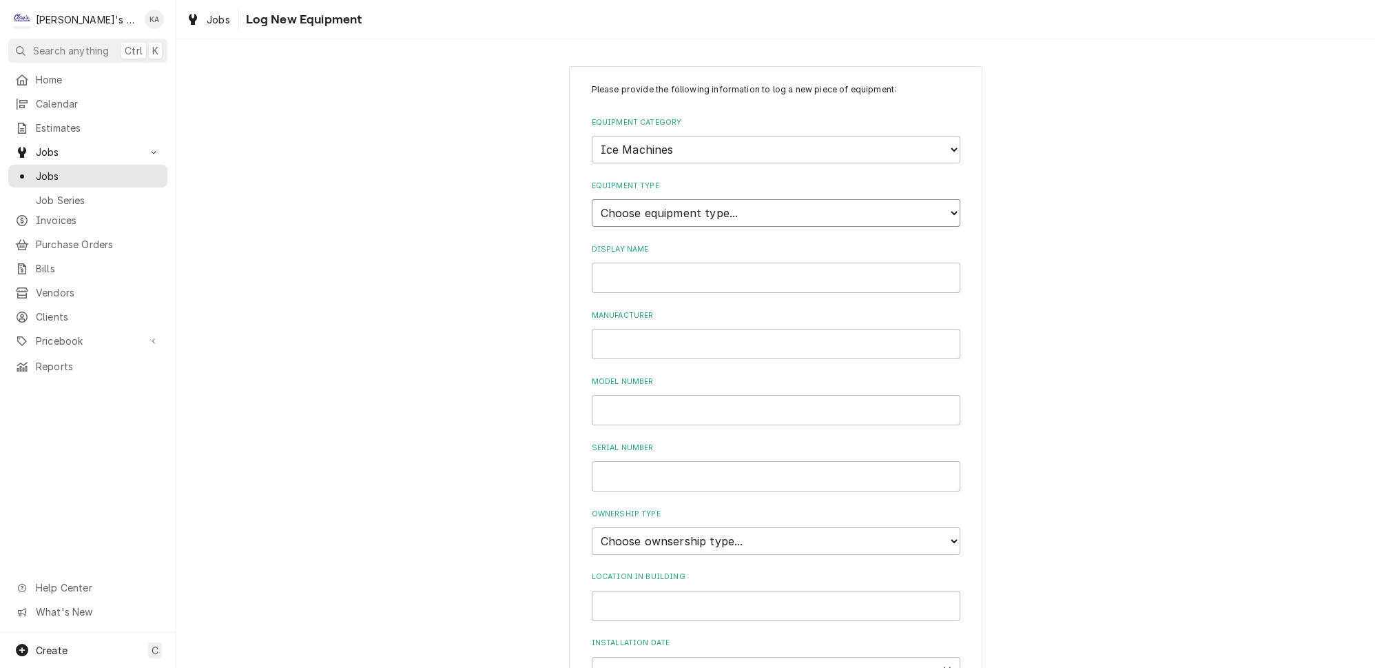
click at [718, 212] on select "Choose equipment type... Ice Bin Ice Dispenser Ice Maker Ice Merchandiser" at bounding box center [776, 213] width 369 height 28
click at [592, 199] on select "Choose equipment type... Ice Bin Ice Dispenser Ice Maker Ice Merchandiser" at bounding box center [776, 213] width 369 height 28
click at [630, 272] on input "Display Name" at bounding box center [776, 277] width 369 height 30
drag, startPoint x: 722, startPoint y: 268, endPoint x: 665, endPoint y: 267, distance: 57.2
click at [665, 267] on input "CINEMARK- HOSHIZAKI ICE MACHINE" at bounding box center [776, 277] width 369 height 30
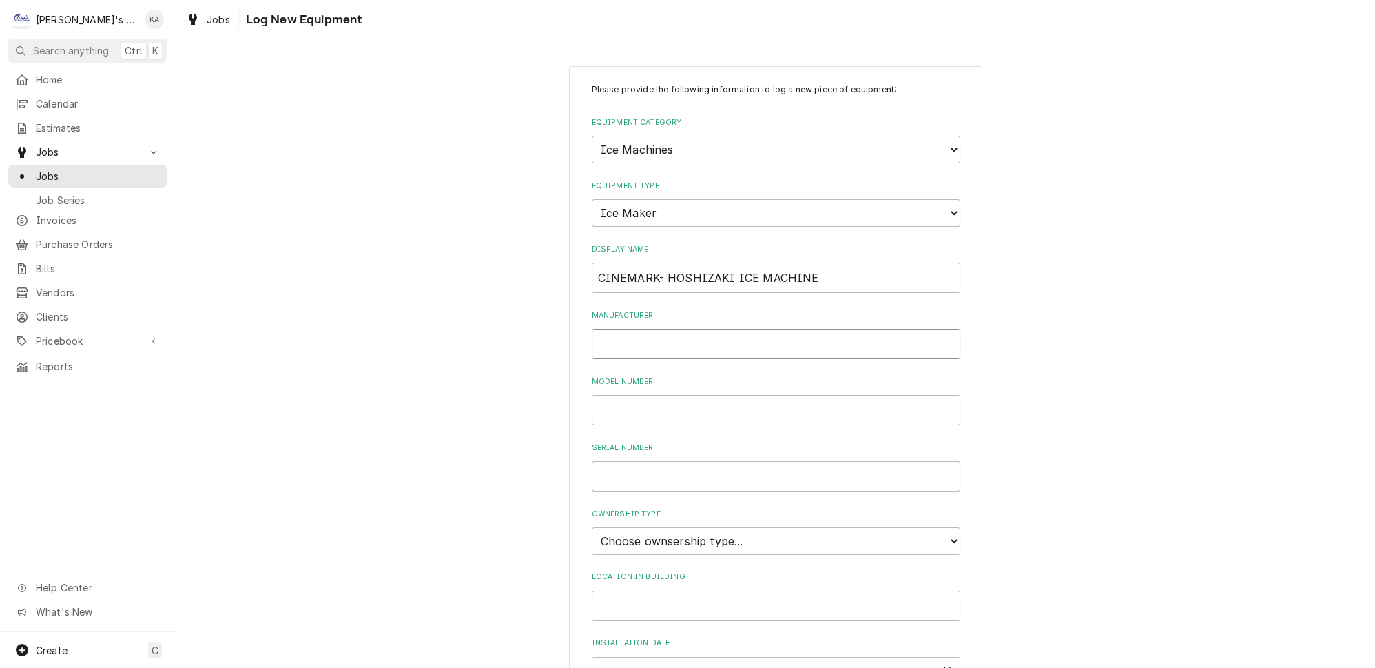
click at [637, 334] on input "Manufacturer" at bounding box center [776, 344] width 369 height 30
paste input "HOSHIZAKI"
click at [646, 398] on input "Model Number" at bounding box center [776, 410] width 369 height 30
click at [735, 527] on select "Choose ownsership type... Unknown Owned Leased Rented" at bounding box center [776, 541] width 369 height 28
click at [592, 527] on select "Choose ownsership type... Unknown Owned Leased Rented" at bounding box center [776, 541] width 369 height 28
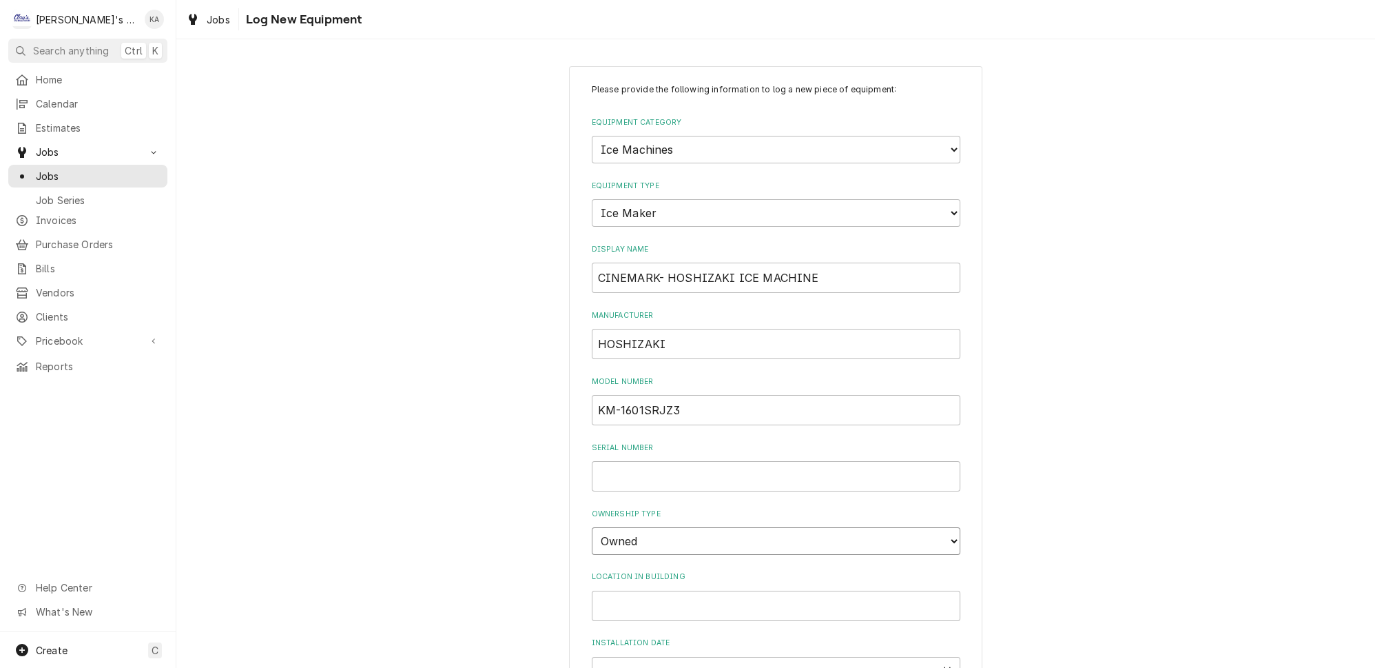
scroll to position [240, 0]
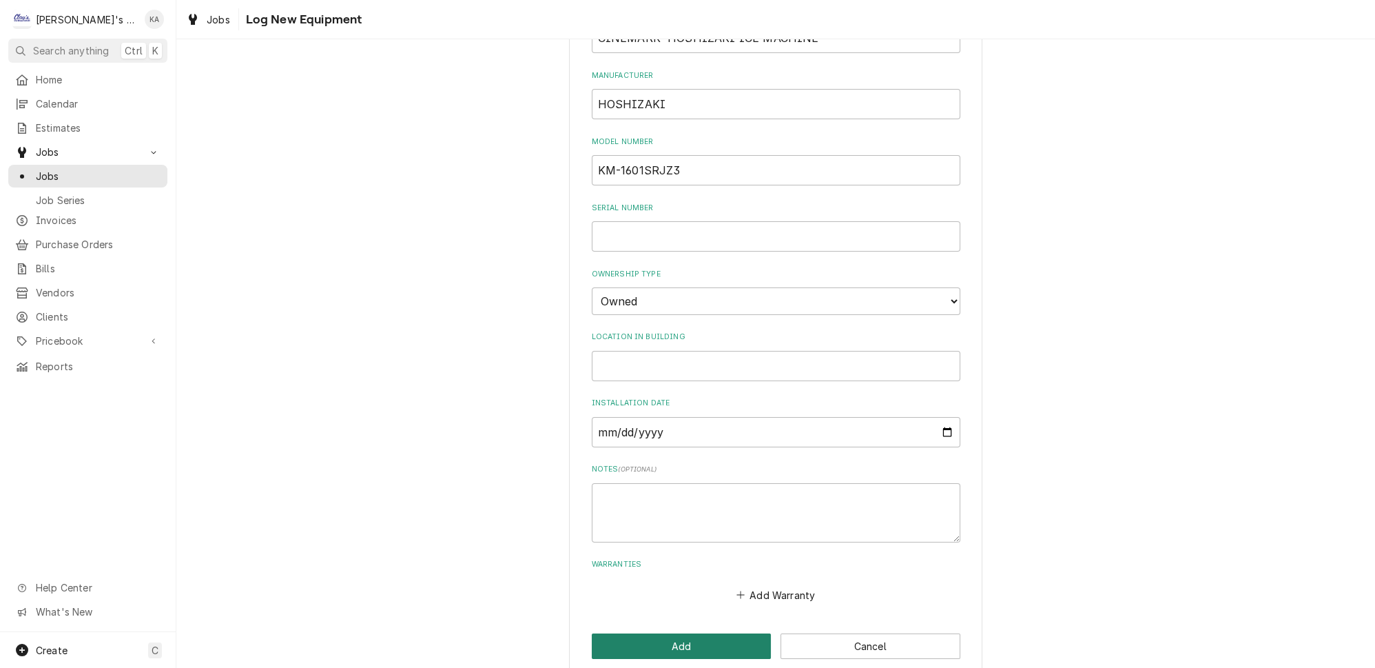
click at [693, 633] on button "Add" at bounding box center [682, 645] width 180 height 25
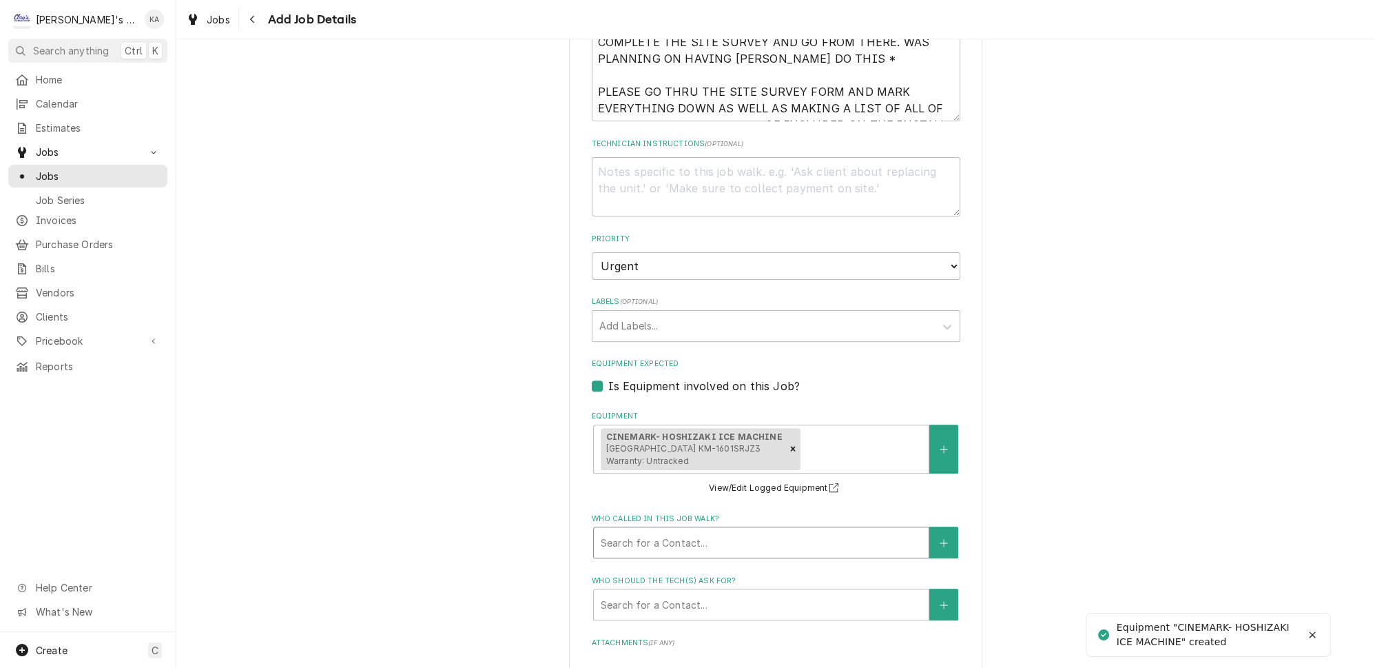
click at [725, 530] on div "Who called in this job walk?" at bounding box center [761, 542] width 321 height 25
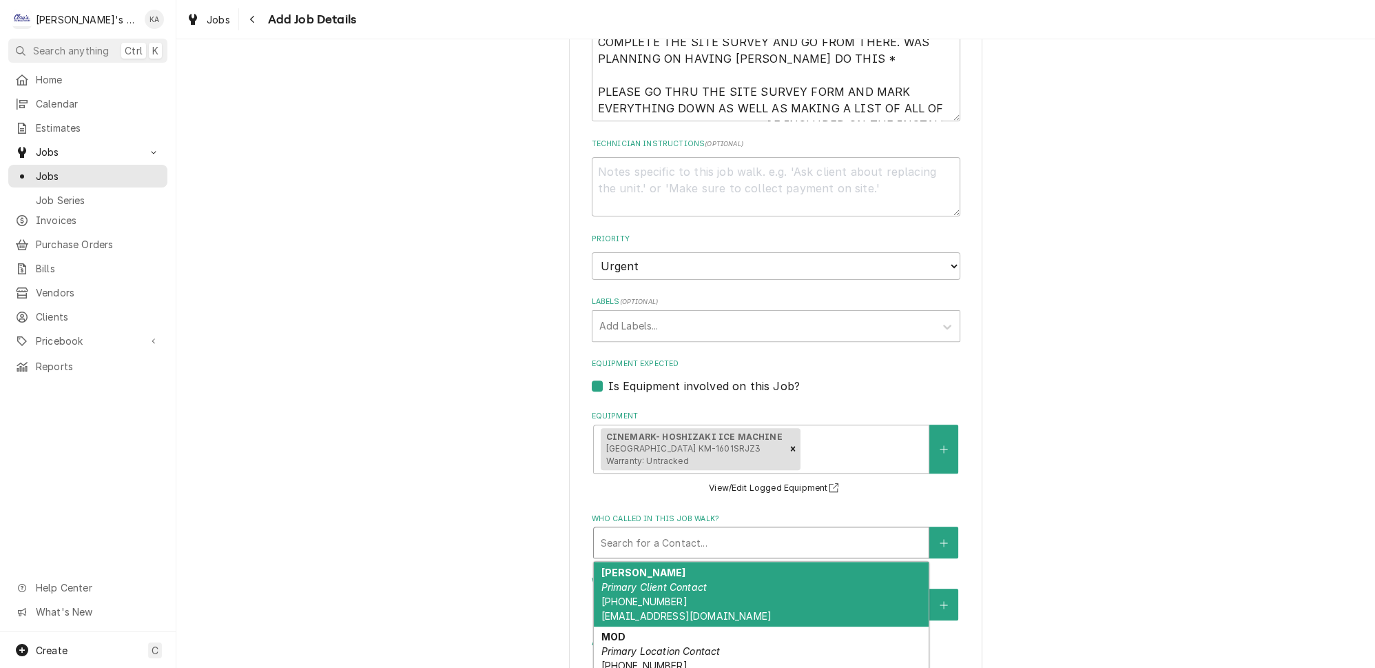
click at [725, 579] on div "KELLY MARINCIK Primary Client Contact (817) 832-7342 KAMARINCIK@HOSHIZAKI.COM" at bounding box center [761, 593] width 335 height 65
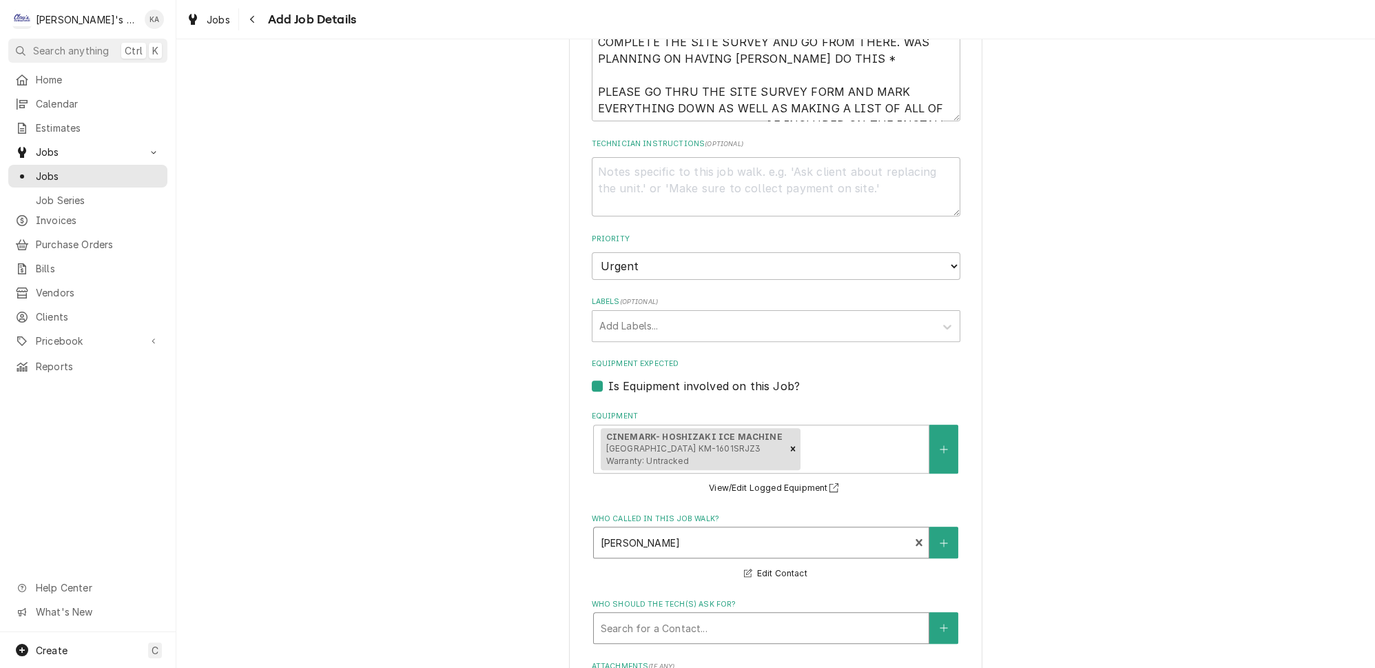
scroll to position [1127, 0]
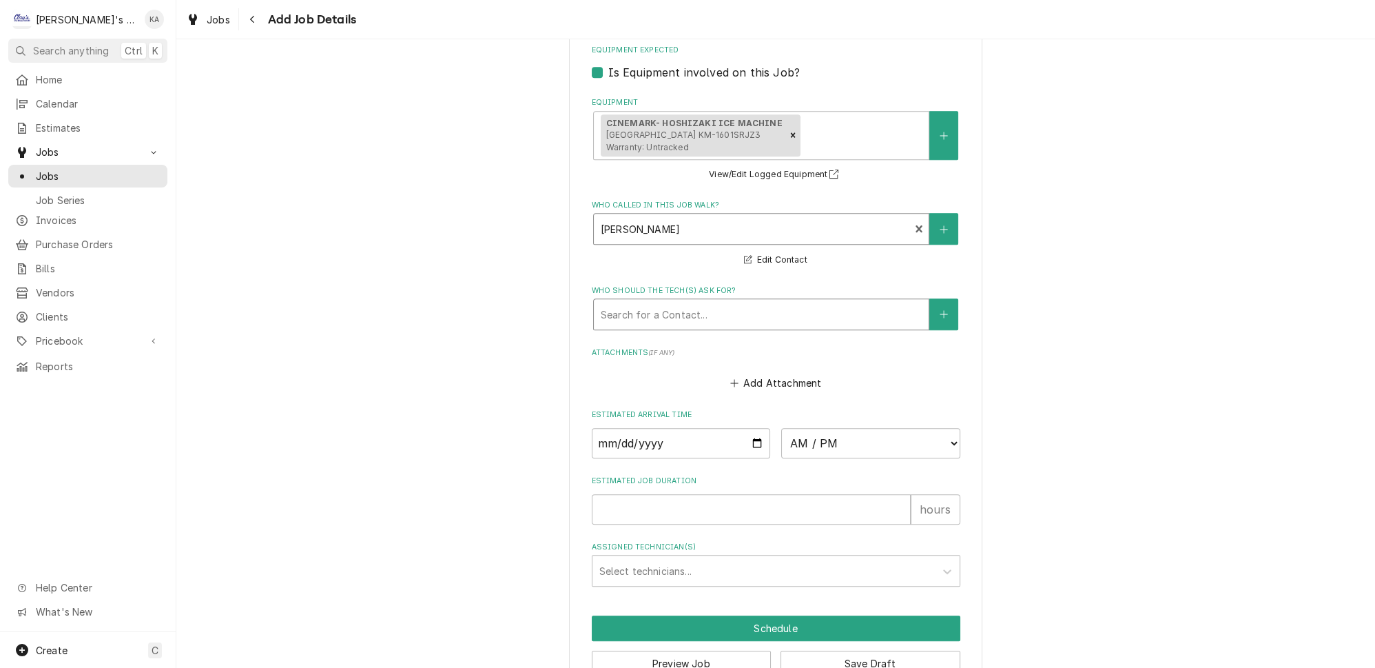
click at [715, 305] on div "Who should the tech(s) ask for?" at bounding box center [761, 314] width 321 height 25
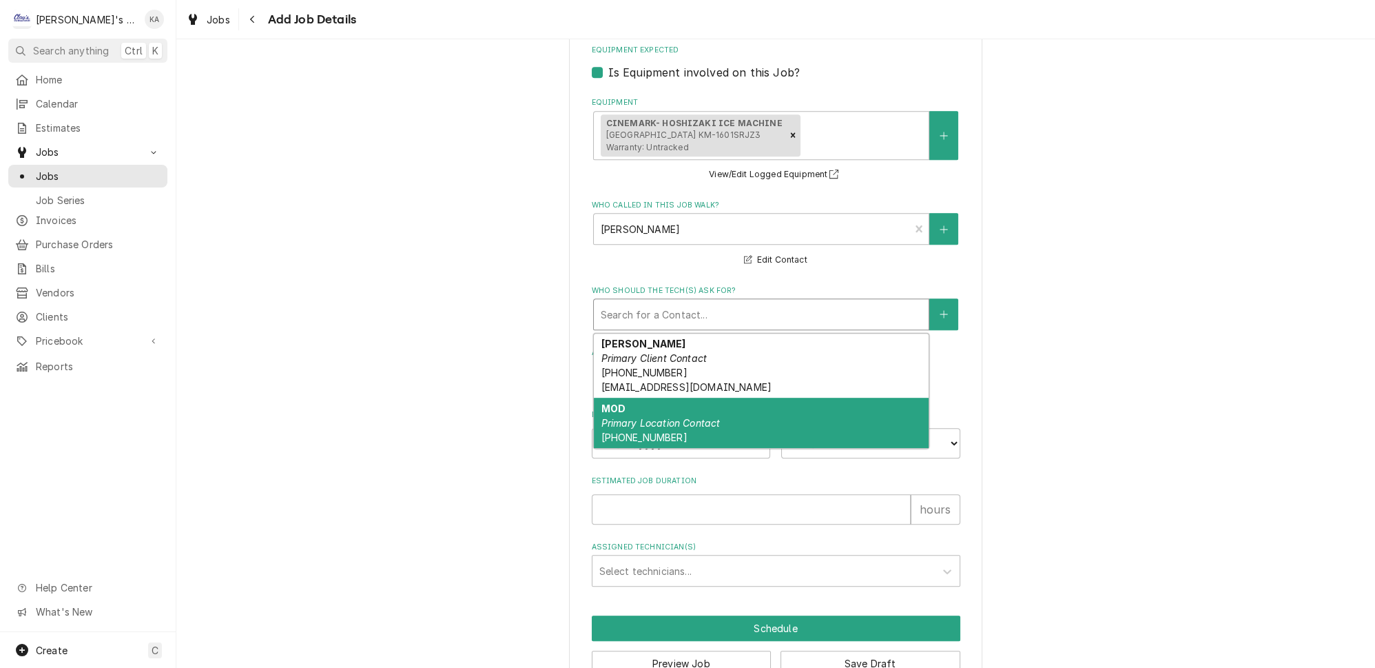
click at [678, 417] on em "Primary Location Contact" at bounding box center [660, 423] width 119 height 12
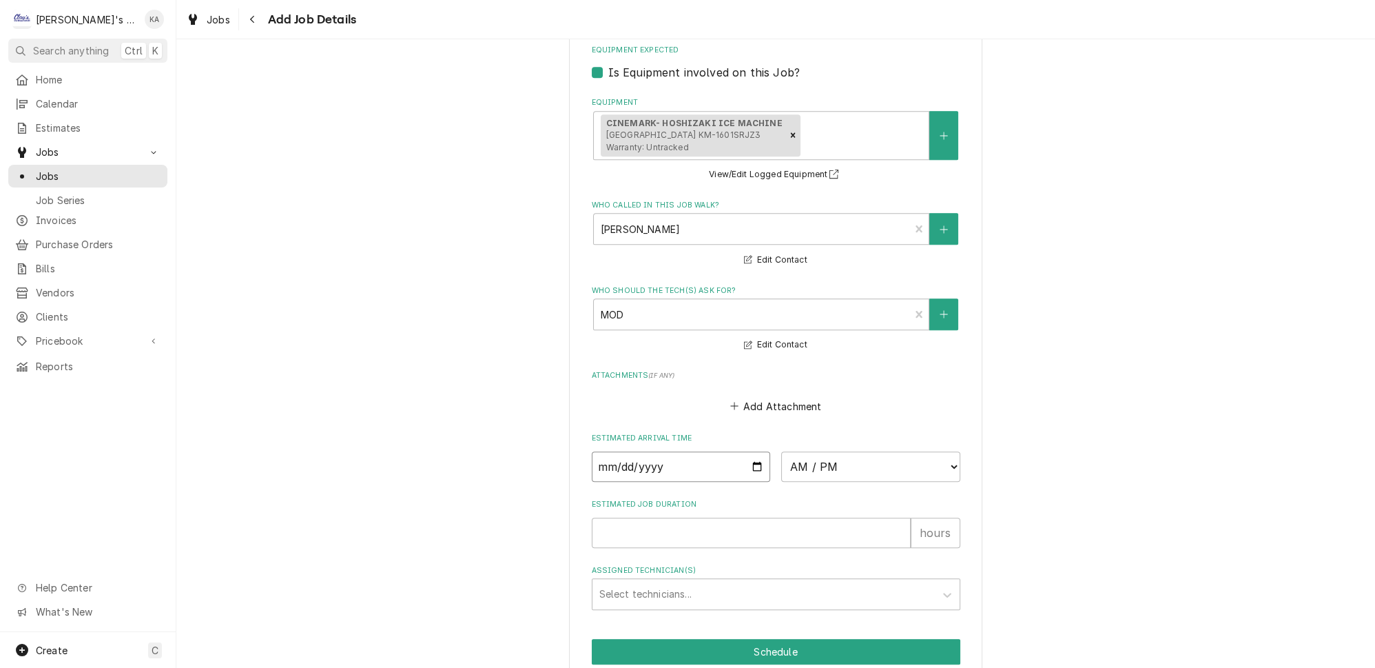
click at [746, 456] on input "Date" at bounding box center [681, 466] width 179 height 30
click at [932, 458] on select "AM / PM 6:00 AM 6:15 AM 6:30 AM 6:45 AM 7:00 AM 7:15 AM 7:30 AM 7:45 AM 8:00 AM…" at bounding box center [870, 466] width 179 height 30
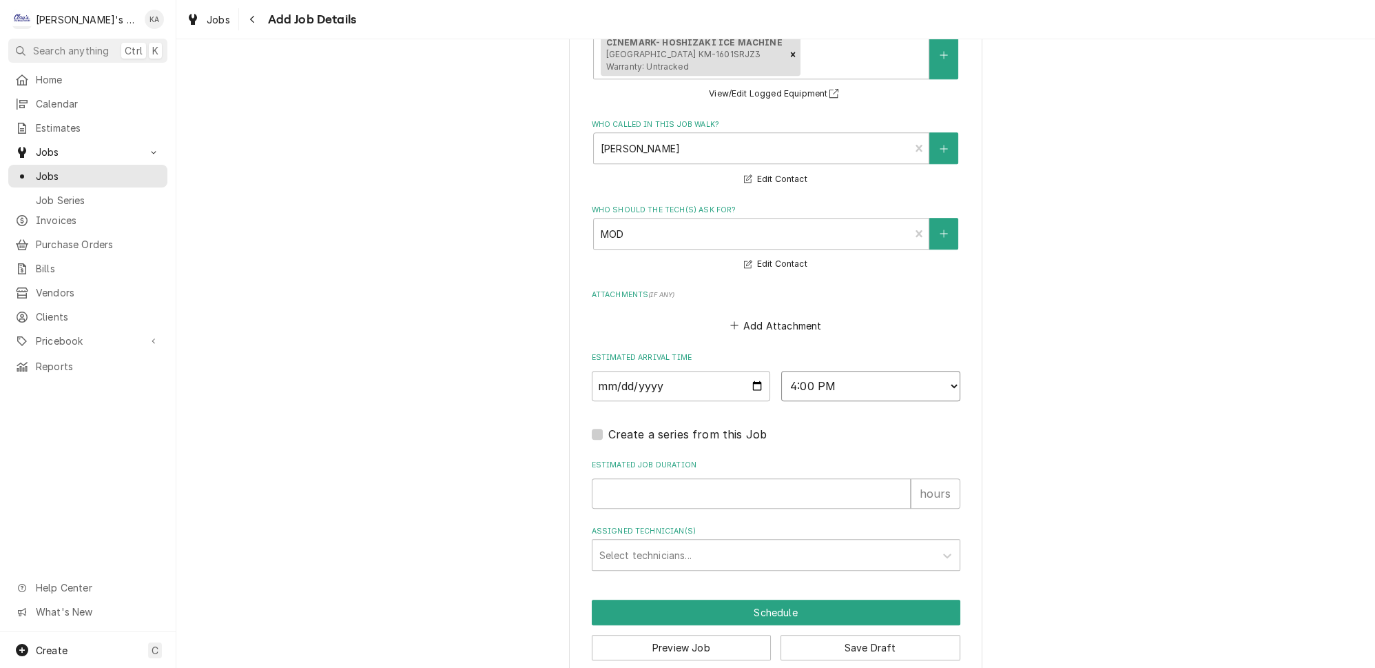
scroll to position [1209, 0]
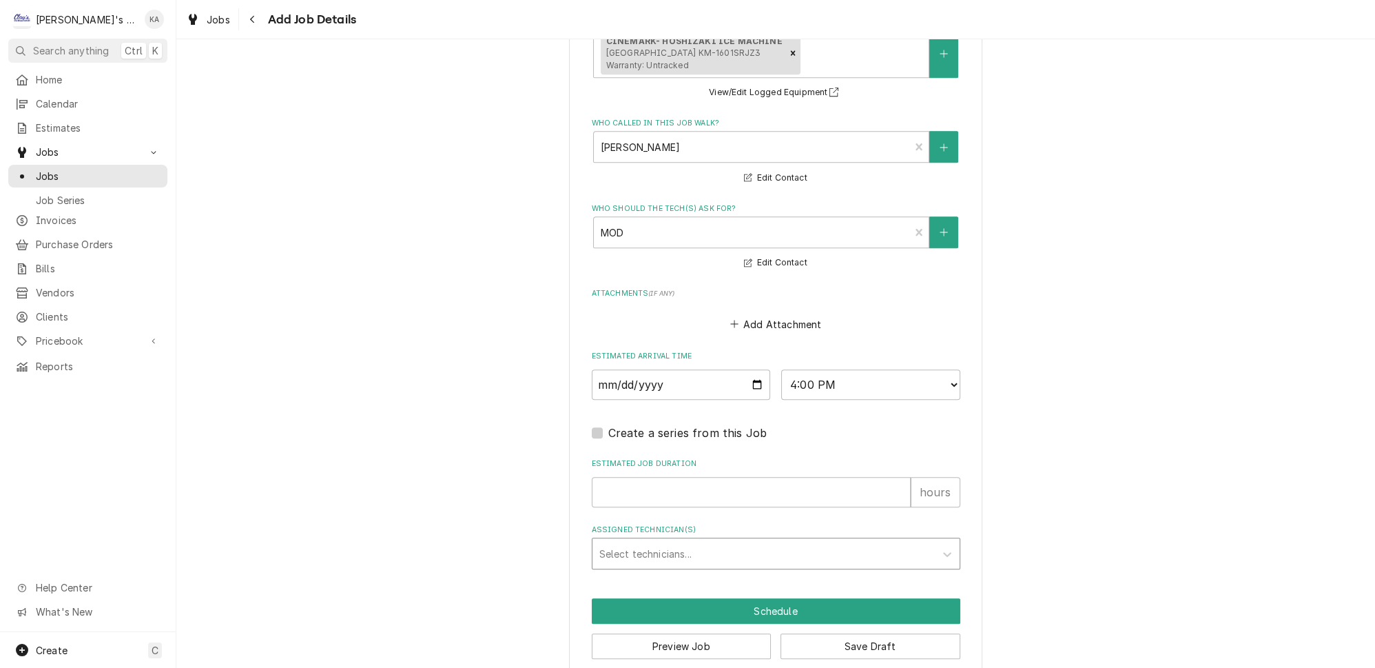
click at [834, 541] on div "Assigned Technician(s)" at bounding box center [763, 553] width 329 height 25
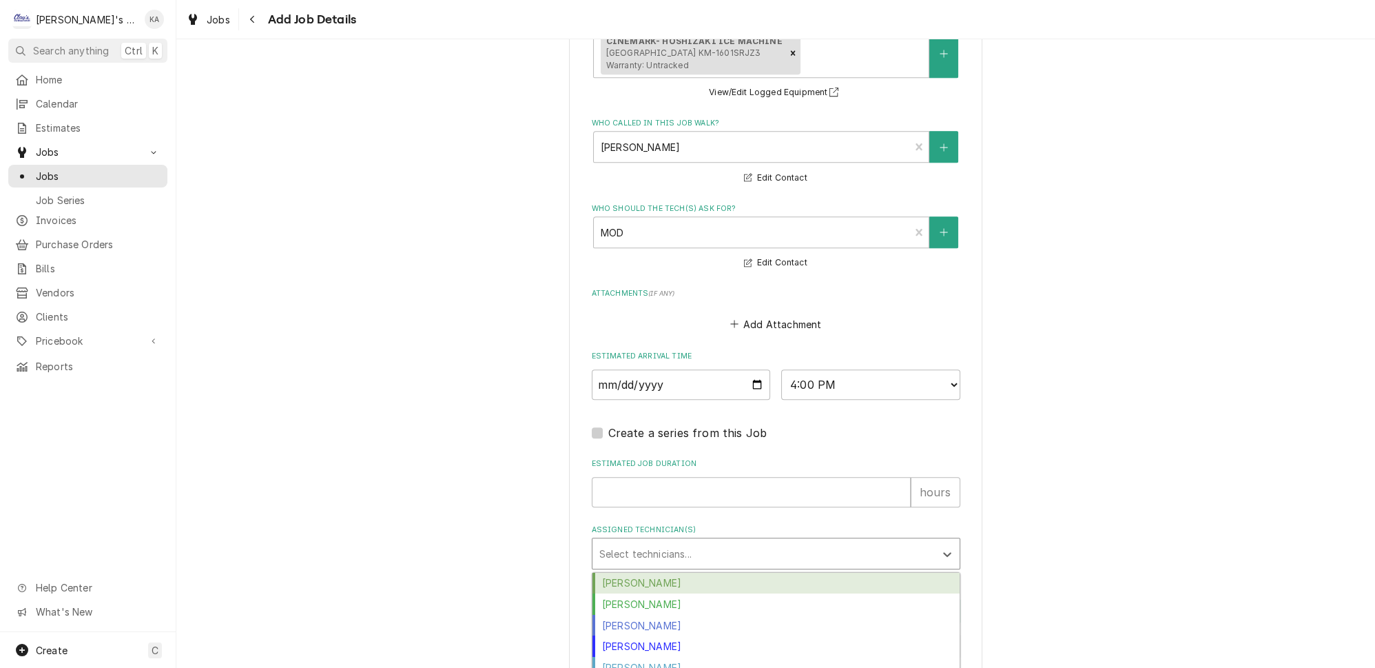
scroll to position [90, 0]
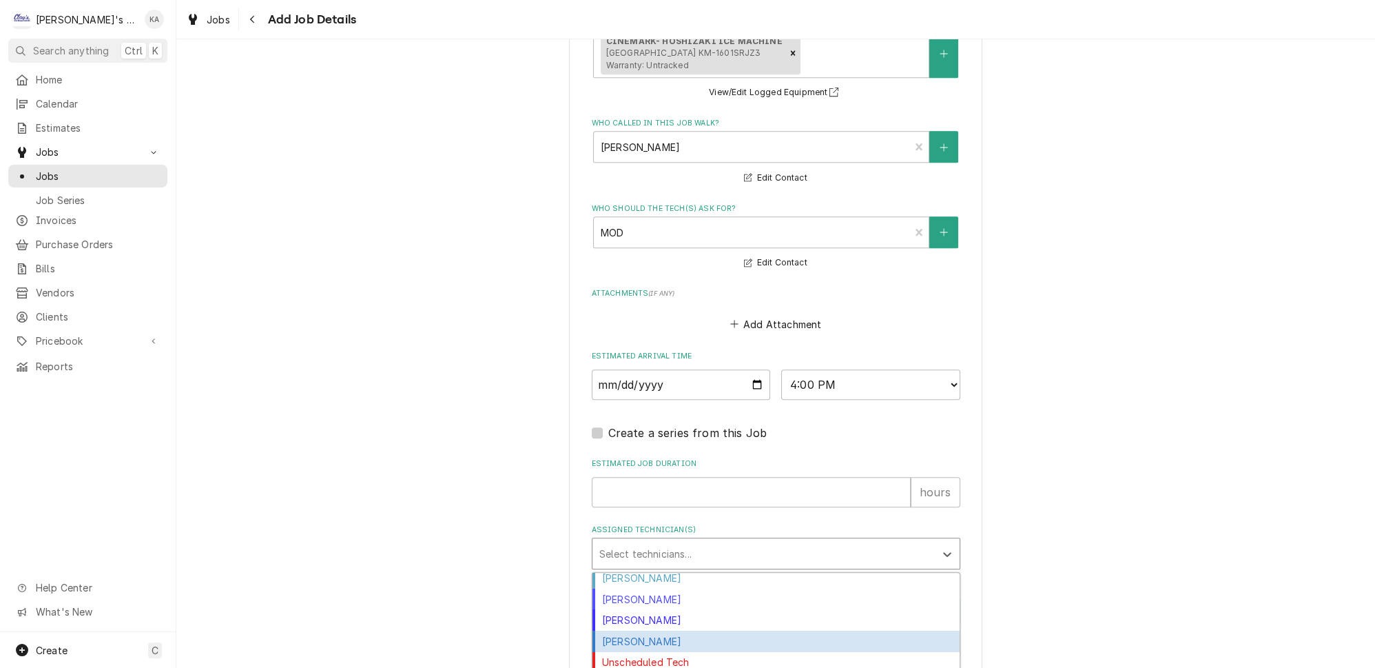
click at [664, 630] on div "Steven Cramer" at bounding box center [775, 640] width 367 height 21
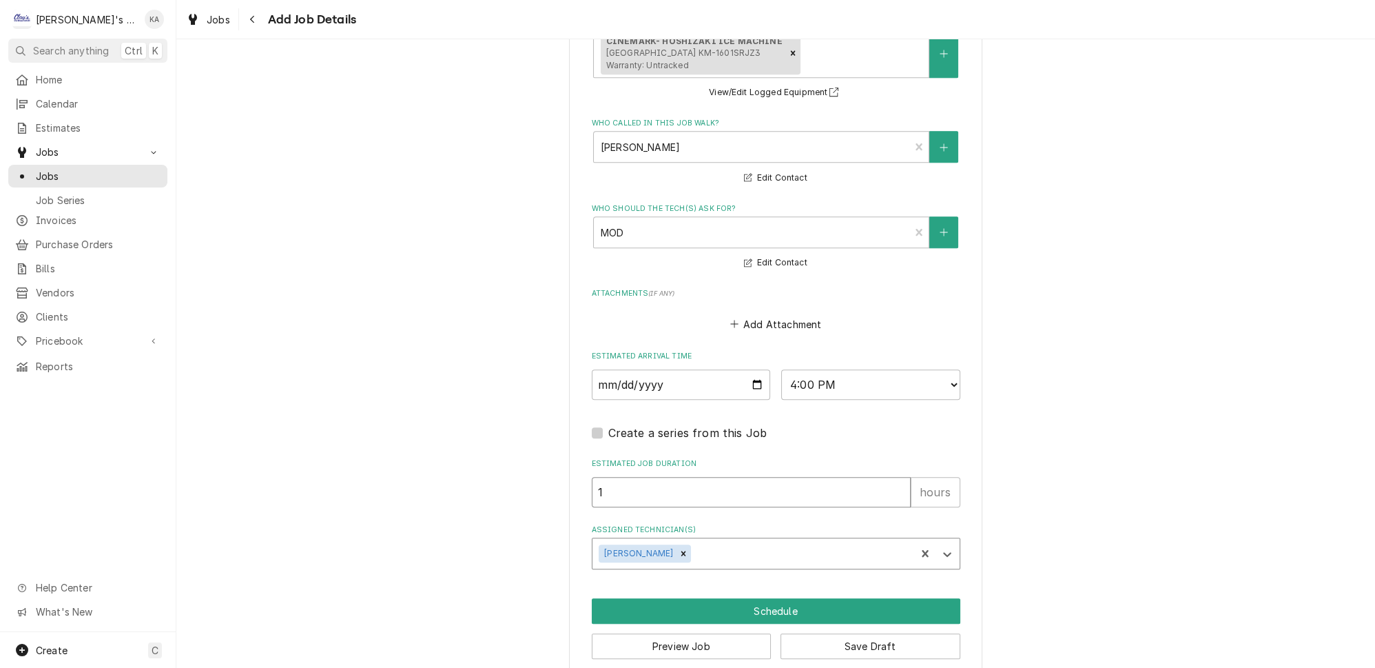
click at [883, 477] on input "1" at bounding box center [751, 492] width 319 height 30
click at [883, 477] on input "2" at bounding box center [751, 492] width 319 height 30
click at [856, 633] on button "Save Draft" at bounding box center [871, 645] width 180 height 25
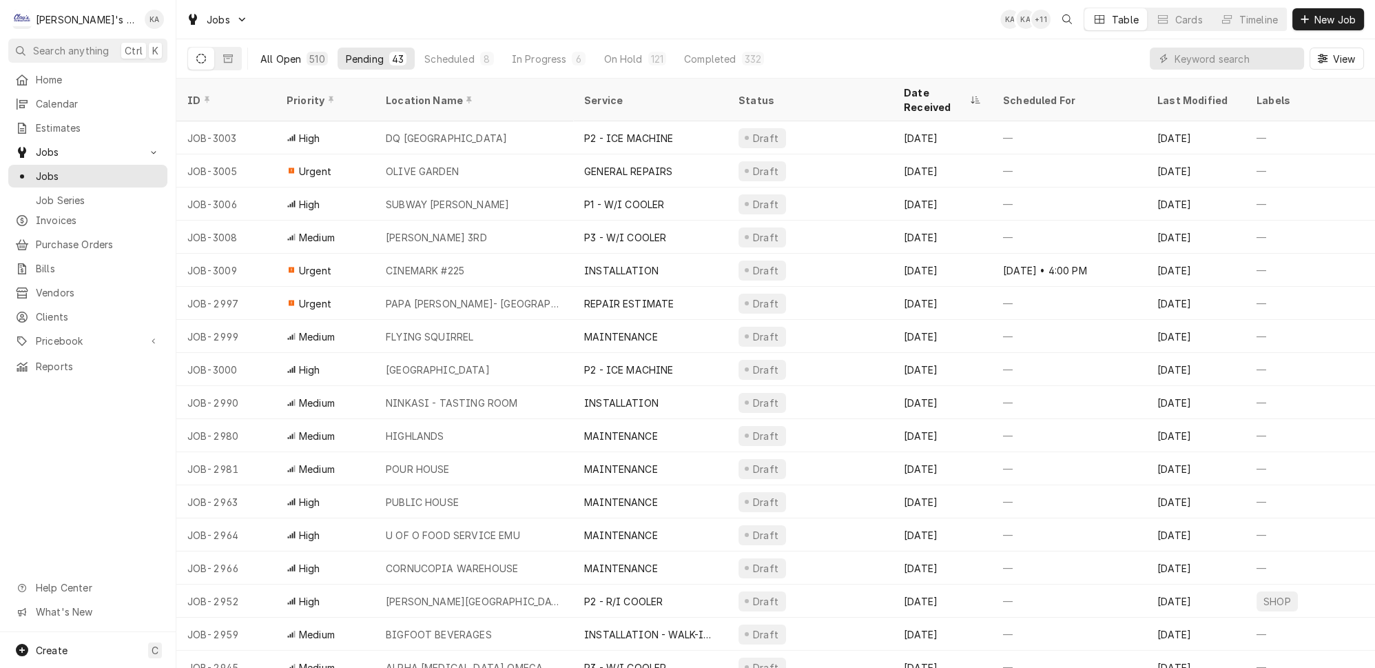
click at [264, 52] on div "All Open" at bounding box center [280, 59] width 41 height 14
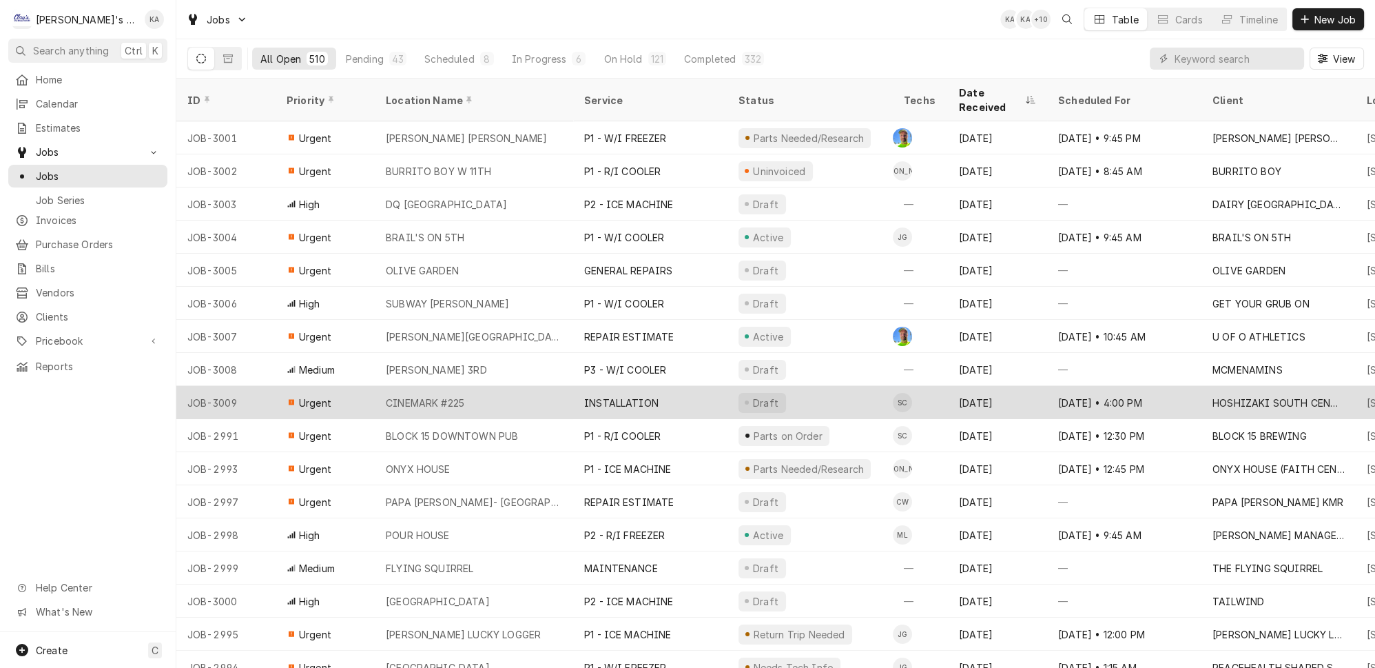
click at [458, 386] on div "CINEMARK #225" at bounding box center [474, 402] width 198 height 33
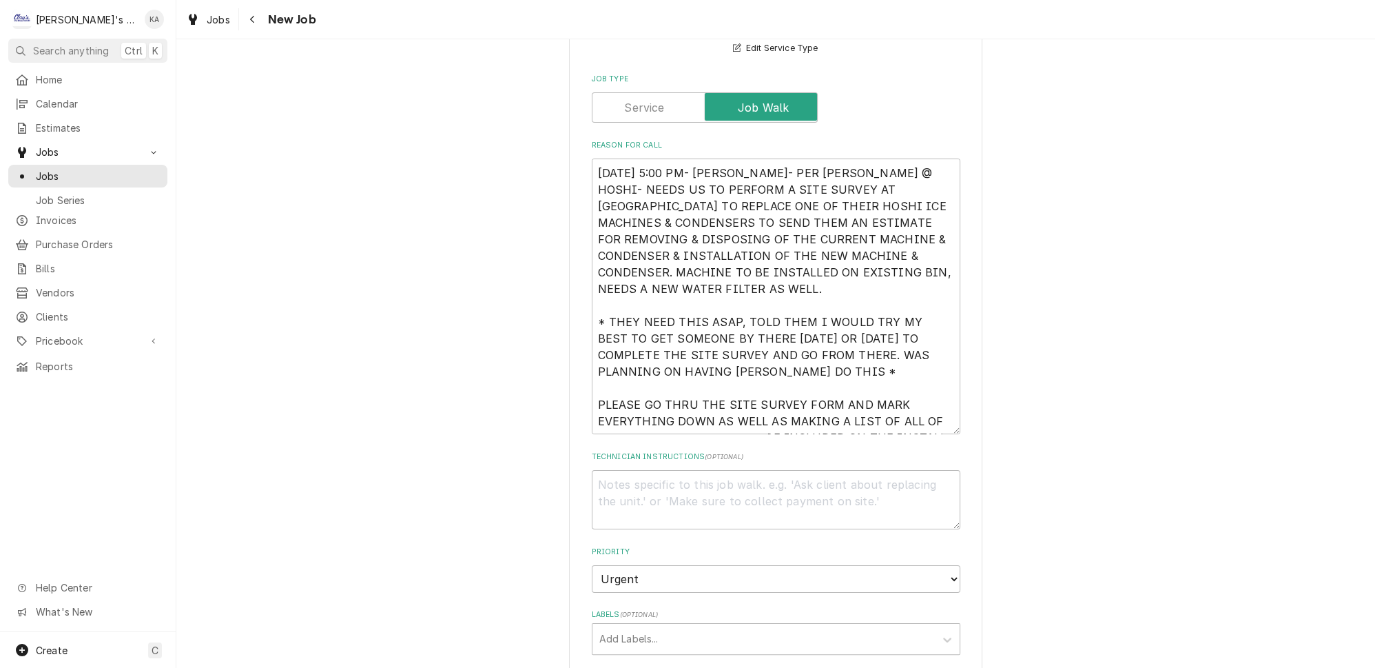
scroll to position [564, 0]
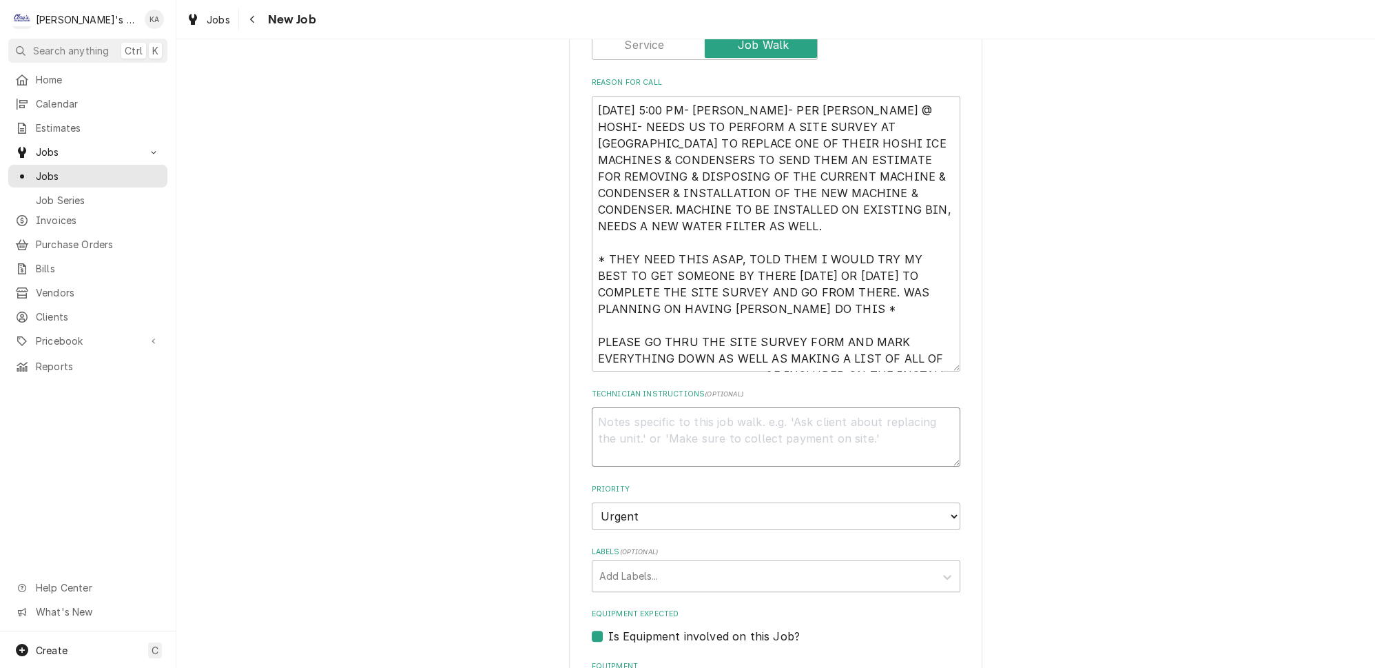
click at [617, 409] on textarea "Technician Instructions ( optional )" at bounding box center [776, 436] width 369 height 59
type textarea "x"
type textarea "S"
type textarea "x"
type textarea "SI"
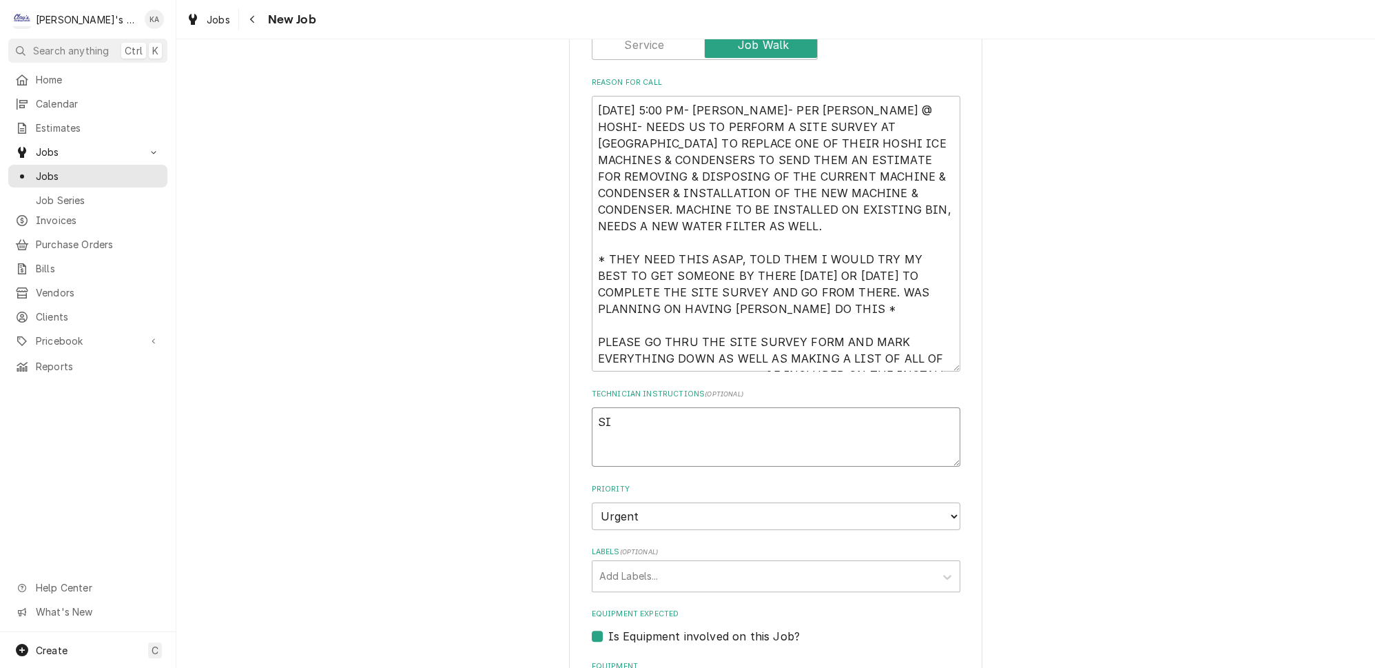
type textarea "x"
type textarea "SIT"
type textarea "x"
type textarea "SITE"
type textarea "x"
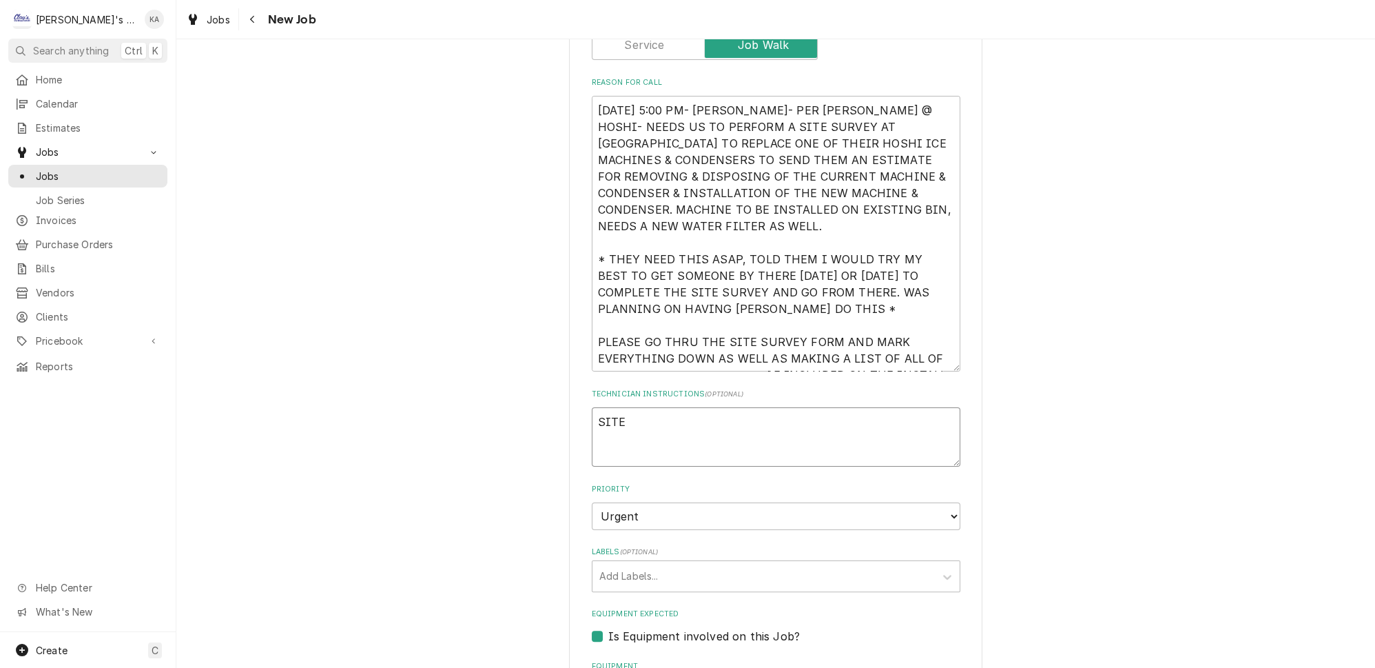
type textarea "SITE"
type textarea "x"
type textarea "SITE S"
type textarea "x"
type textarea "SITE SU"
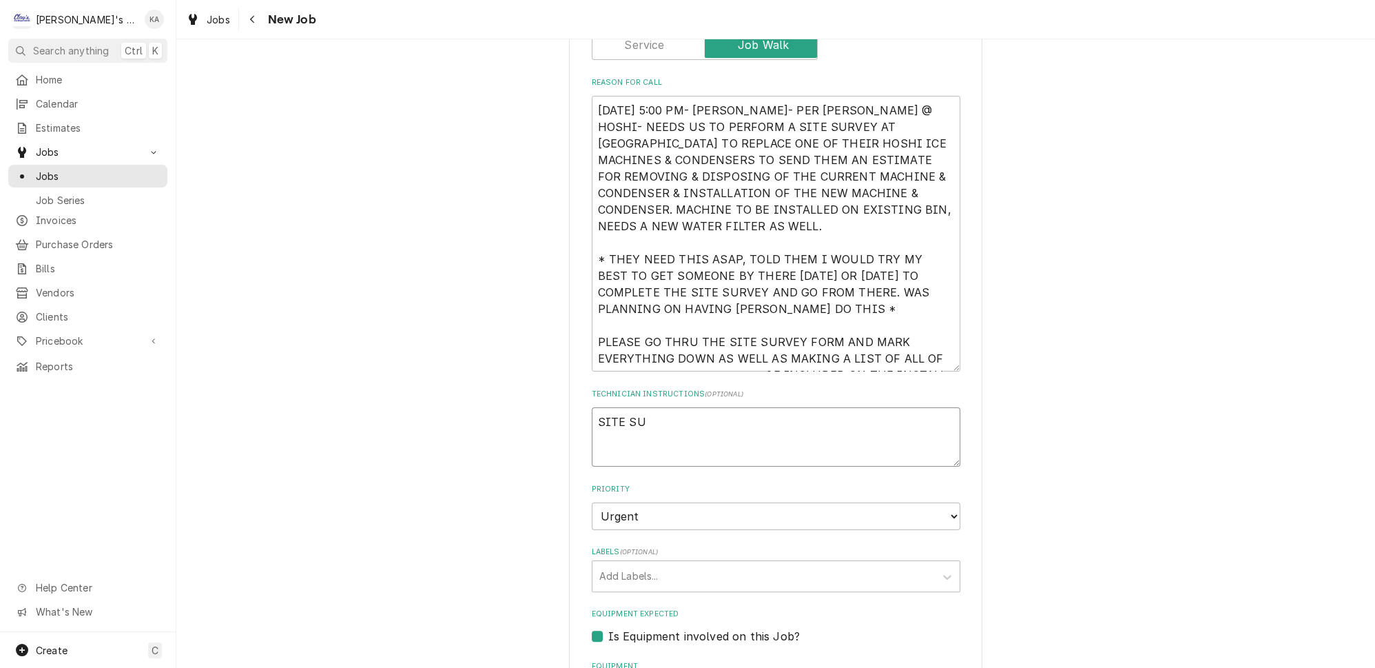
type textarea "x"
type textarea "SITE SUR"
type textarea "x"
type textarea "SITE SURV"
type textarea "x"
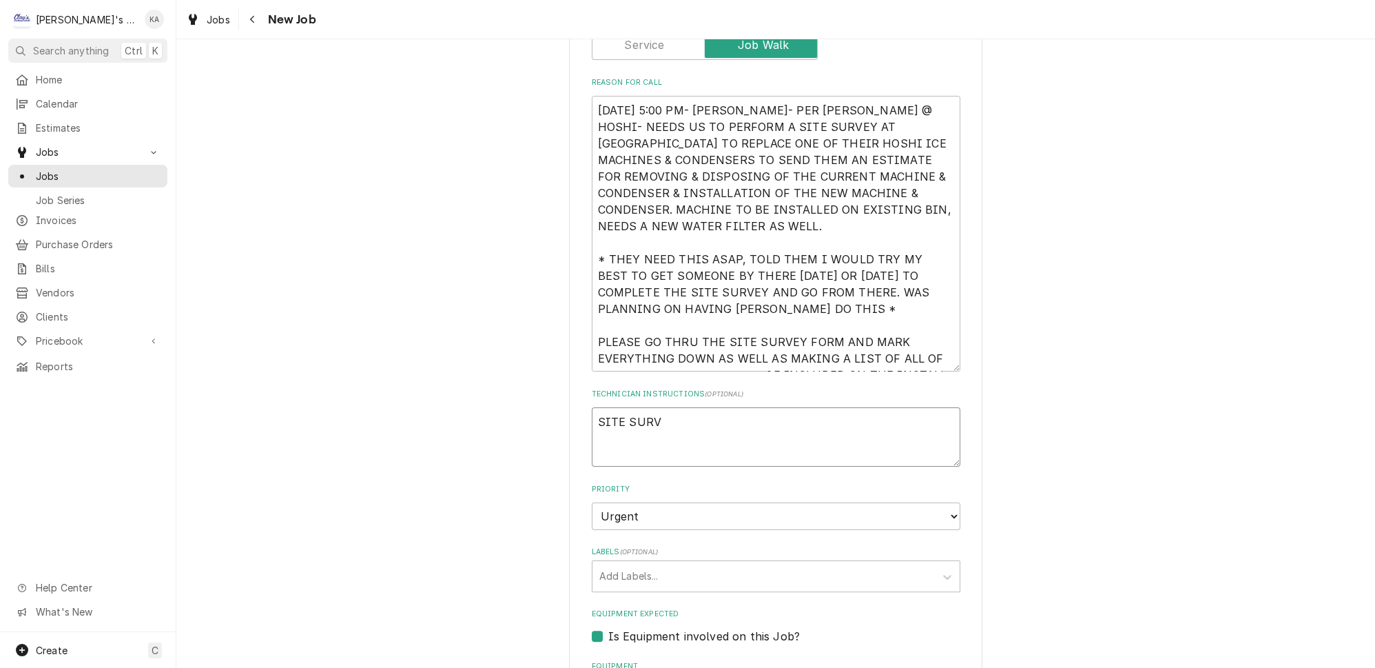
type textarea "SITE [PERSON_NAME]"
type textarea "x"
type textarea "SITE SURVEY"
type textarea "x"
type textarea "SITE SURVEY"
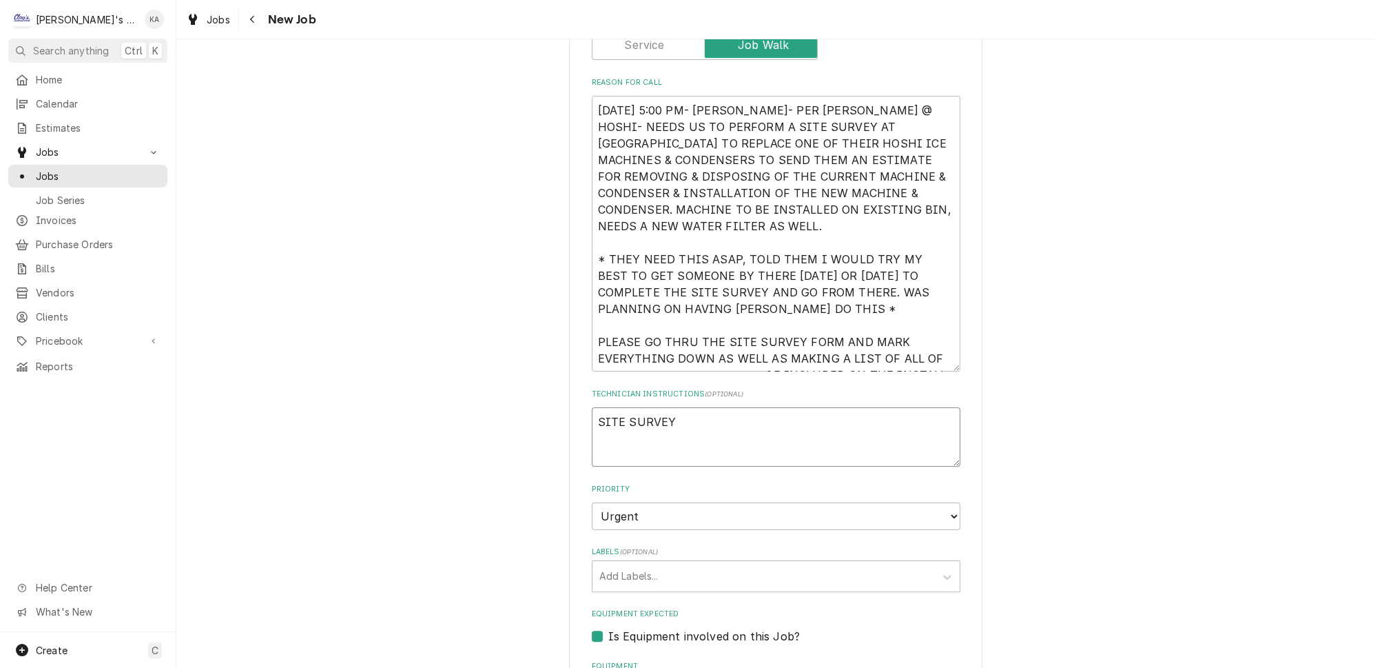
type textarea "x"
type textarea "SITE SURVEY P"
type textarea "x"
type textarea "SITE SURVEY PA"
type textarea "x"
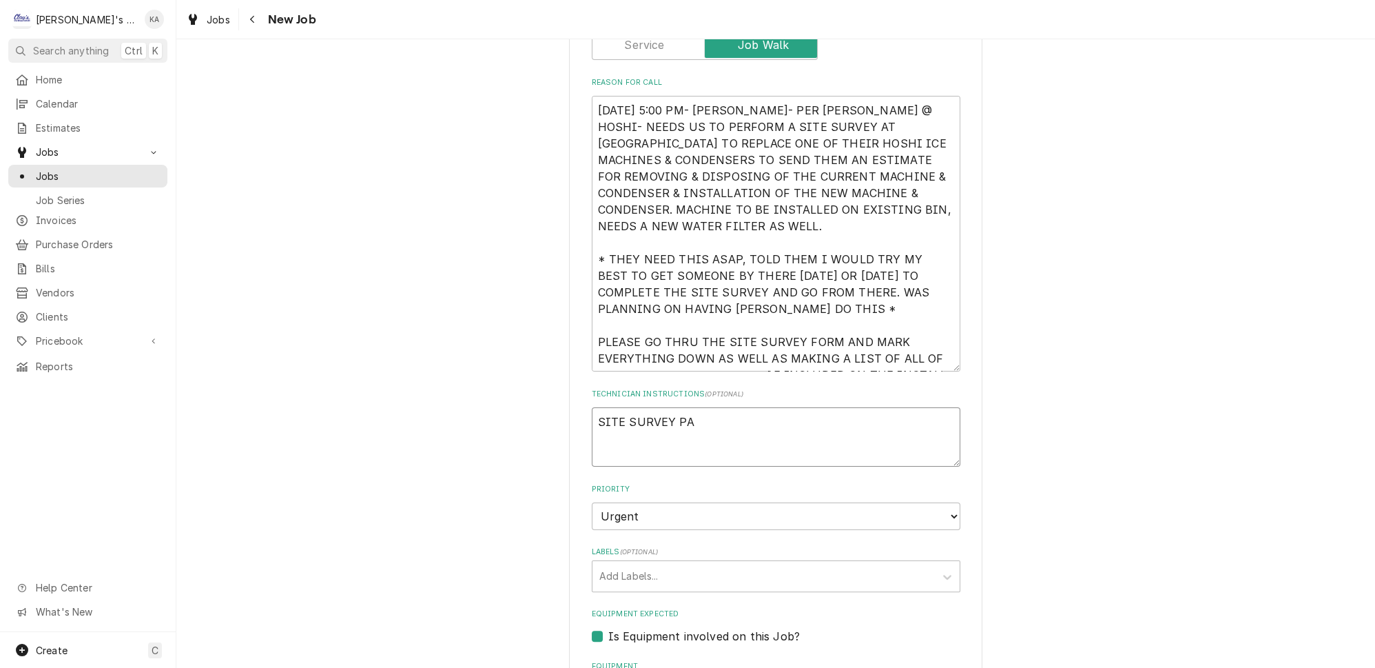
type textarea "SITE SURVEY PAP"
type textarea "x"
type textarea "SITE SURVEY [DEMOGRAPHIC_DATA]"
type textarea "x"
type textarea "SITE SURVEY PAPER"
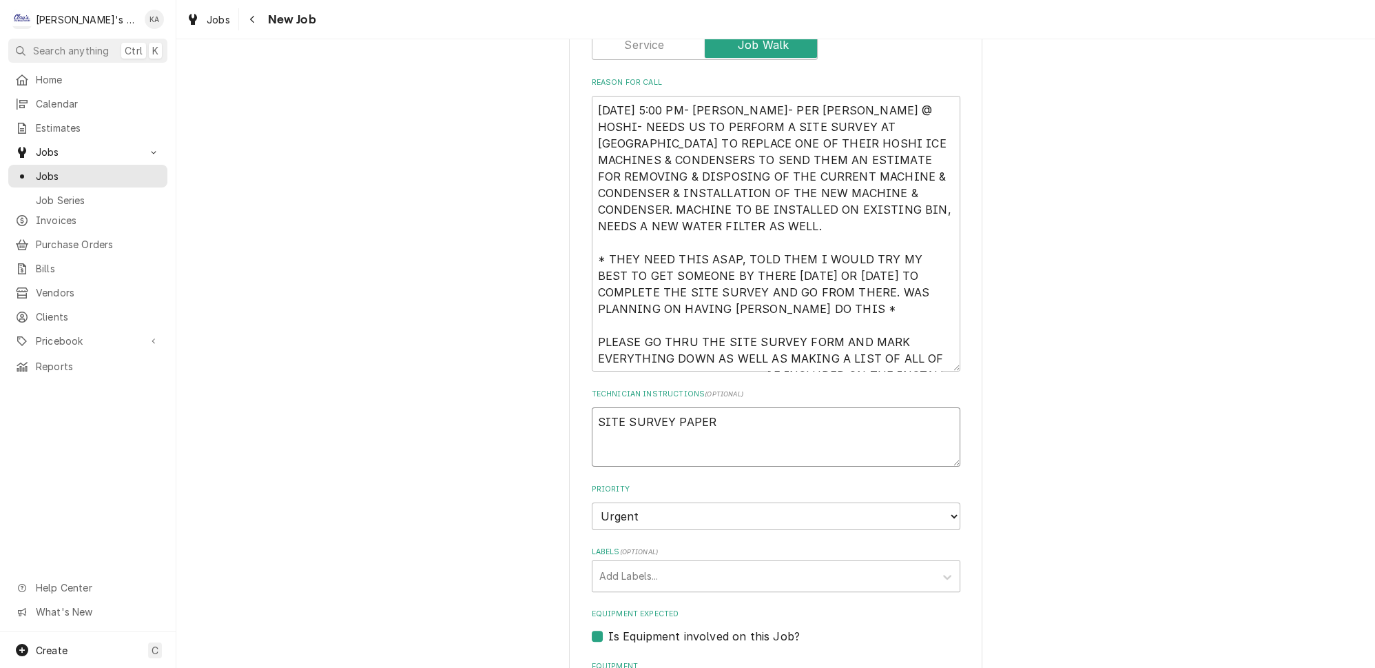
type textarea "x"
type textarea "SITE SURVEY PAPERW"
type textarea "x"
type textarea "SITE SURVEY PAPERWO"
type textarea "x"
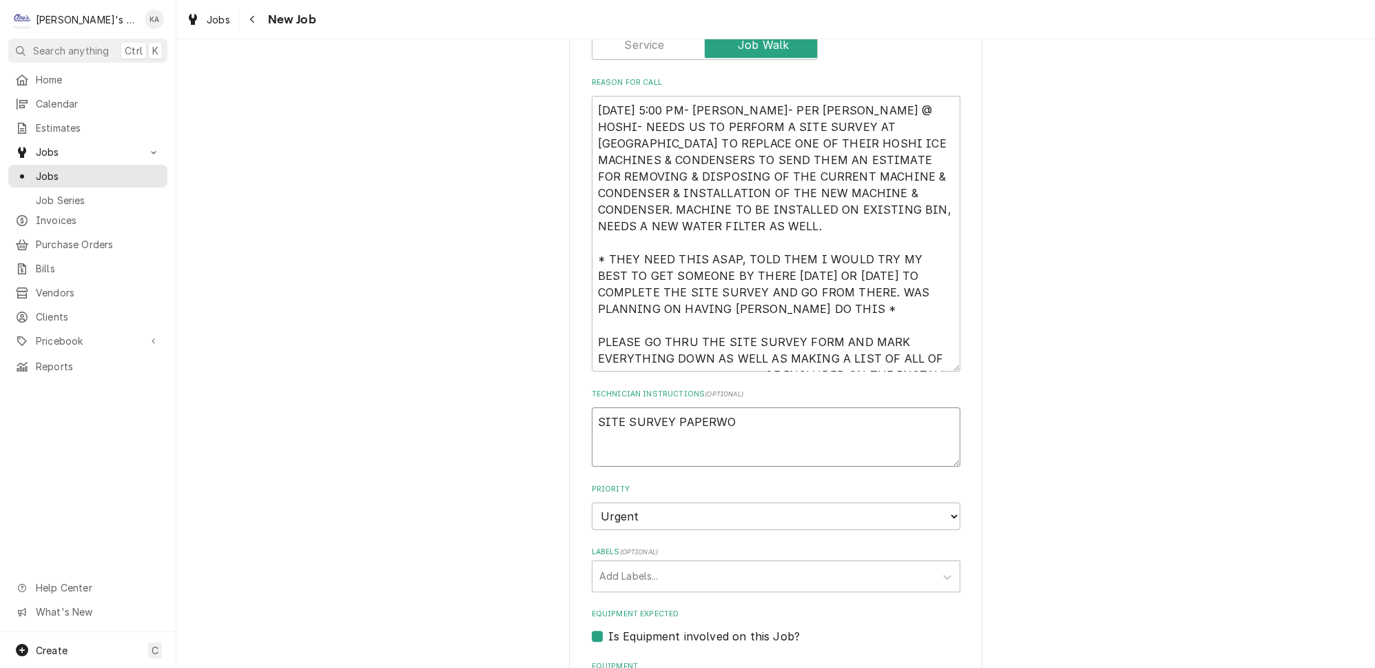
type textarea "SITE SURVEY PAPERWOR"
type textarea "x"
type textarea "SITE SURVEY PAPERWORK"
type textarea "x"
type textarea "SITE SURVEY PAPERWORK"
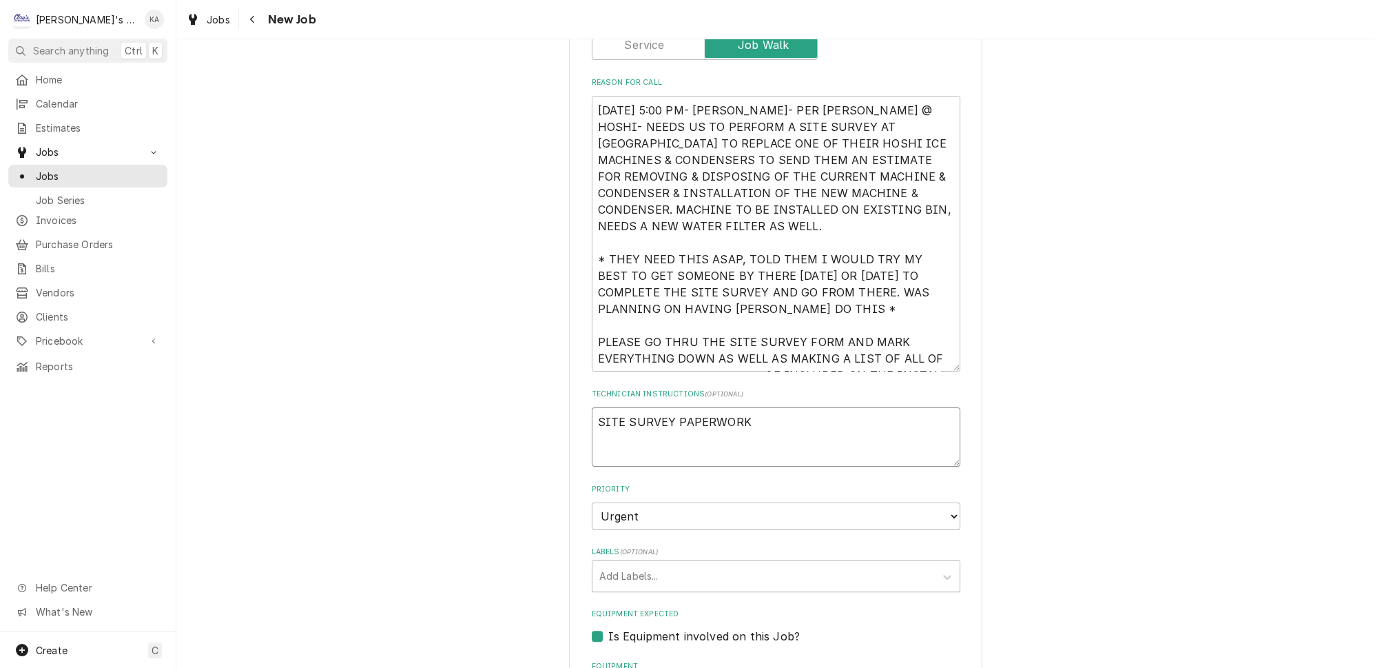
type textarea "x"
type textarea "SITE SURVEY PAPERWORK &"
type textarea "x"
type textarea "SITE SURVEY PAPERWORK &"
type textarea "x"
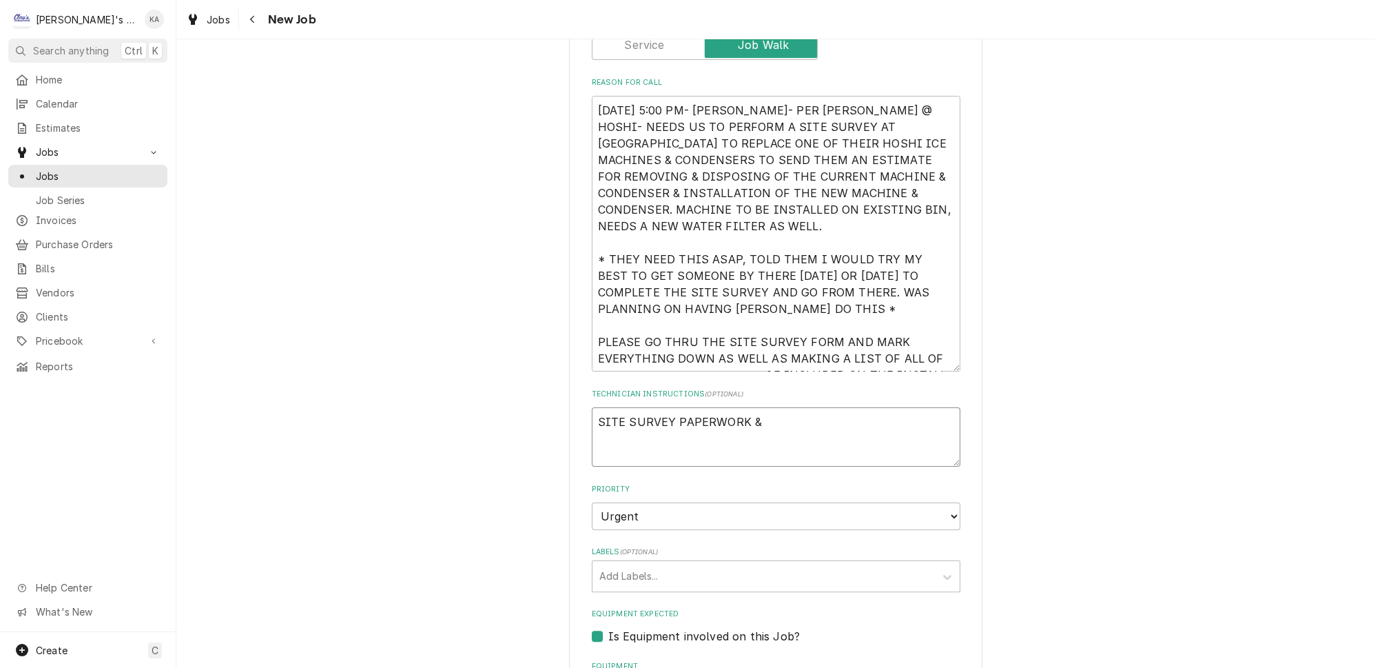
type textarea "SITE SURVEY PAPERWORK & S"
type textarea "x"
type textarea "SITE SURVEY PAPERWORK & SP"
type textarea "x"
type textarea "SITE SURVEY PAPERWORK & SPE"
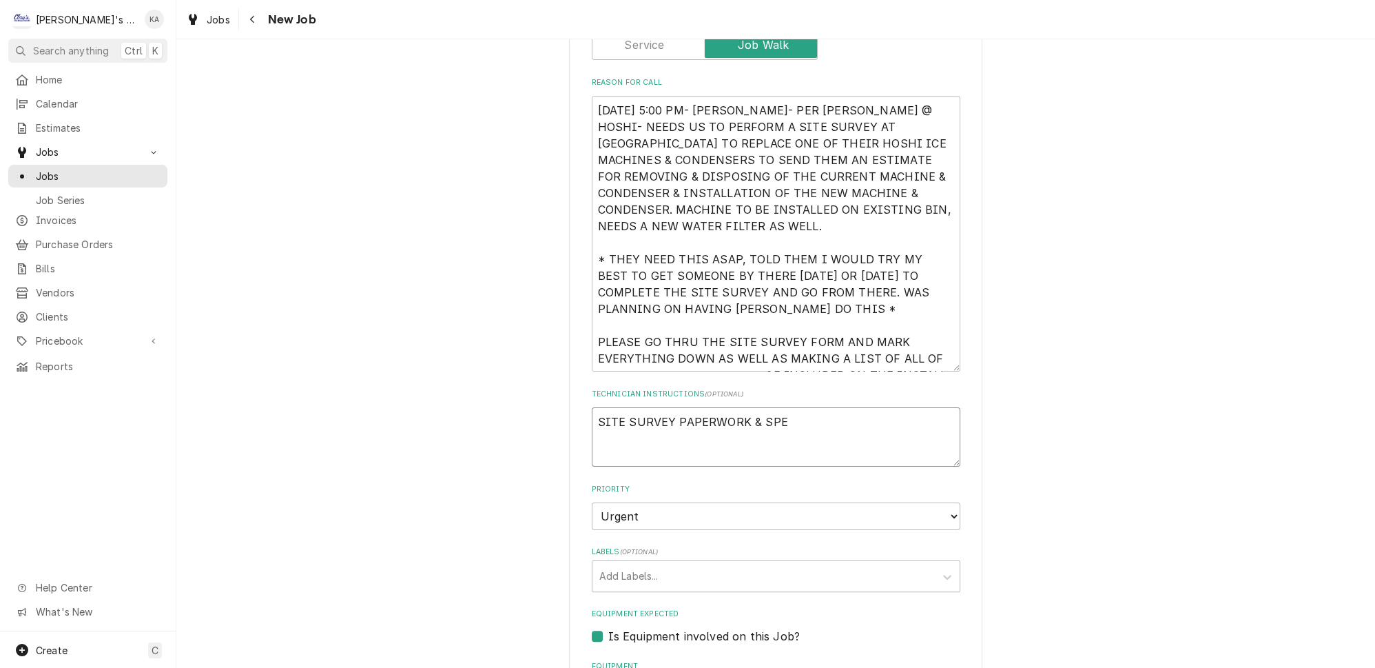
type textarea "x"
type textarea "SITE SURVEY PAPERWORK & SPEC"
type textarea "x"
type textarea "SITE SURVEY PAPERWORK & SPEC"
type textarea "x"
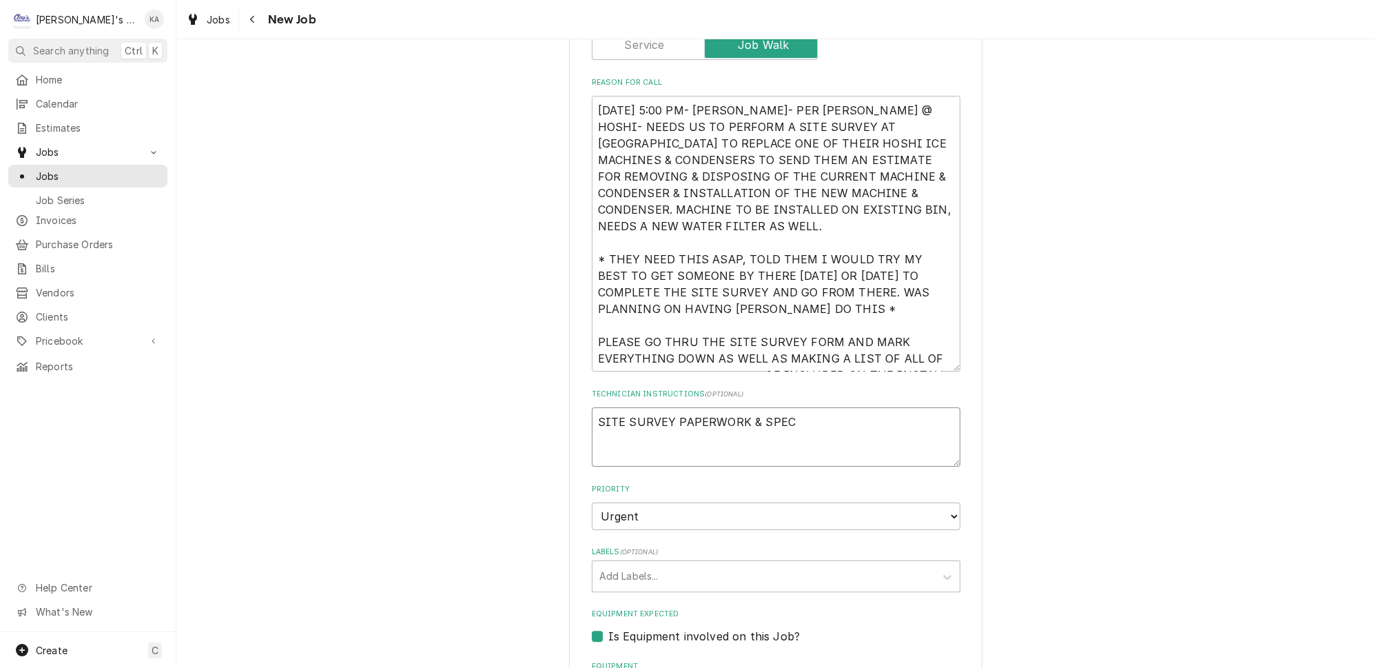
type textarea "SITE SURVEY PAPERWORK & SPEC S"
type textarea "x"
type textarea "SITE SURVEY PAPERWORK & SPEC SH"
type textarea "x"
type textarea "SITE SURVEY PAPERWORK & SPEC SHE"
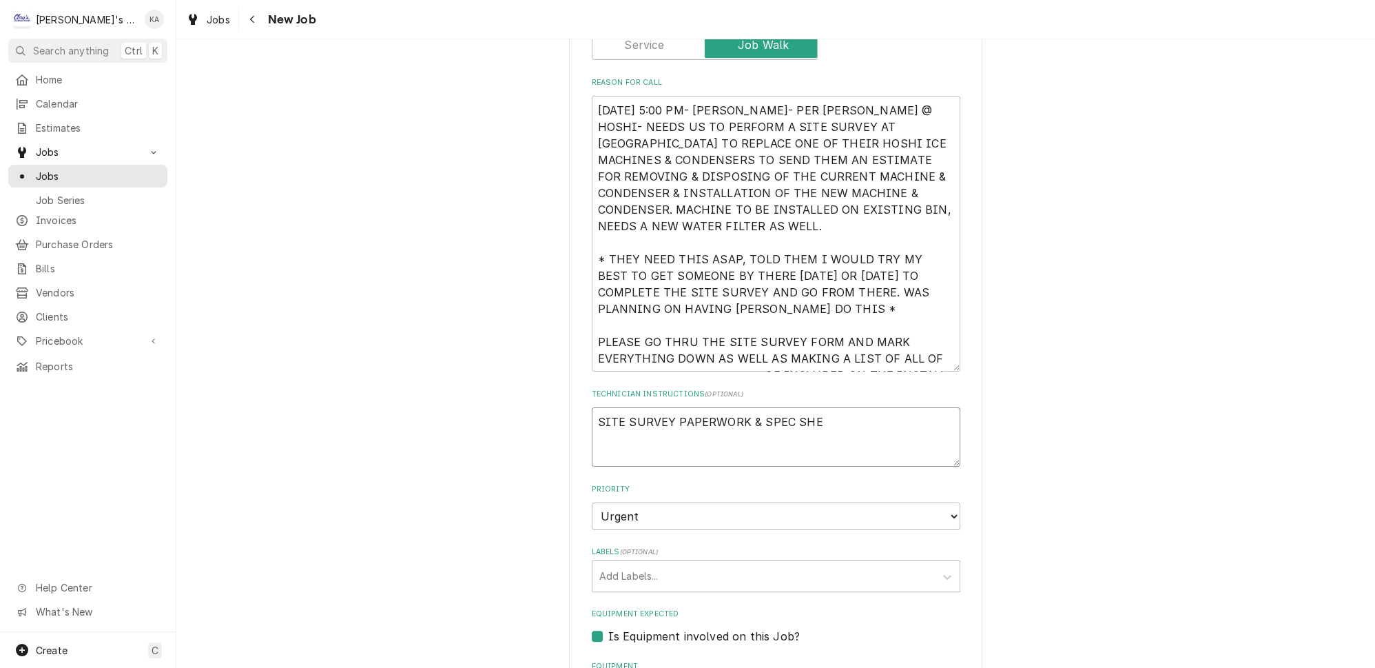
type textarea "x"
type textarea "SITE SURVEY PAPERWORK & SPEC SHEE"
type textarea "x"
type textarea "SITE SURVEY PAPERWORK & SPEC SHEET"
type textarea "x"
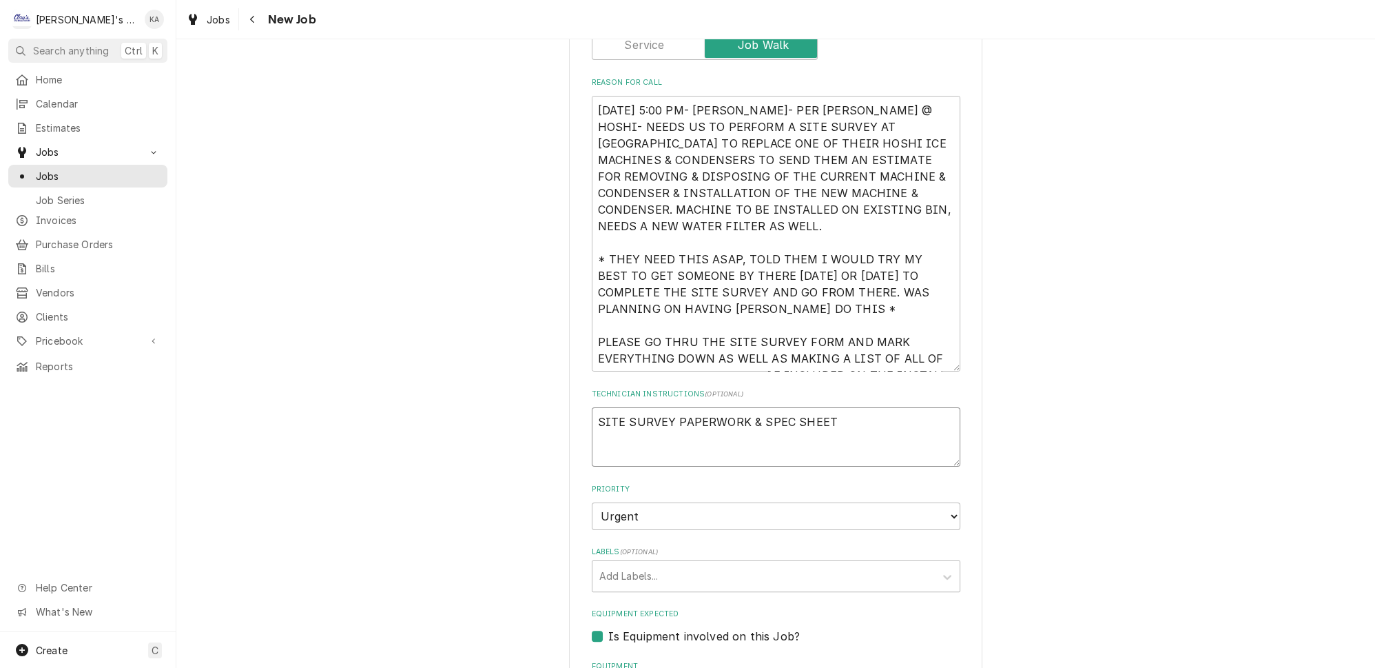
type textarea "SITE SURVEY PAPERWORK & SPEC SHEET"
type textarea "x"
type textarea "SITE SURVEY PAPERWORK & SPEC SHEET A"
type textarea "x"
type textarea "SITE SURVEY PAPERWORK & SPEC SHEET AT"
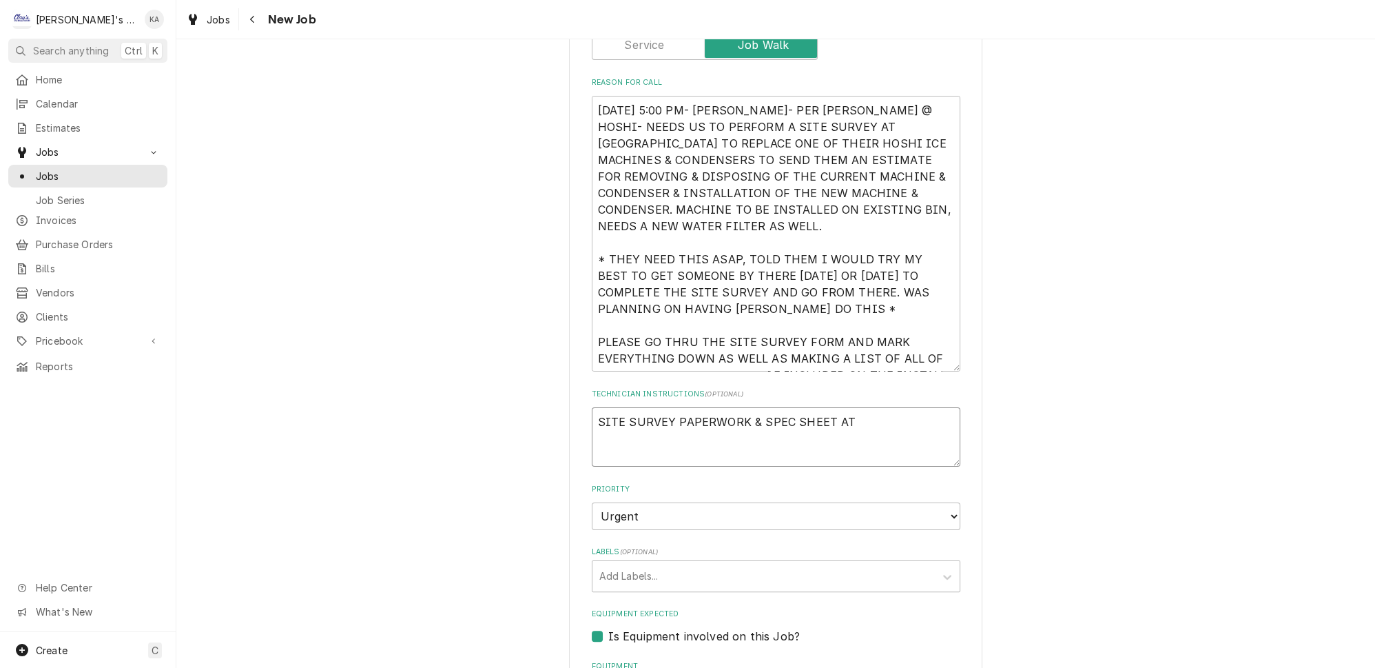
type textarea "x"
type textarea "SITE SURVEY PAPERWORK & SPEC SHEET ATT"
type textarea "x"
type textarea "SITE SURVEY PAPERWORK & SPEC SHEET ATTA"
type textarea "x"
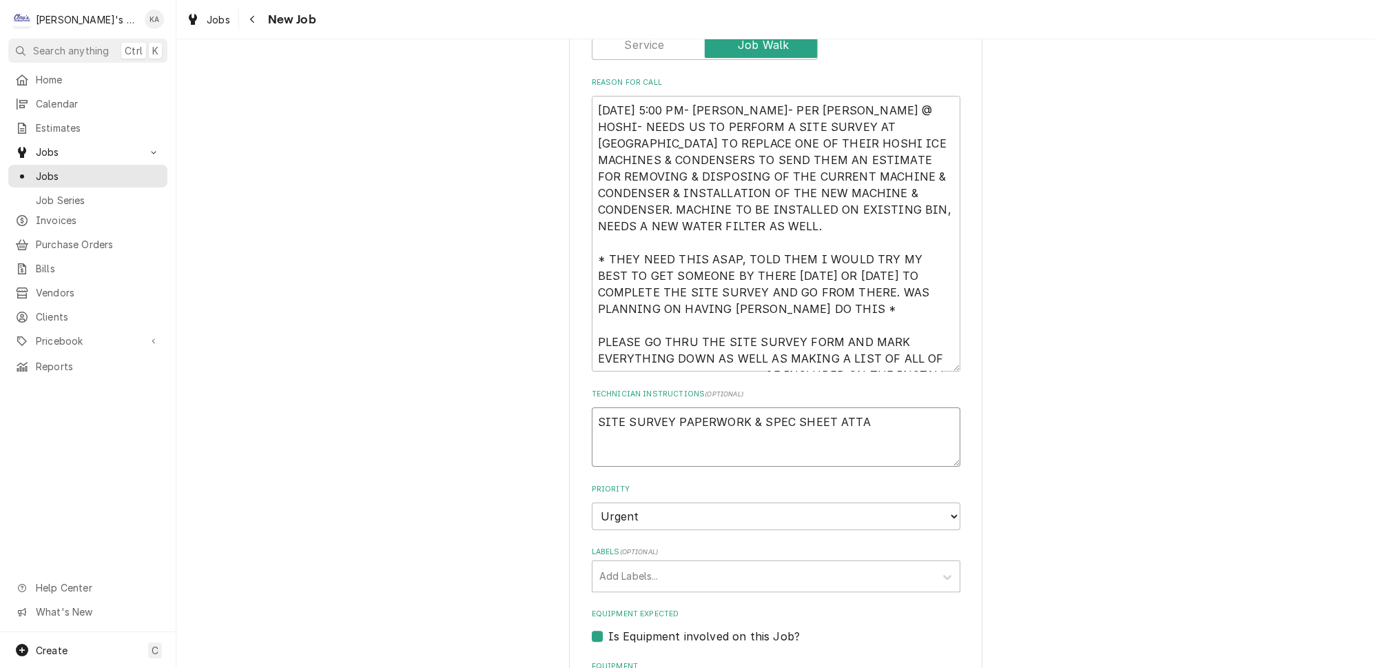
type textarea "SITE SURVEY PAPERWORK & SPEC SHEET ATTAC"
type textarea "x"
type textarea "SITE SURVEY PAPERWORK & SPEC SHEET ATTACH"
type textarea "x"
type textarea "SITE SURVEY PAPERWORK & SPEC SHEET ATTACHE"
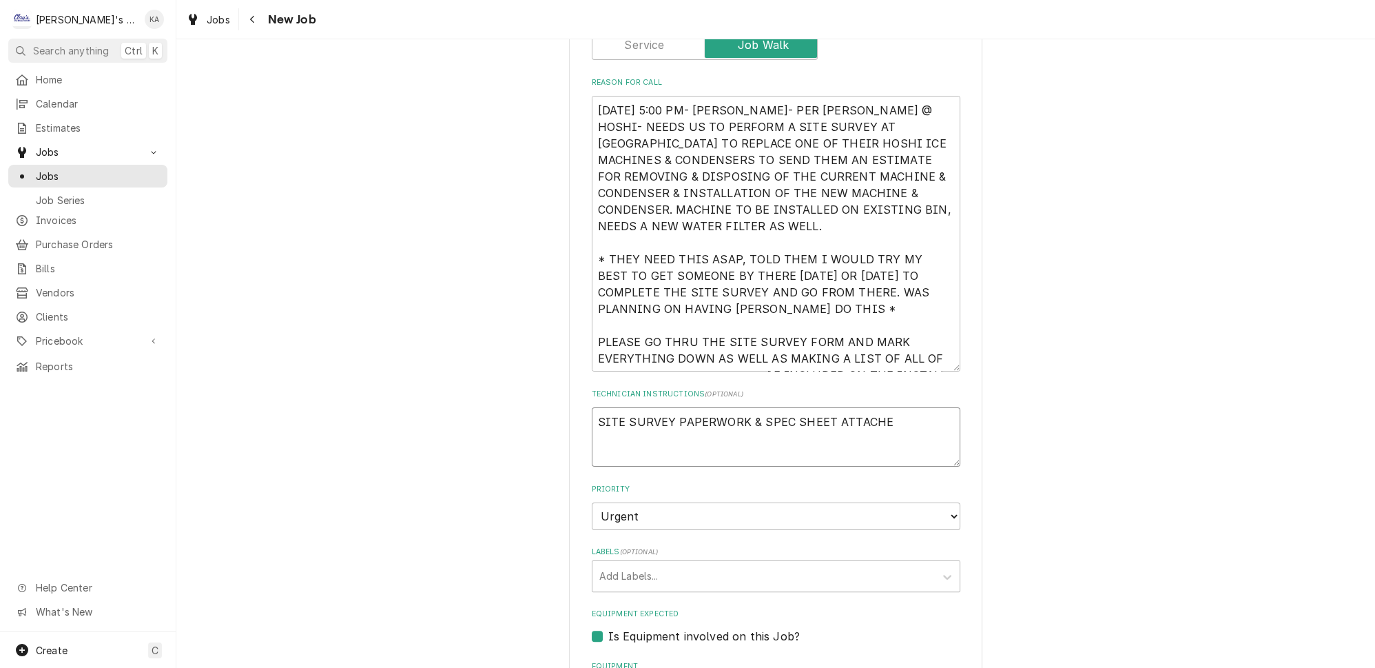
type textarea "x"
type textarea "SITE SURVEY PAPERWORK & SPEC SHEET ATTACHED"
type textarea "x"
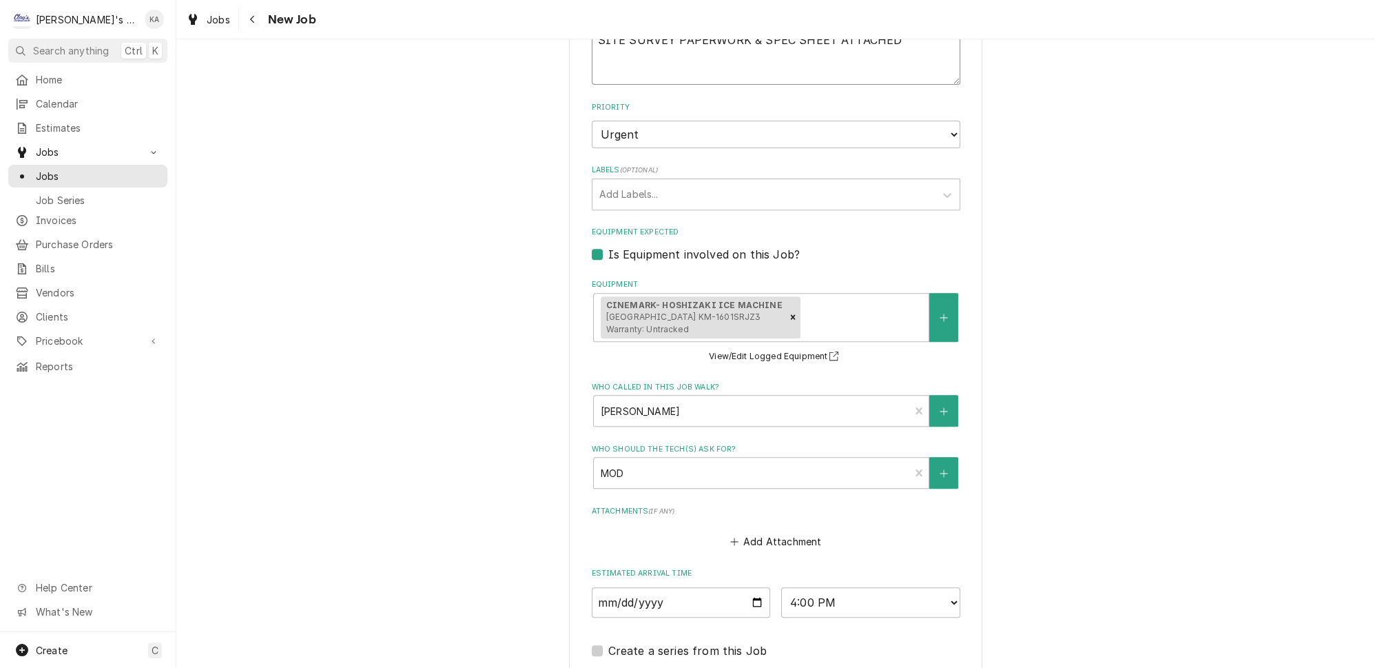
scroll to position [1002, 0]
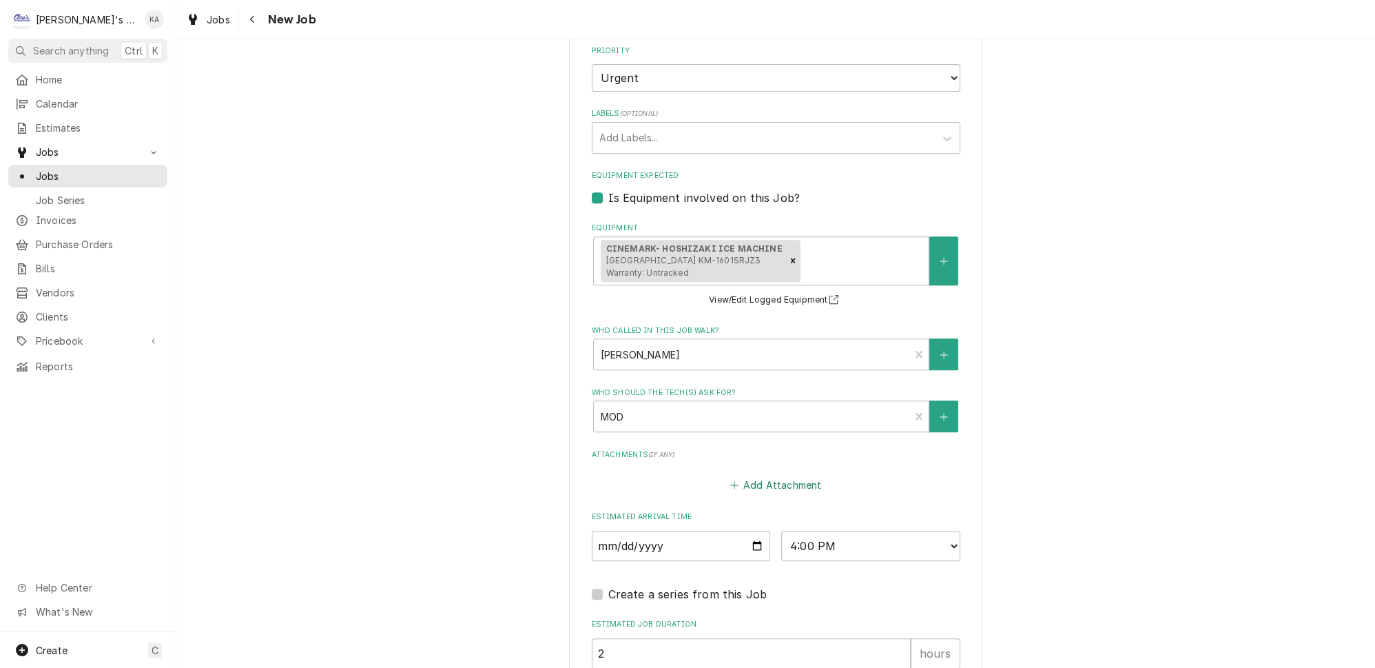
type textarea "SITE SURVEY PAPERWORK & SPEC SHEET ATTACHED"
click at [783, 475] on button "Add Attachment" at bounding box center [776, 484] width 96 height 19
type textarea "x"
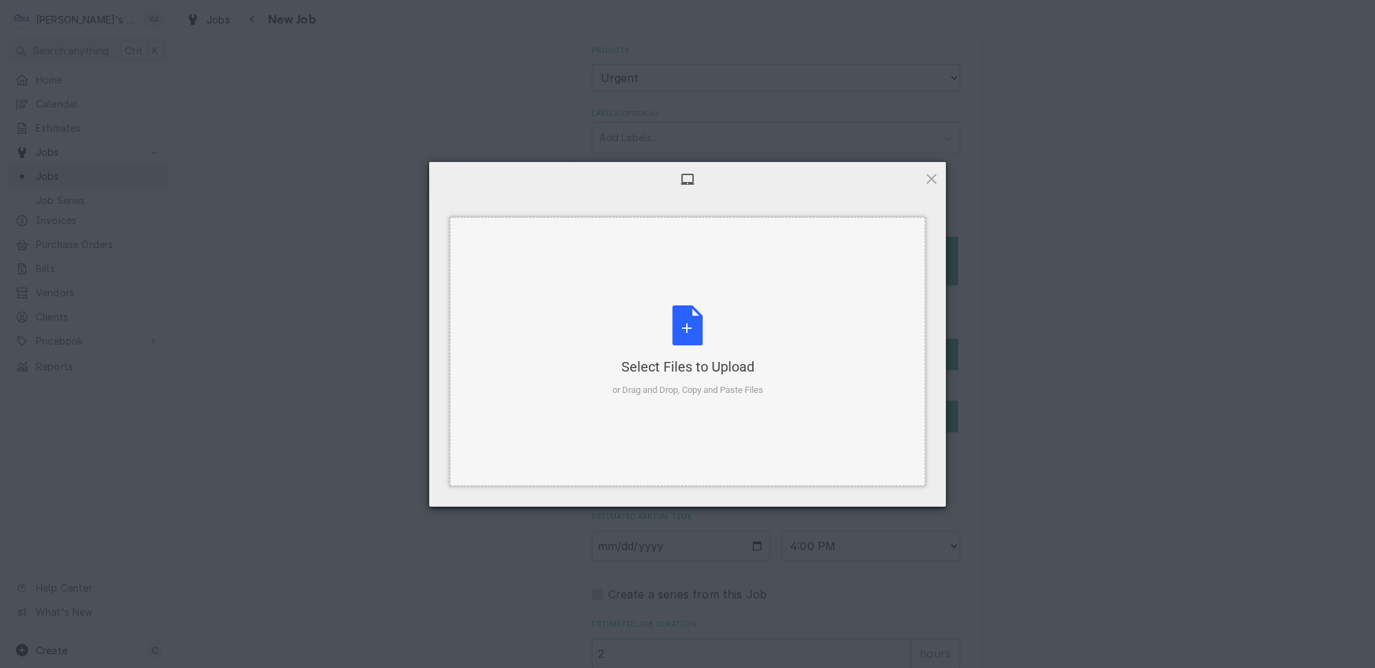
click at [690, 338] on div "Select Files to Upload or Drag and Drop, Copy and Paste Files" at bounding box center [687, 351] width 151 height 92
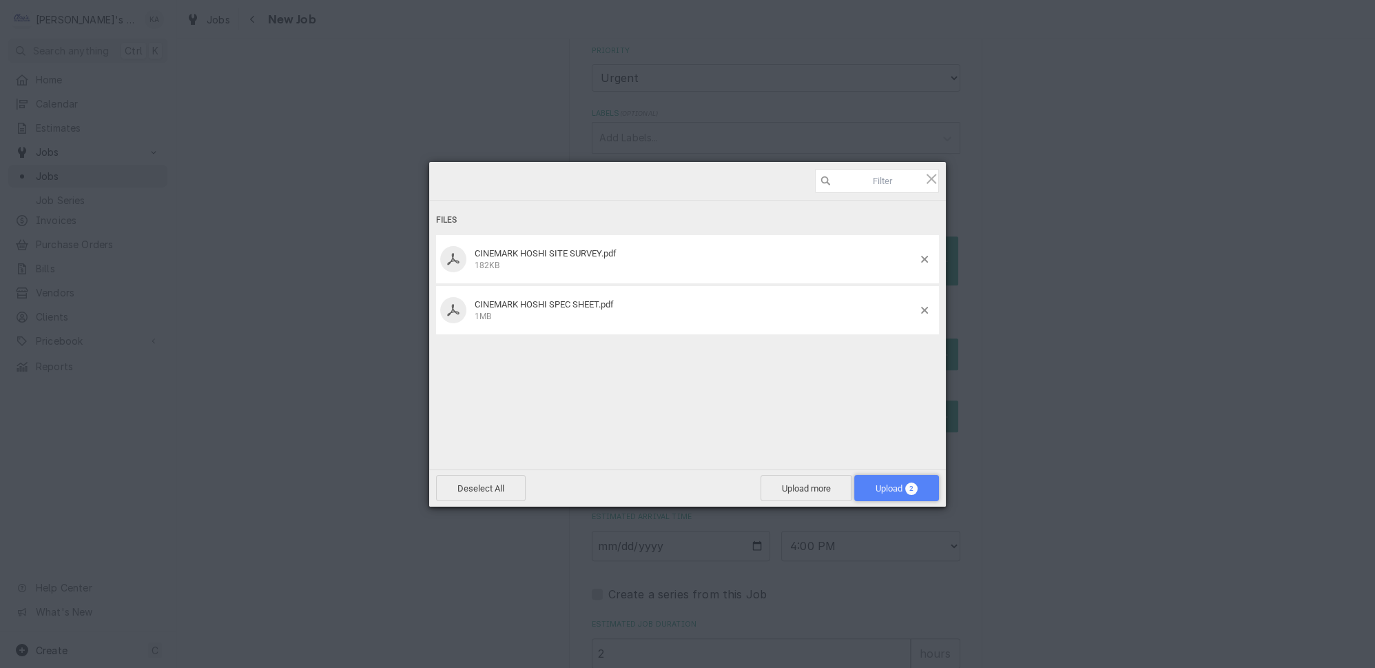
click at [891, 486] on span "Upload 2" at bounding box center [897, 488] width 42 height 10
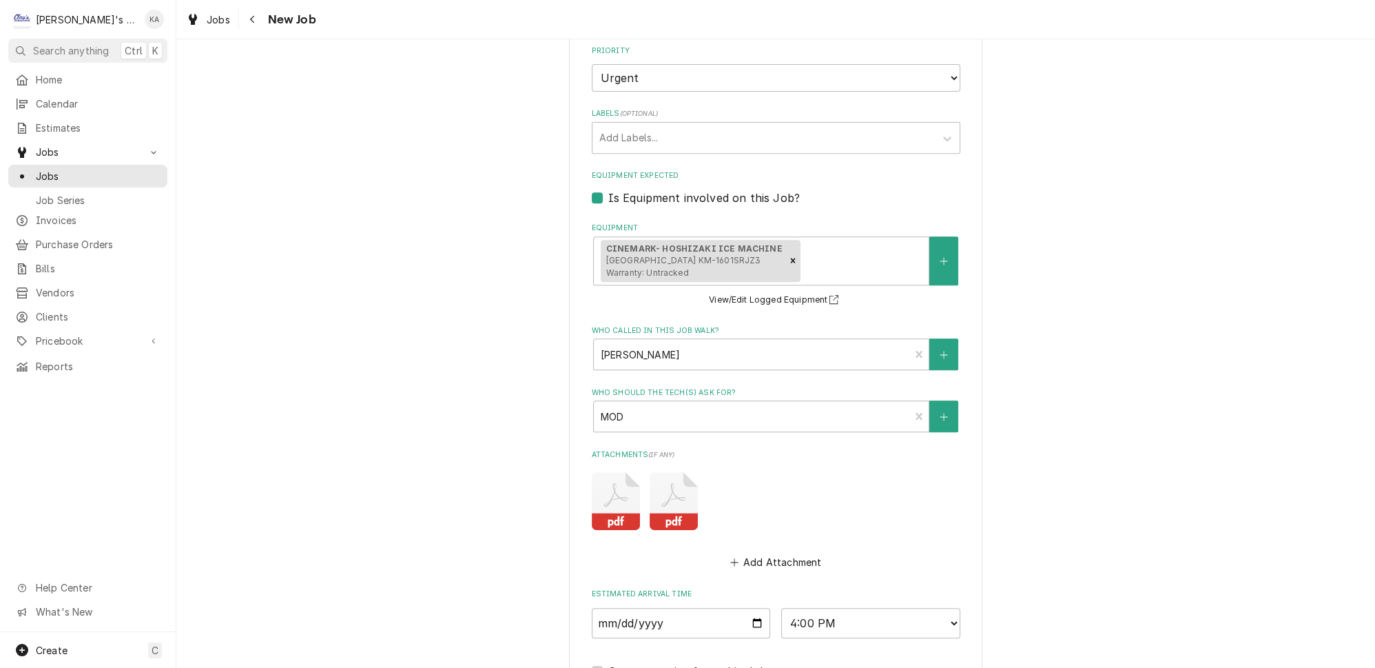
scroll to position [1268, 0]
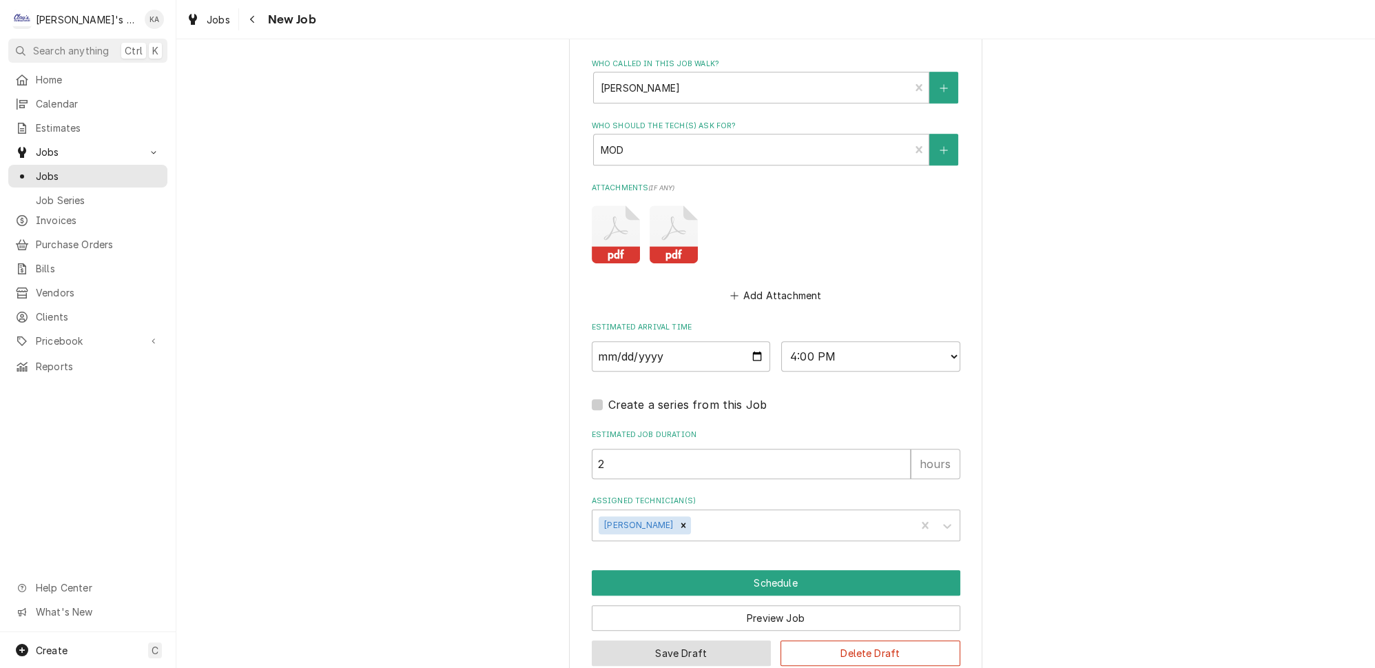
click at [668, 640] on button "Save Draft" at bounding box center [682, 652] width 180 height 25
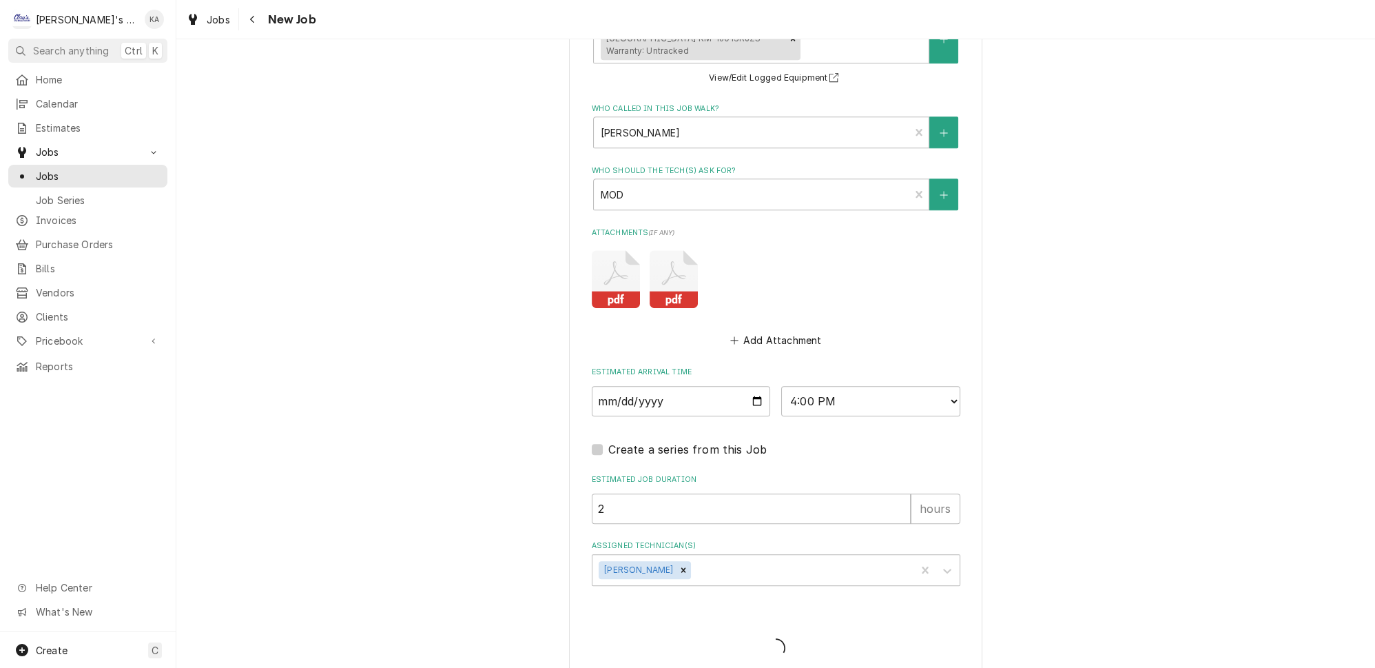
type textarea "x"
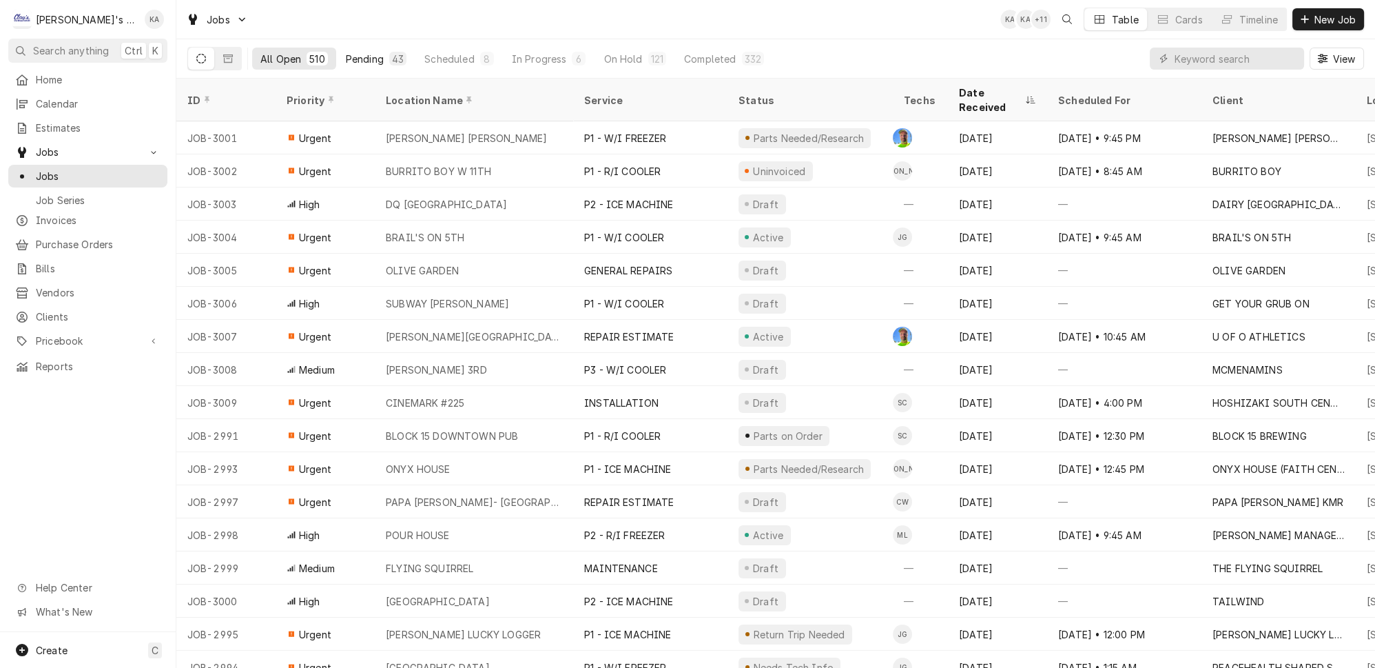
click at [346, 54] on div "Pending" at bounding box center [365, 59] width 38 height 14
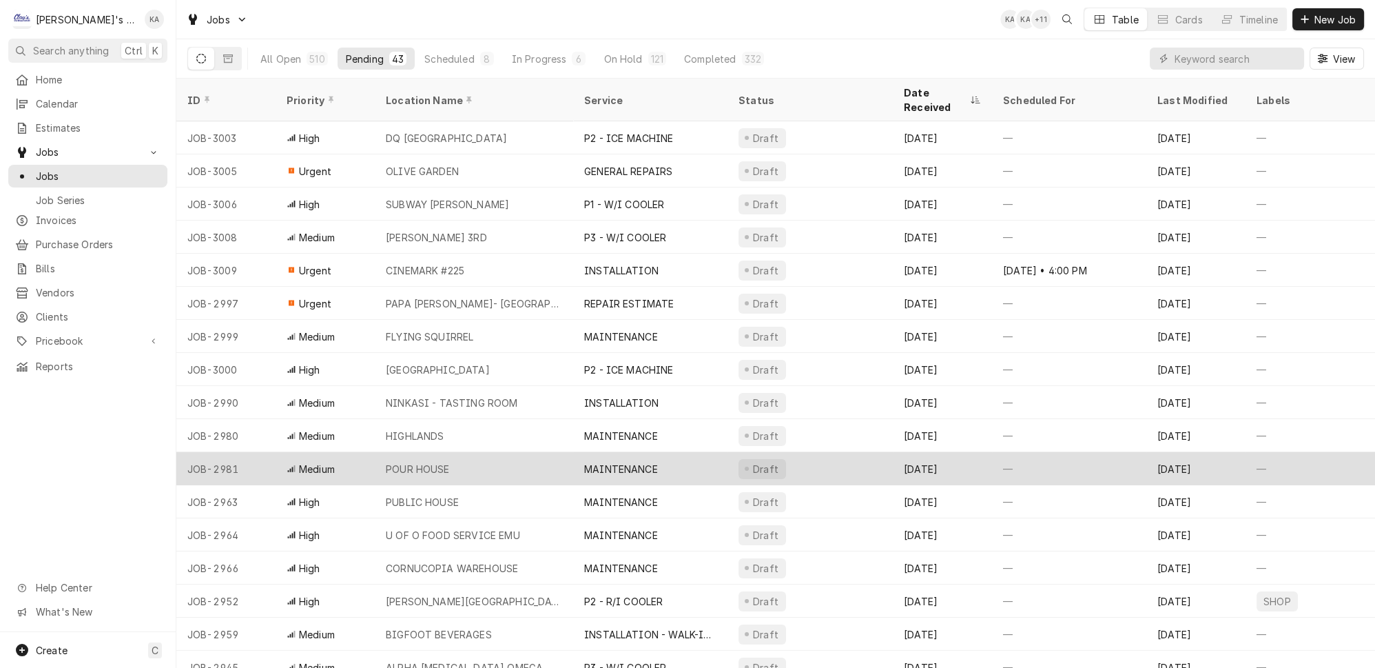
click at [469, 452] on div "POUR HOUSE" at bounding box center [474, 468] width 198 height 33
click at [467, 452] on div "POUR HOUSE" at bounding box center [474, 468] width 198 height 33
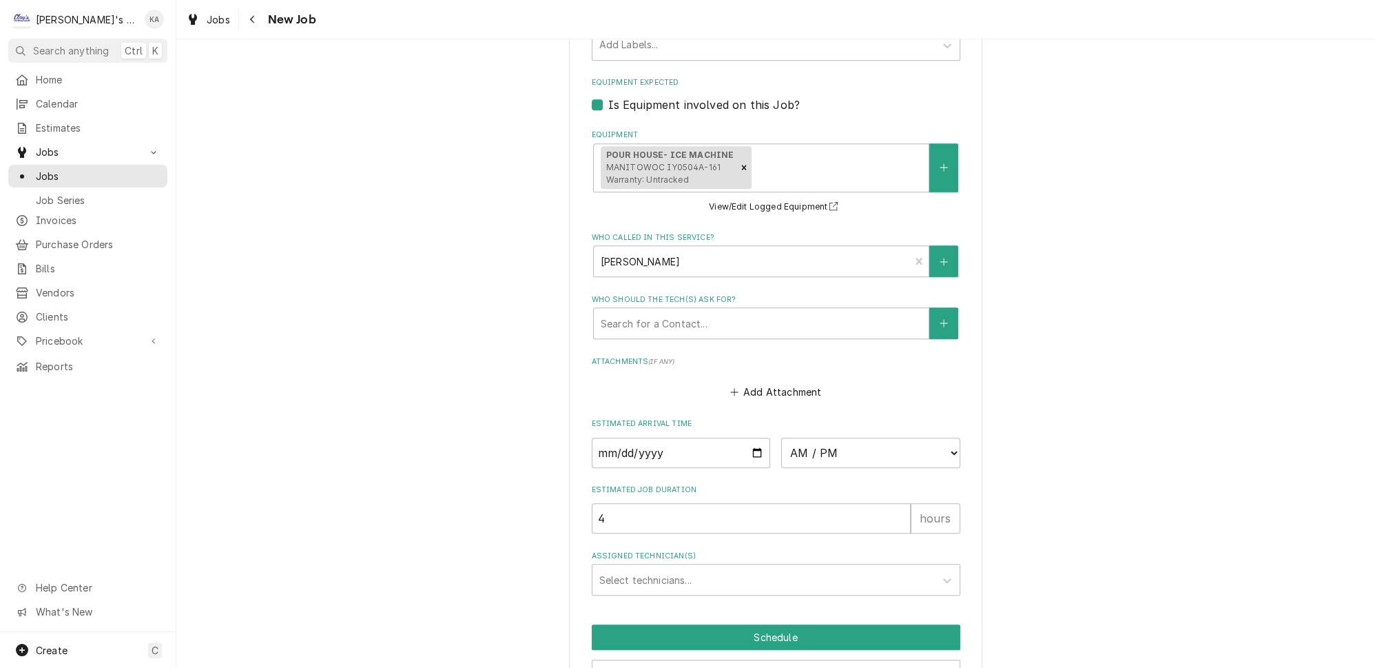
scroll to position [1235, 0]
click at [719, 248] on div "Who called in this service?" at bounding box center [752, 260] width 302 height 25
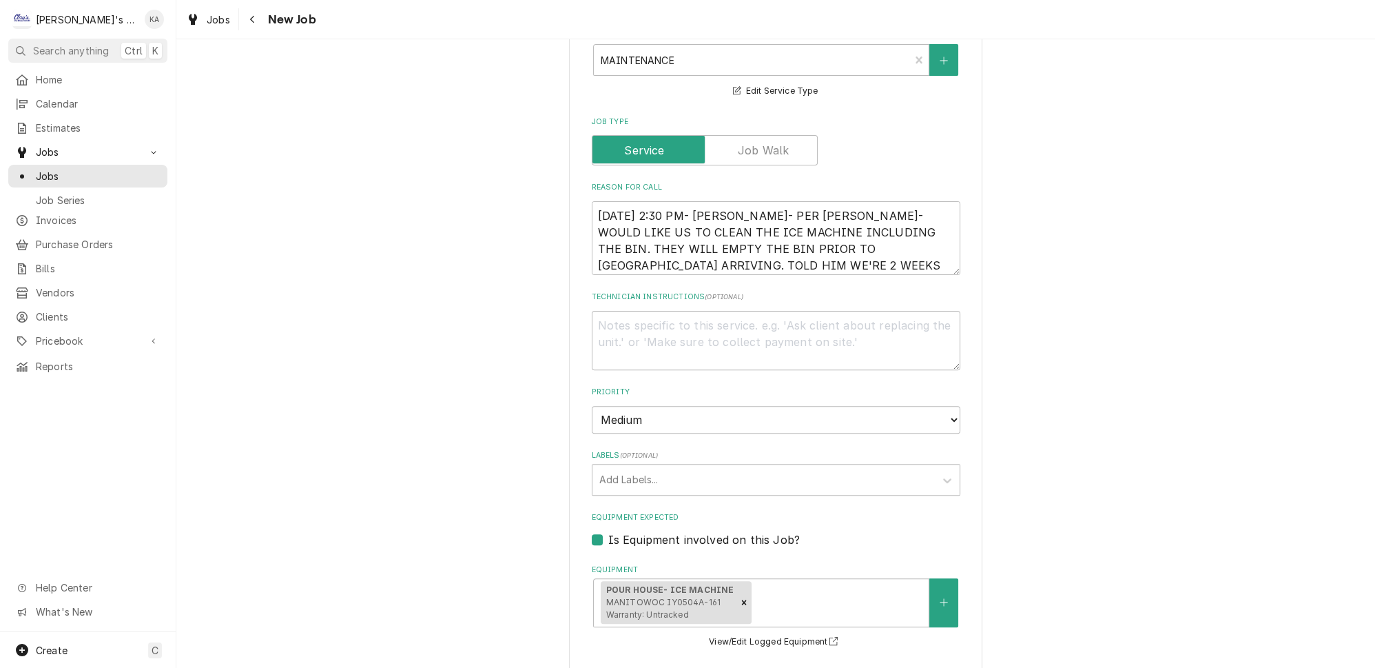
scroll to position [797, 0]
drag, startPoint x: 671, startPoint y: 194, endPoint x: 595, endPoint y: 144, distance: 90.6
click at [595, 204] on textarea "[DATE] 2:30 PM- [PERSON_NAME]- PER [PERSON_NAME]- WOULD LIKE US TO CLEAN THE IC…" at bounding box center [776, 241] width 369 height 74
type textarea "x"
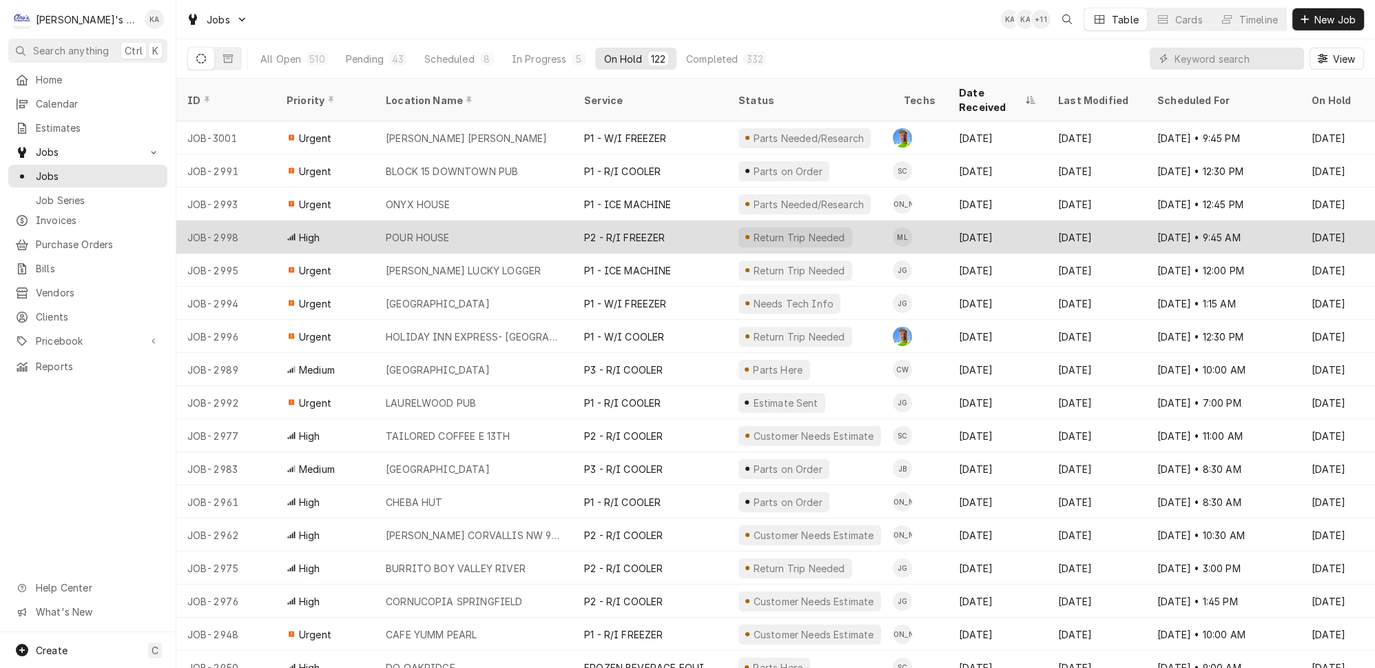
click at [444, 220] on div "POUR HOUSE" at bounding box center [474, 236] width 198 height 33
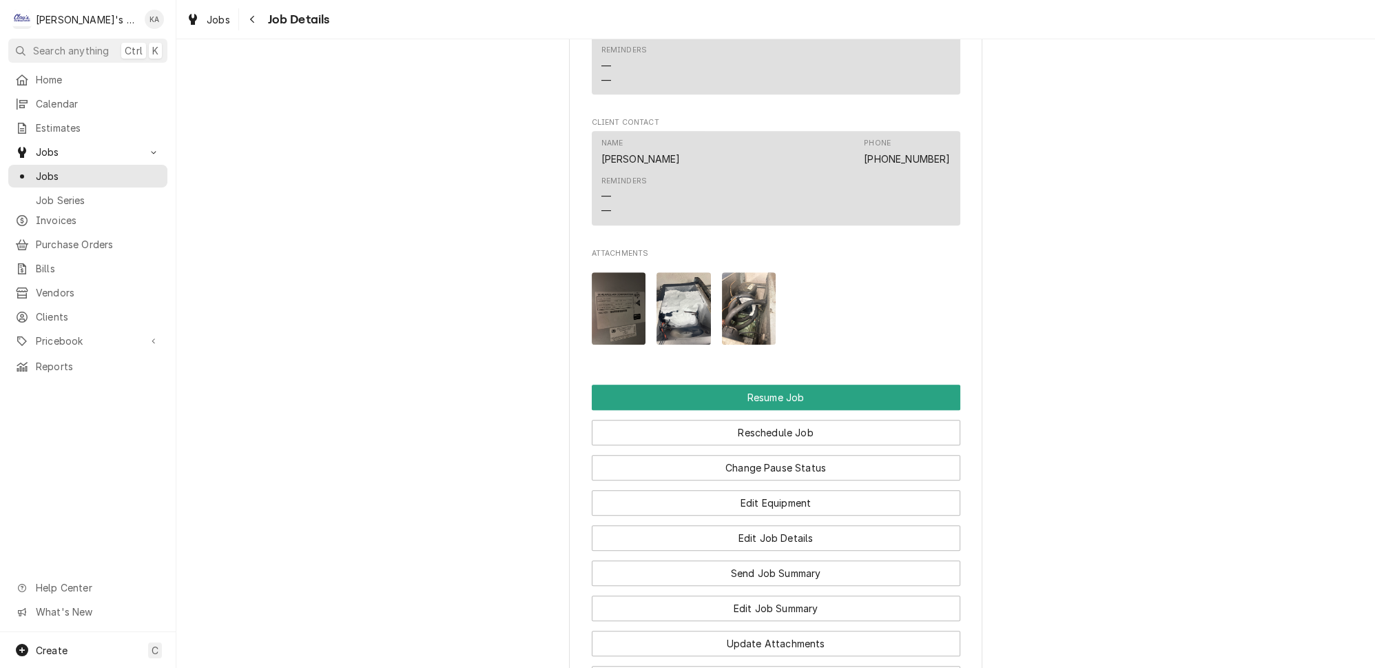
scroll to position [1628, 0]
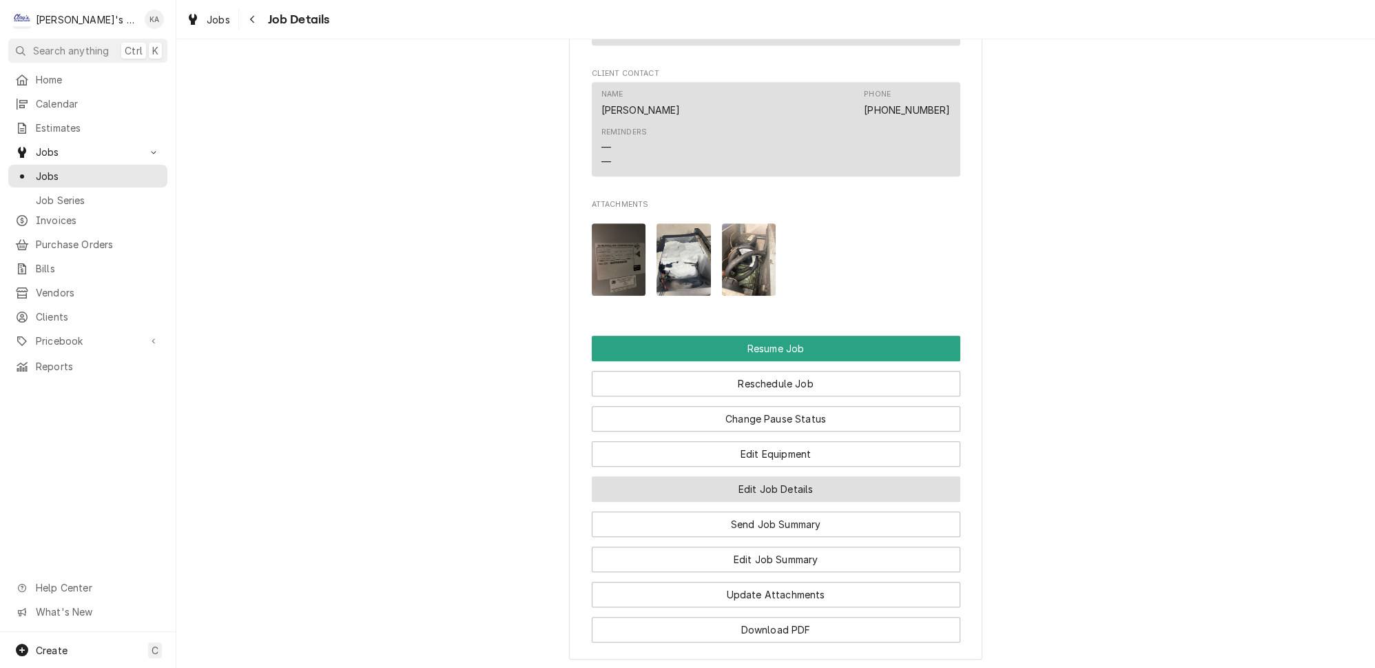
click at [779, 476] on button "Edit Job Details" at bounding box center [776, 488] width 369 height 25
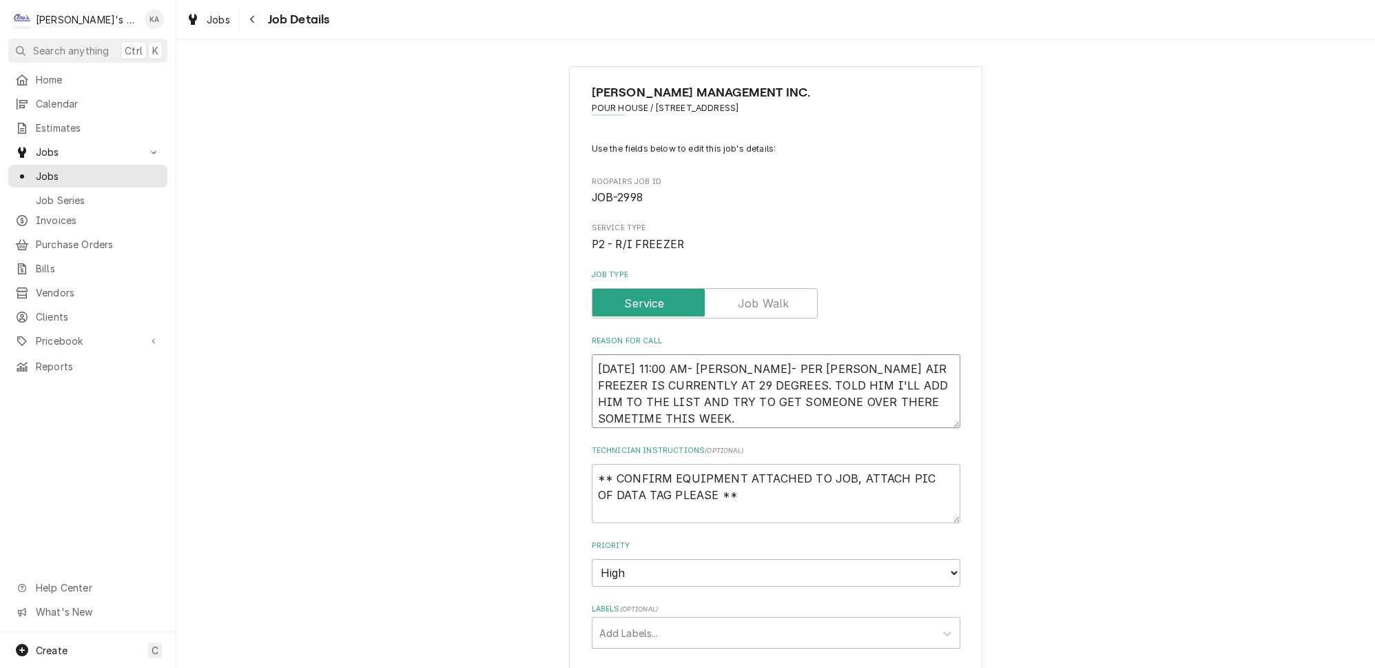
click at [661, 404] on textarea "[DATE] 11:00 AM- [PERSON_NAME]- PER [PERSON_NAME] AIR FREEZER IS CURRENTLY AT 2…" at bounding box center [776, 391] width 369 height 74
type textarea "x"
type textarea "[DATE] 11:00 AM- [PERSON_NAME]- PER [PERSON_NAME] AIR FREEZER IS CURRENTLY AT 2…"
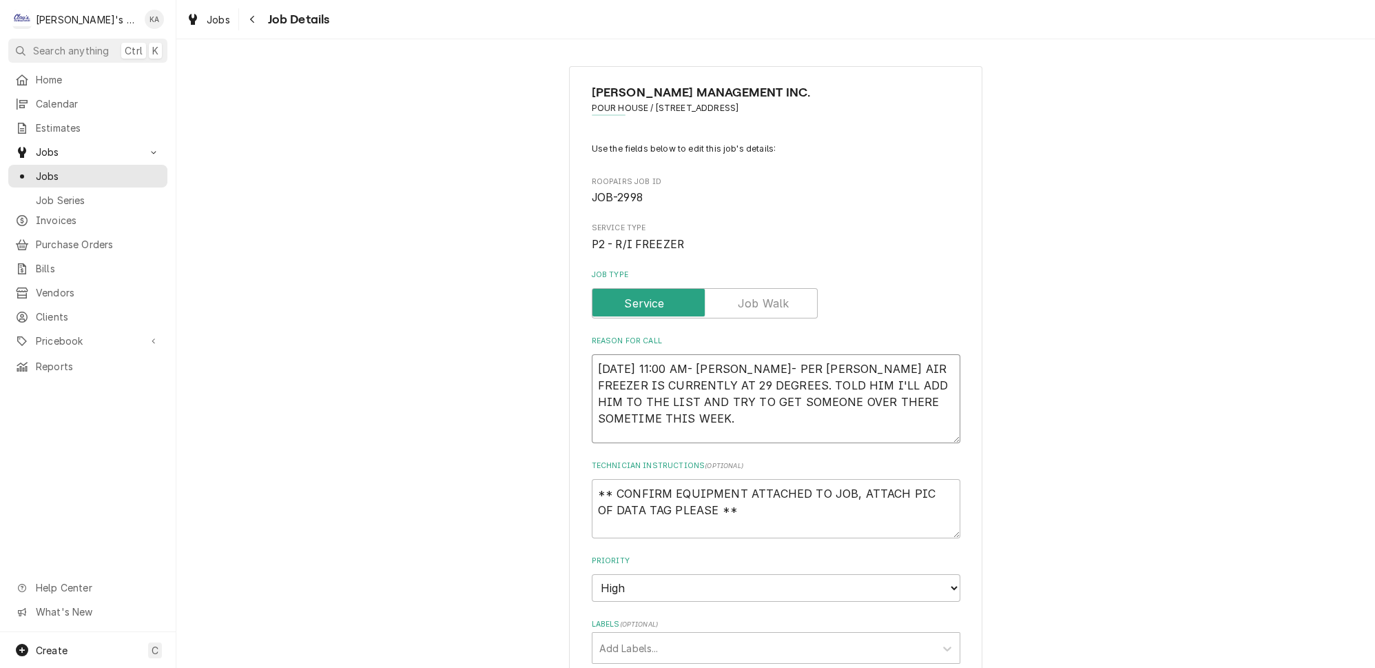
type textarea "x"
type textarea "[DATE] 11:00 AM- [PERSON_NAME]- PER [PERSON_NAME] AIR FREEZER IS CURRENTLY AT 2…"
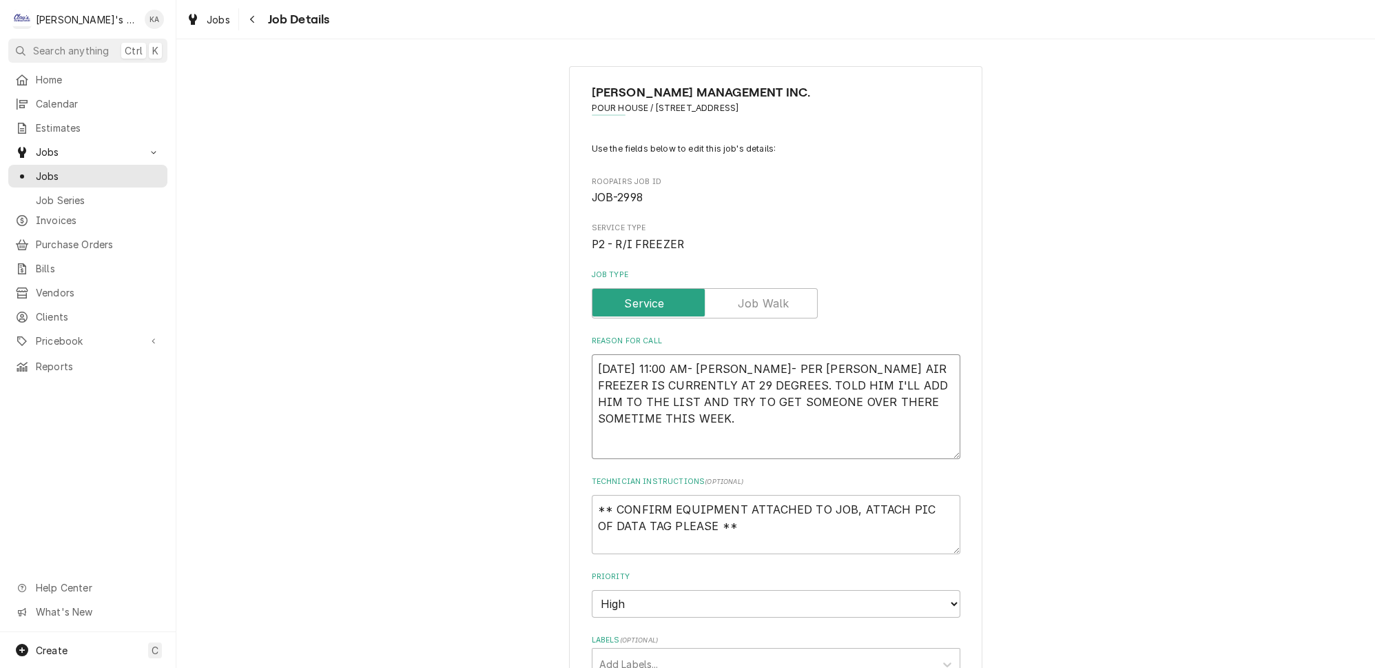
paste textarea "[DATE] 2:30 PM- [PERSON_NAME]- PER [PERSON_NAME]- WOULD LIKE US TO CLEAN THE IC…"
type textarea "x"
type textarea "[DATE] 11:00 AM- [PERSON_NAME]- PER [PERSON_NAME] AIR FREEZER IS CURRENTLY AT 2…"
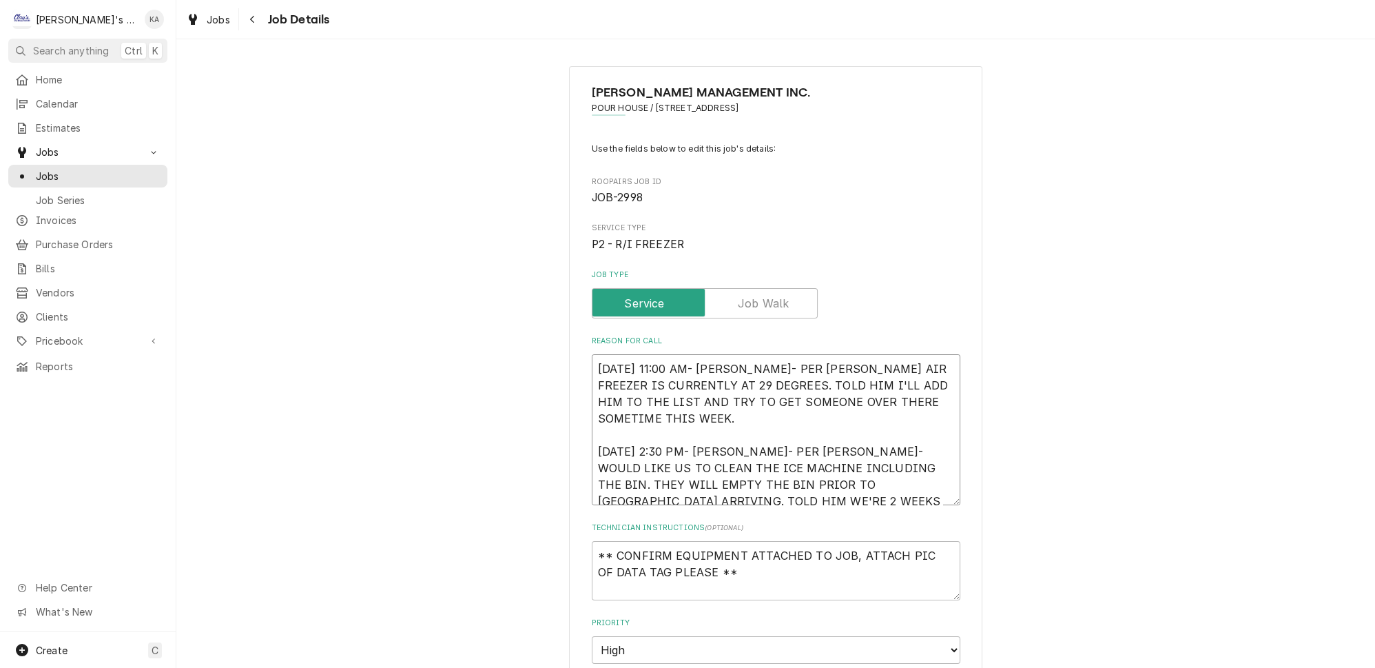
type textarea "x"
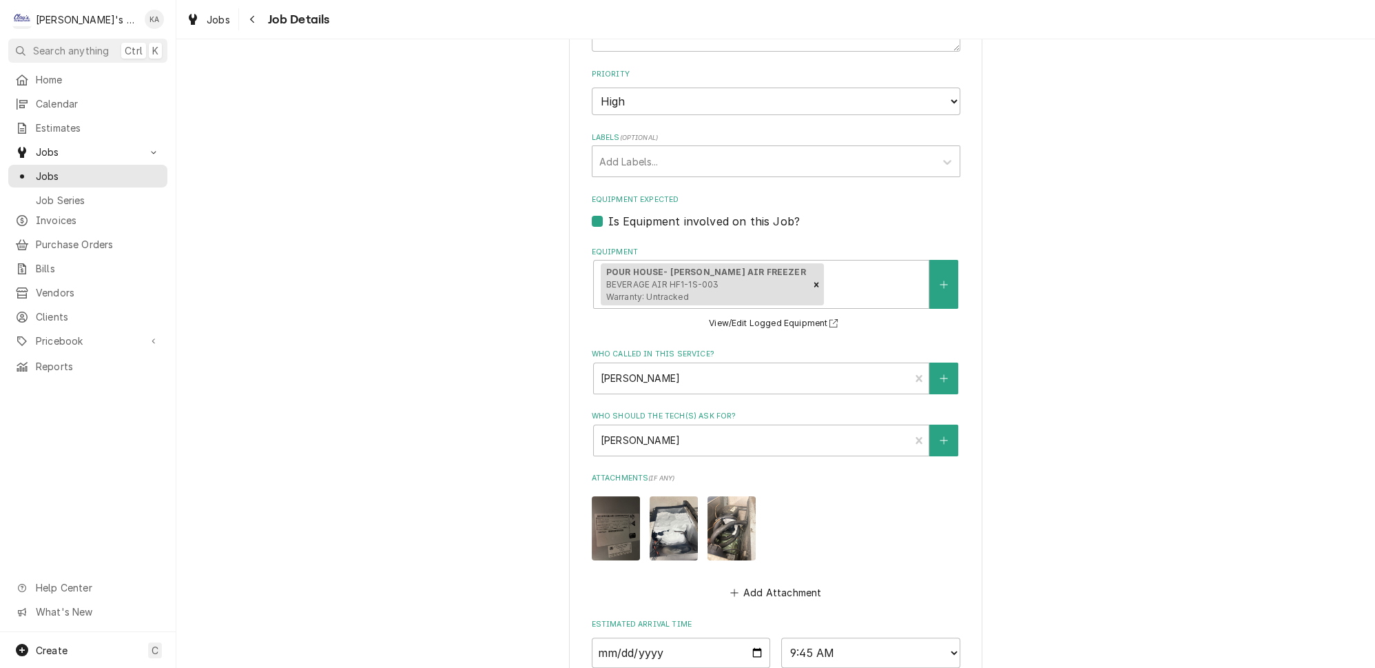
scroll to position [626, 0]
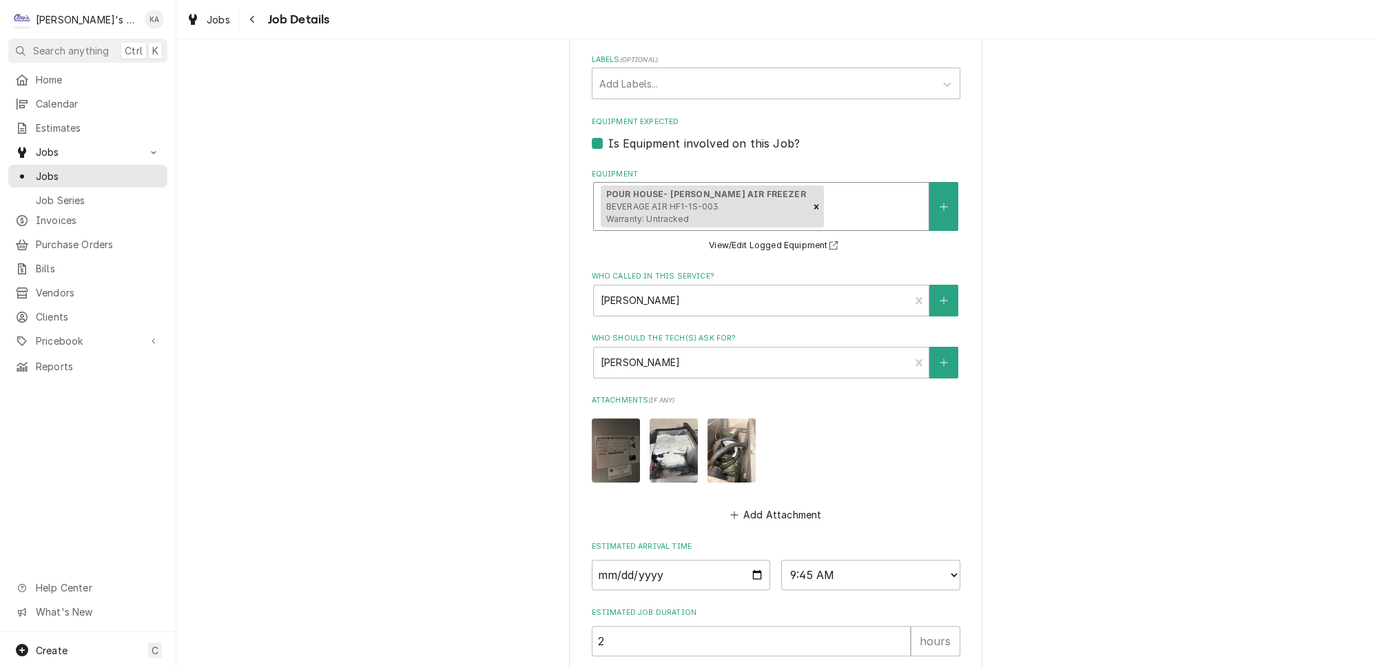
type textarea "[DATE] 11:00 AM- [PERSON_NAME]- PER [PERSON_NAME] AIR FREEZER IS CURRENTLY AT 2…"
click at [853, 204] on div "Equipment" at bounding box center [873, 206] width 95 height 25
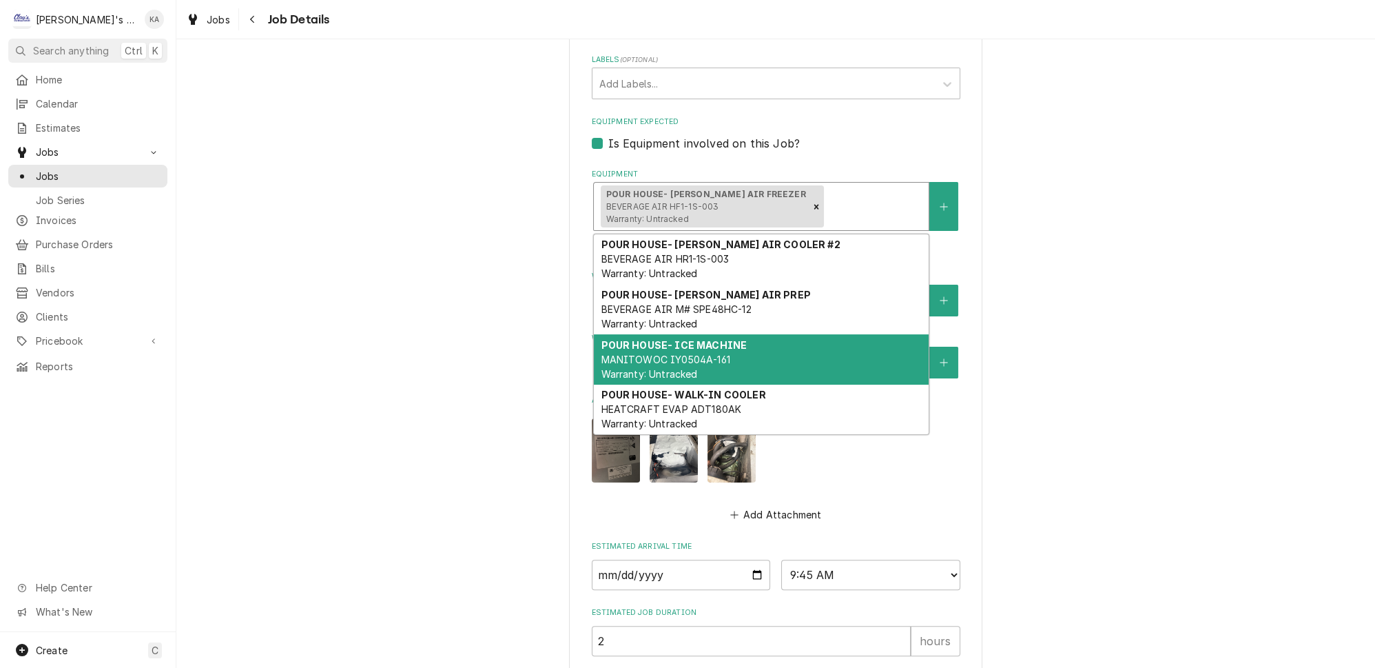
click at [704, 353] on span "MANITOWOC IY0504A-161 Warranty: Untracked" at bounding box center [665, 366] width 129 height 26
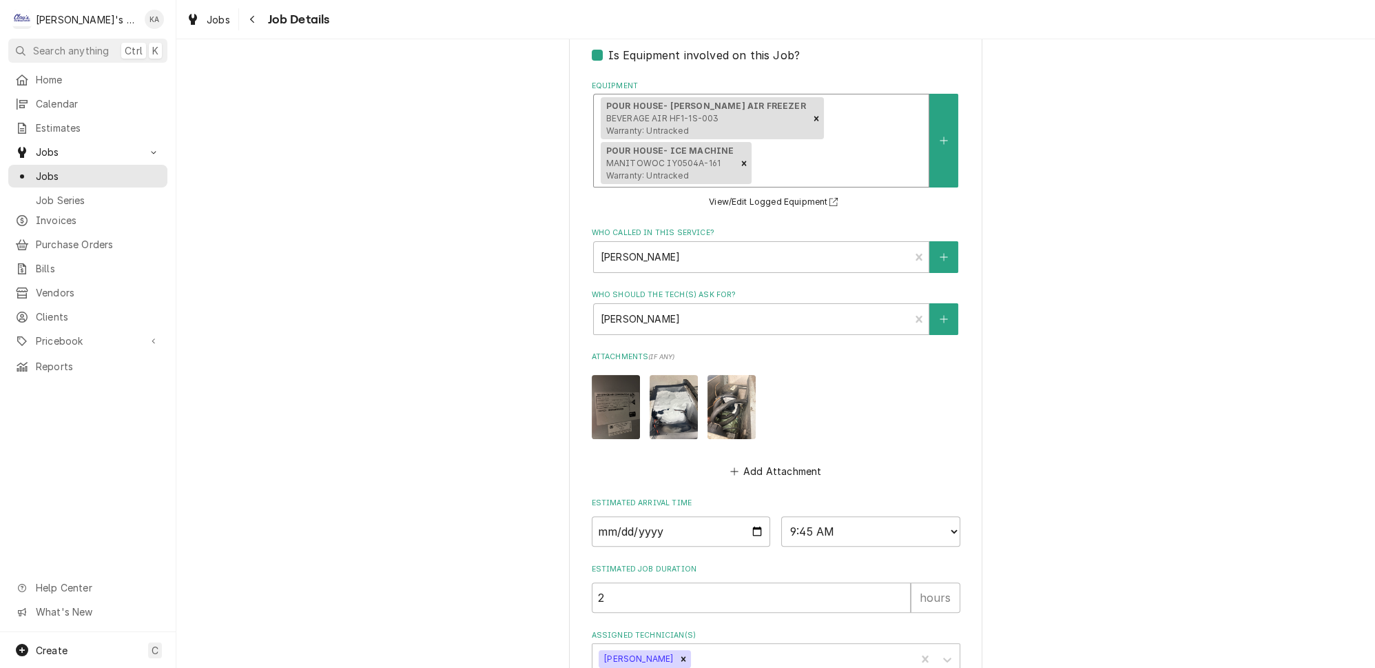
scroll to position [792, 0]
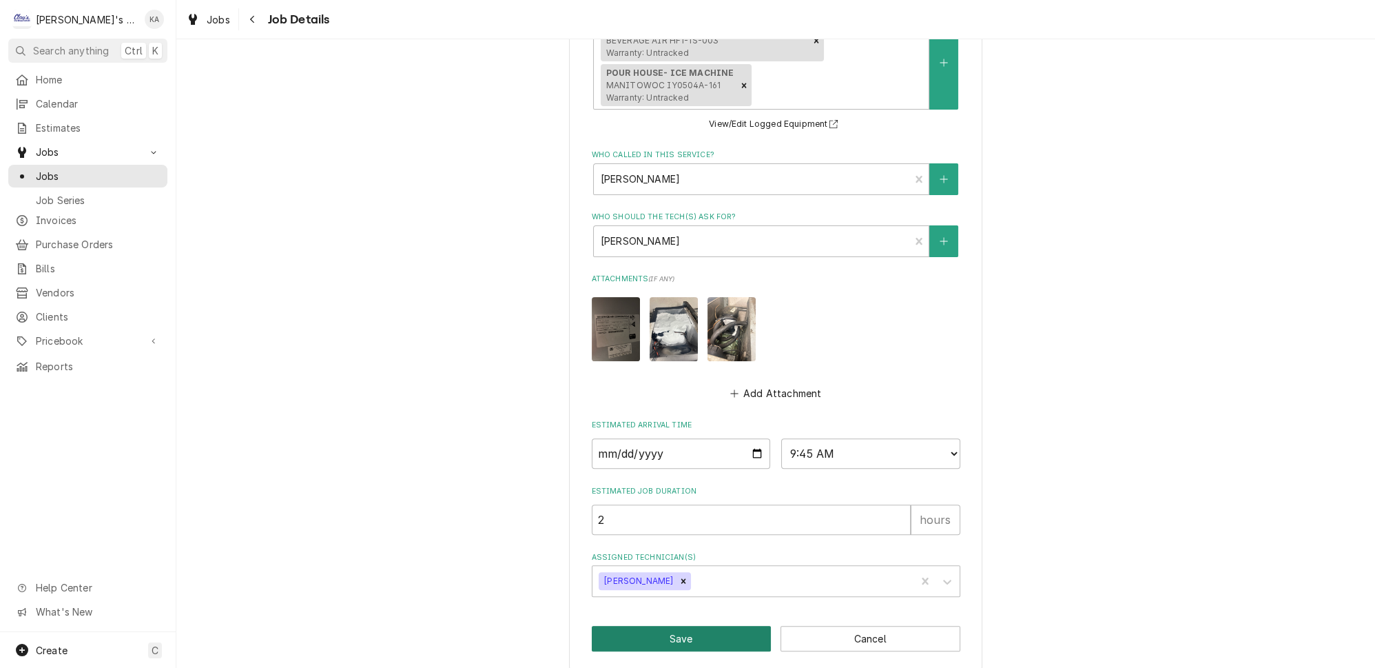
click at [679, 630] on button "Save" at bounding box center [682, 638] width 180 height 25
type textarea "x"
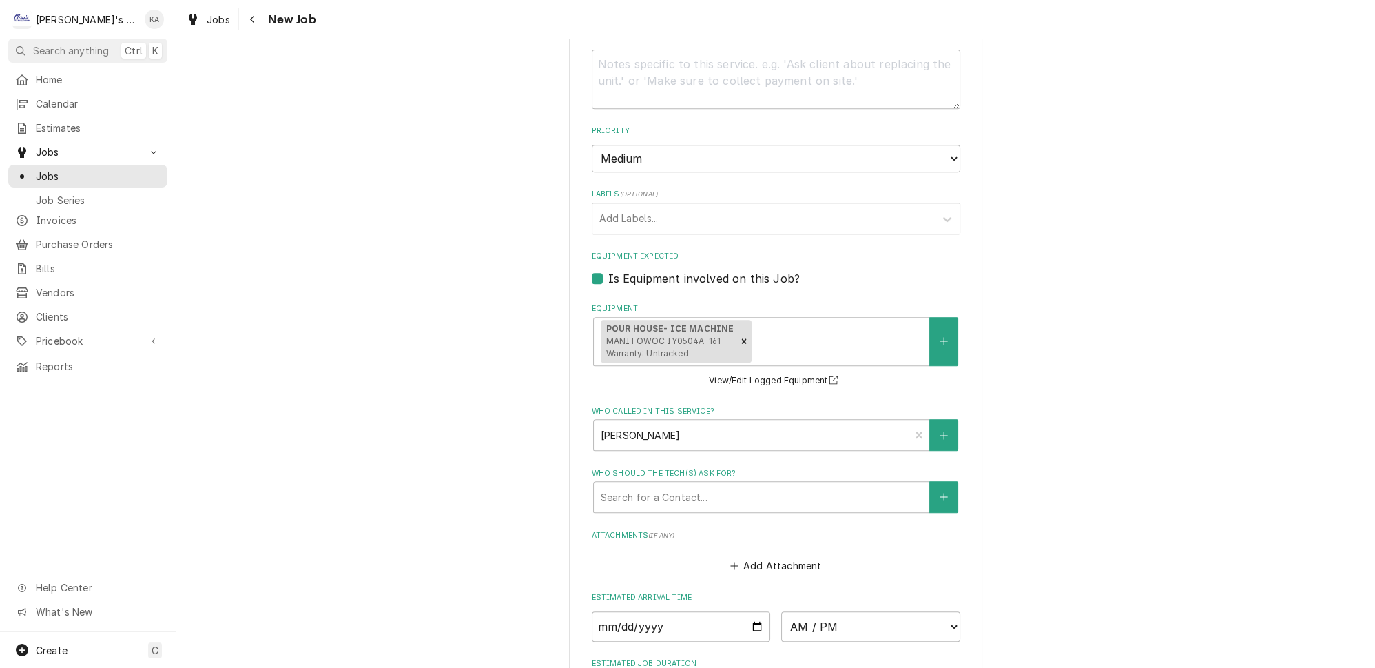
scroll to position [1235, 0]
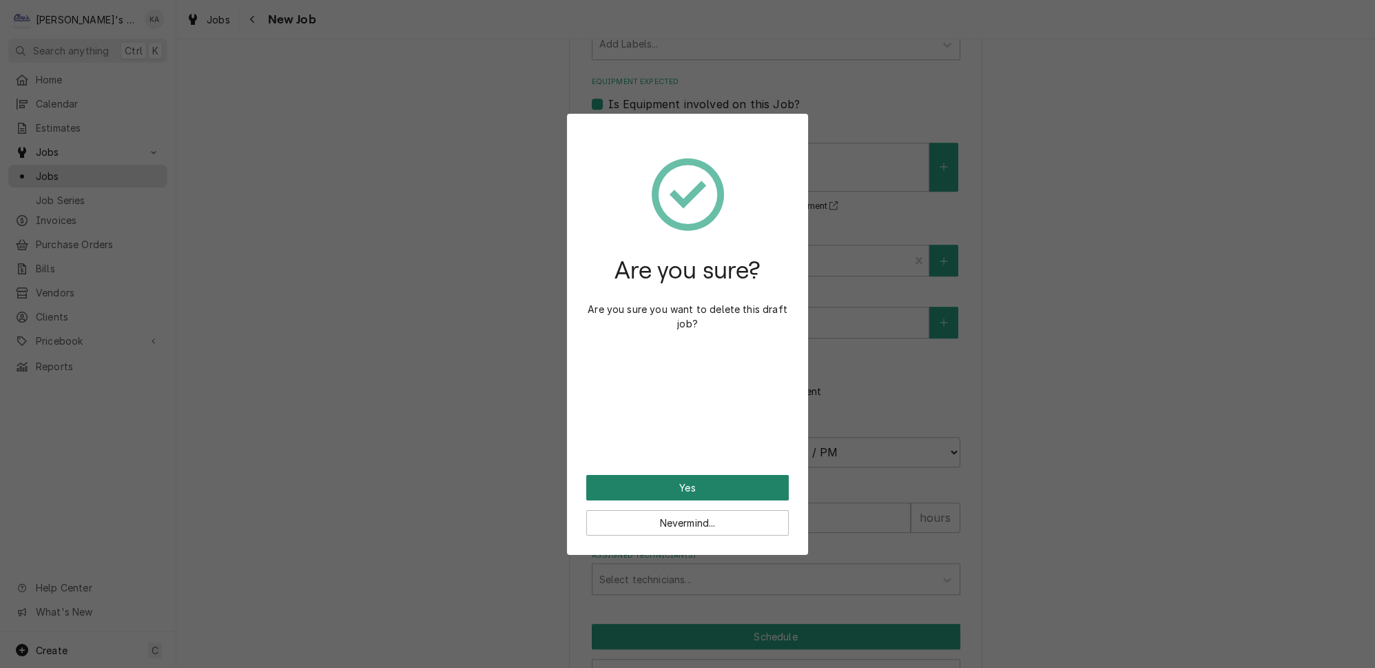
click at [714, 475] on button "Yes" at bounding box center [687, 487] width 203 height 25
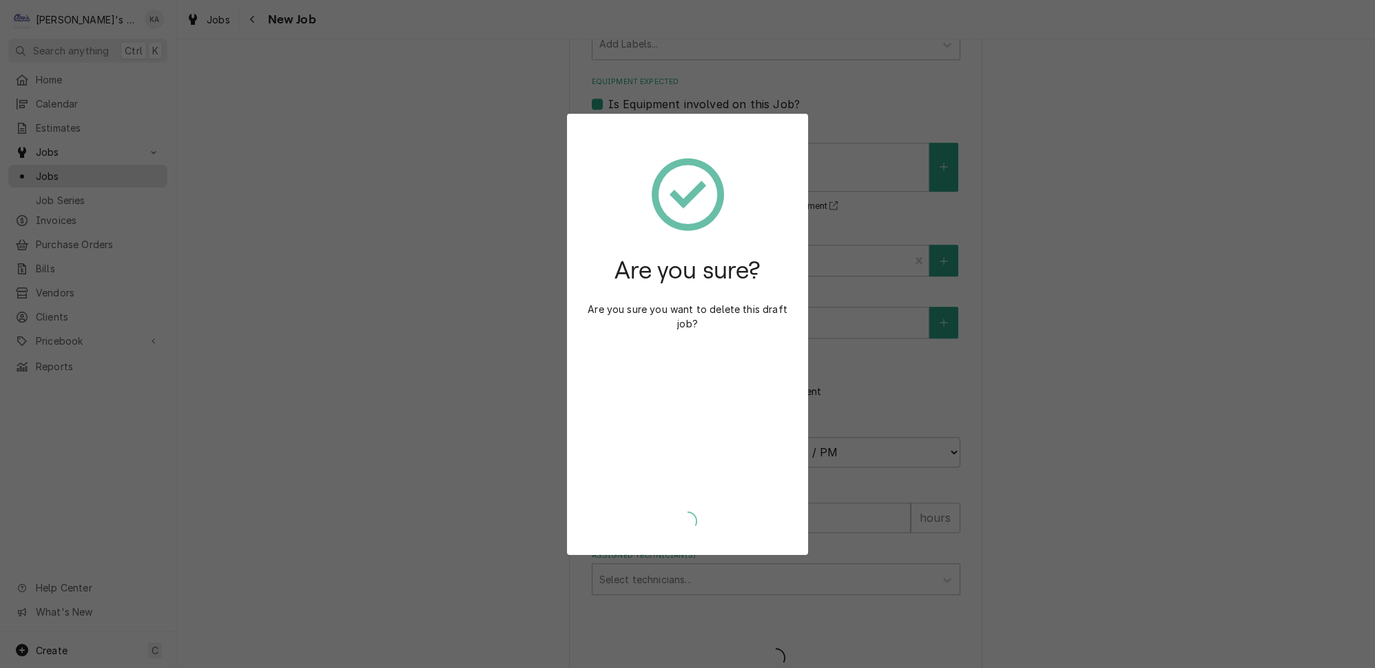
scroll to position [1191, 0]
type textarea "x"
